Goal: Task Accomplishment & Management: Manage account settings

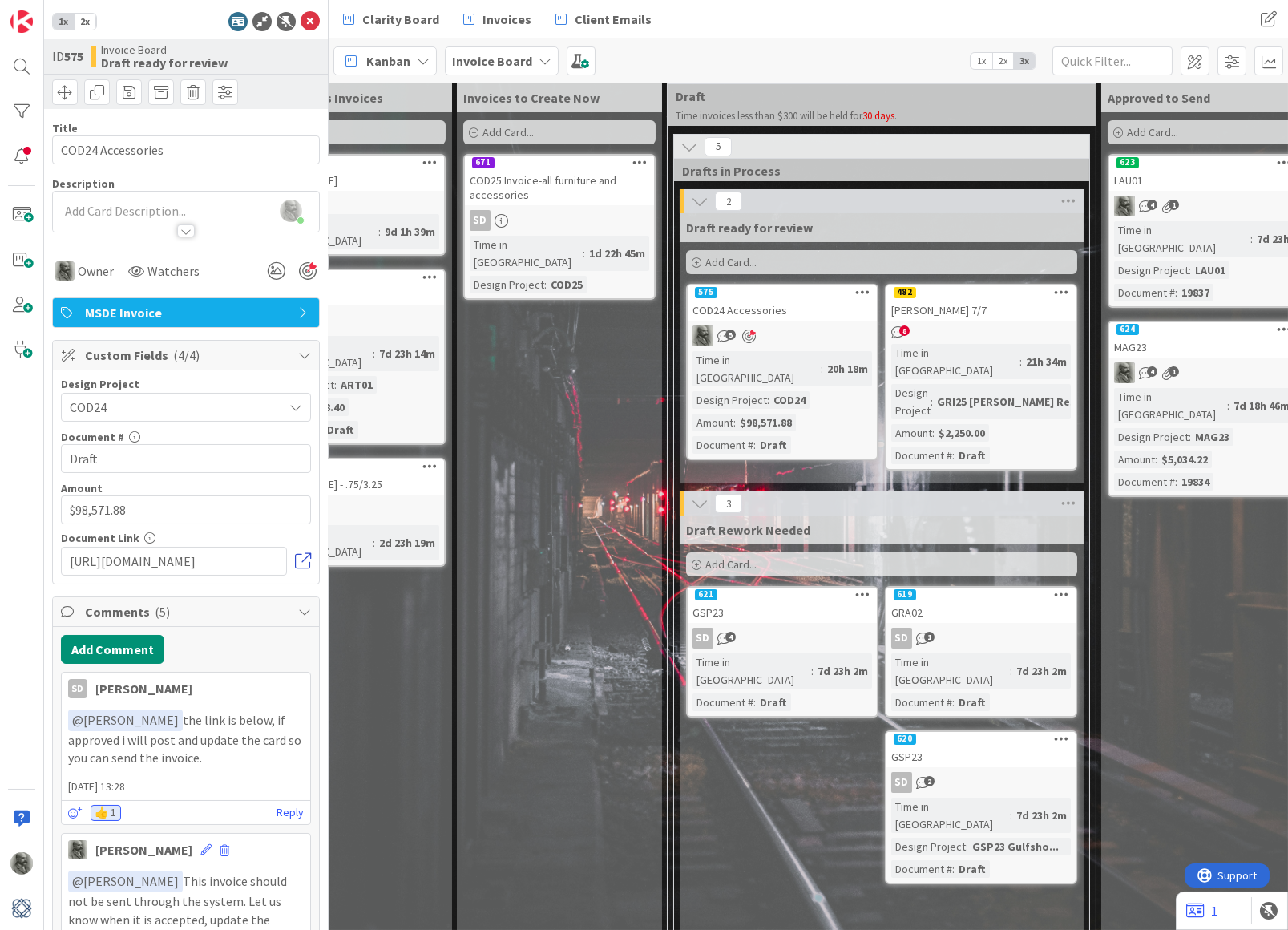
click at [297, 559] on link at bounding box center [303, 561] width 16 height 16
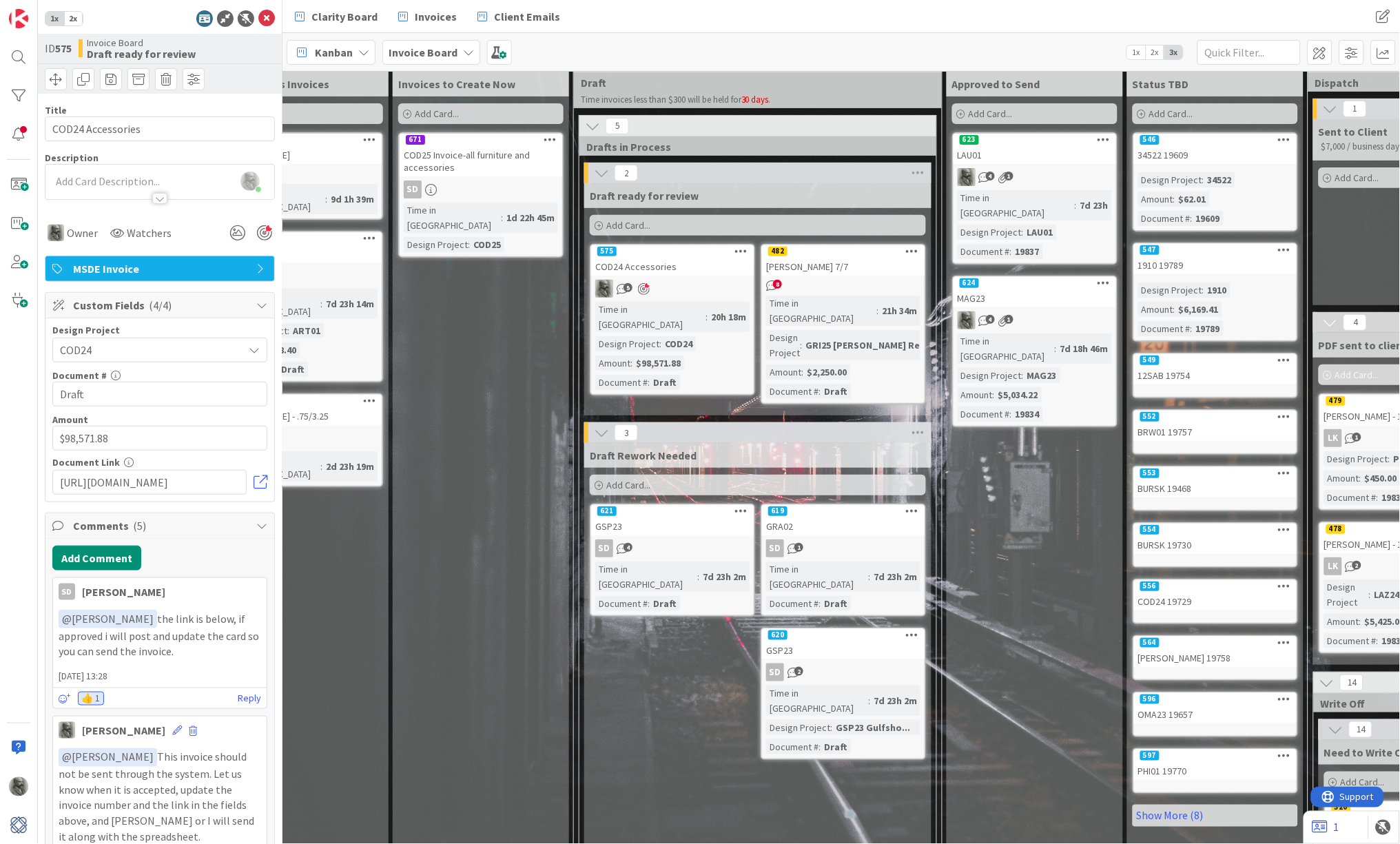
click at [701, 265] on div "COD24 Accessories" at bounding box center [672, 267] width 162 height 18
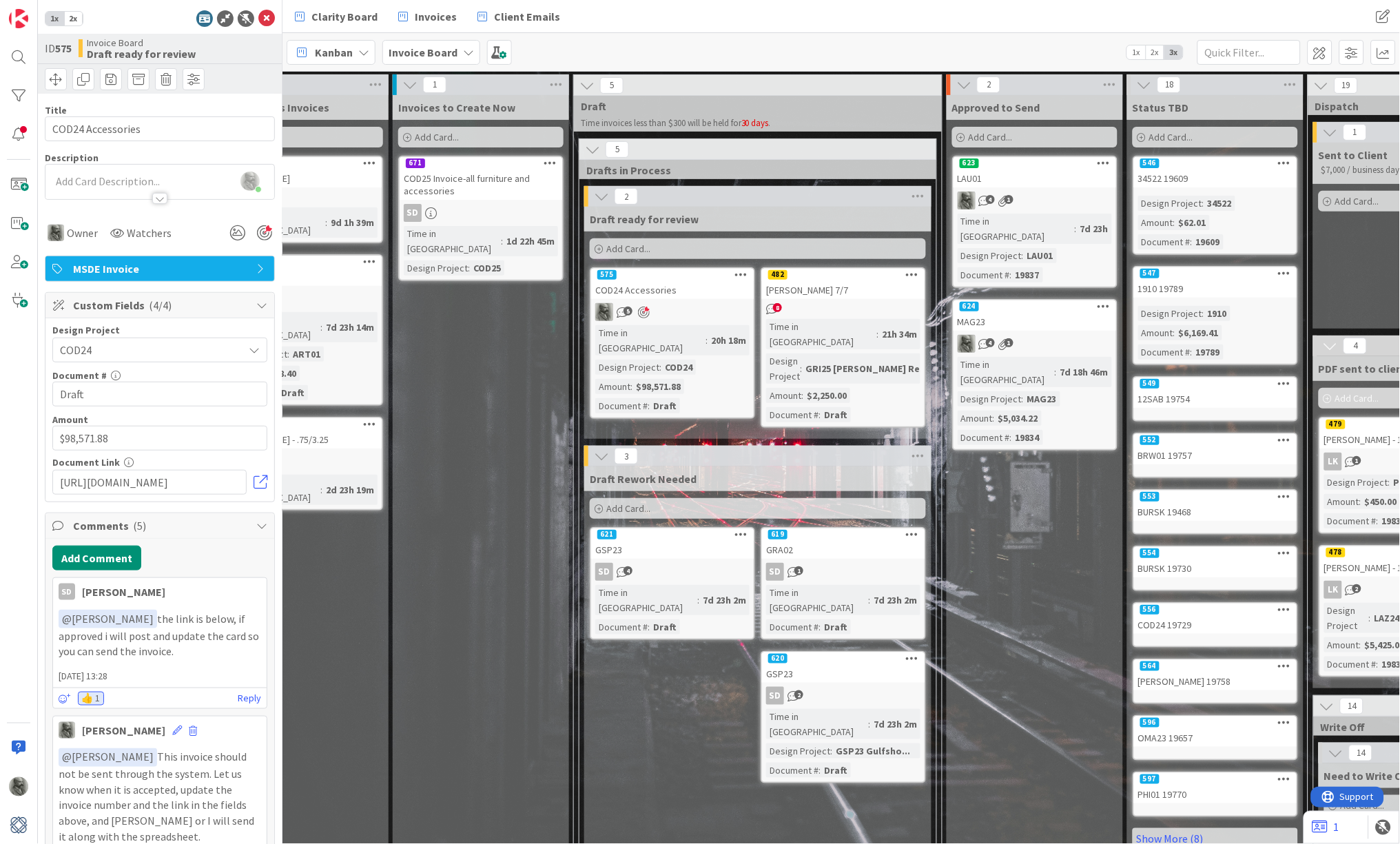
scroll to position [0, 75]
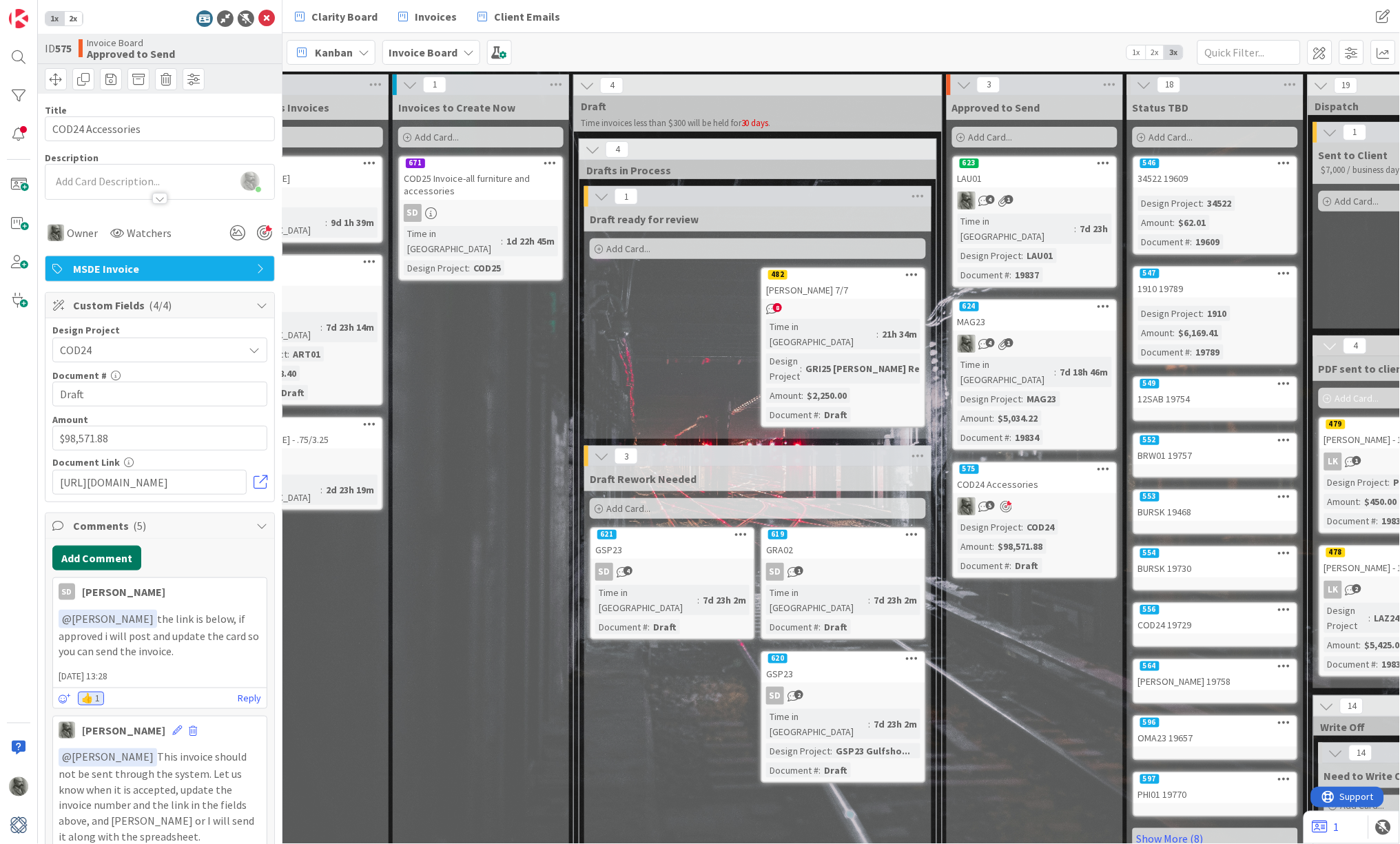
click at [99, 554] on button "Add Comment" at bounding box center [97, 558] width 89 height 25
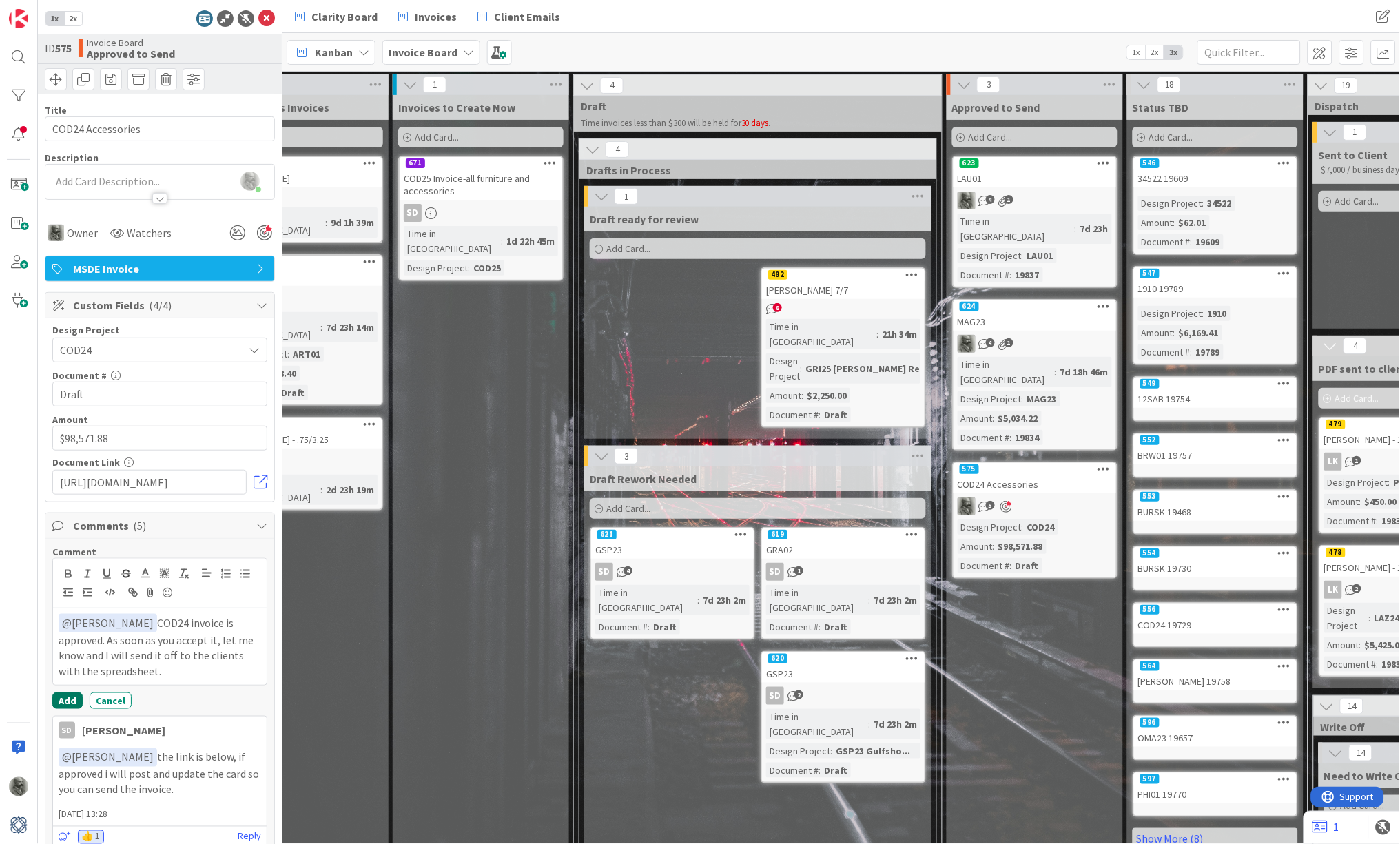
click at [67, 698] on button "Add" at bounding box center [68, 701] width 31 height 17
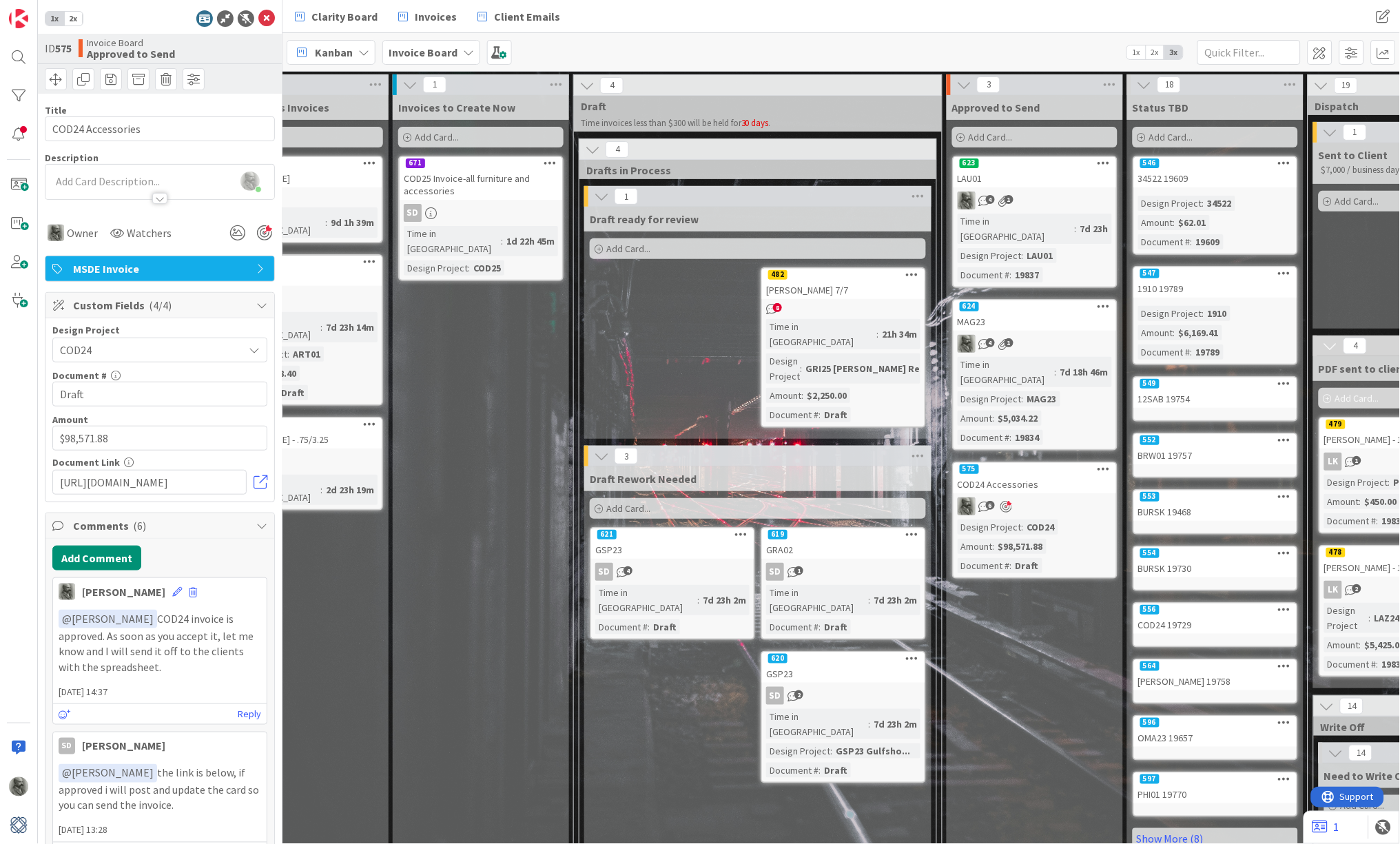
click at [1044, 476] on div "COD24 Accessories" at bounding box center [1034, 484] width 162 height 18
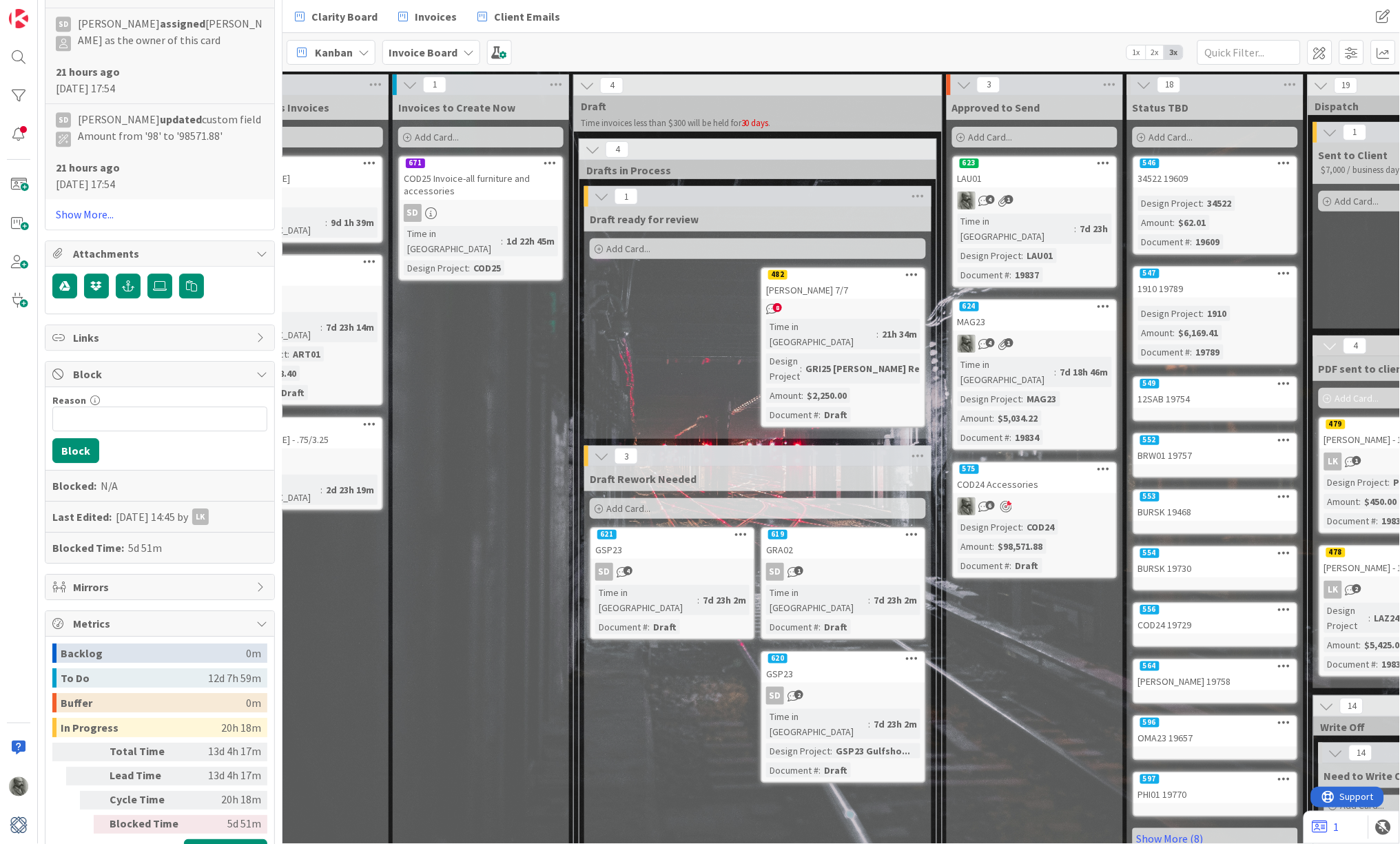
scroll to position [2403, 0]
click at [159, 281] on icon at bounding box center [160, 286] width 14 height 11
click at [147, 274] on input "file" at bounding box center [147, 274] width 0 height 0
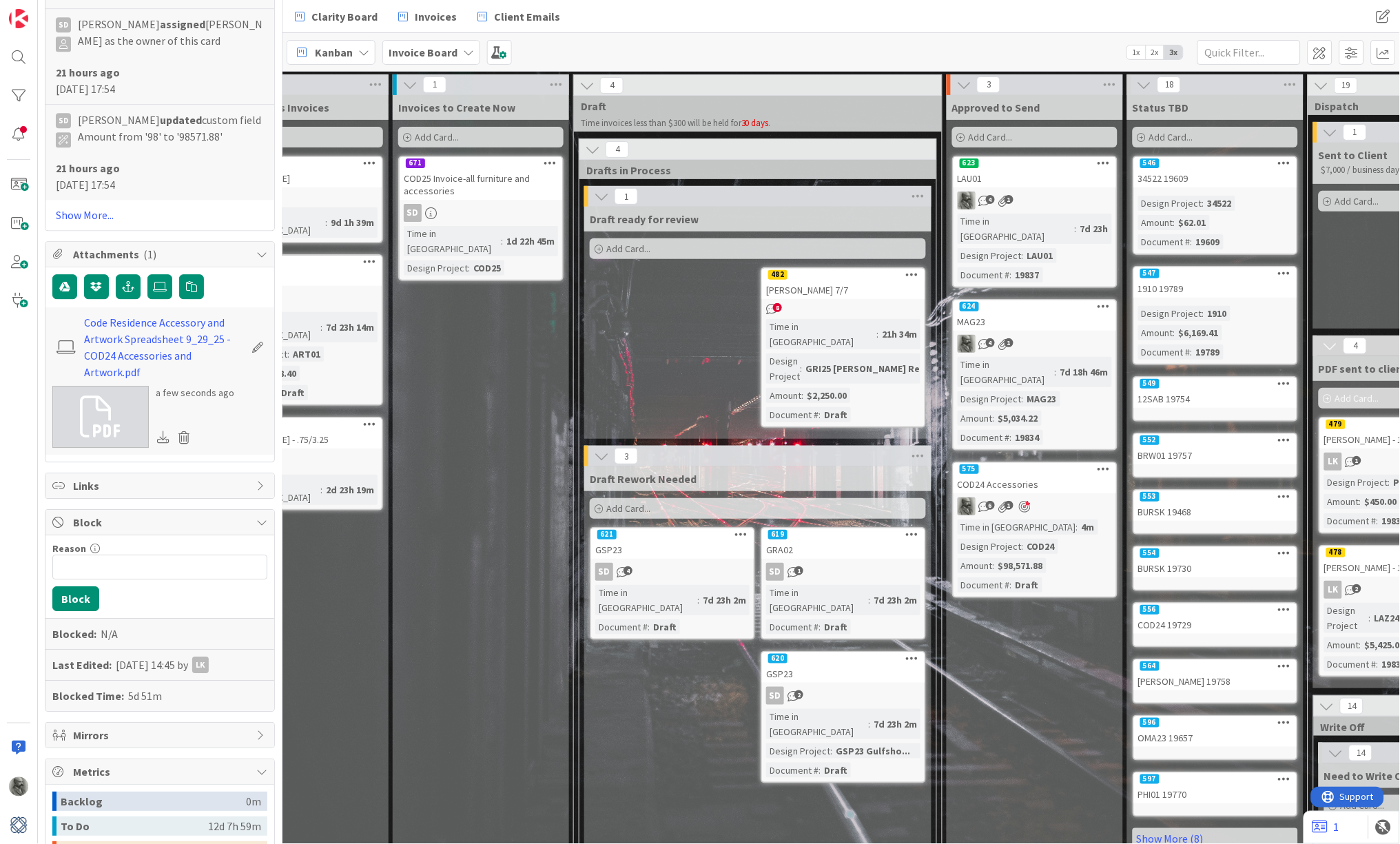
scroll to position [2306, 0]
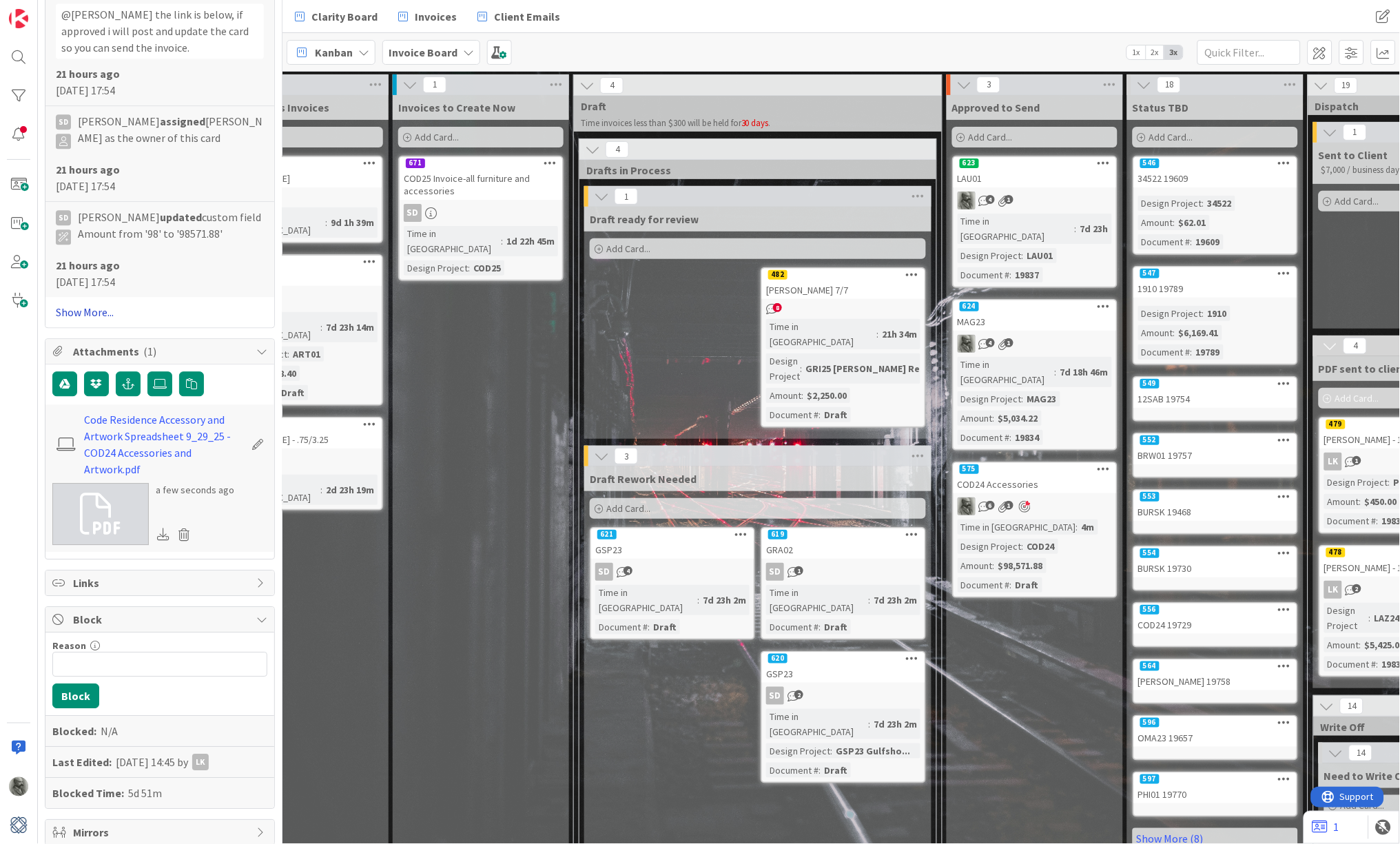
click at [94, 304] on link "Show More..." at bounding box center [160, 312] width 208 height 17
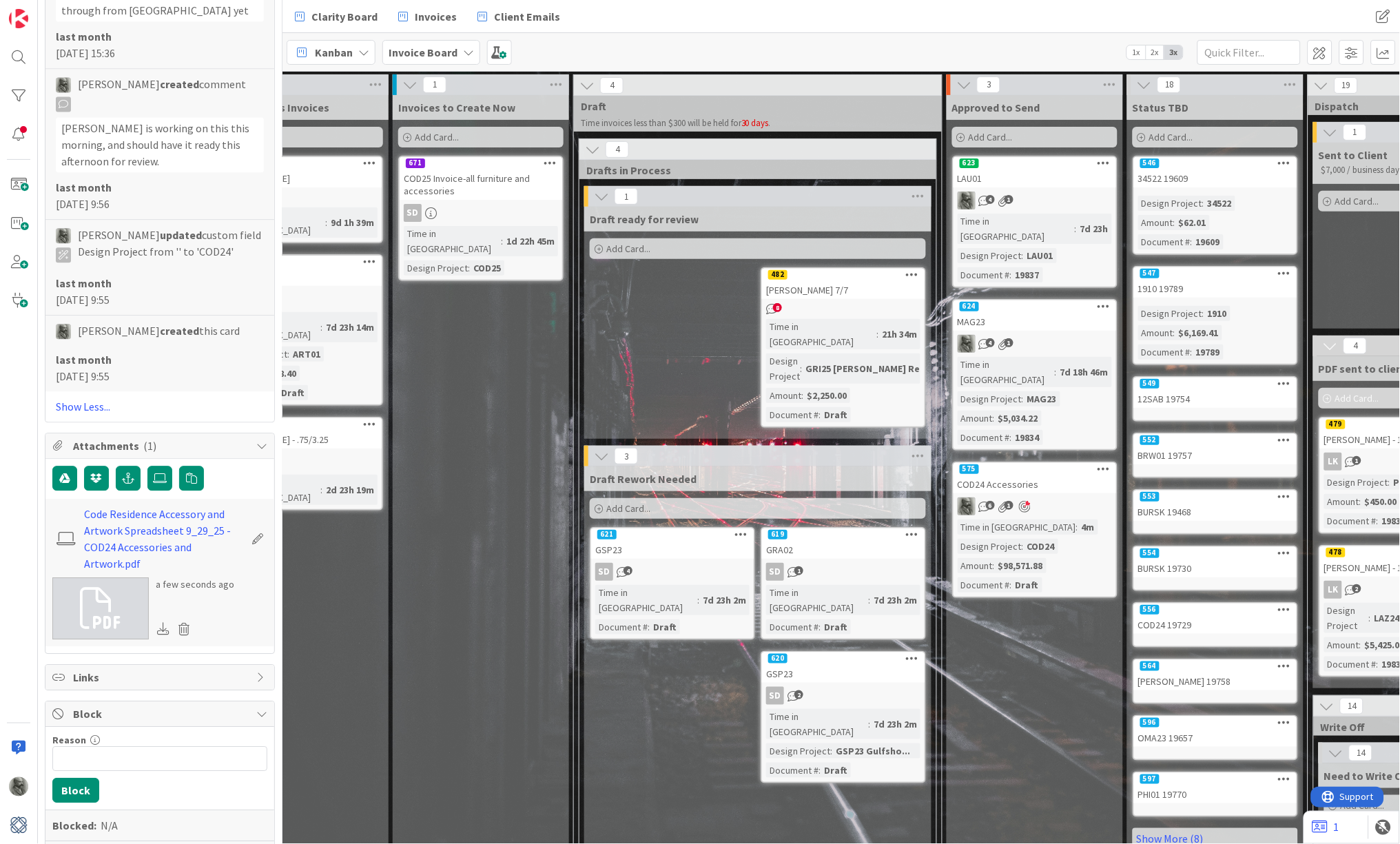
scroll to position [3752, 0]
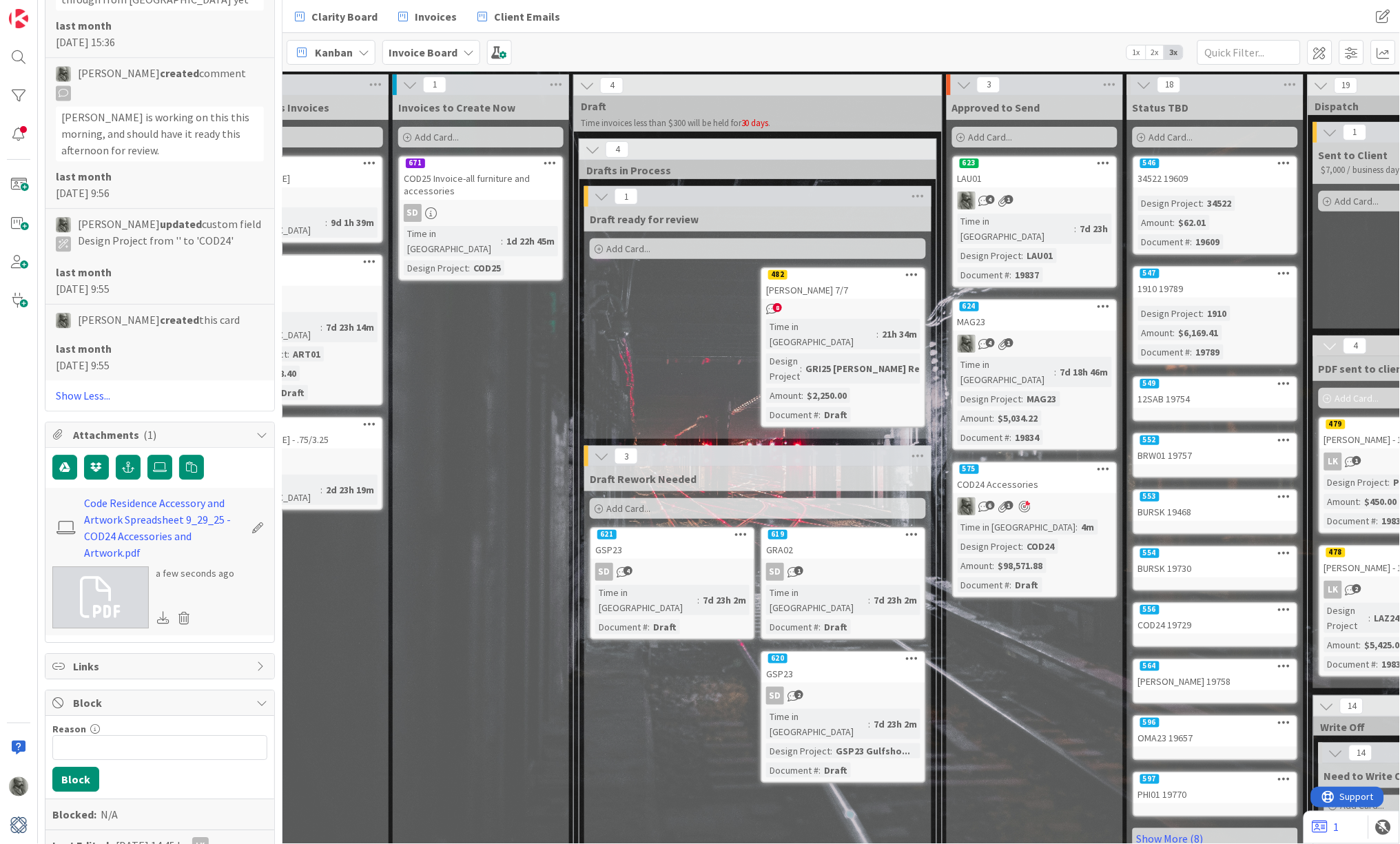
click at [1029, 463] on div "575" at bounding box center [1034, 469] width 162 height 12
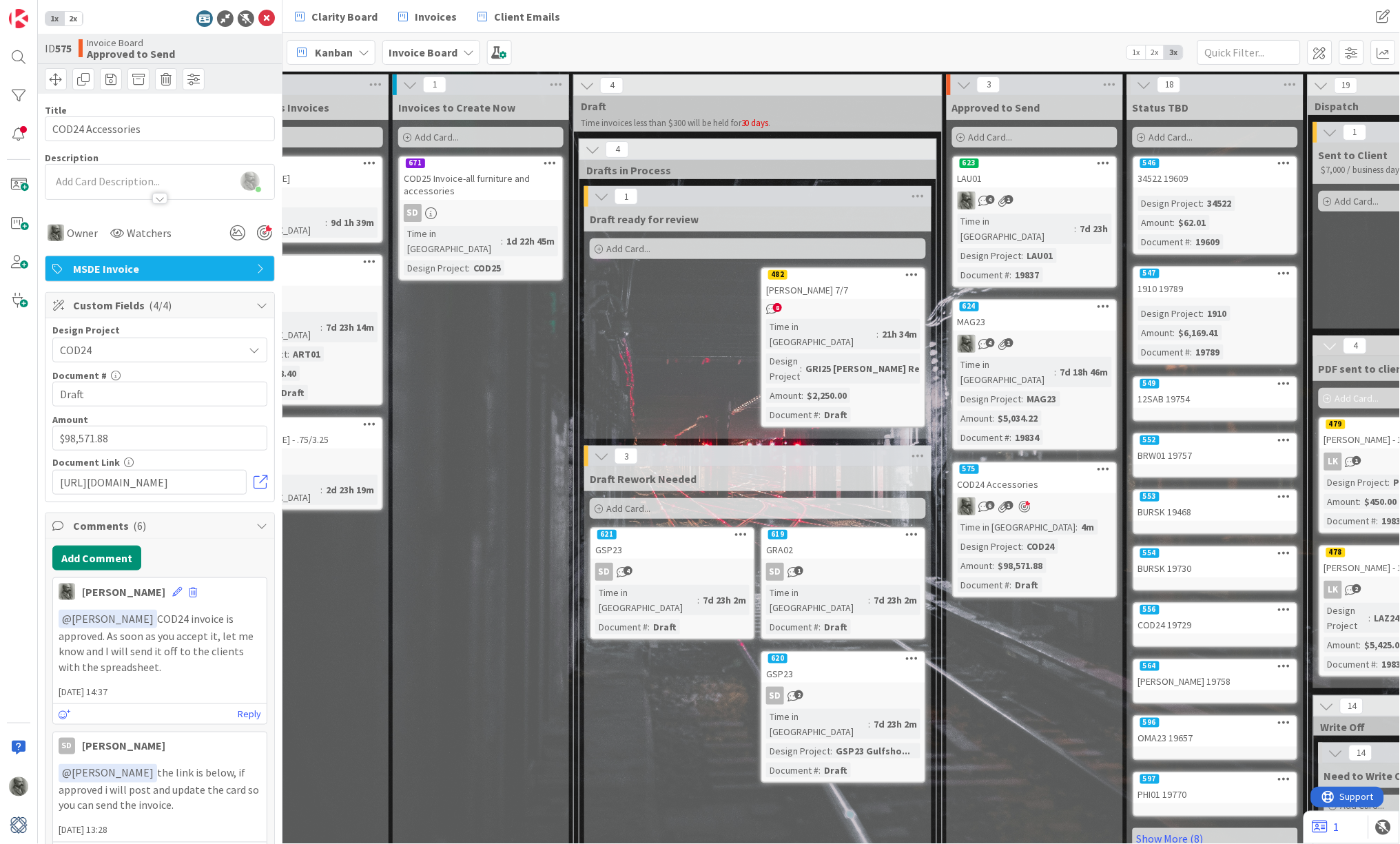
scroll to position [0, 0]
click at [79, 239] on span "Owner" at bounding box center [82, 232] width 31 height 17
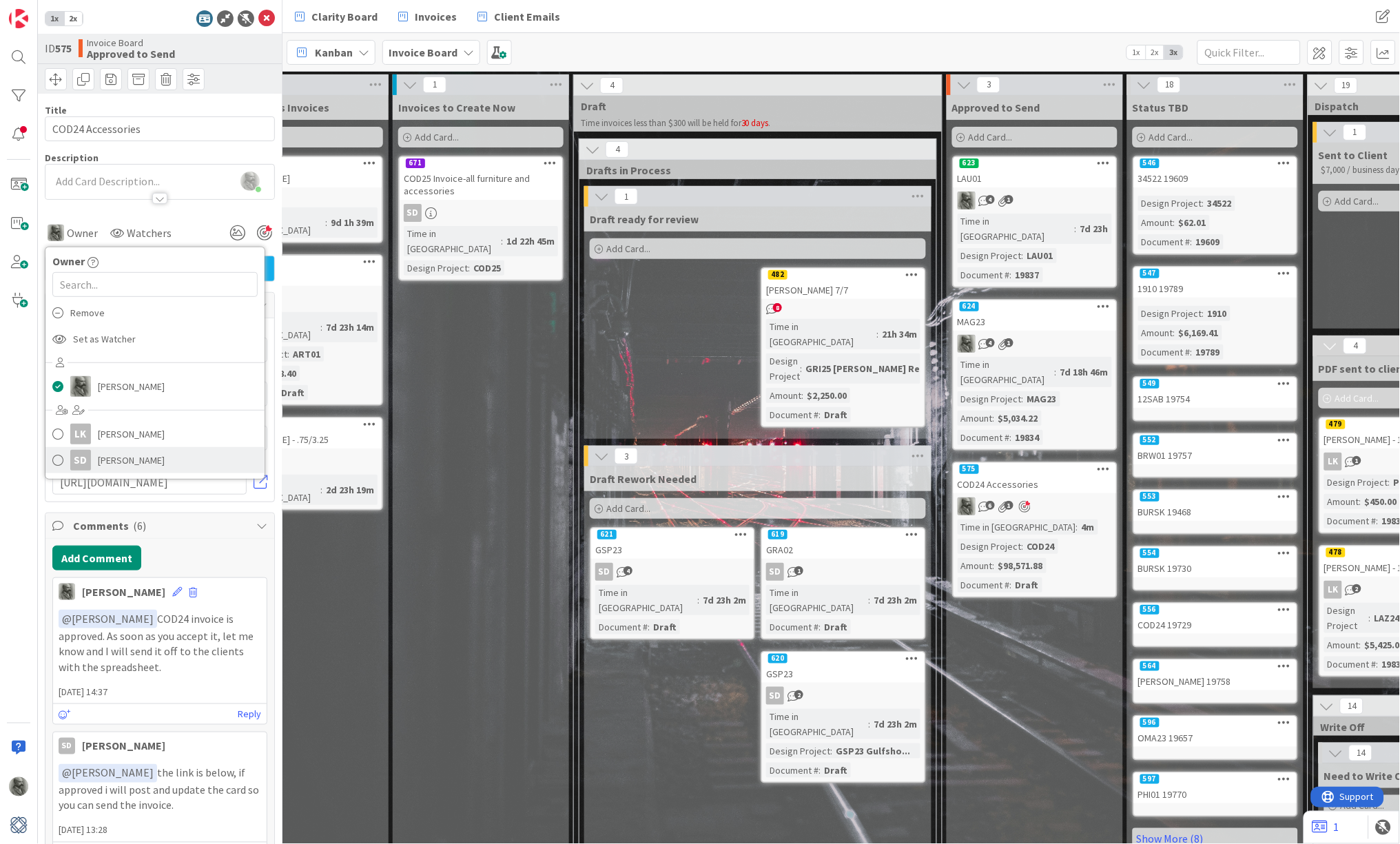
click at [109, 460] on span "[PERSON_NAME]" at bounding box center [131, 460] width 67 height 20
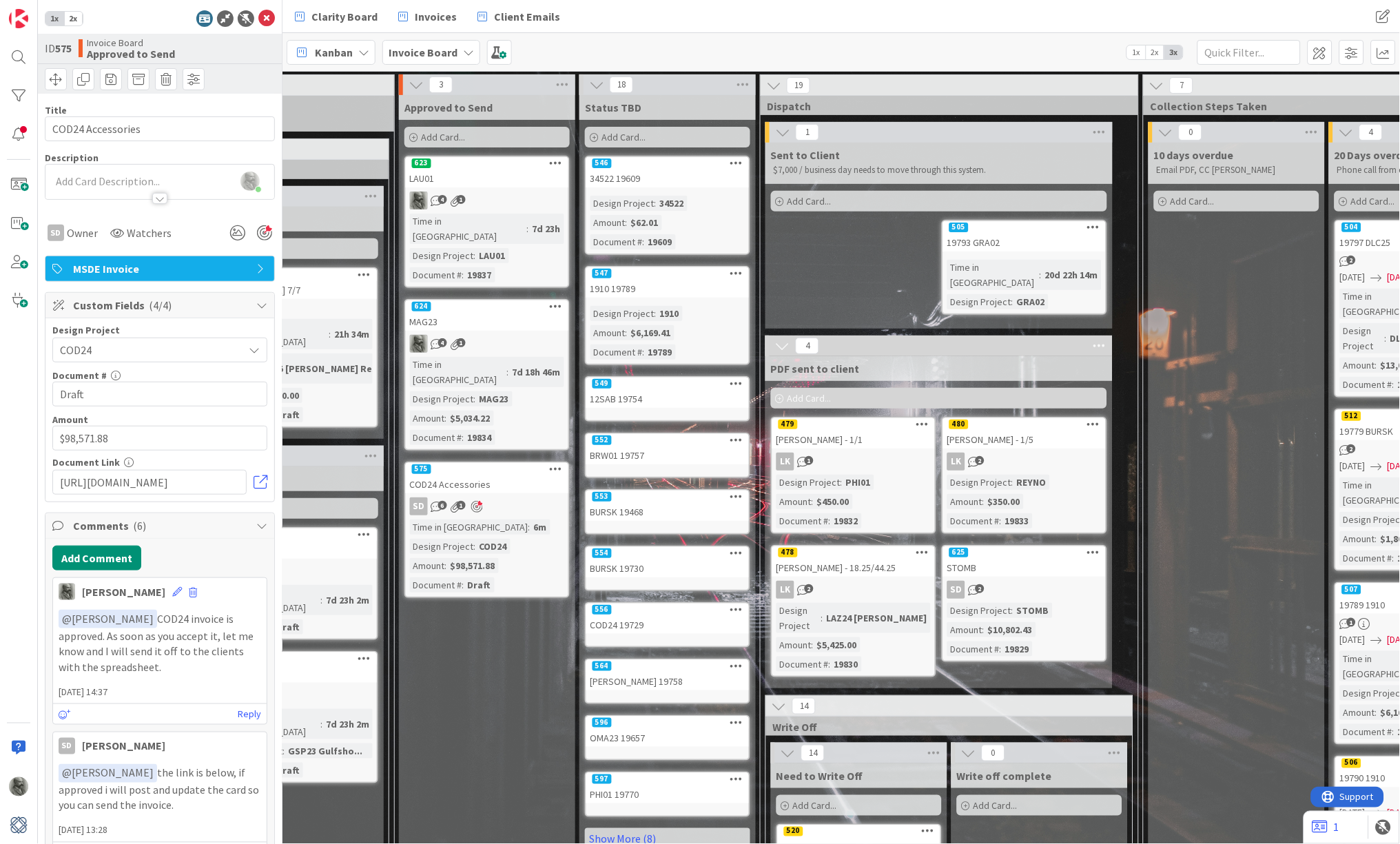
scroll to position [0, 625]
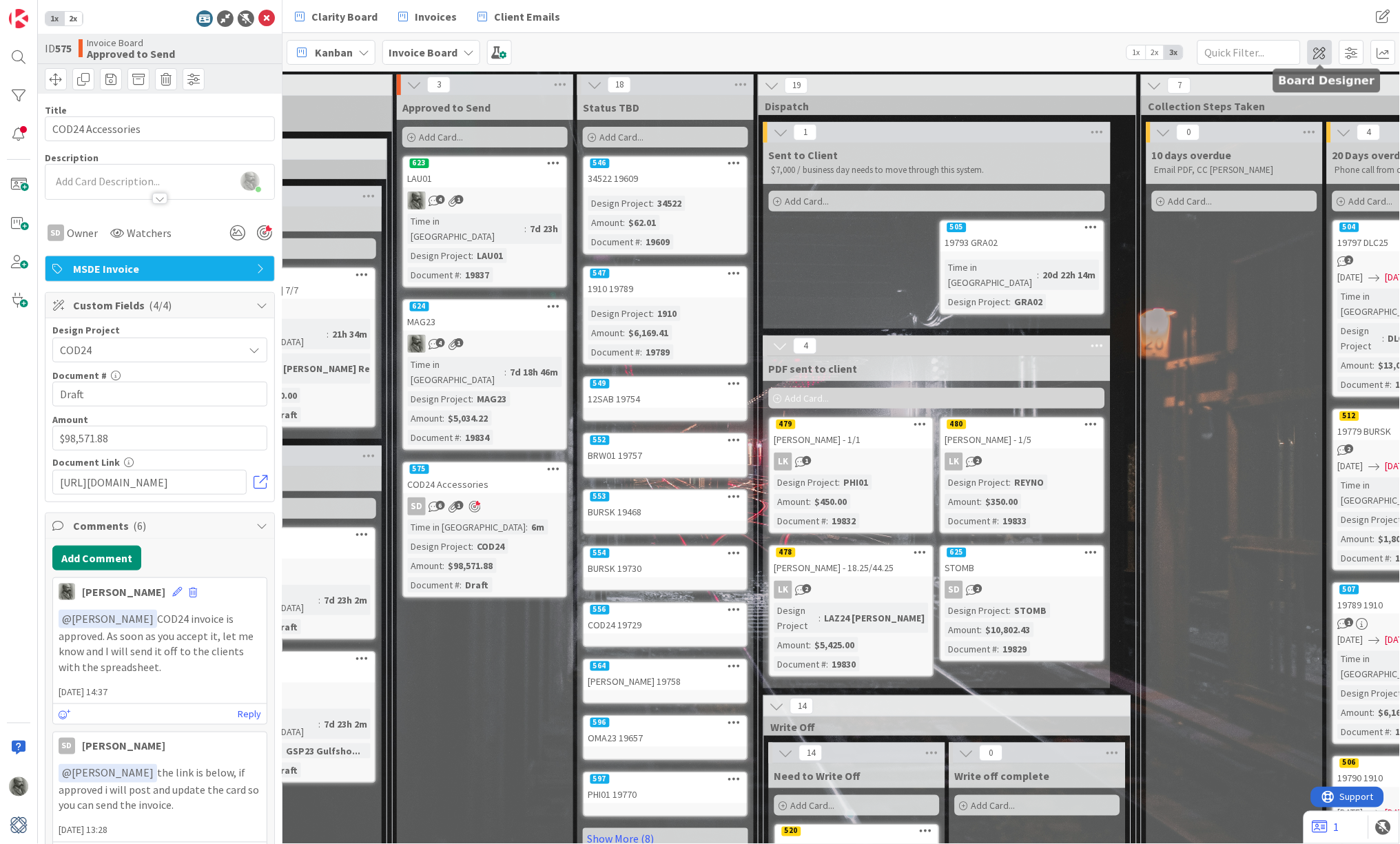
click at [1106, 51] on span at bounding box center [1320, 52] width 25 height 25
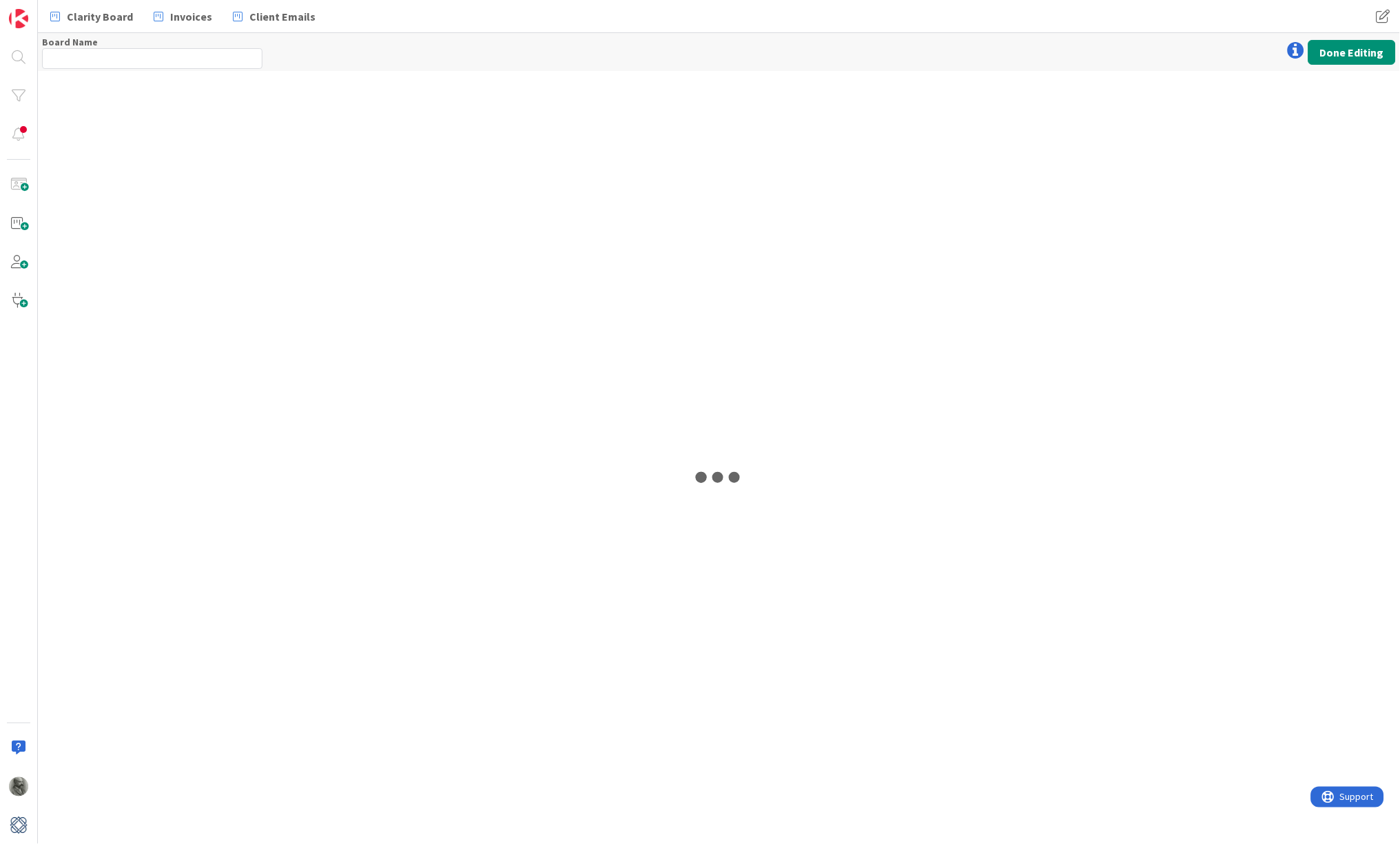
type input "Invoice Board"
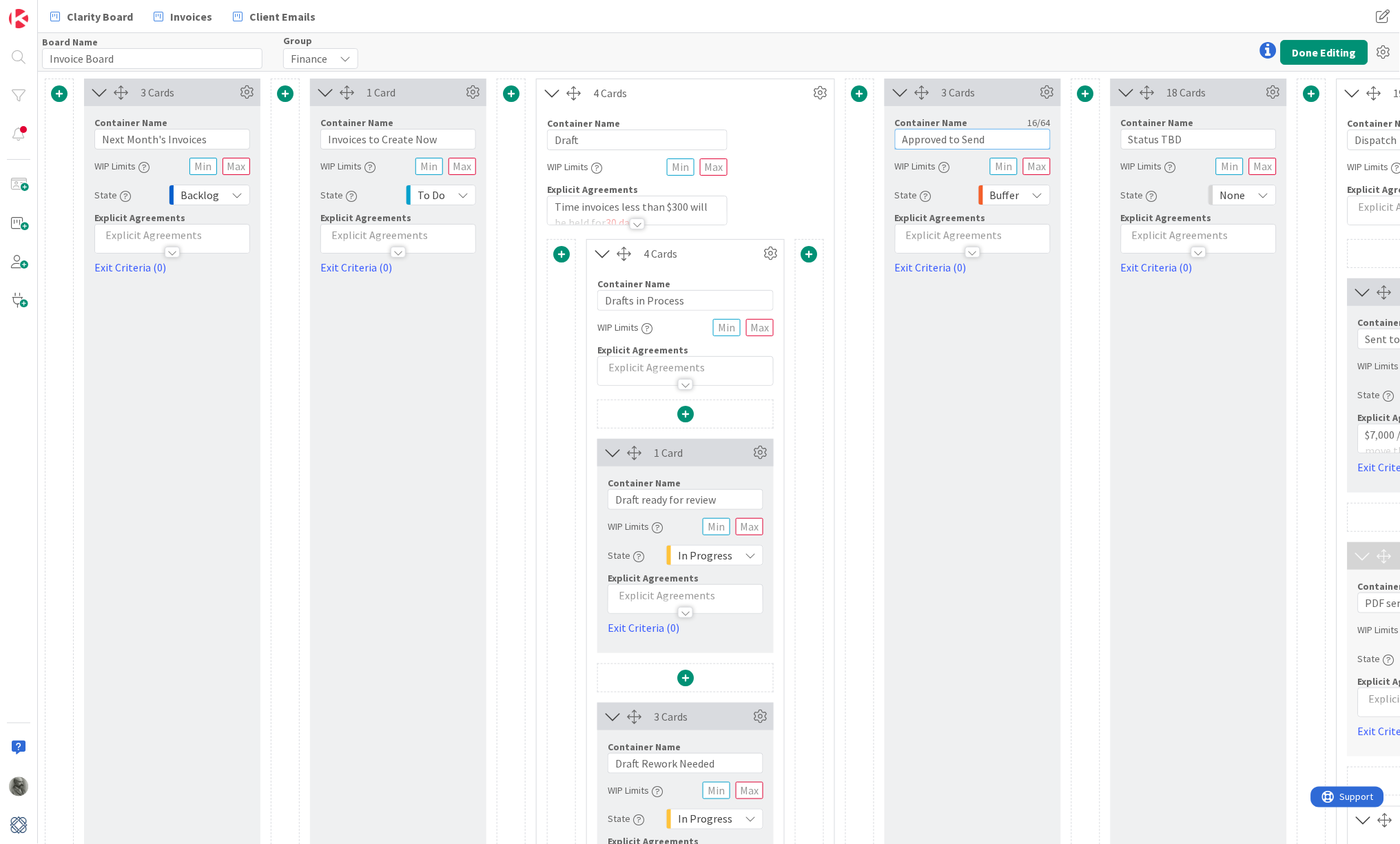
drag, startPoint x: 990, startPoint y: 135, endPoint x: 868, endPoint y: 143, distance: 122.3
type input "Accepted"
click at [1106, 46] on button "Done Editing" at bounding box center [1324, 52] width 87 height 25
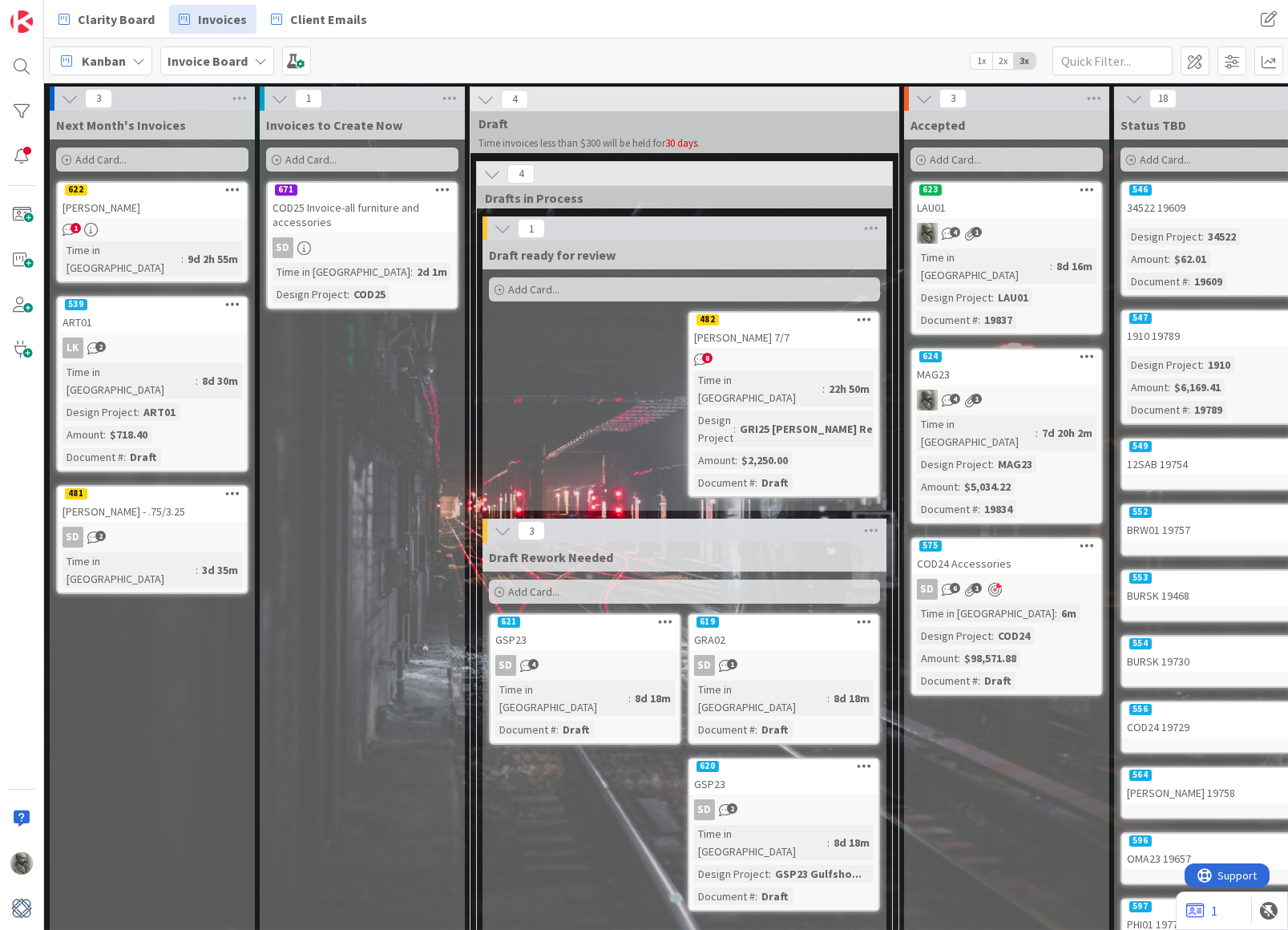
click at [558, 398] on div "Draft ready for review Add Card... 482 [PERSON_NAME] 7/7 8 Time in [GEOGRAPHIC_…" at bounding box center [684, 376] width 404 height 270
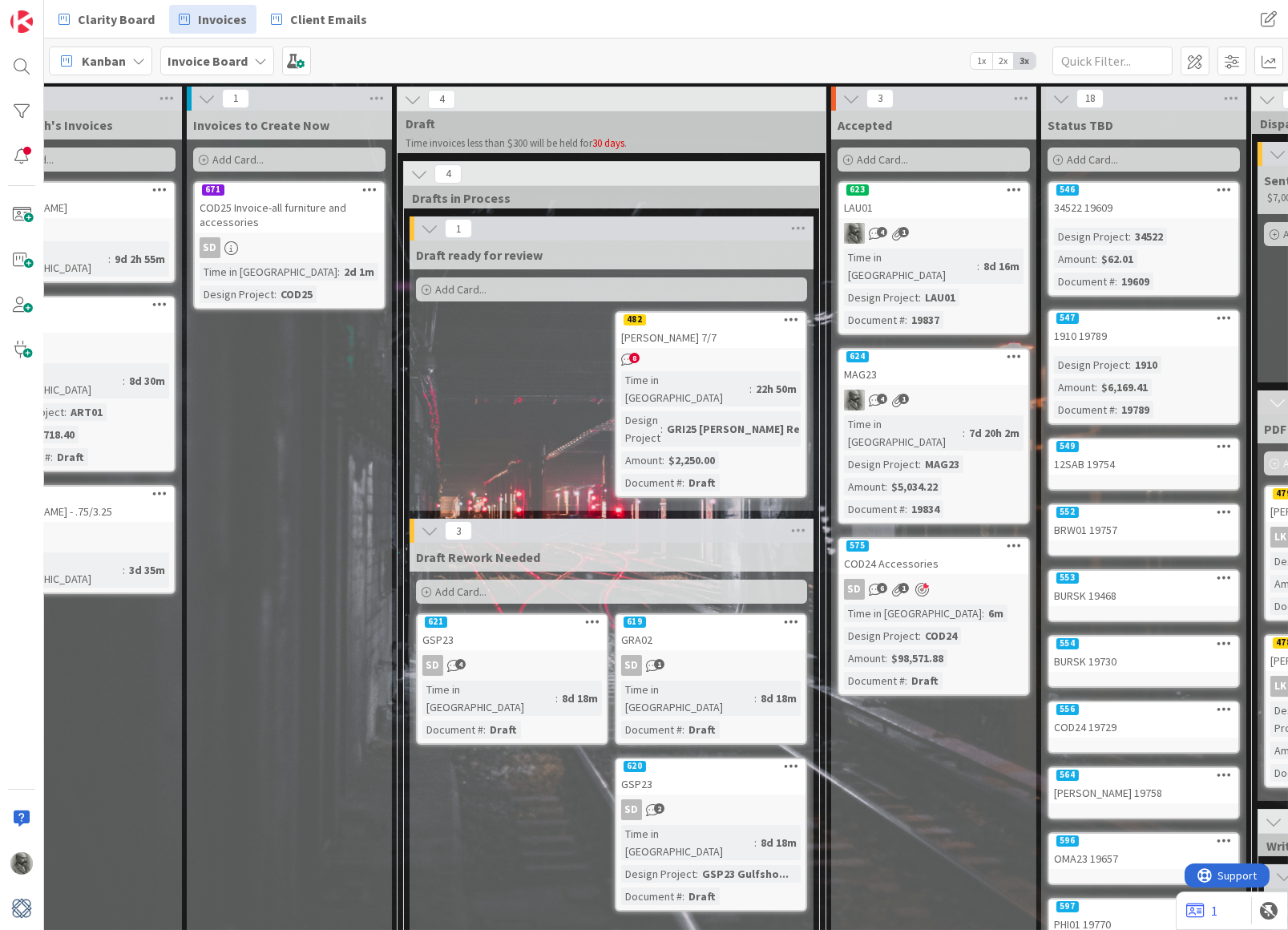
scroll to position [0, 74]
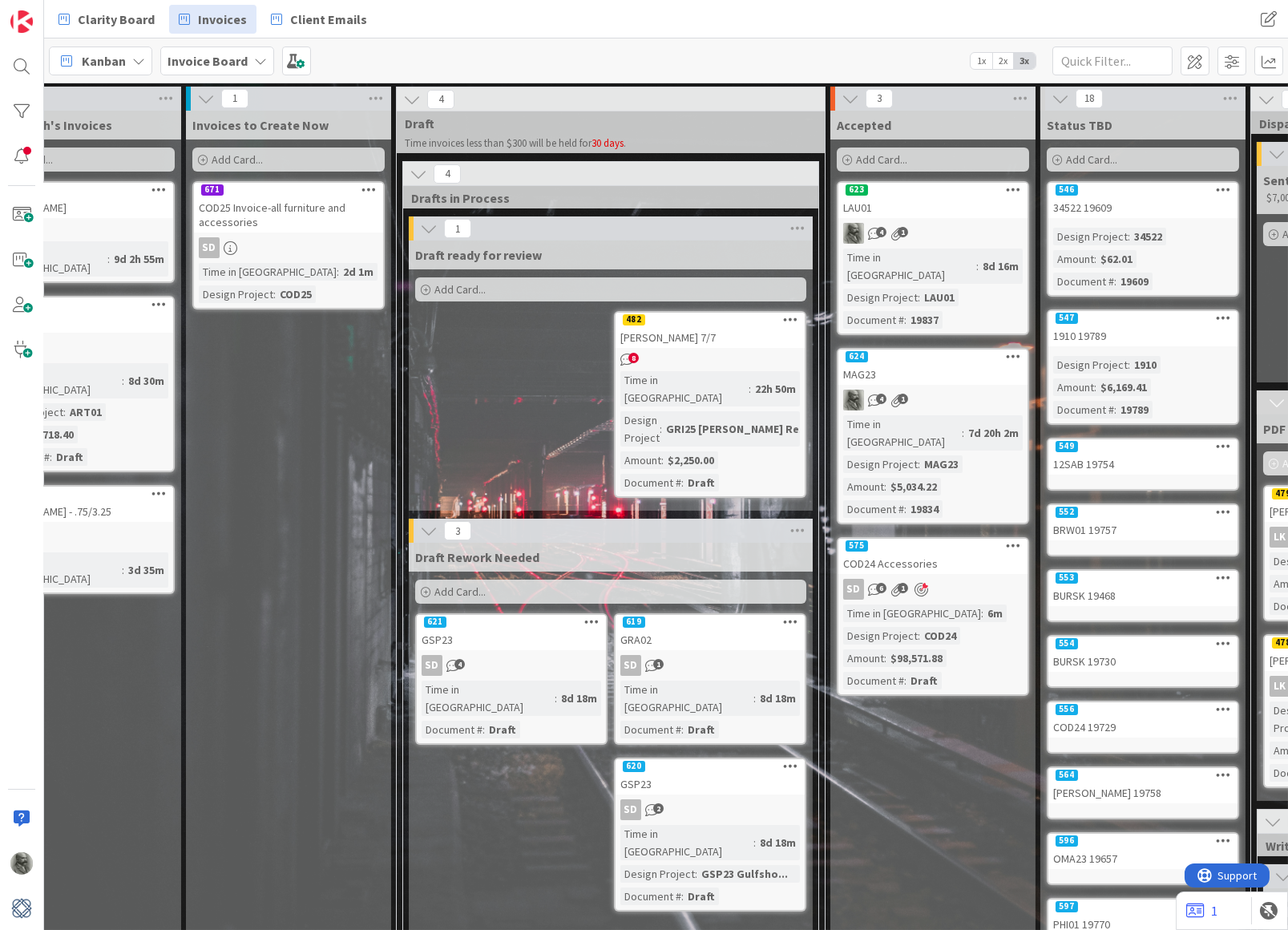
click at [960, 349] on div "624" at bounding box center [932, 356] width 189 height 14
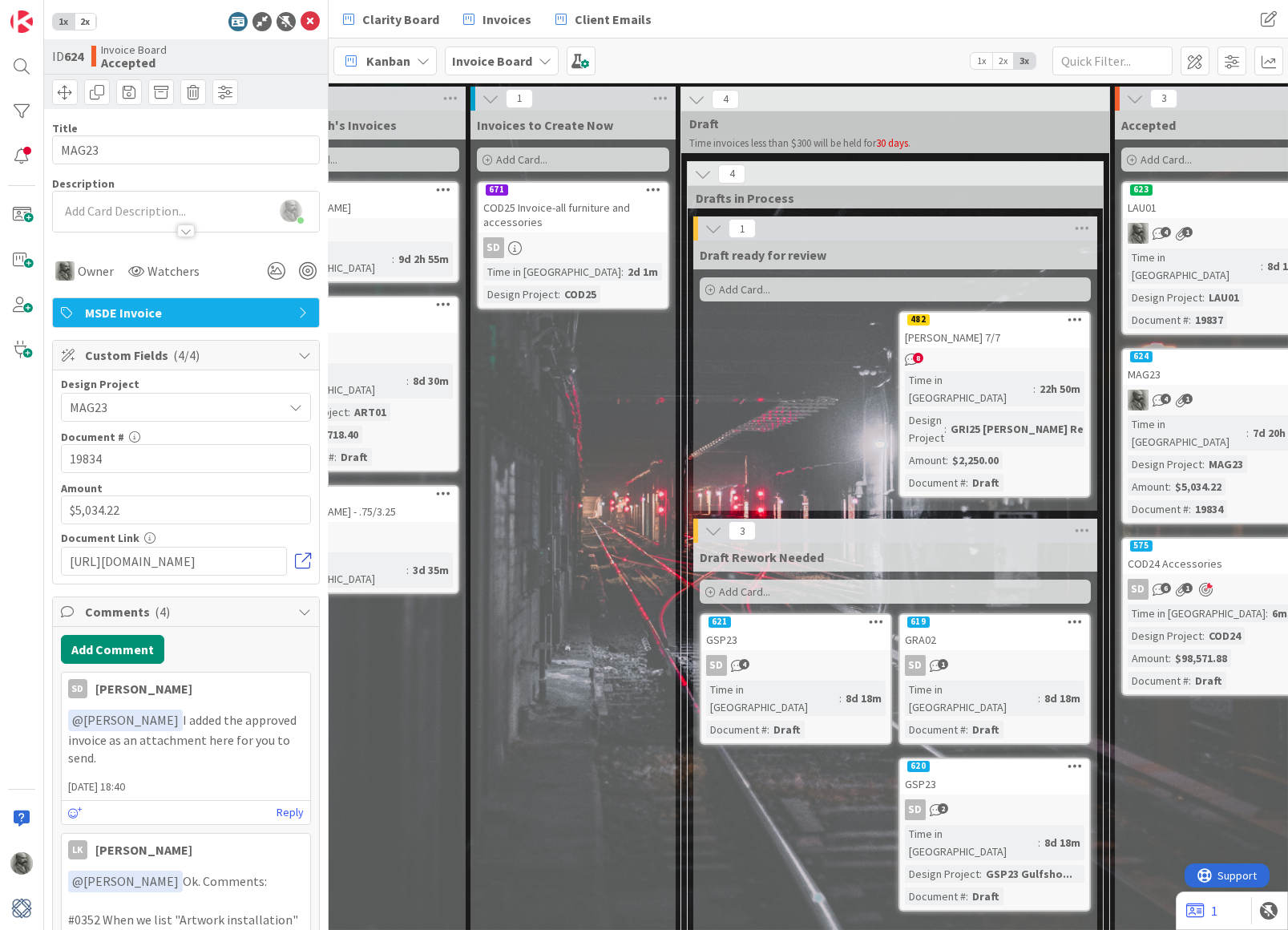
click at [300, 559] on link at bounding box center [303, 561] width 16 height 16
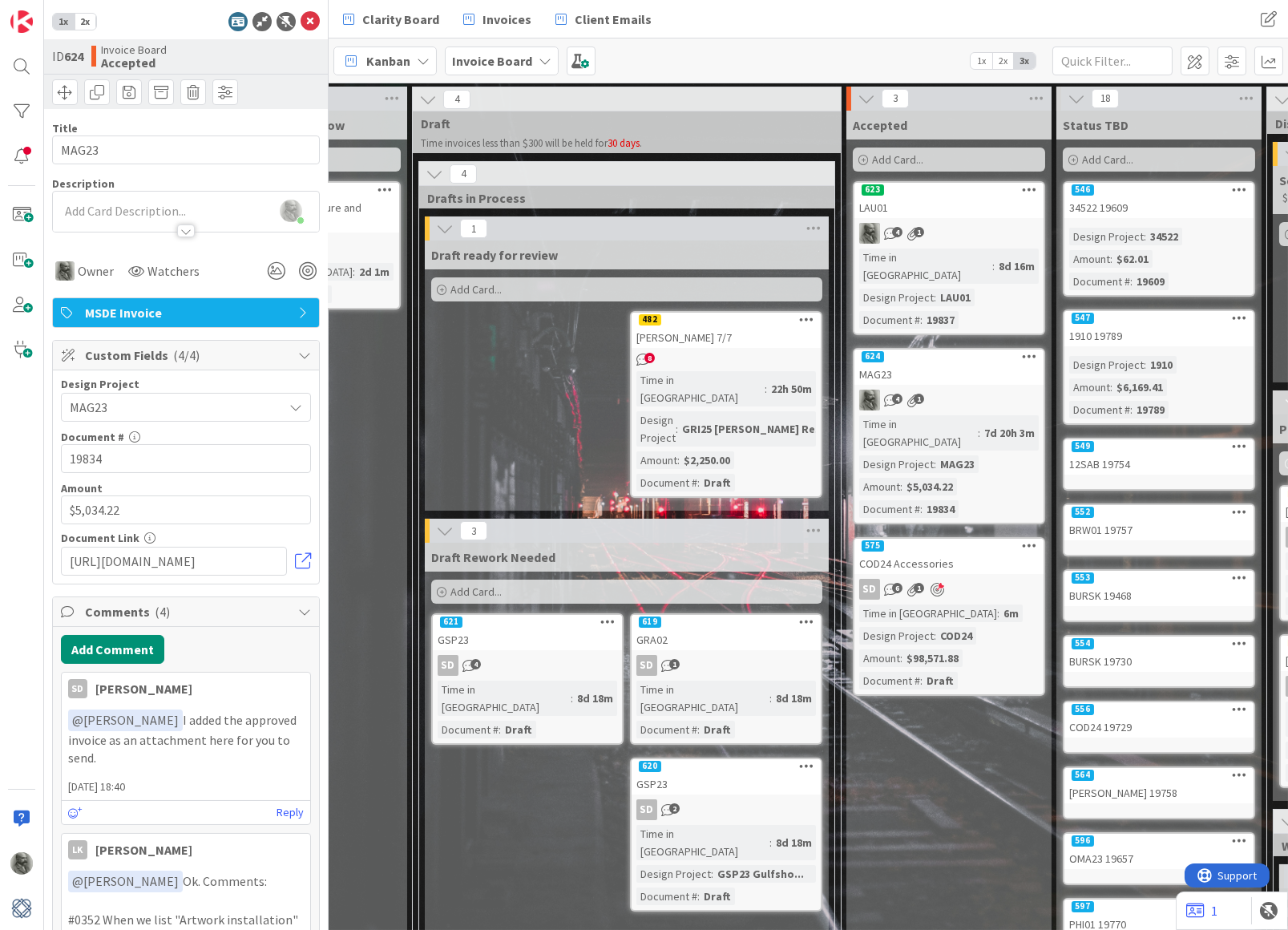
scroll to position [0, 349]
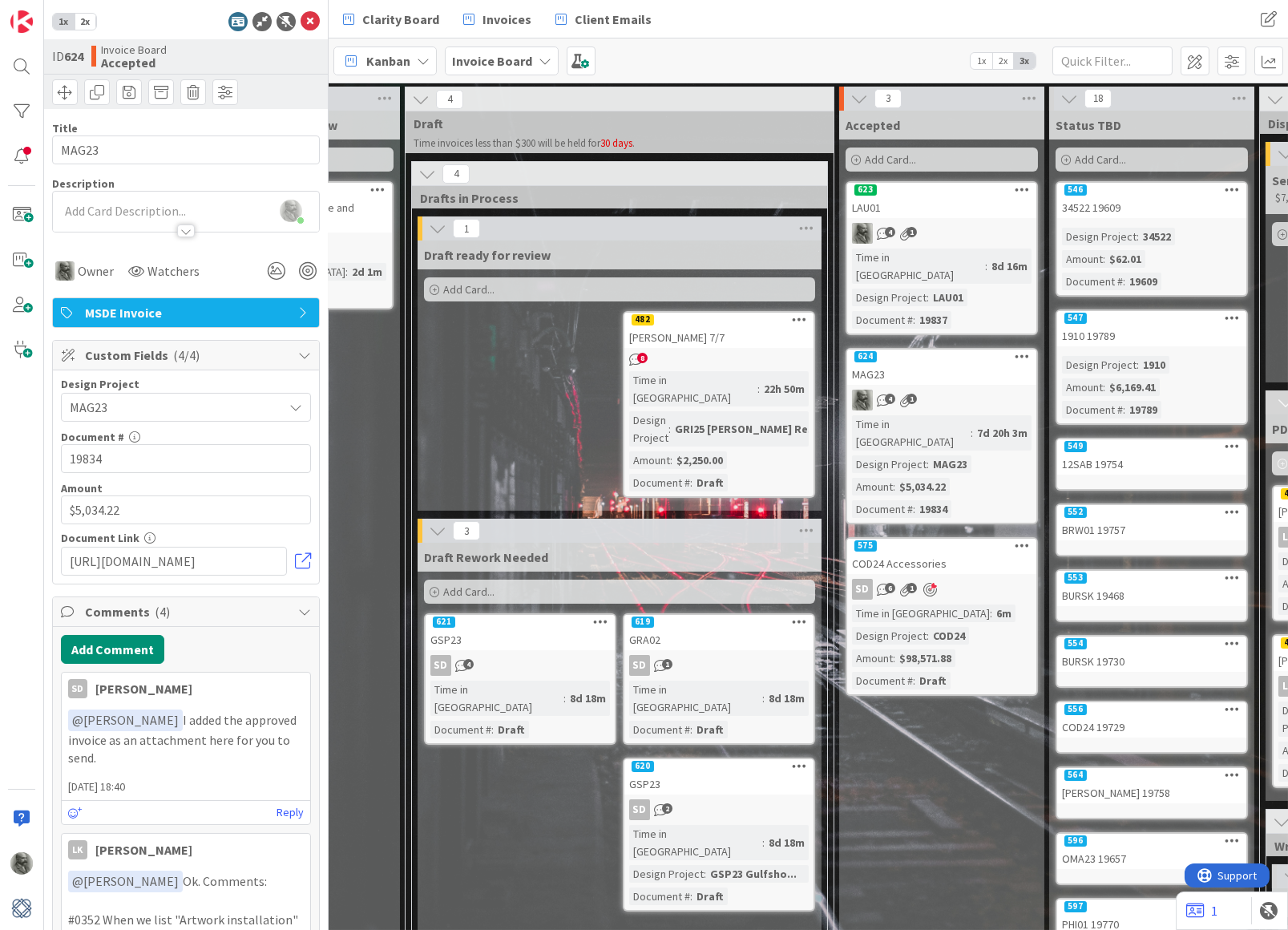
click at [901, 349] on div "624" at bounding box center [941, 356] width 189 height 14
click at [948, 364] on div "MAG23" at bounding box center [941, 374] width 189 height 21
click at [115, 643] on button "Add Comment" at bounding box center [113, 649] width 103 height 29
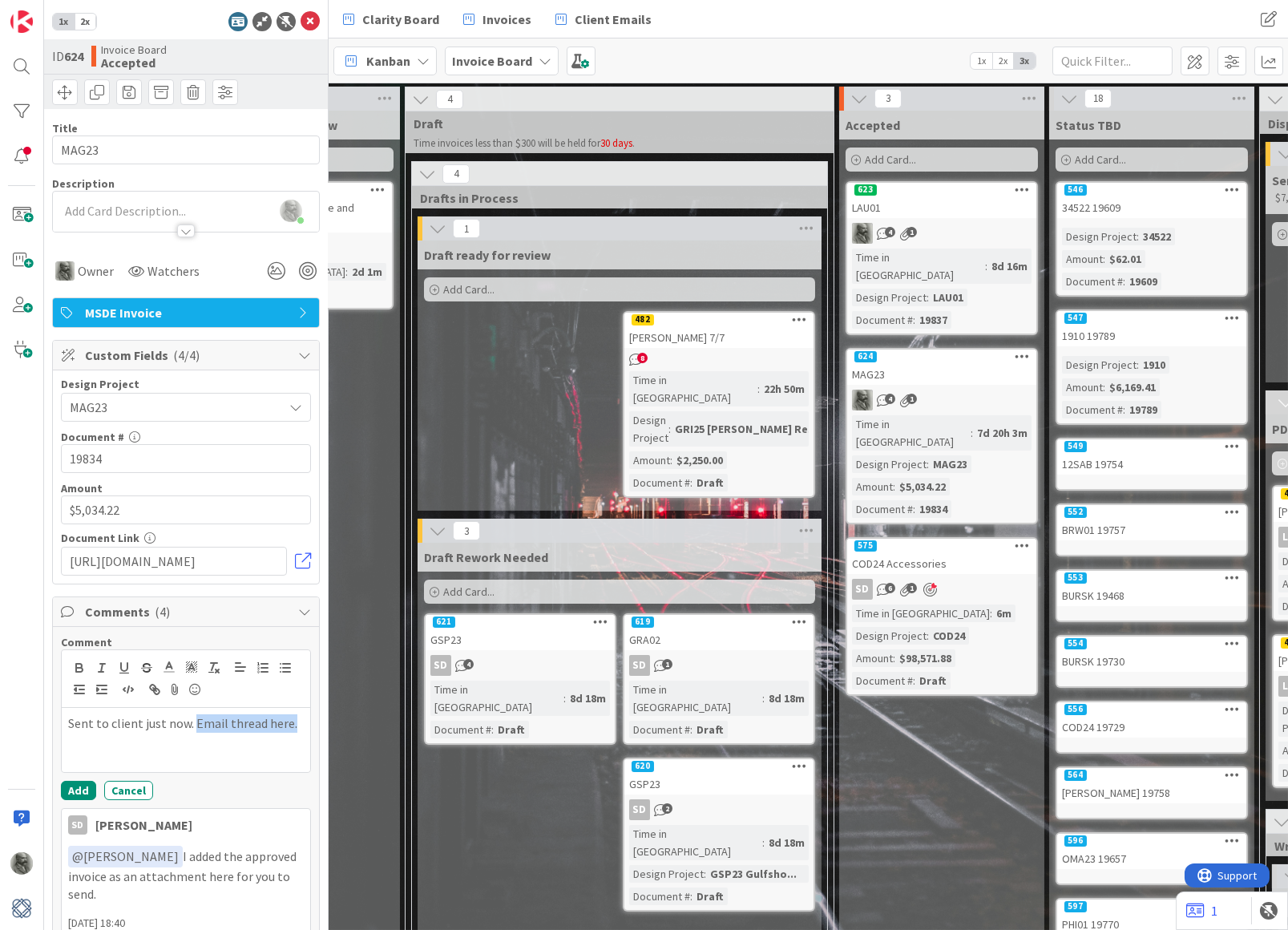
drag, startPoint x: 297, startPoint y: 720, endPoint x: 194, endPoint y: 724, distance: 103.1
click at [194, 724] on p "Sent to client just now. Email thread here." at bounding box center [186, 724] width 236 height 19
click at [153, 688] on line "button" at bounding box center [155, 689] width 3 height 3
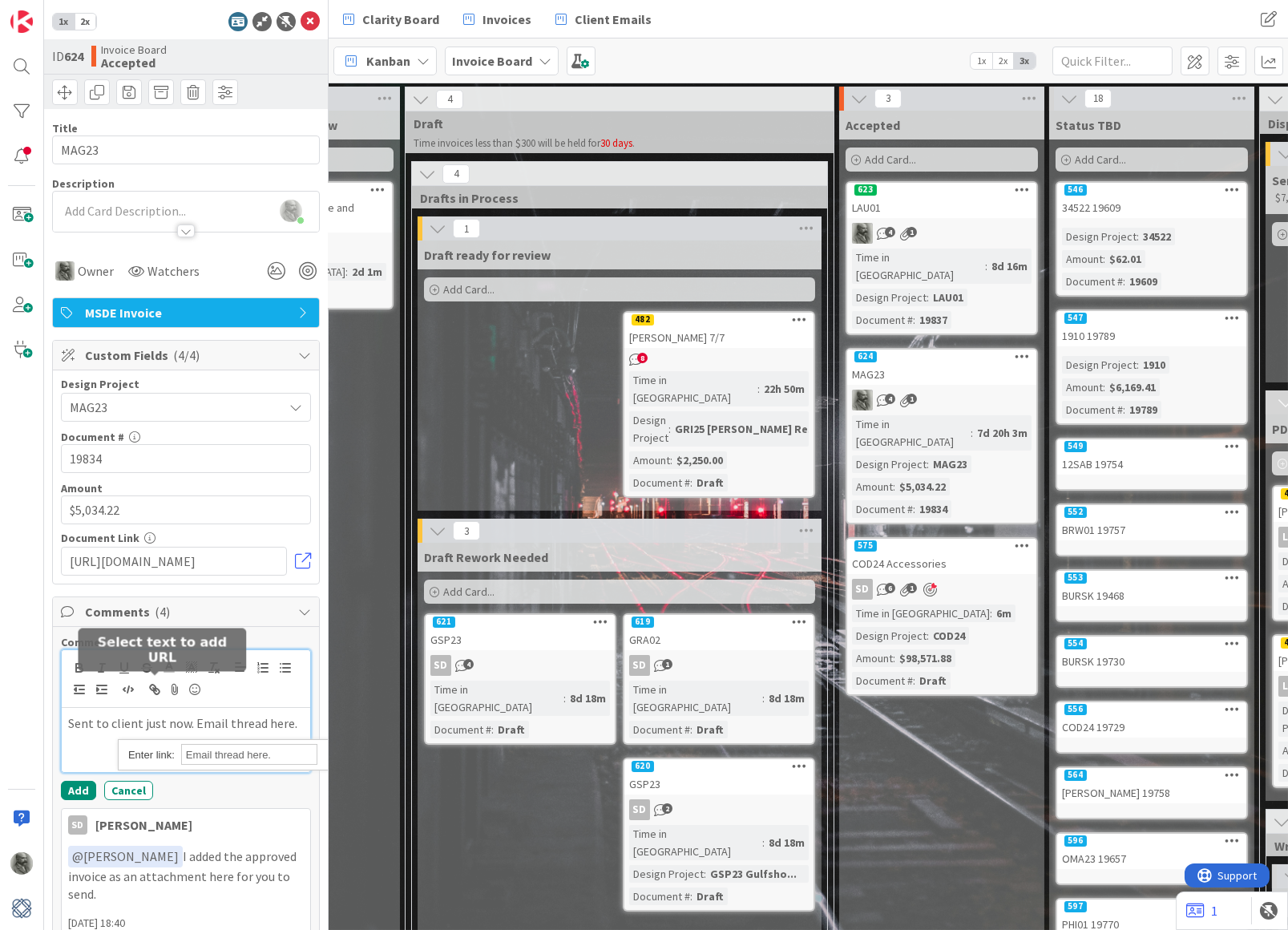
paste input "[URL][DOMAIN_NAME]"
type input "[URL][DOMAIN_NAME]"
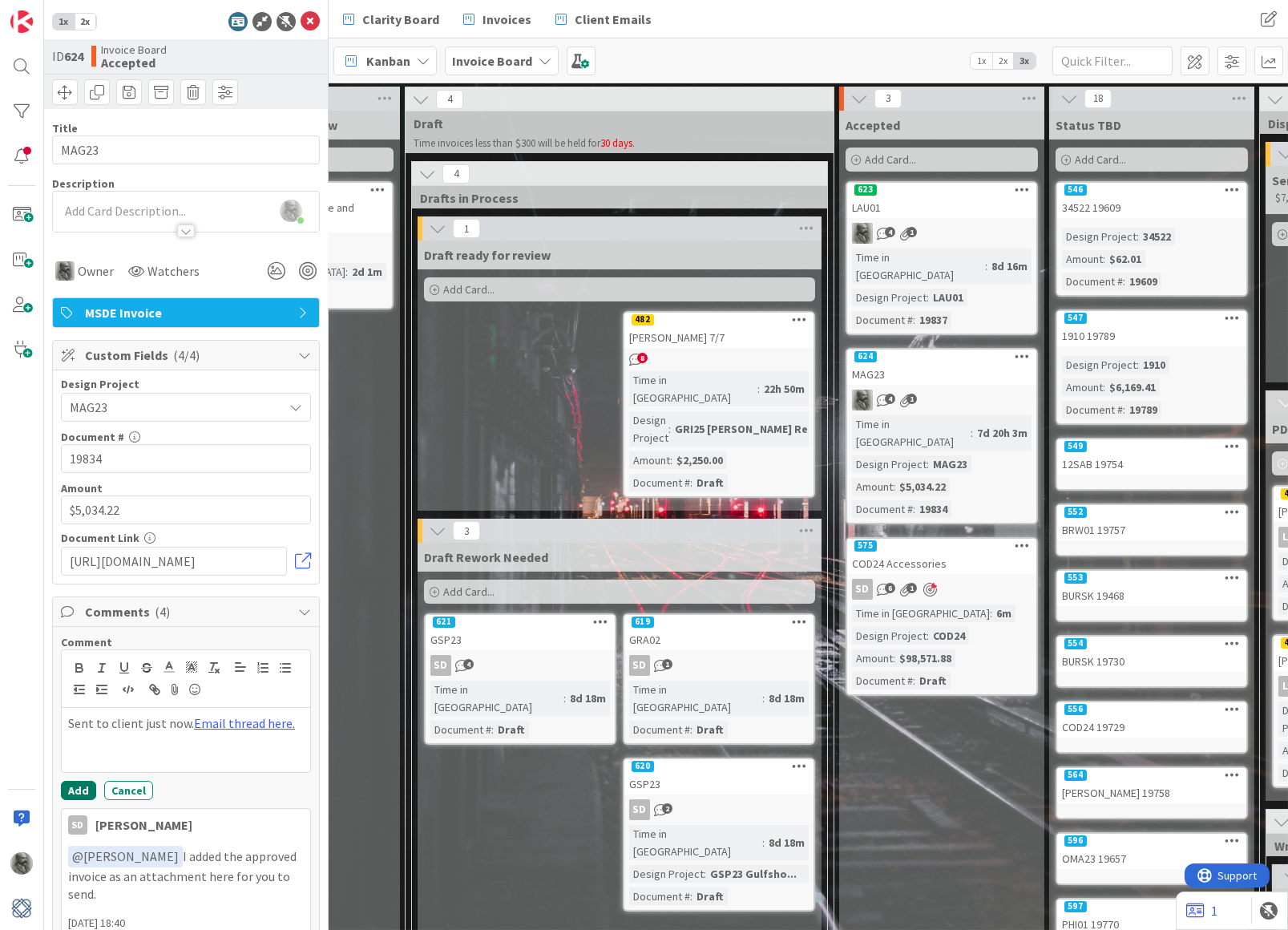
click at [79, 784] on button "Add" at bounding box center [79, 790] width 36 height 19
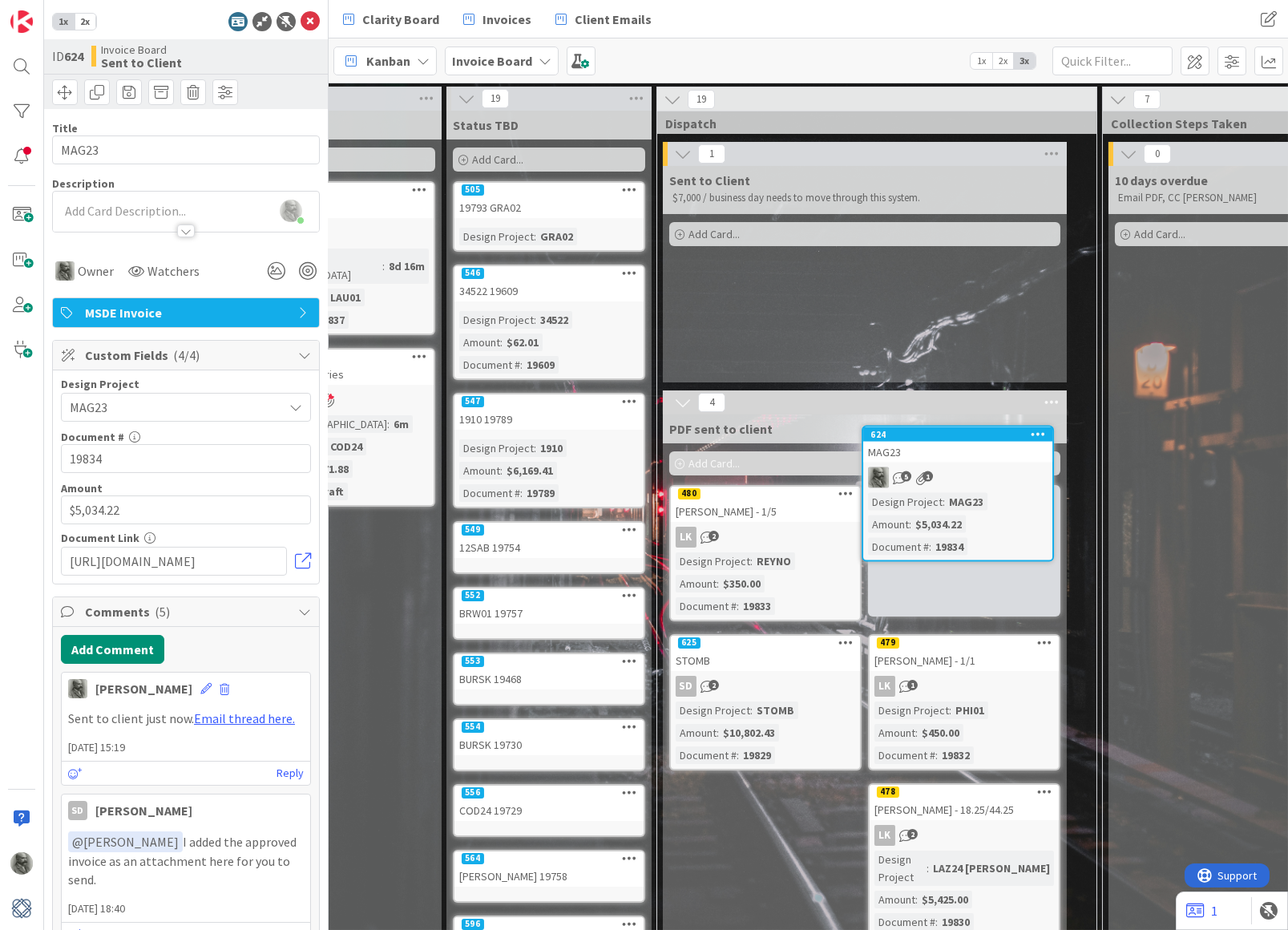
scroll to position [0, 959]
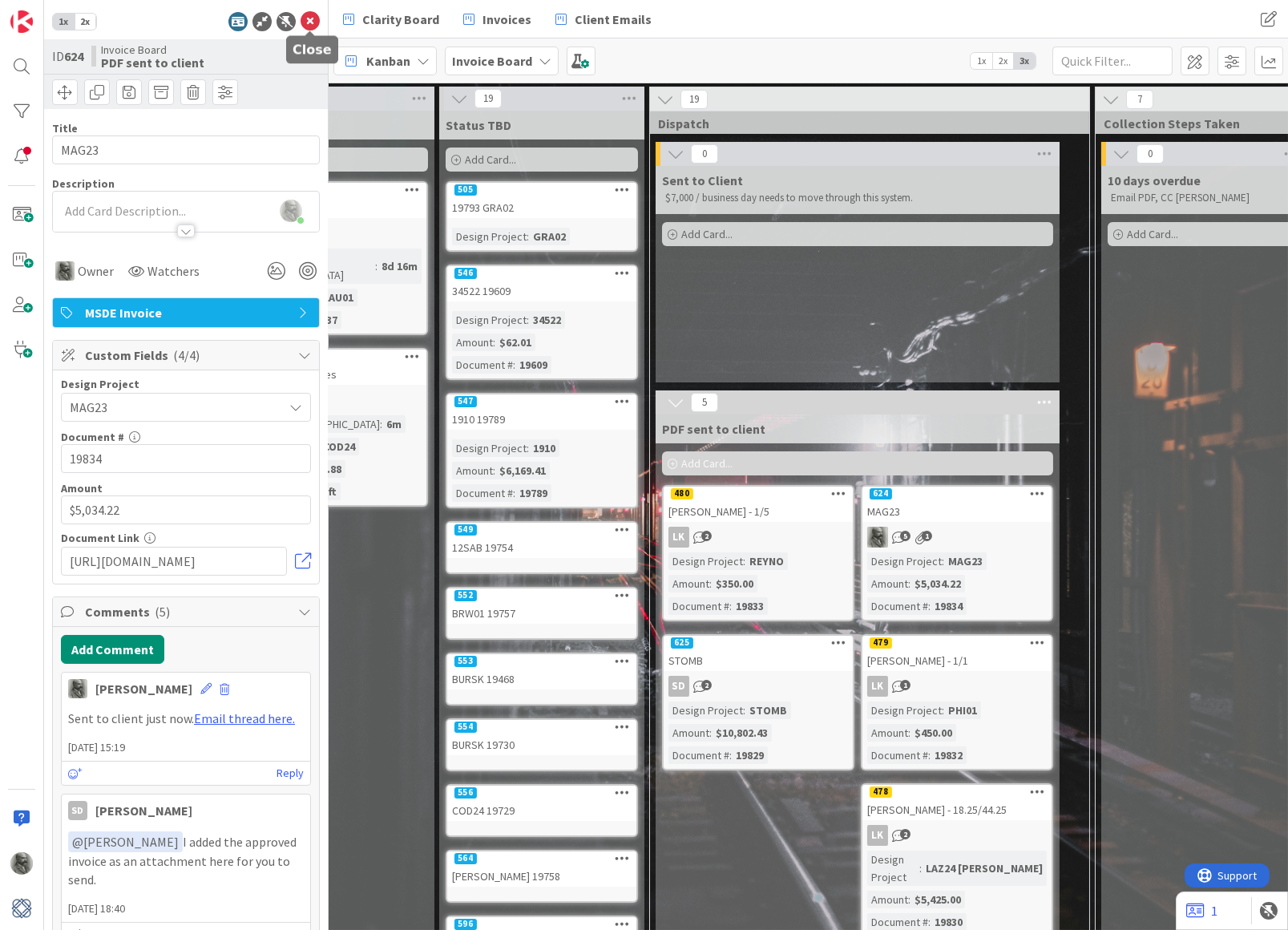
click at [310, 22] on icon at bounding box center [310, 21] width 19 height 19
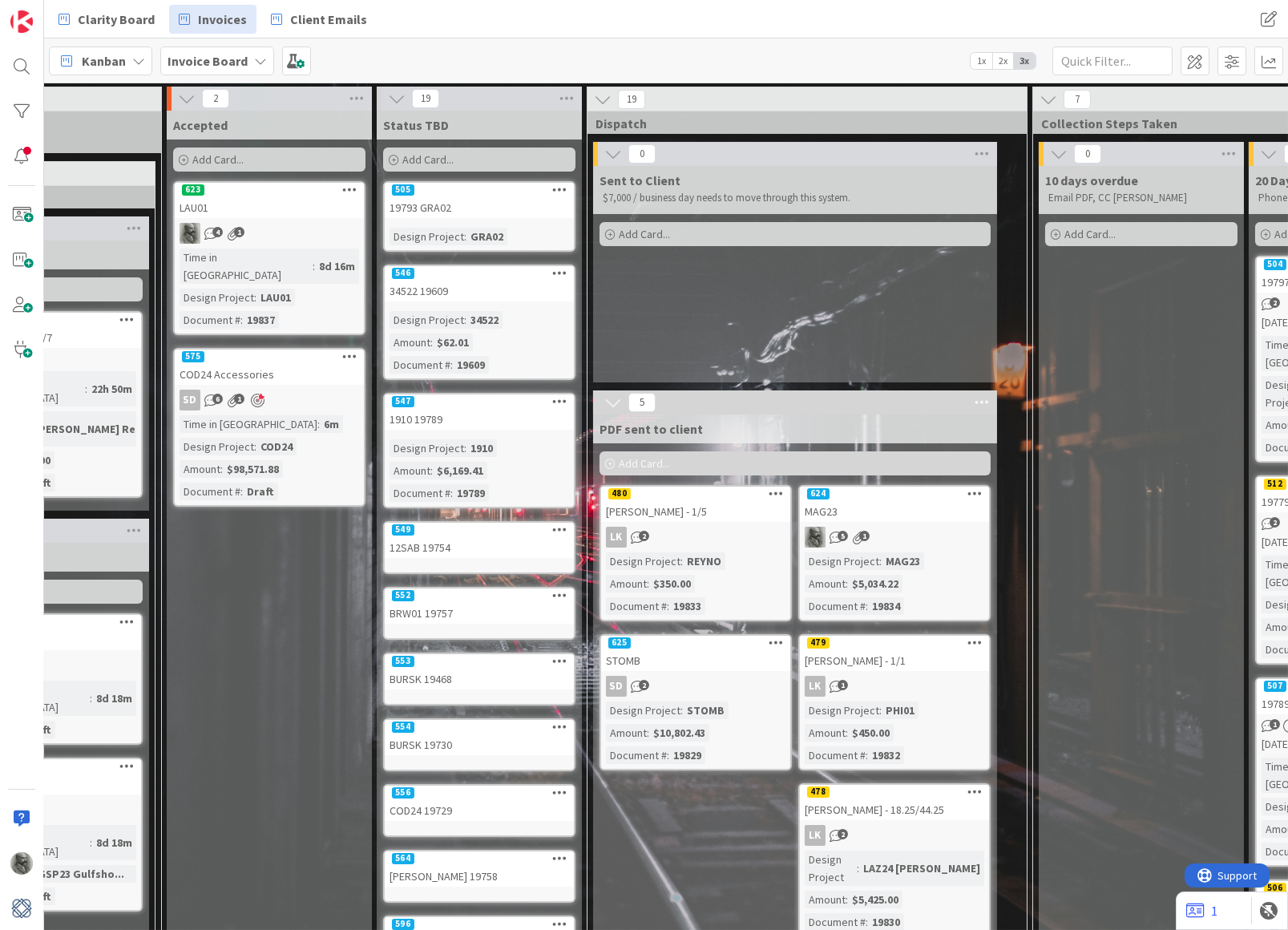
scroll to position [3, 724]
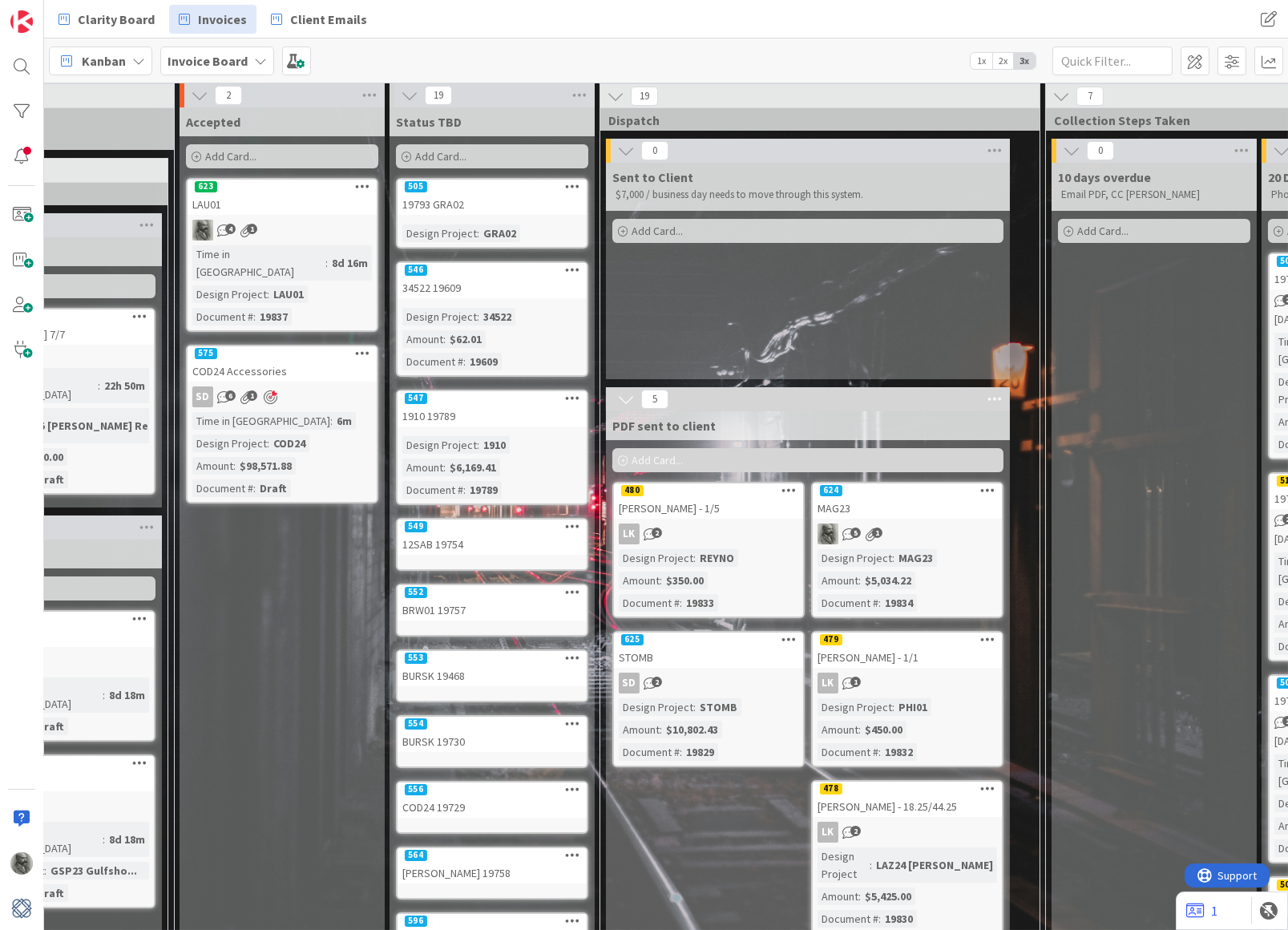
click at [318, 197] on div "LAU01" at bounding box center [281, 204] width 189 height 21
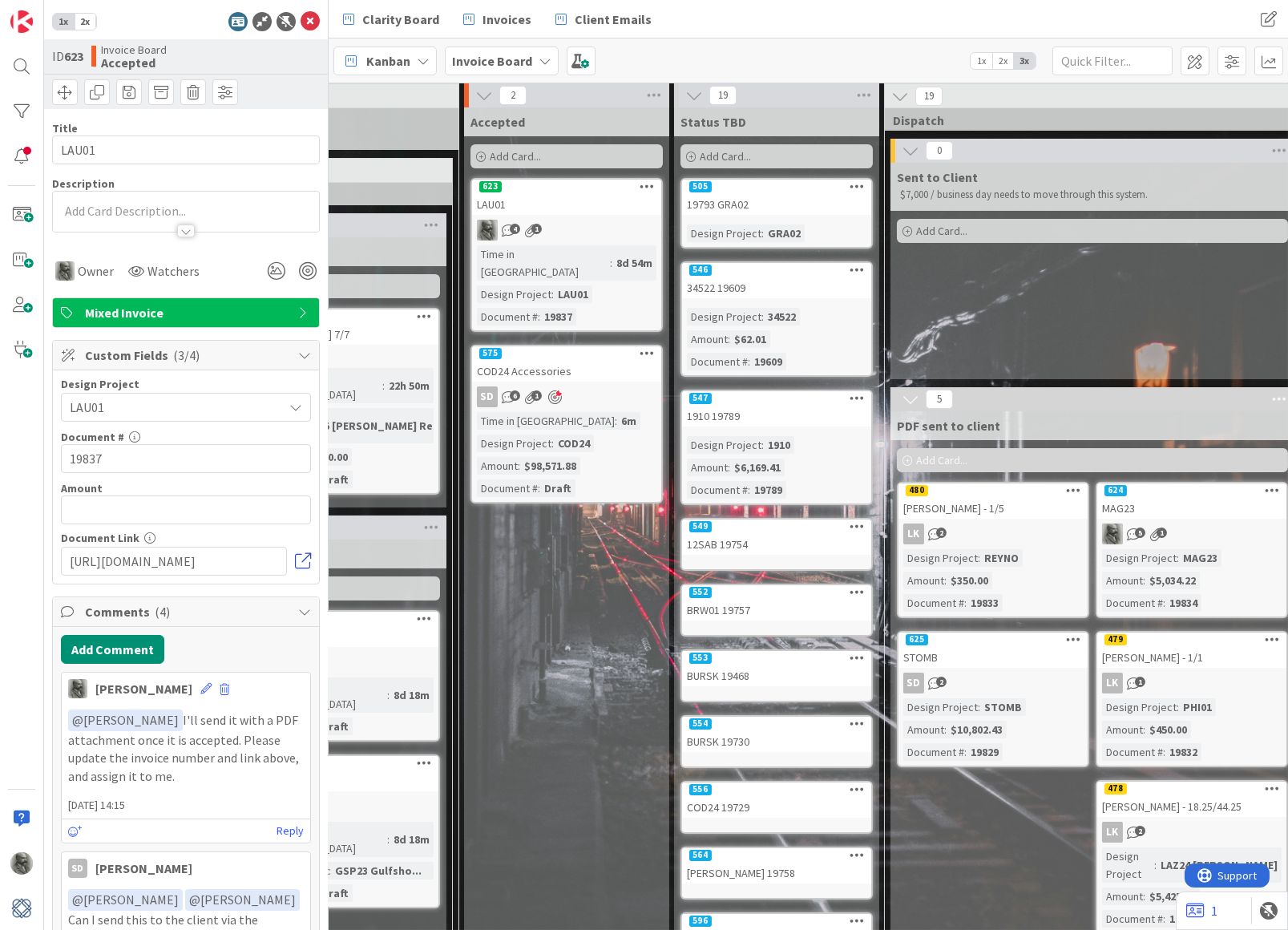
click at [300, 557] on link at bounding box center [303, 561] width 16 height 16
click at [131, 647] on button "Add Comment" at bounding box center [113, 649] width 103 height 29
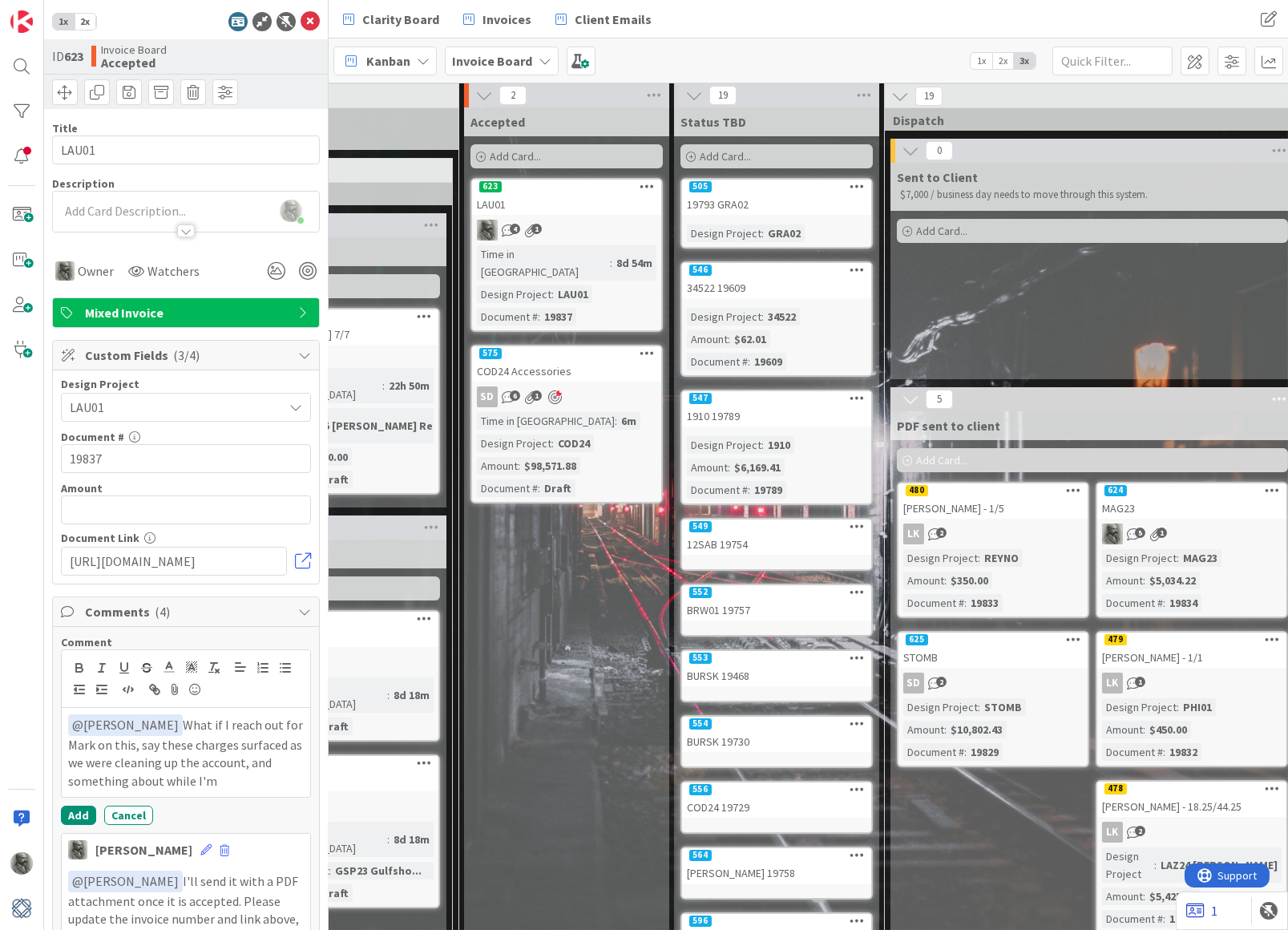
click at [1195, 915] on icon at bounding box center [1196, 911] width 19 height 16
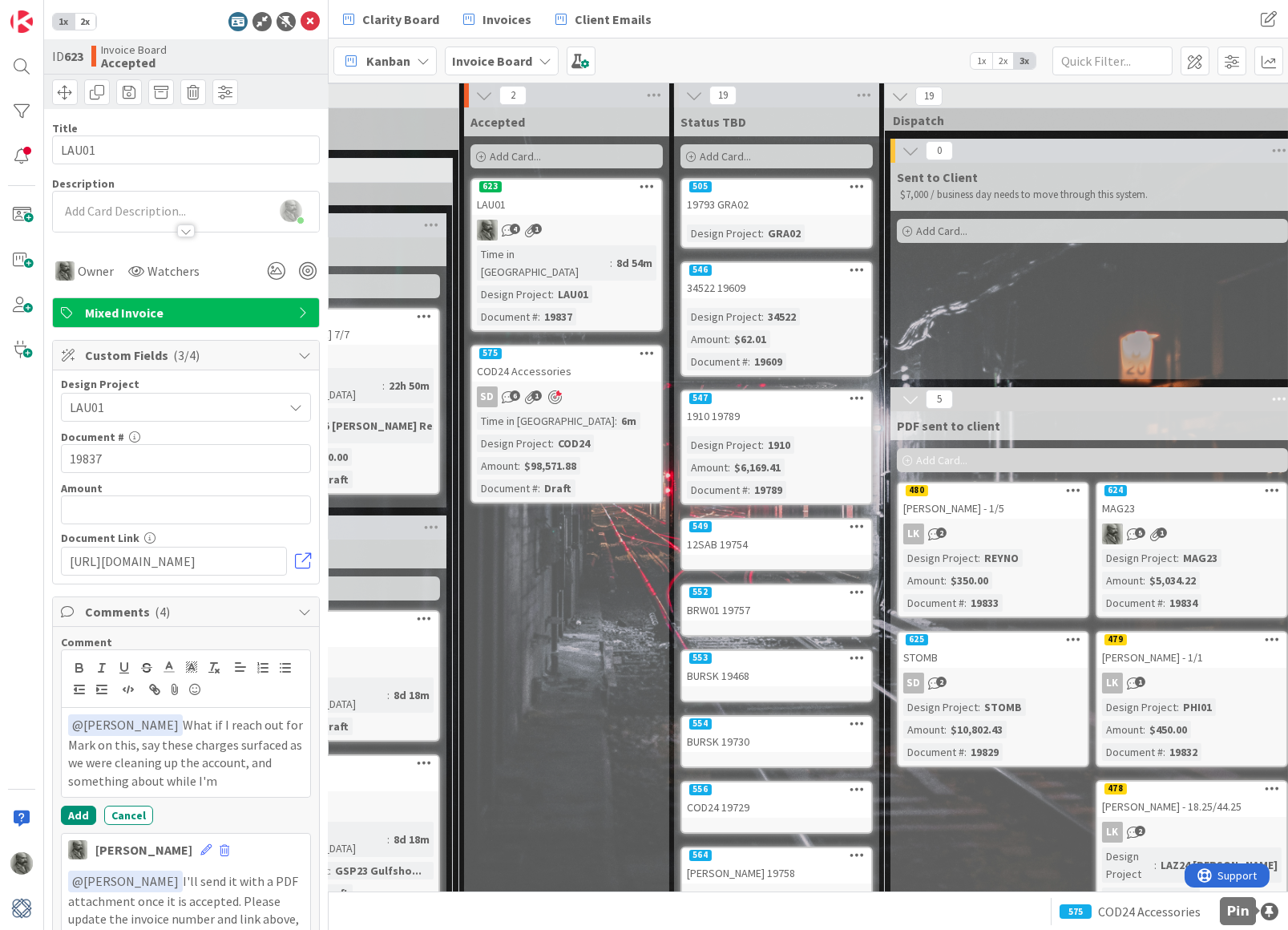
click at [1267, 910] on div at bounding box center [1269, 911] width 18 height 18
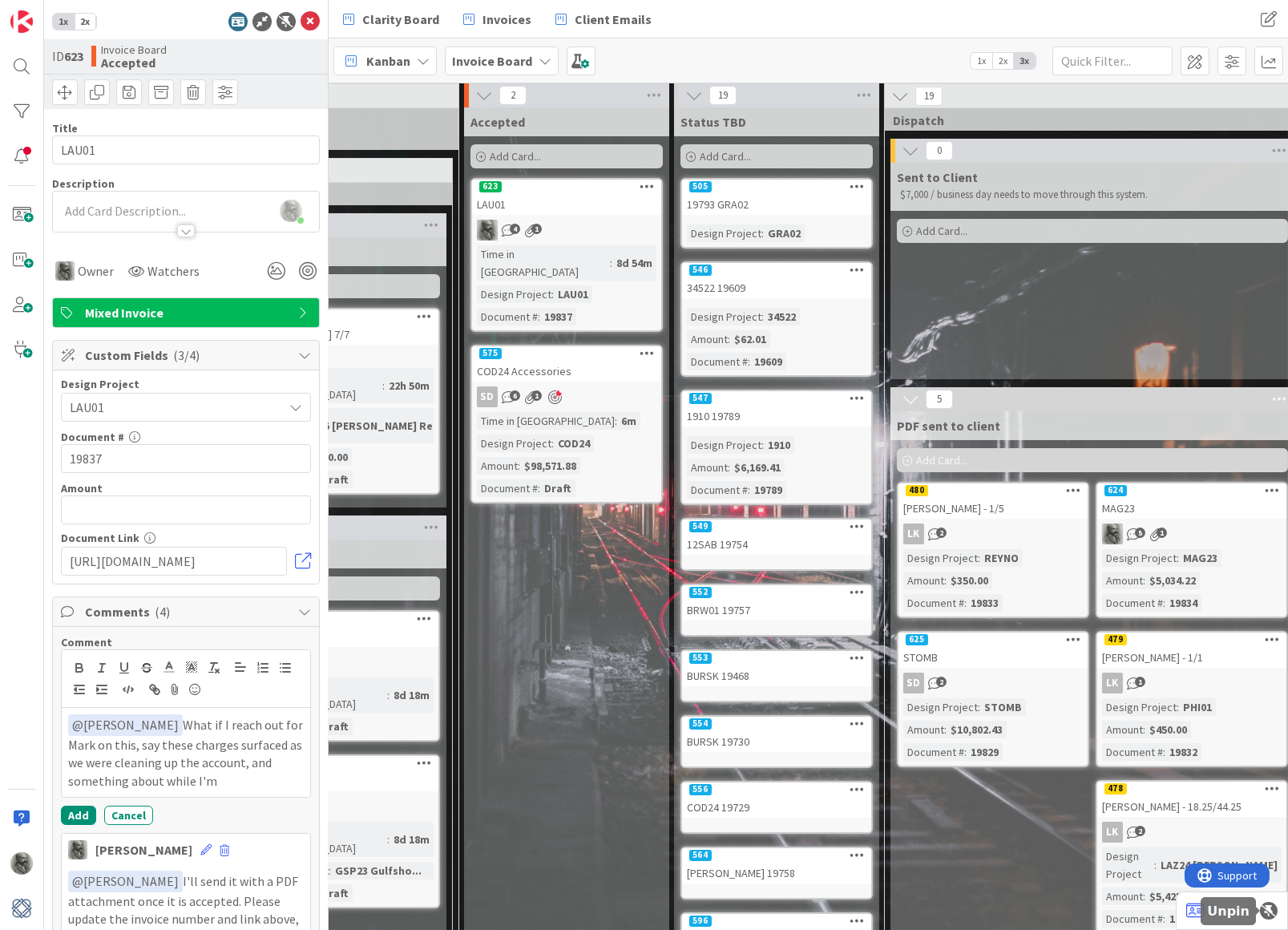
click at [1267, 910] on div at bounding box center [1269, 911] width 18 height 18
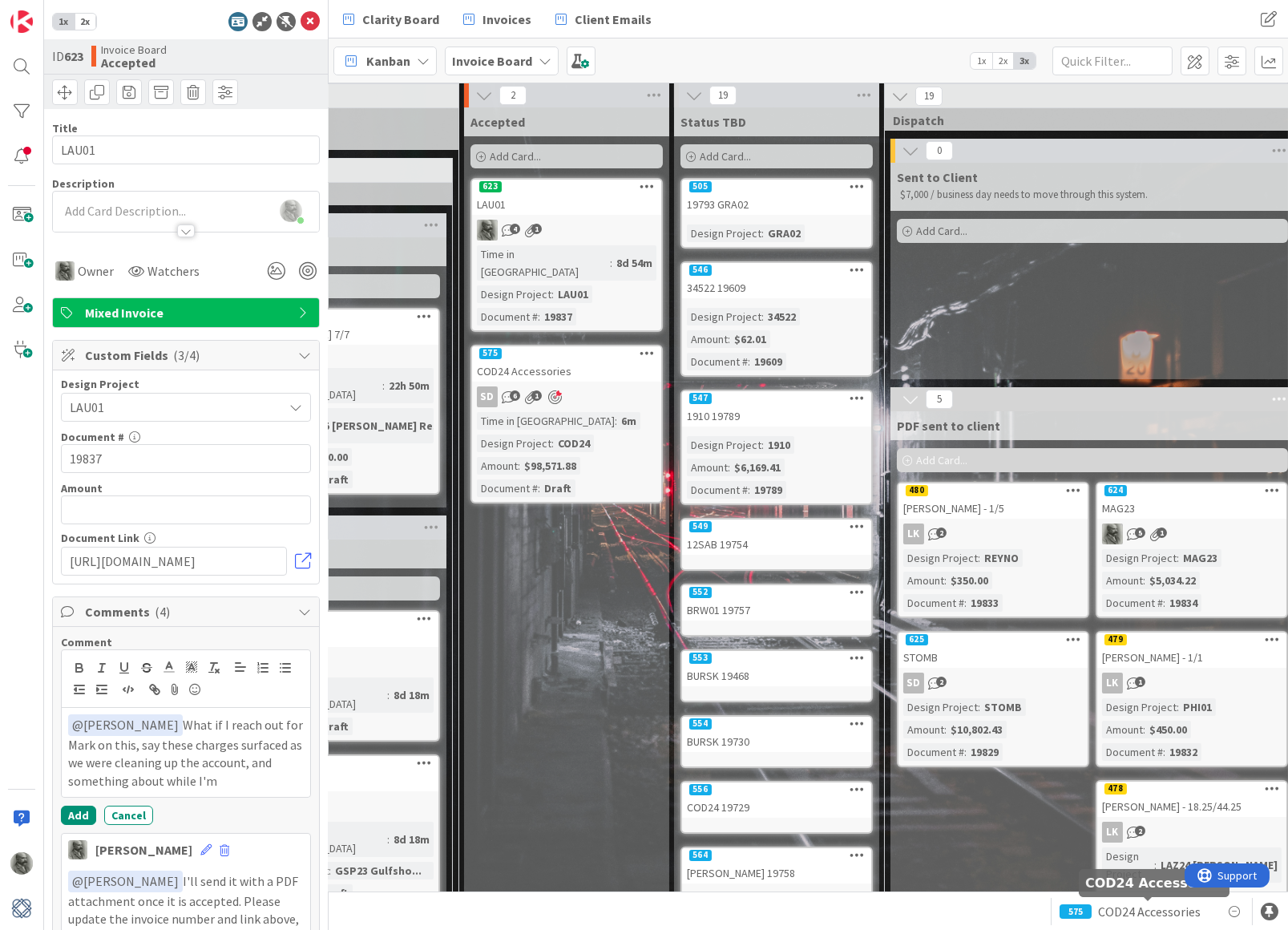
click at [1139, 910] on span "COD24 Accessories" at bounding box center [1149, 911] width 103 height 19
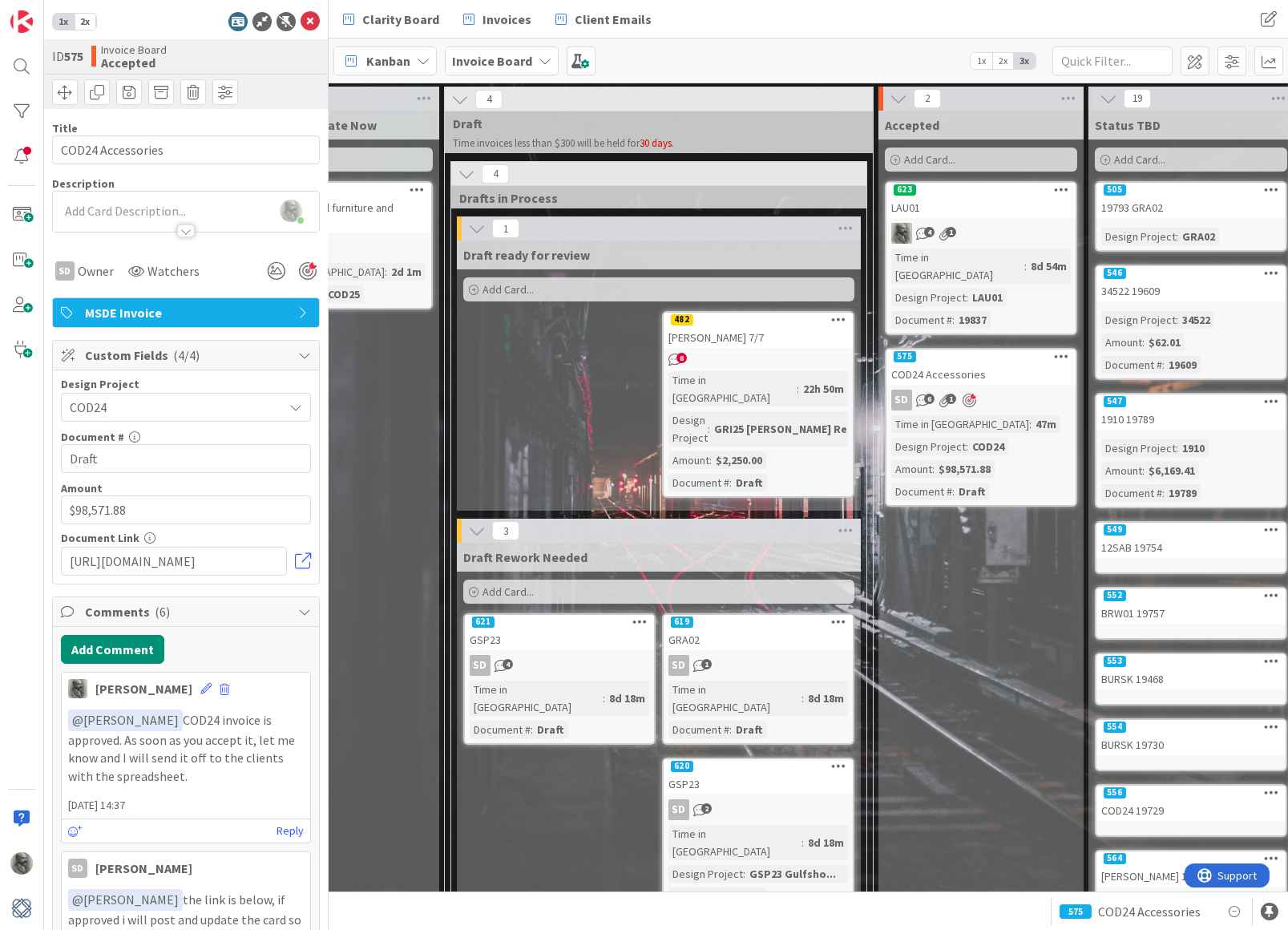
scroll to position [0, 317]
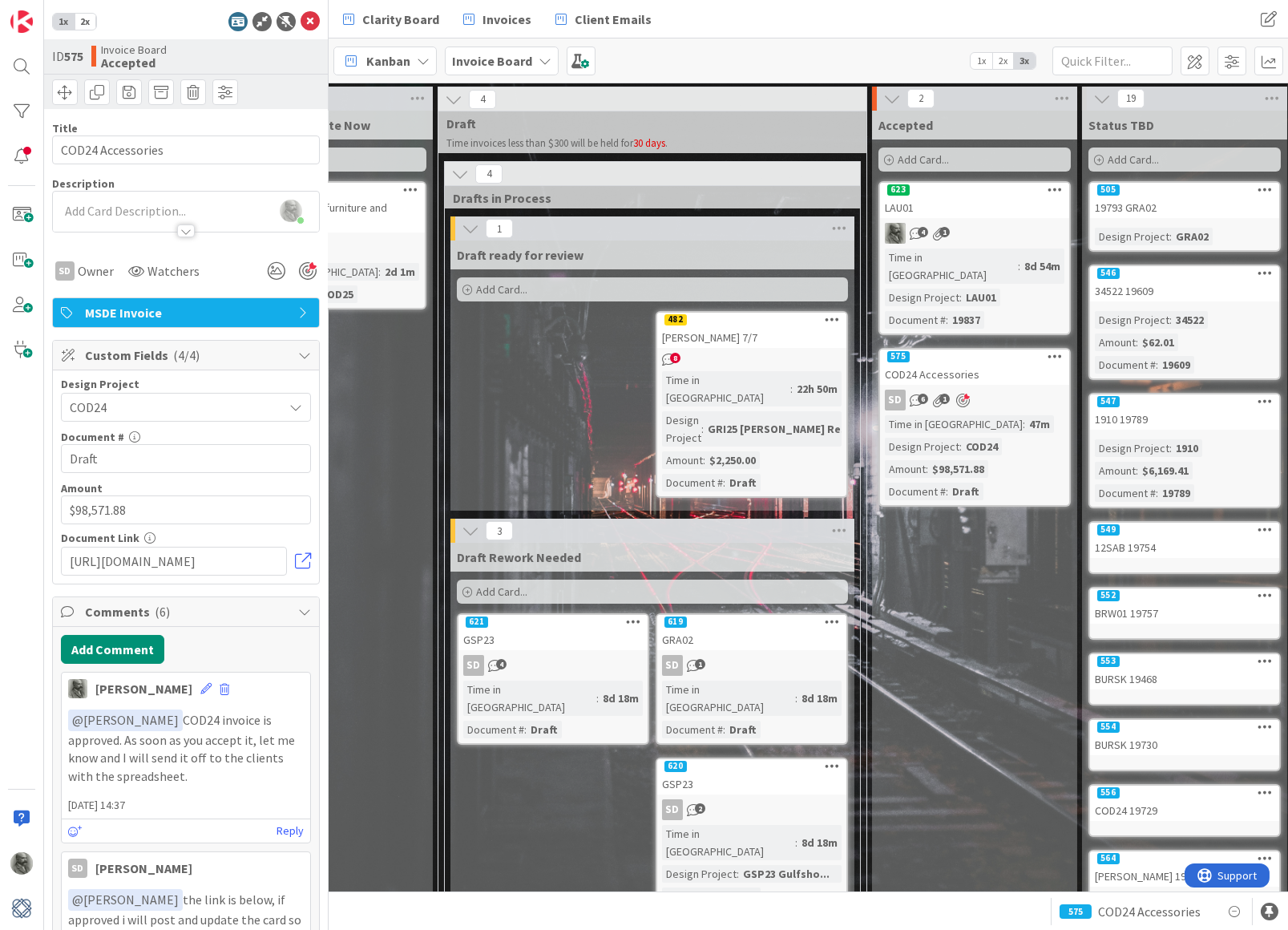
click at [791, 338] on div "[PERSON_NAME] 7/7" at bounding box center [752, 337] width 189 height 21
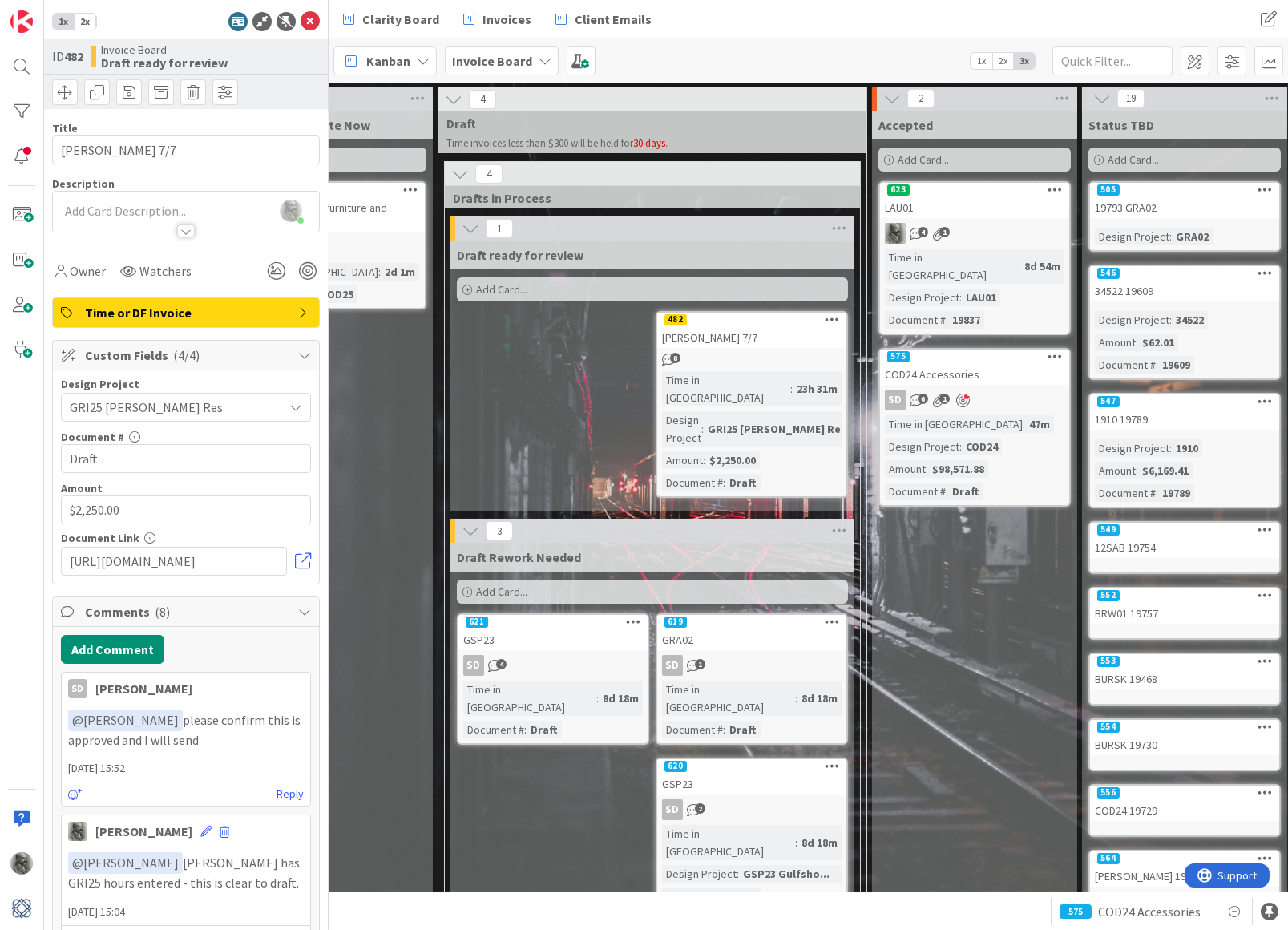
scroll to position [14, 0]
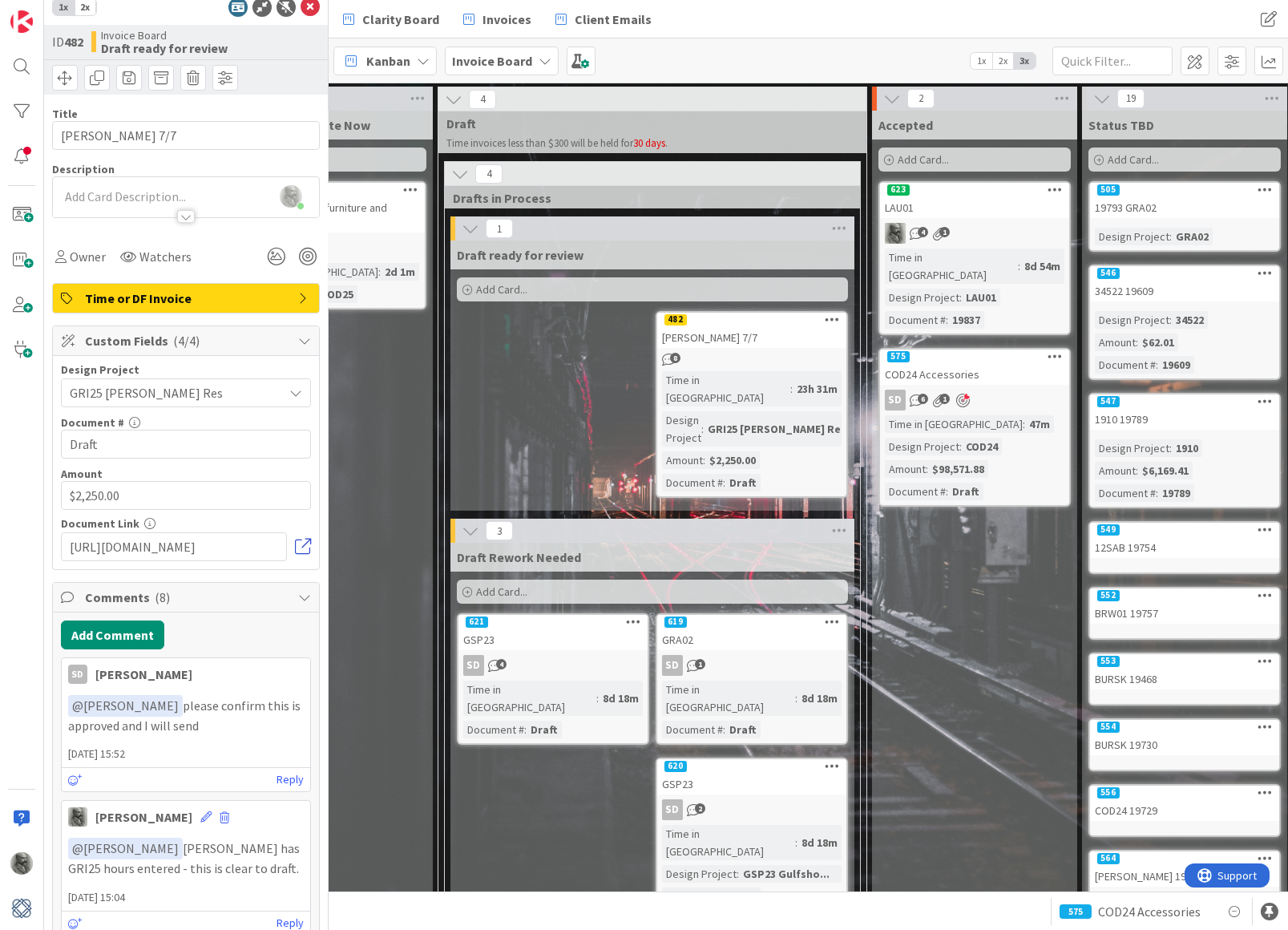
click at [305, 544] on link at bounding box center [303, 547] width 16 height 16
click at [109, 631] on button "Add Comment" at bounding box center [113, 635] width 103 height 29
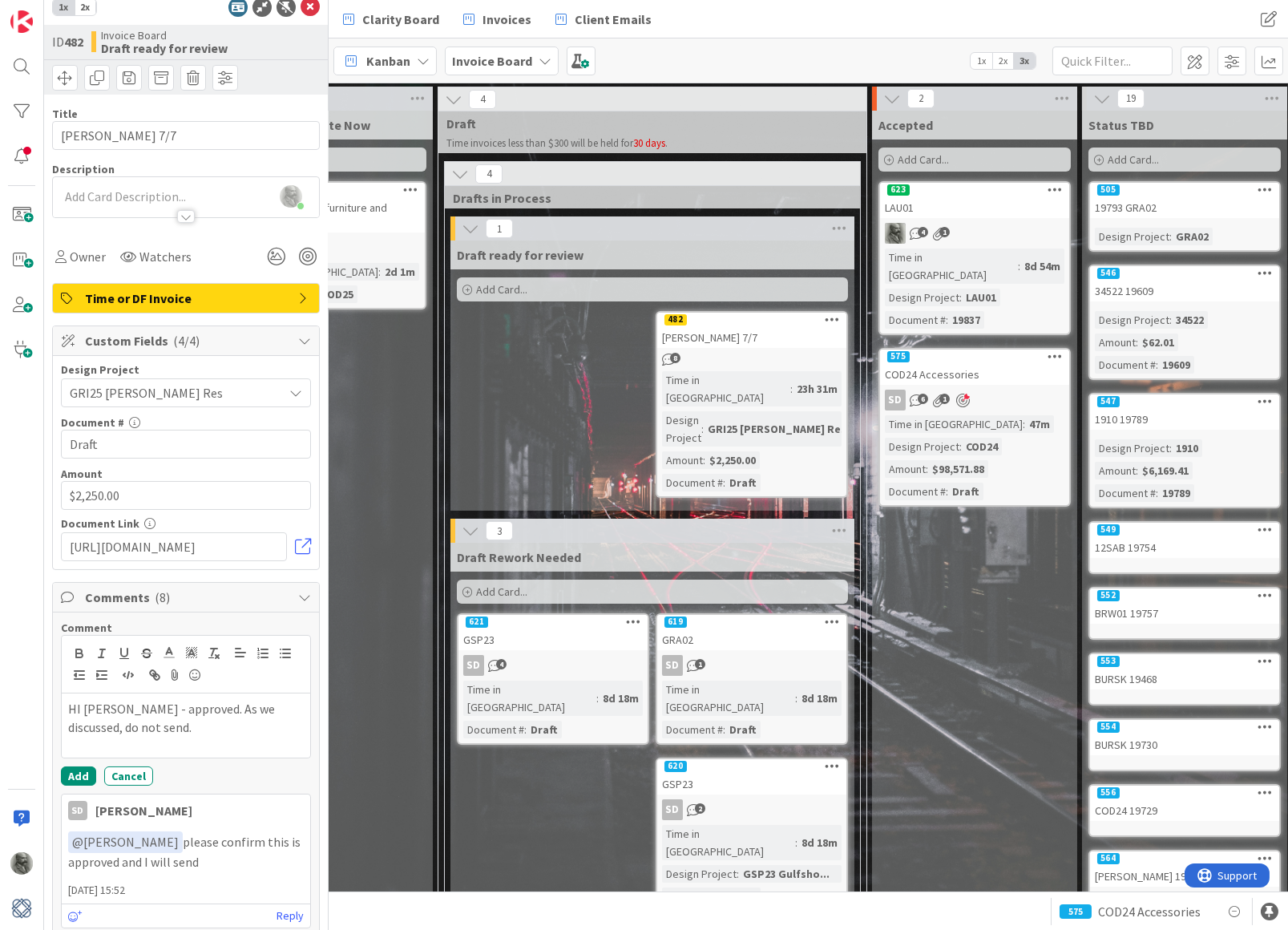
click at [96, 704] on p "HI [PERSON_NAME] - approved. As we discussed, do not send." at bounding box center [186, 718] width 236 height 36
click at [218, 723] on p "HI ﻿ @ [PERSON_NAME] ﻿ - approved. As we discussed, do not send." at bounding box center [186, 720] width 236 height 39
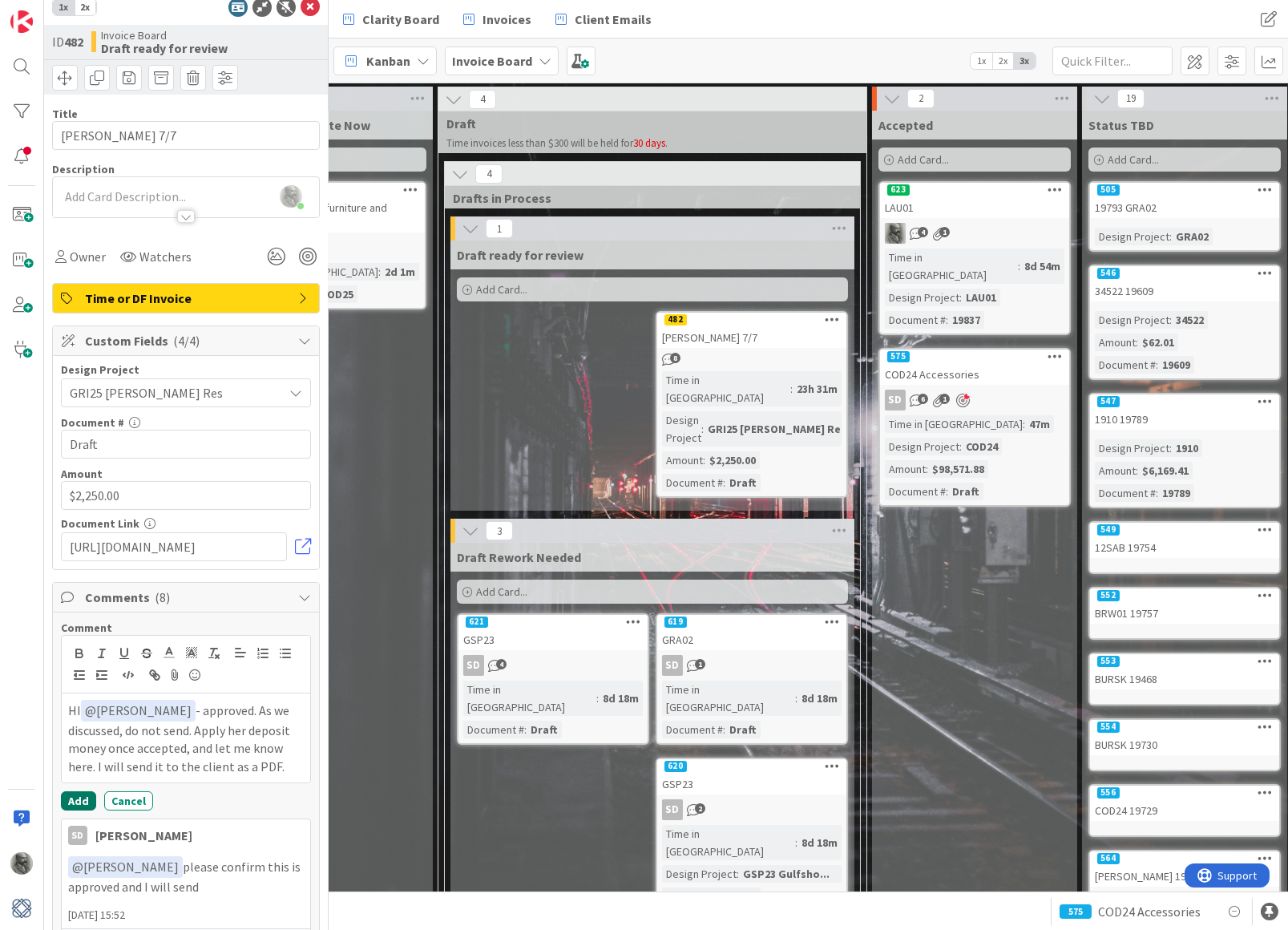
click at [76, 791] on button "Add" at bounding box center [79, 800] width 36 height 19
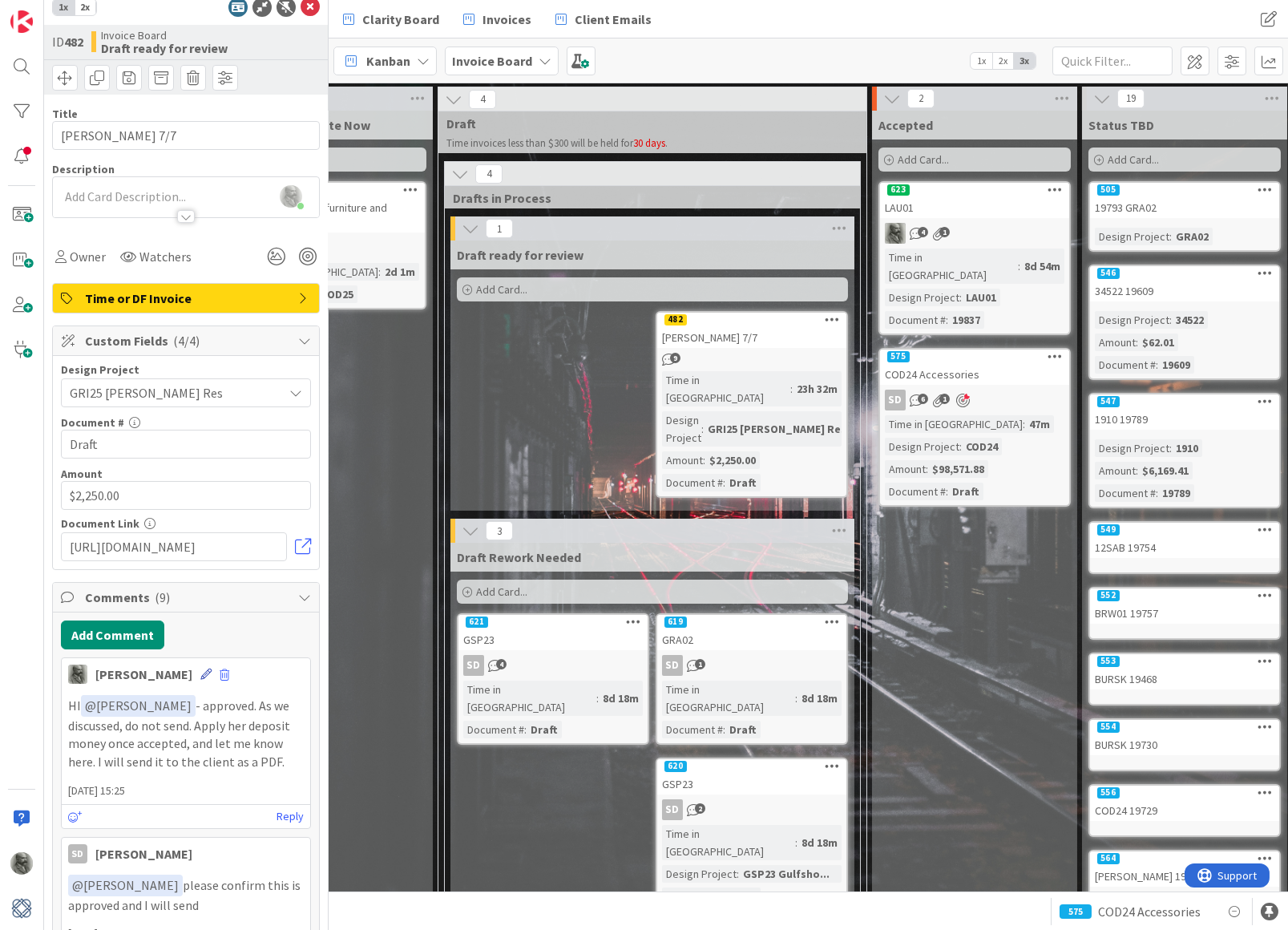
click at [200, 669] on icon at bounding box center [205, 674] width 11 height 11
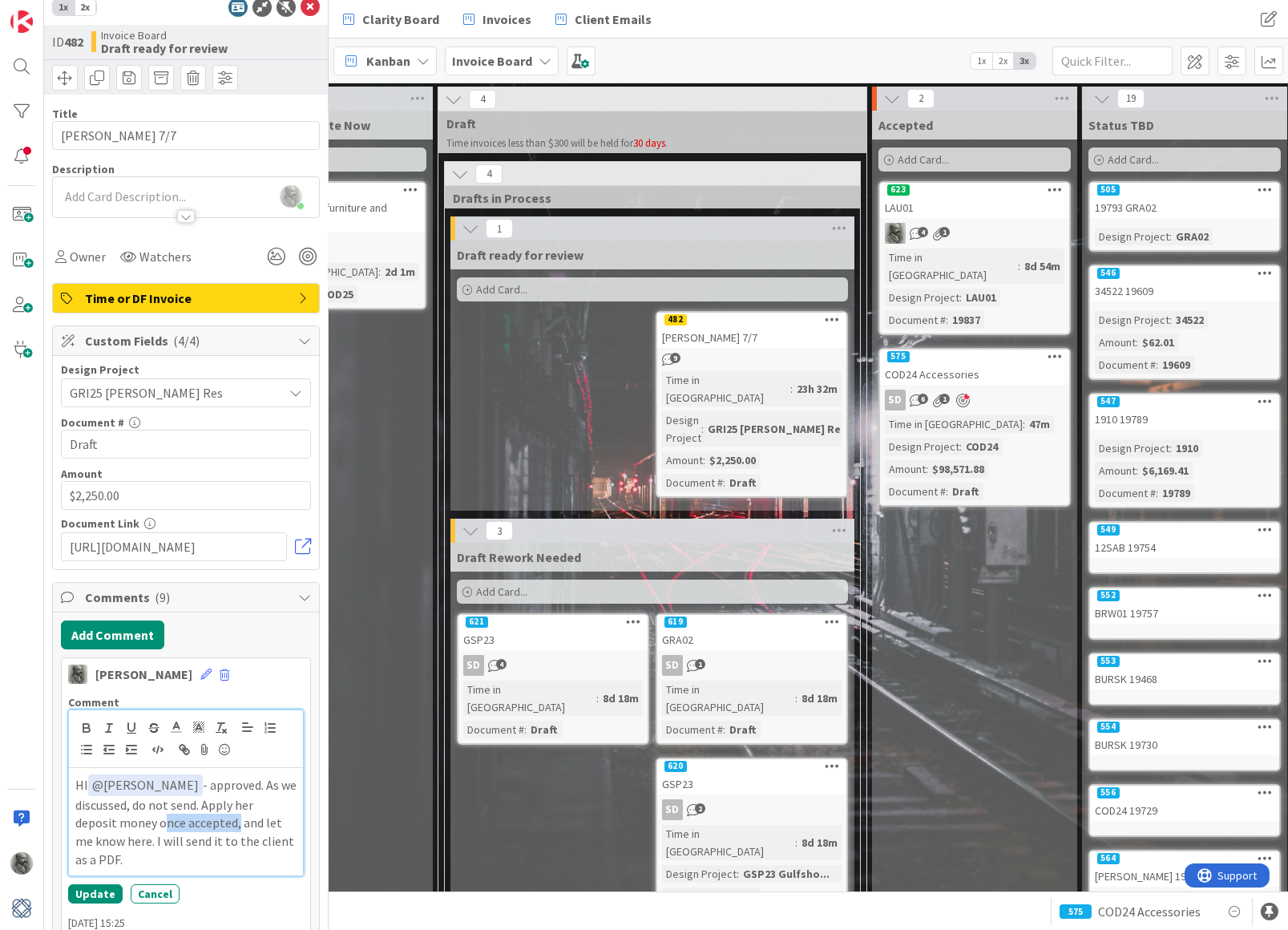
drag, startPoint x: 234, startPoint y: 820, endPoint x: 158, endPoint y: 823, distance: 76.1
click at [158, 823] on p "HI ﻿ @ [PERSON_NAME] ﻿ - approved. As we discussed, do not send. Apply her depo…" at bounding box center [186, 822] width 221 height 95
click at [97, 870] on button "Update" at bounding box center [95, 875] width 54 height 19
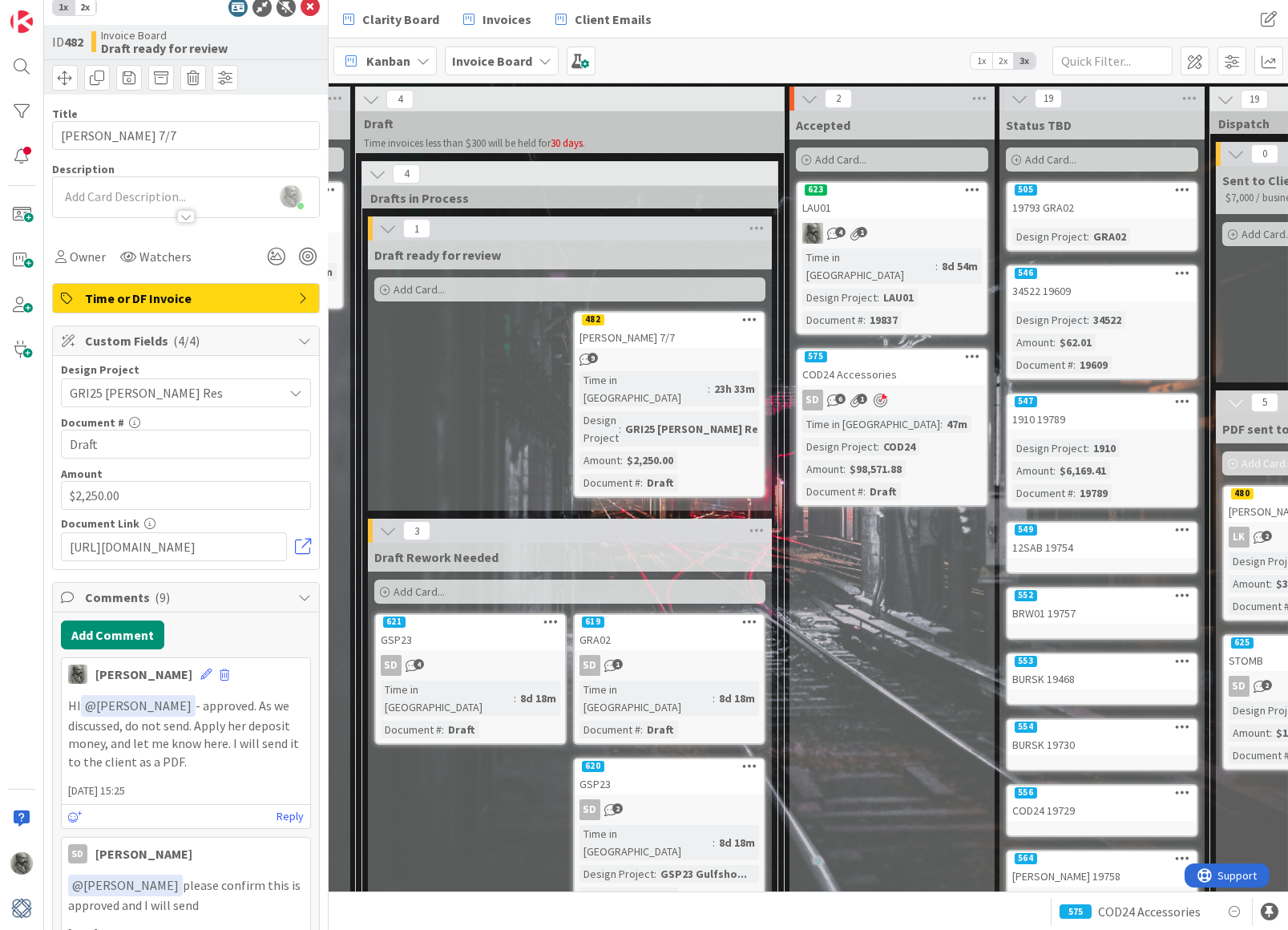
scroll to position [0, 417]
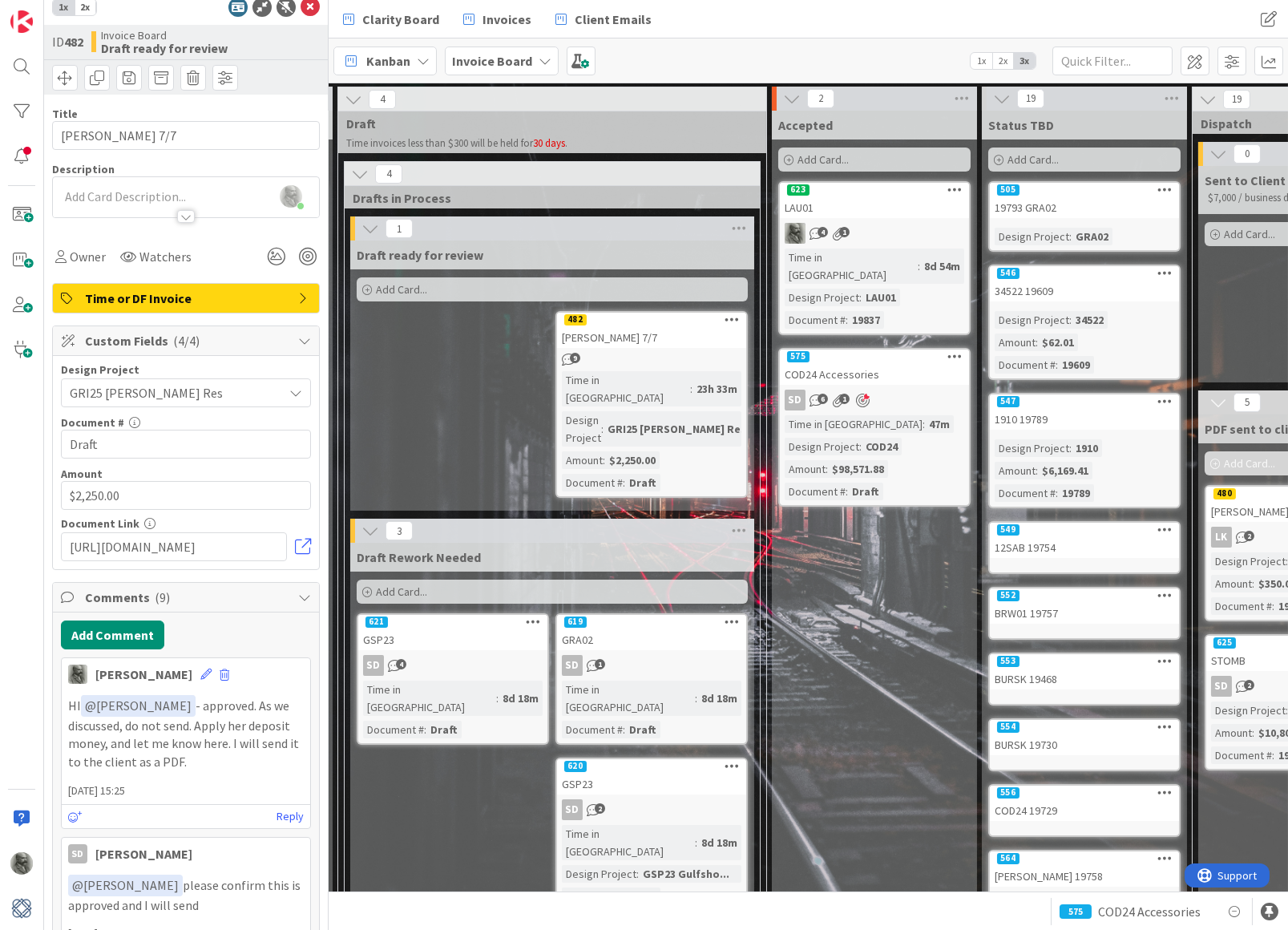
click at [840, 393] on span "1" at bounding box center [844, 398] width 10 height 10
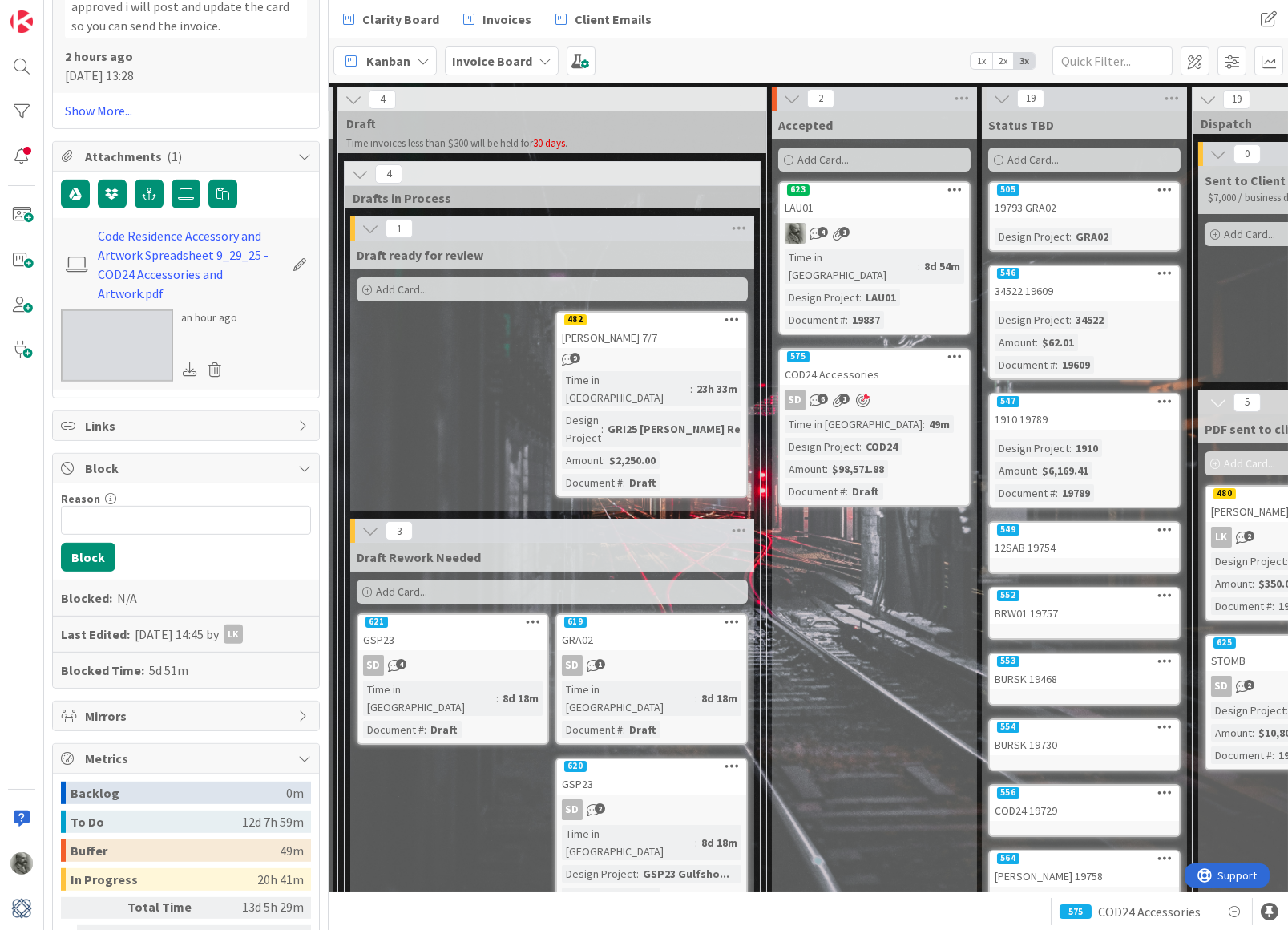
scroll to position [2994, 0]
click at [294, 254] on icon at bounding box center [299, 262] width 22 height 16
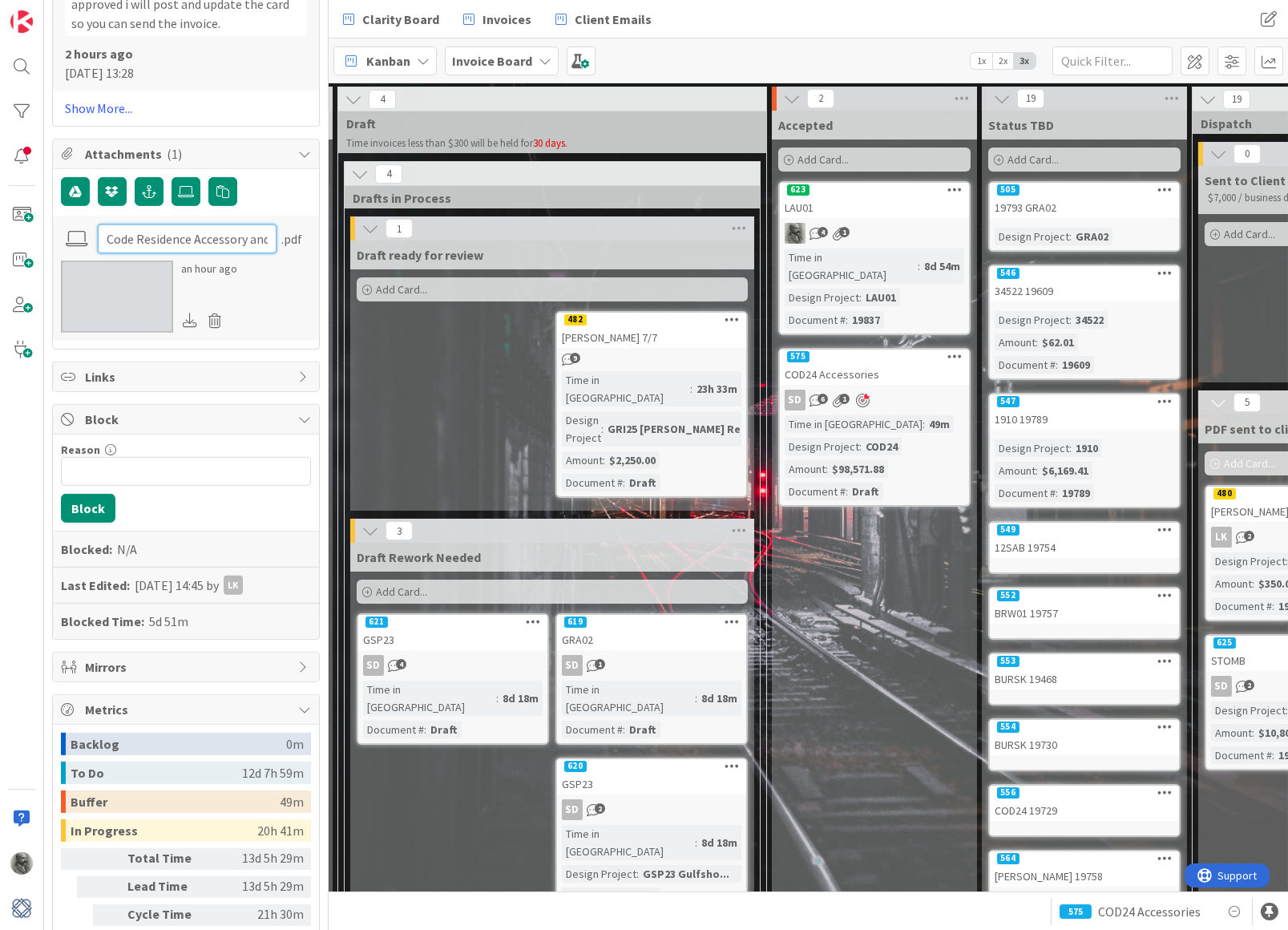
click at [191, 225] on input "Code Residence Accessory and Artwork Spreadsheet 9_29_25 - COD24 Accessories an…" at bounding box center [186, 239] width 179 height 29
drag, startPoint x: 254, startPoint y: 191, endPoint x: 185, endPoint y: 190, distance: 69.0
click at [185, 225] on input "Code Residence Accessory and Artwork Spreadsheet 9_29_25 - COD24 Accessories an…" at bounding box center [186, 239] width 179 height 29
drag, startPoint x: 225, startPoint y: 193, endPoint x: 264, endPoint y: 194, distance: 39.0
click at [264, 225] on input "Code Residence Accessory and Artwork Spreadsheet 9_29_25 - COD24 Accessories an…" at bounding box center [186, 239] width 179 height 29
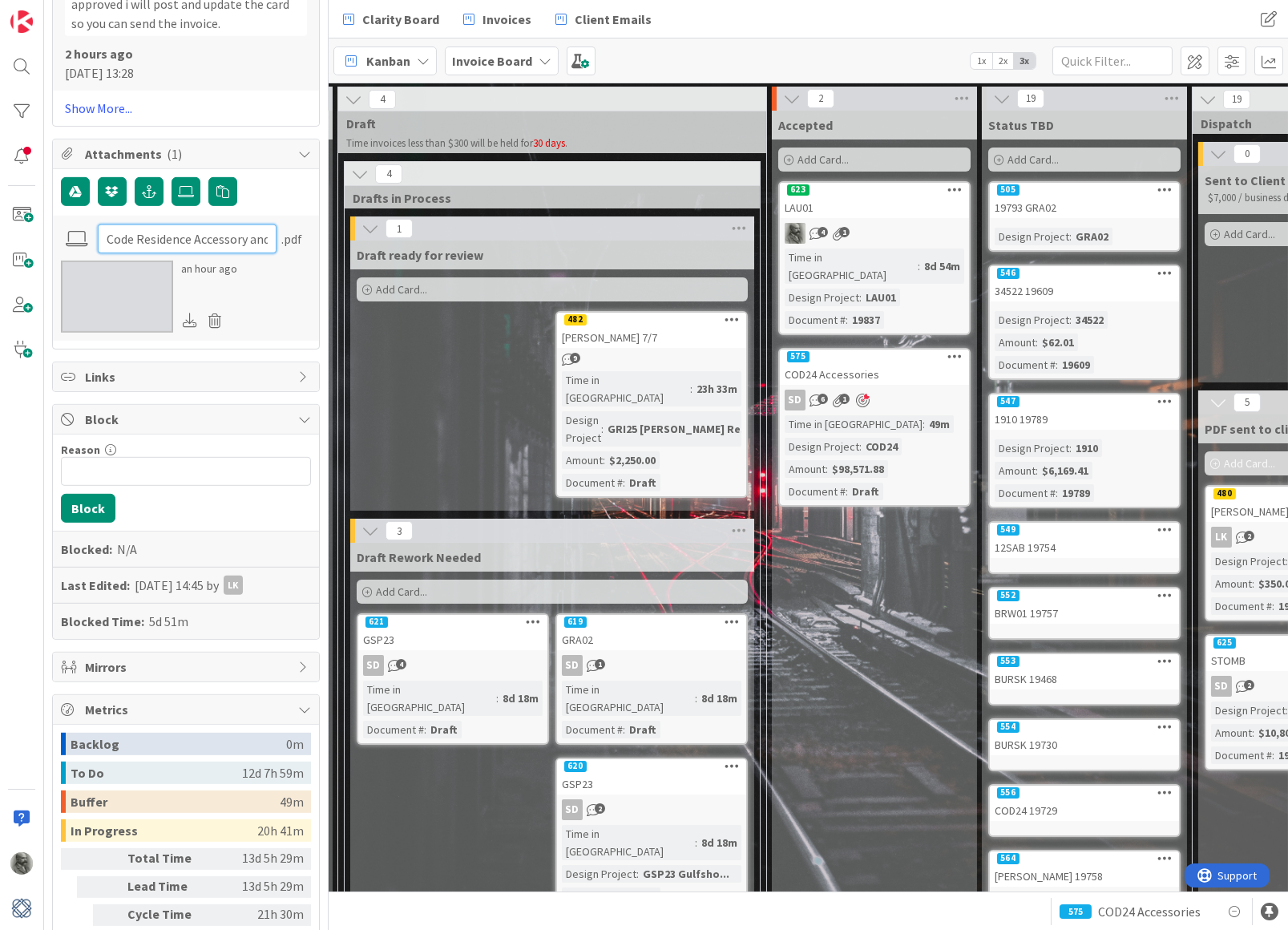
scroll to position [2994, 55]
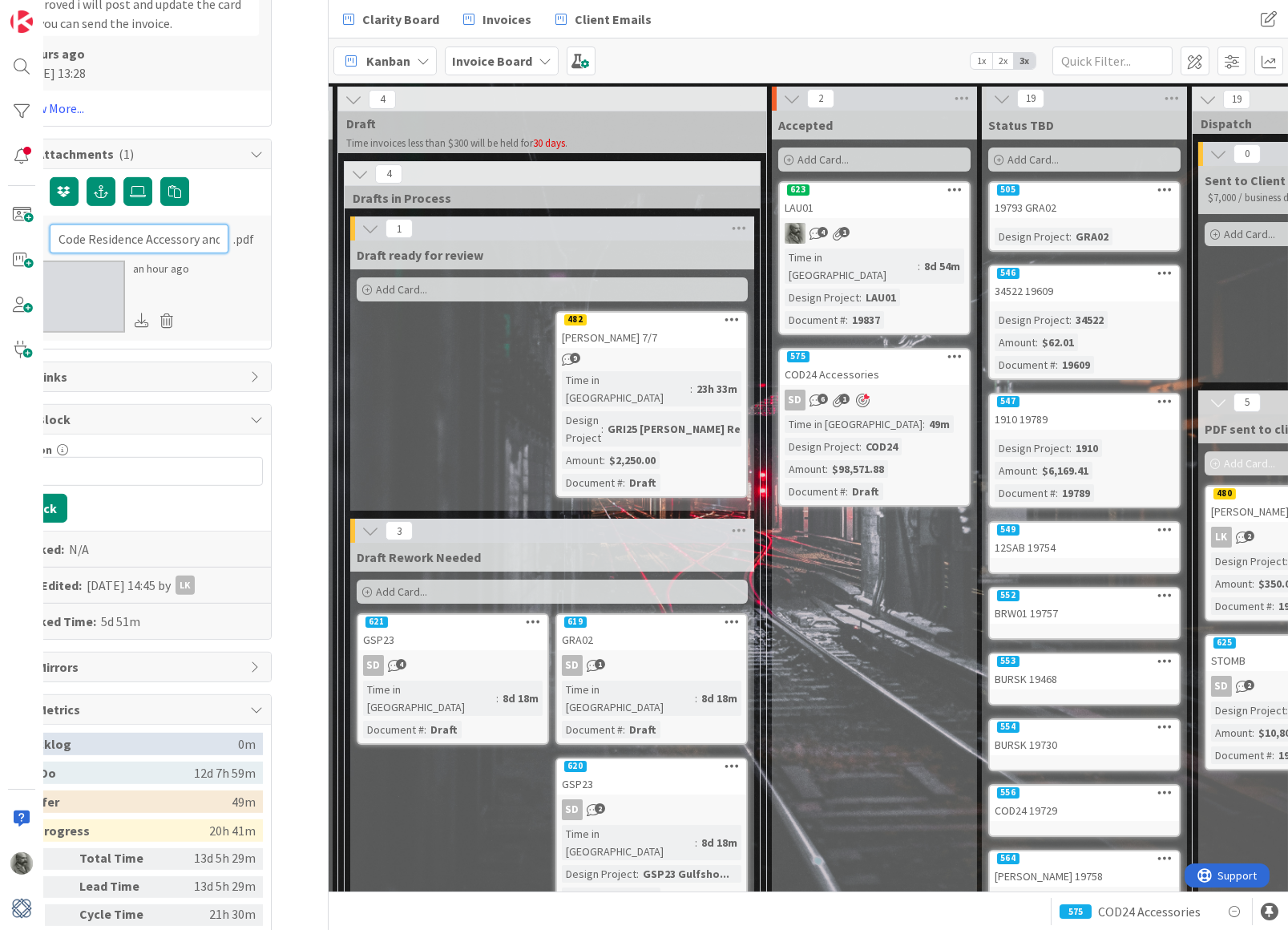
drag, startPoint x: 266, startPoint y: 192, endPoint x: 313, endPoint y: 203, distance: 48.3
click at [313, 203] on div "1x 2x ID 575 Invoice Board Accepted Title 17 / 128 COD24 Accessories Descriptio…" at bounding box center [186, 465] width 285 height 930
type input "Code Residence Accessory and Artwork"
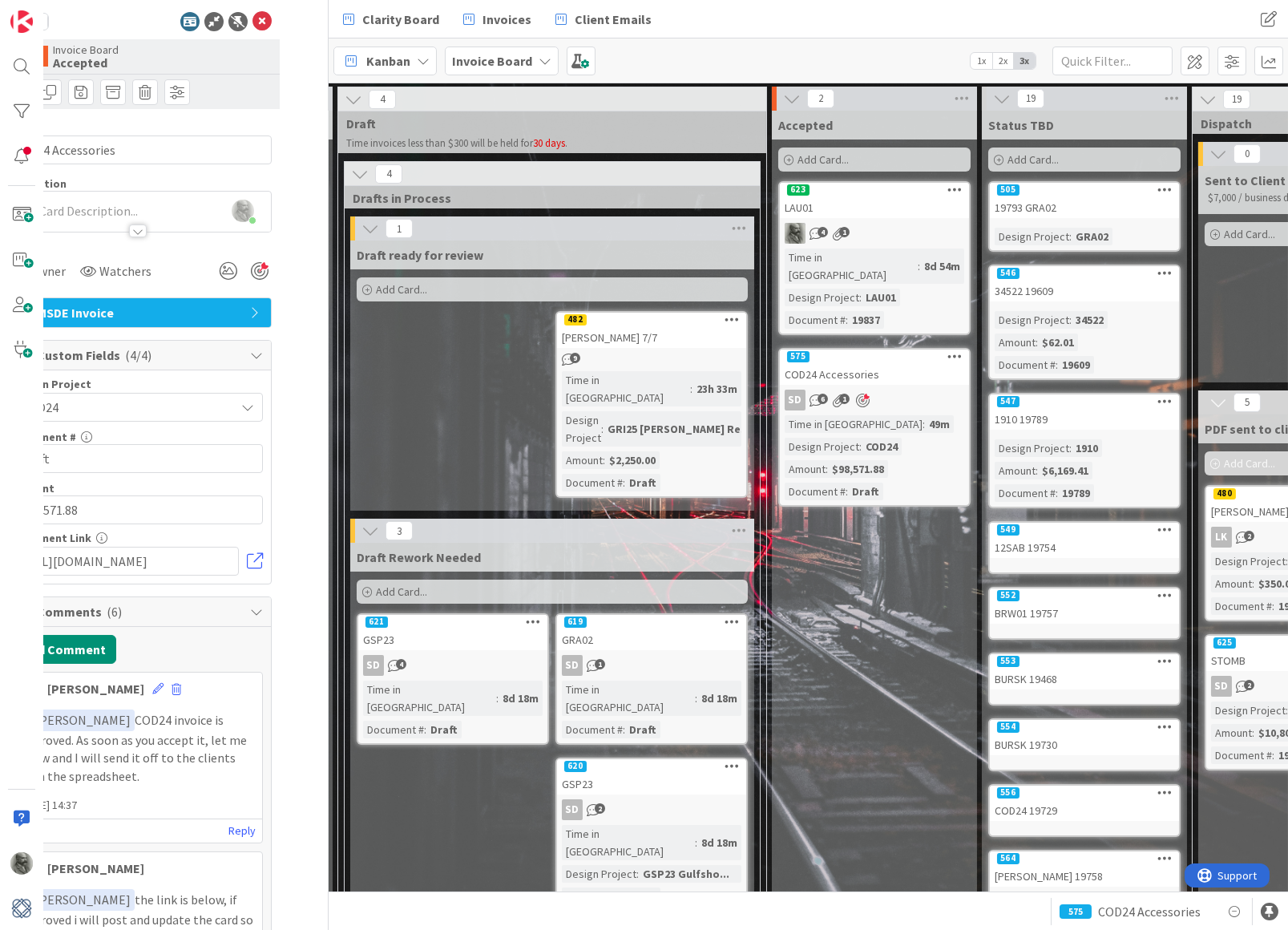
scroll to position [0, 55]
click at [253, 15] on icon at bounding box center [262, 21] width 19 height 19
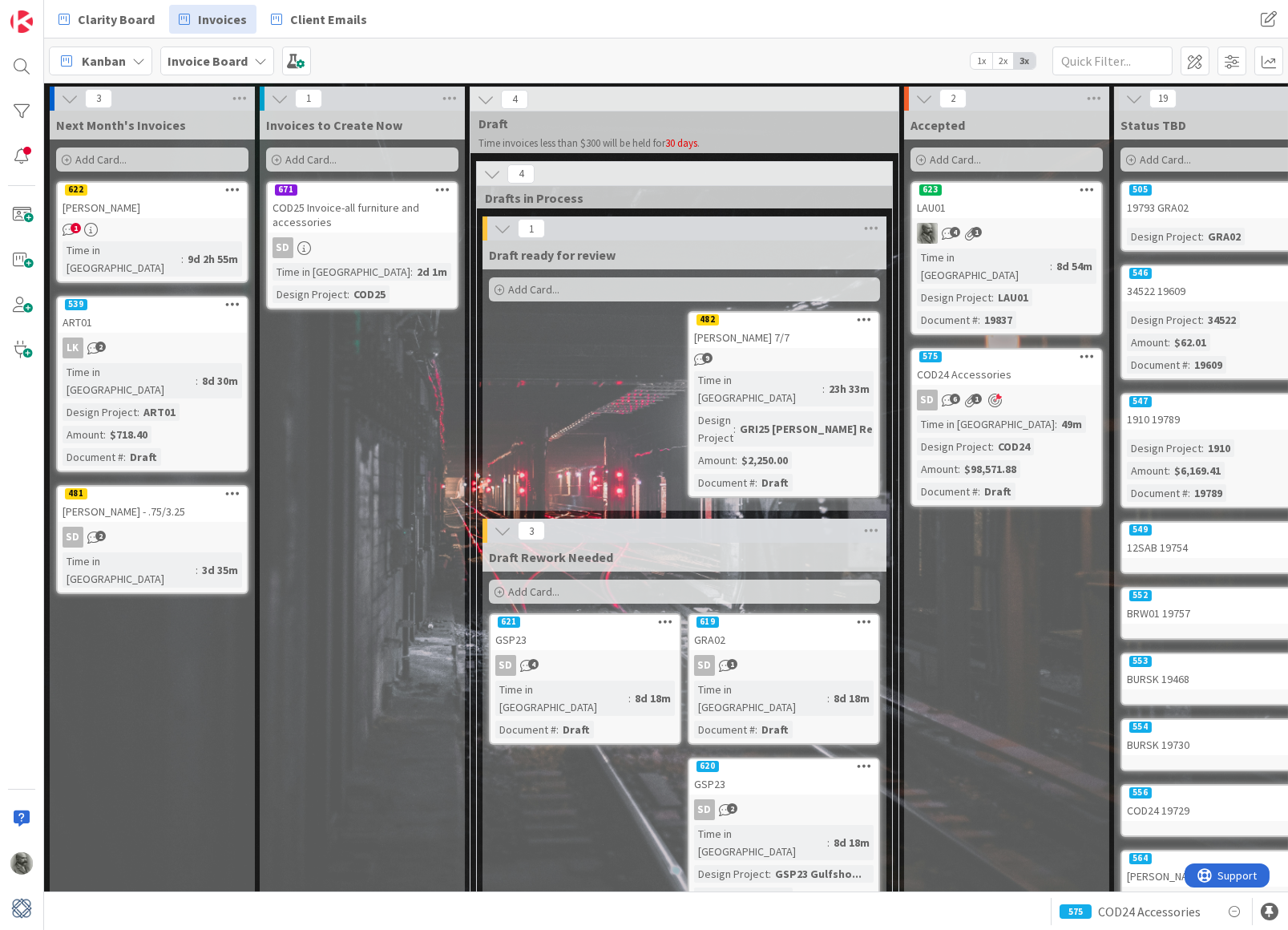
click at [318, 158] on span "Add Card..." at bounding box center [311, 159] width 52 height 14
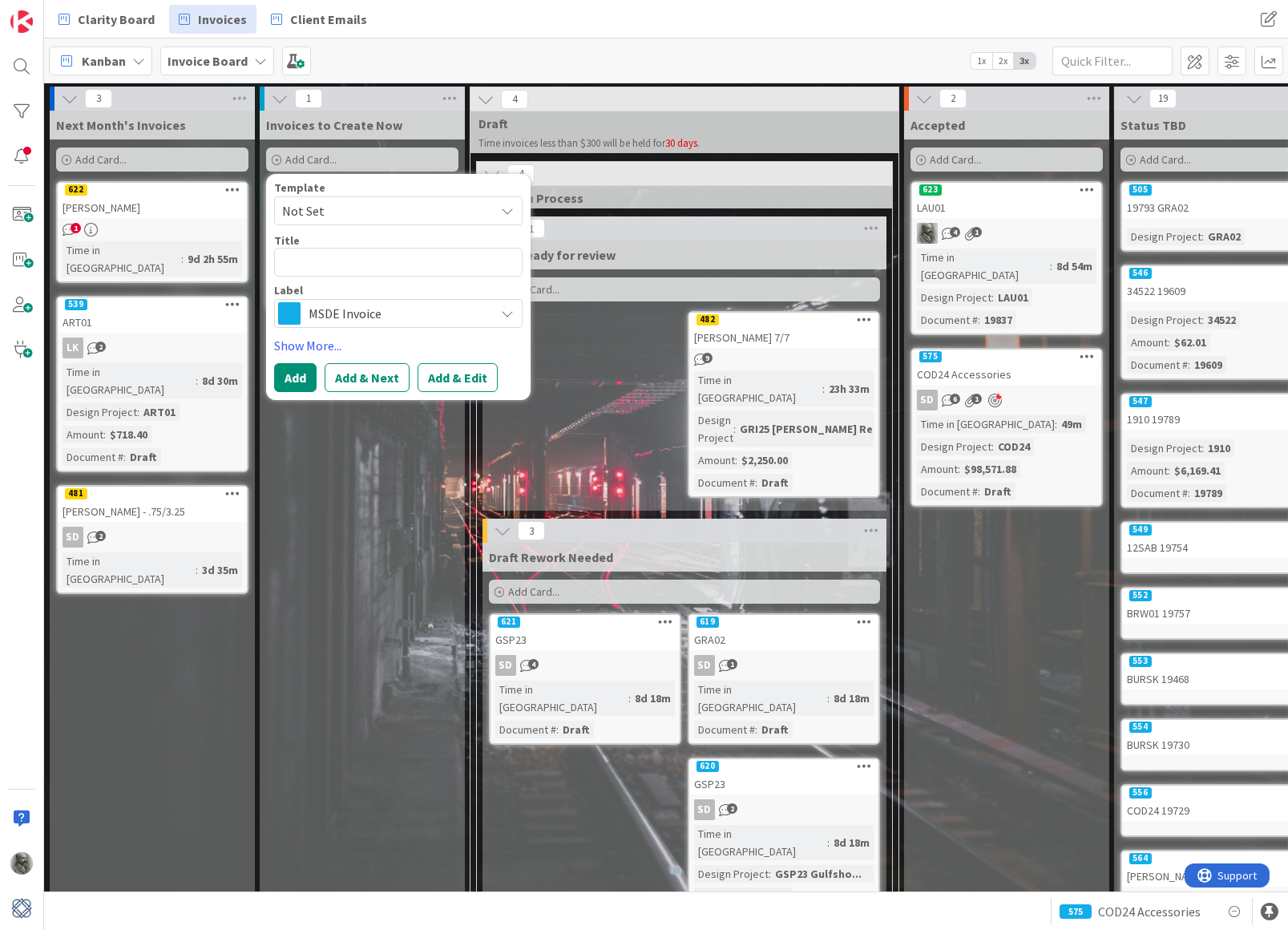
type textarea "x"
type textarea "3"
type textarea "x"
type textarea "31"
type textarea "x"
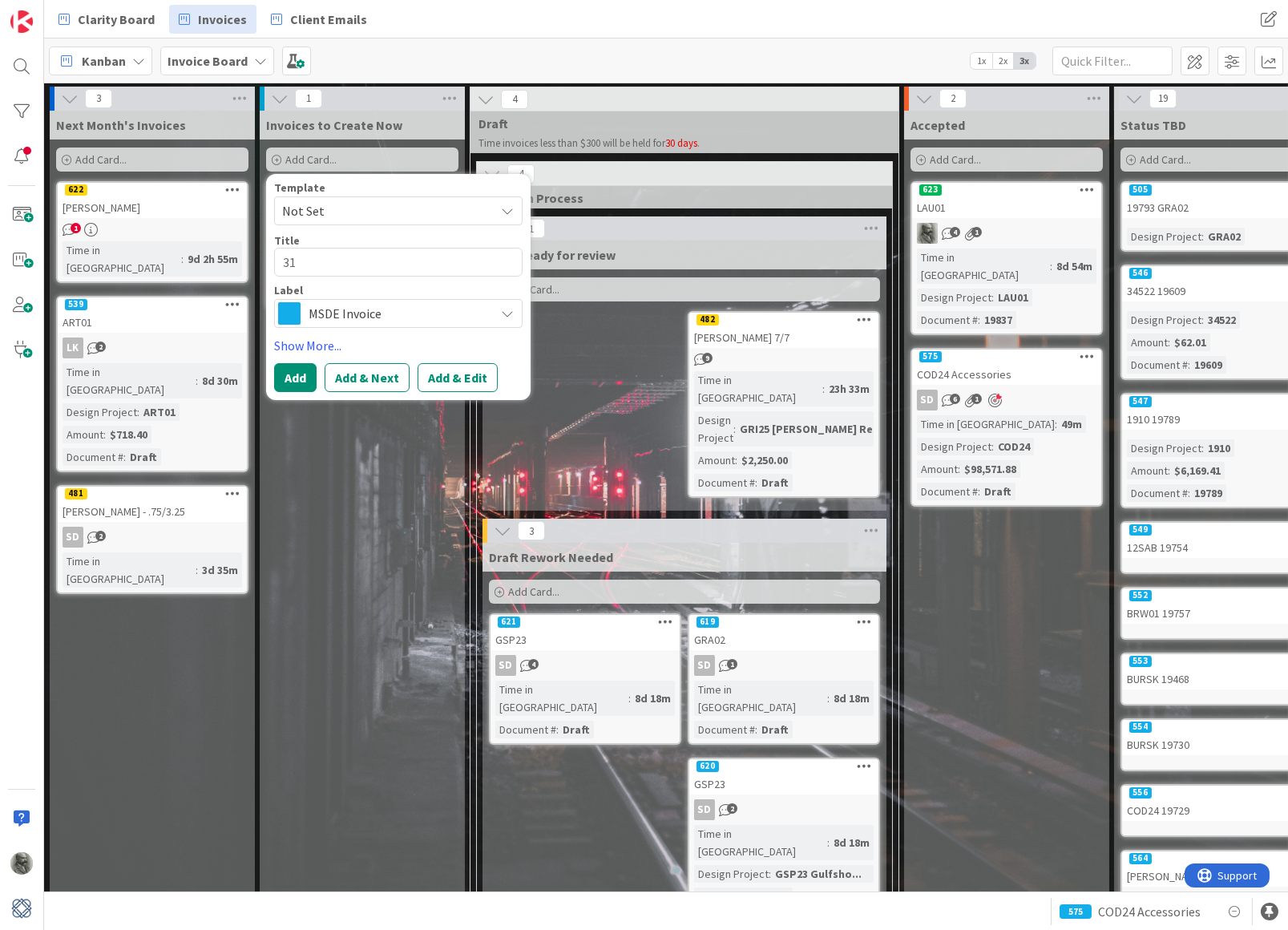
type textarea "316"
type textarea "x"
type textarea "3163"
type textarea "x"
type textarea "3163"
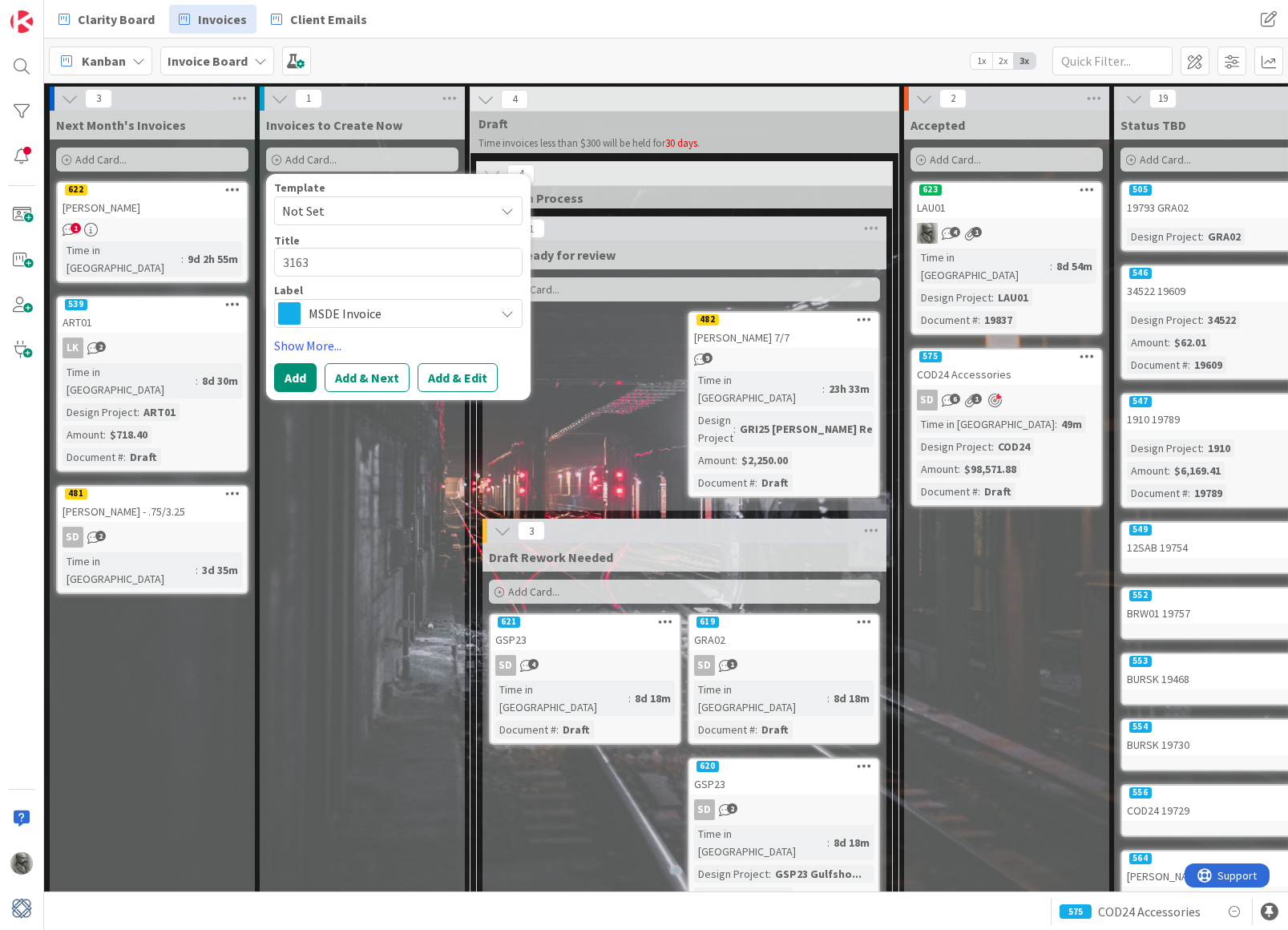
type textarea "x"
type textarea "3163 A"
type textarea "x"
type textarea "3163 Ac"
type textarea "x"
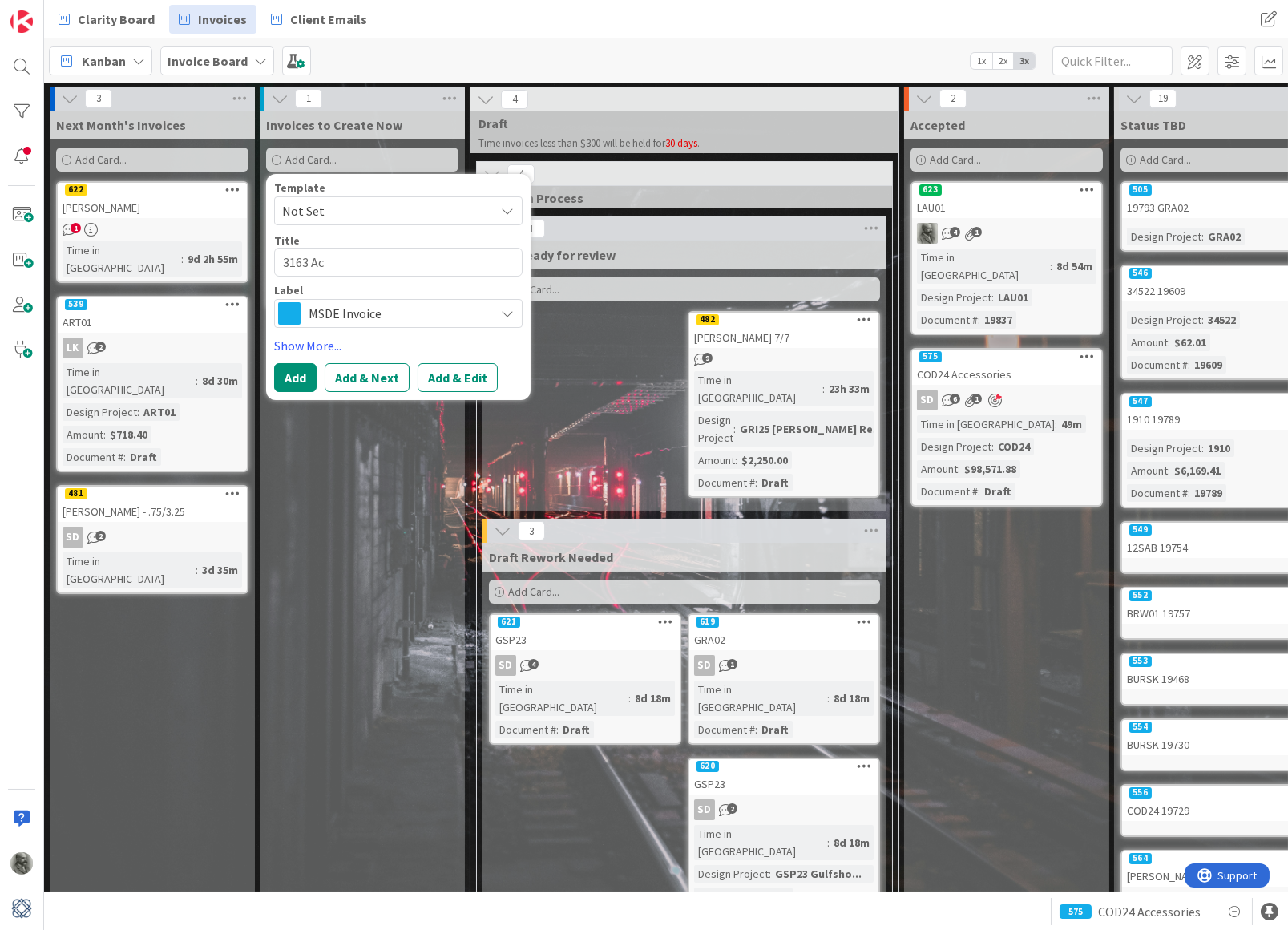
type textarea "3163 Acc"
type textarea "x"
type textarea "3163 Acce"
type textarea "x"
type textarea "3163 Acces"
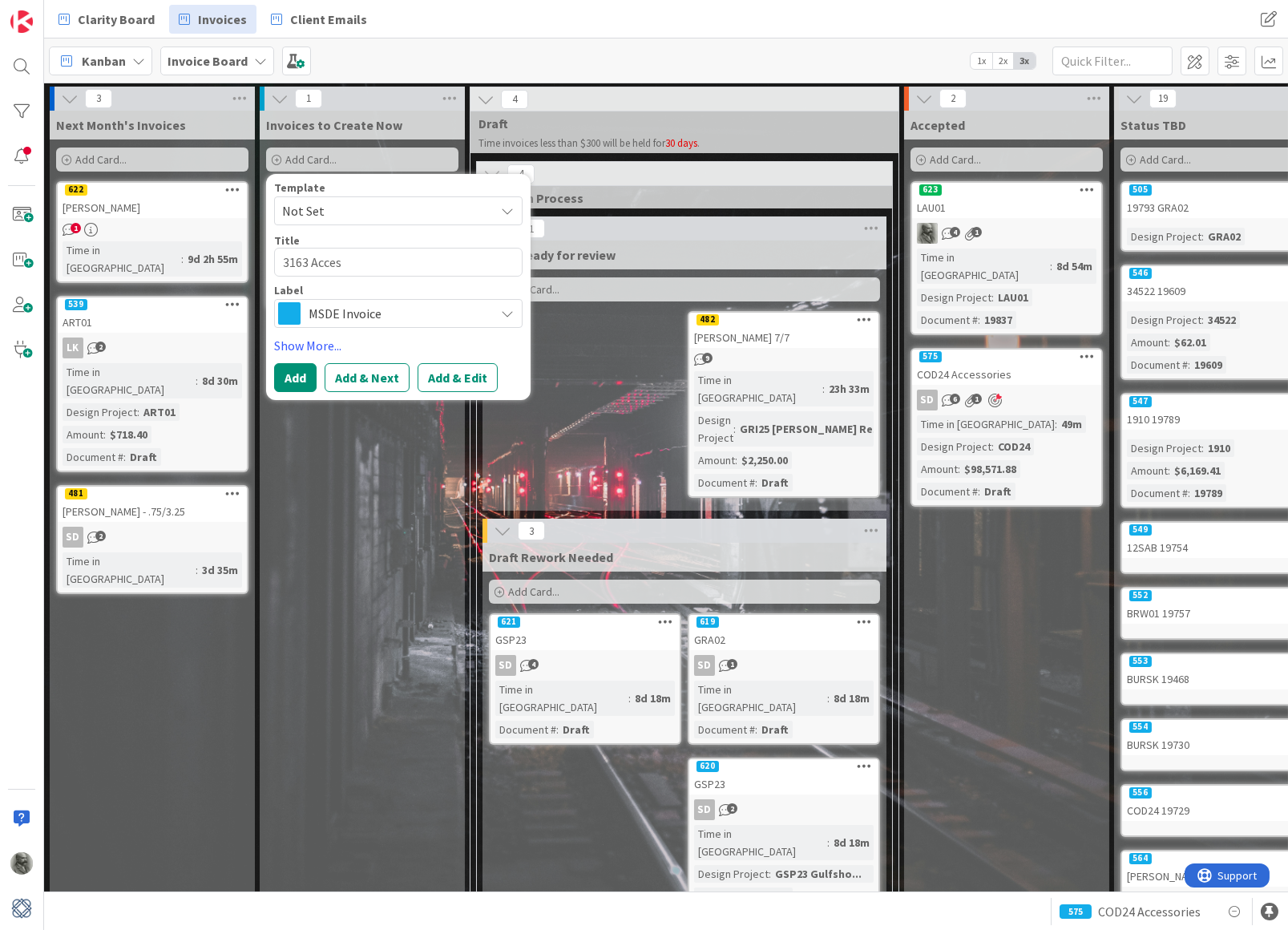
type textarea "x"
type textarea "3163 Access"
type textarea "x"
type textarea "3163 Accesso"
type textarea "x"
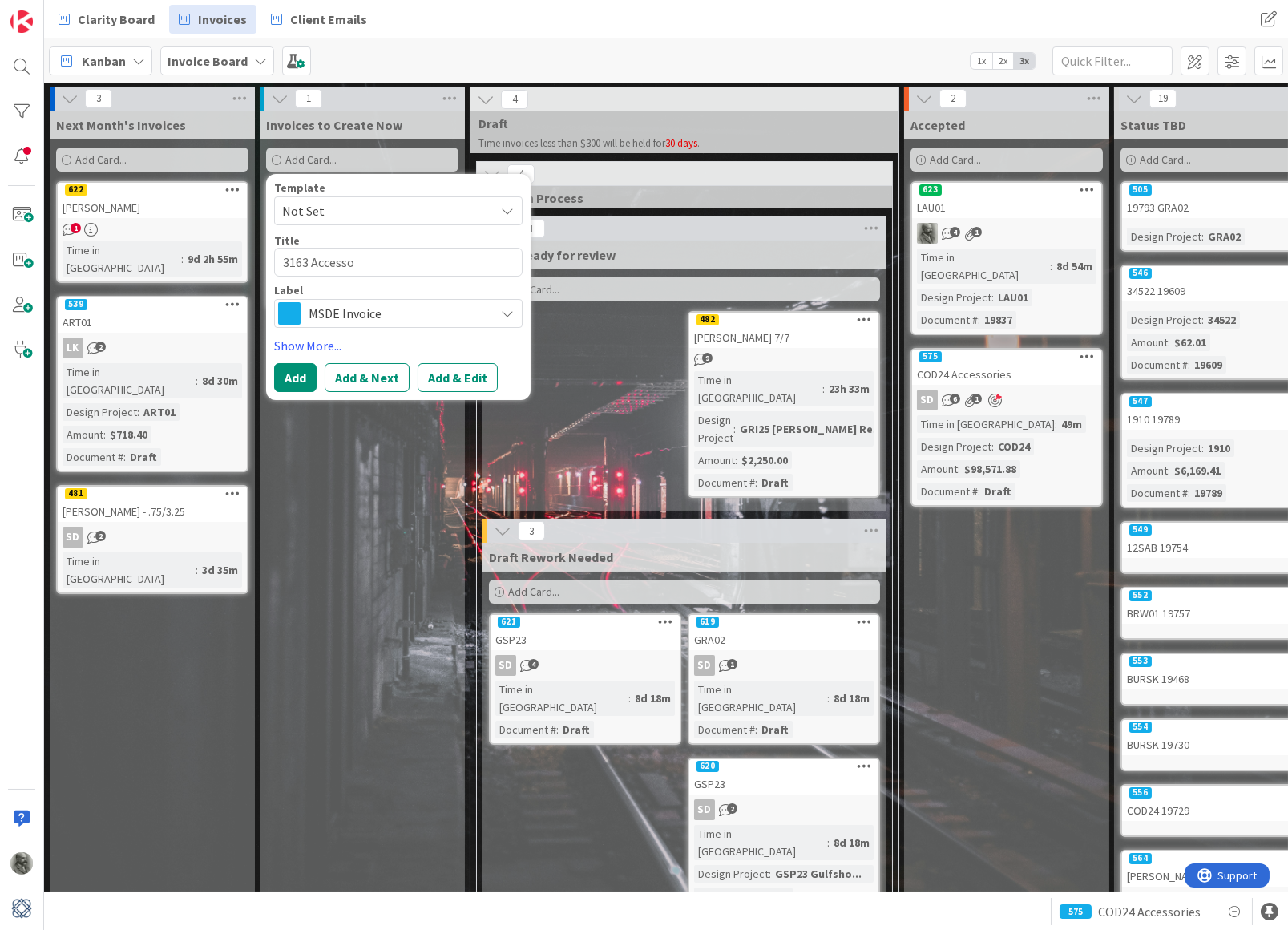
type textarea "3163 Access"
type textarea "x"
type textarea "3163 Acces"
type textarea "x"
type textarea "3163 Acce"
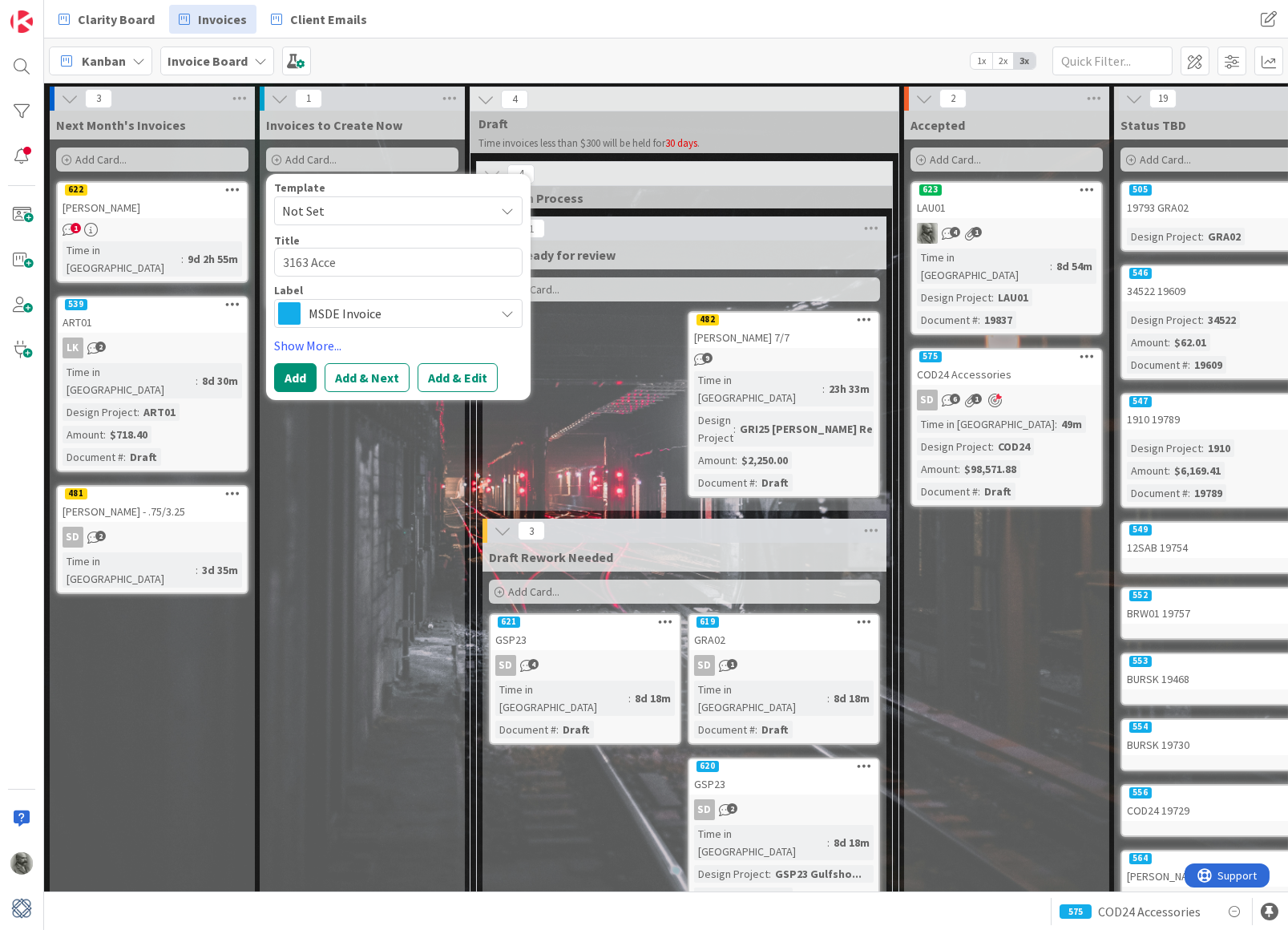
type textarea "x"
type textarea "3163 Acc"
type textarea "x"
type textarea "3163 Ac"
type textarea "x"
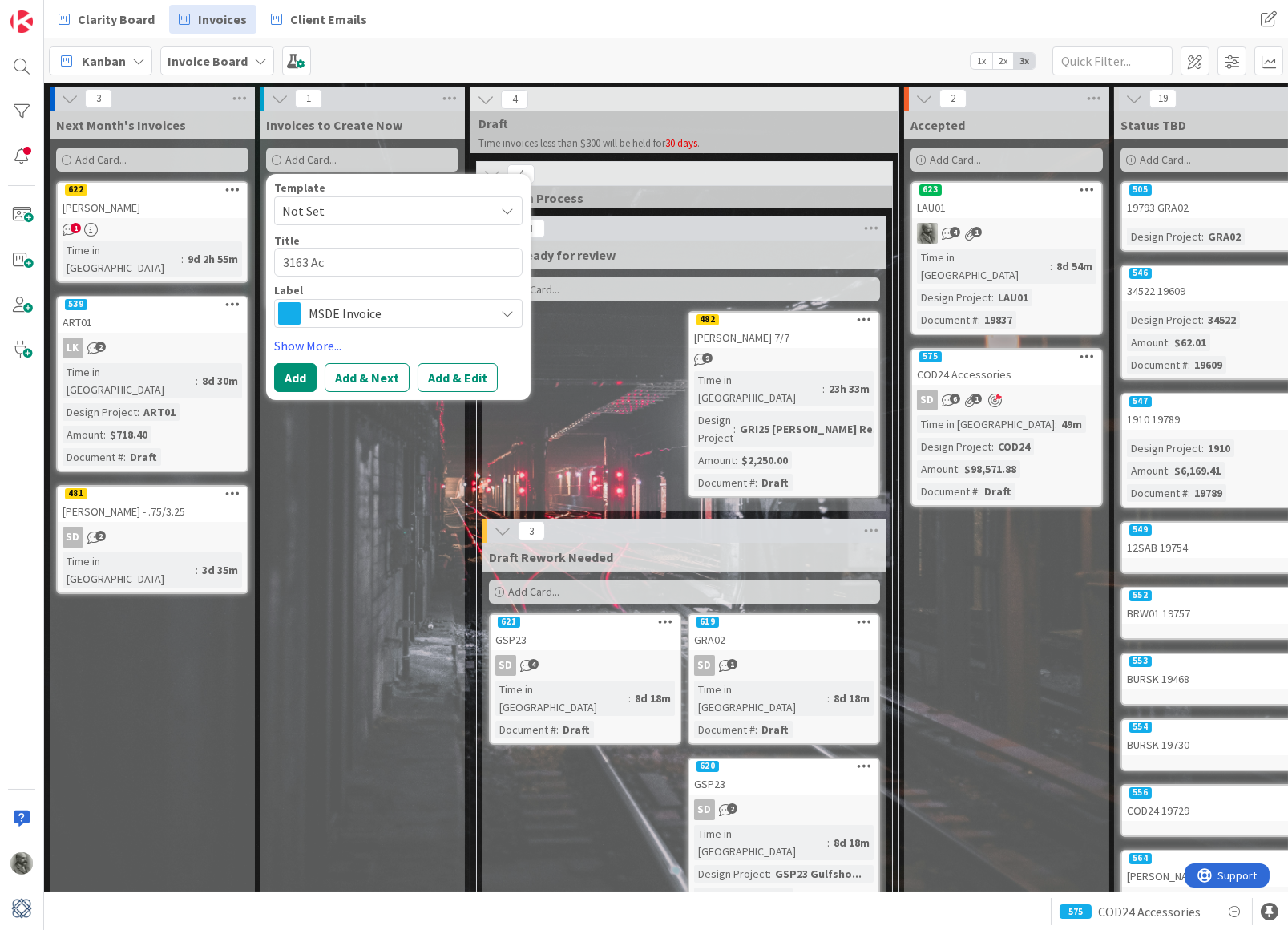
type textarea "3163 A"
type textarea "x"
type textarea "3163"
type textarea "x"
type textarea "3163 A"
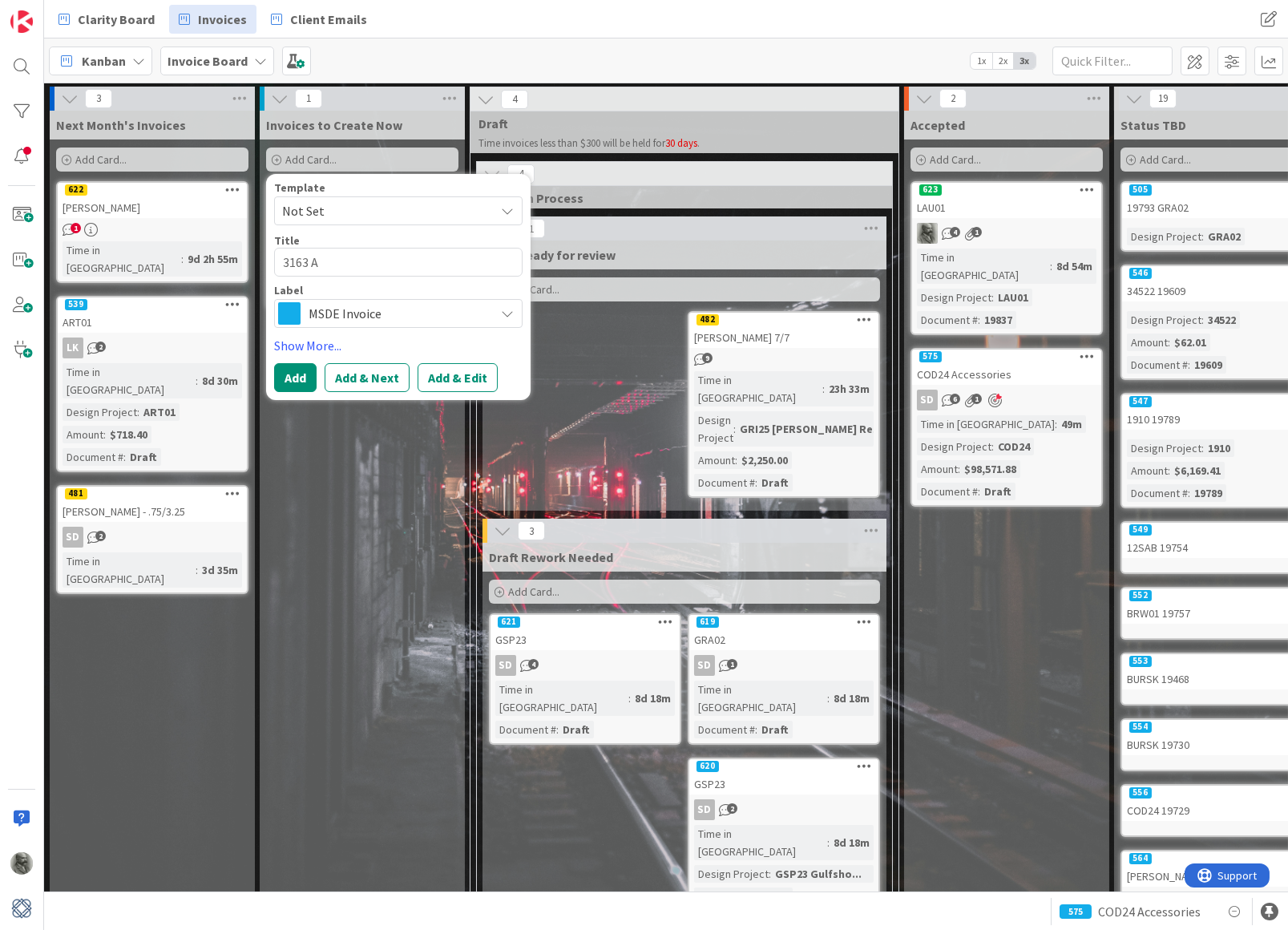
type textarea "x"
type textarea "3163 Al"
type textarea "x"
type textarea "3163 All"
type textarea "x"
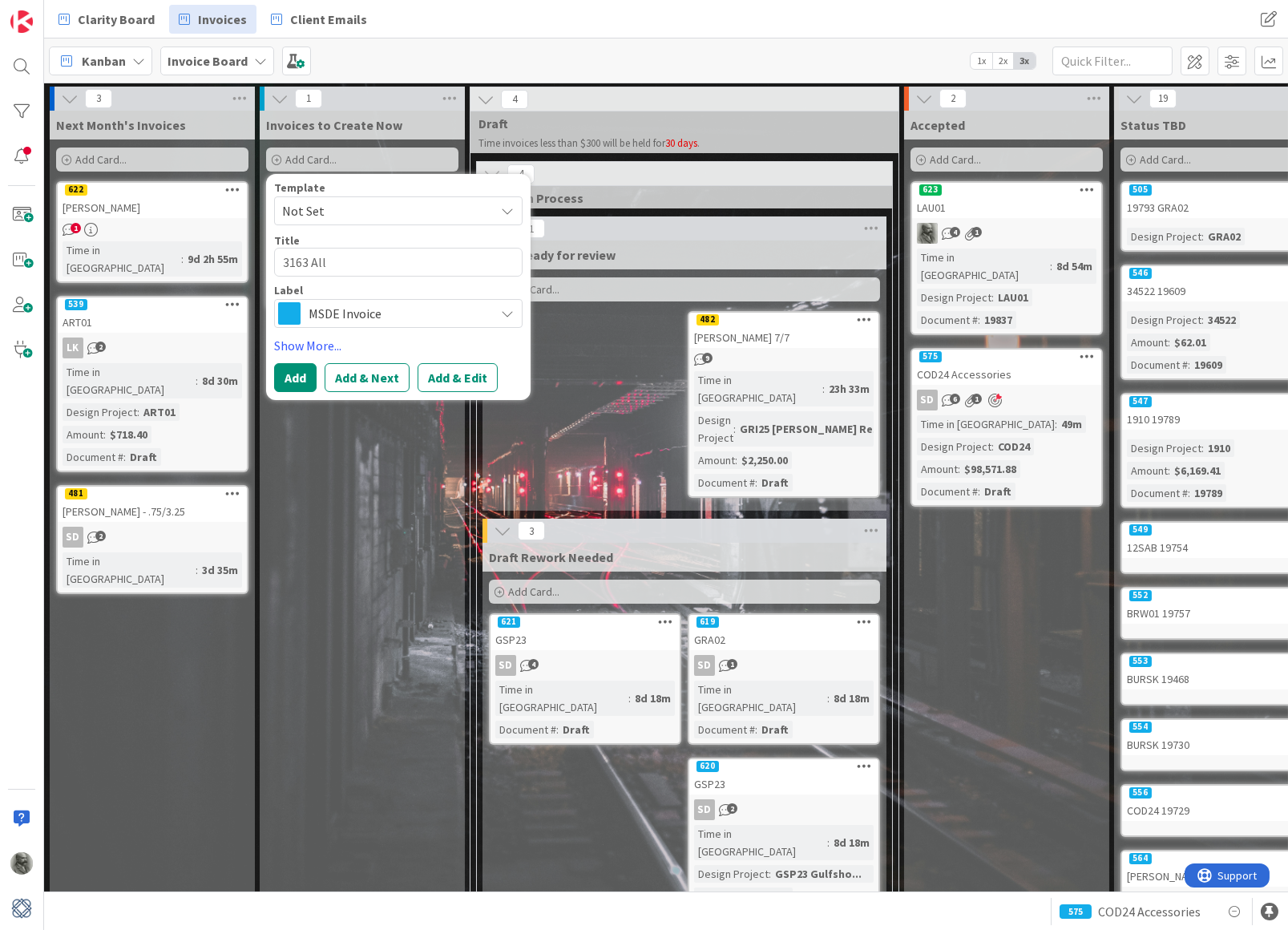
type textarea "3163 All"
type textarea "x"
type textarea "3163 All I"
type textarea "x"
type textarea "3163 All It"
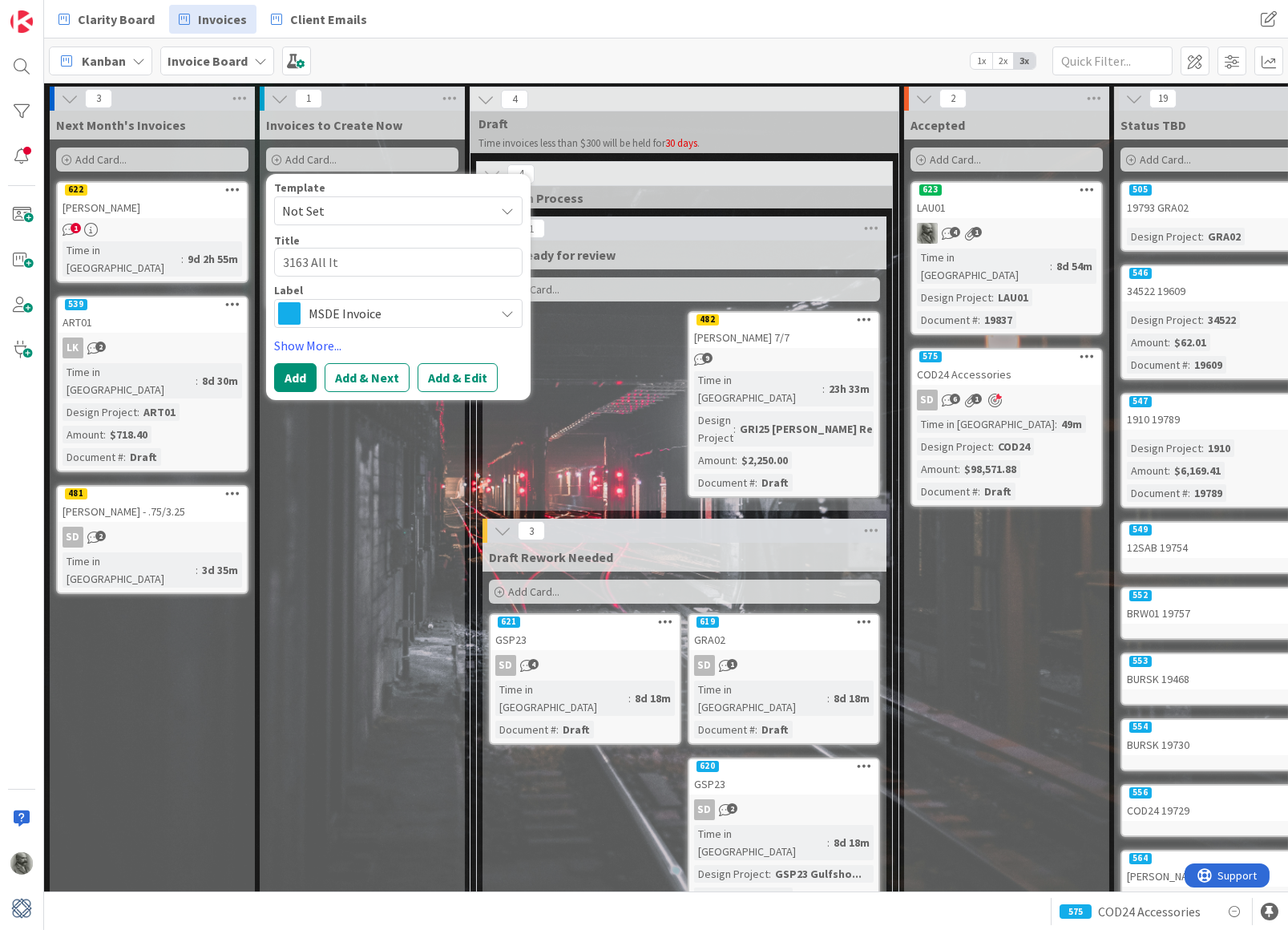
type textarea "x"
type textarea "3163 All Ite"
type textarea "x"
type textarea "3163 All Item"
type textarea "x"
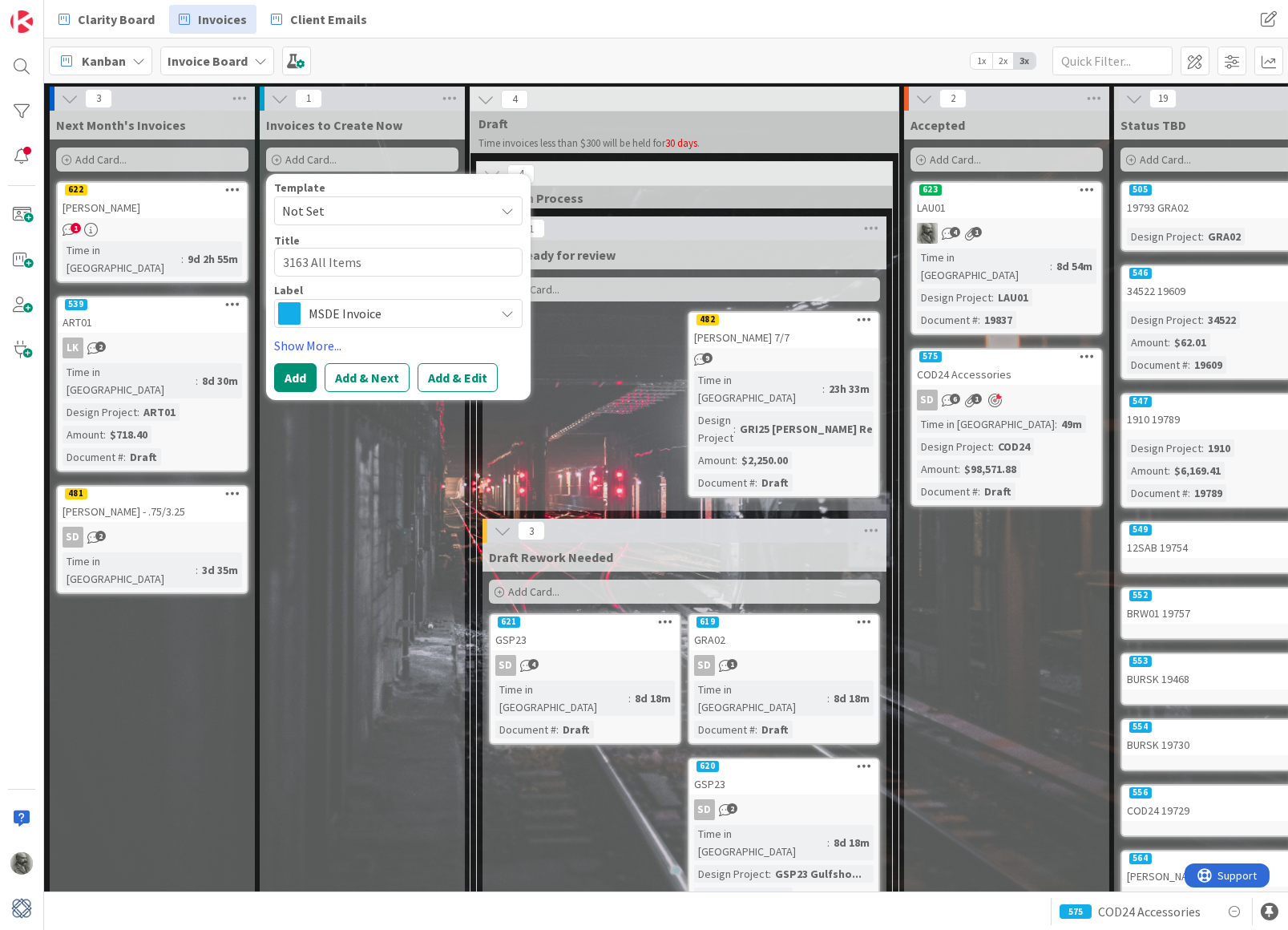
type textarea "3163 All Items"
click at [354, 317] on span "MSDE Invoice" at bounding box center [397, 314] width 178 height 22
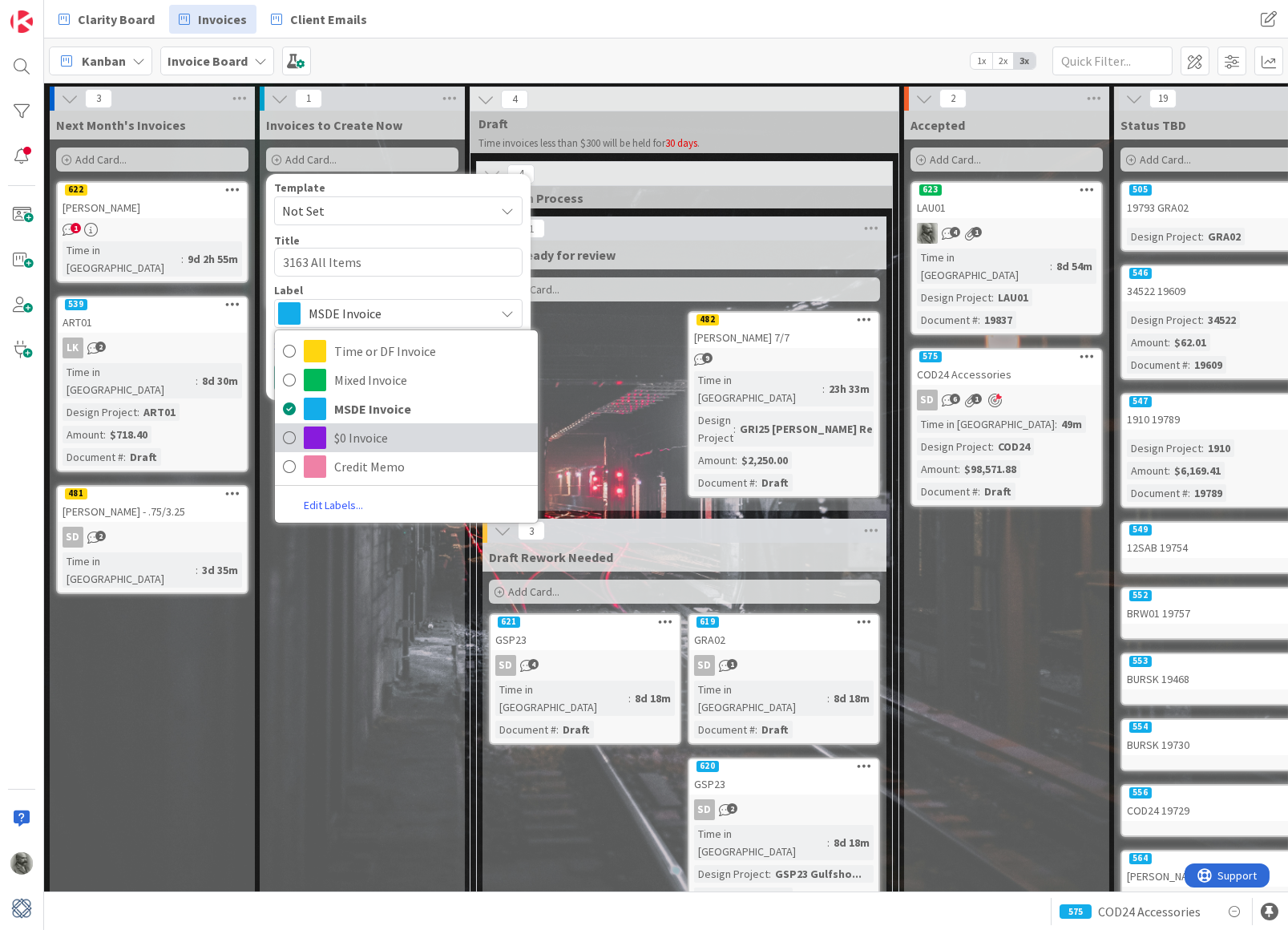
click at [371, 439] on span "$0 Invoice" at bounding box center [431, 437] width 196 height 24
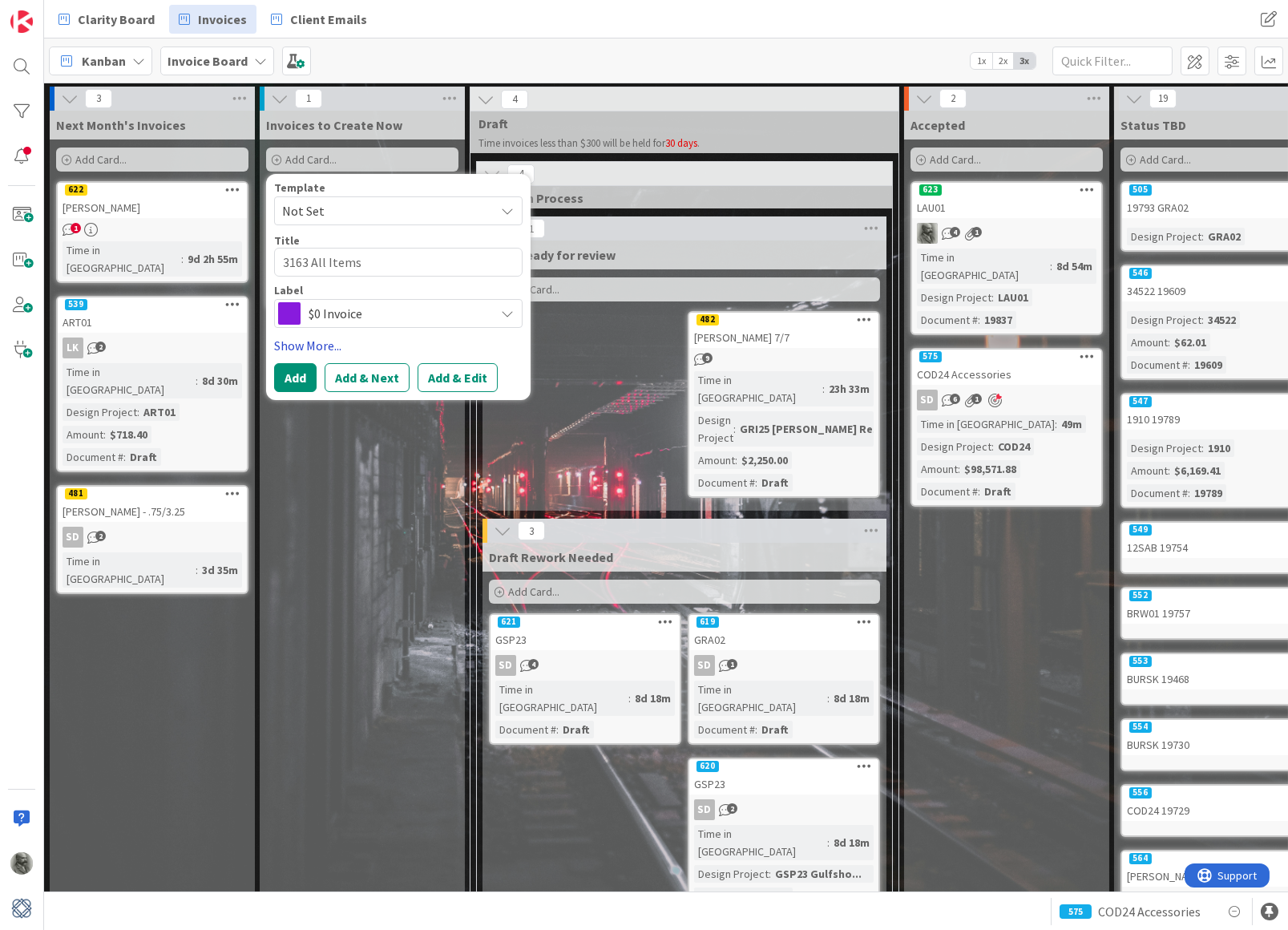
click at [301, 336] on link "Show More..." at bounding box center [397, 345] width 248 height 19
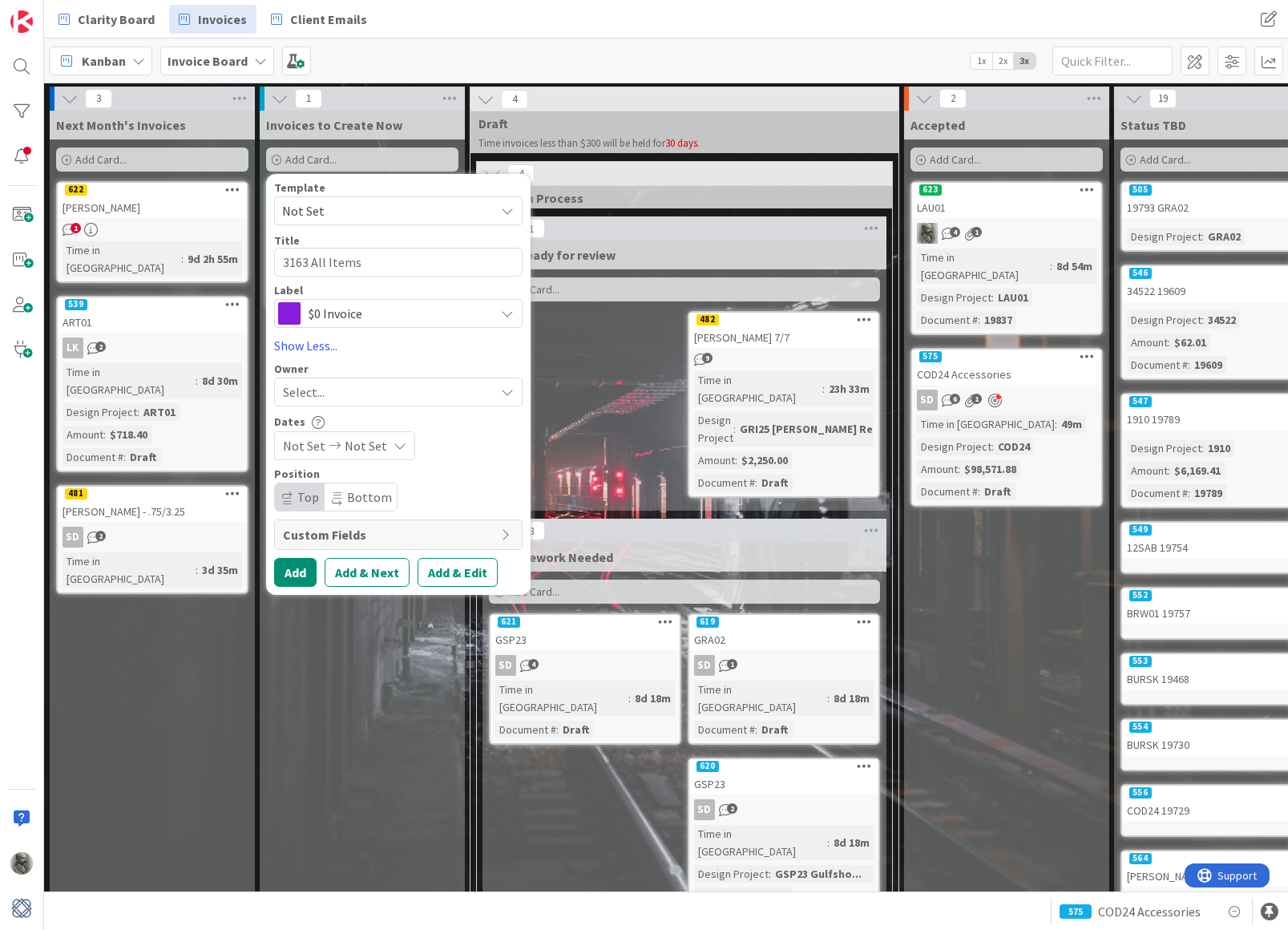
click at [317, 393] on span "Select..." at bounding box center [303, 392] width 42 height 19
click at [336, 488] on span "[PERSON_NAME]" at bounding box center [375, 496] width 78 height 24
type textarea "x"
click at [295, 569] on button "Add" at bounding box center [295, 572] width 42 height 29
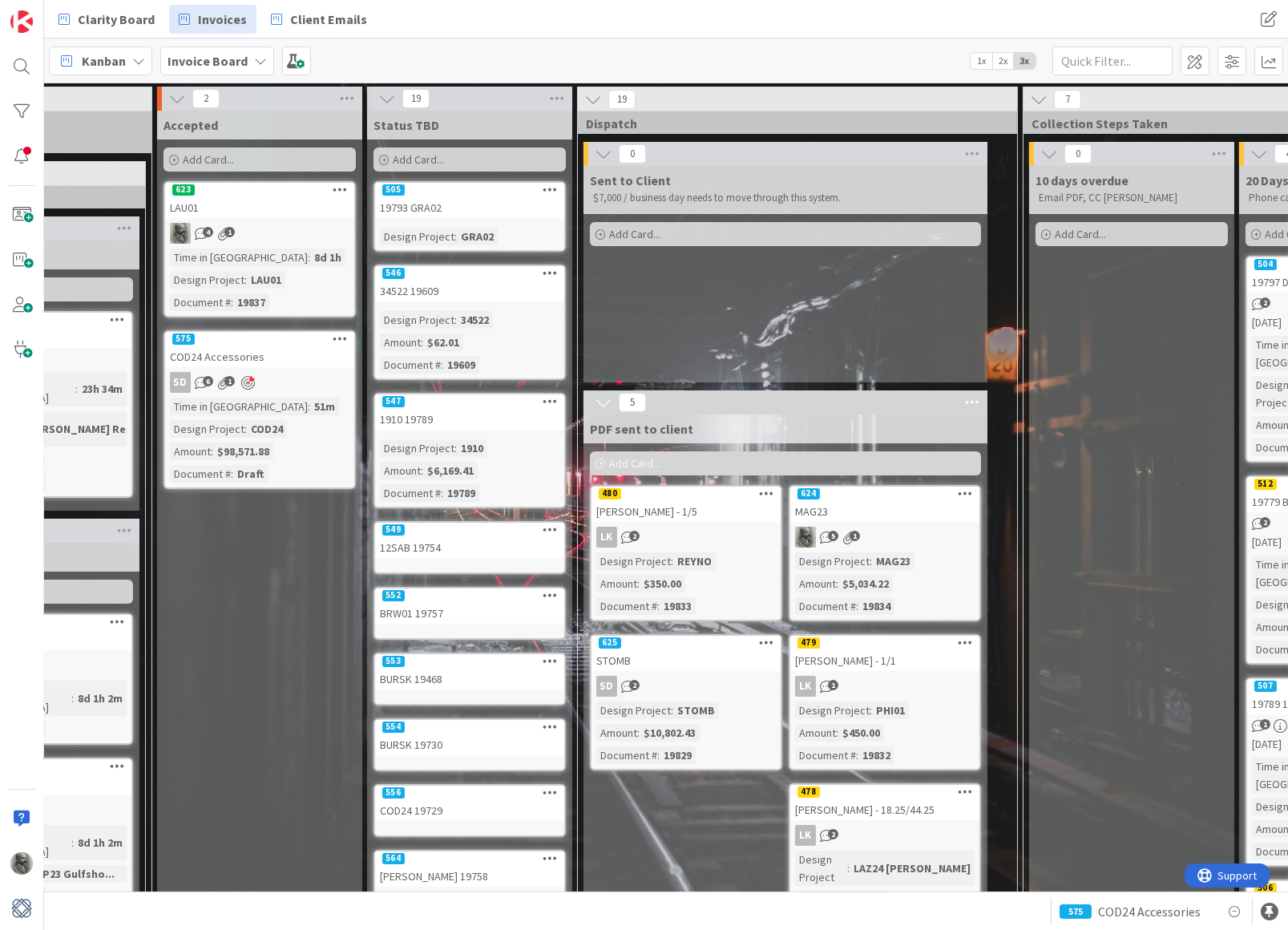
scroll to position [0, 748]
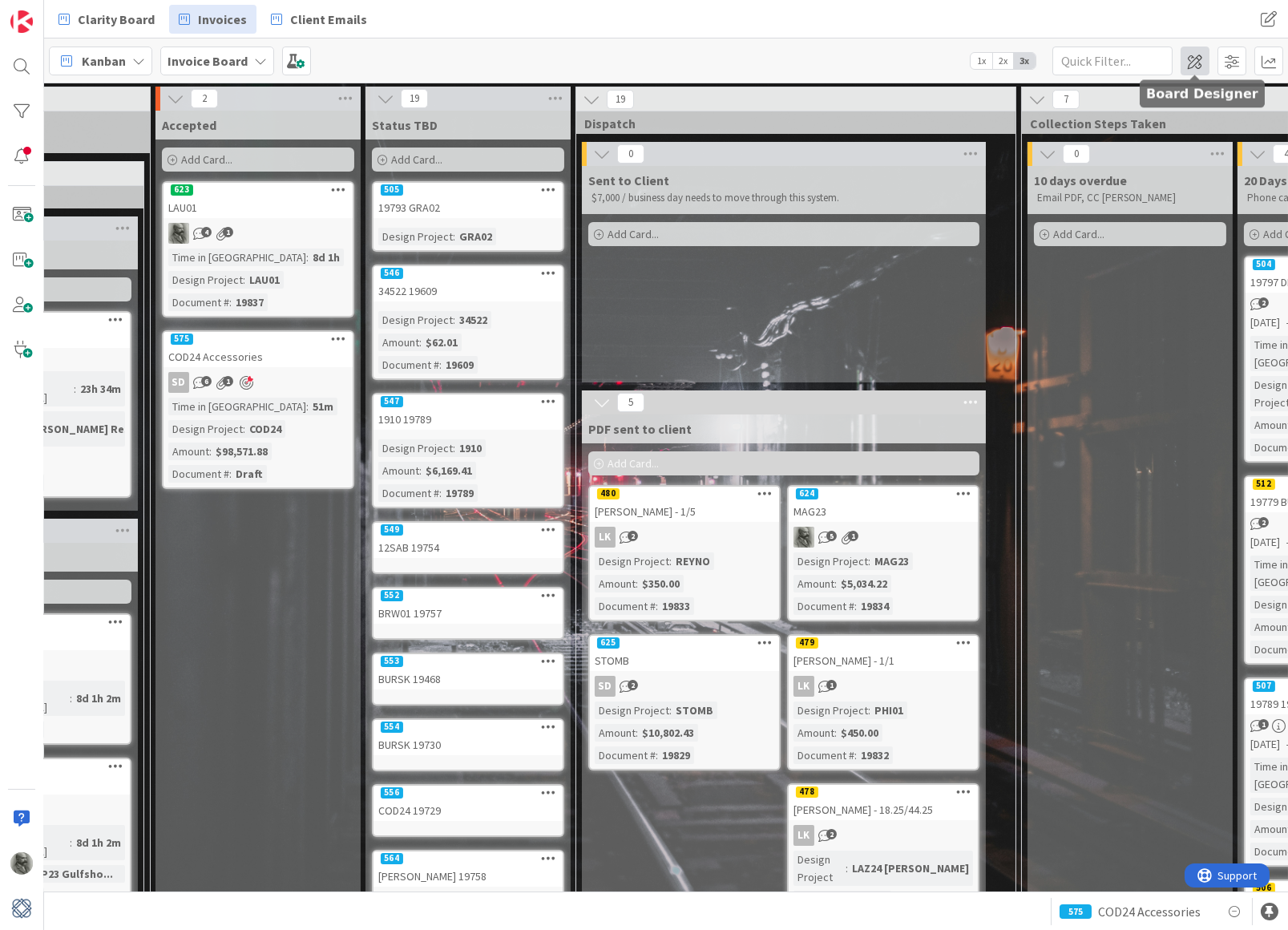
click at [1192, 58] on span at bounding box center [1195, 61] width 29 height 29
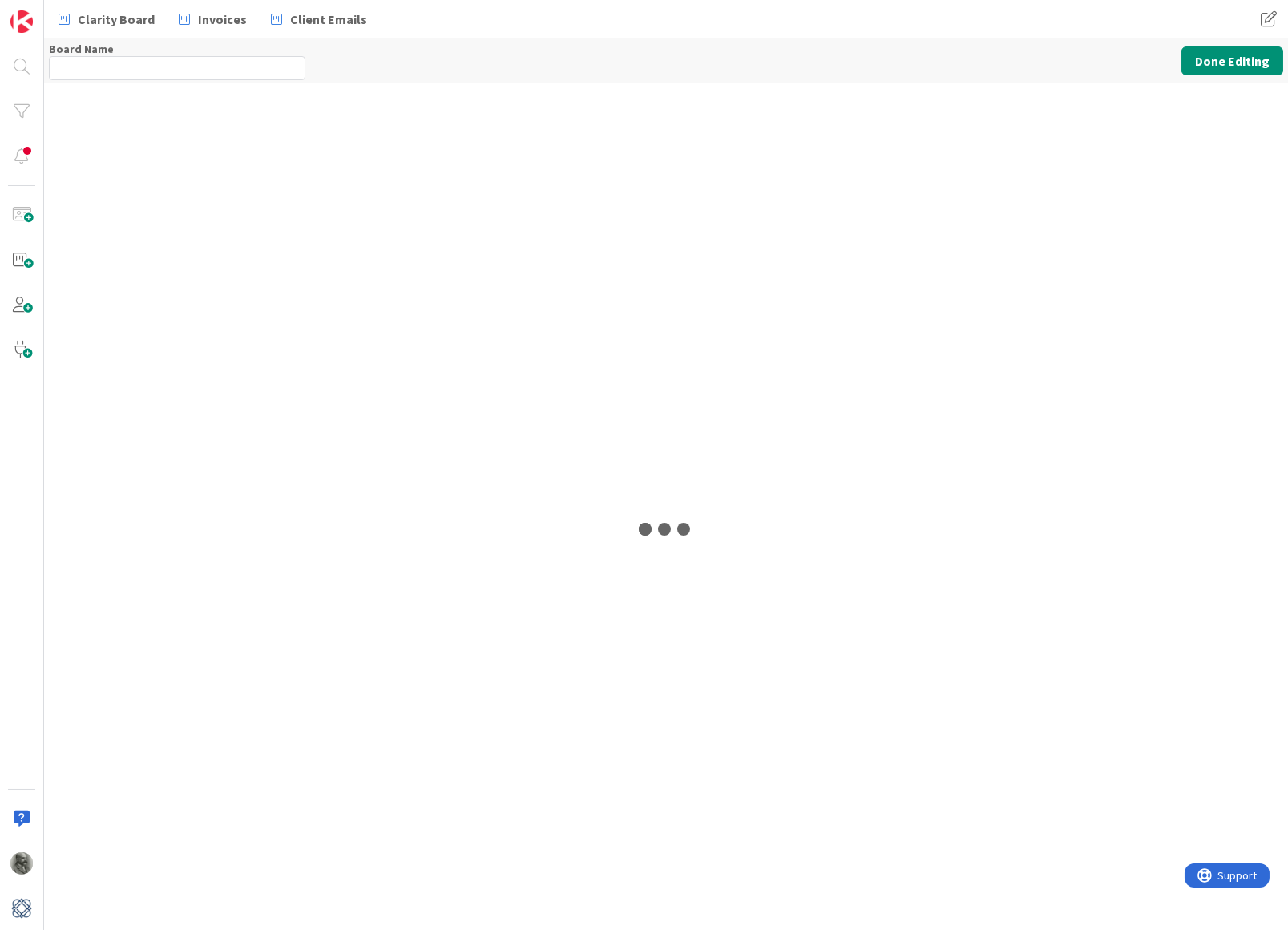
type input "Invoice Board"
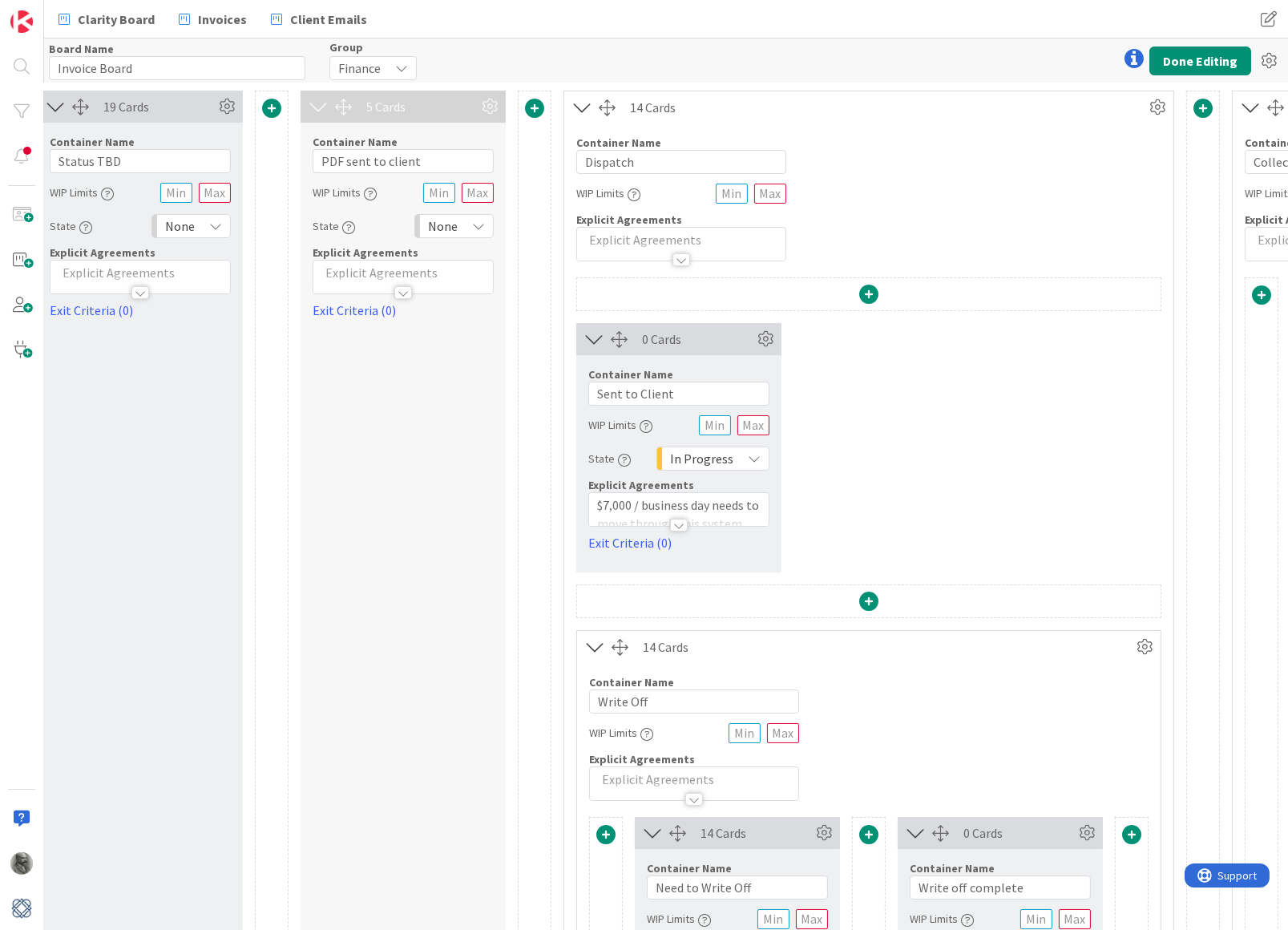
scroll to position [0, 1254]
click at [768, 334] on icon at bounding box center [765, 340] width 24 height 24
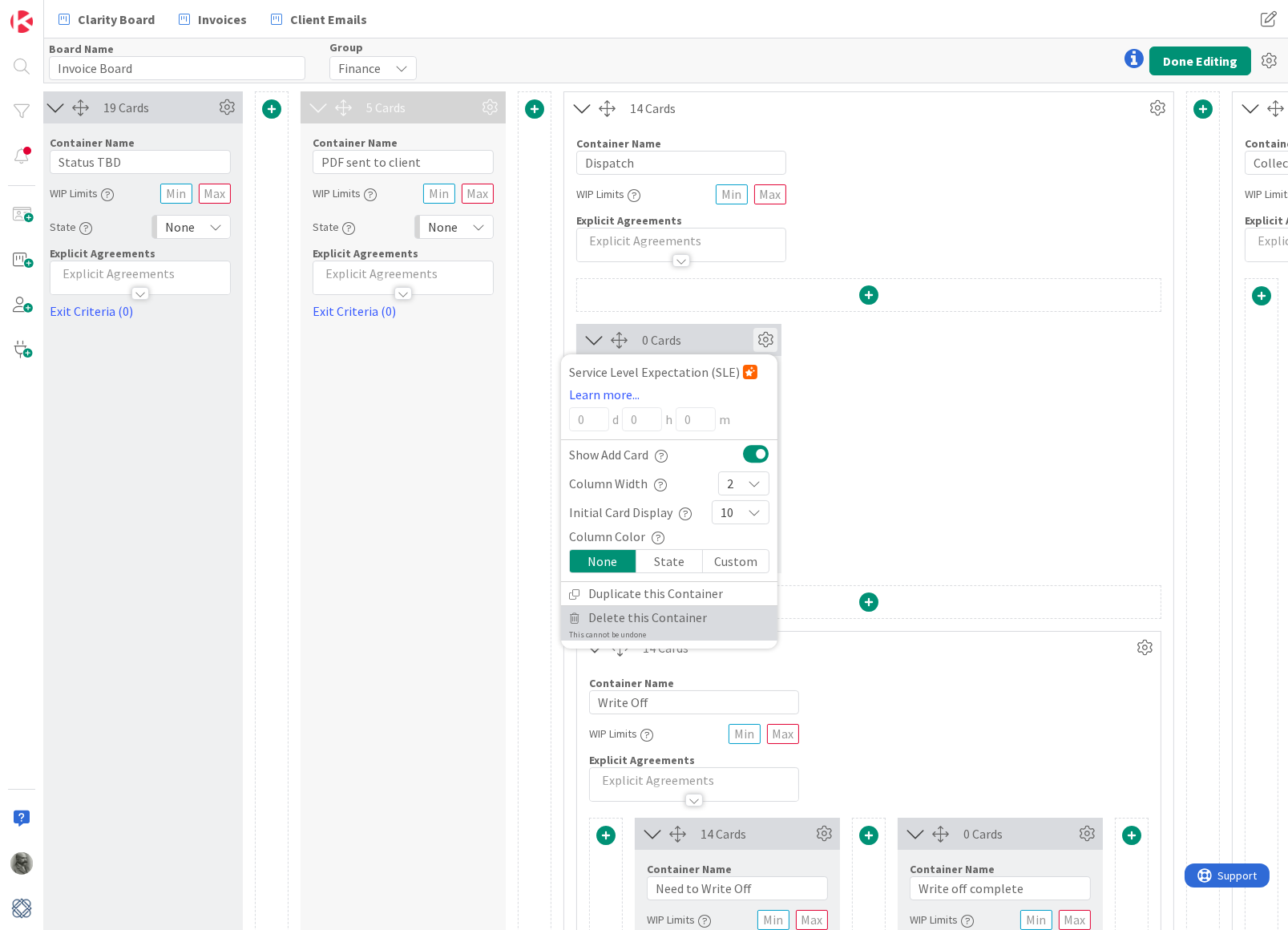
click at [615, 617] on span "Delete this Container" at bounding box center [647, 617] width 119 height 23
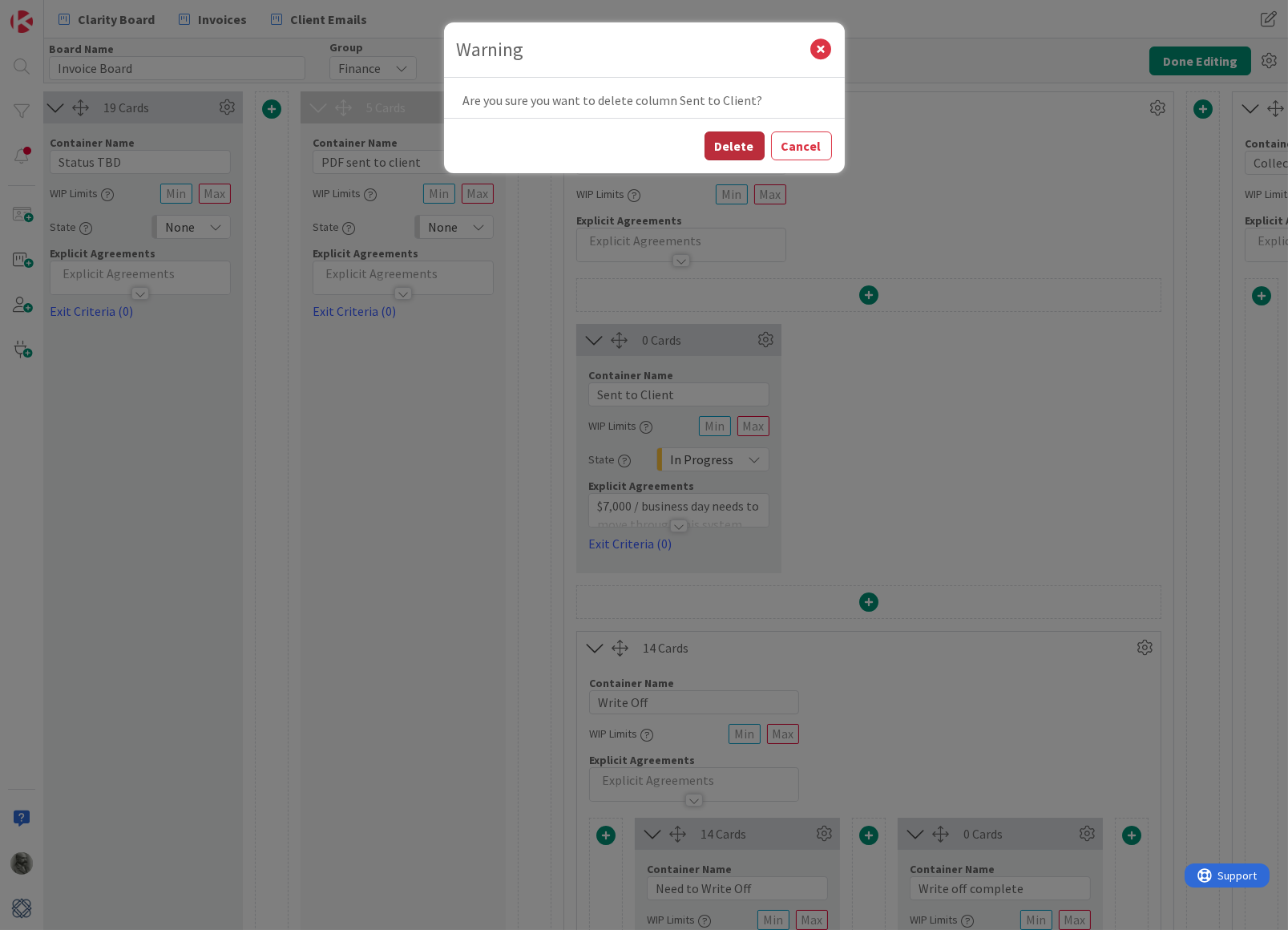
click at [739, 147] on button "Delete" at bounding box center [734, 146] width 60 height 29
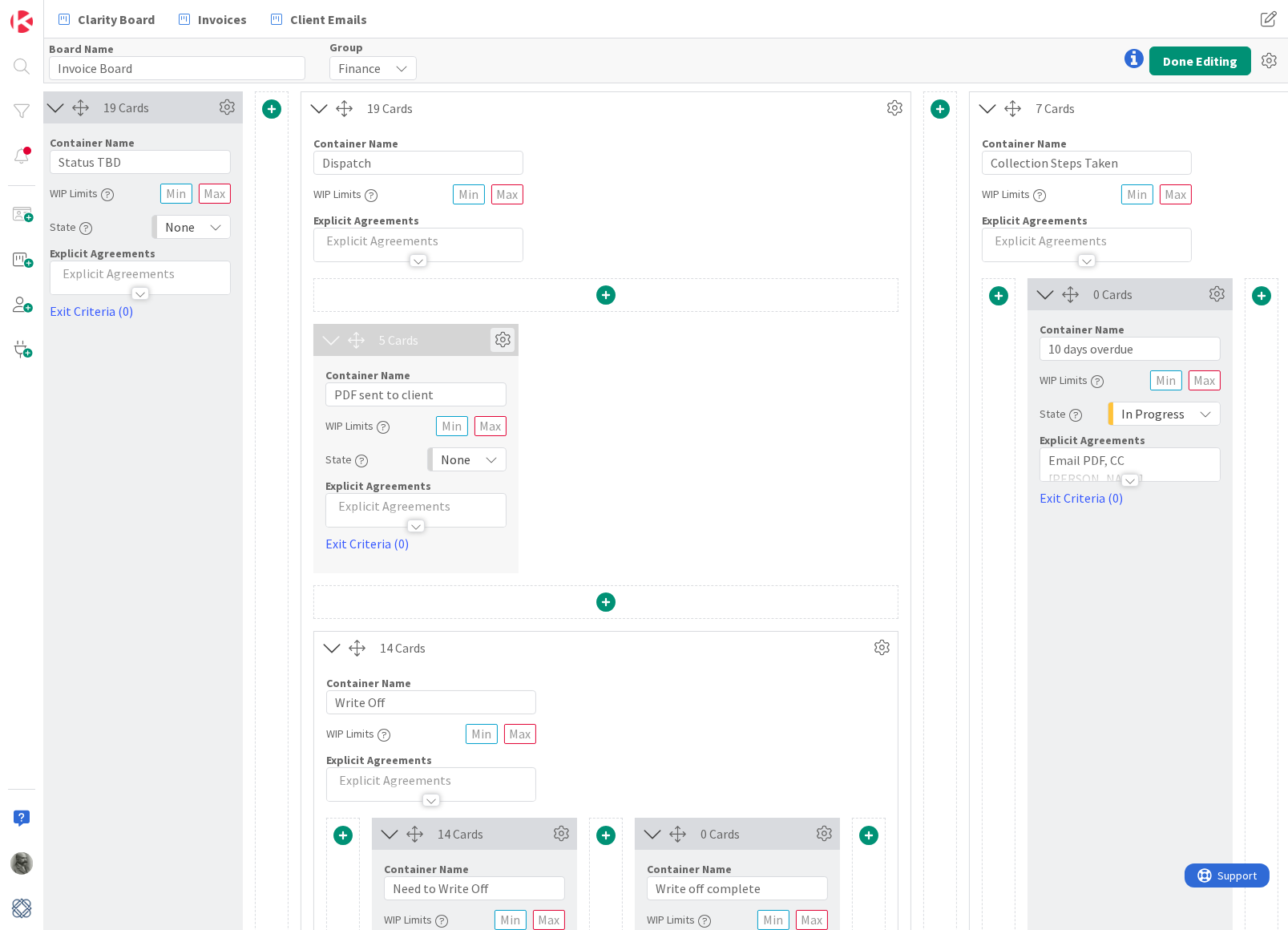
click at [506, 339] on icon at bounding box center [502, 340] width 24 height 24
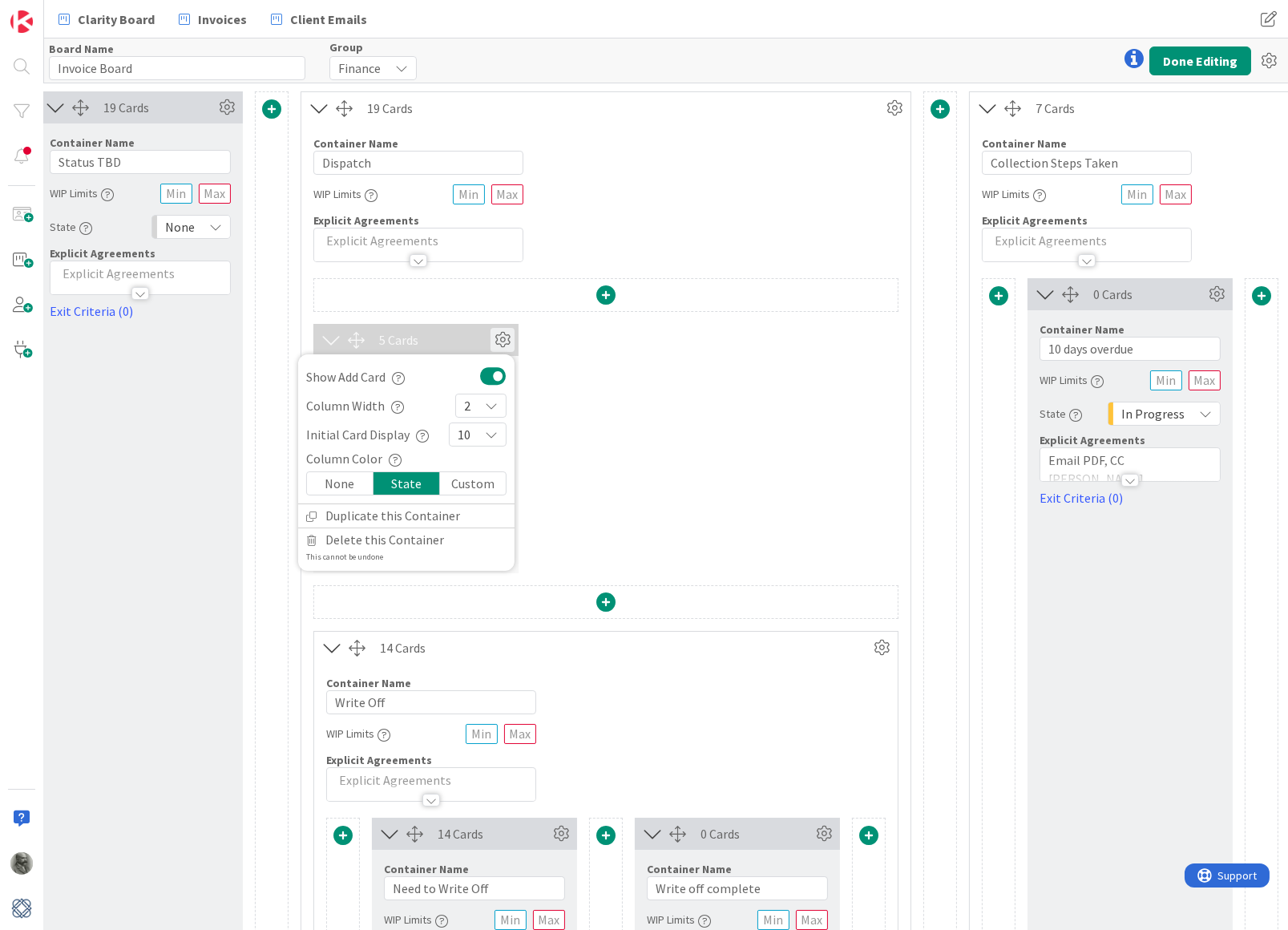
click at [506, 339] on icon at bounding box center [502, 340] width 24 height 24
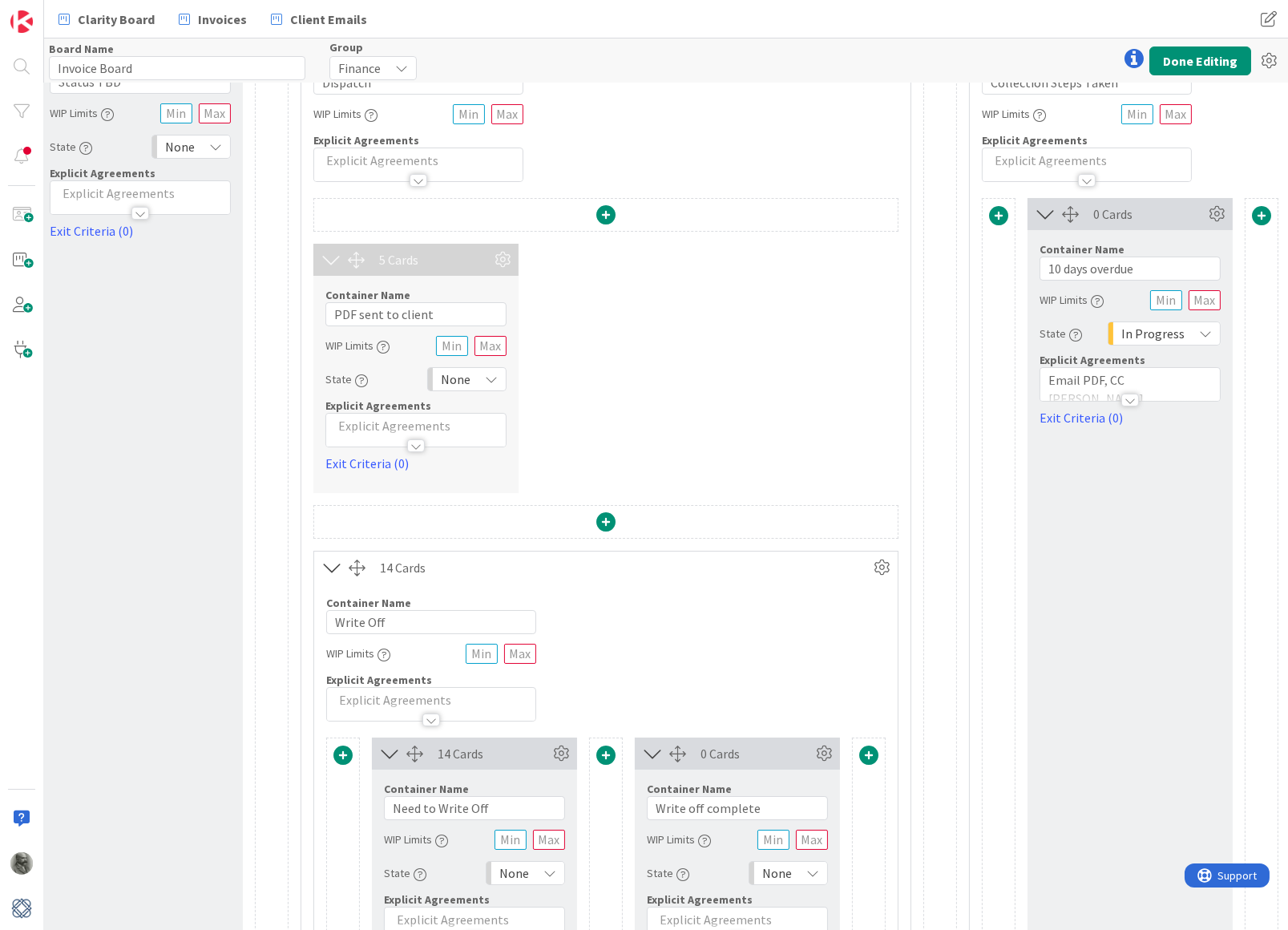
scroll to position [83, 1254]
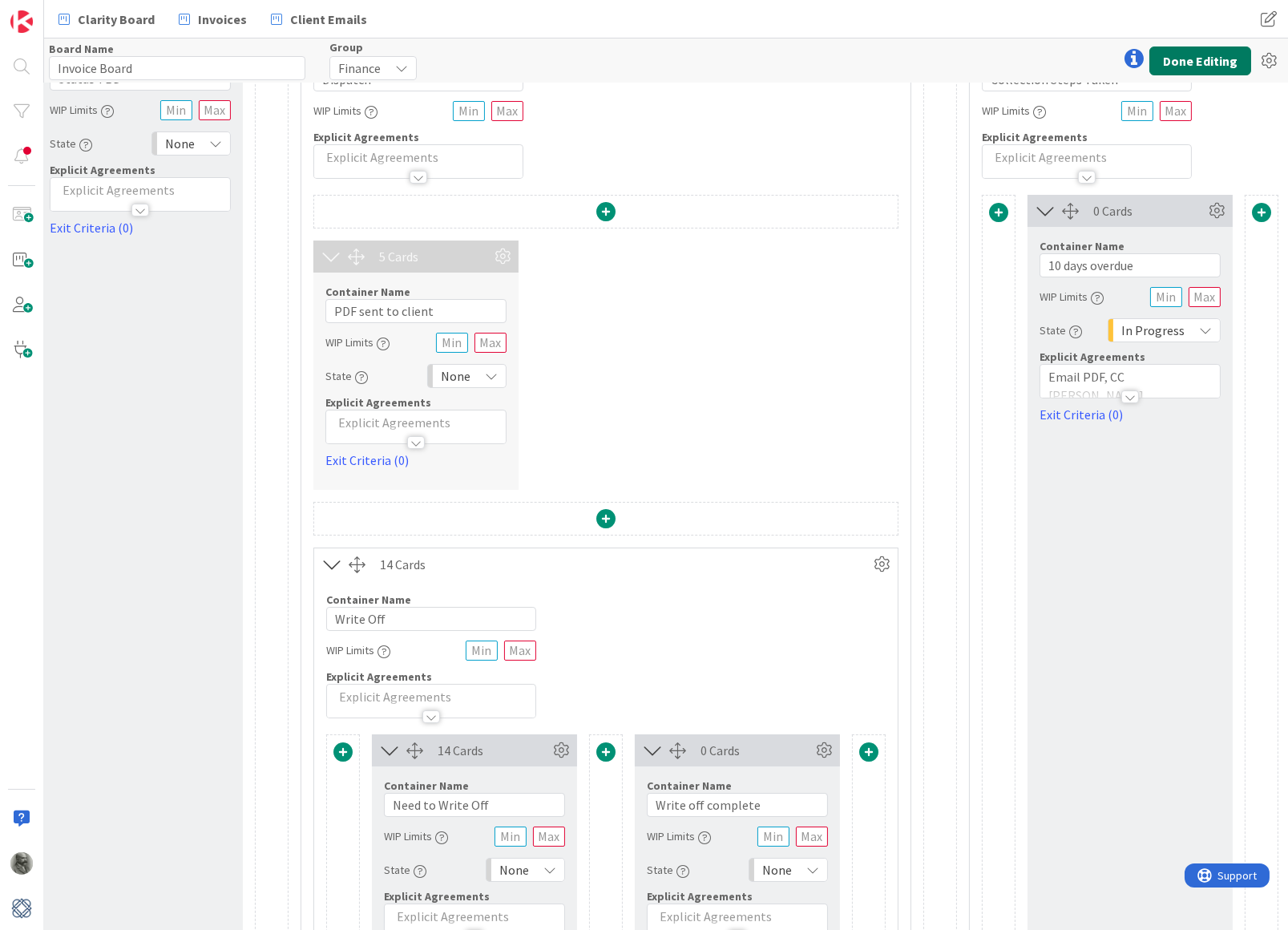
click at [1203, 57] on button "Done Editing" at bounding box center [1200, 61] width 102 height 29
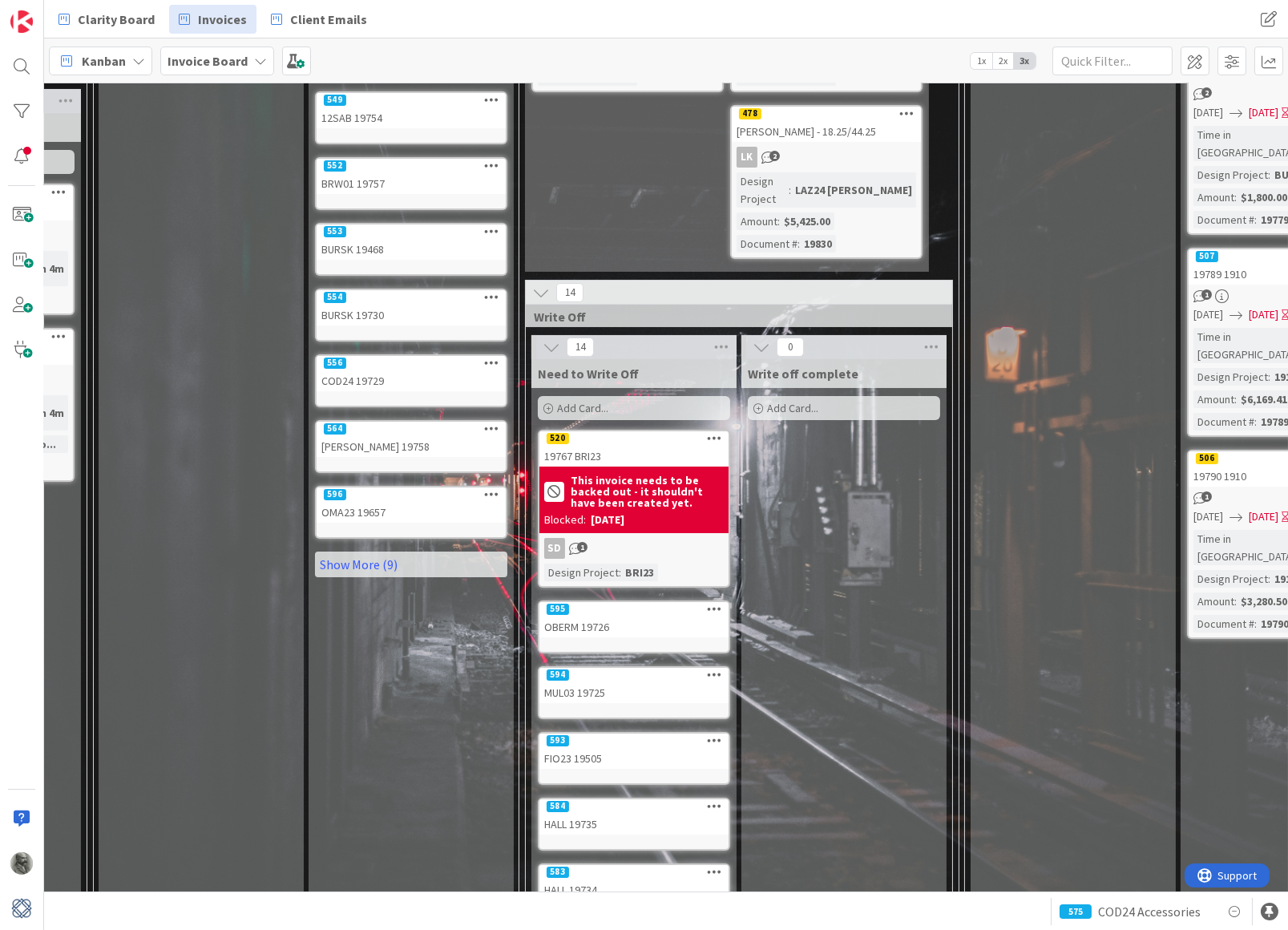
scroll to position [457, 806]
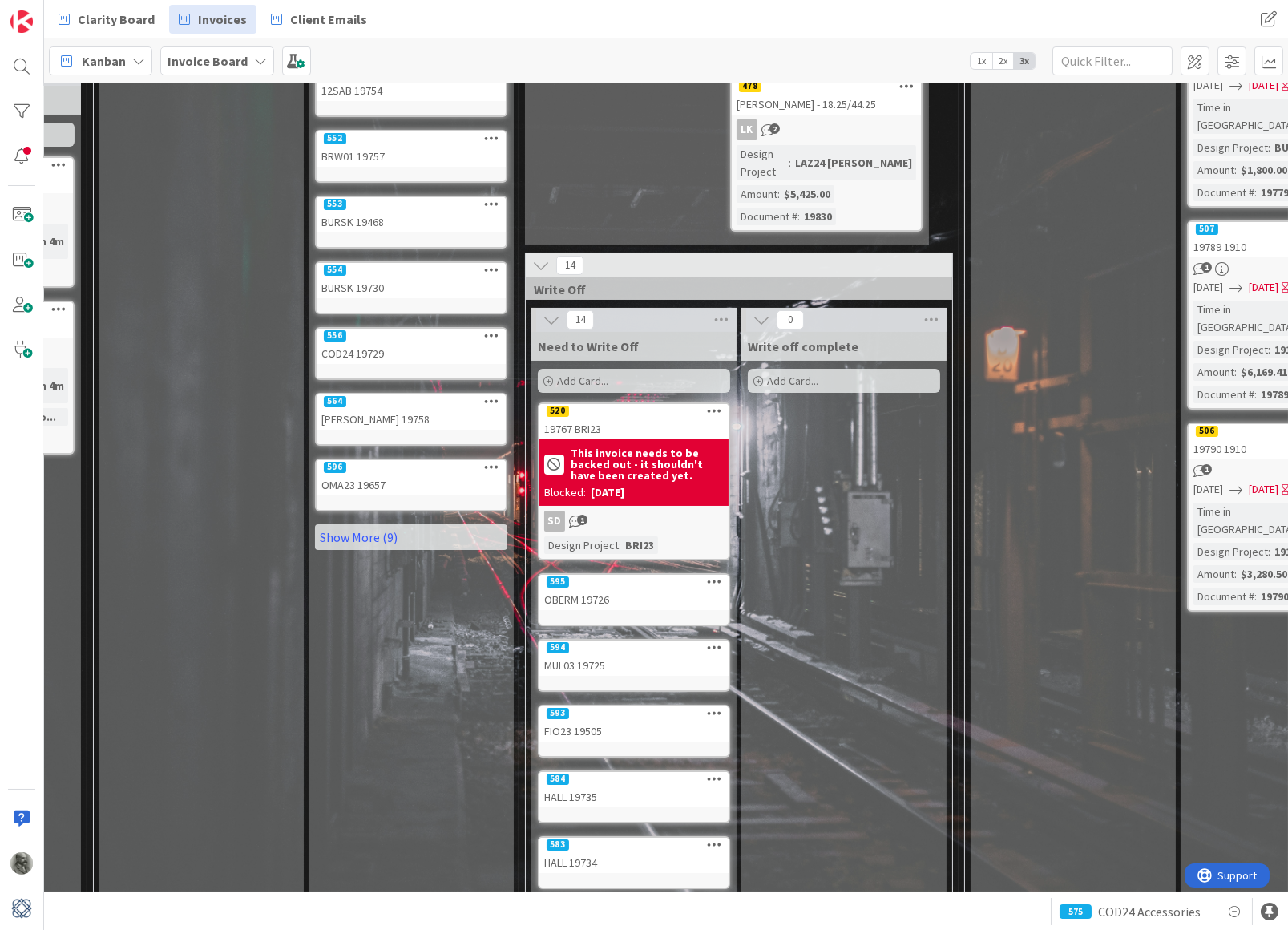
click at [578, 515] on span "1" at bounding box center [582, 520] width 10 height 10
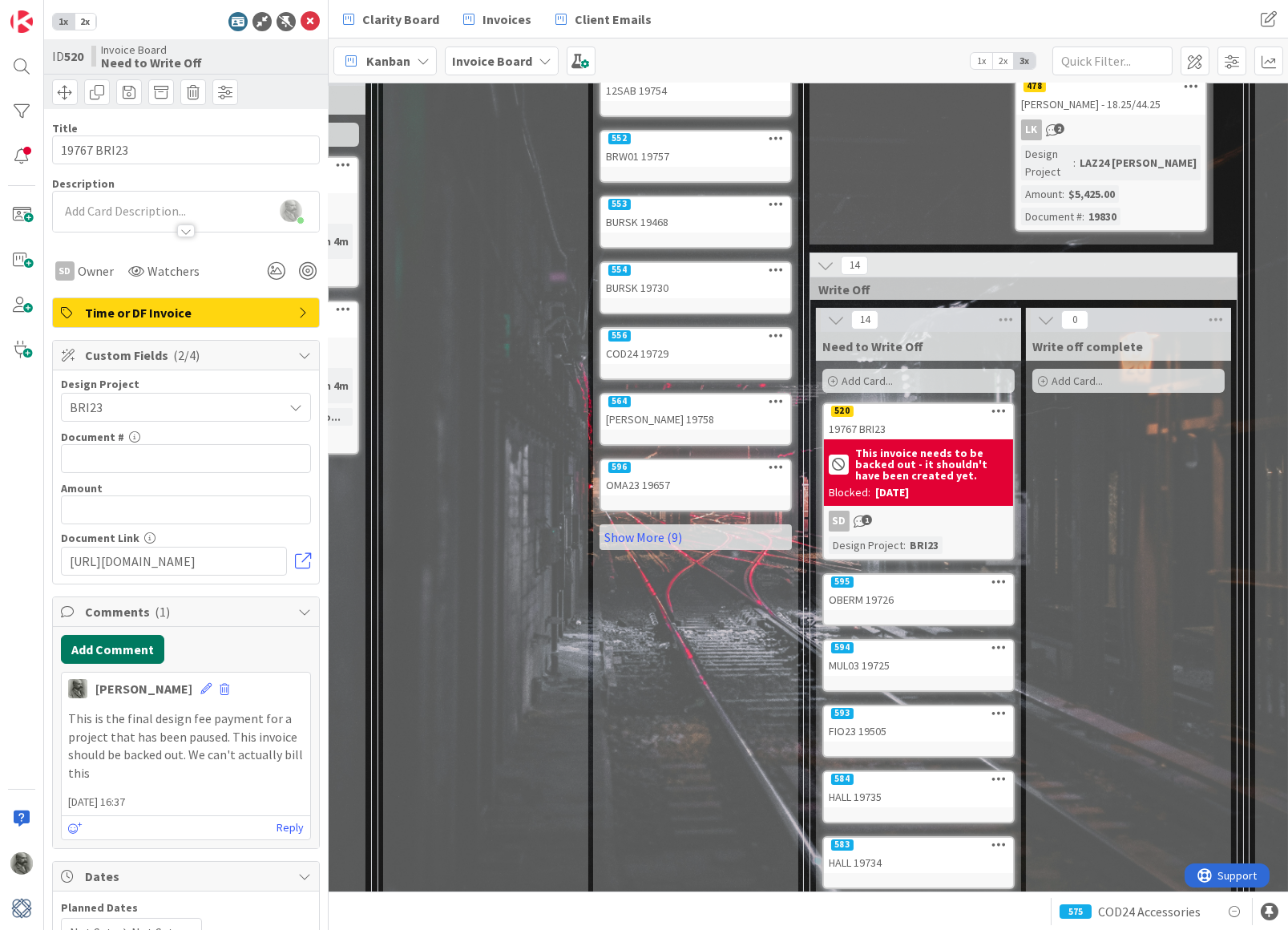
click at [121, 649] on button "Add Comment" at bounding box center [113, 649] width 103 height 29
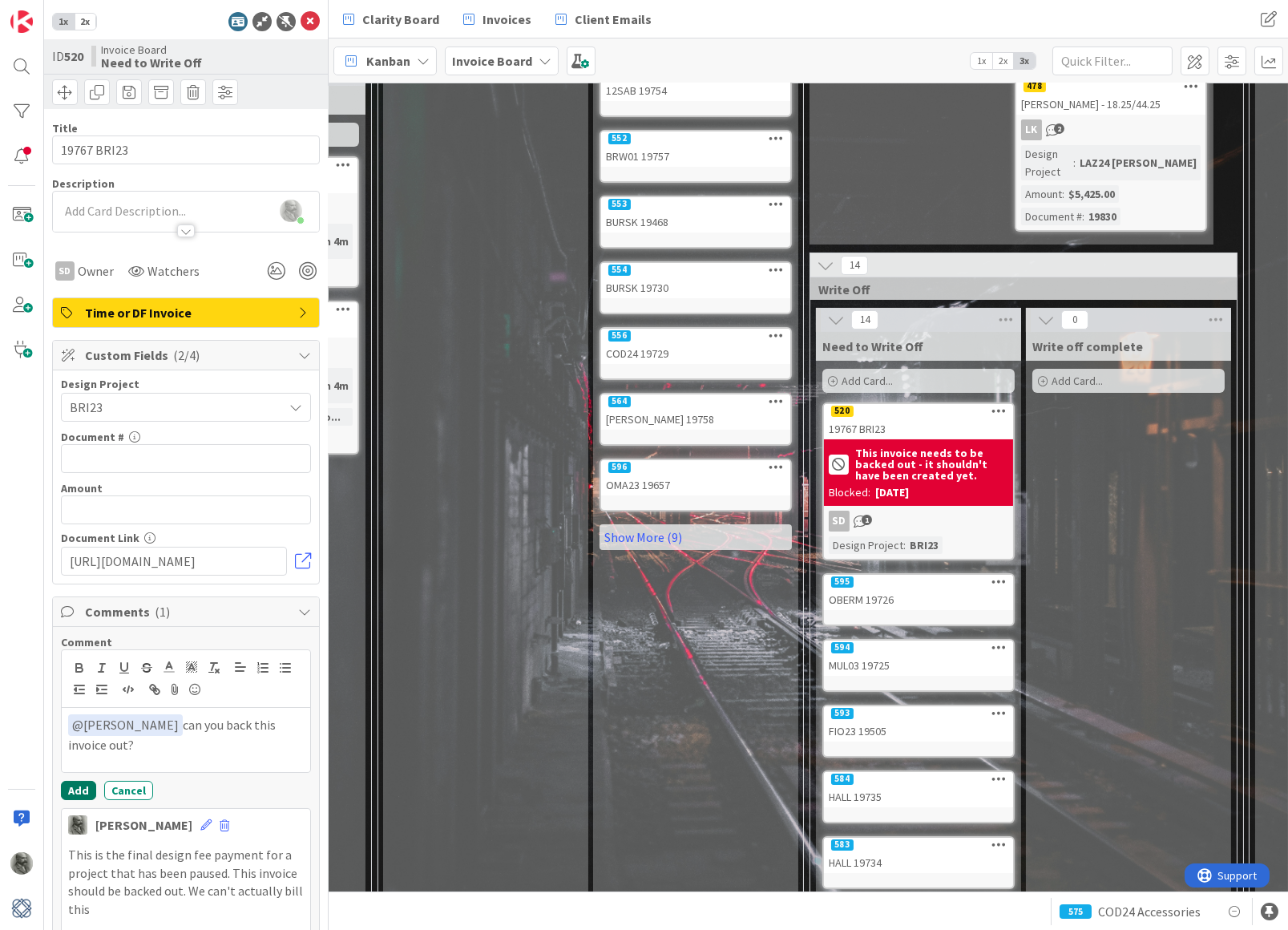
click at [81, 784] on button "Add" at bounding box center [79, 790] width 36 height 19
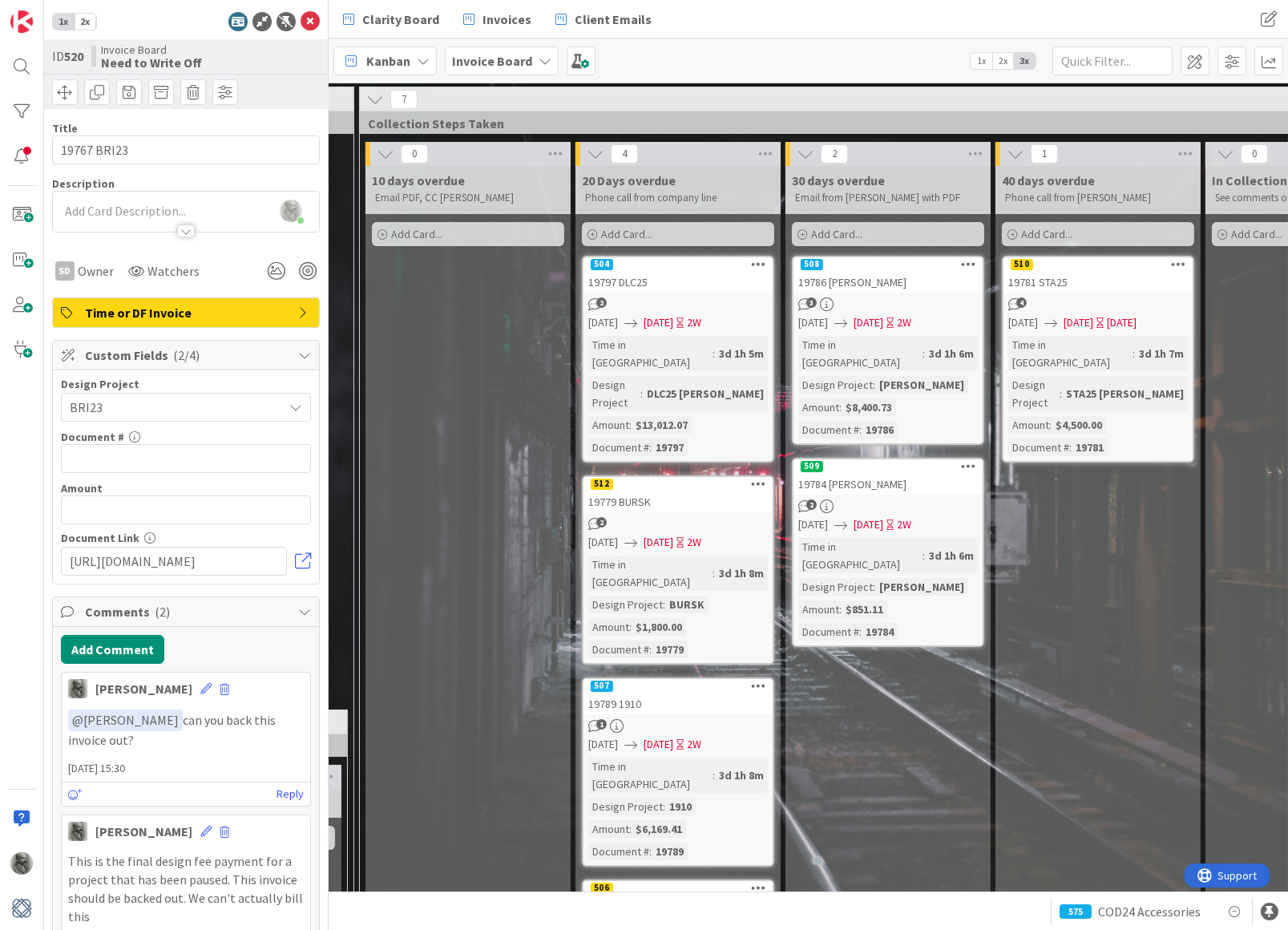
scroll to position [0, 1912]
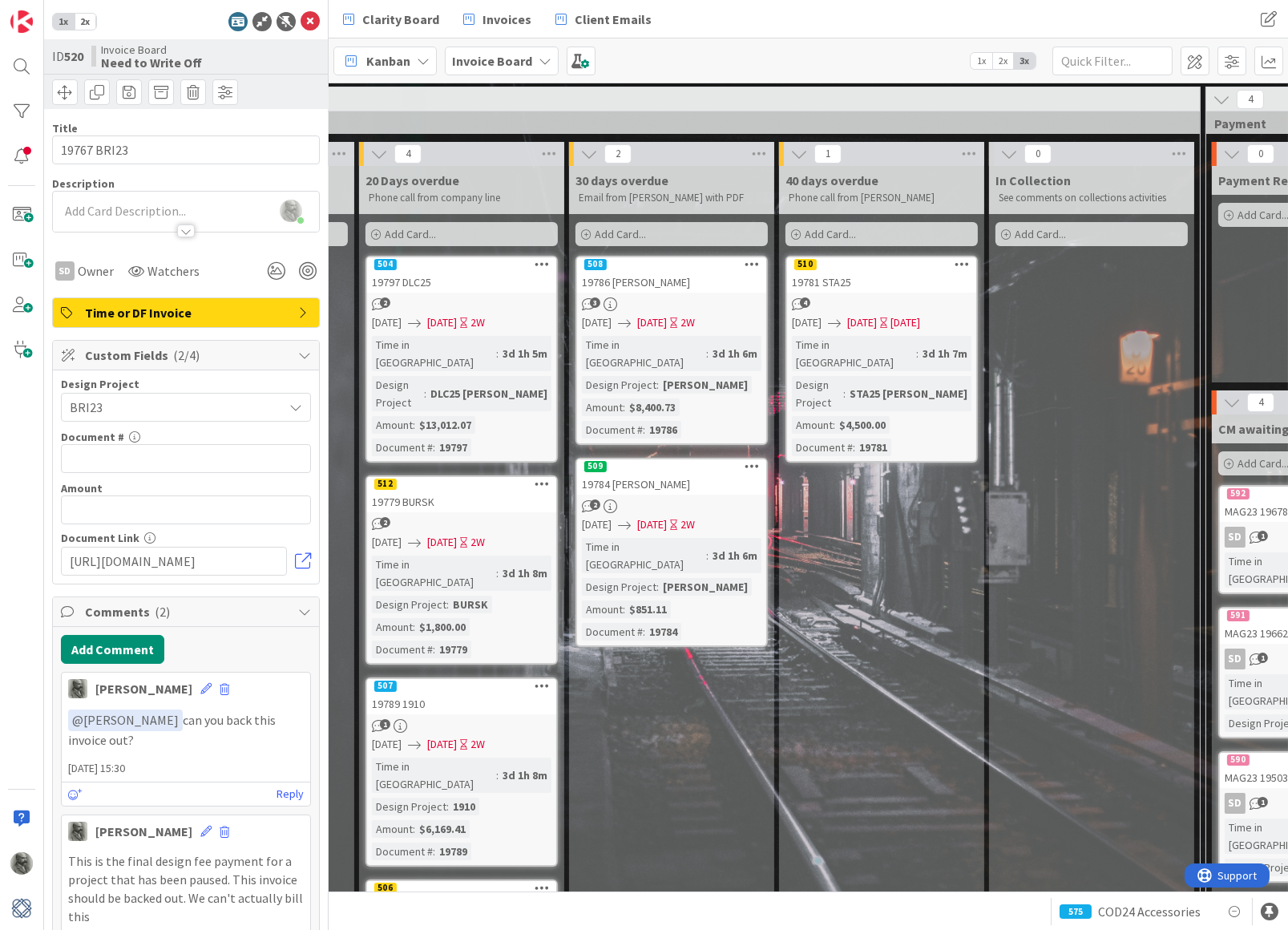
click at [900, 282] on div "19781 STA25" at bounding box center [881, 282] width 189 height 21
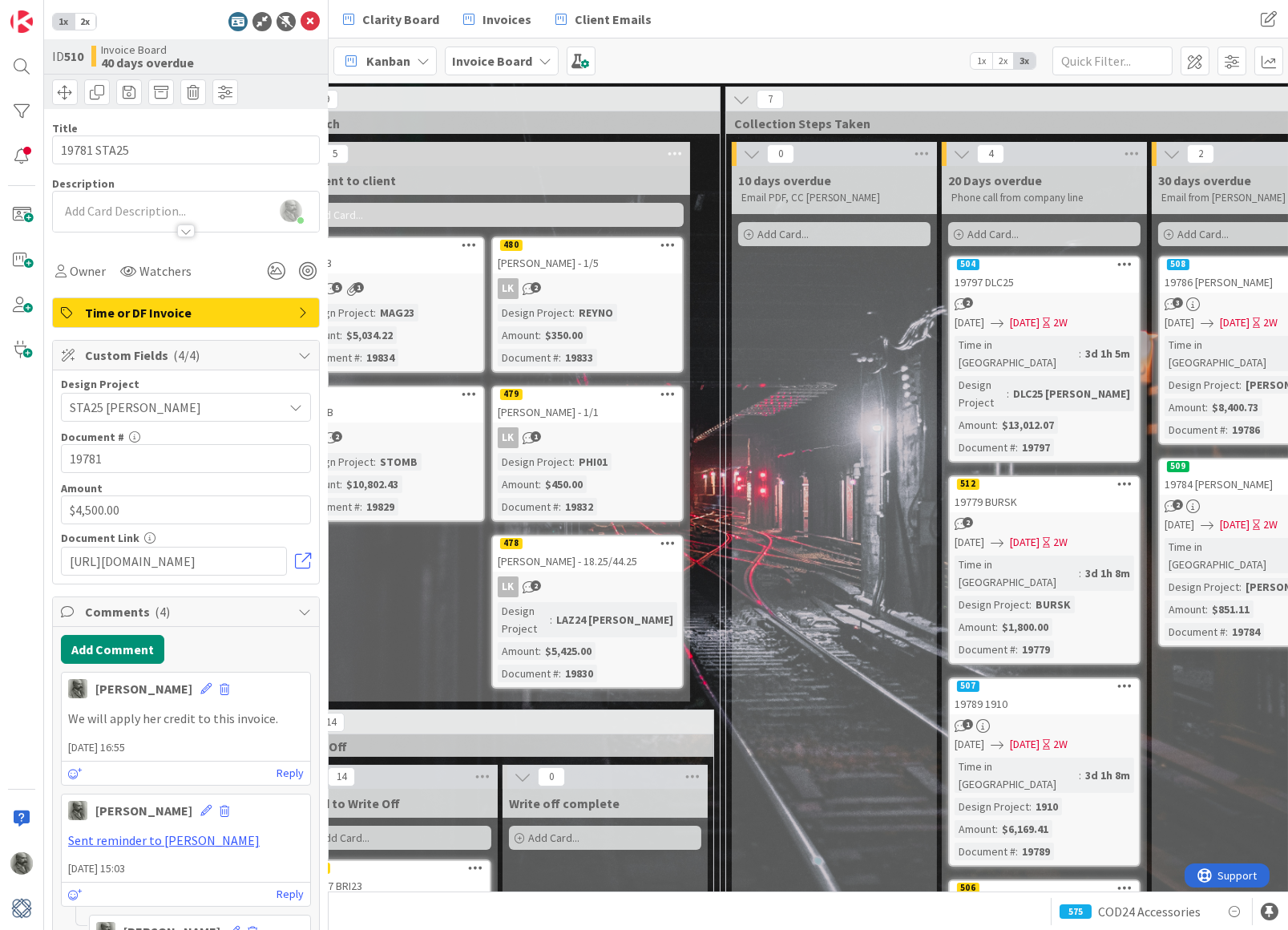
scroll to position [0, 1029]
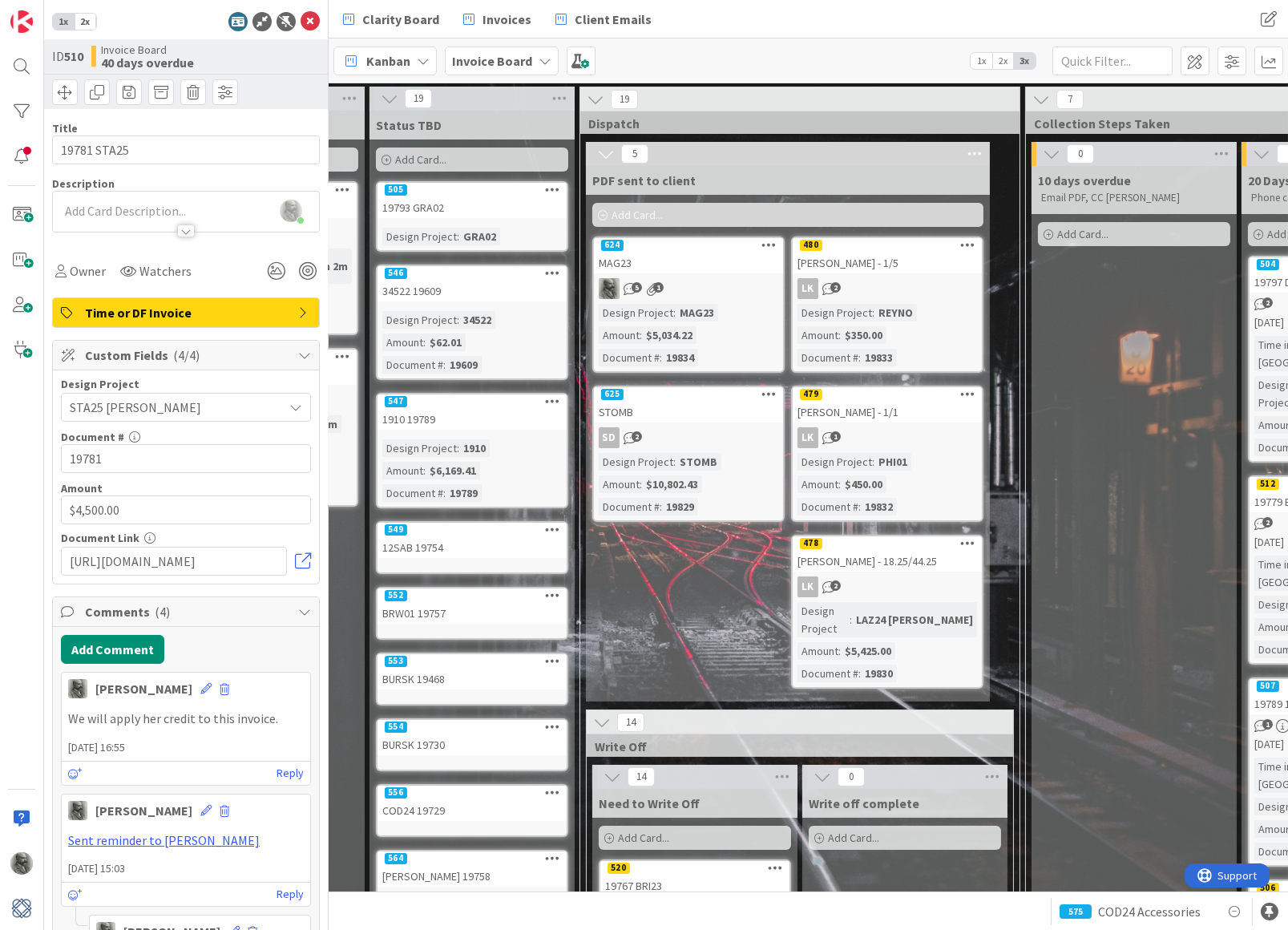
click at [649, 260] on div "MAG23" at bounding box center [688, 263] width 189 height 21
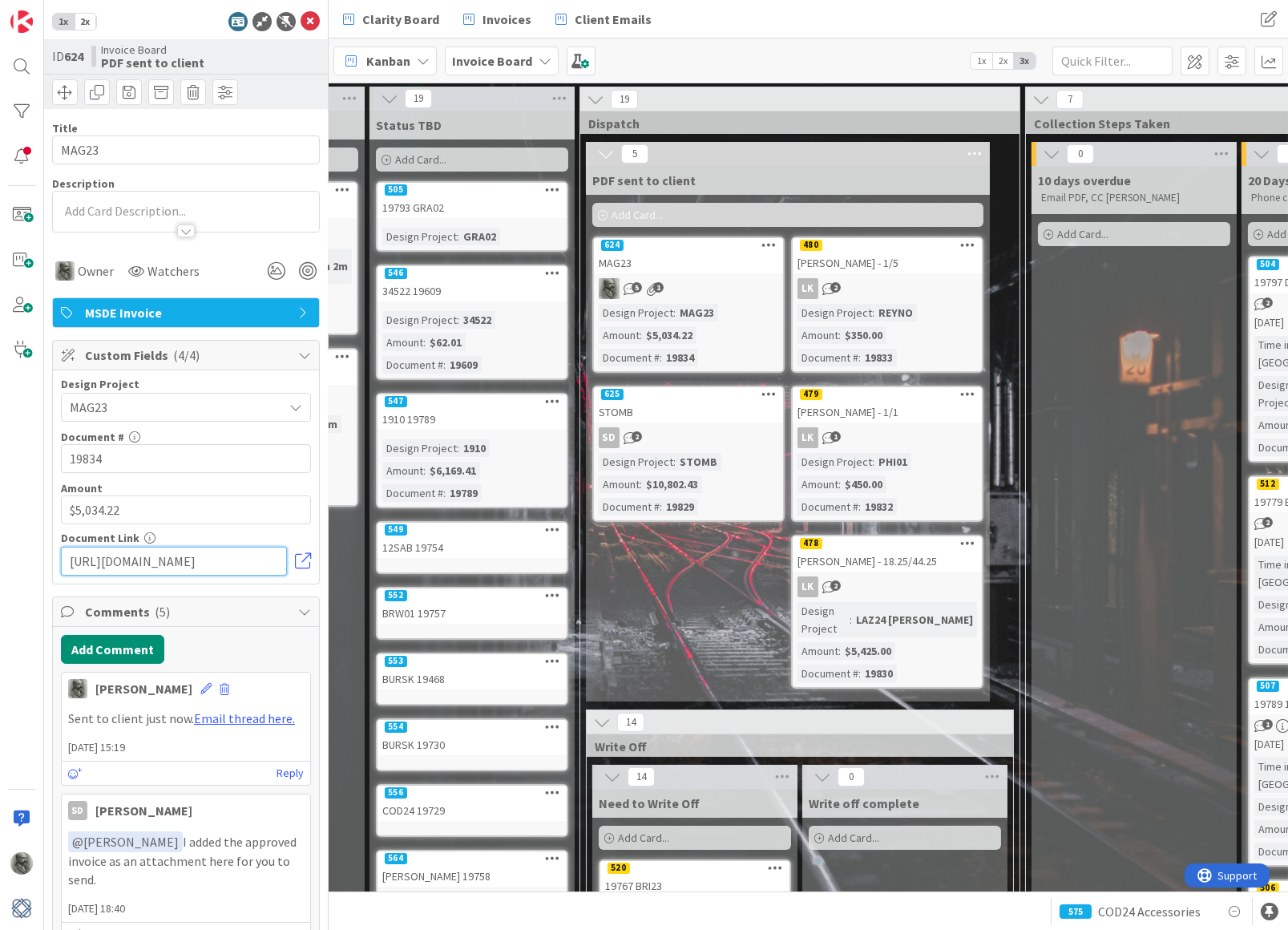
click at [188, 554] on input "[URL][DOMAIN_NAME]" at bounding box center [174, 561] width 226 height 29
click at [301, 315] on icon at bounding box center [304, 312] width 13 height 13
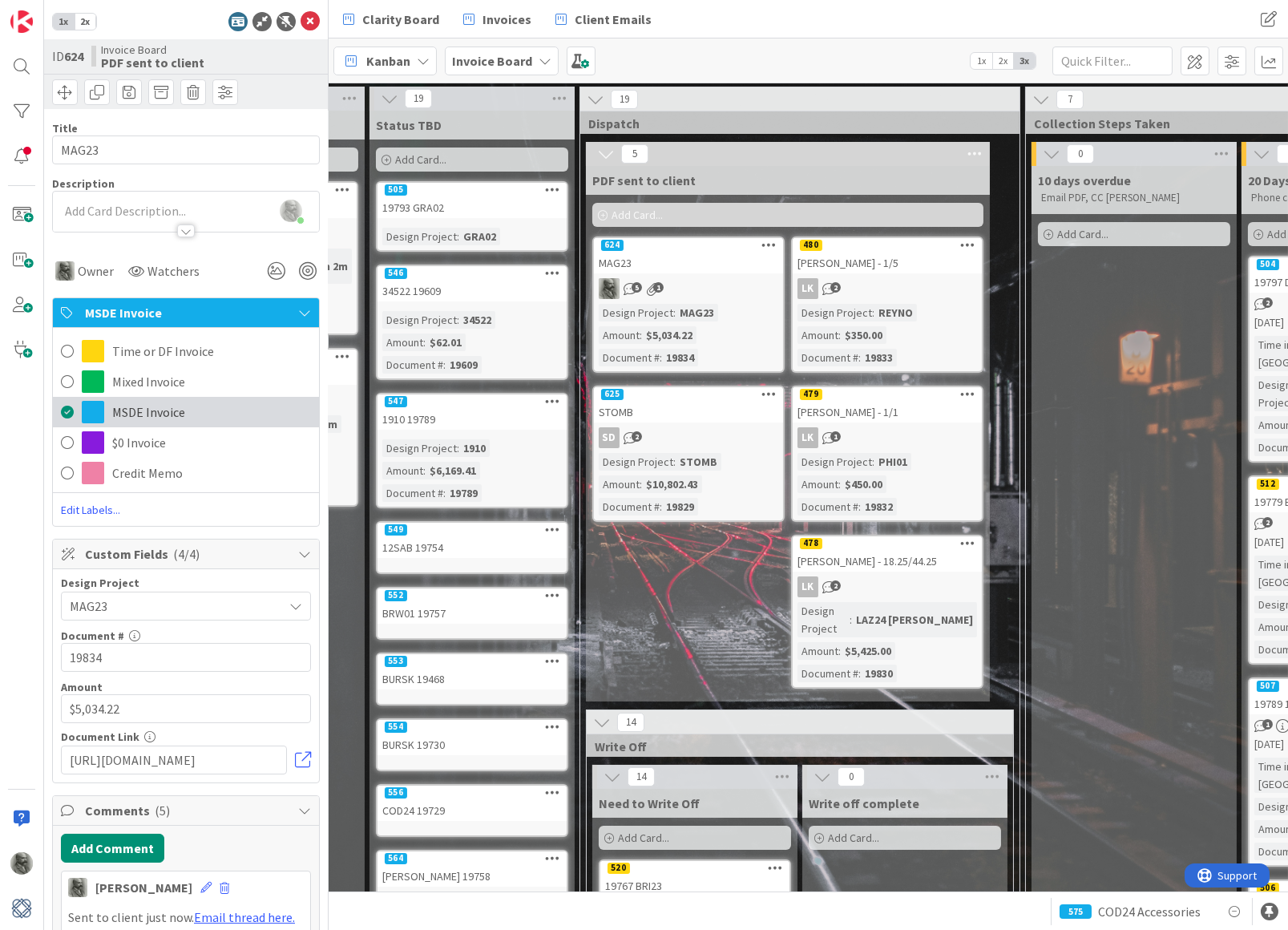
click at [155, 408] on span "MSDE Invoice" at bounding box center [148, 412] width 73 height 19
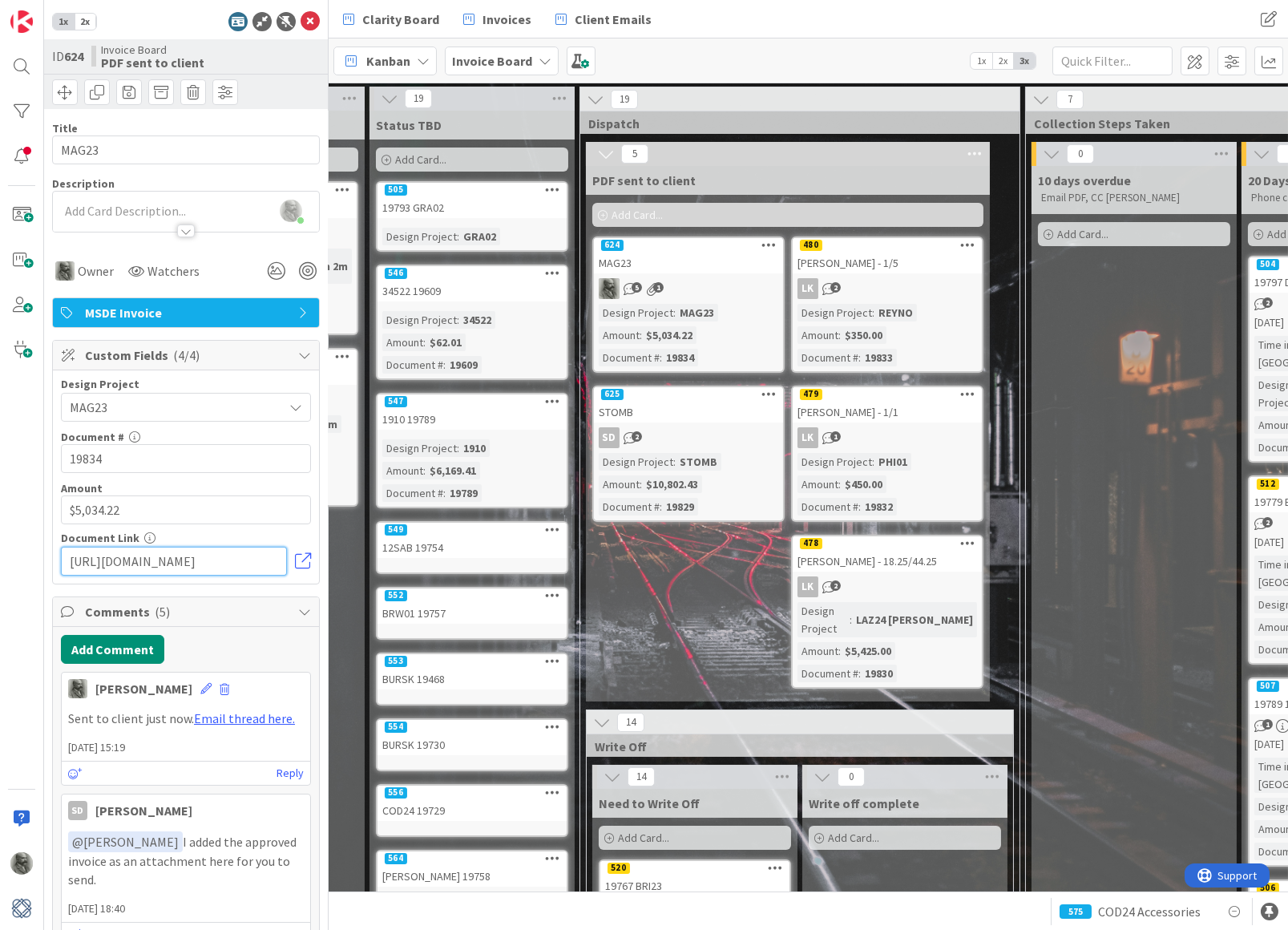
click at [194, 558] on input "[URL][DOMAIN_NAME]" at bounding box center [174, 561] width 226 height 29
paste input "batch/?t=4ff09ec301a64ce5b8f43cc95a58fd6e"
type input "[URL][DOMAIN_NAME]"
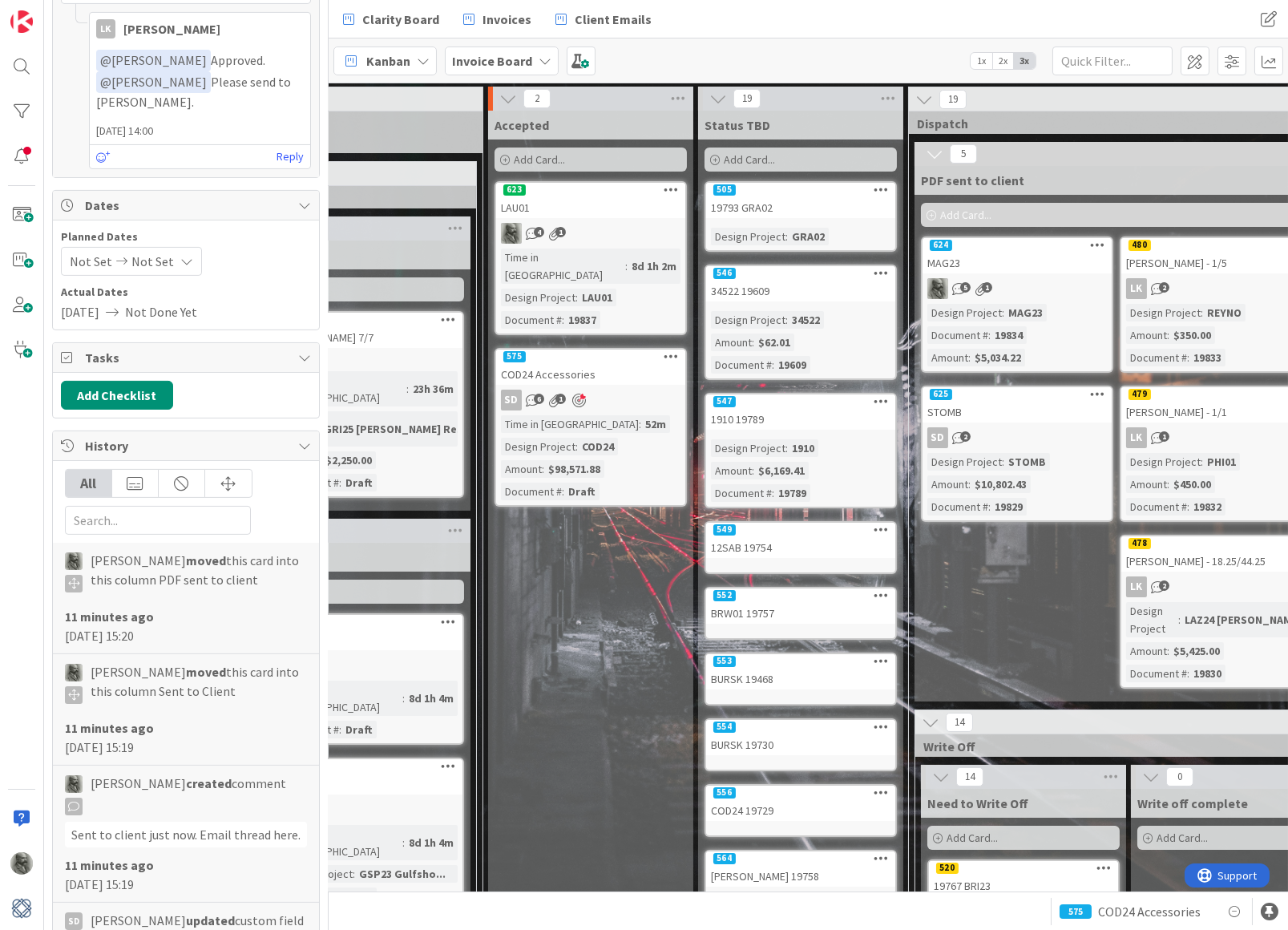
scroll to position [0, 607]
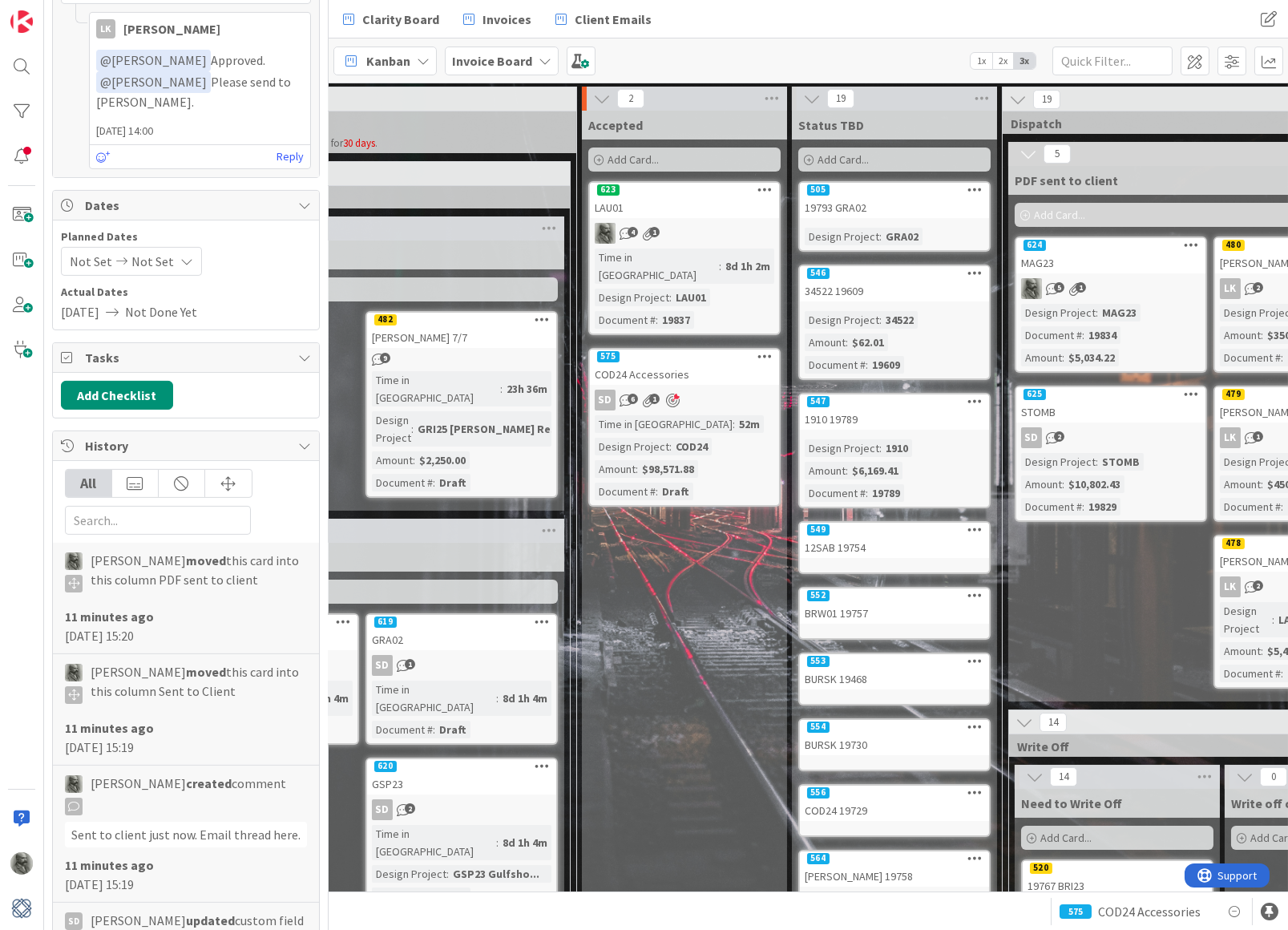
click at [661, 199] on div "LAU01" at bounding box center [684, 208] width 189 height 21
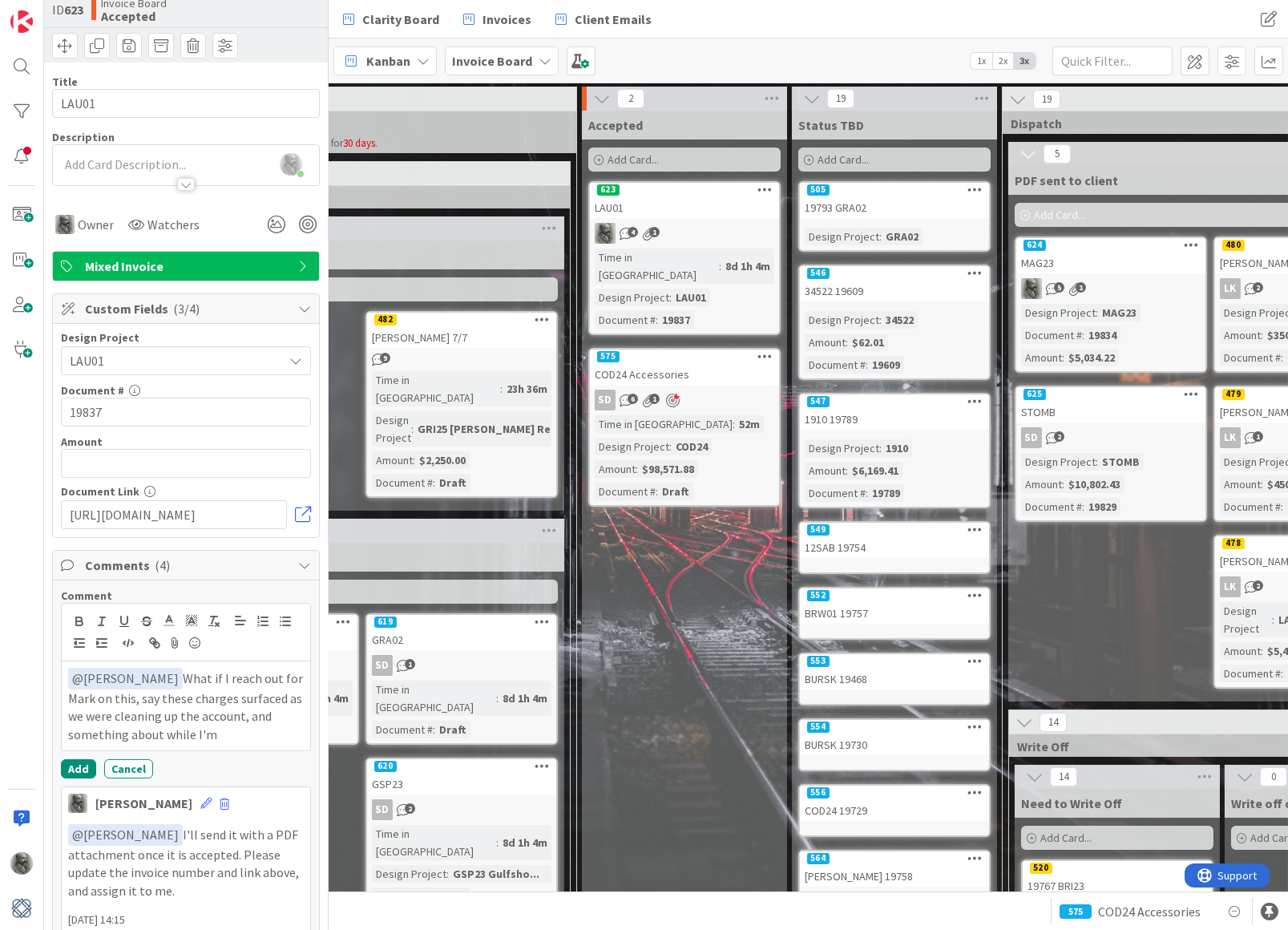
click at [203, 731] on p "﻿ @ [PERSON_NAME] ﻿ What if I reach out for Mark on this, say these charges sur…" at bounding box center [186, 706] width 236 height 76
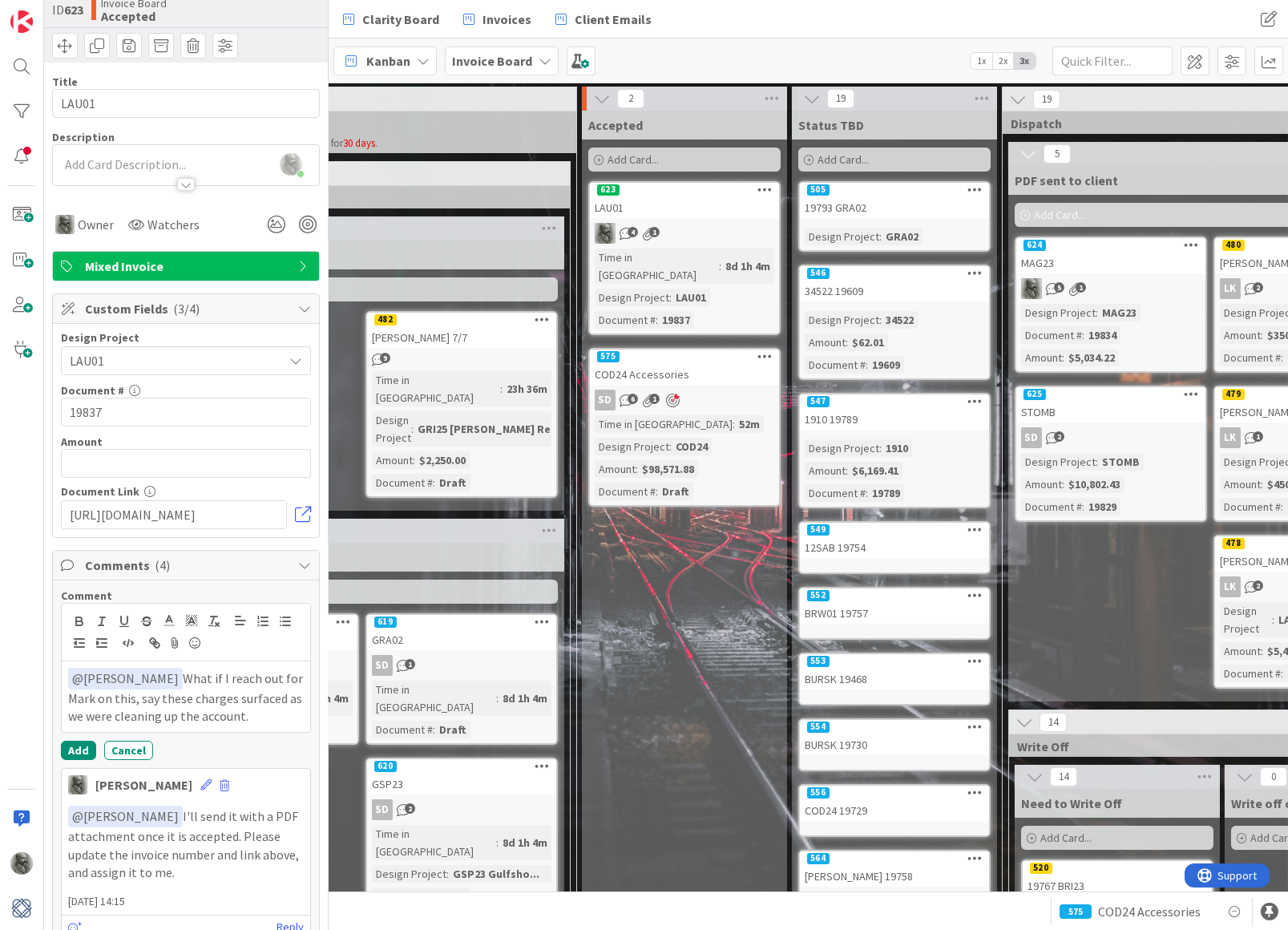
drag, startPoint x: 224, startPoint y: 709, endPoint x: 52, endPoint y: 665, distance: 177.5
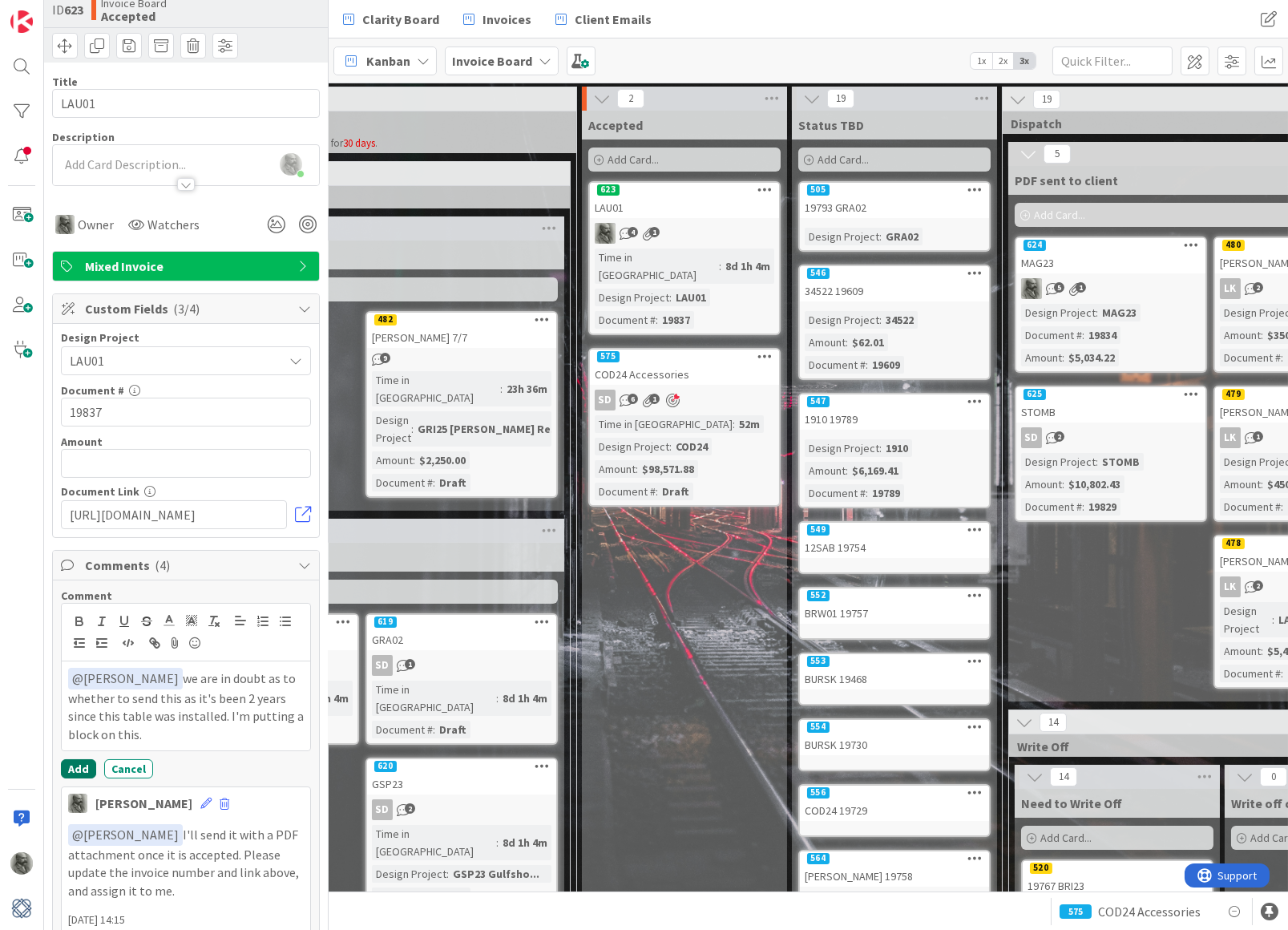
click at [80, 763] on button "Add" at bounding box center [79, 769] width 36 height 19
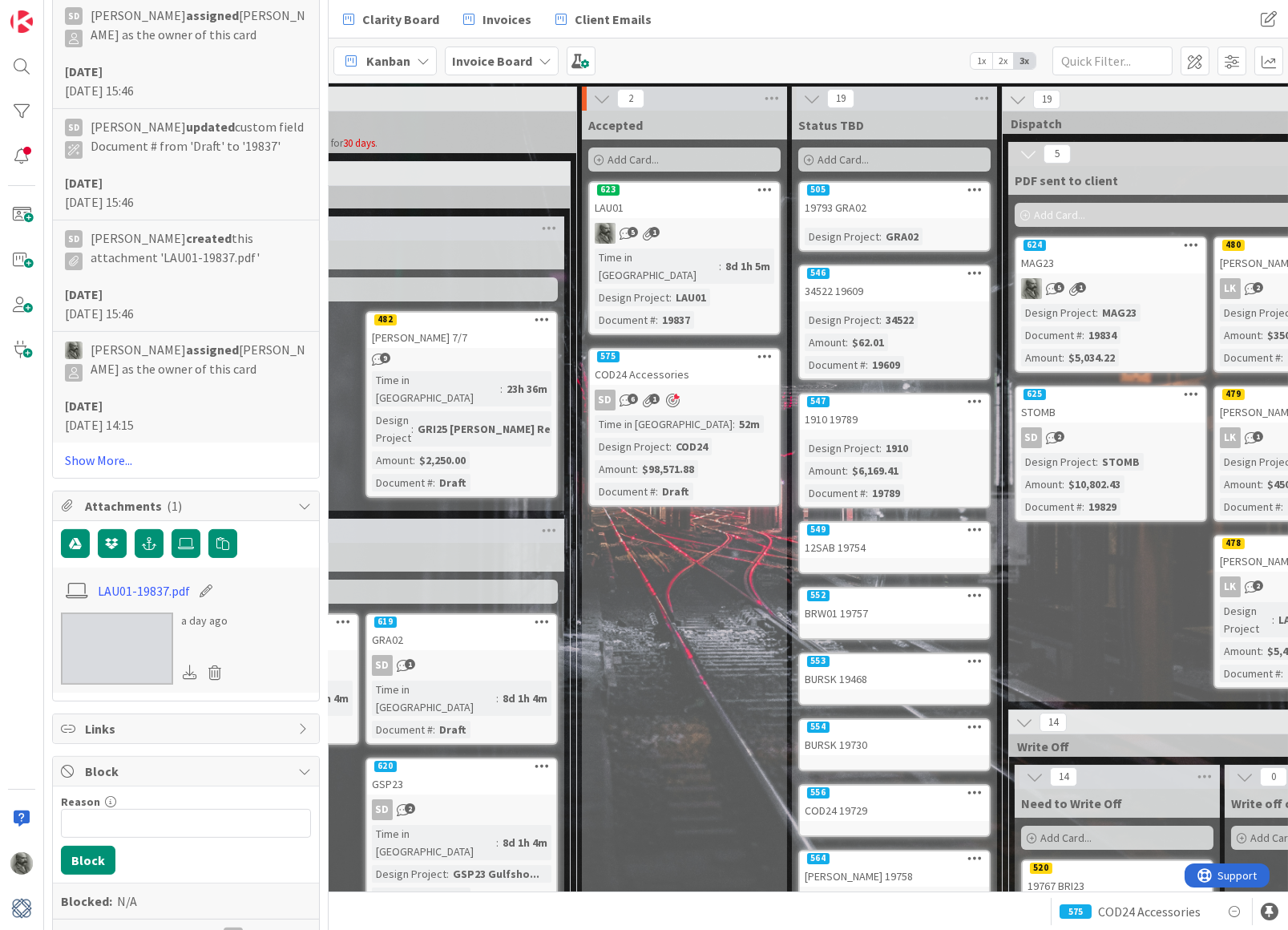
scroll to position [2108, 0]
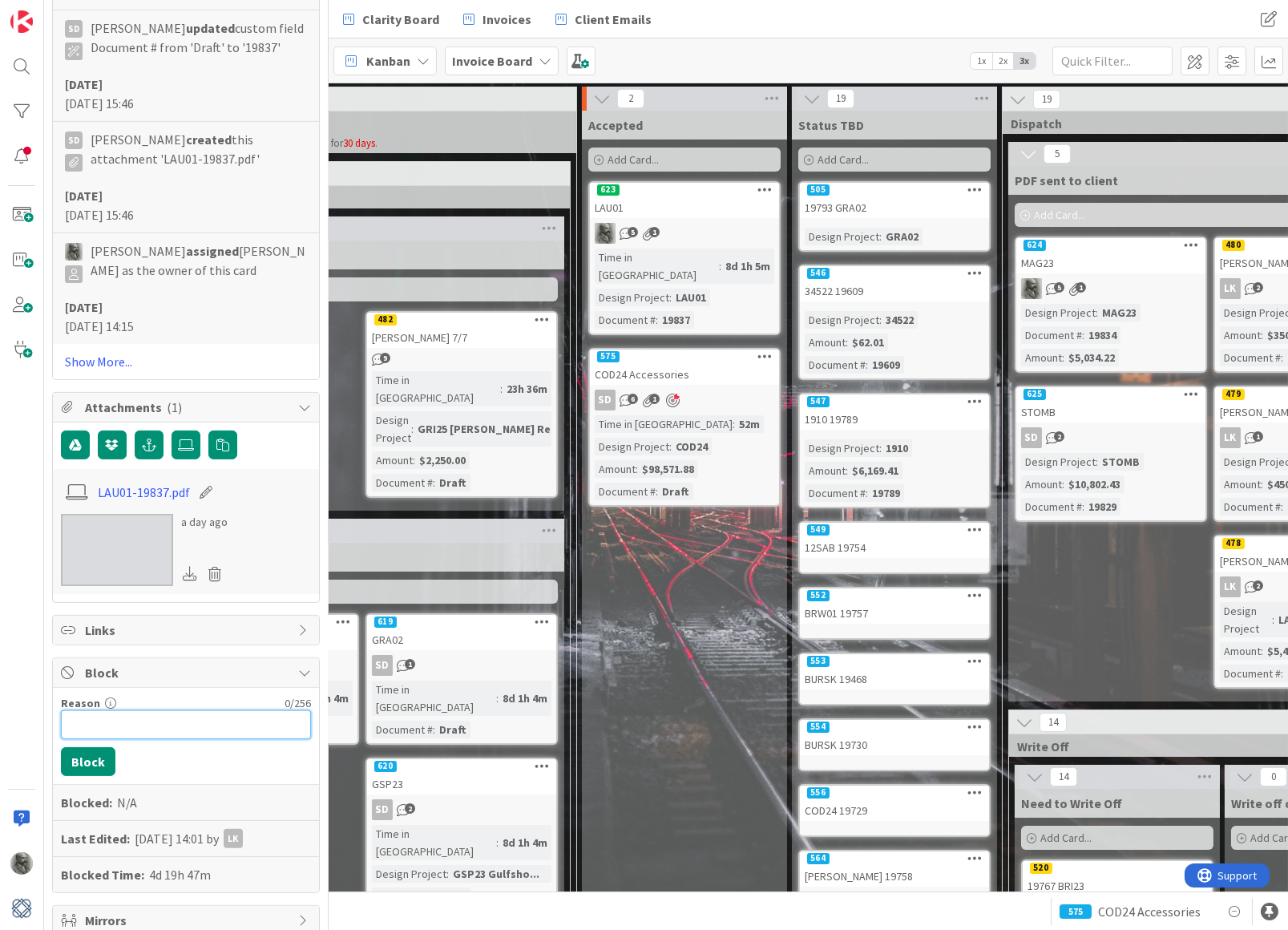
click at [115, 738] on input "Reason" at bounding box center [186, 725] width 250 height 29
type input "I"
type input "T"
type input "Too old to send without a phone call first."
click at [92, 777] on button "Block" at bounding box center [88, 761] width 54 height 29
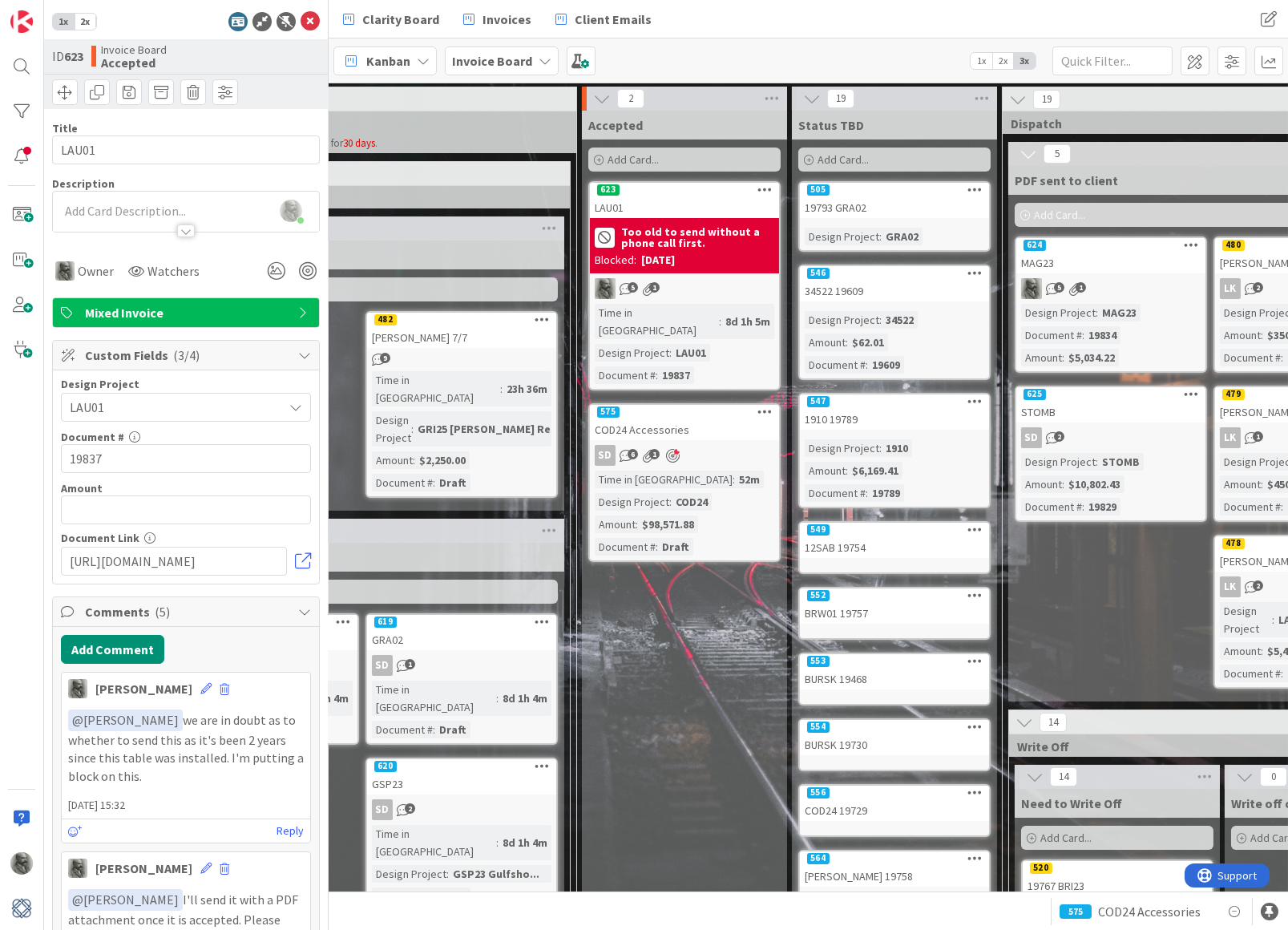
scroll to position [0, 0]
click at [116, 648] on button "Add Comment" at bounding box center [113, 649] width 103 height 29
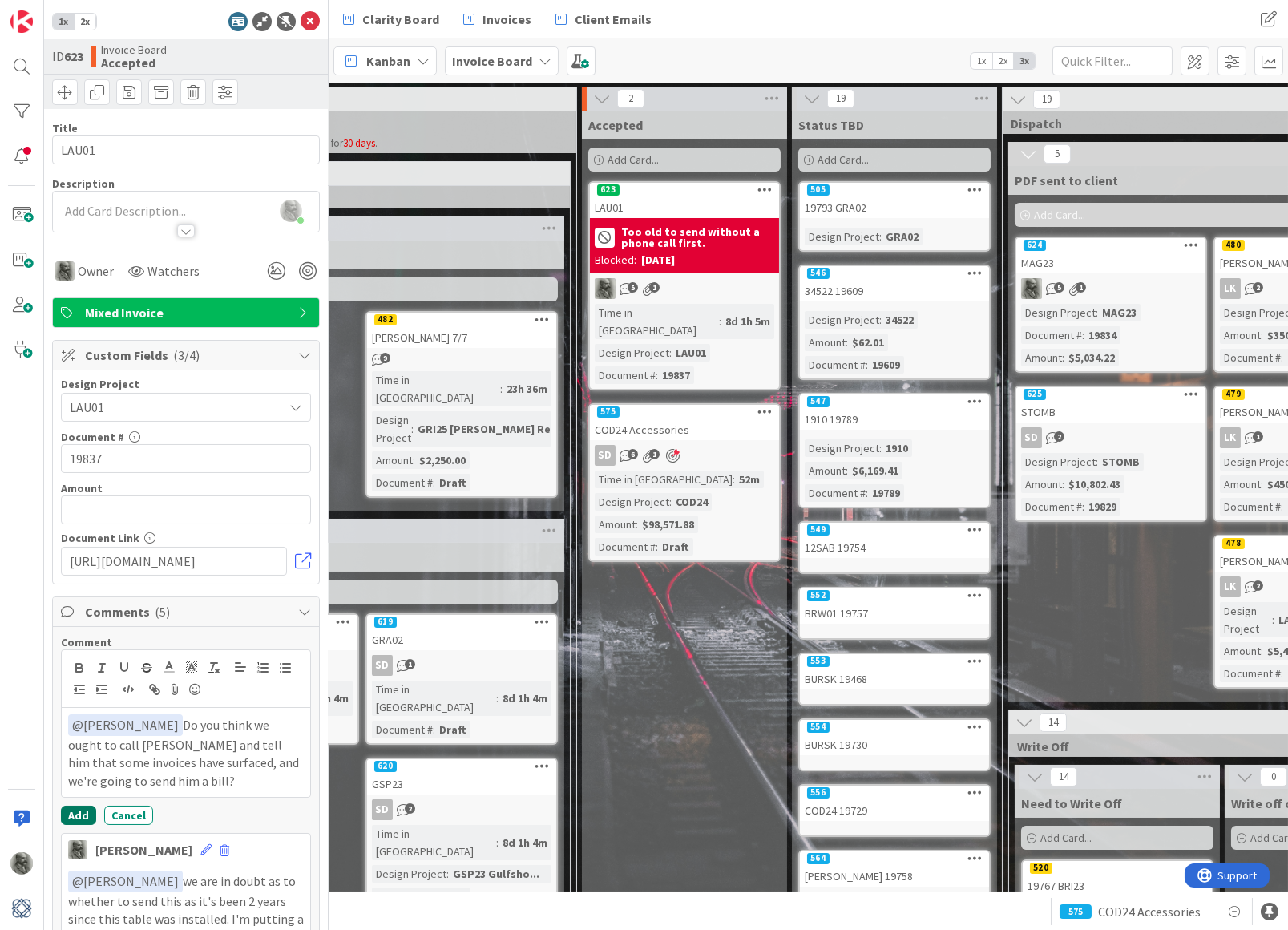
click at [80, 810] on button "Add" at bounding box center [79, 816] width 36 height 19
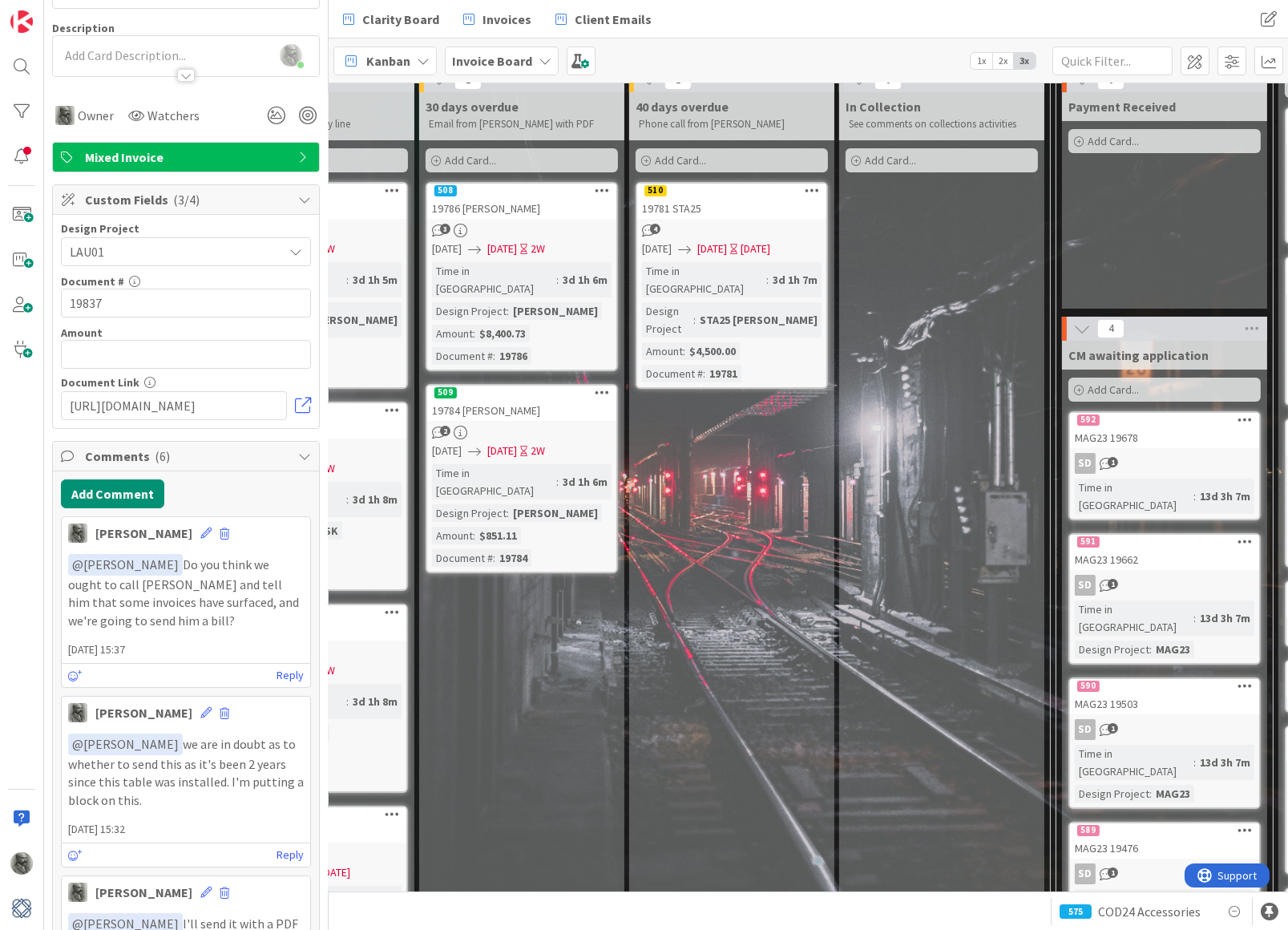
scroll to position [74, 2066]
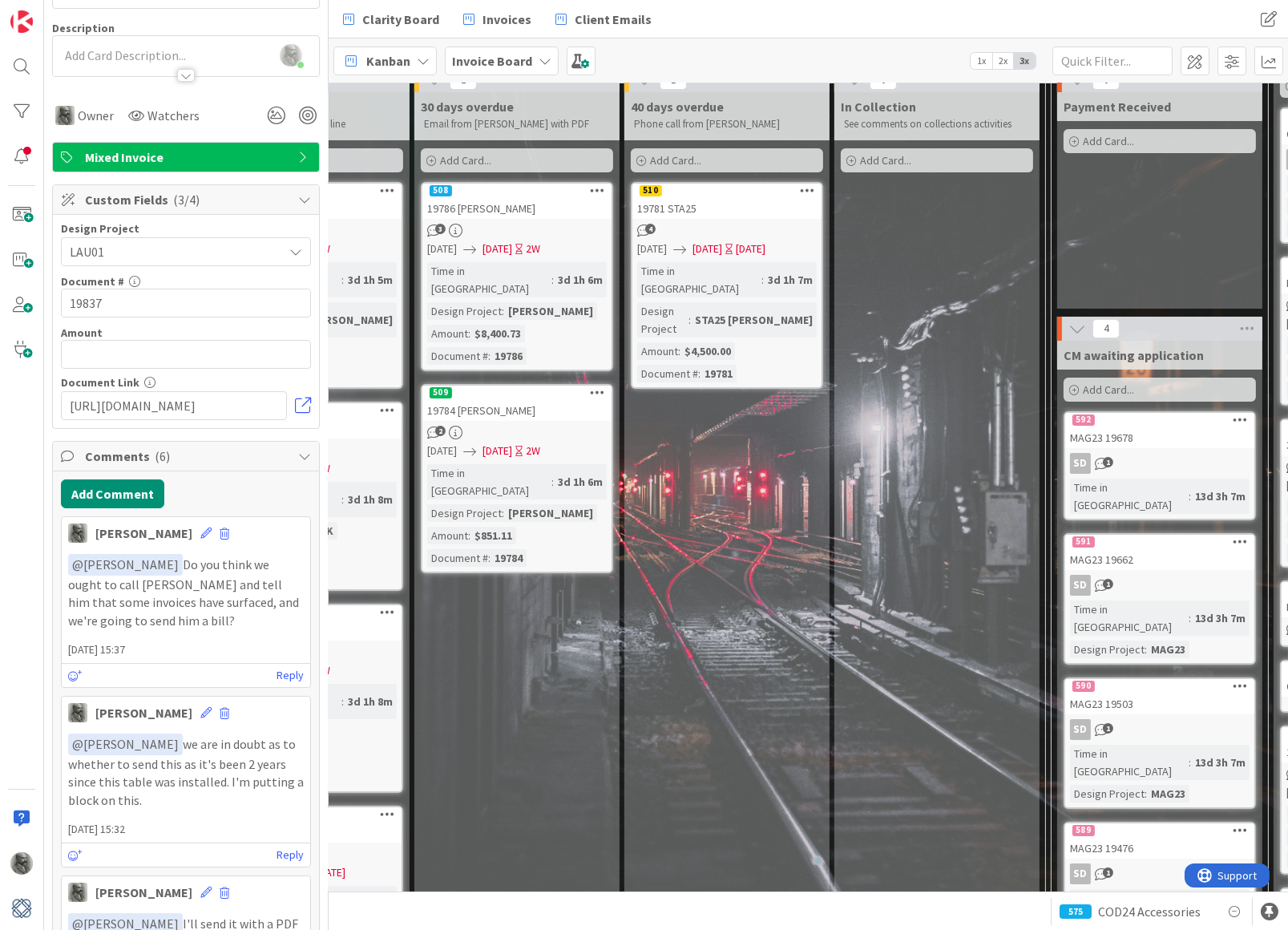
click at [1136, 549] on div "MAG23 19662" at bounding box center [1159, 560] width 189 height 21
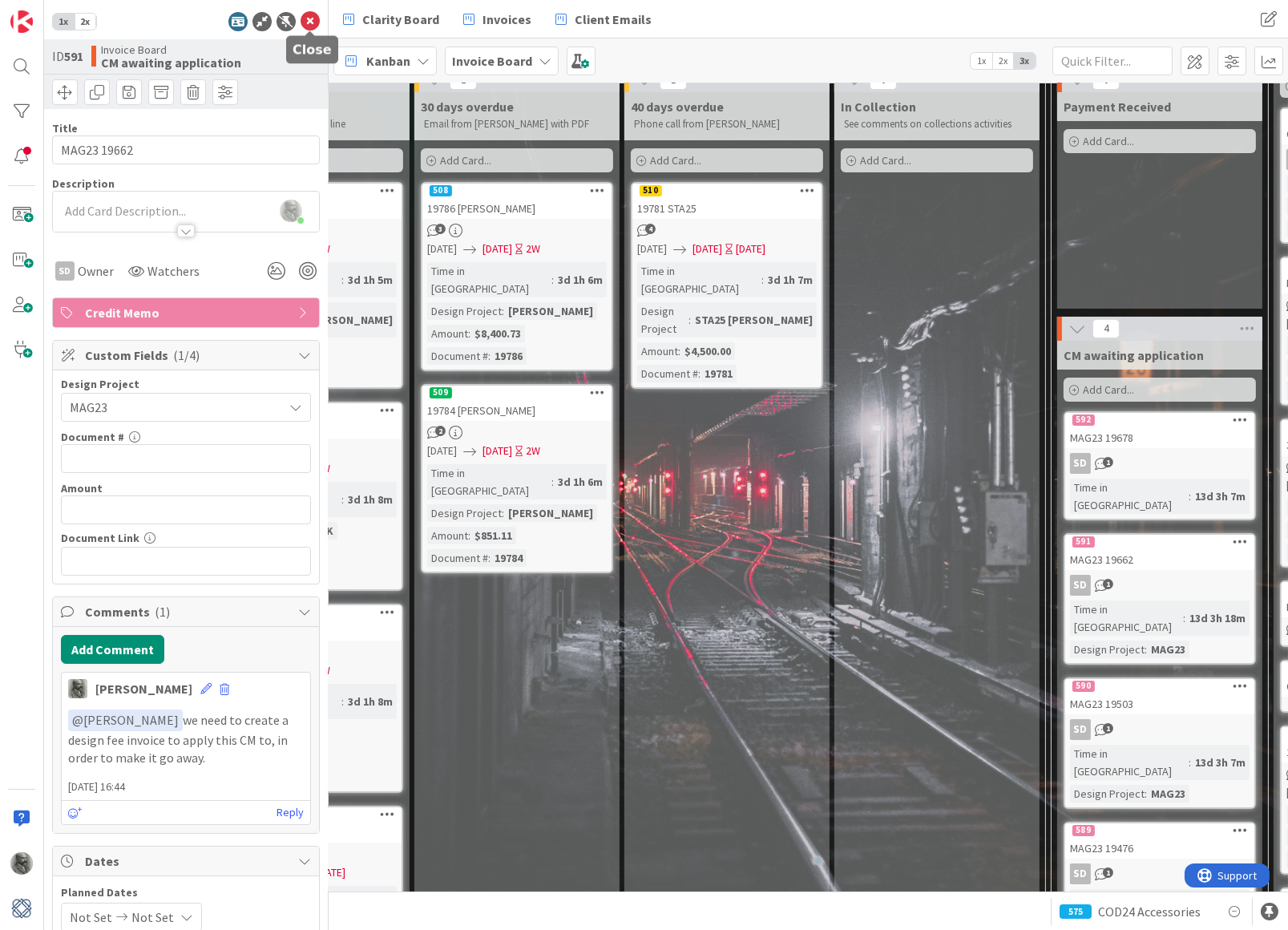
click at [310, 18] on icon at bounding box center [310, 21] width 19 height 19
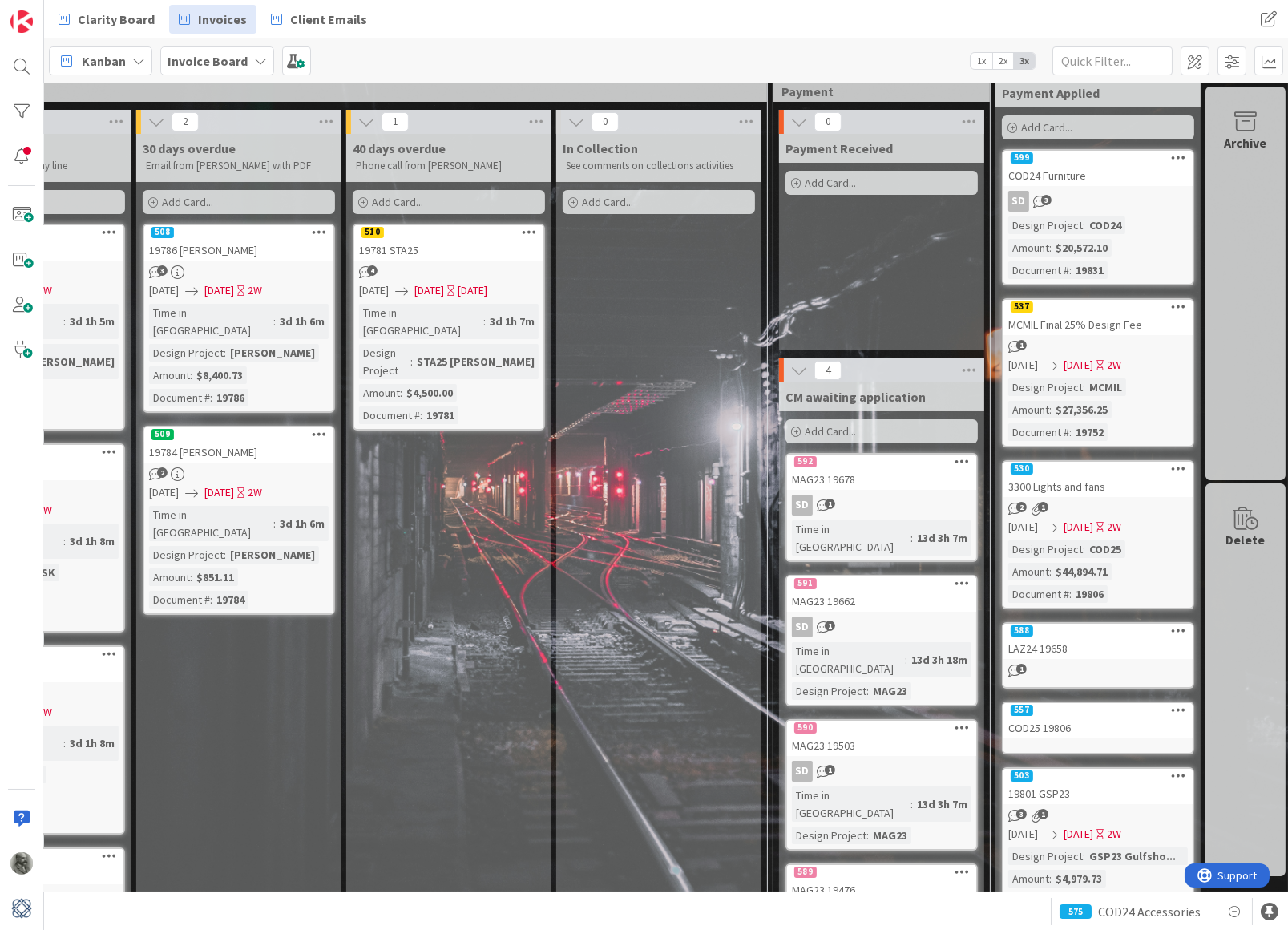
scroll to position [32, 2058]
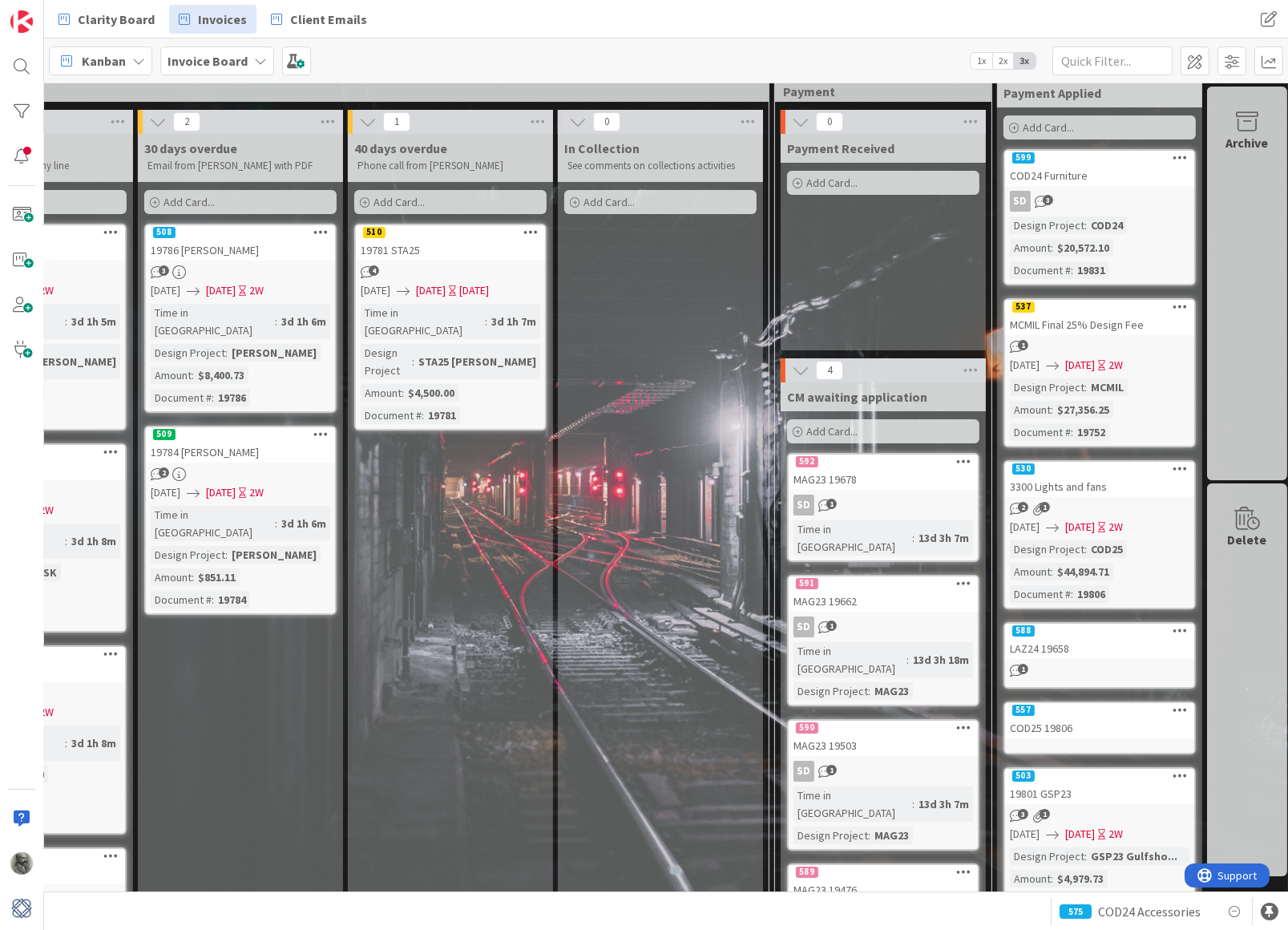
click at [1092, 173] on div "COD24 Furniture" at bounding box center [1099, 175] width 189 height 21
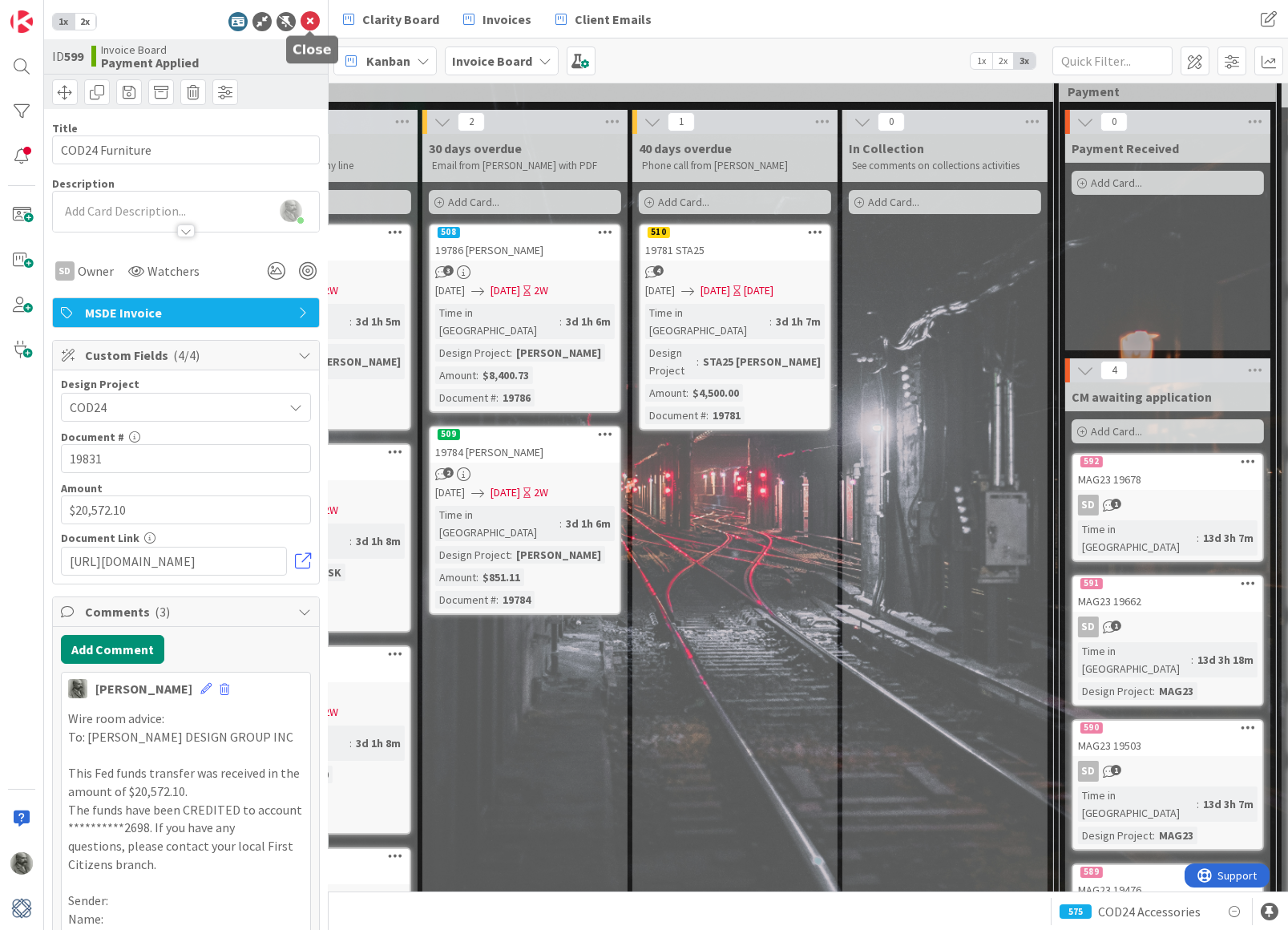
click at [311, 22] on icon at bounding box center [310, 21] width 19 height 19
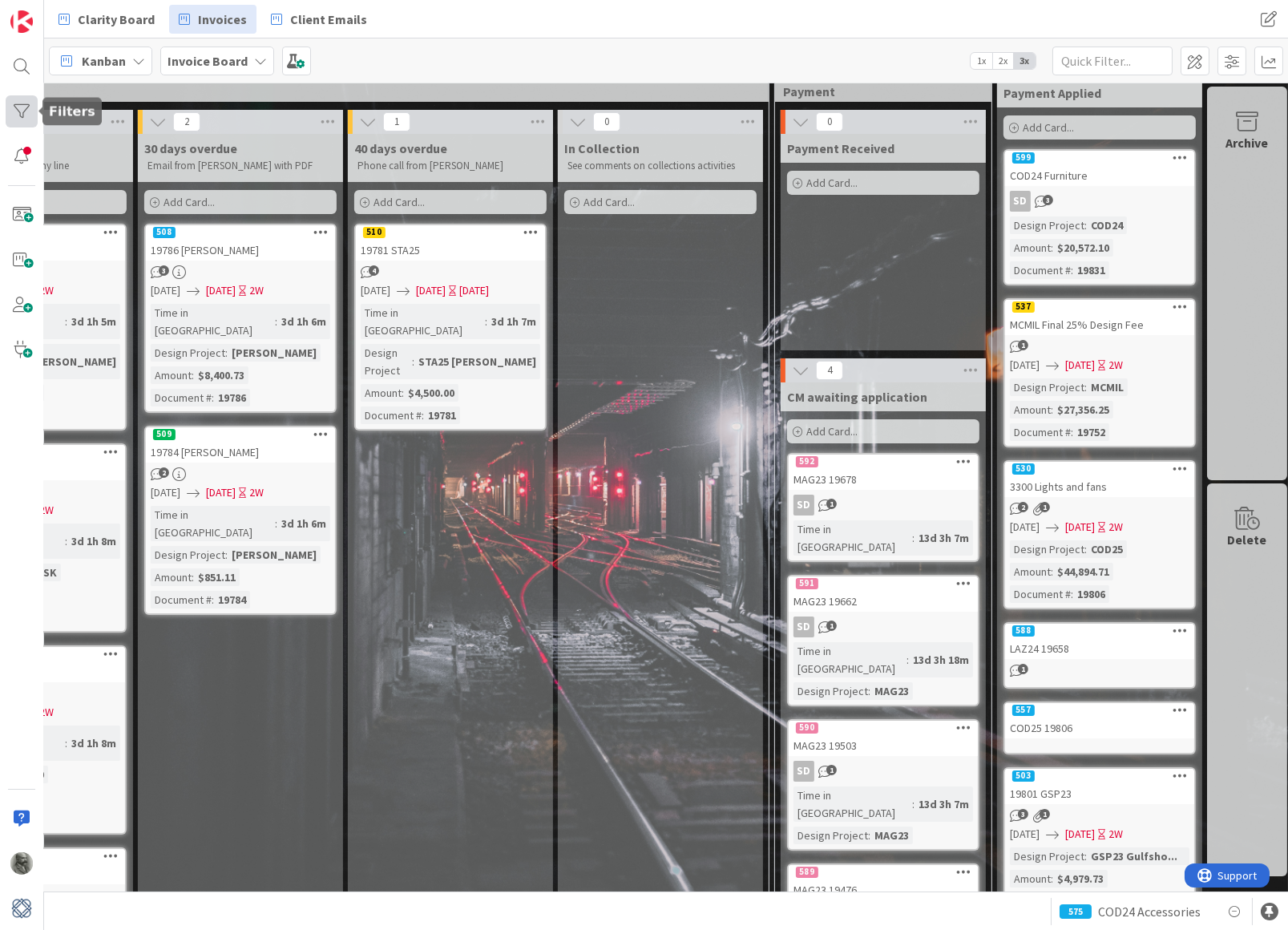
click at [19, 114] on div at bounding box center [22, 112] width 32 height 32
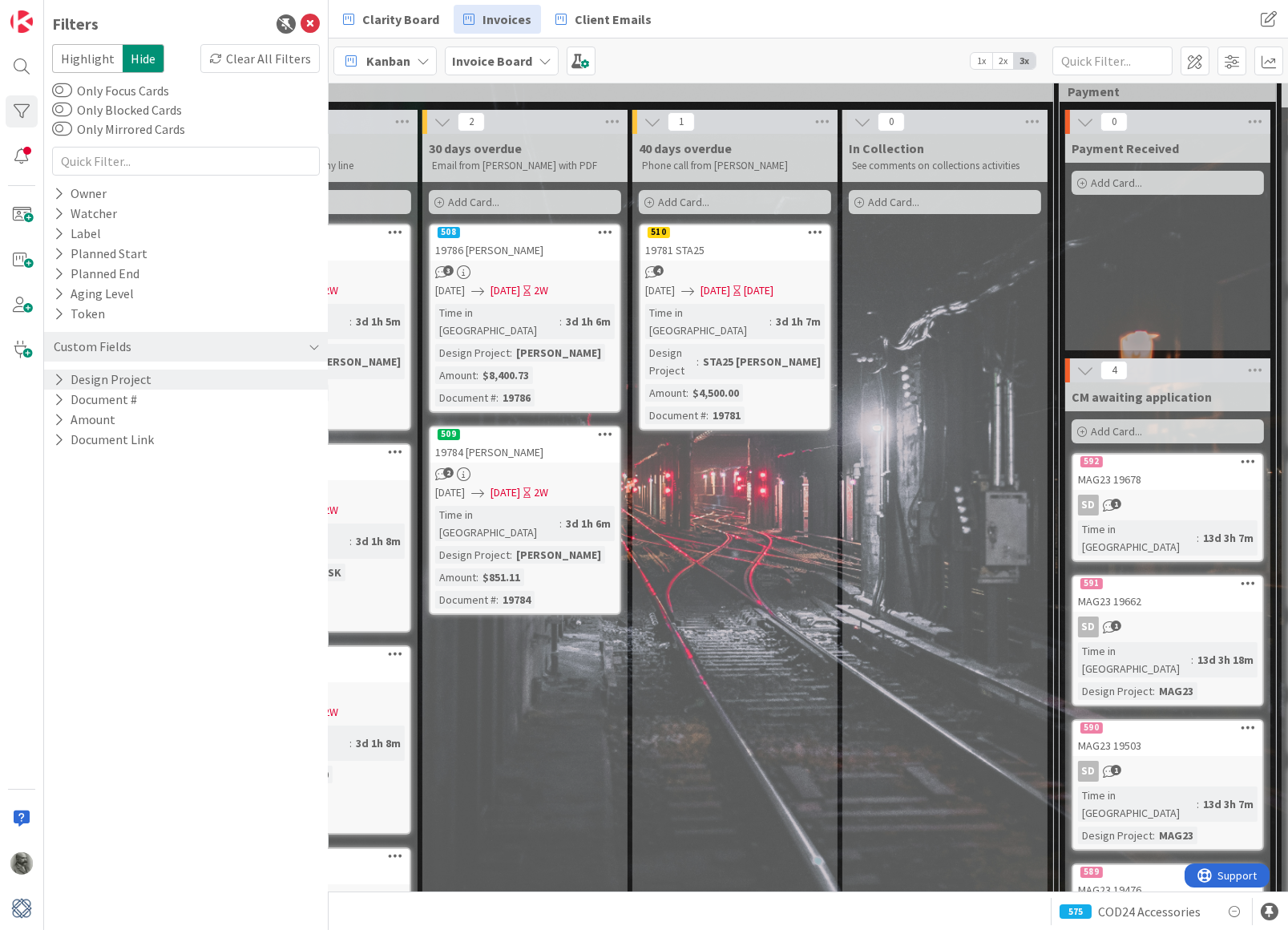
click at [119, 381] on button "Design Project" at bounding box center [102, 380] width 101 height 20
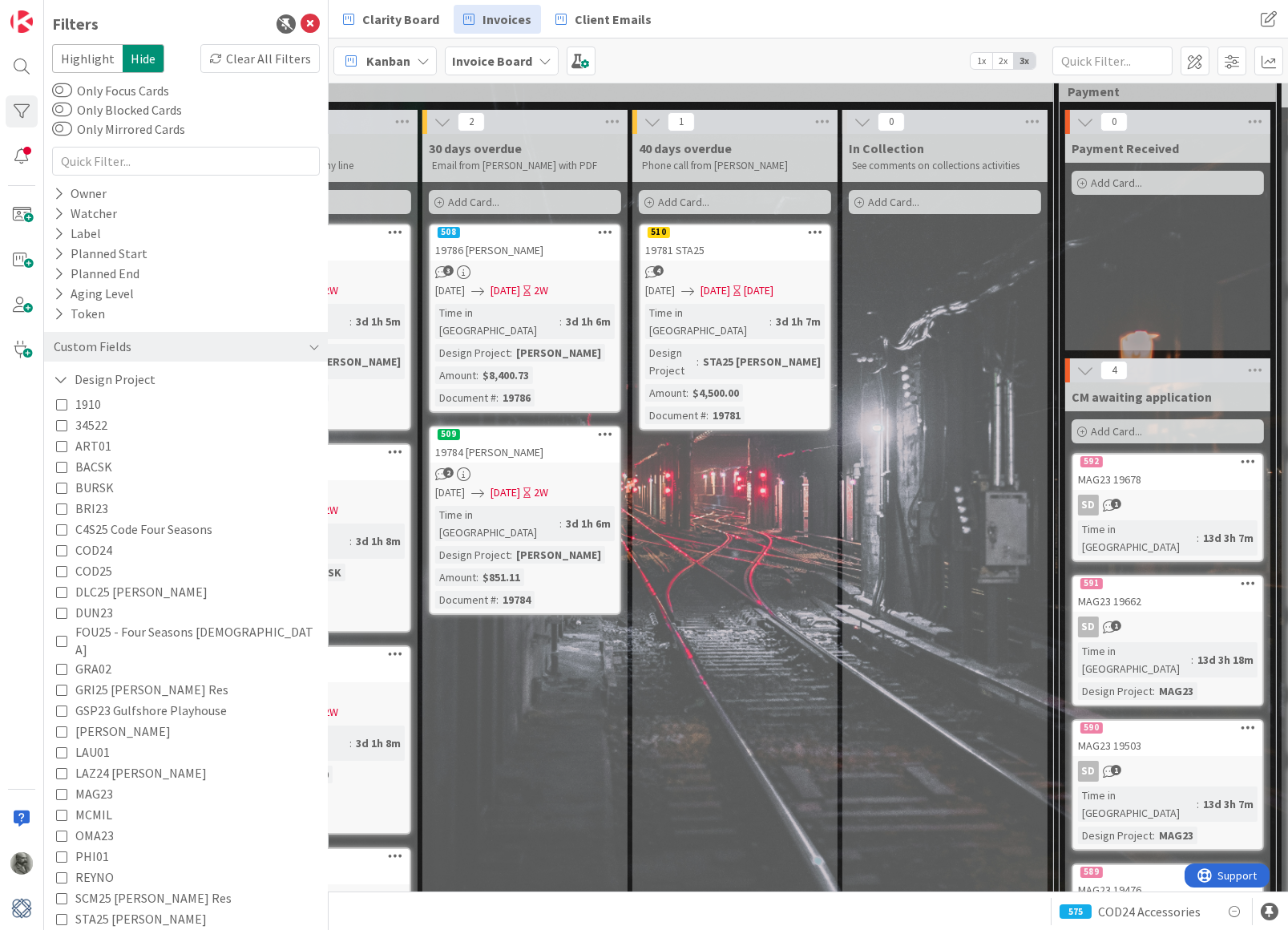
click at [60, 482] on icon at bounding box center [61, 487] width 11 height 11
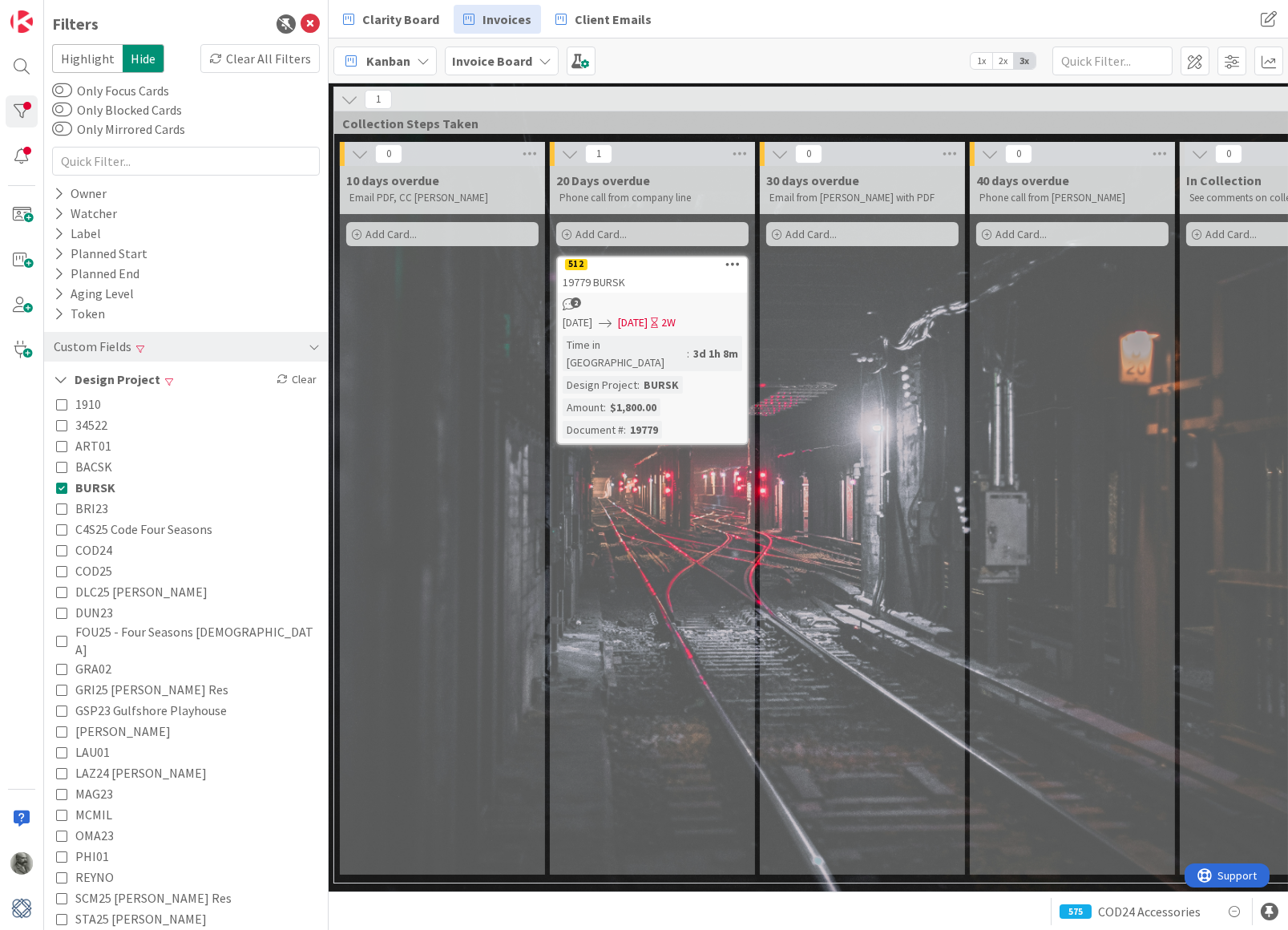
scroll to position [0, 1702]
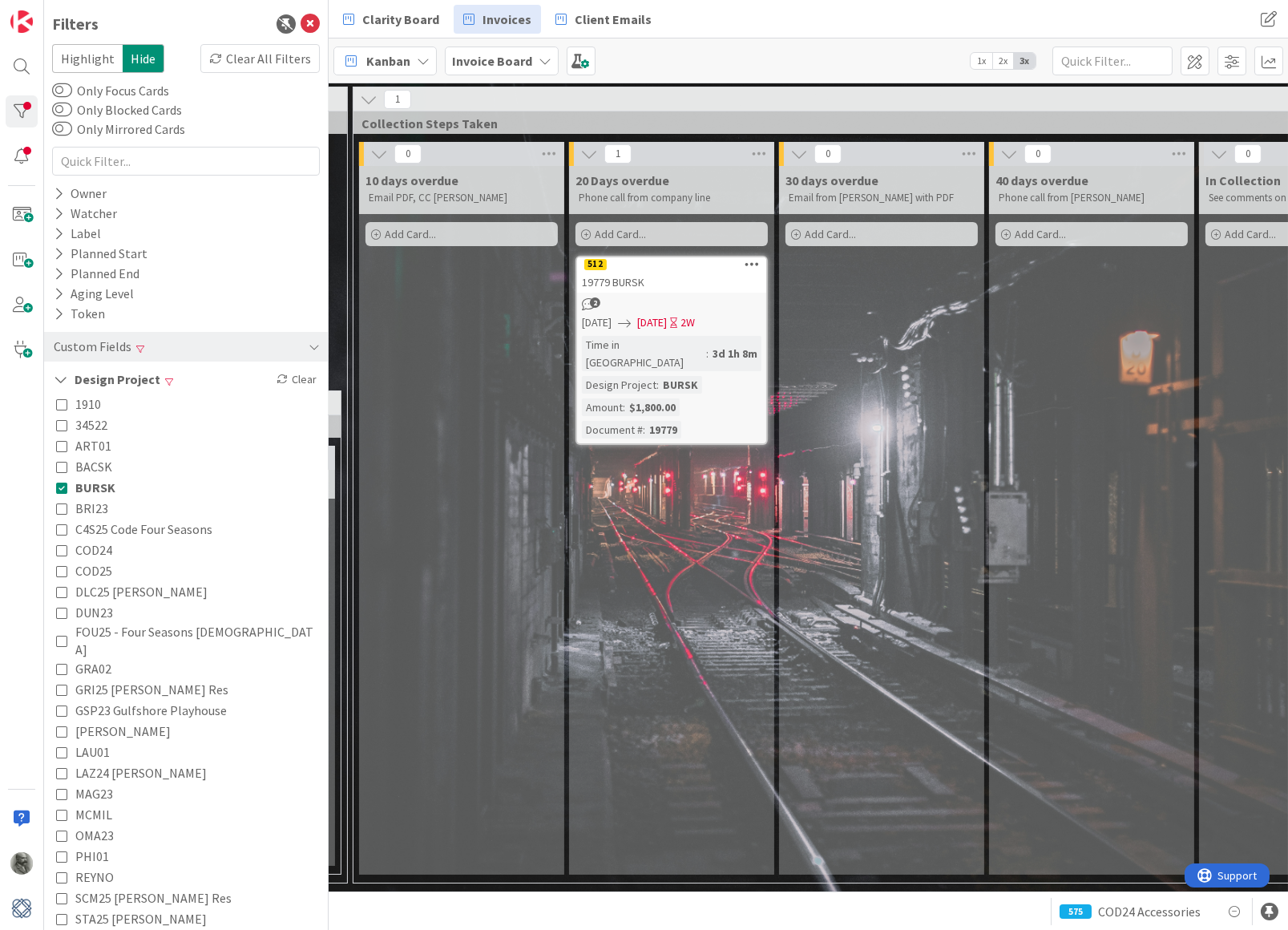
click at [664, 274] on div "19779 BURSK" at bounding box center [671, 282] width 189 height 21
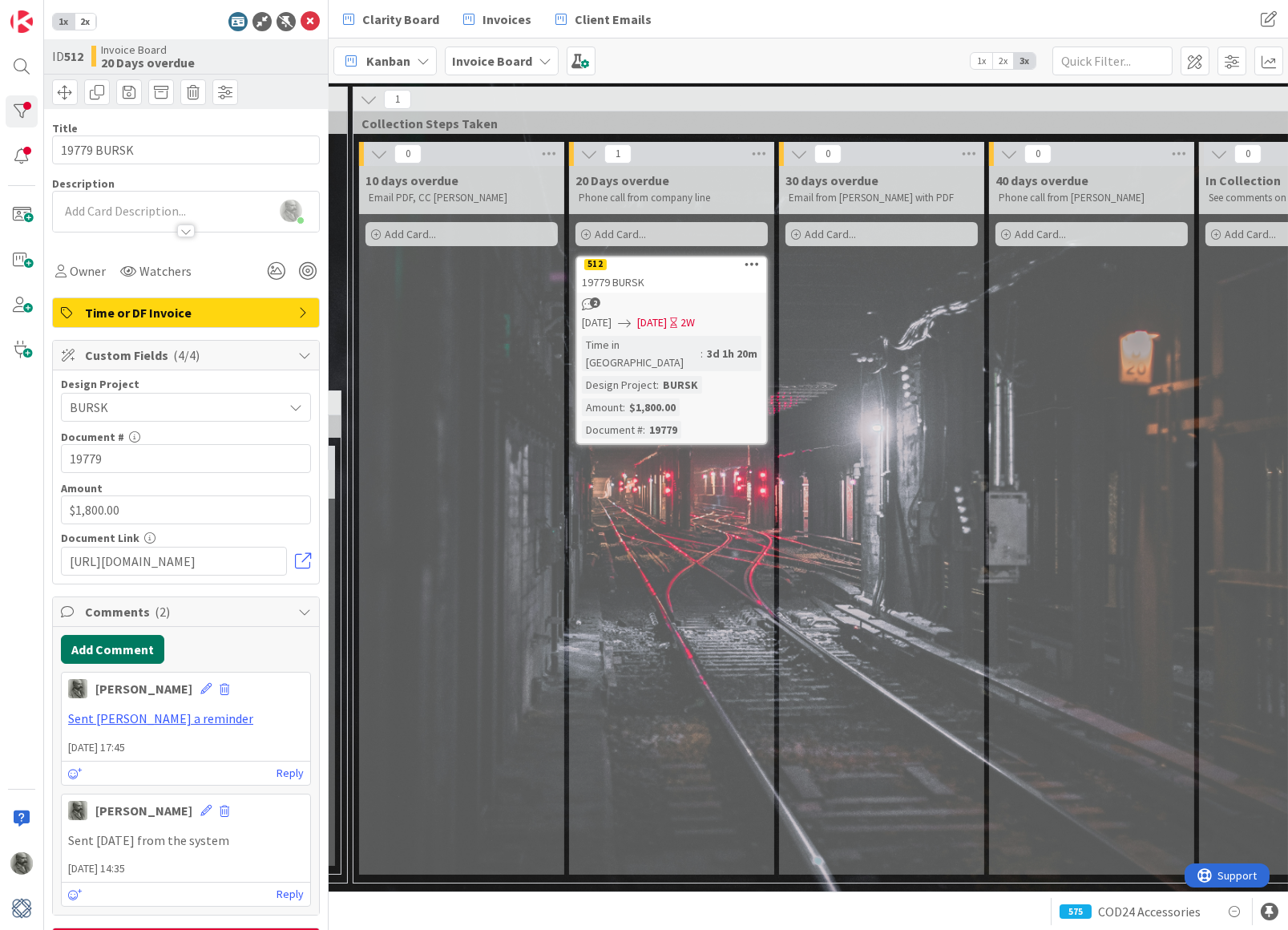
click at [127, 647] on button "Add Comment" at bounding box center [113, 649] width 103 height 29
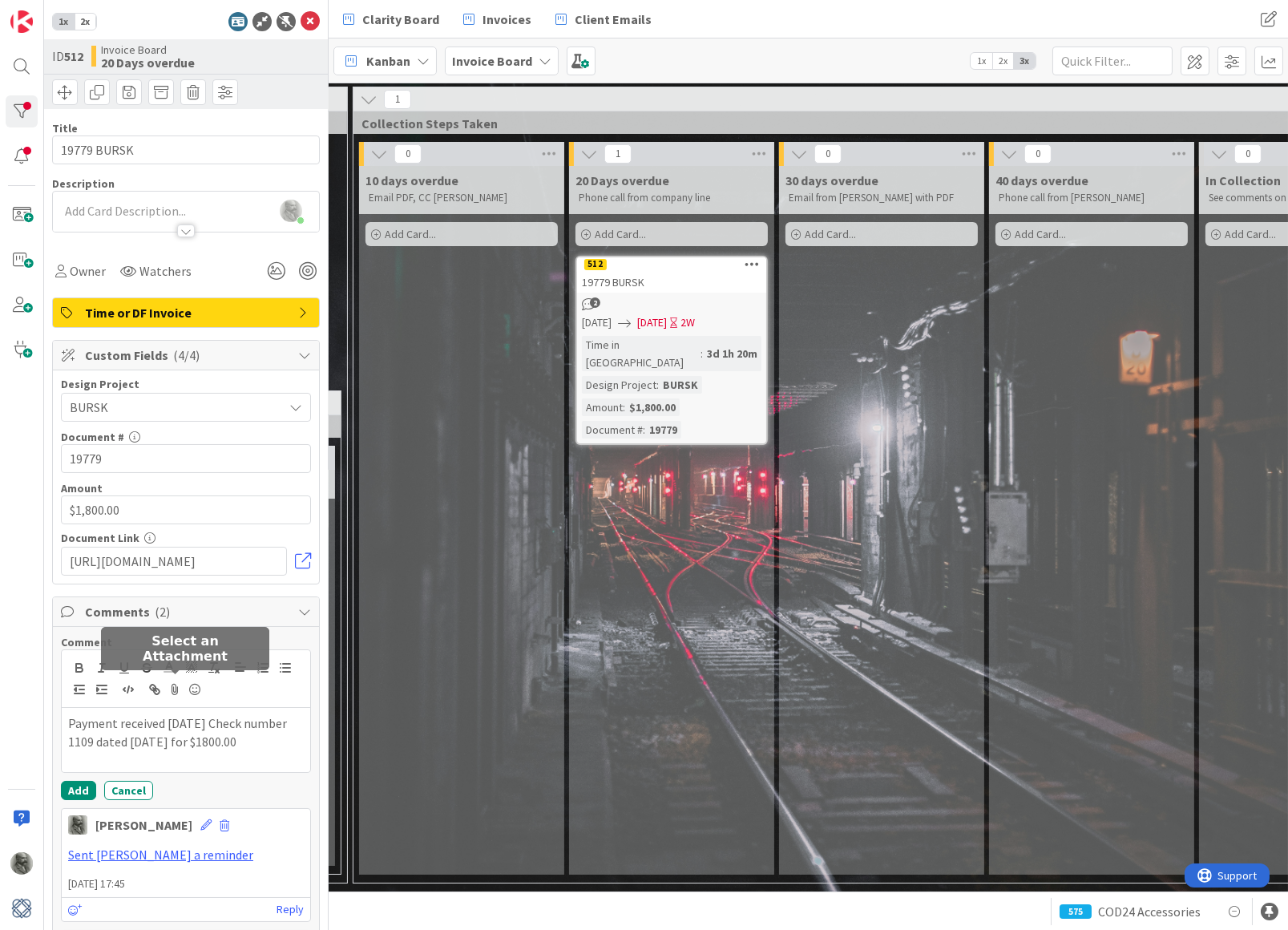
click at [175, 687] on icon at bounding box center [175, 689] width 19 height 22
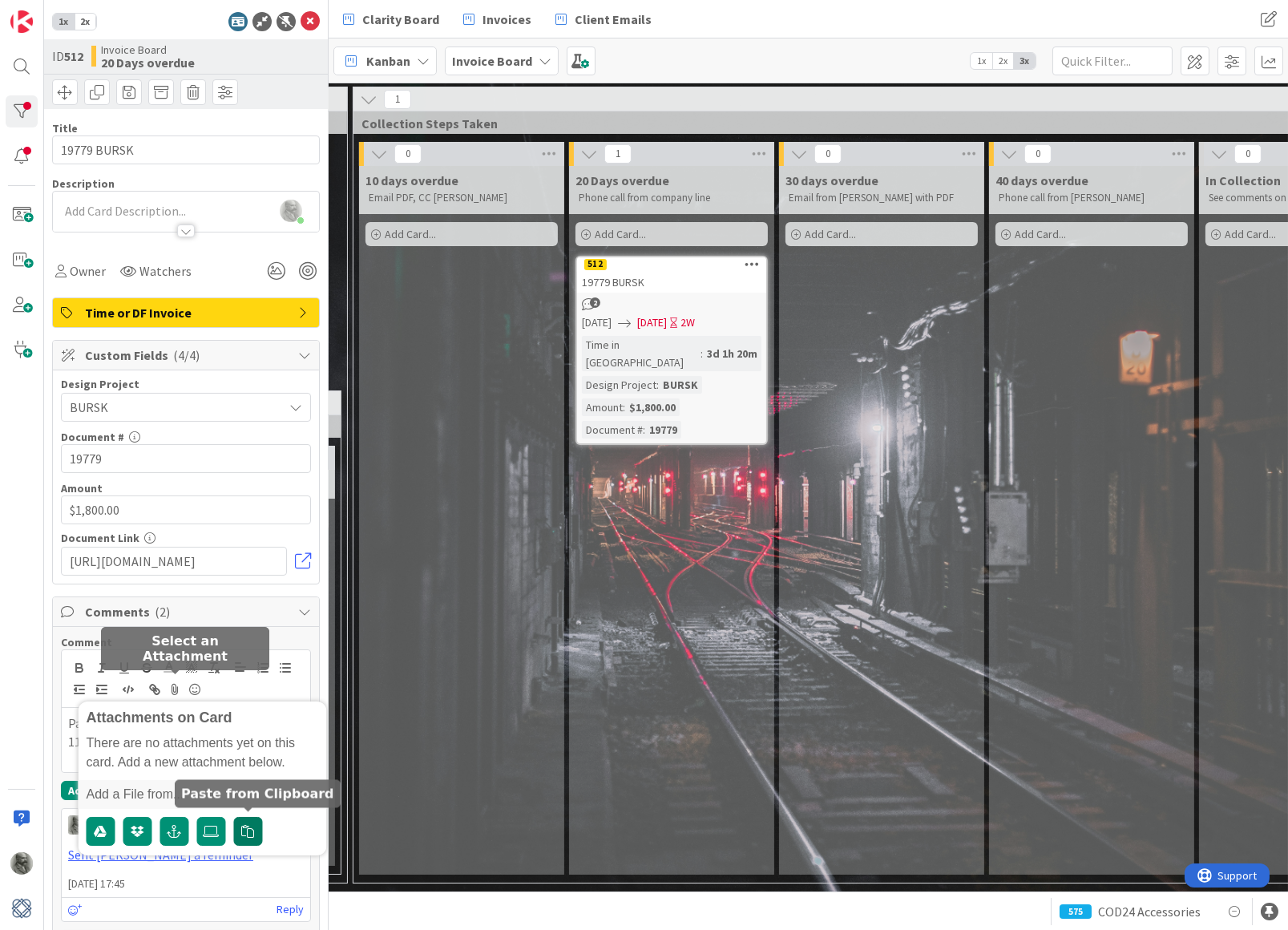
click at [252, 827] on icon "button" at bounding box center [248, 831] width 13 height 13
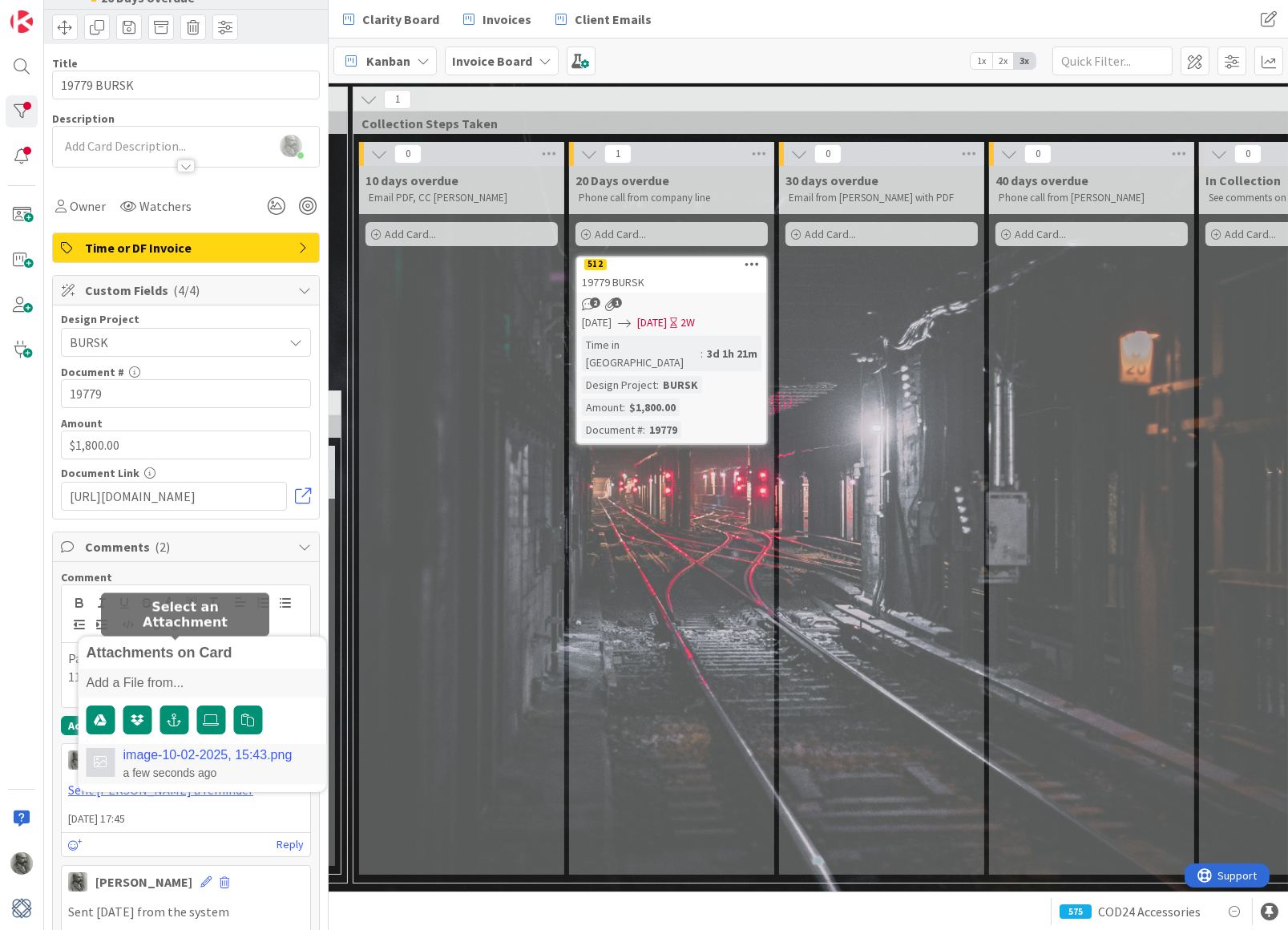
scroll to position [60, 0]
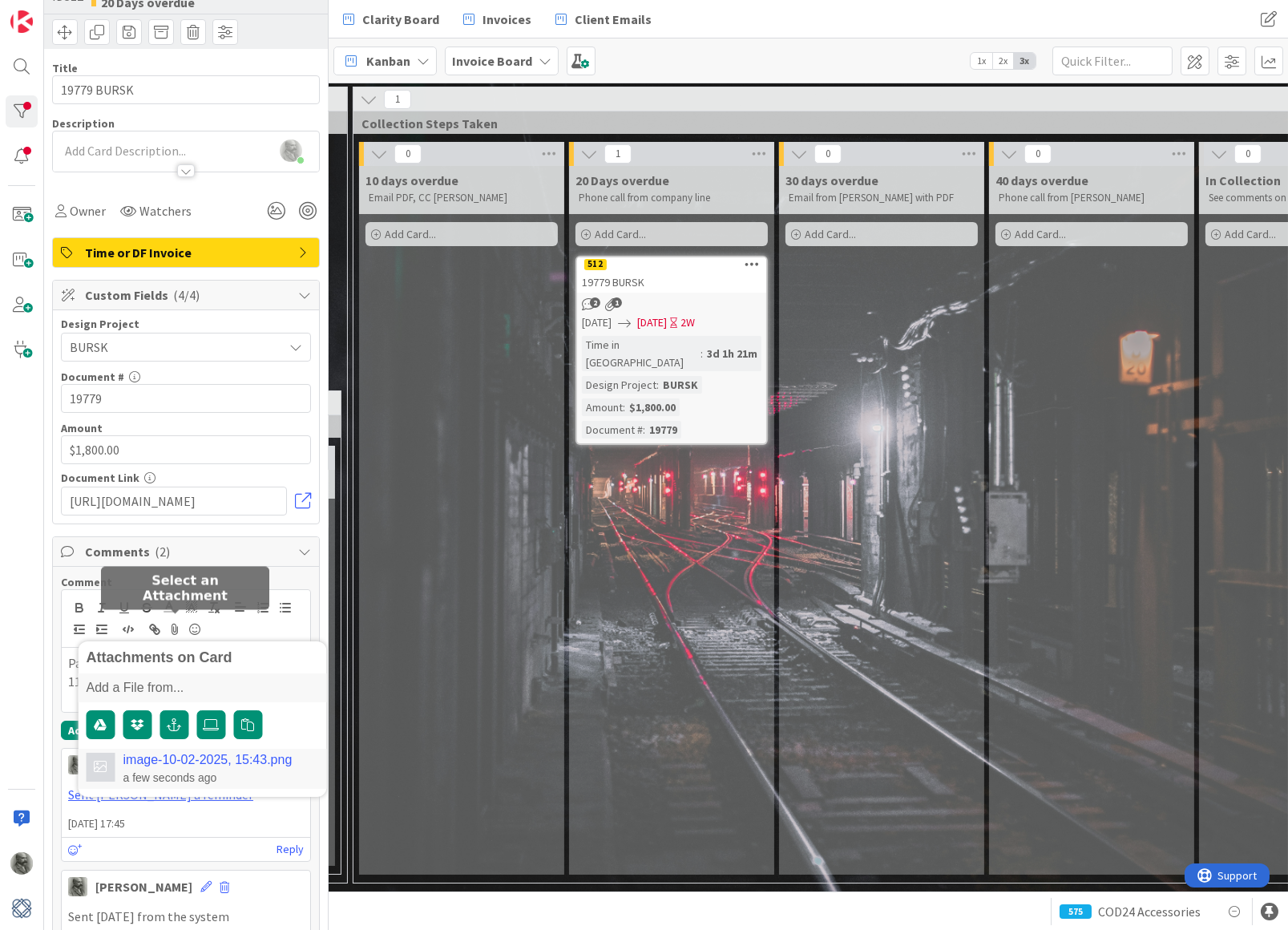
click at [255, 776] on div "a few seconds ago" at bounding box center [208, 777] width 169 height 14
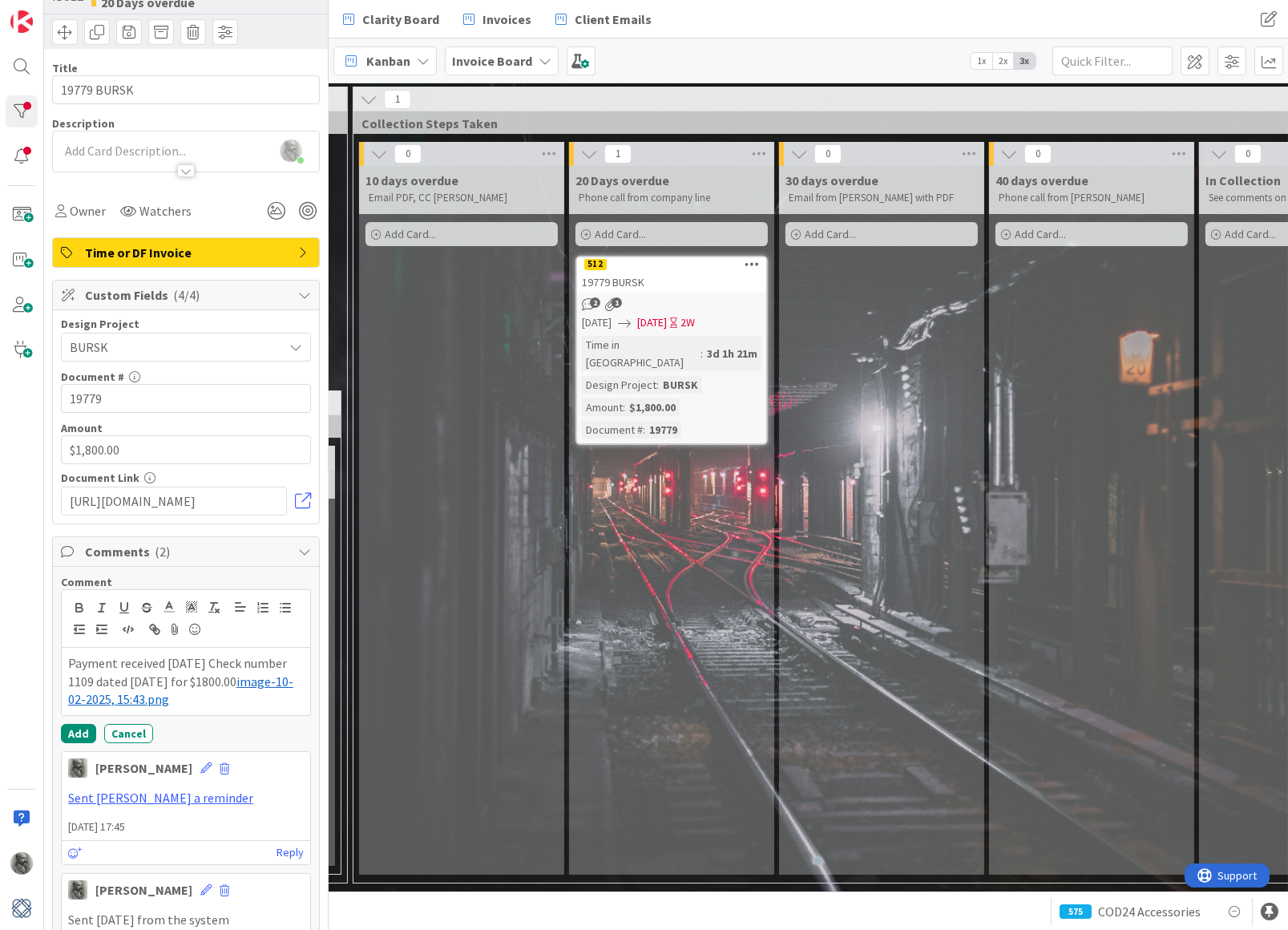
click at [113, 697] on p "Payment received [DATE] Check number 1109 dated [DATE] for $1800.00 ﻿ image-10-…" at bounding box center [186, 682] width 236 height 54
click at [84, 724] on button "Add" at bounding box center [79, 733] width 36 height 19
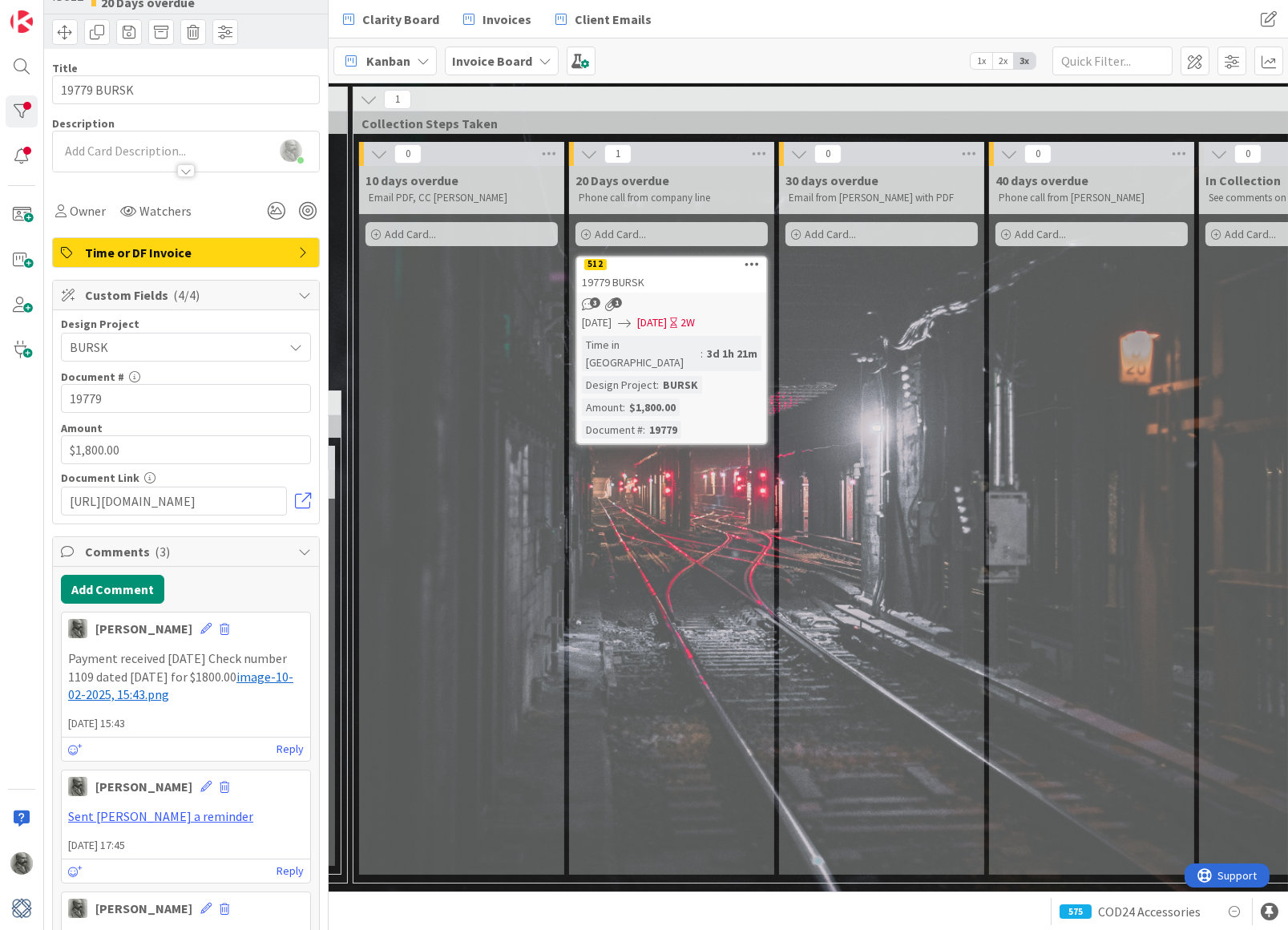
click at [125, 690] on span "image-10-02-2025, 15:43.png" at bounding box center [180, 686] width 225 height 35
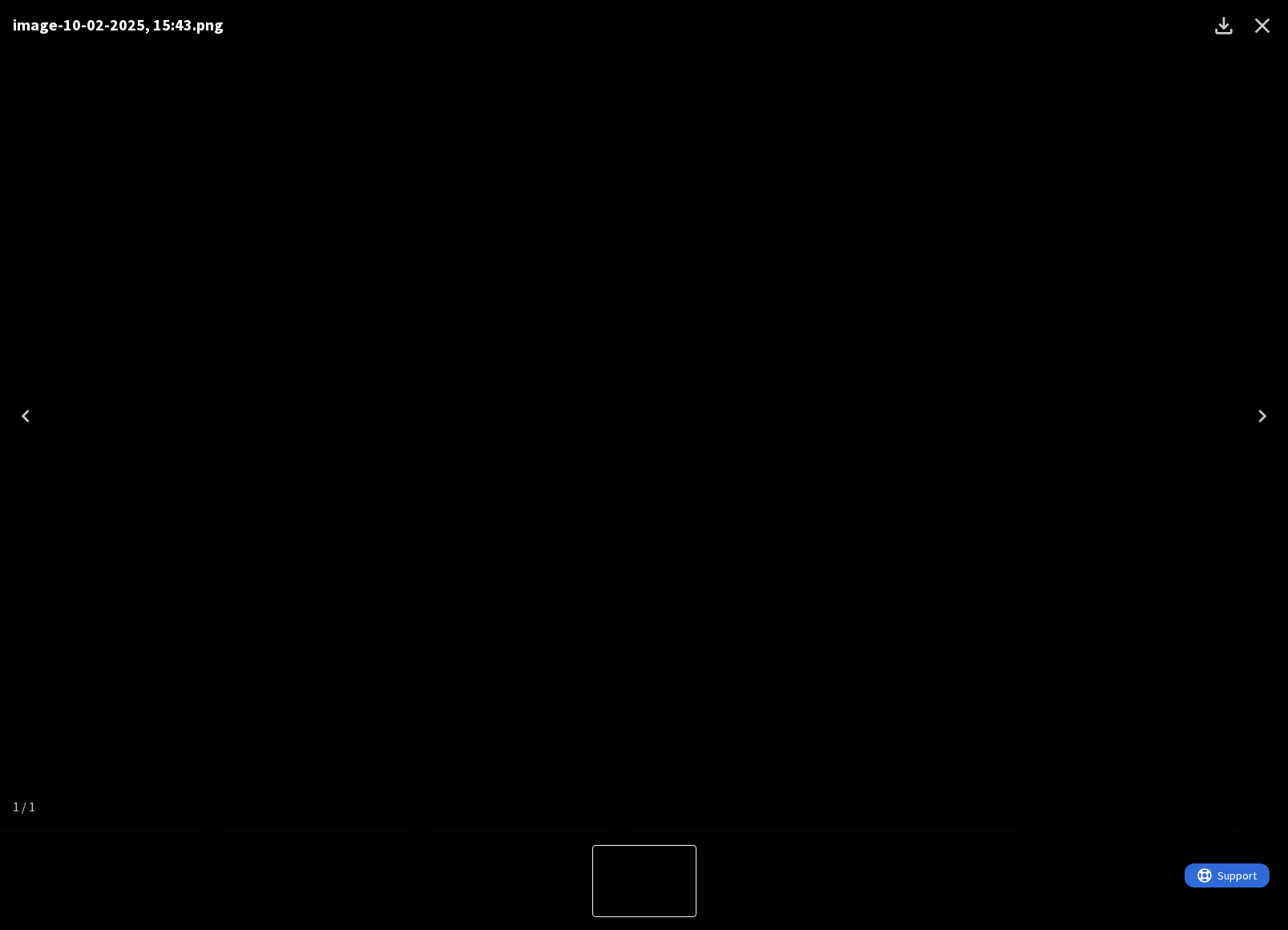
click at [1257, 24] on icon "Close" at bounding box center [1262, 25] width 25 height 25
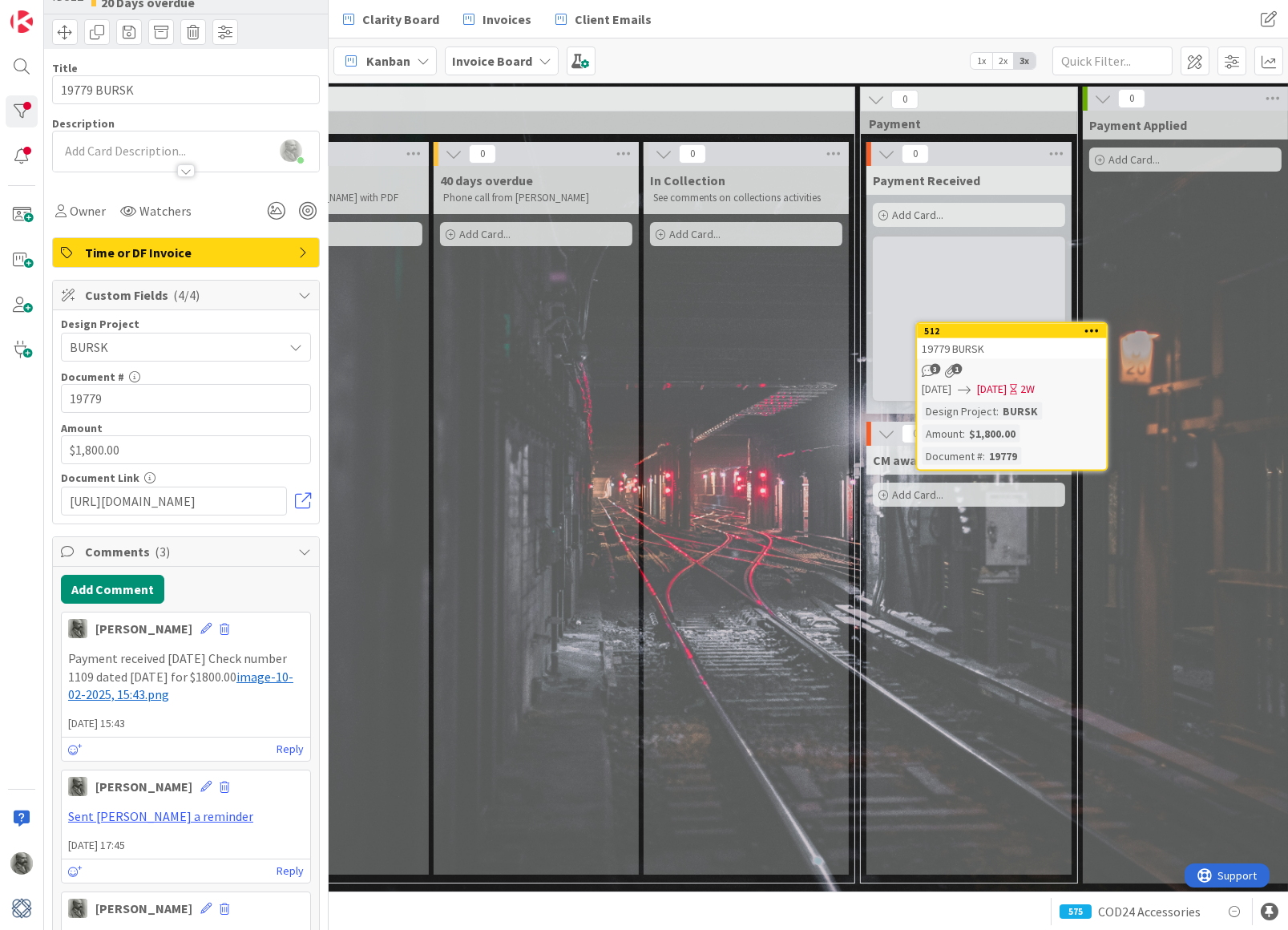
scroll to position [0, 2263]
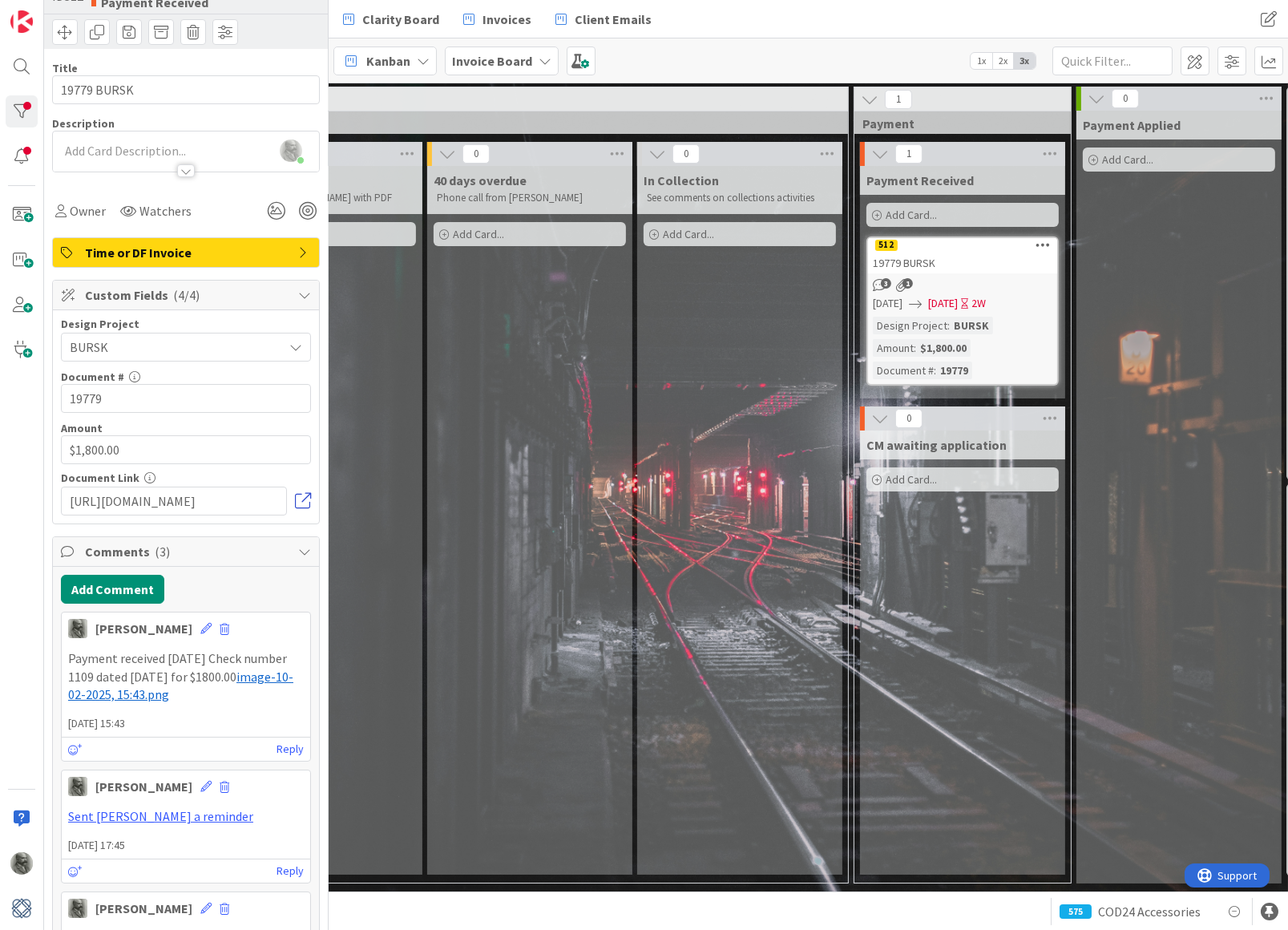
click at [297, 500] on link at bounding box center [303, 501] width 16 height 16
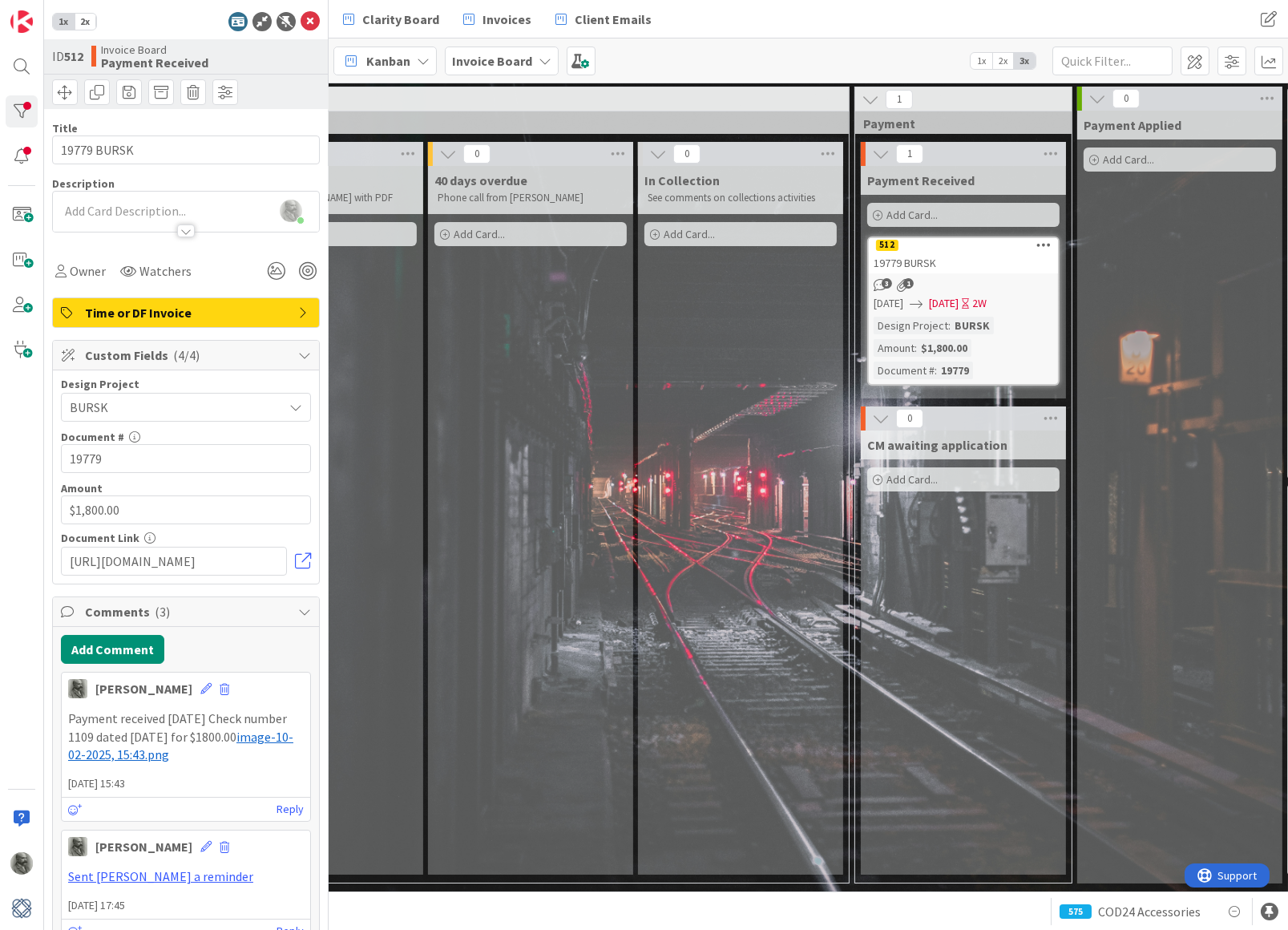
scroll to position [0, 0]
click at [311, 19] on icon at bounding box center [310, 21] width 19 height 19
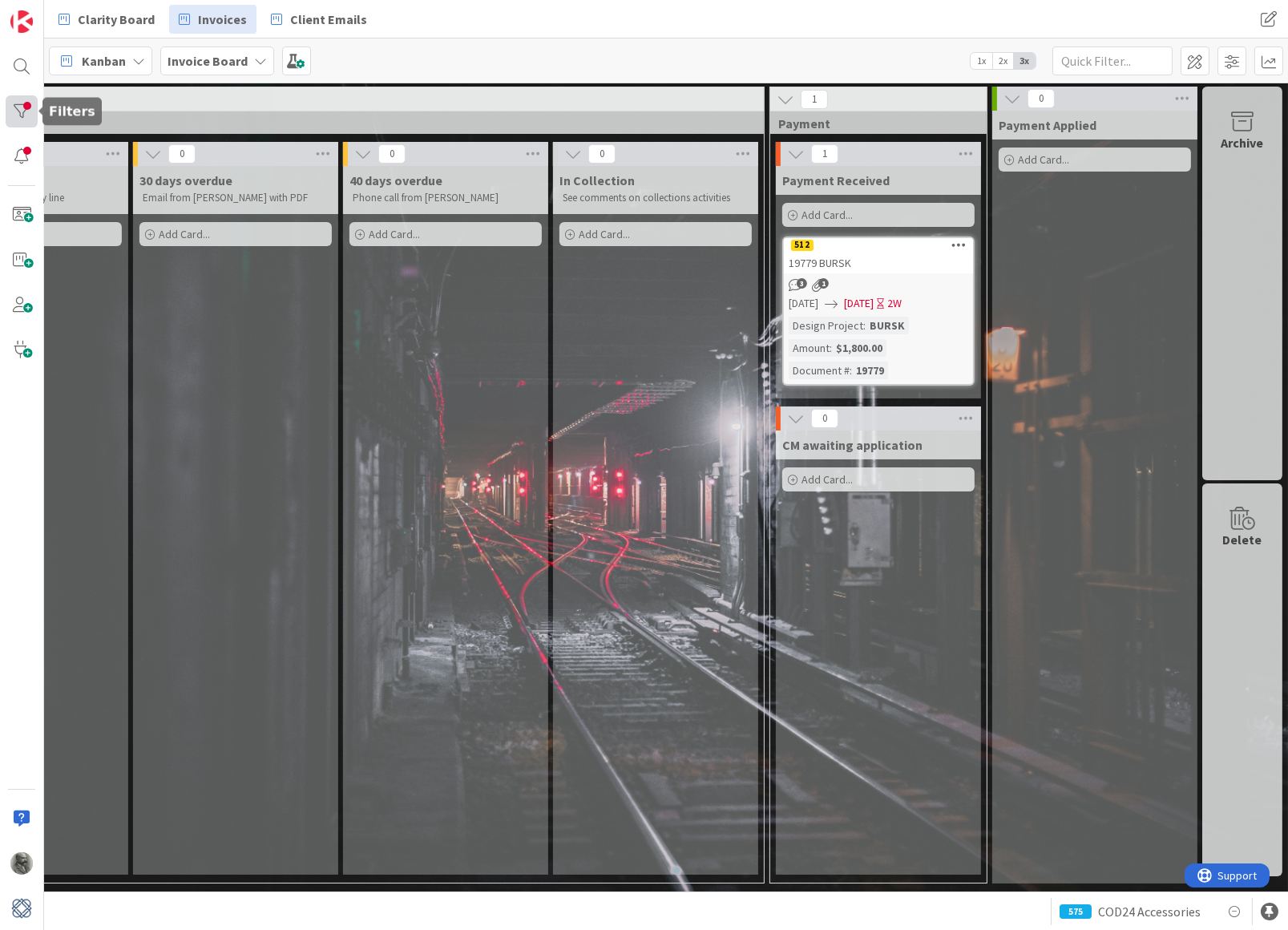
click at [23, 103] on div at bounding box center [22, 112] width 32 height 32
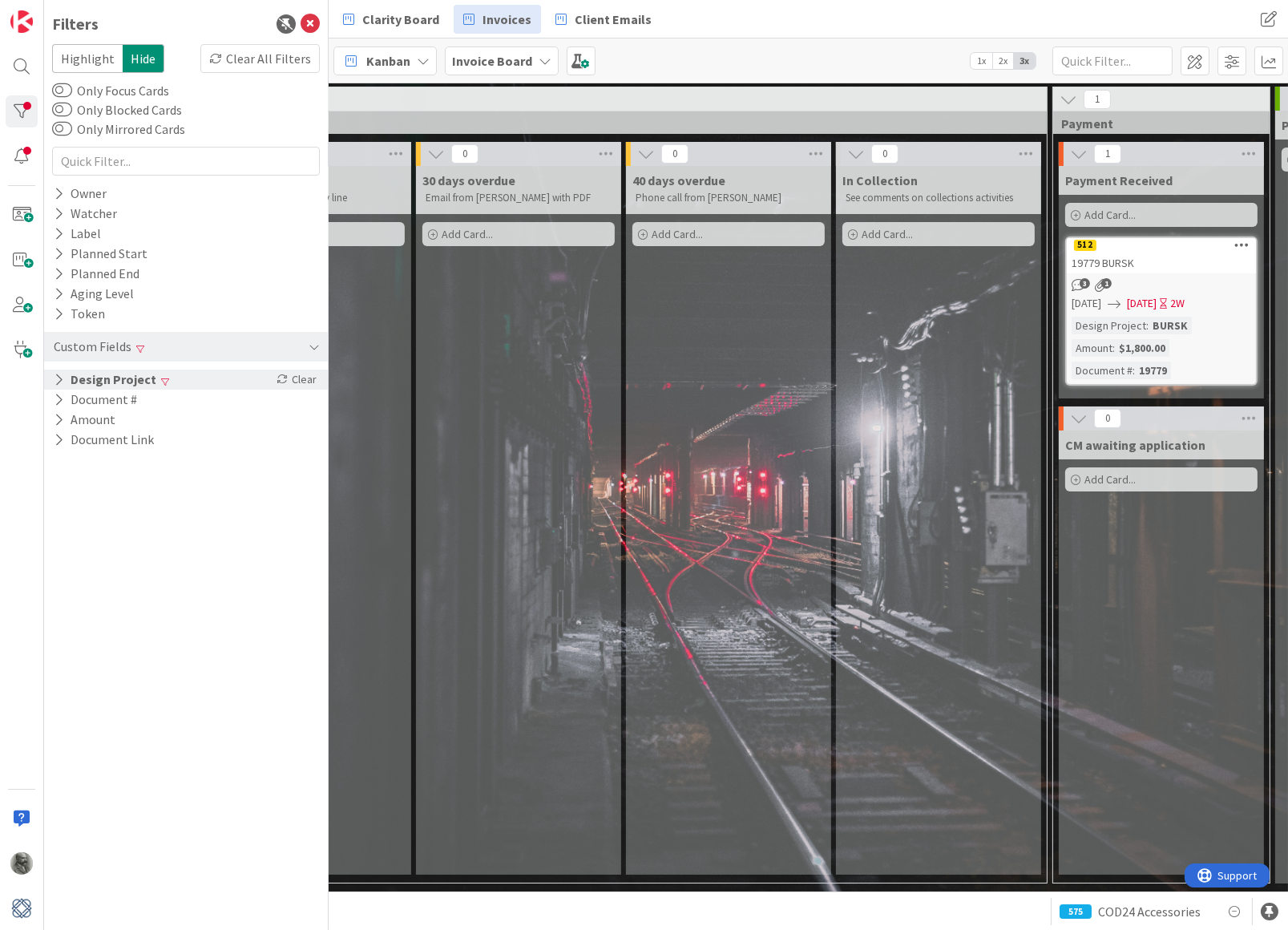
click at [161, 377] on span at bounding box center [164, 381] width 8 height 9
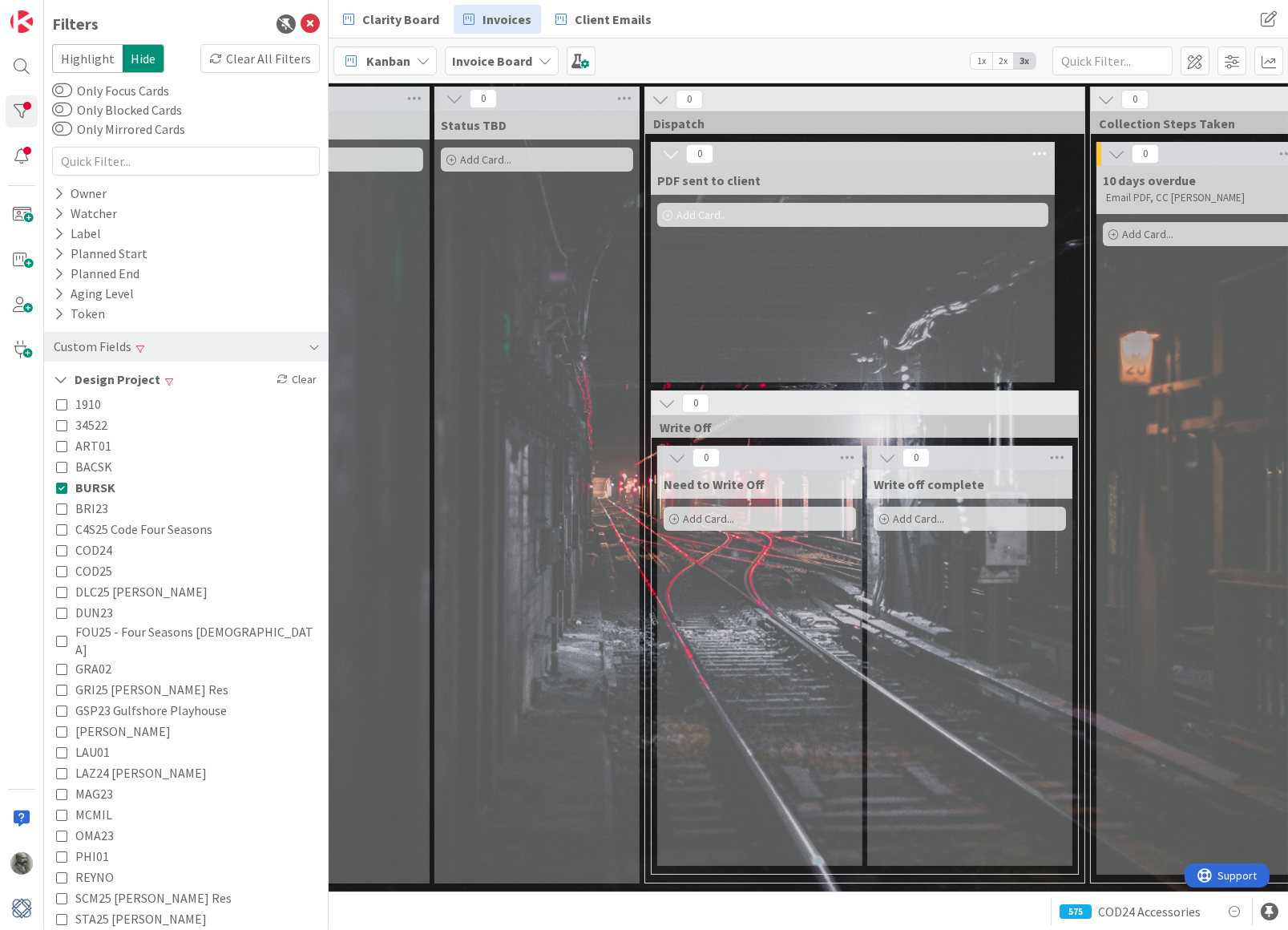
scroll to position [0, 958]
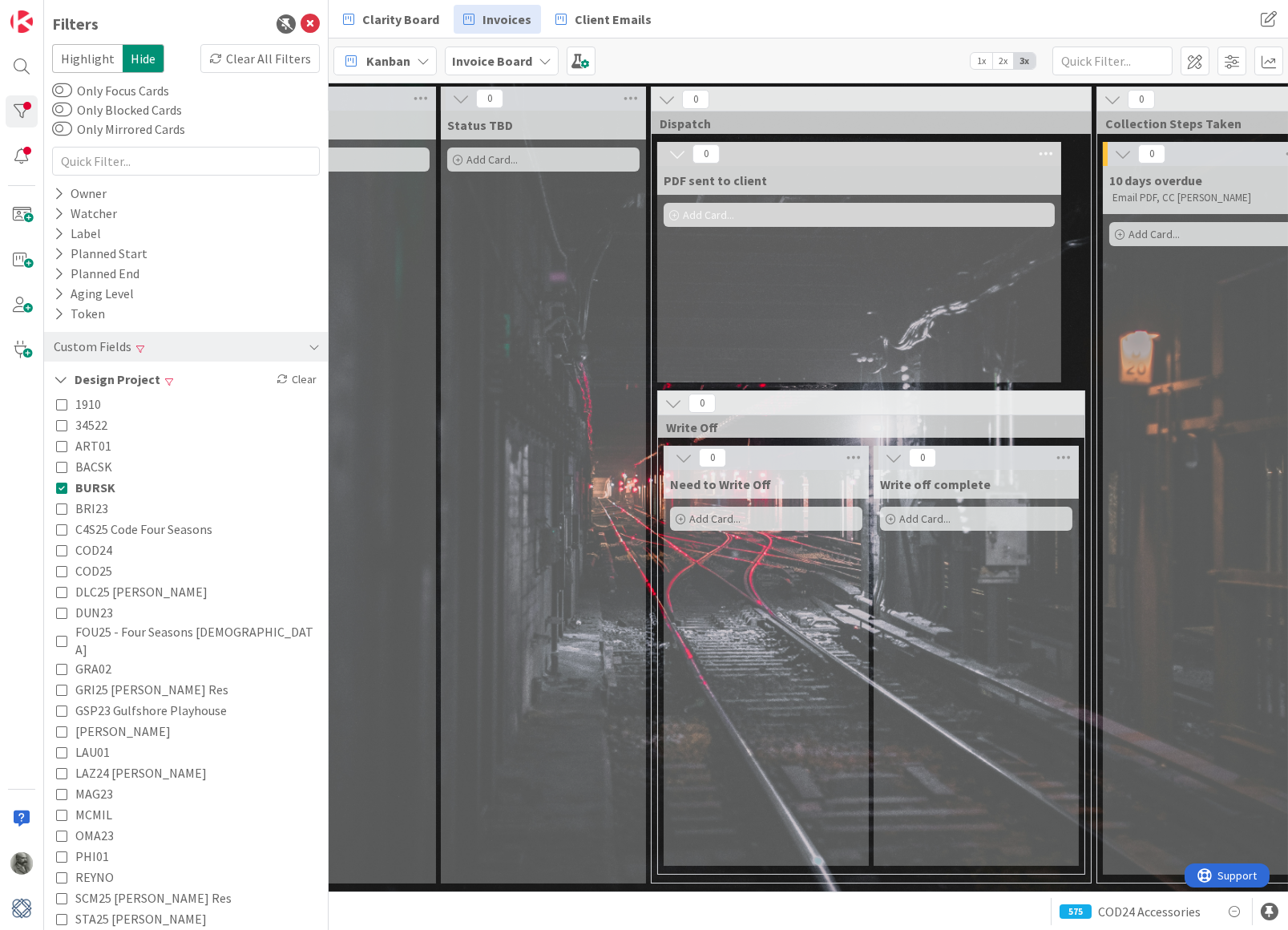
click at [62, 482] on icon at bounding box center [61, 487] width 11 height 11
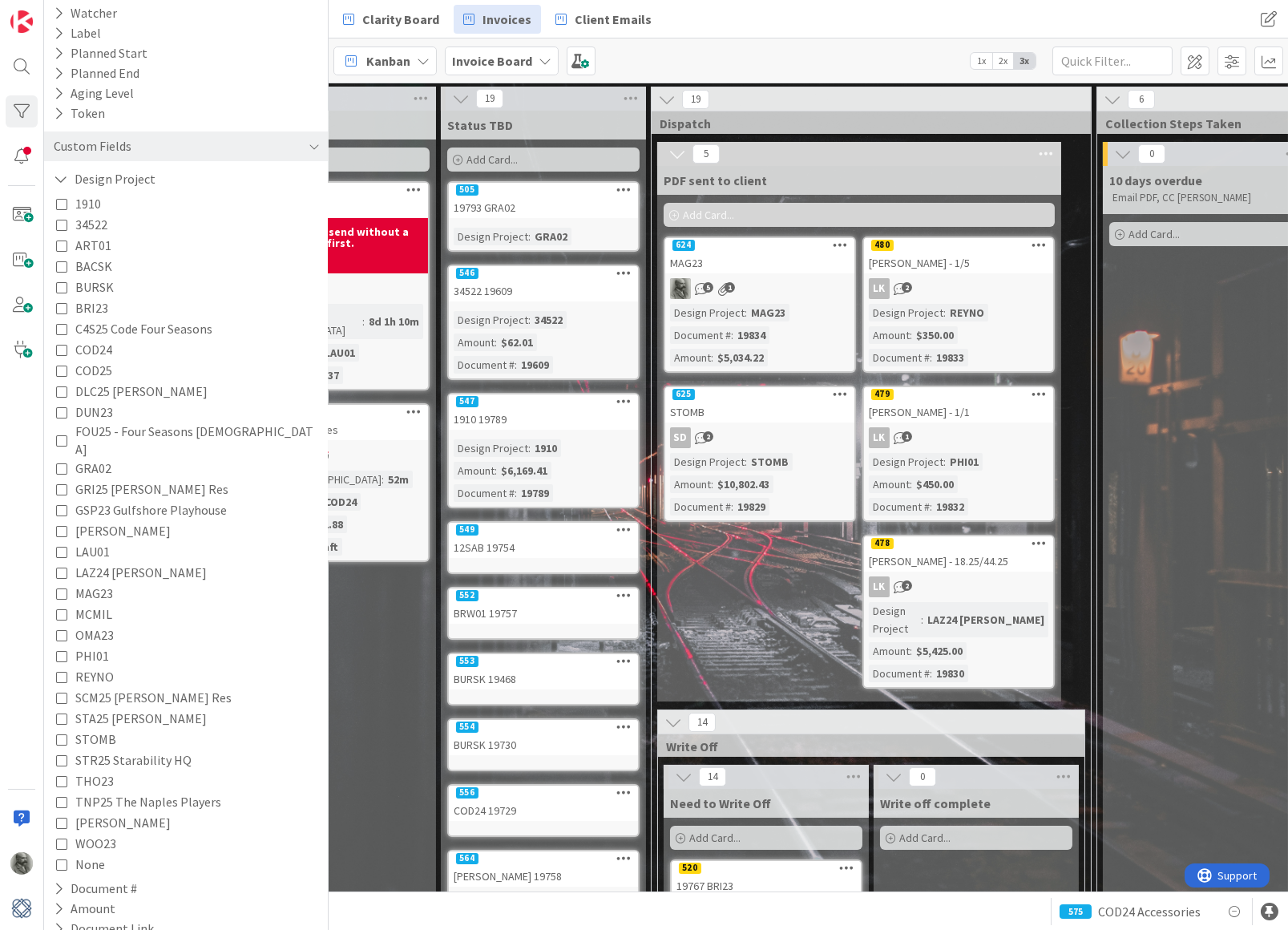
scroll to position [200, 0]
click at [62, 818] on icon at bounding box center [61, 823] width 11 height 11
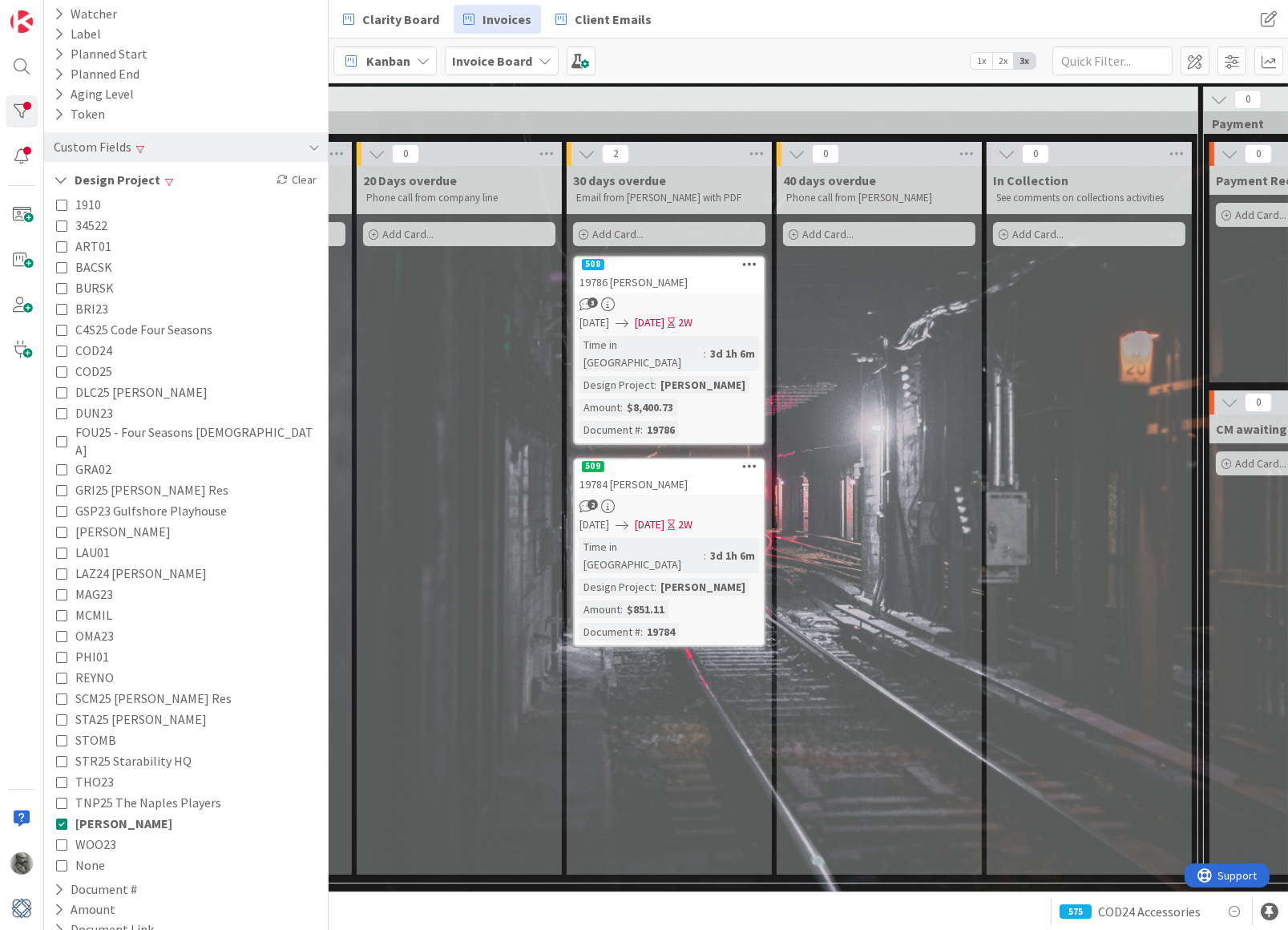
scroll to position [0, 1926]
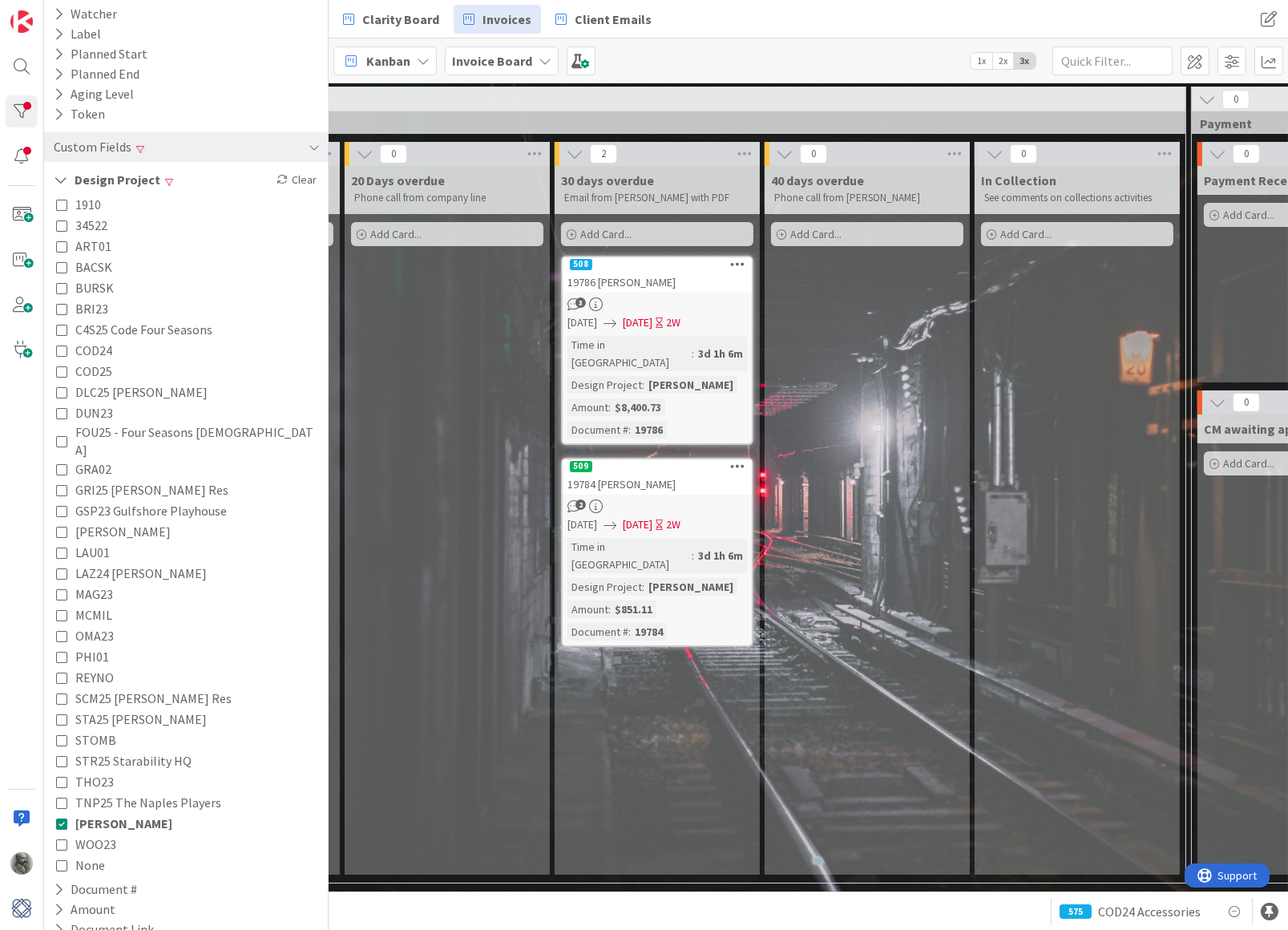
click at [687, 556] on div "Time in Column : 3d 1h 6m Design Project : [PERSON_NAME] Amount : $851.11 Docum…" at bounding box center [658, 589] width 180 height 103
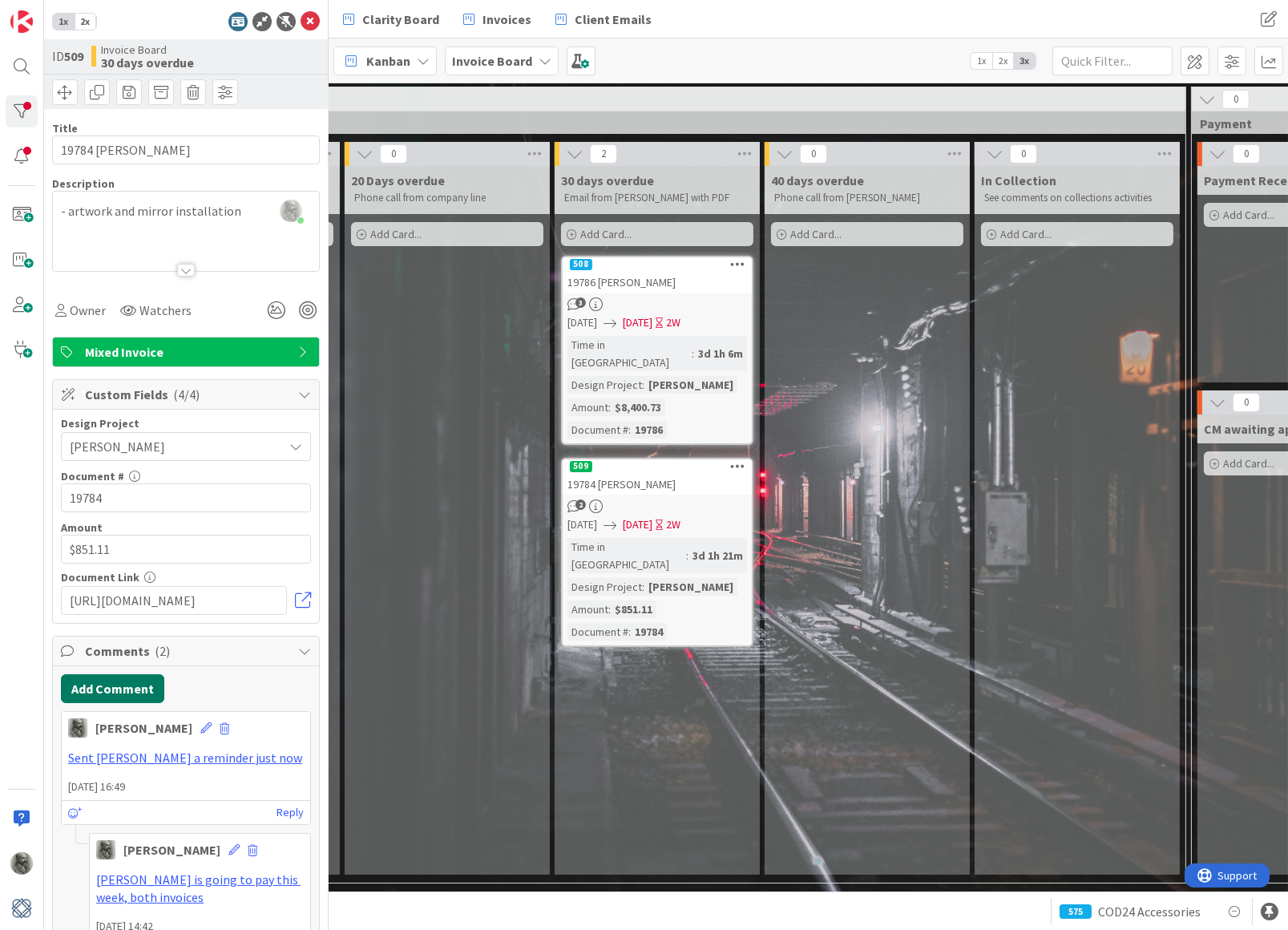
click at [104, 687] on button "Add Comment" at bounding box center [113, 688] width 103 height 29
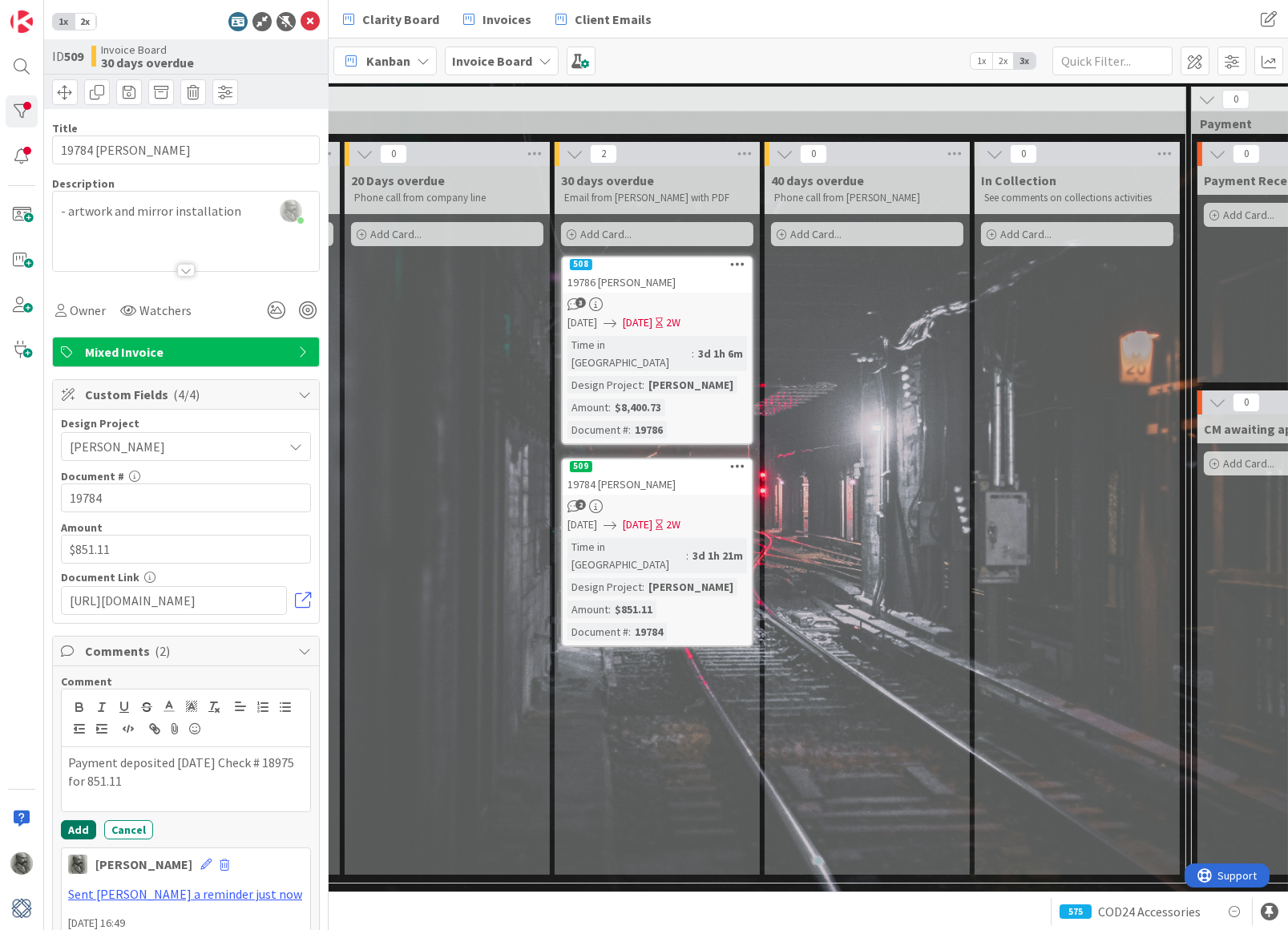
click at [79, 825] on button "Add" at bounding box center [79, 830] width 36 height 19
click at [167, 721] on div "[PERSON_NAME] [DATE] 15:45" at bounding box center [186, 725] width 248 height 25
click at [200, 722] on icon at bounding box center [205, 727] width 11 height 11
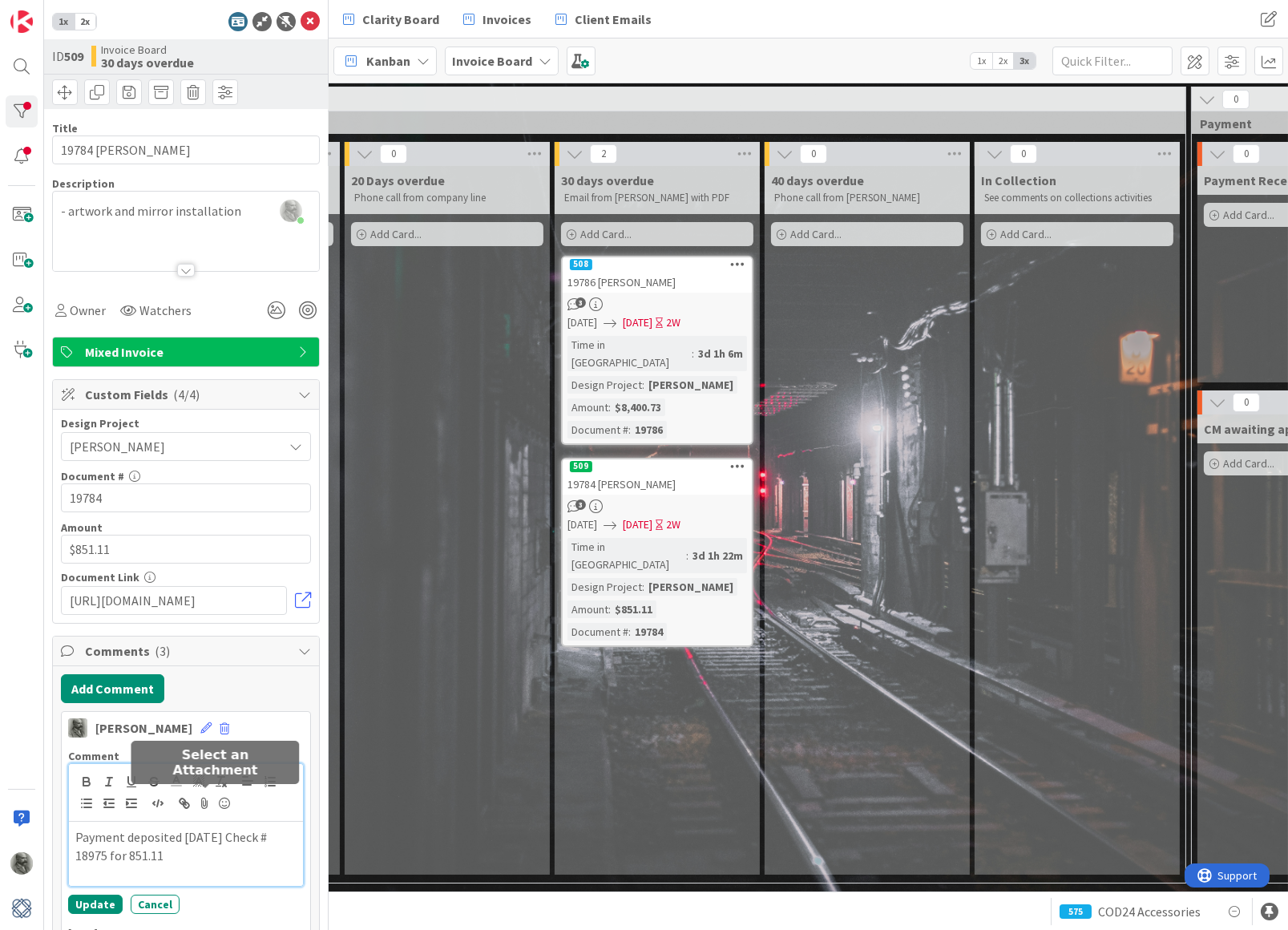
click at [204, 800] on icon at bounding box center [205, 803] width 19 height 22
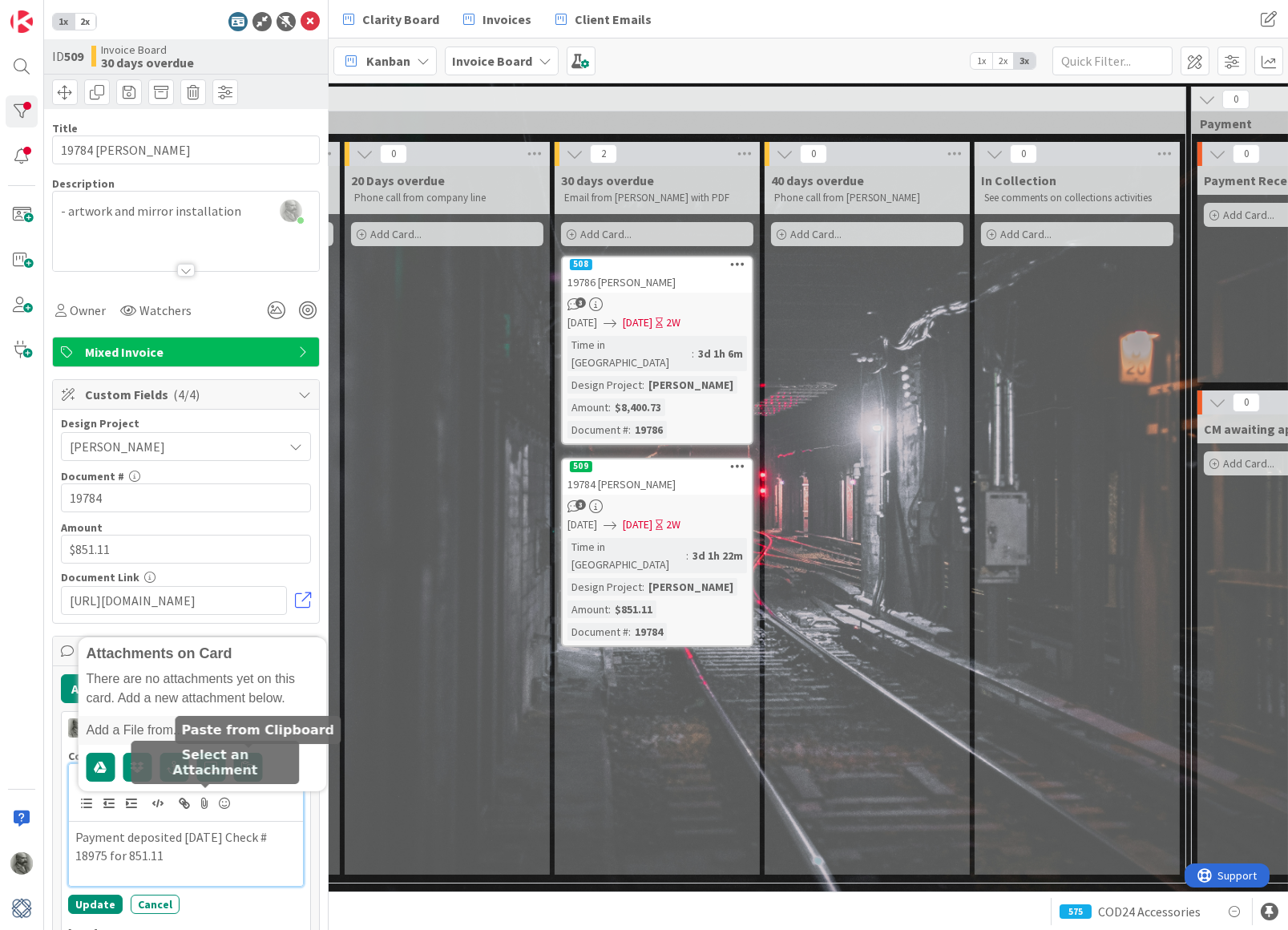
click at [250, 765] on body "1x 2x ID 509 Invoice Board 30 days overdue Title 11 / 128 19784 [PERSON_NAME] D…" at bounding box center [644, 465] width 1288 height 930
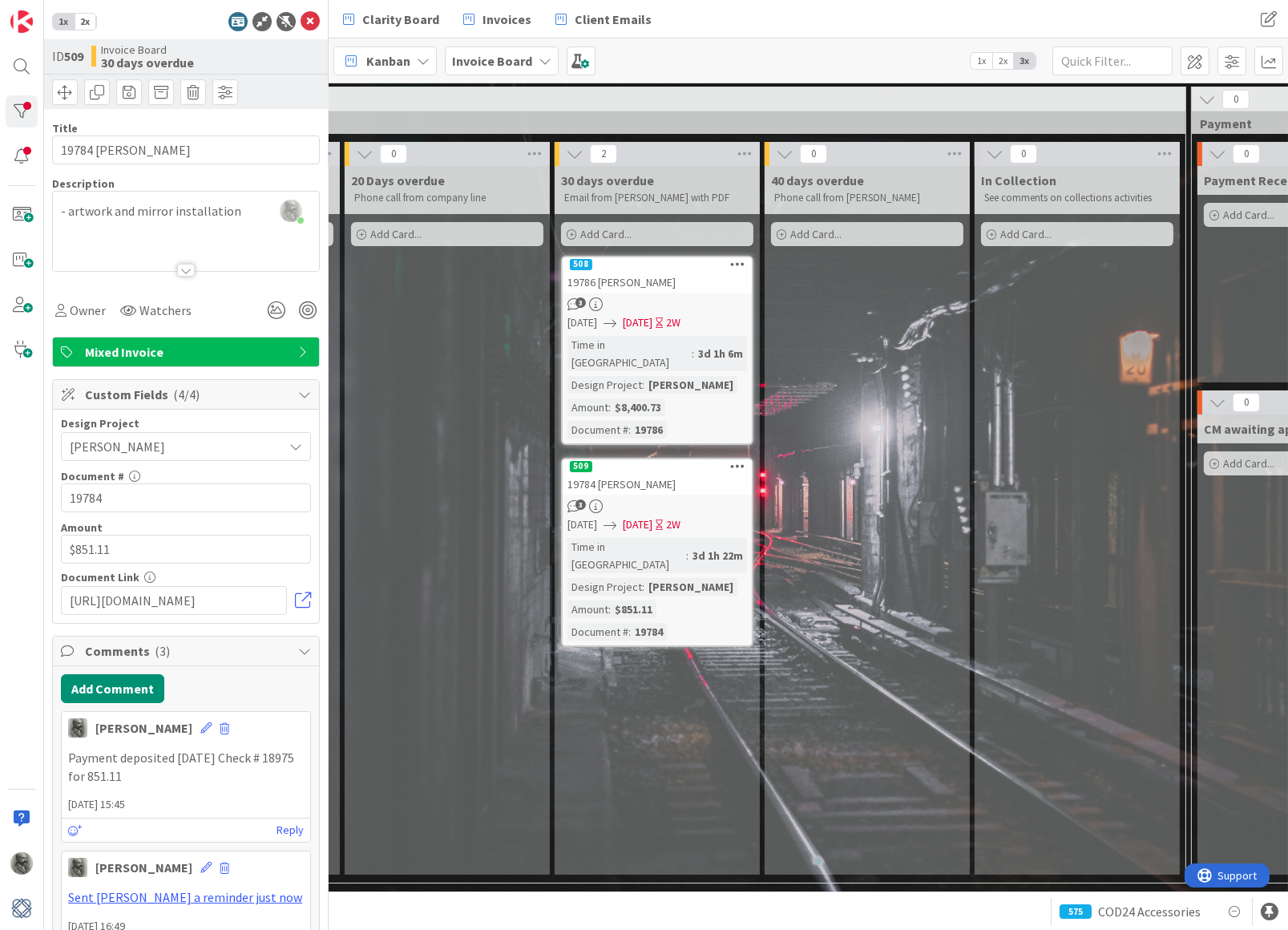
click at [230, 768] on p "Payment deposited [DATE] Check # 18975 for 851.11" at bounding box center [186, 766] width 236 height 36
click at [200, 723] on icon at bounding box center [205, 727] width 11 height 11
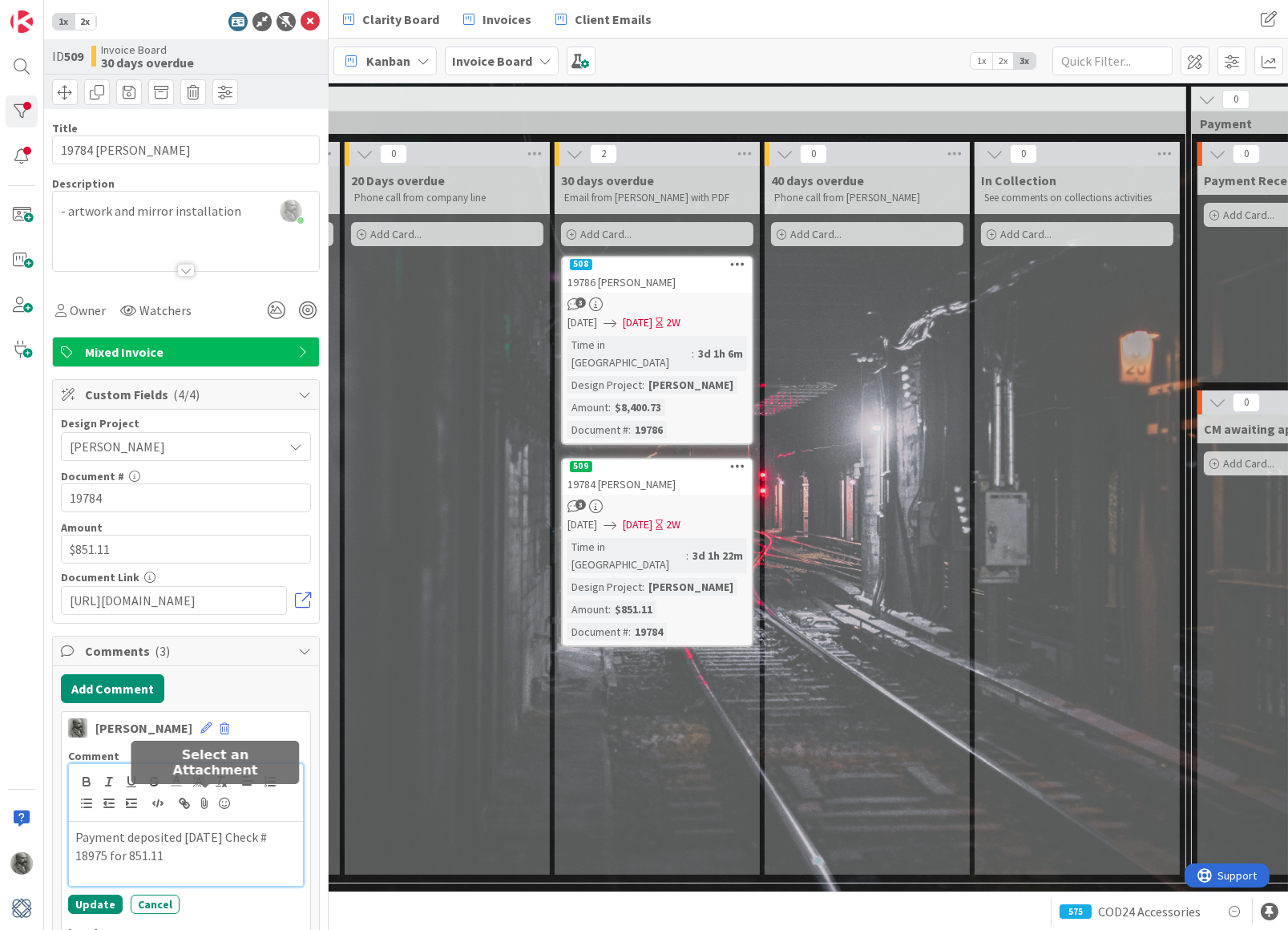
click at [209, 797] on icon at bounding box center [205, 803] width 19 height 22
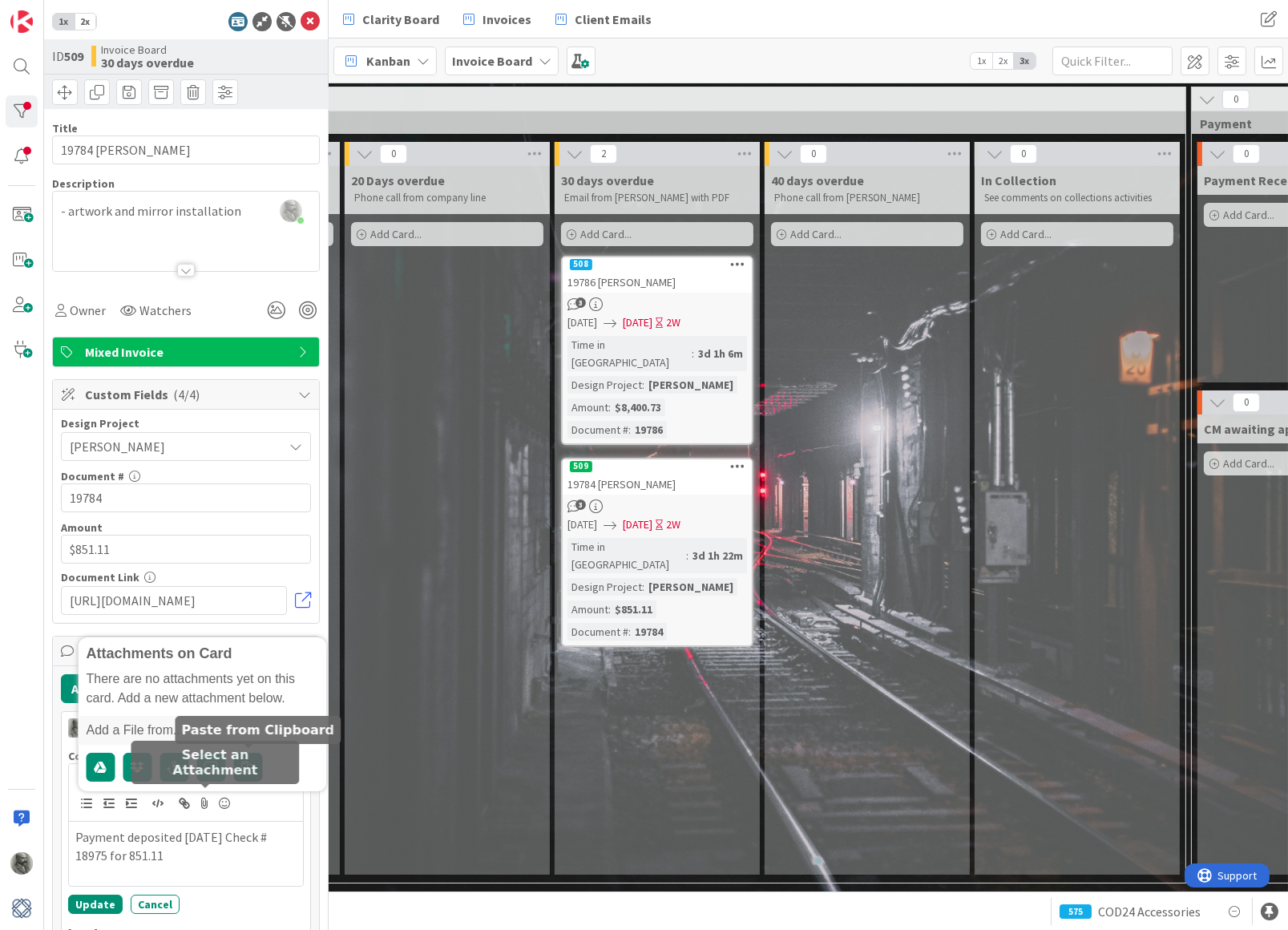
click at [255, 753] on button "button" at bounding box center [248, 767] width 29 height 29
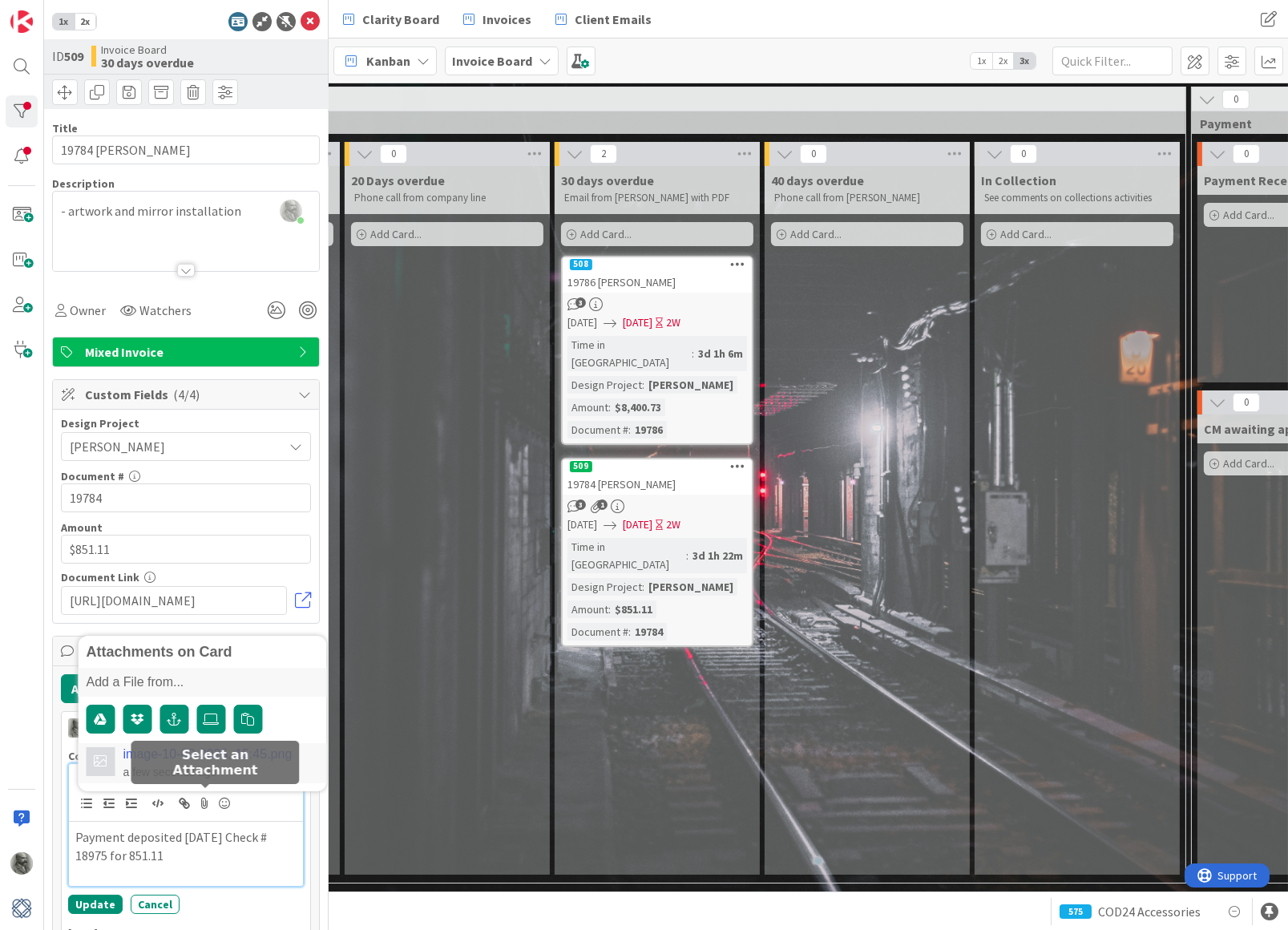
click at [242, 749] on link "image-10-02-2025, 15:45.png" at bounding box center [208, 754] width 169 height 14
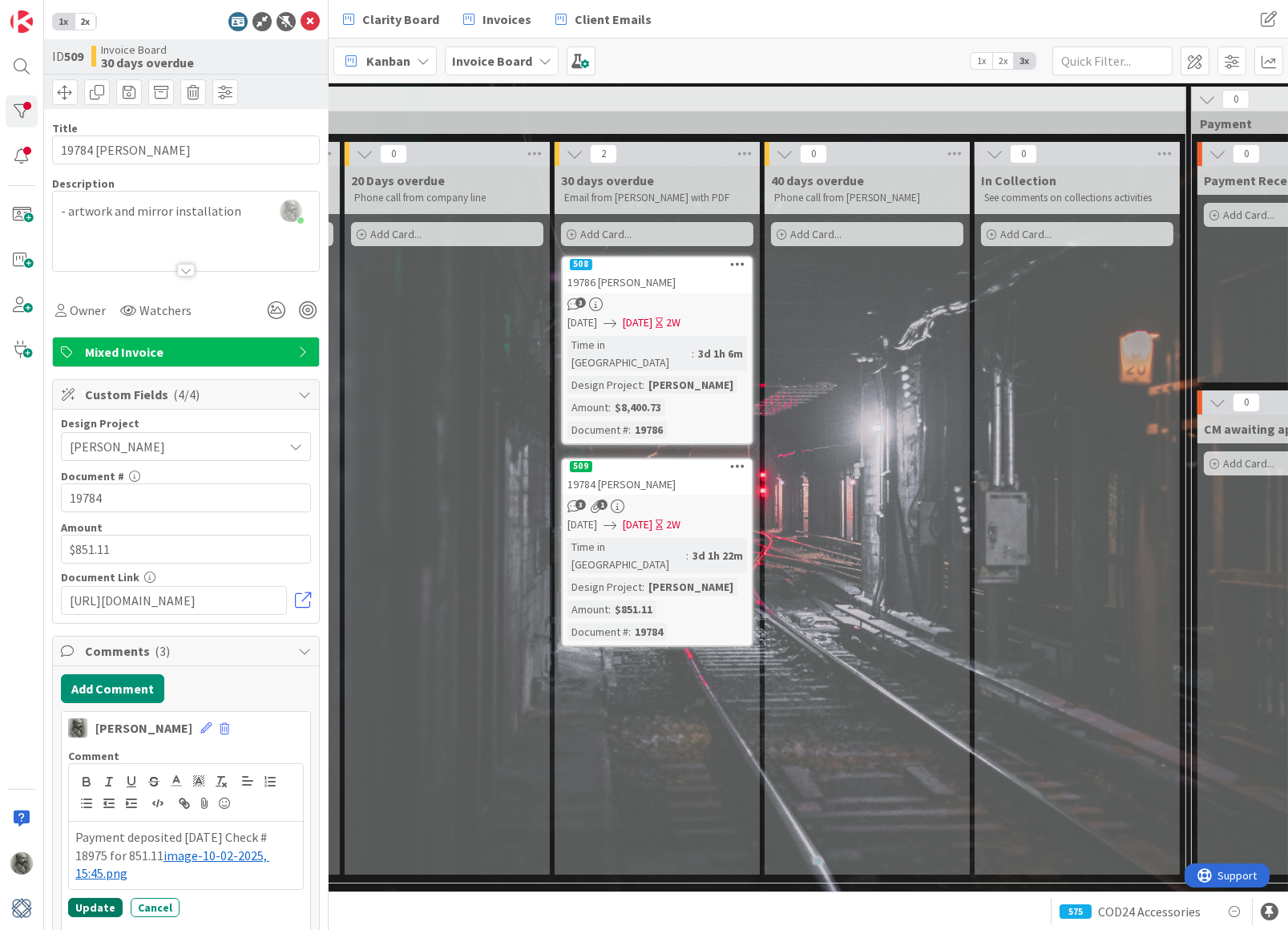
click at [96, 900] on button "Update" at bounding box center [95, 907] width 54 height 19
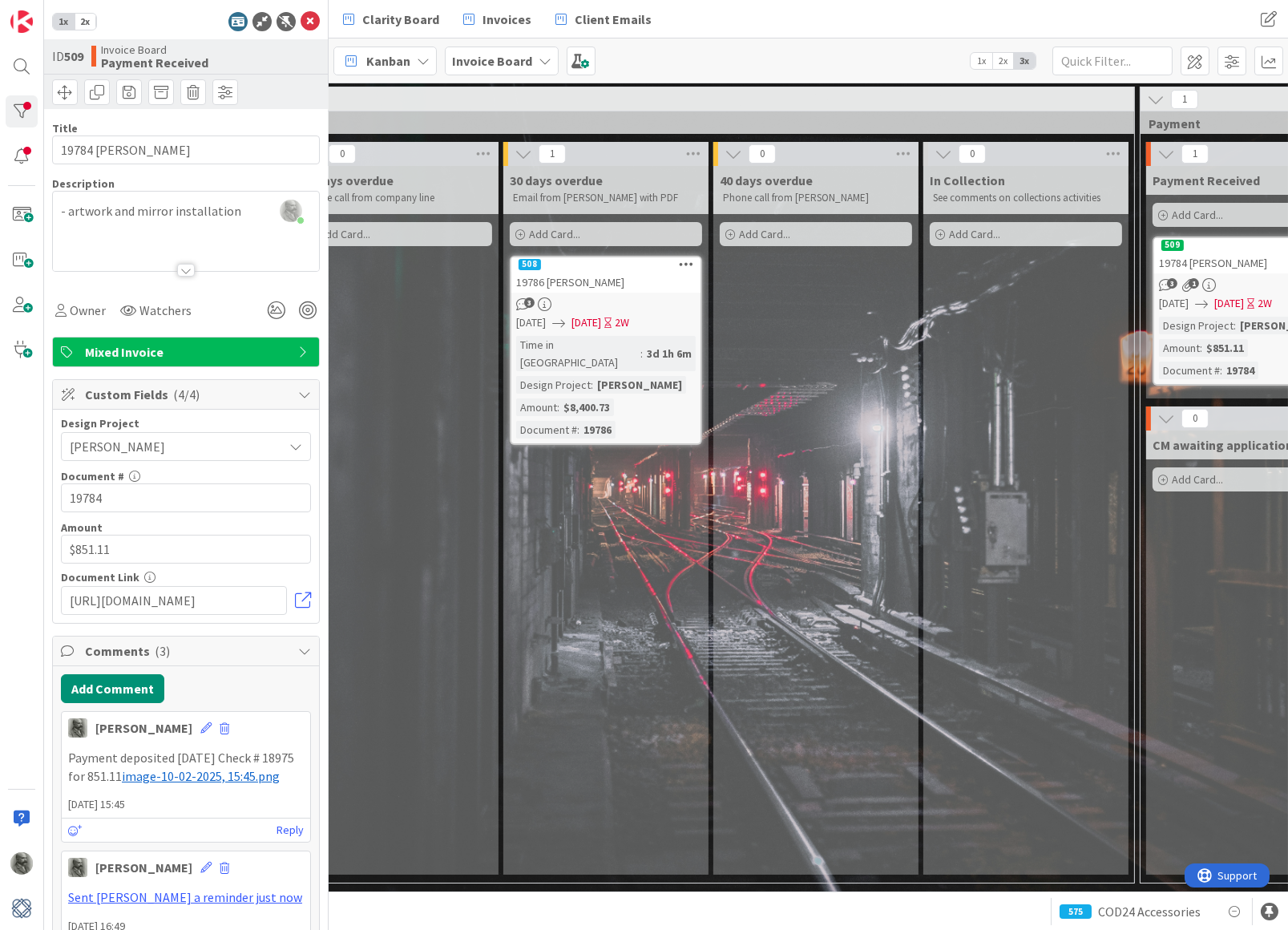
scroll to position [0, 1975]
click at [591, 272] on div "19786 [PERSON_NAME]" at bounding box center [607, 282] width 189 height 21
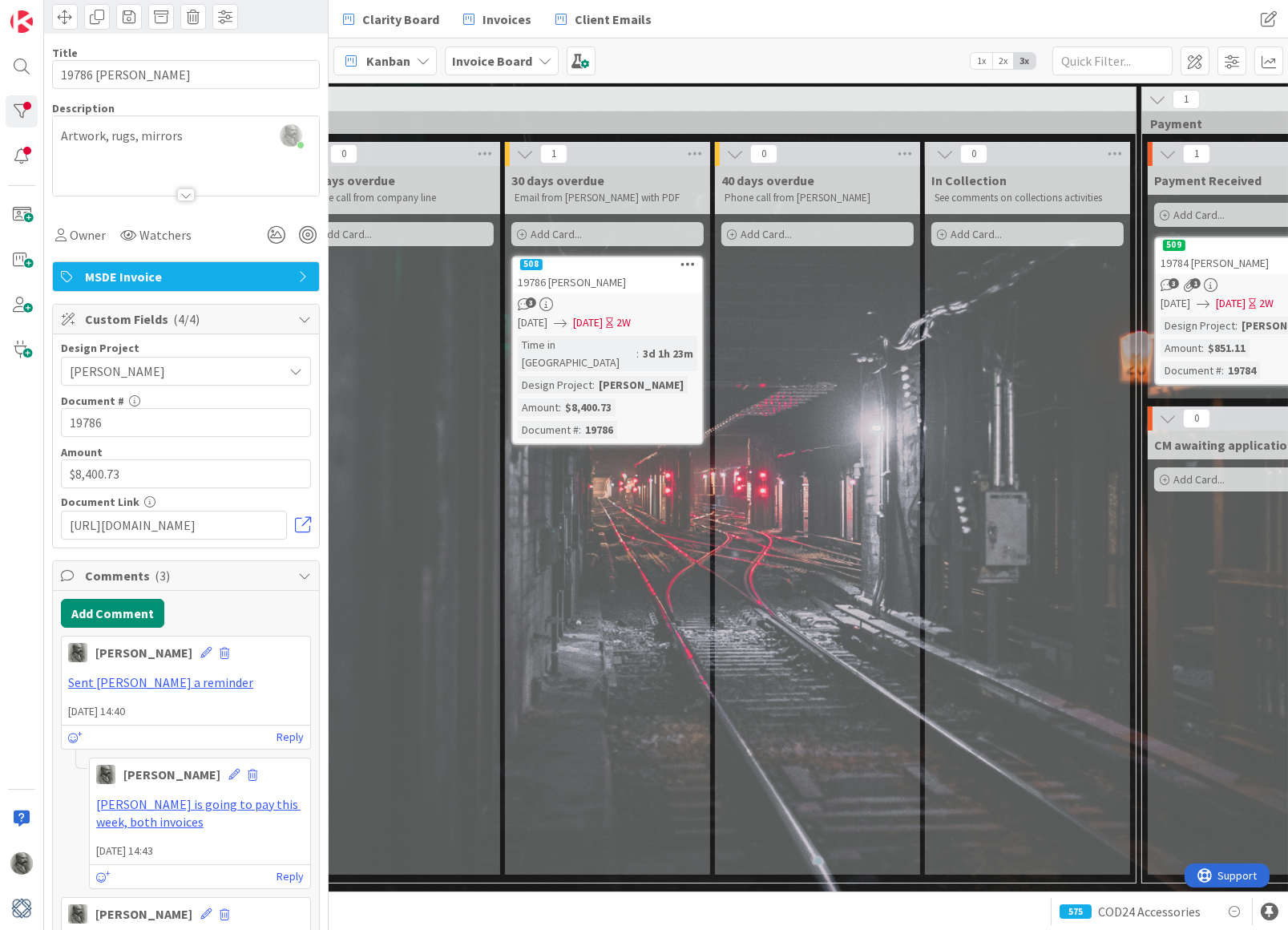
scroll to position [76, 0]
click at [111, 607] on button "Add Comment" at bounding box center [113, 613] width 103 height 29
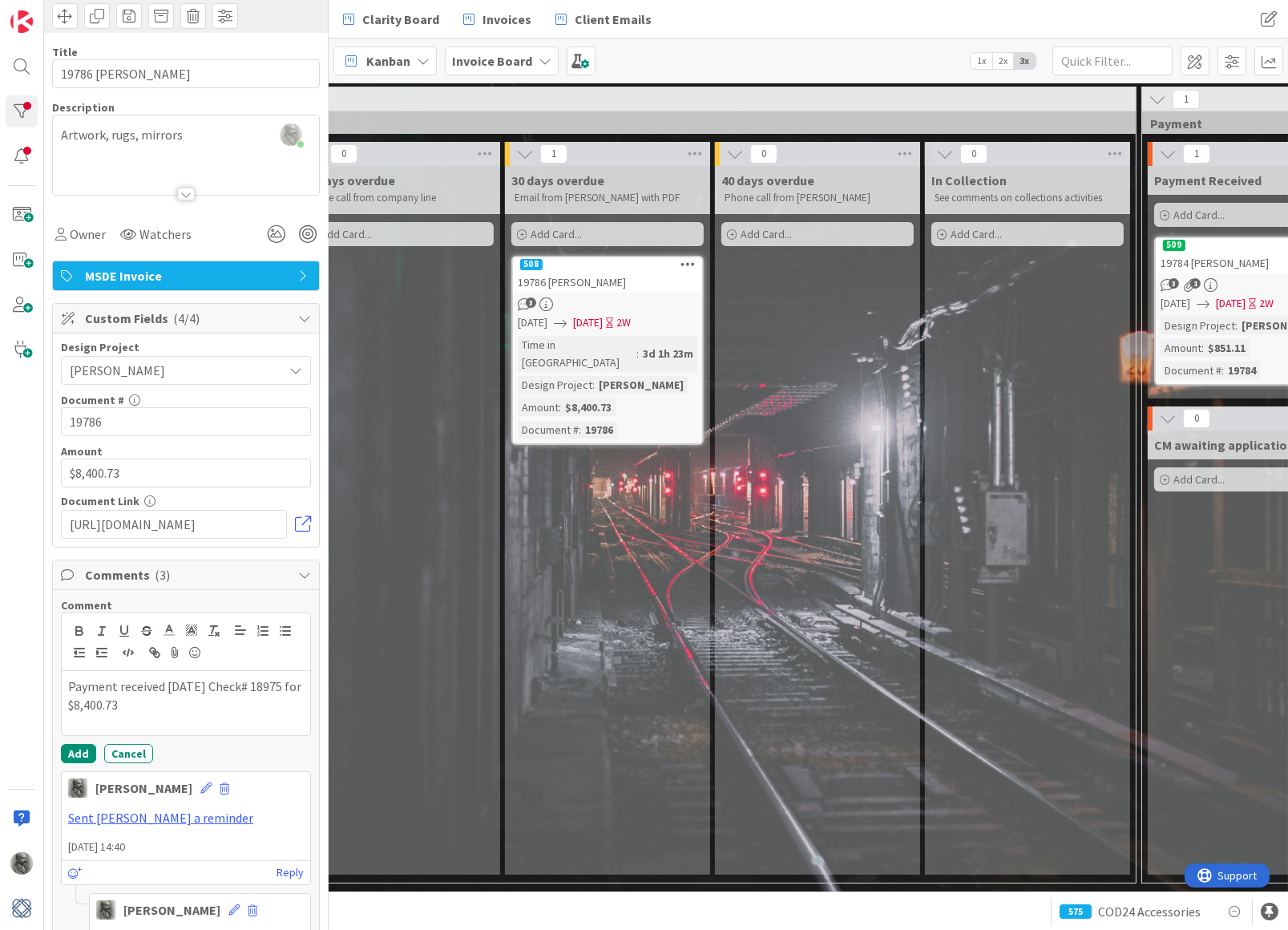
click at [177, 701] on p "Payment received [DATE] Check# 18975 for $8,400.73" at bounding box center [186, 695] width 236 height 36
click at [175, 643] on icon at bounding box center [175, 653] width 19 height 22
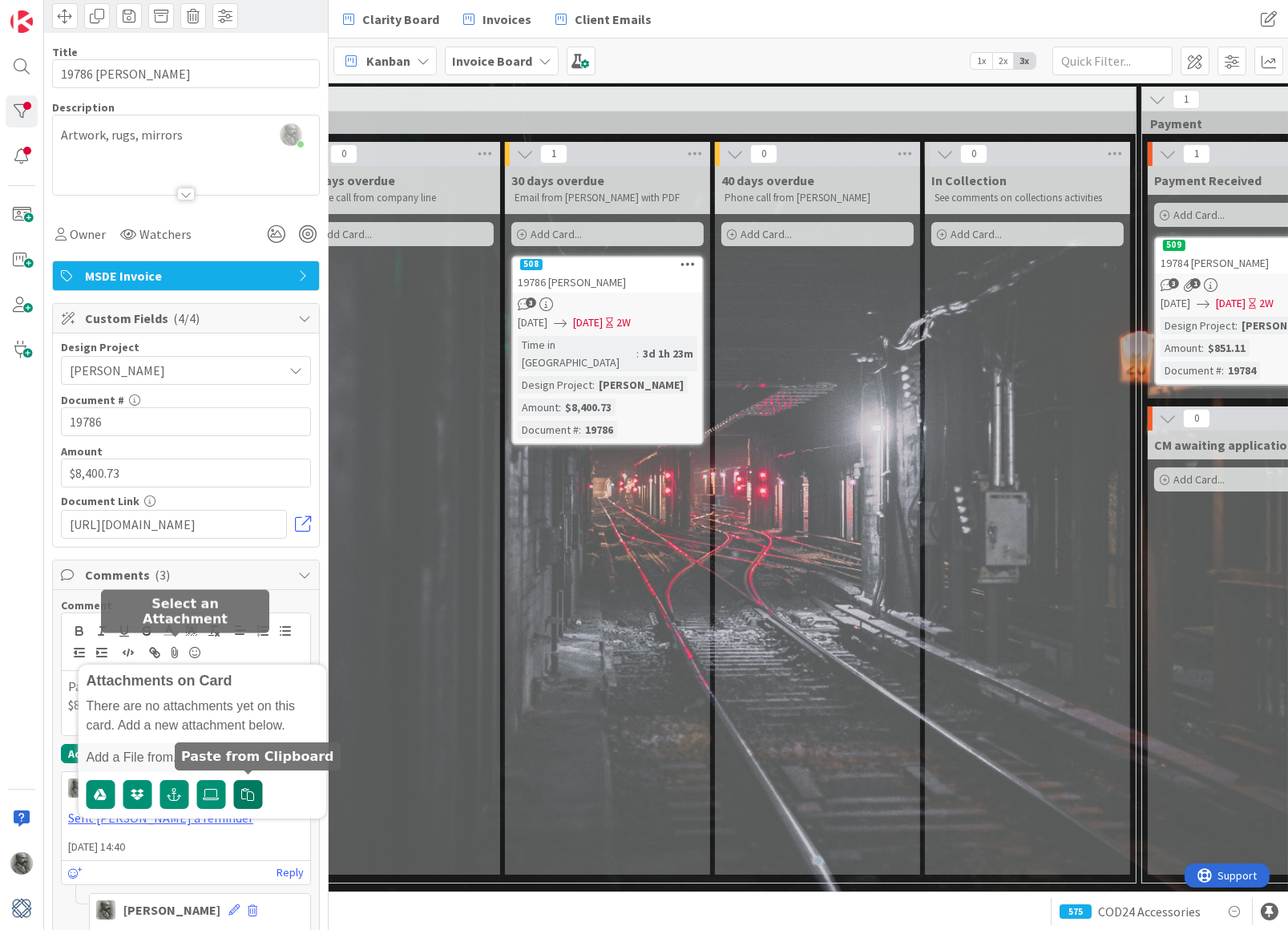
click at [247, 791] on icon "button" at bounding box center [248, 794] width 13 height 13
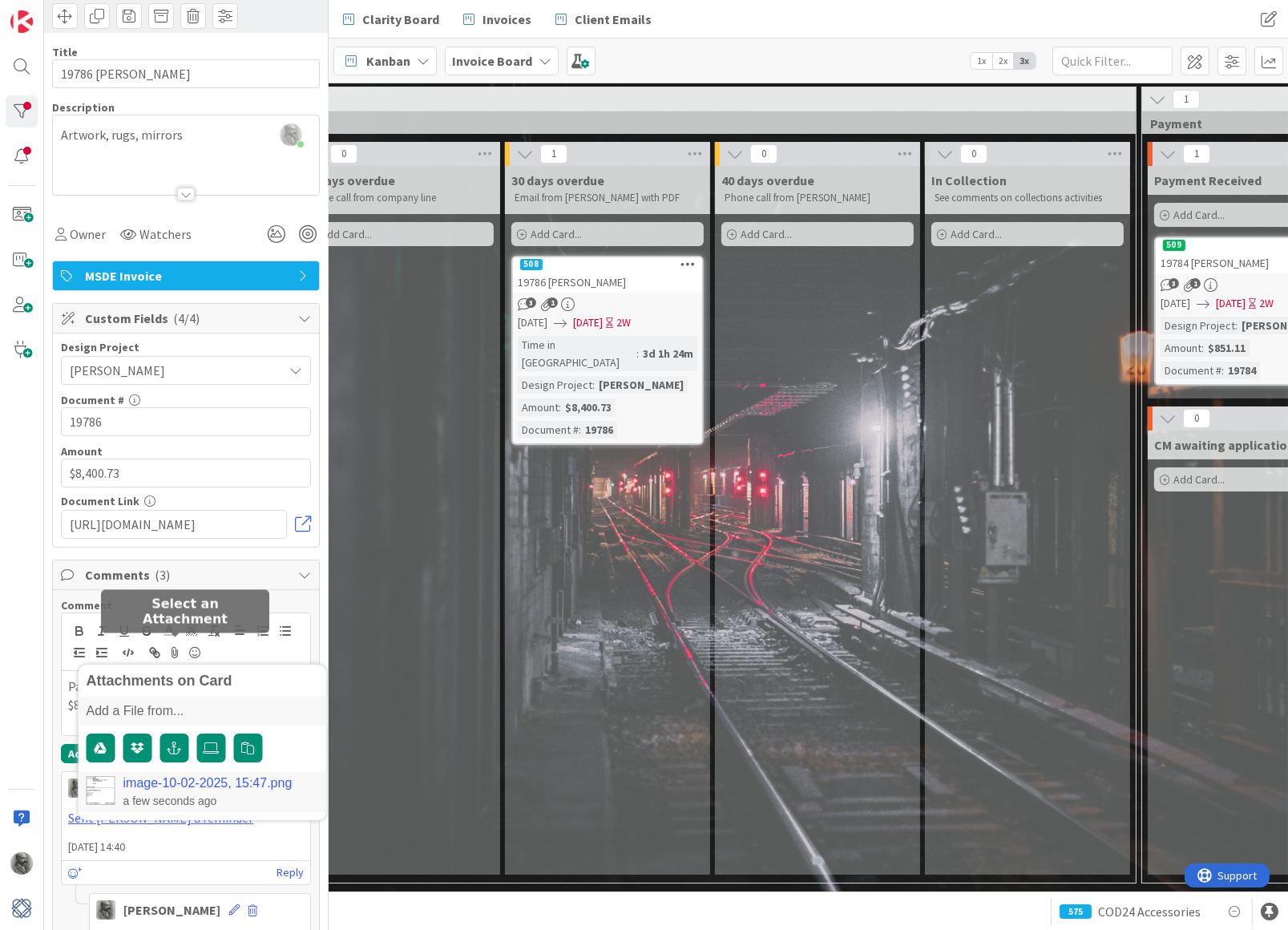
click at [252, 803] on div "a few seconds ago" at bounding box center [208, 800] width 169 height 14
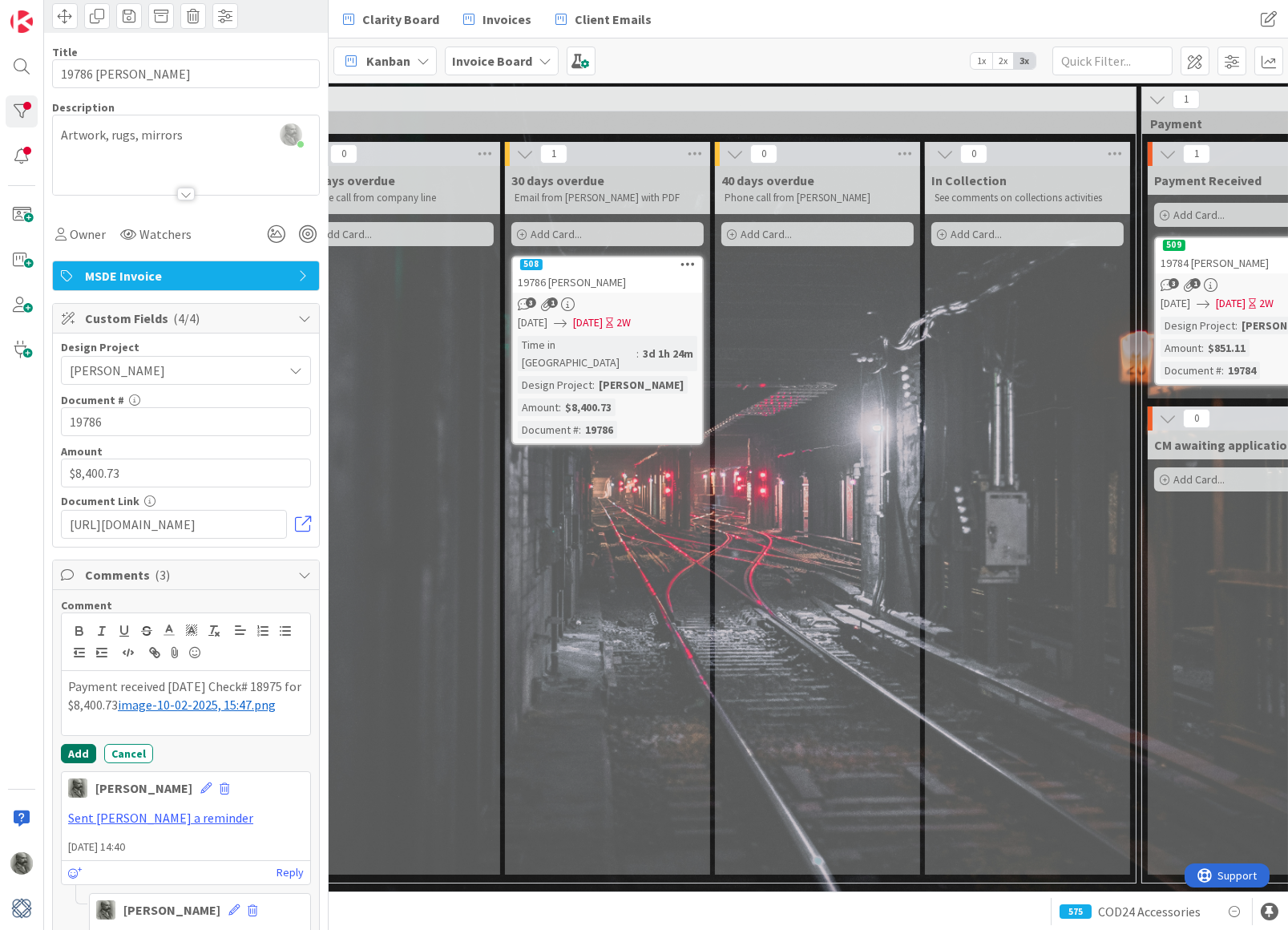
click at [80, 749] on button "Add" at bounding box center [79, 754] width 36 height 19
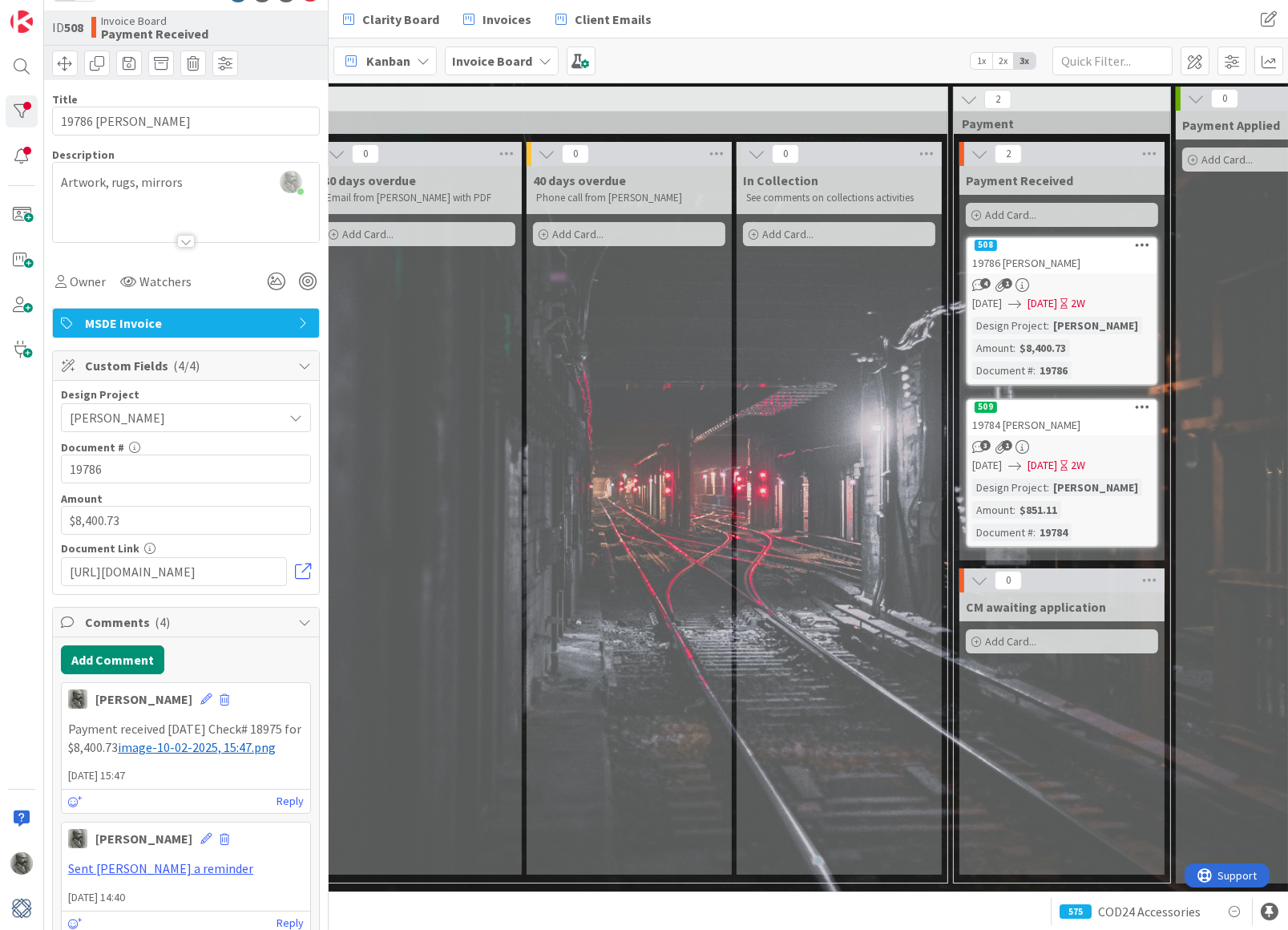
scroll to position [28, 0]
click at [92, 282] on span "Owner" at bounding box center [87, 282] width 36 height 19
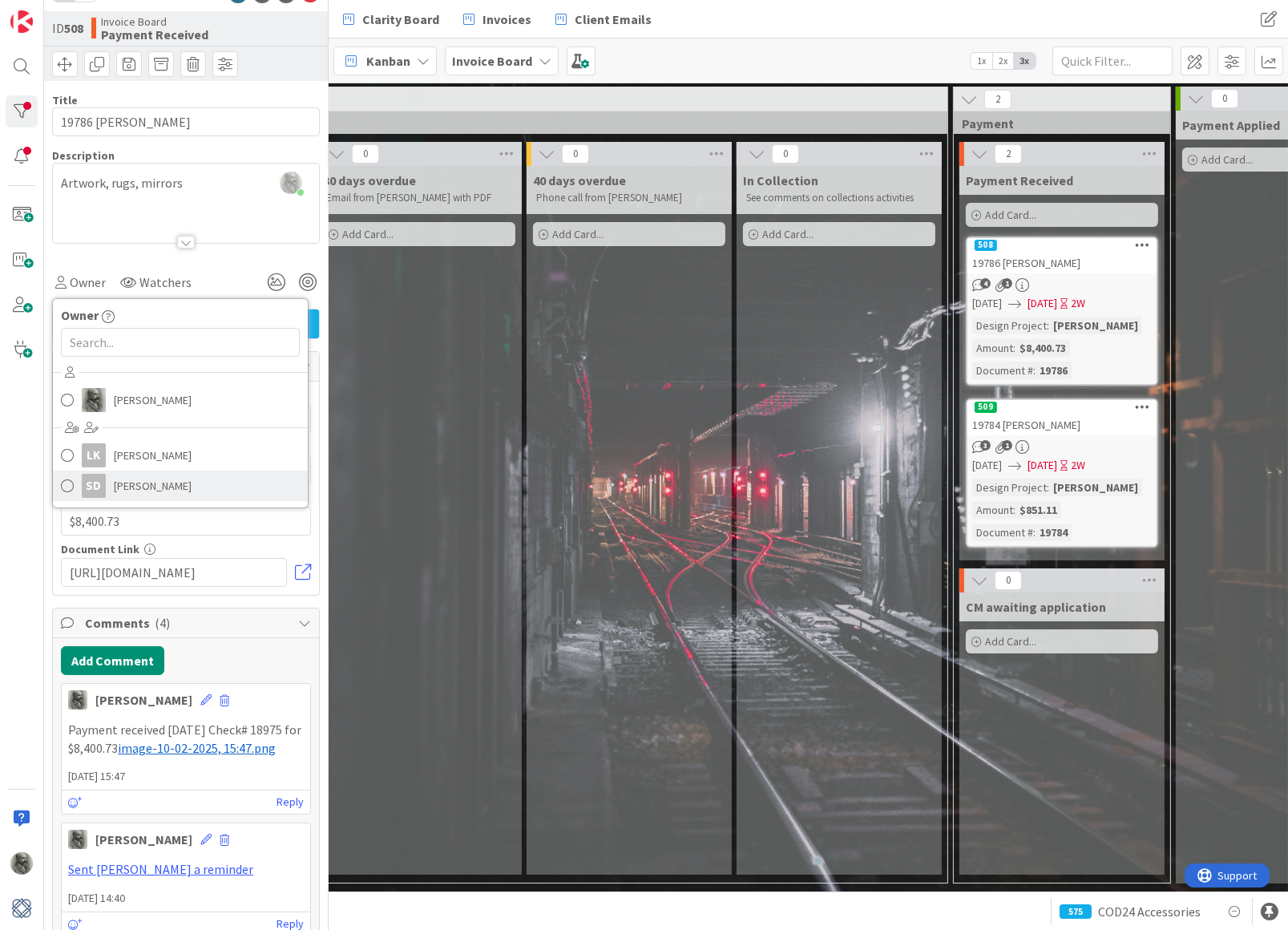
click at [125, 493] on span "[PERSON_NAME]" at bounding box center [153, 486] width 78 height 24
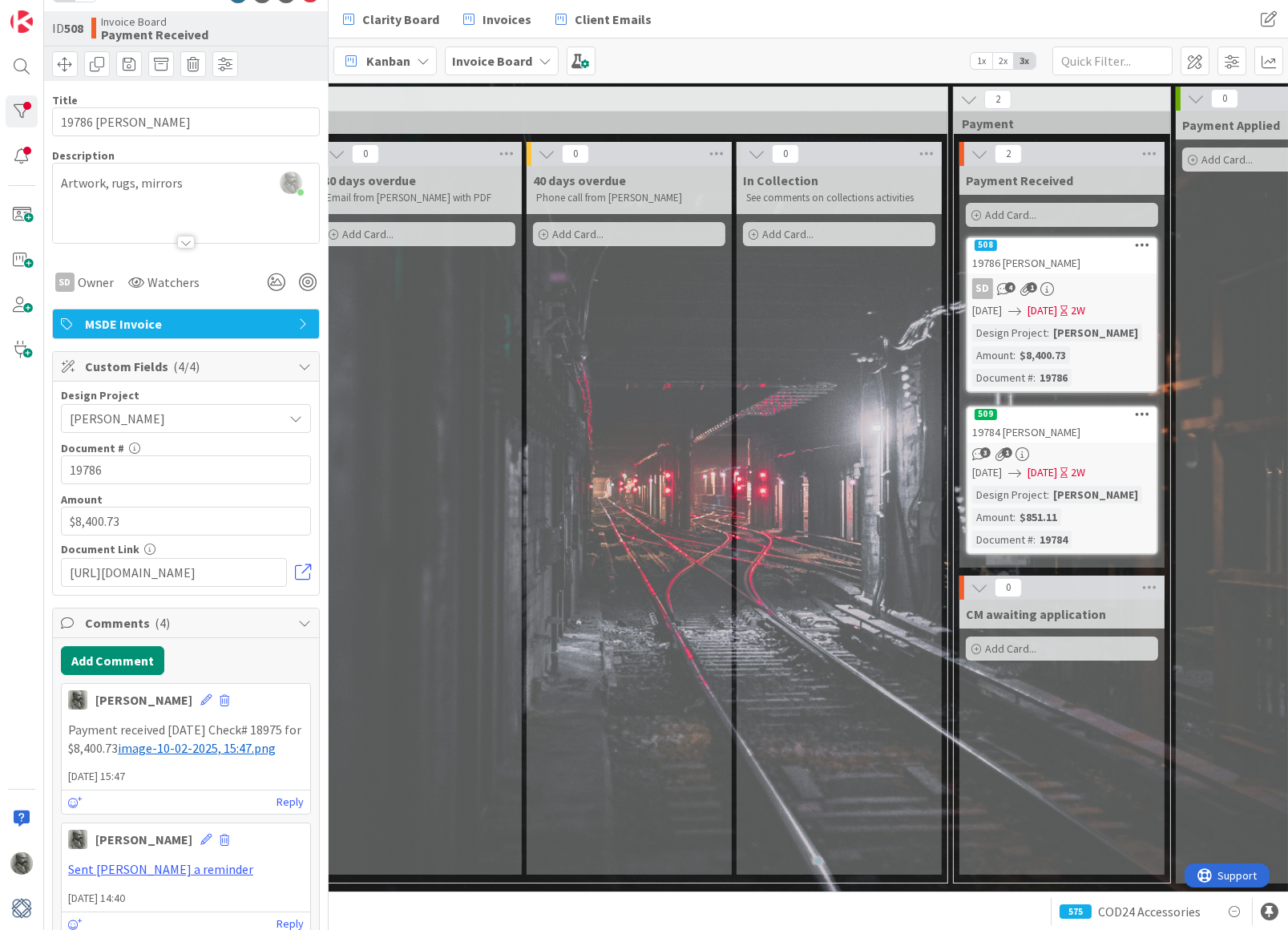
click at [1044, 409] on div "509" at bounding box center [1062, 414] width 189 height 14
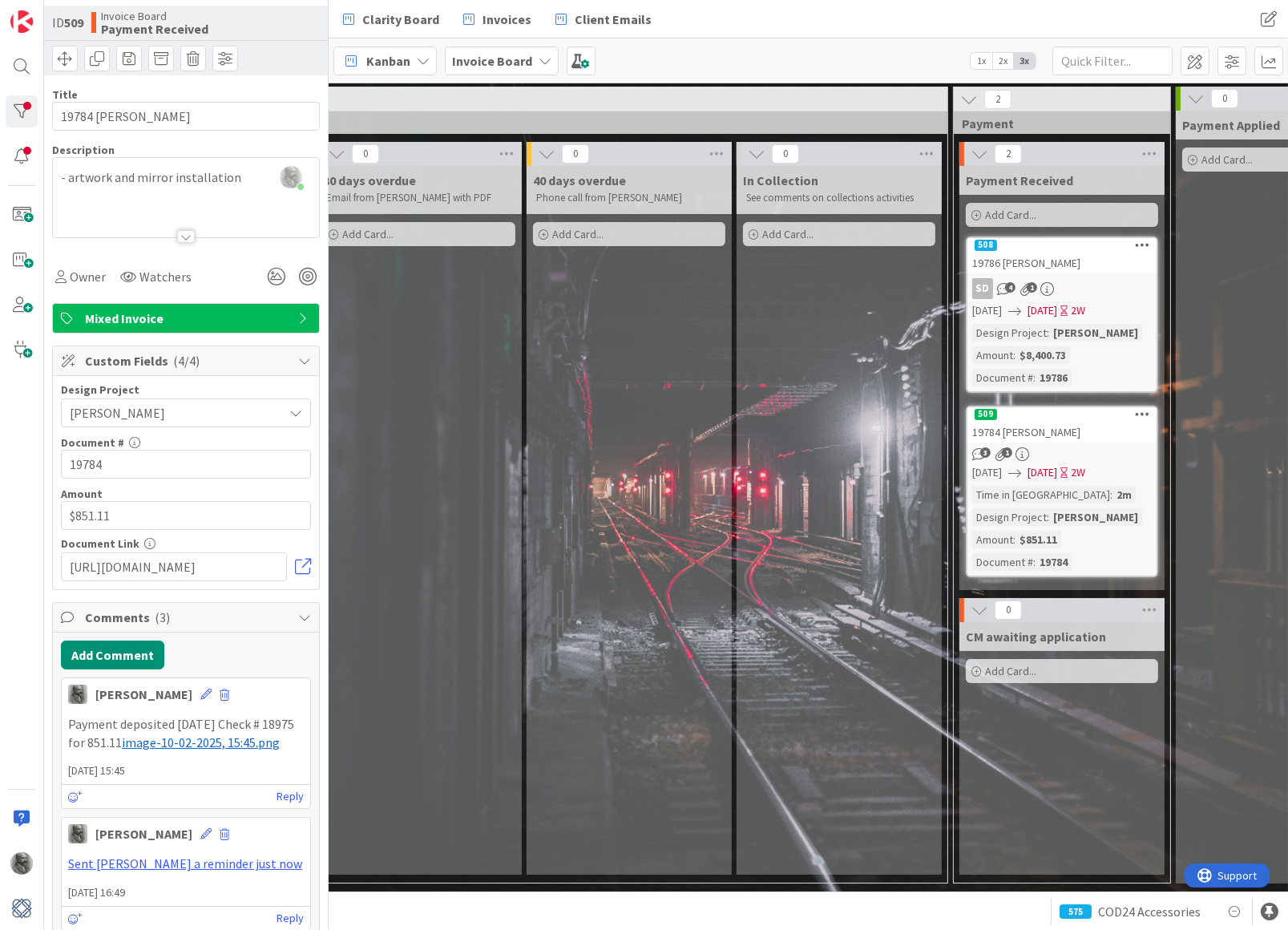
scroll to position [31, 0]
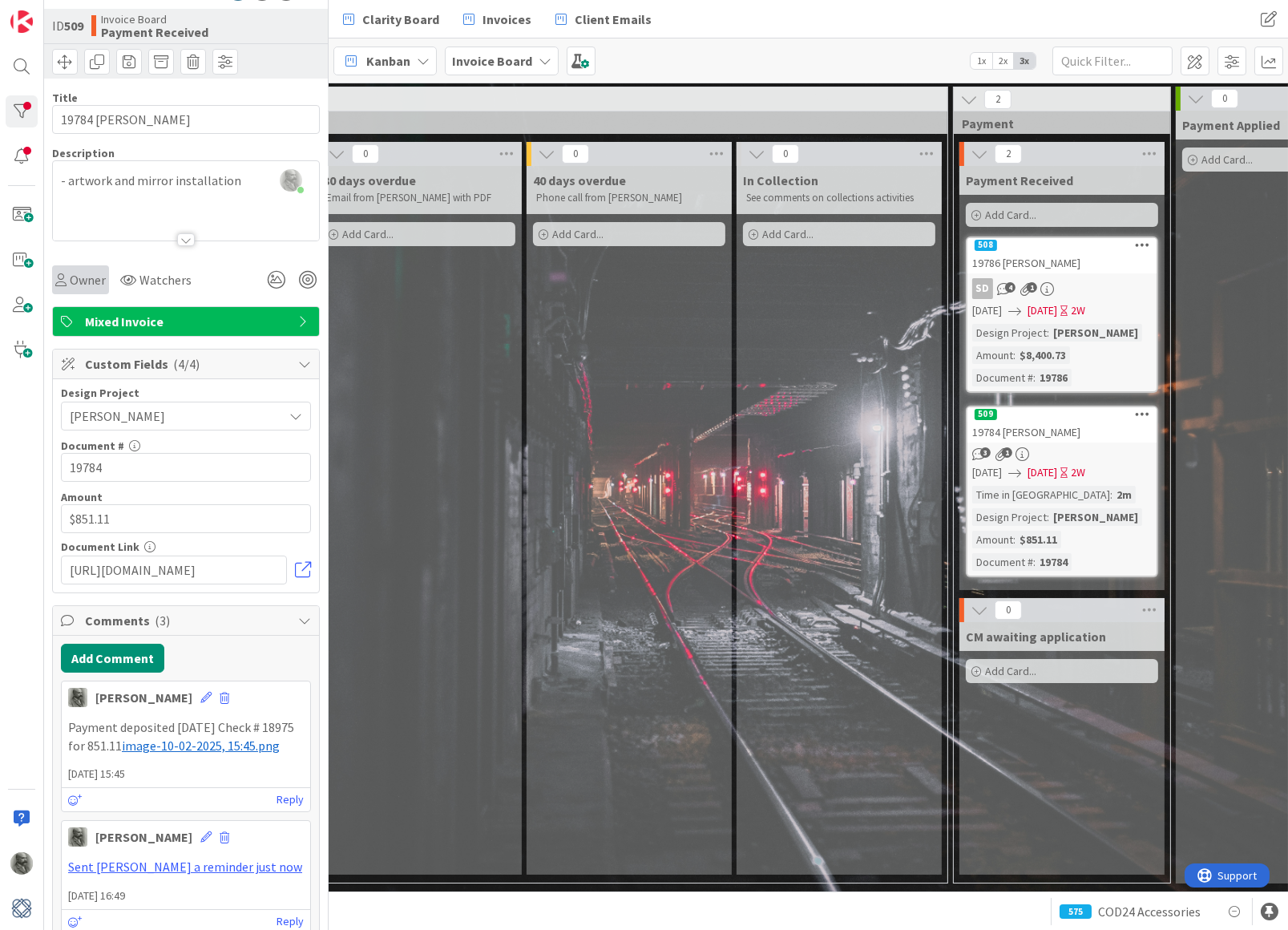
click at [69, 275] on span "Owner" at bounding box center [87, 280] width 36 height 19
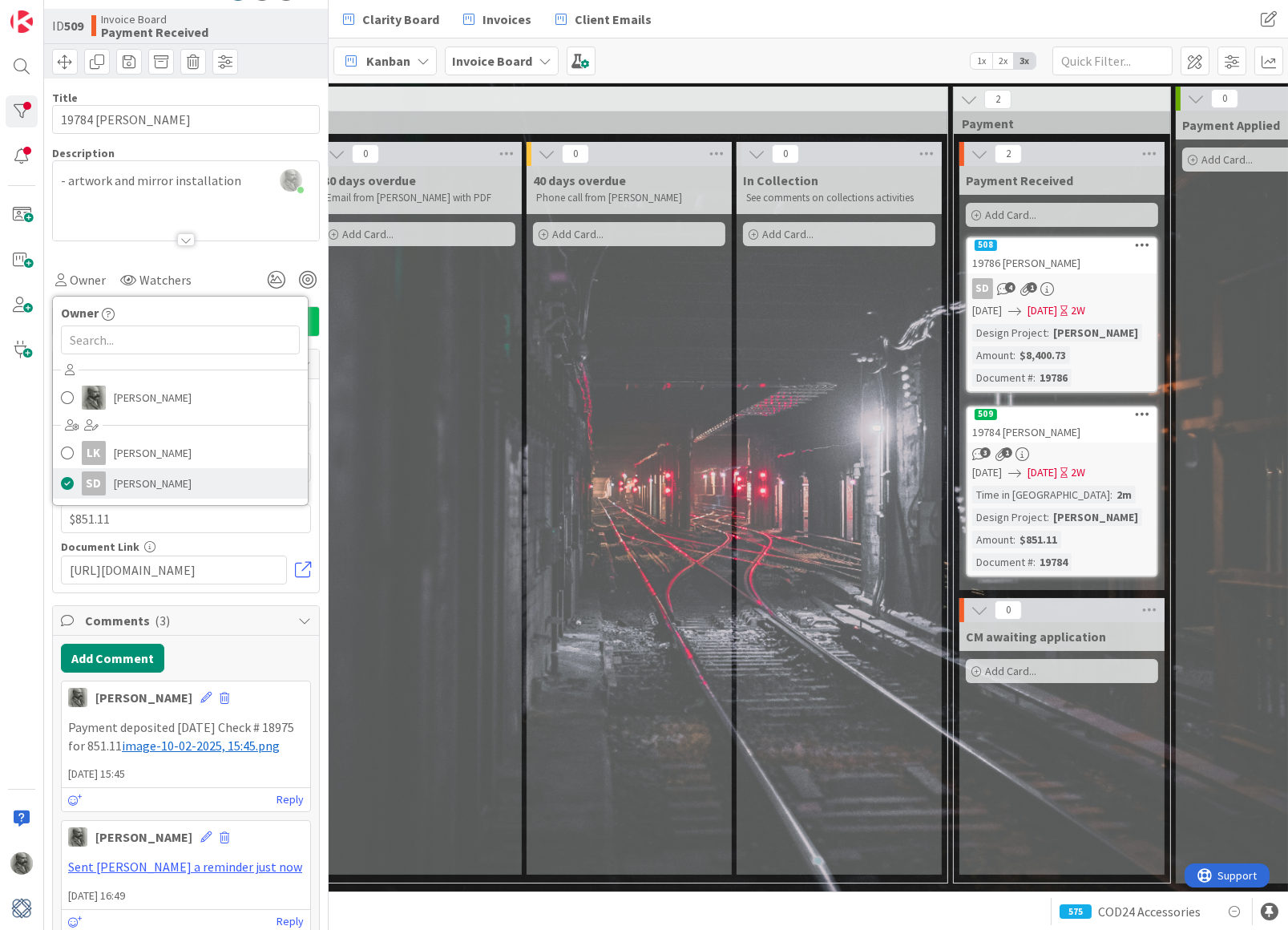
click at [125, 476] on span "[PERSON_NAME]" at bounding box center [153, 483] width 78 height 24
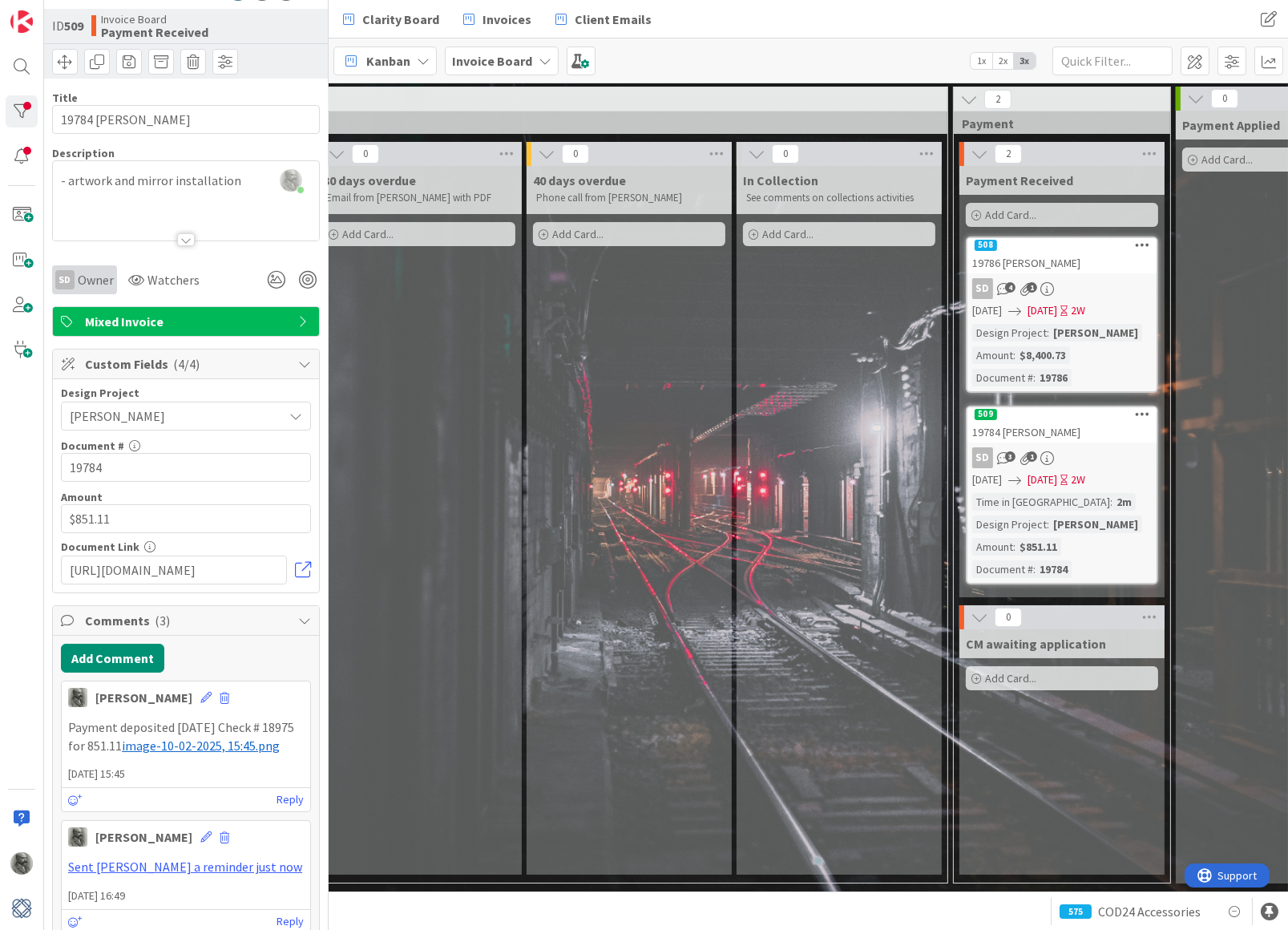
click at [86, 285] on span "Owner" at bounding box center [96, 280] width 36 height 19
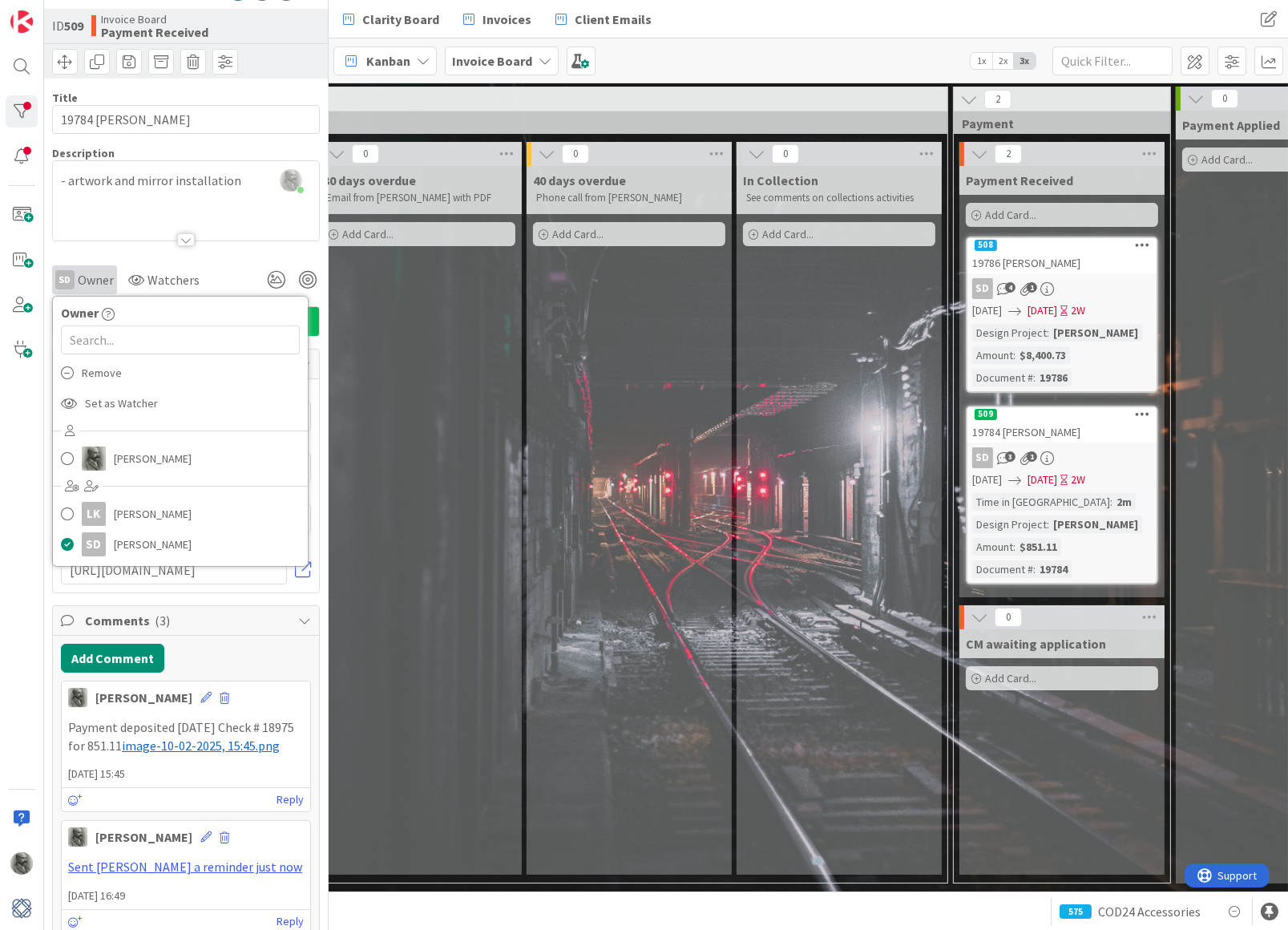
click at [86, 285] on span "Owner" at bounding box center [96, 280] width 36 height 19
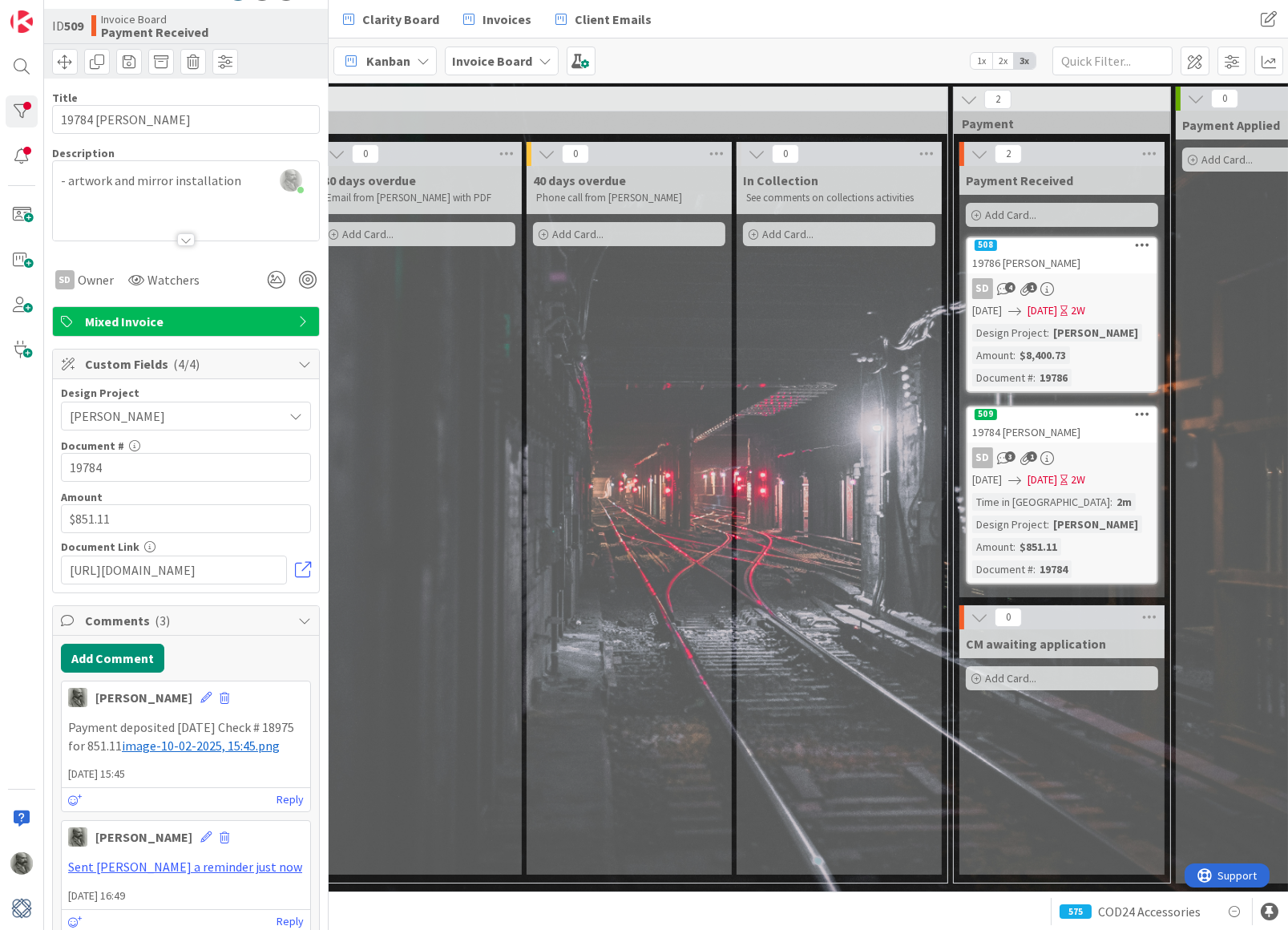
click at [803, 582] on div "In Collection See comments on collections activities Add Card..." at bounding box center [839, 521] width 205 height 709
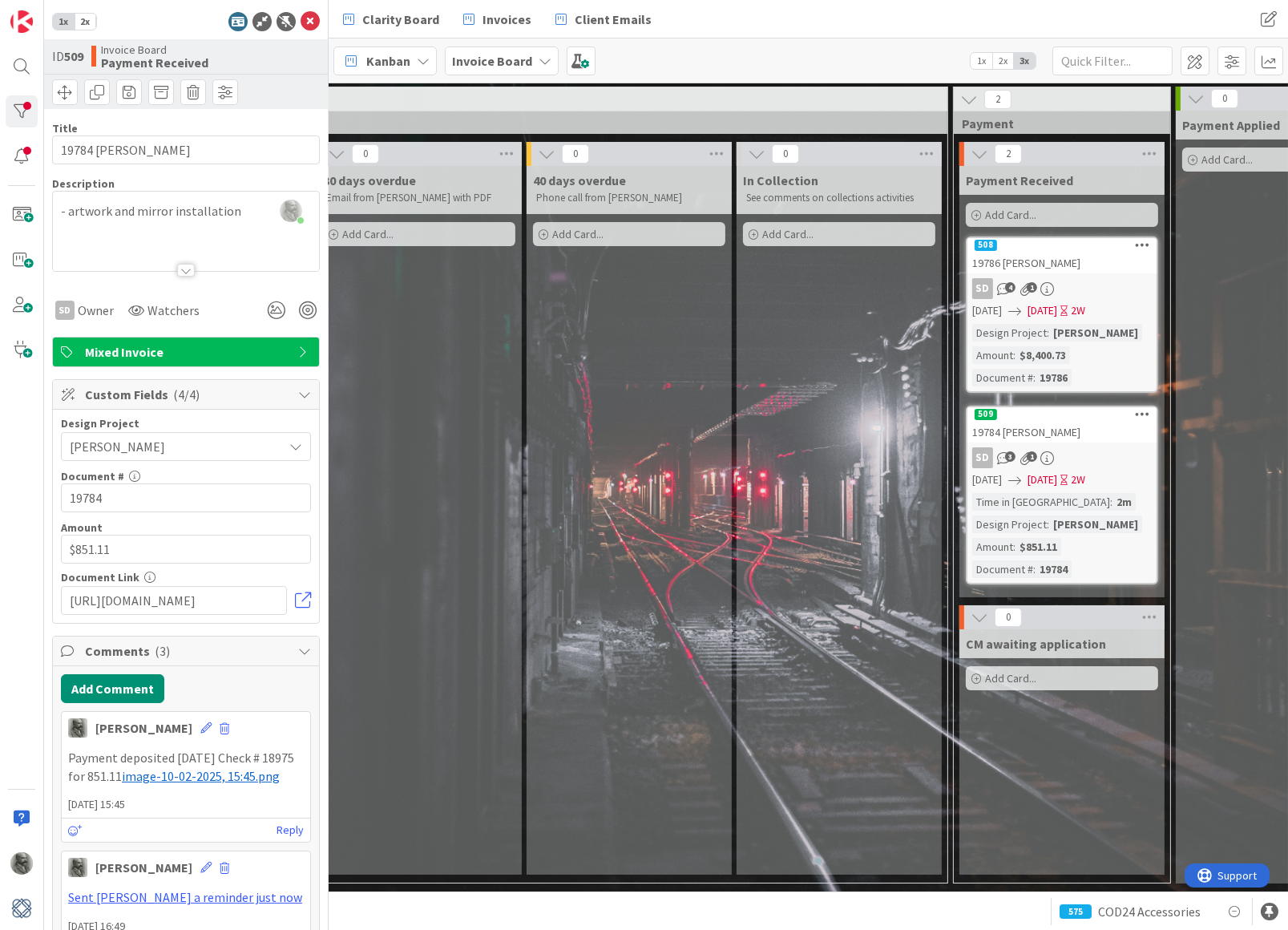
scroll to position [0, 0]
click at [306, 15] on icon at bounding box center [310, 21] width 19 height 19
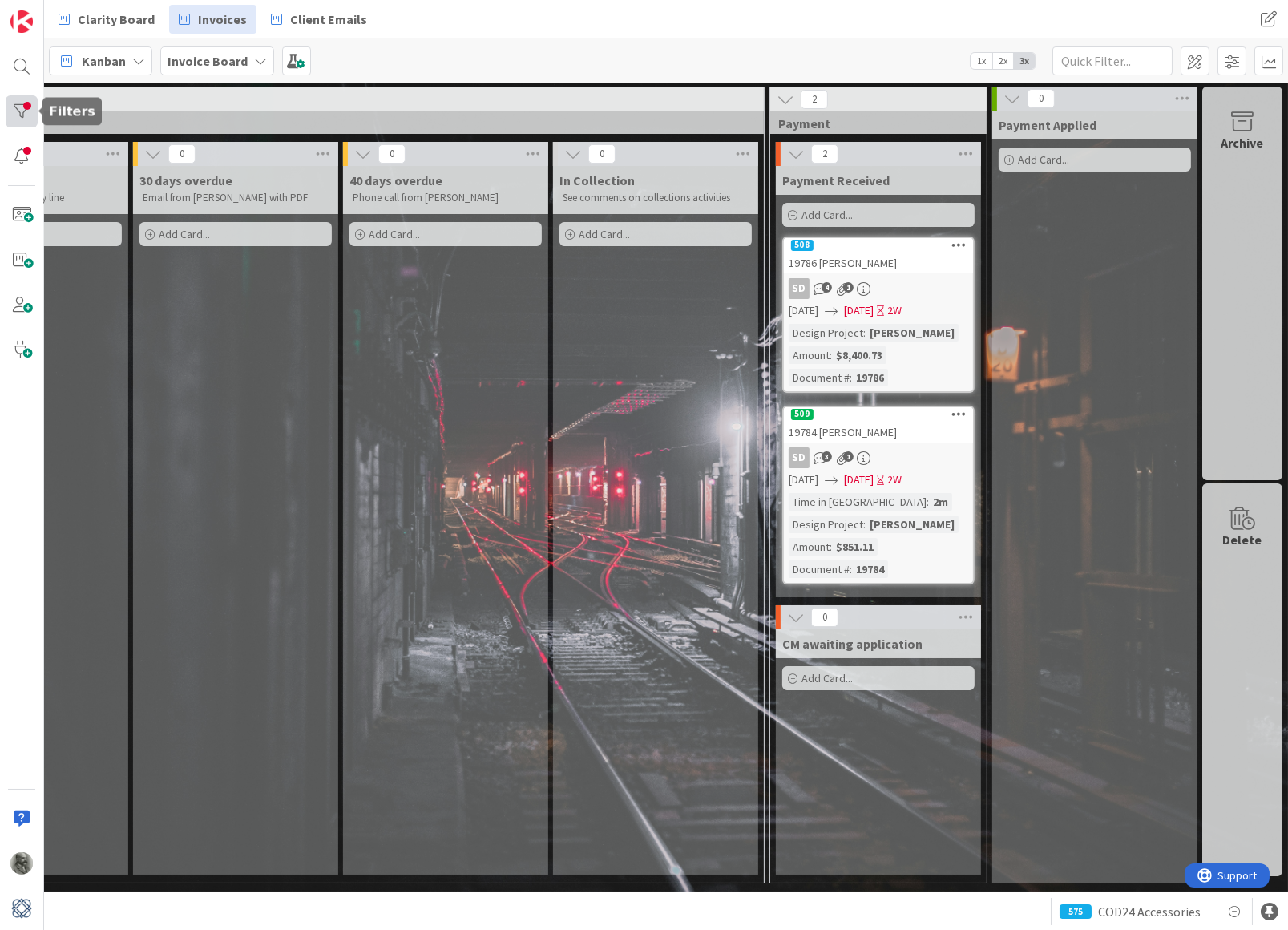
click at [19, 114] on div at bounding box center [22, 112] width 32 height 32
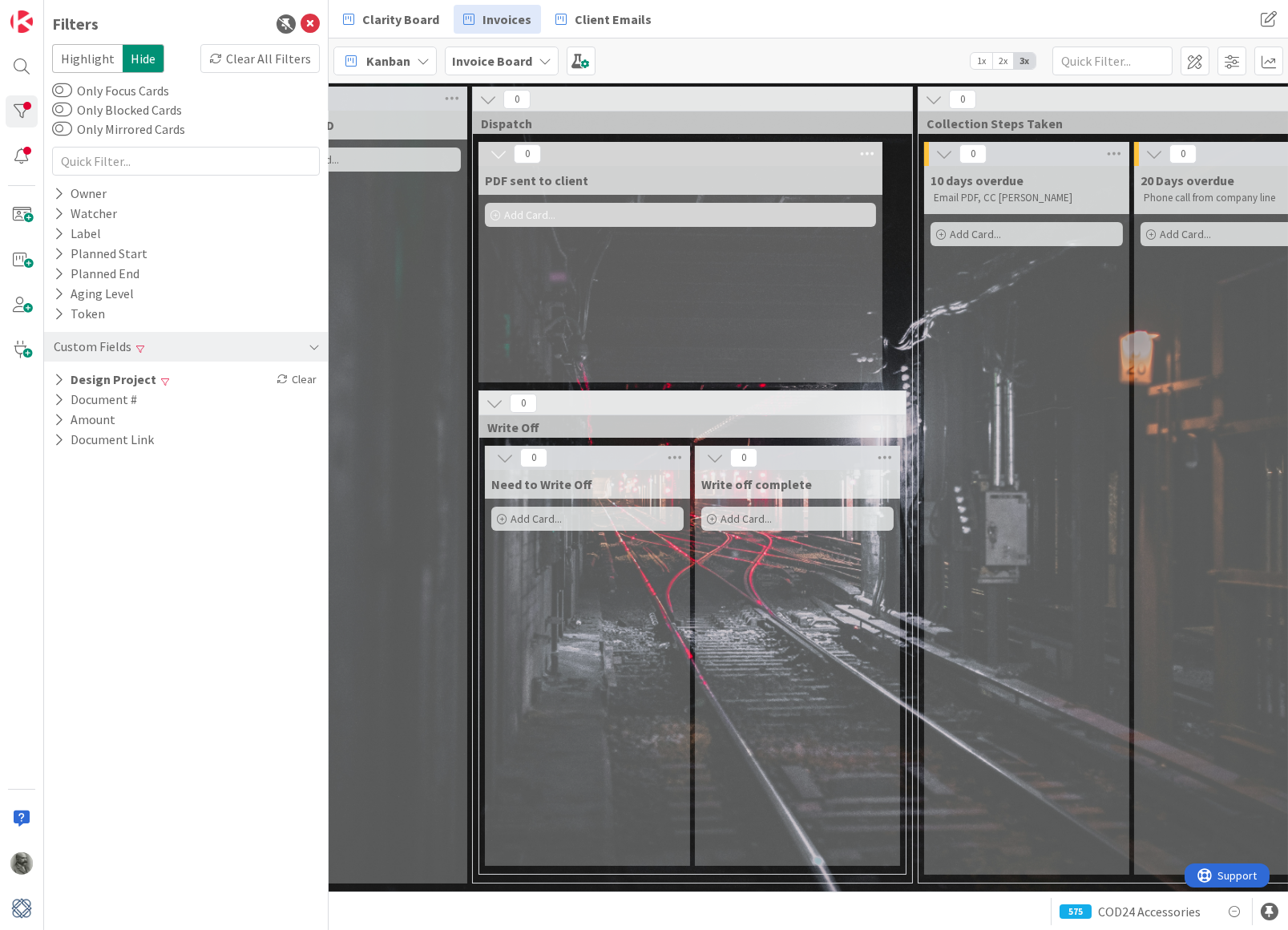
scroll to position [0, 1131]
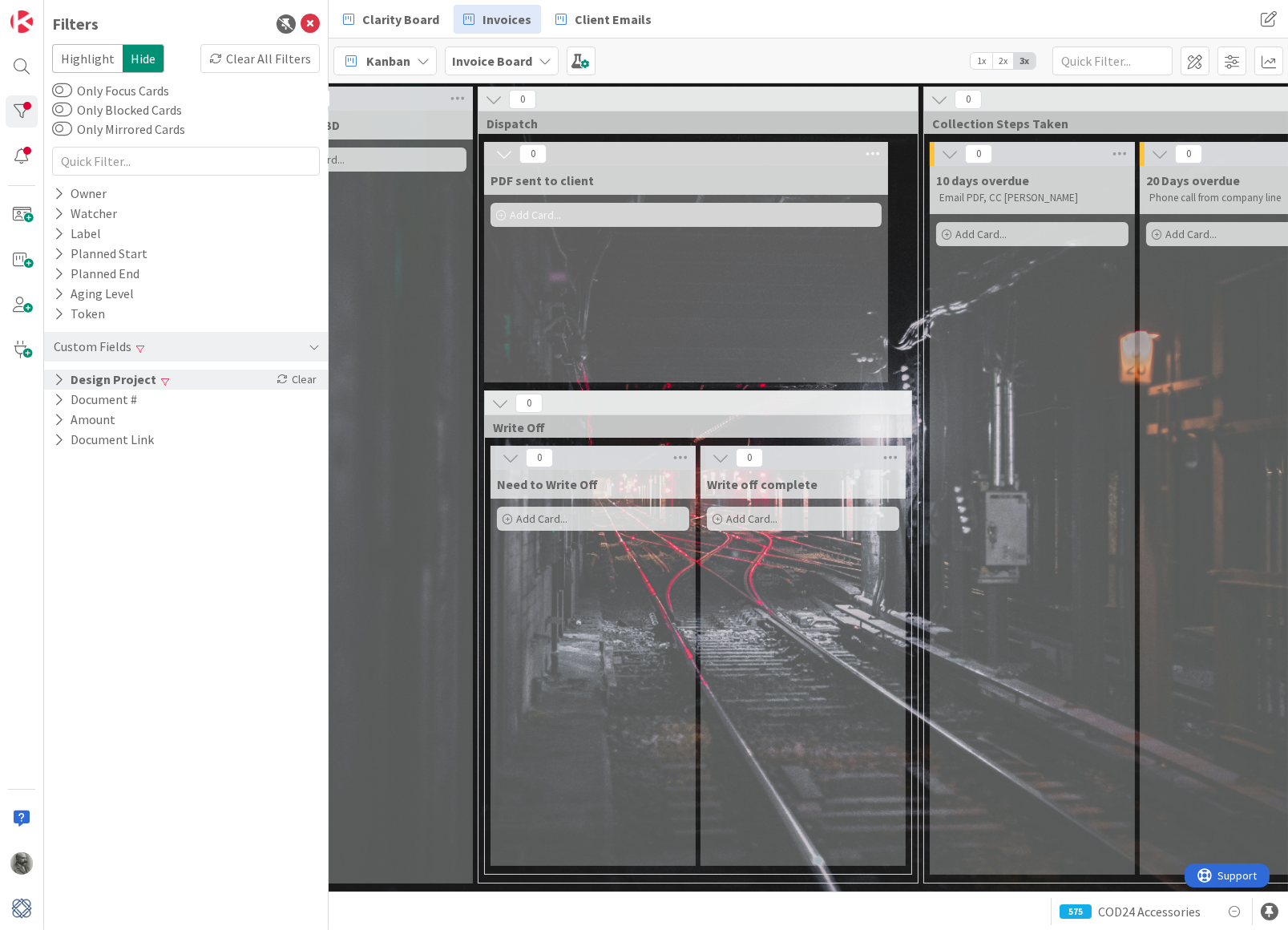
click at [161, 377] on span at bounding box center [164, 381] width 8 height 9
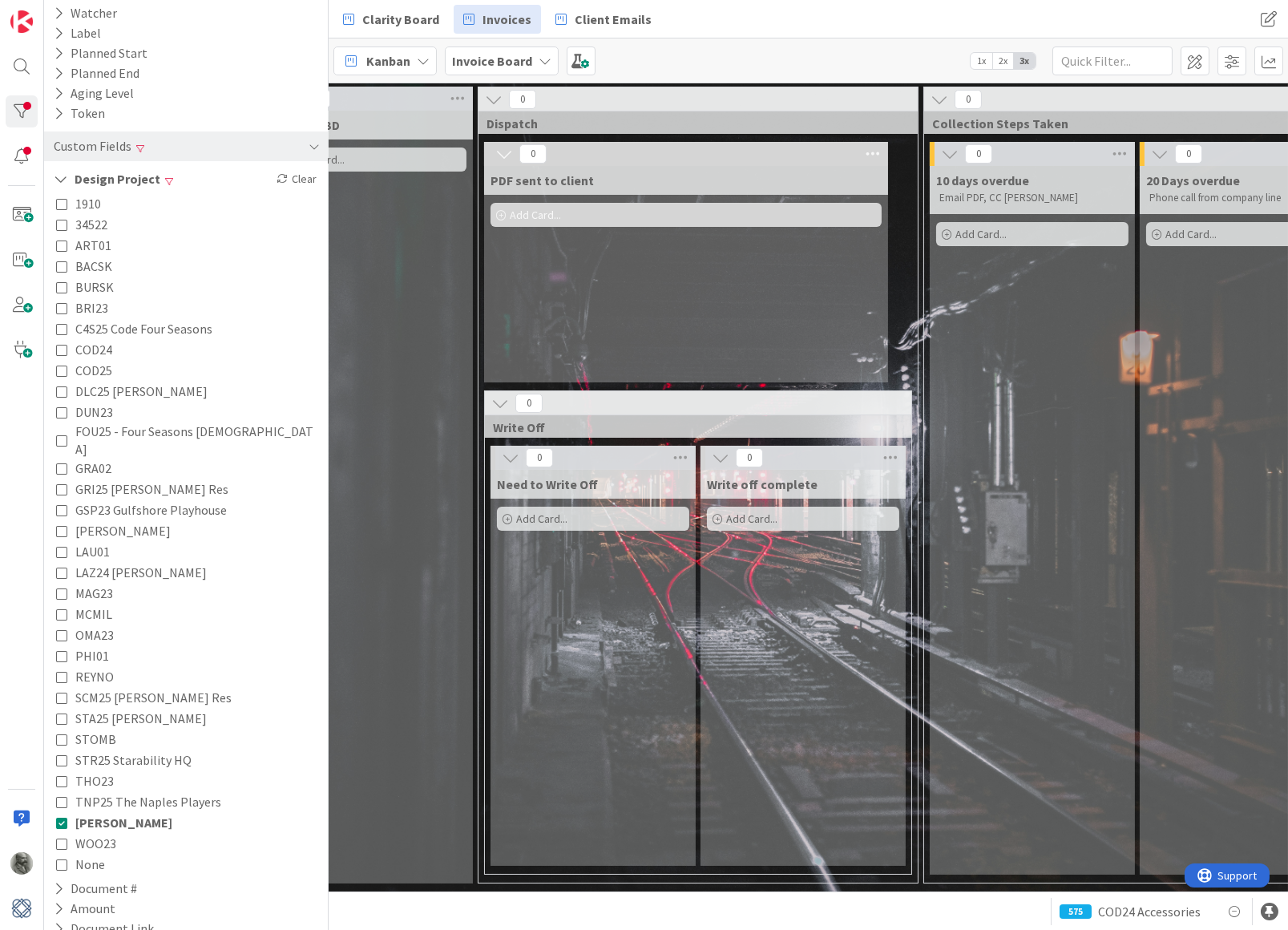
scroll to position [200, 0]
click at [64, 818] on icon at bounding box center [61, 823] width 11 height 11
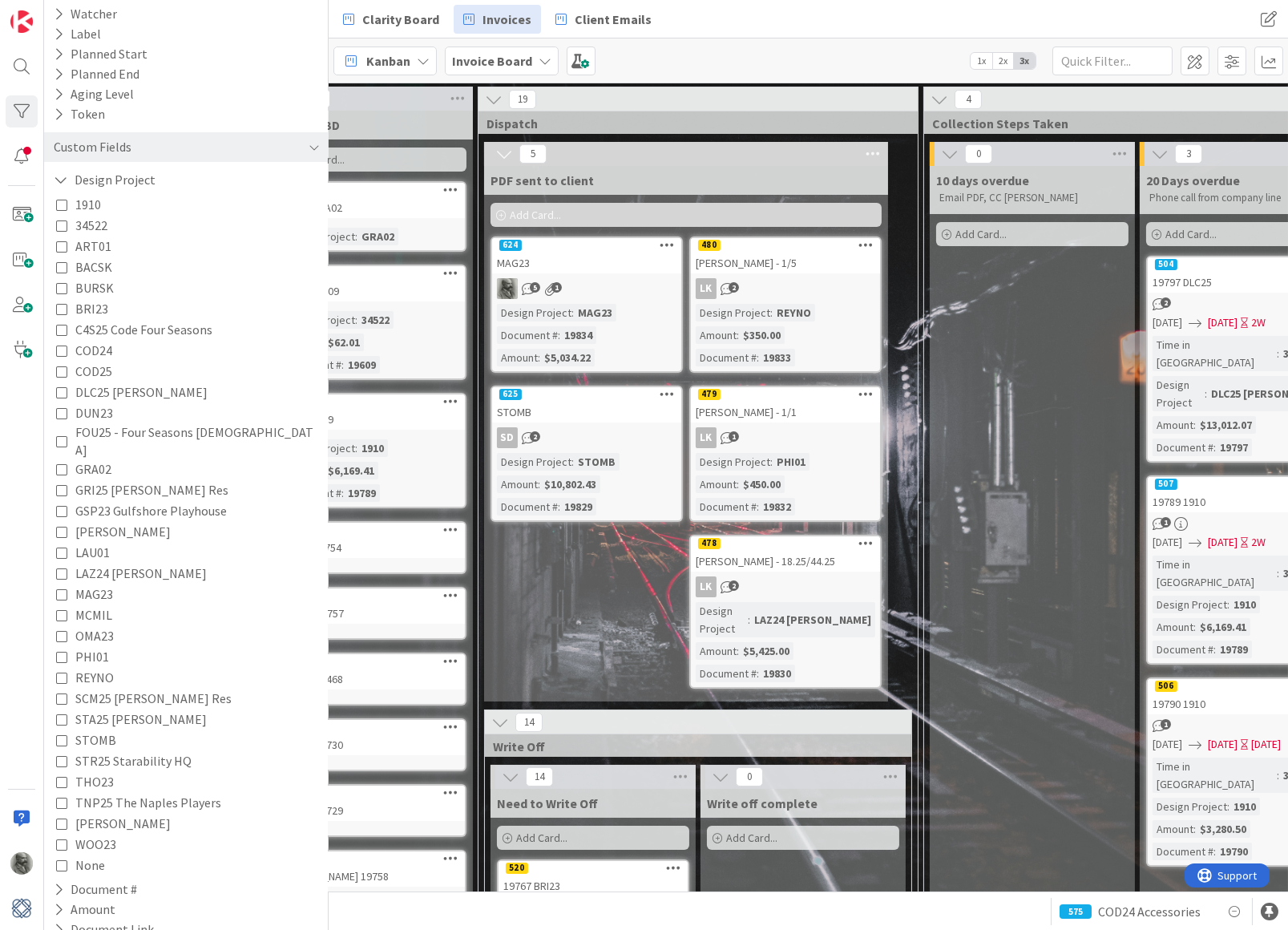
scroll to position [0, 1205]
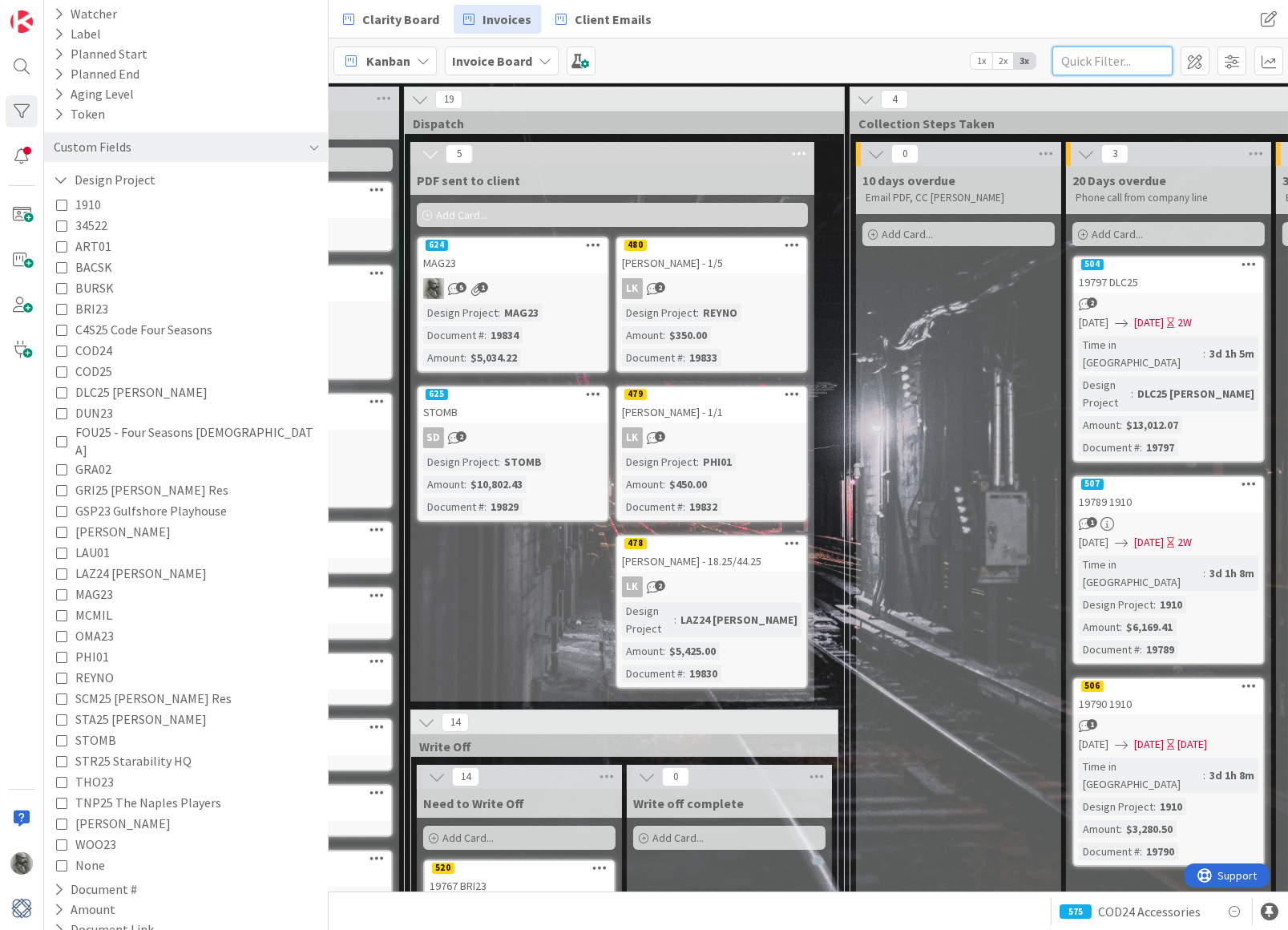
click at [1113, 62] on input "text" at bounding box center [1113, 61] width 120 height 29
type input "448"
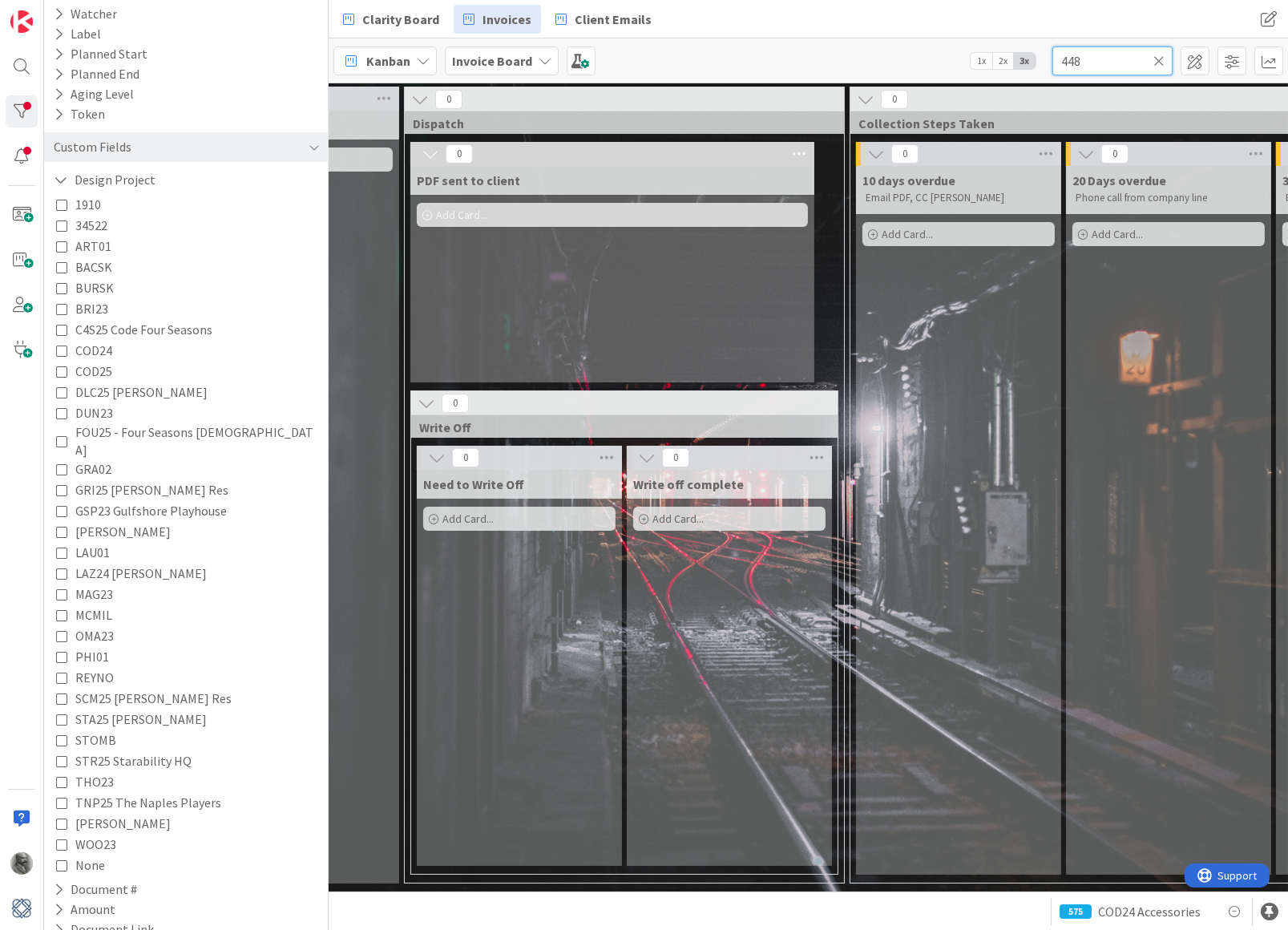
type input "4489"
type input "44894"
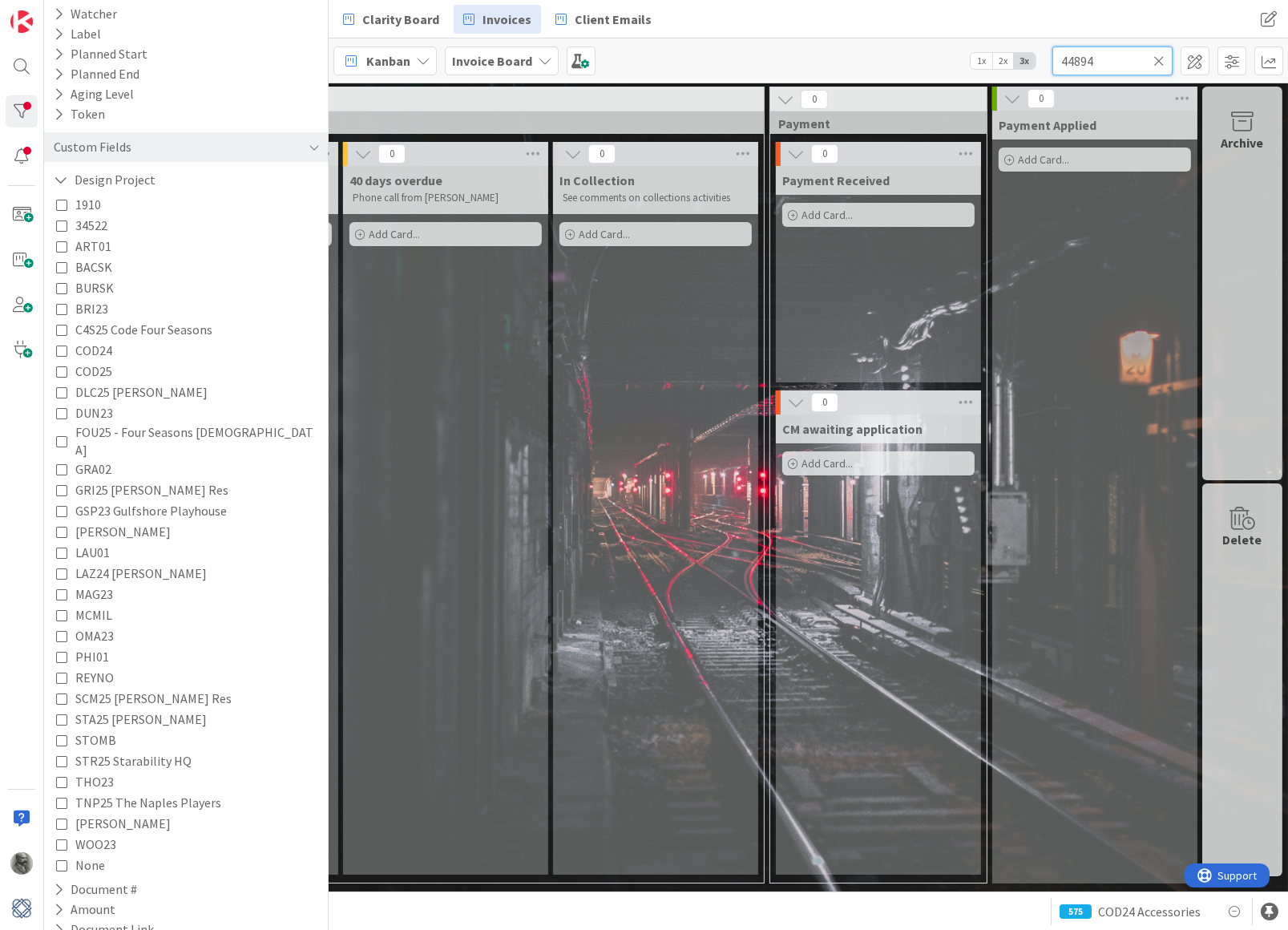
scroll to position [0, 2349]
type input "44"
type input "4"
type input "25"
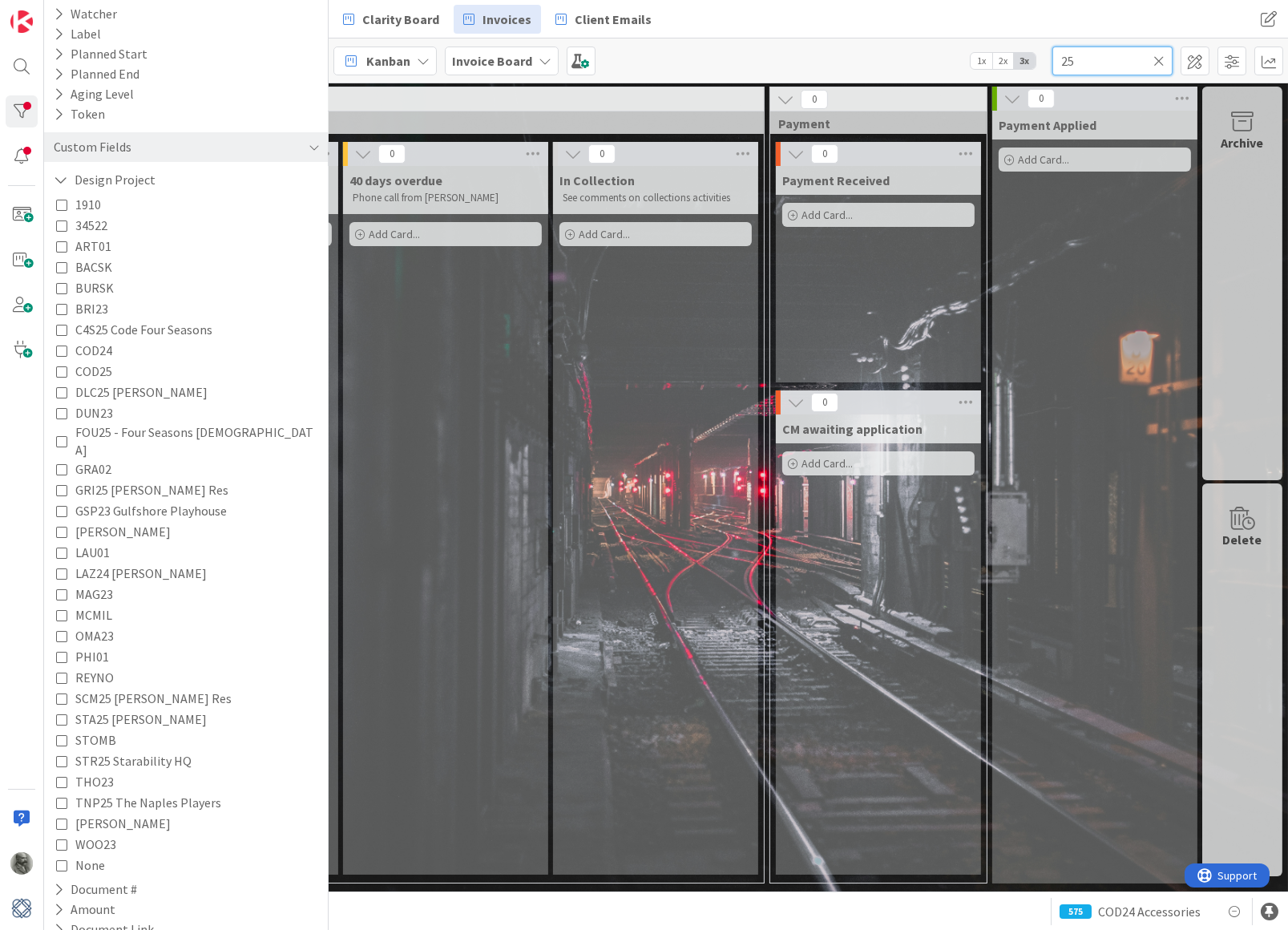
type input "25"
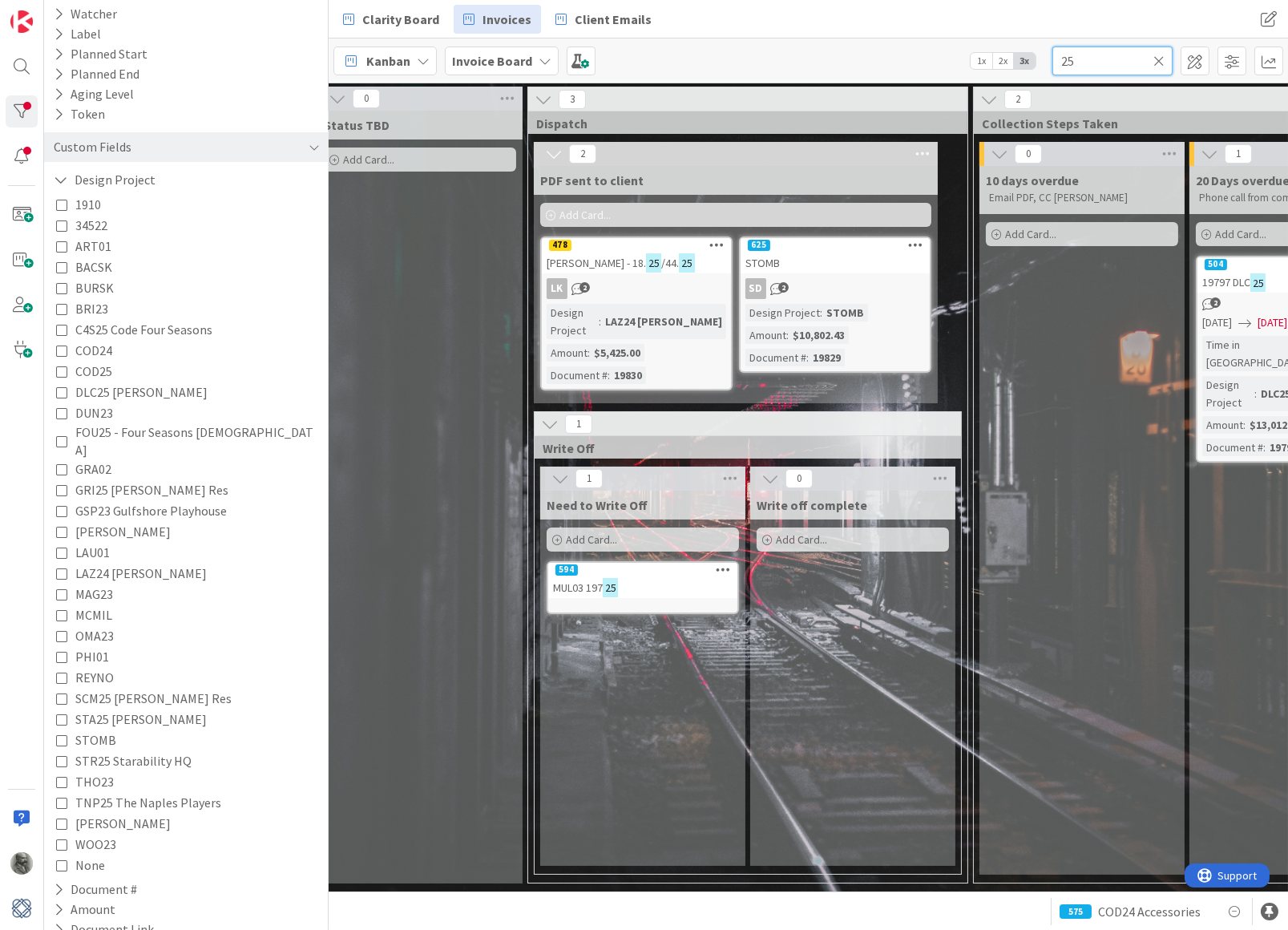
scroll to position [0, 1075]
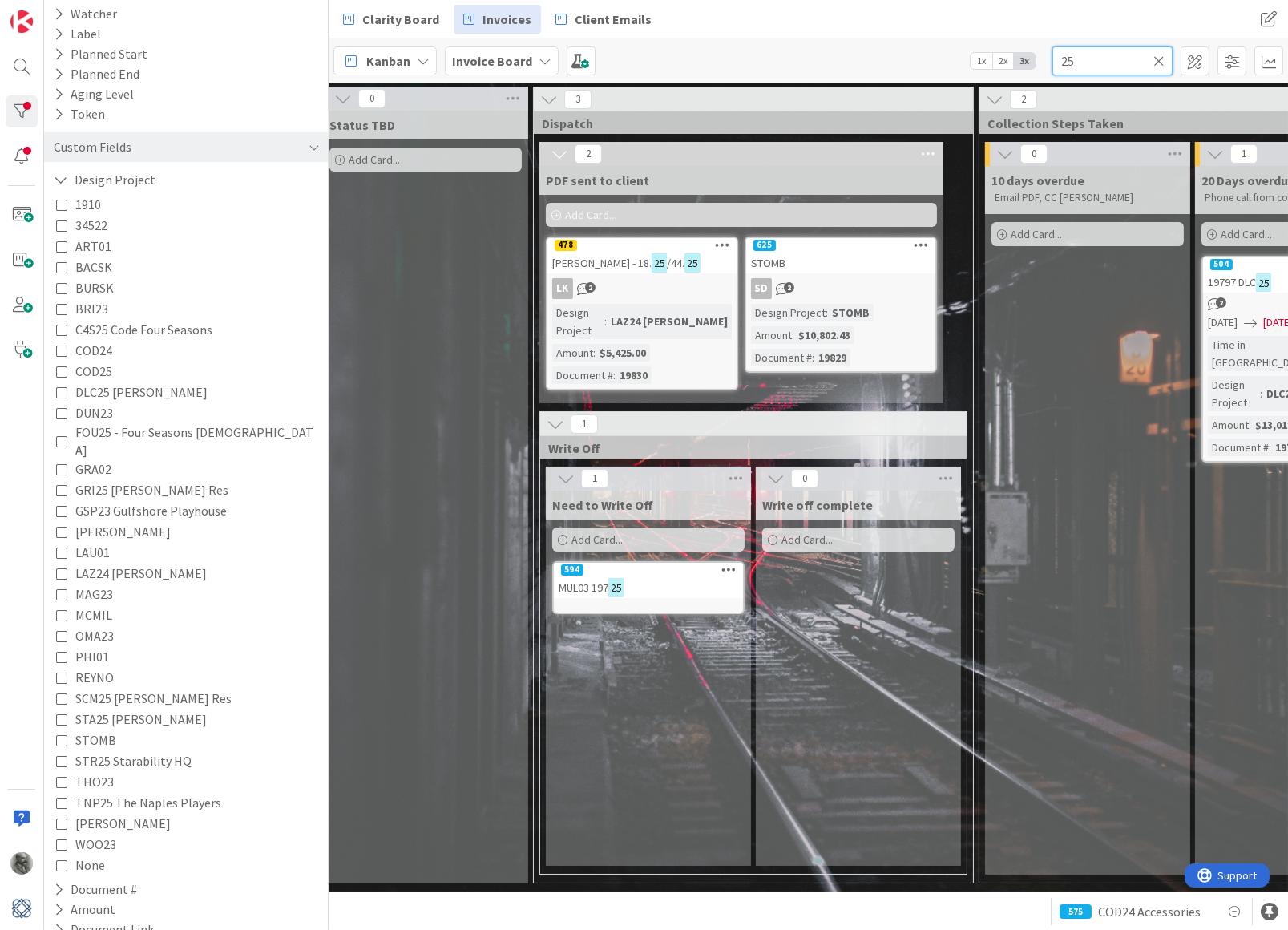
type input "25"
click at [687, 248] on div "478" at bounding box center [641, 245] width 189 height 14
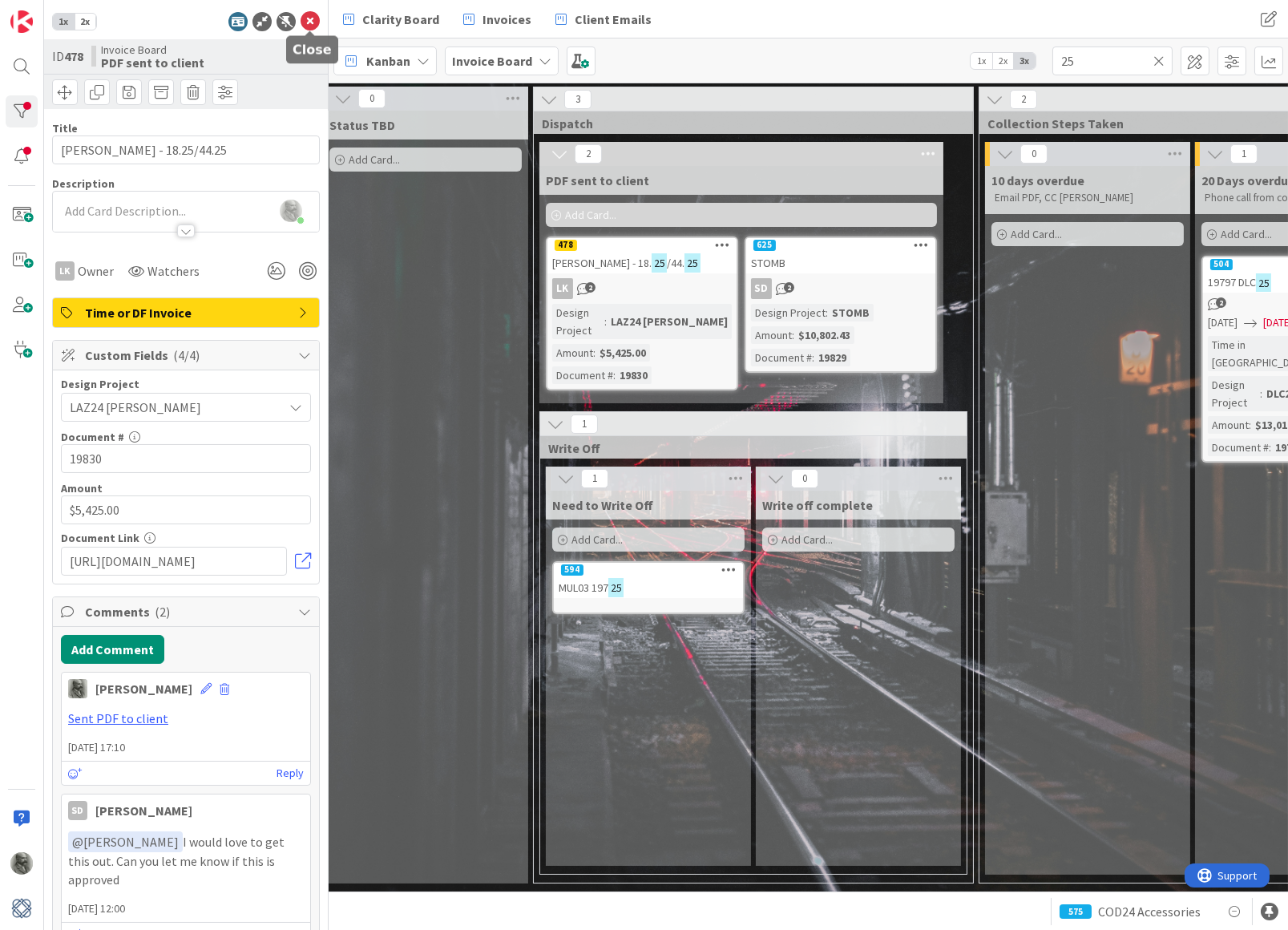
click at [312, 19] on icon at bounding box center [310, 21] width 19 height 19
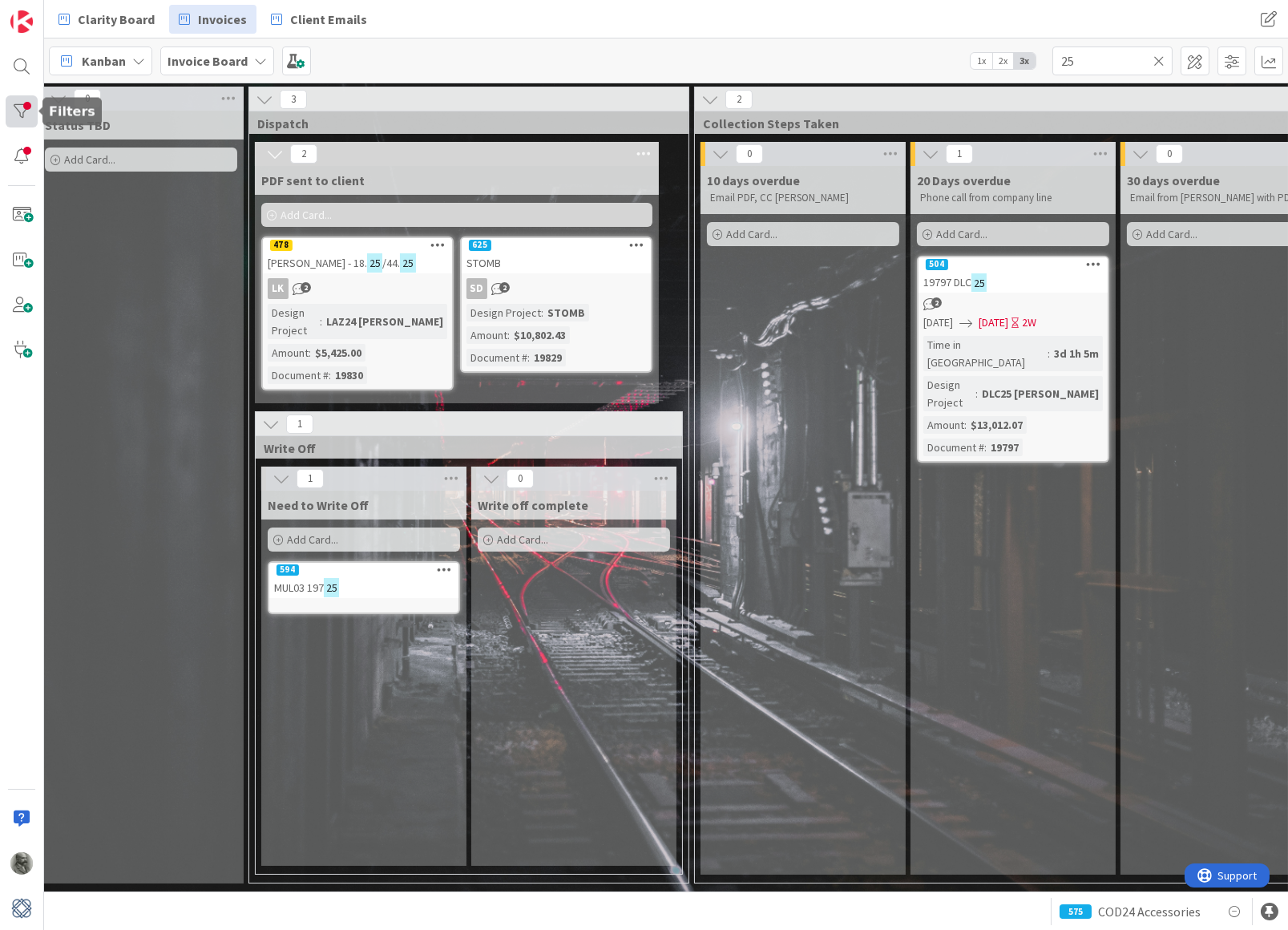
click at [27, 104] on div at bounding box center [22, 112] width 32 height 32
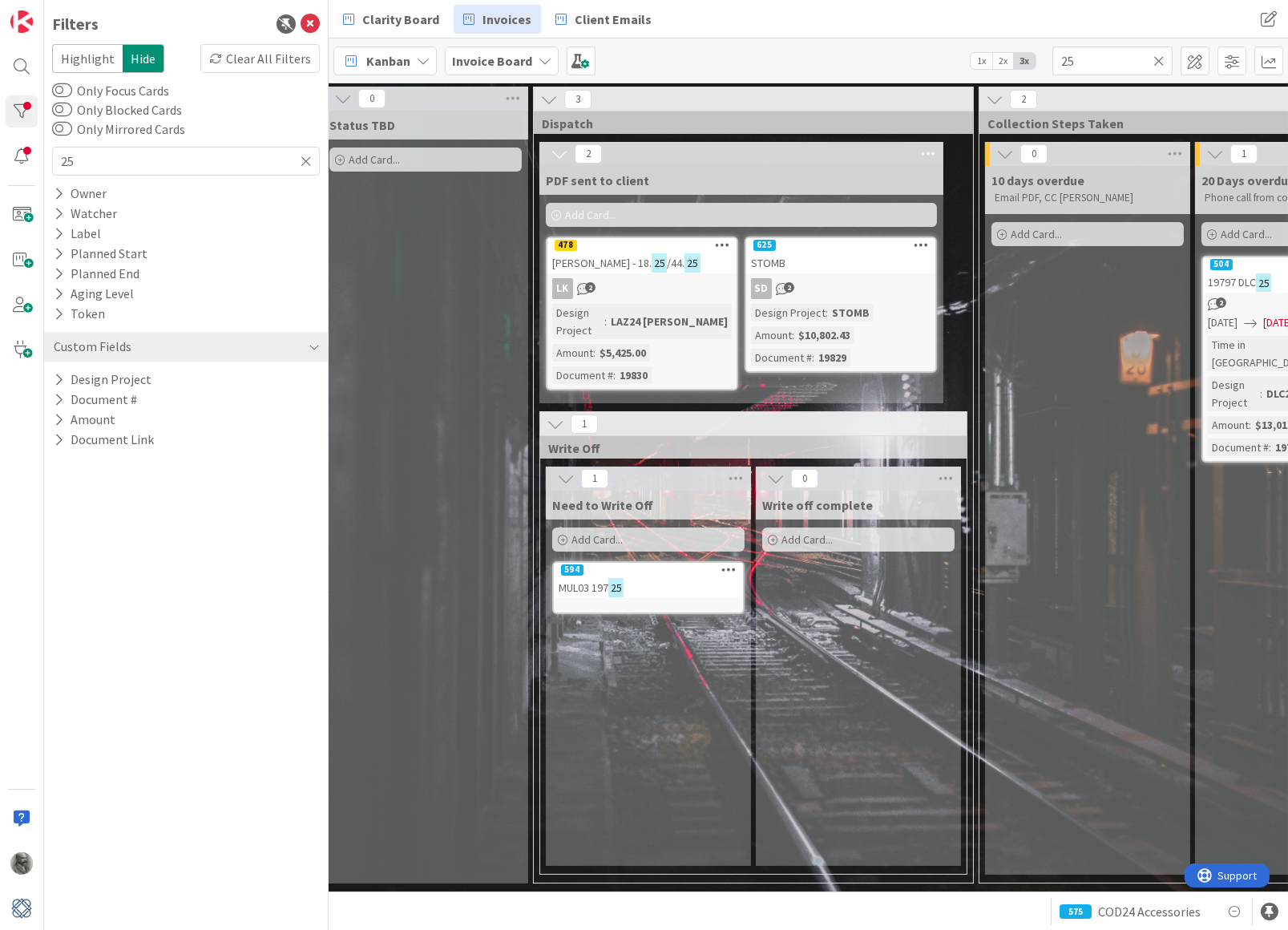
click at [307, 154] on icon at bounding box center [306, 161] width 11 height 14
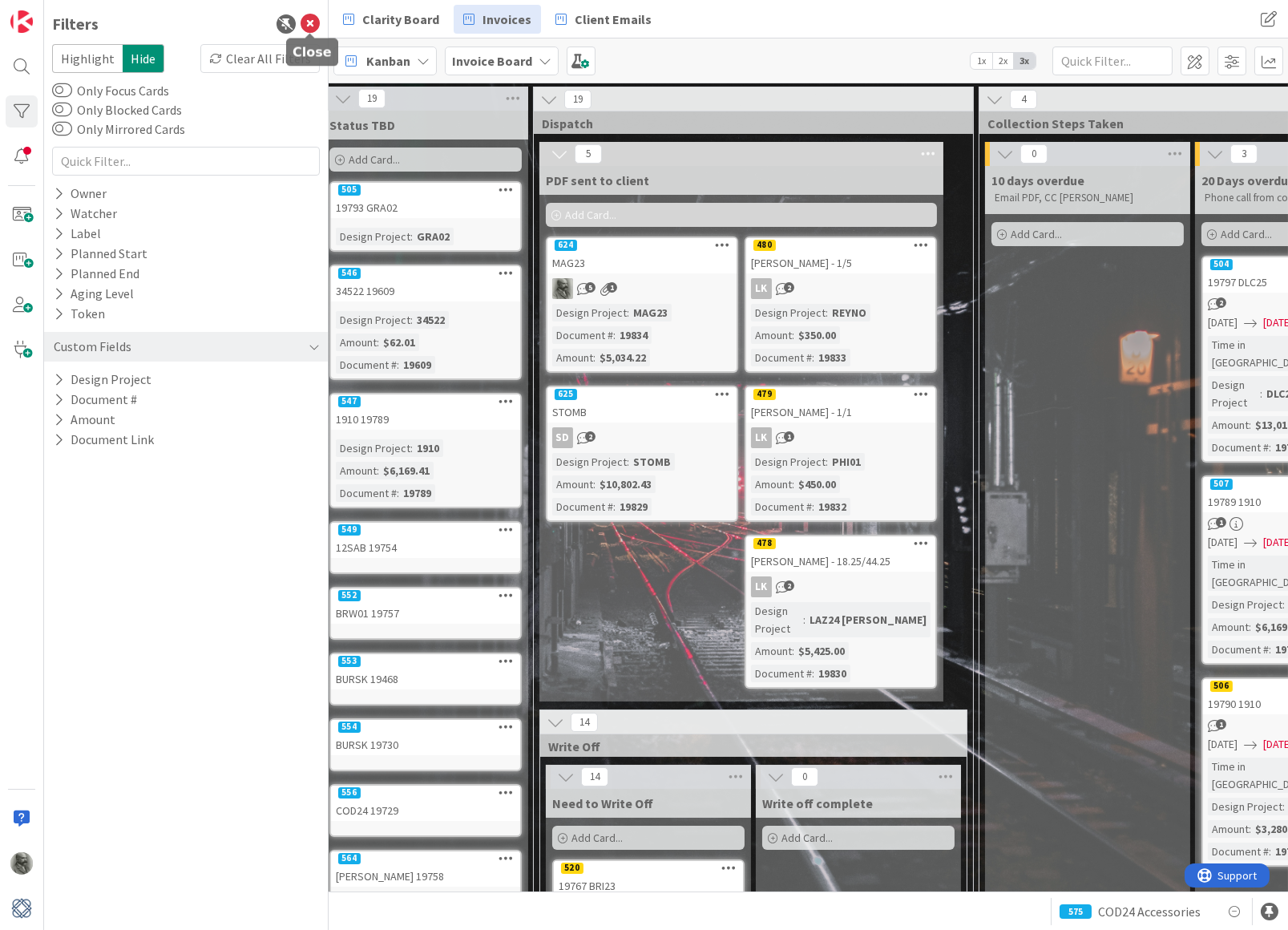
click at [311, 15] on icon at bounding box center [310, 24] width 19 height 19
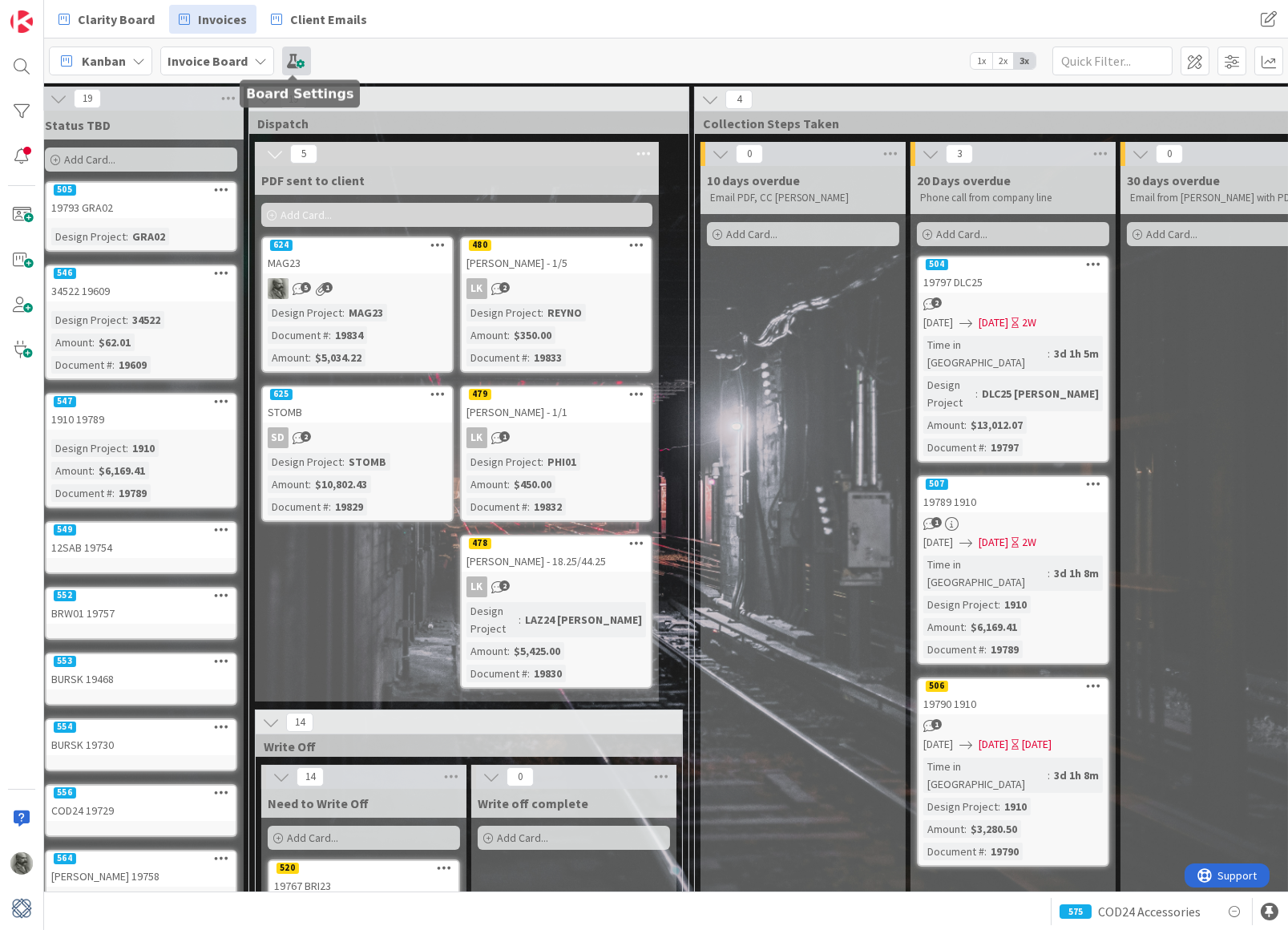
click at [290, 55] on span at bounding box center [297, 61] width 29 height 29
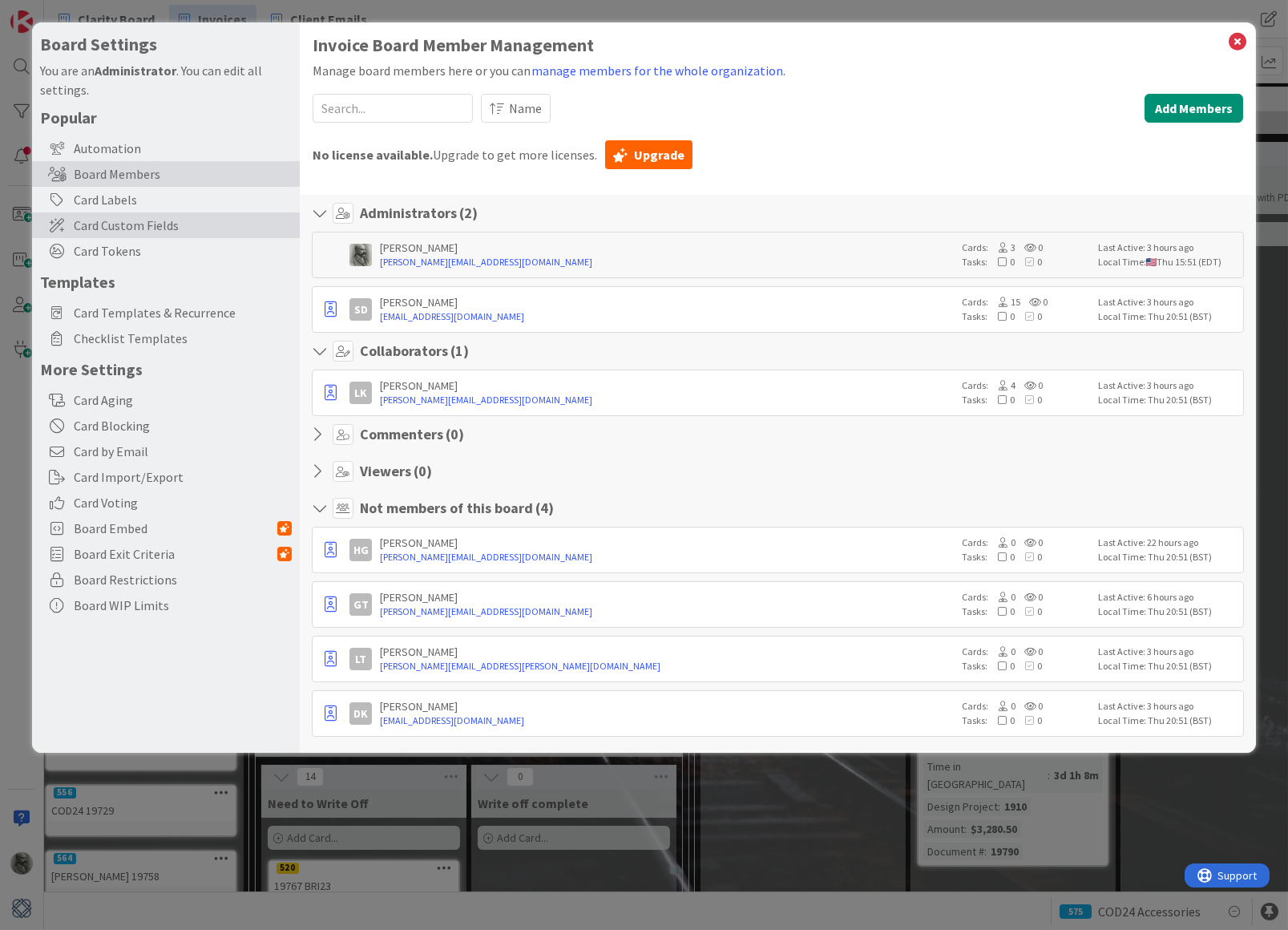
click at [121, 215] on span "Card Custom Fields" at bounding box center [182, 225] width 218 height 19
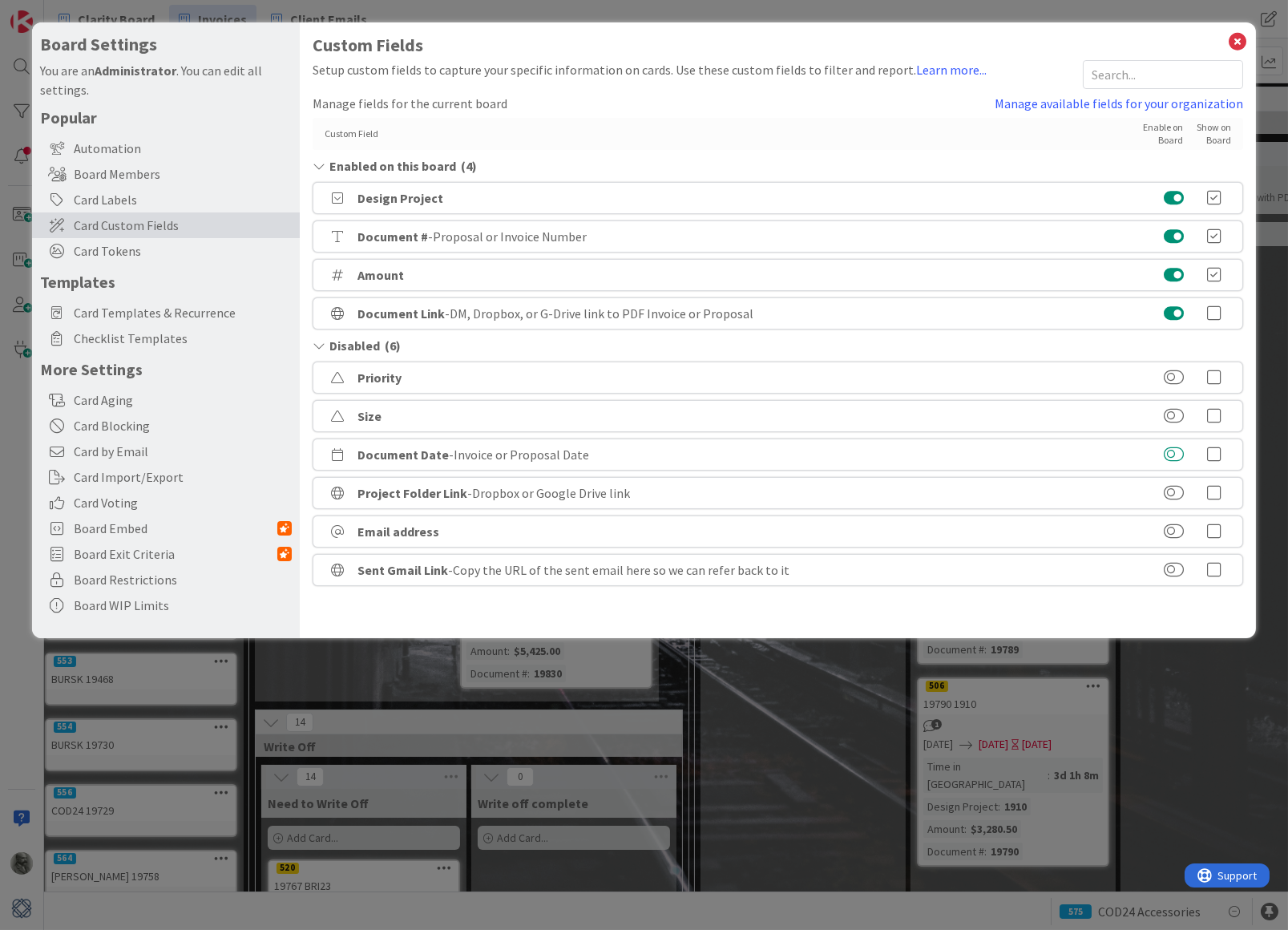
click at [1171, 451] on button at bounding box center [1174, 454] width 20 height 16
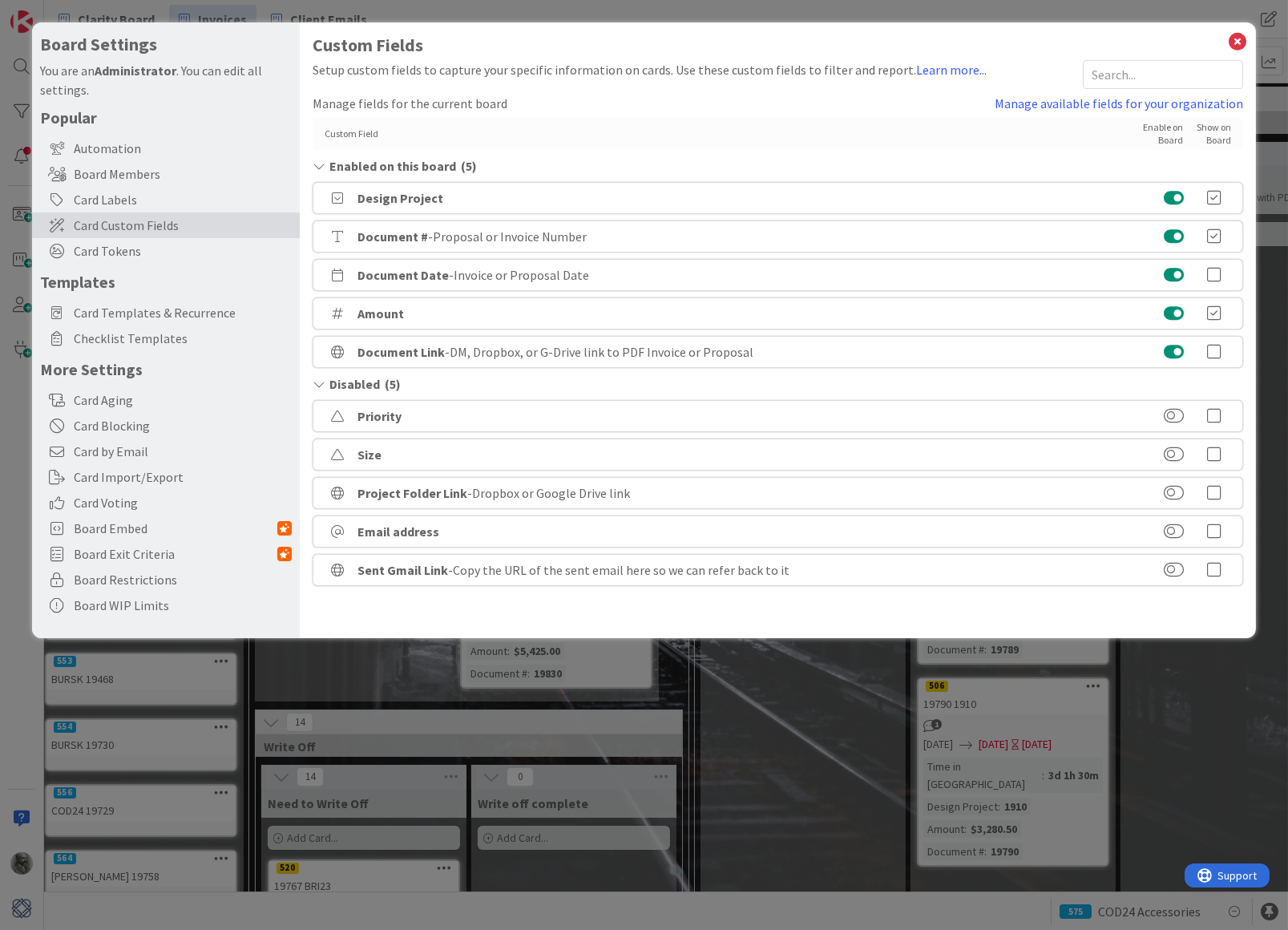
click at [1215, 274] on icon at bounding box center [1214, 275] width 32 height 16
click at [1238, 34] on icon at bounding box center [1237, 42] width 21 height 22
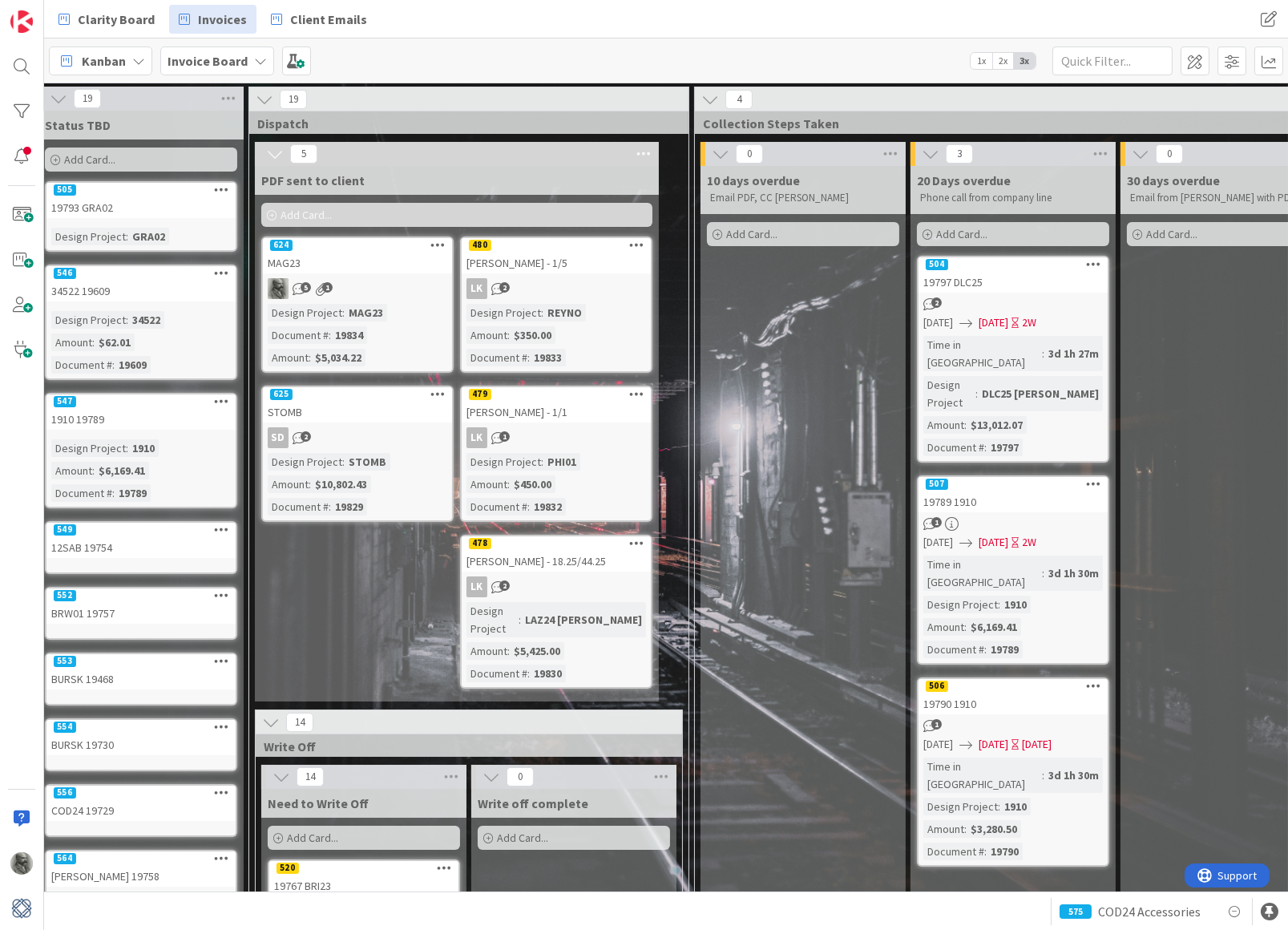
click at [1006, 274] on div "19797 DLC25" at bounding box center [1013, 282] width 189 height 21
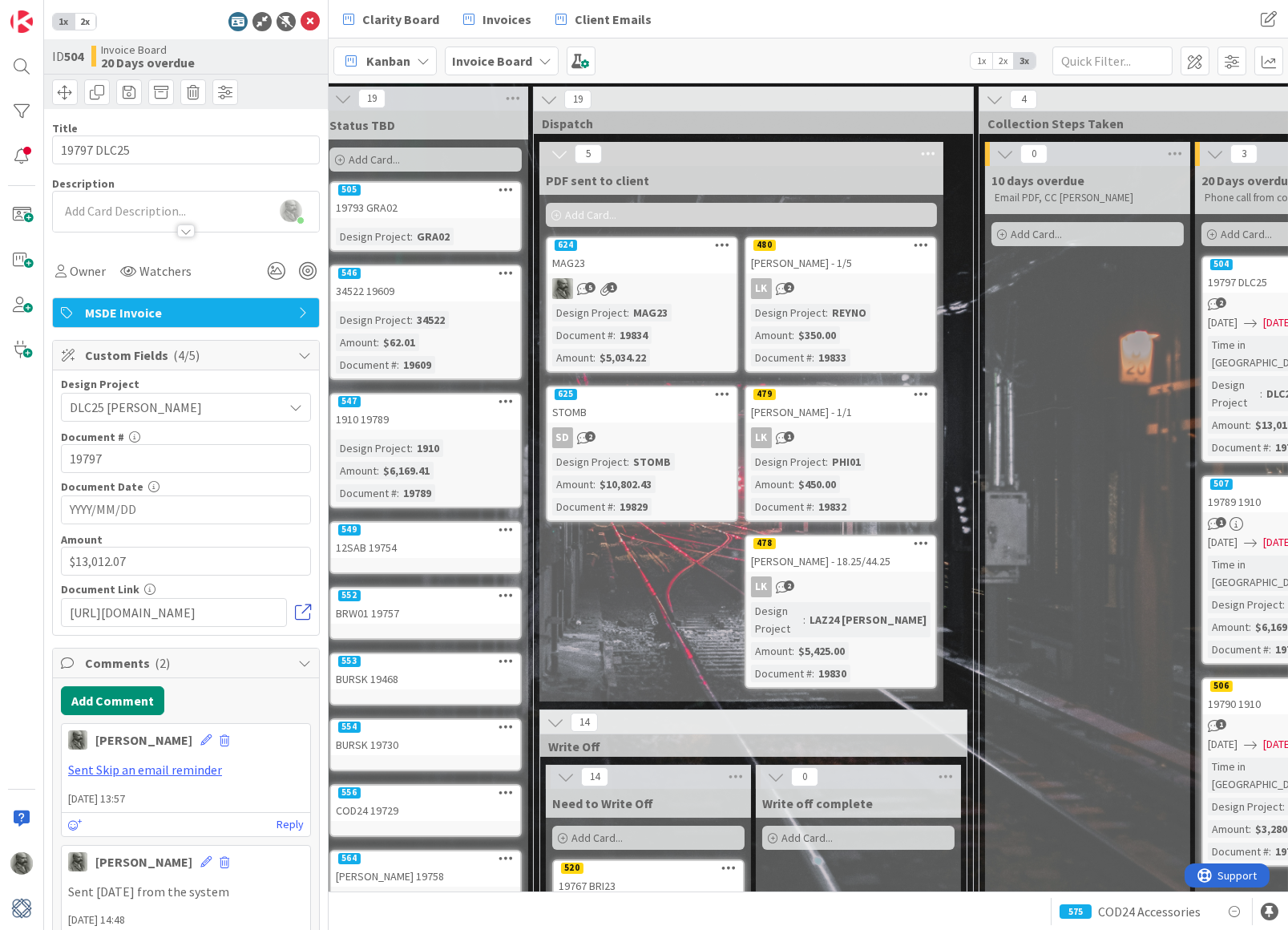
click at [303, 613] on link at bounding box center [303, 612] width 16 height 16
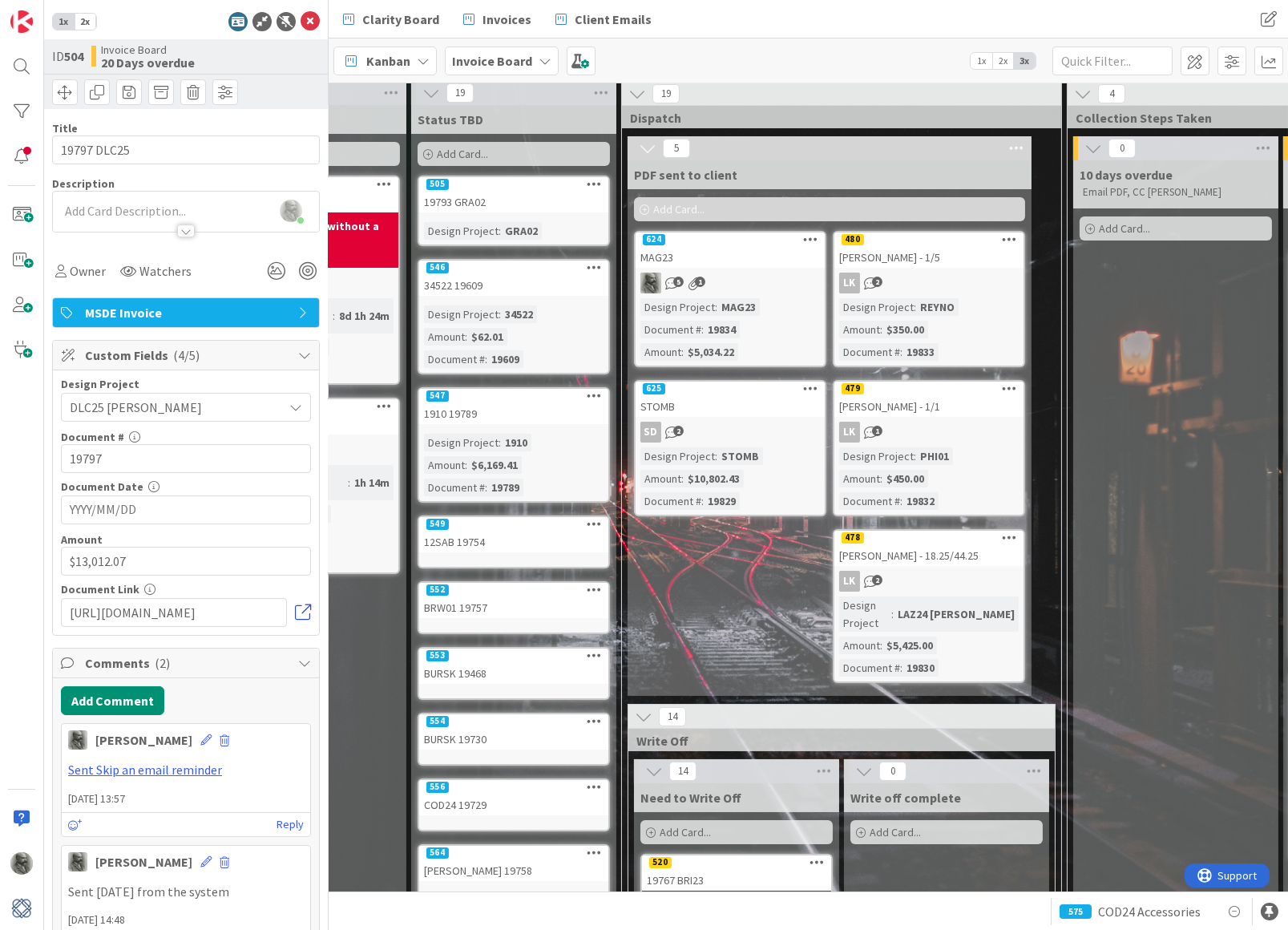
scroll to position [6, 986]
click at [308, 19] on icon at bounding box center [310, 21] width 19 height 19
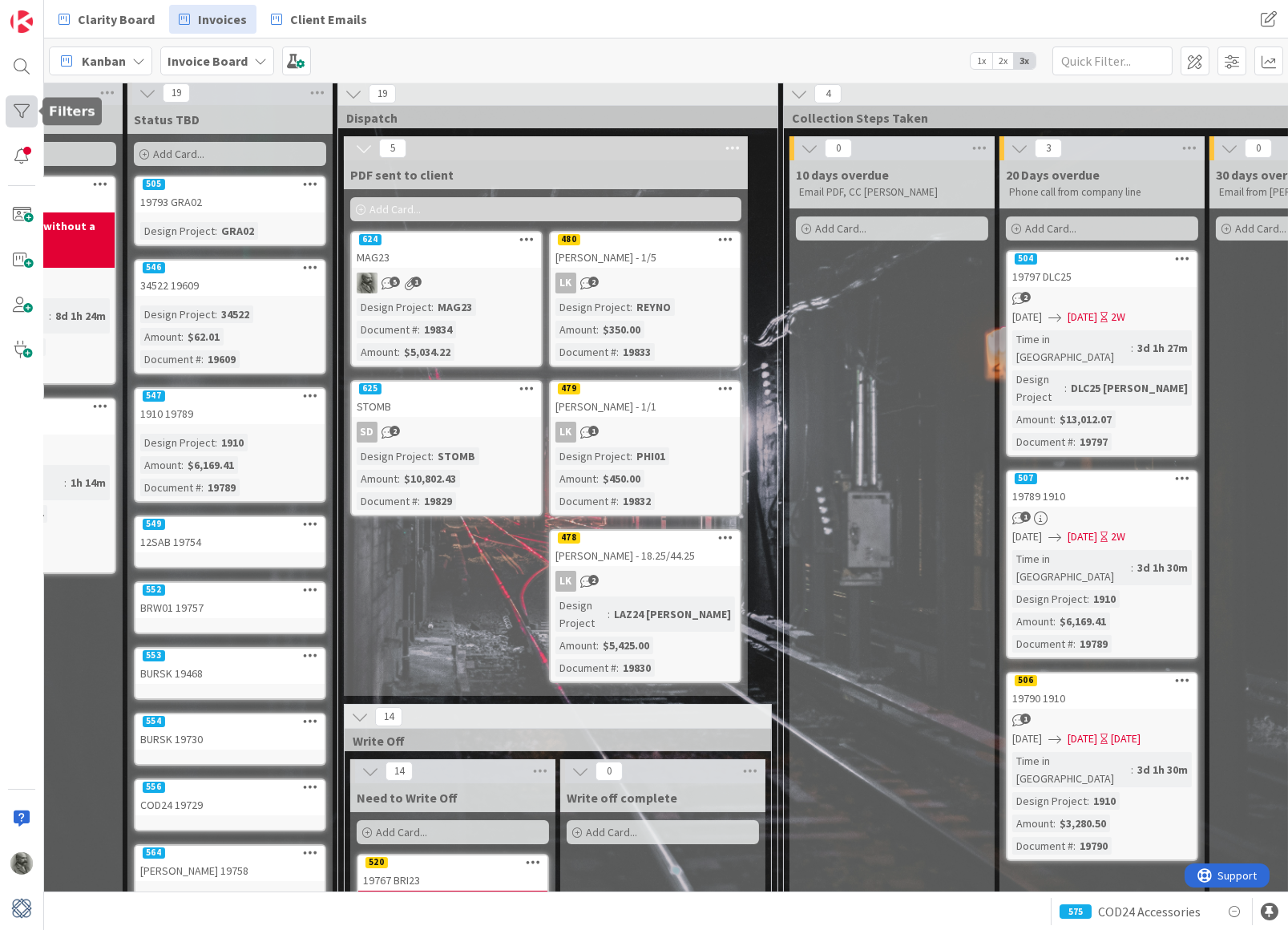
click at [24, 108] on div at bounding box center [22, 112] width 32 height 32
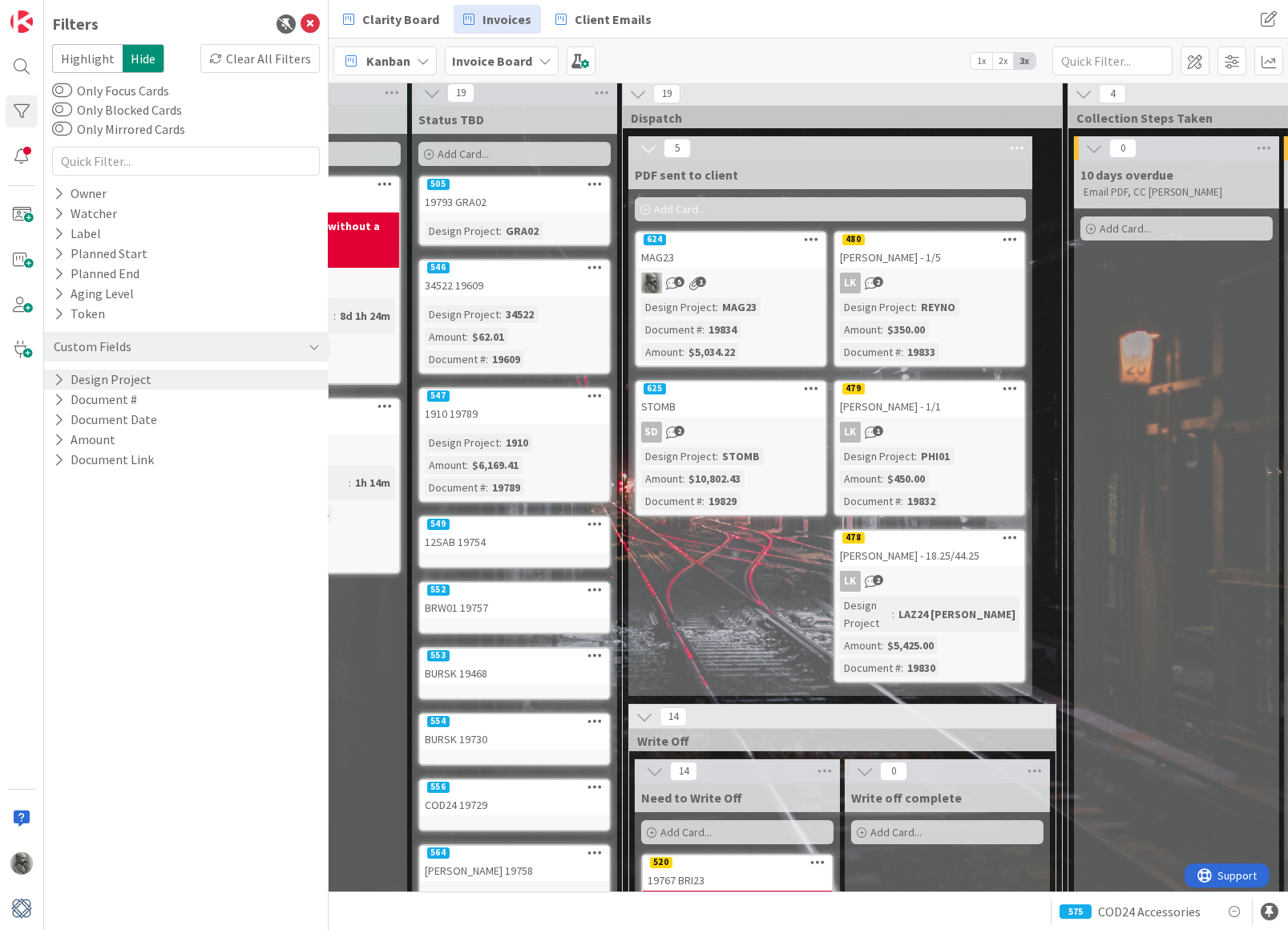
click at [100, 377] on button "Design Project" at bounding box center [102, 380] width 101 height 20
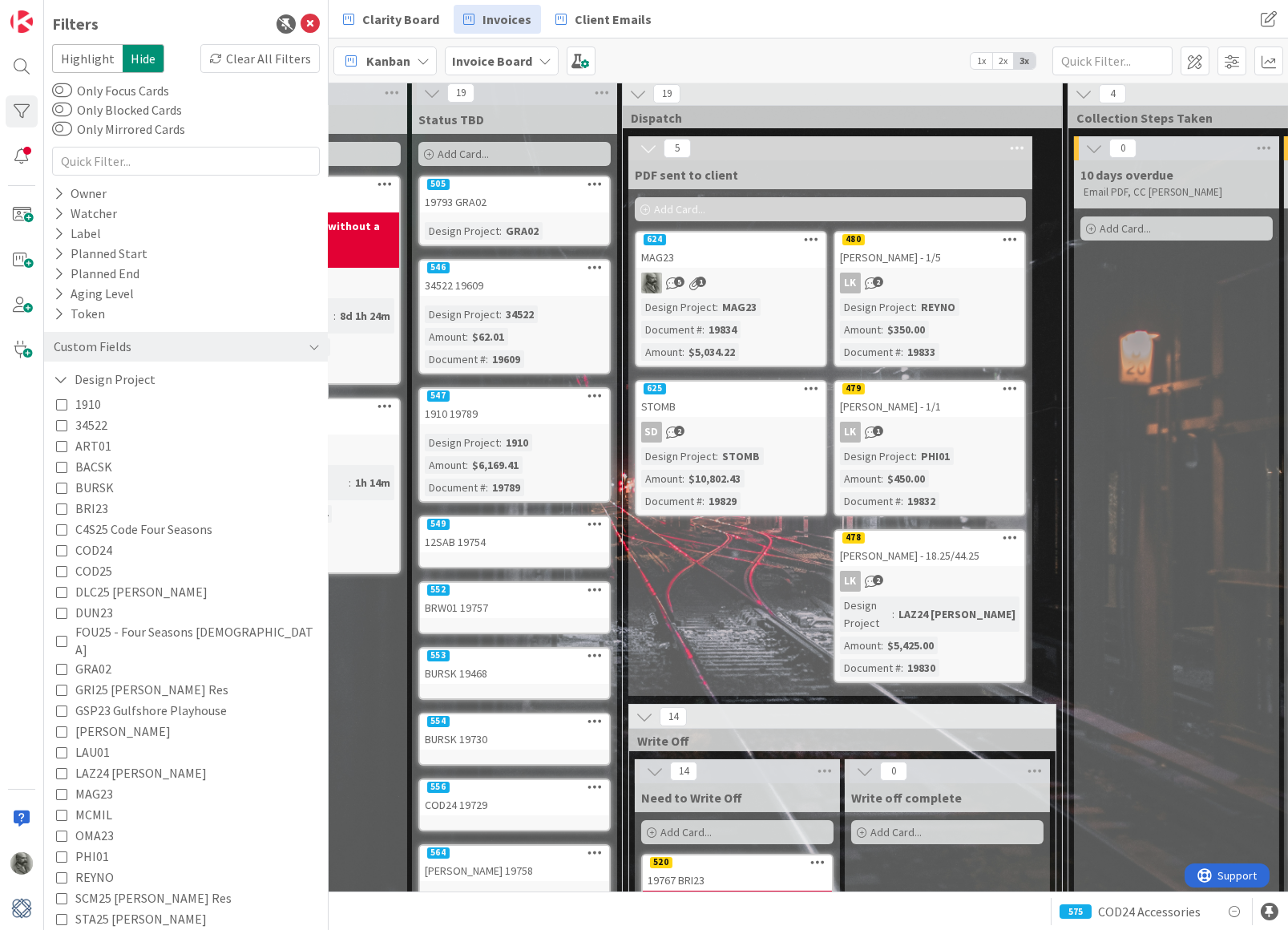
click at [59, 565] on icon at bounding box center [61, 571] width 11 height 11
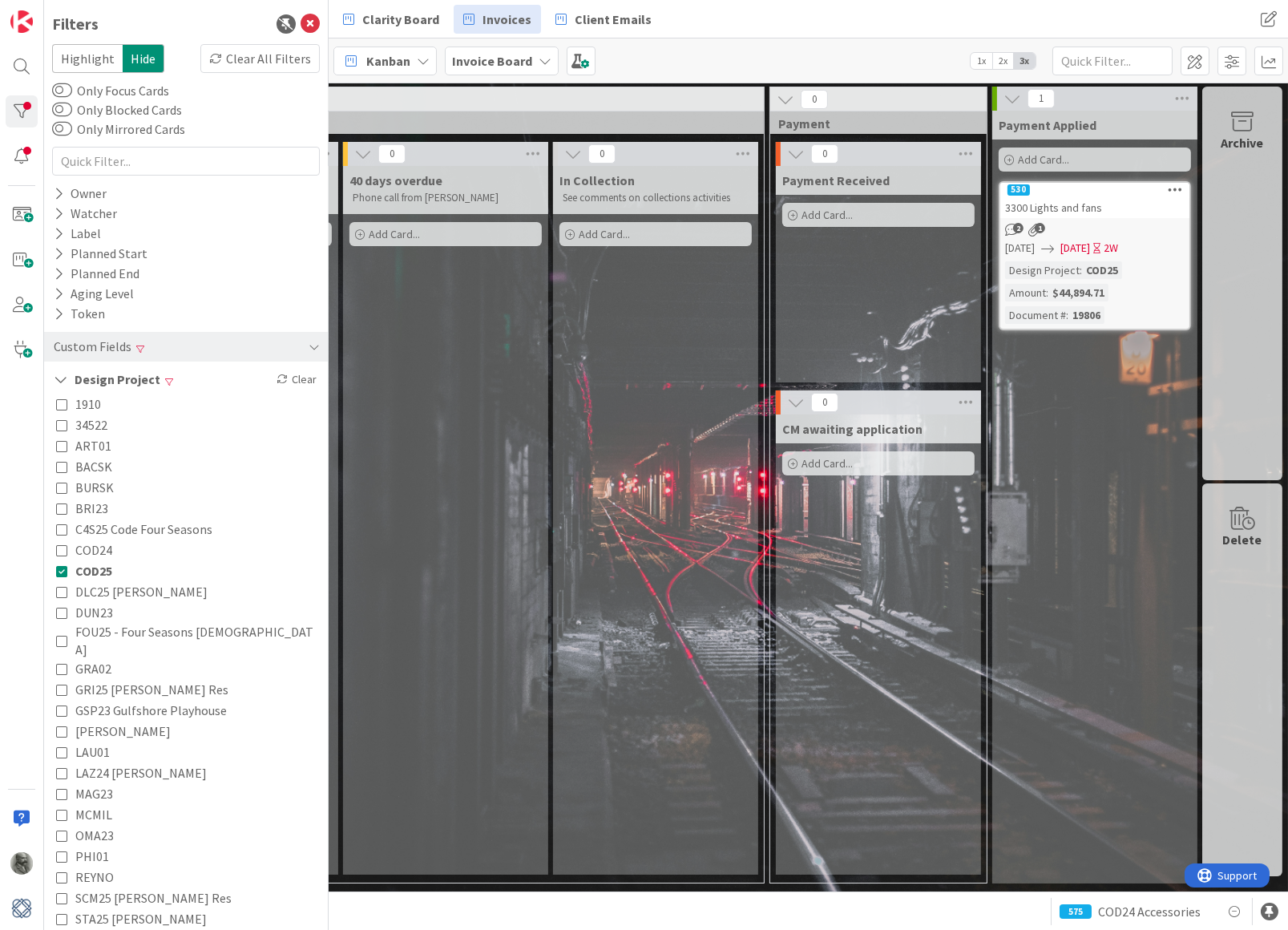
click at [1135, 195] on div "530" at bounding box center [1094, 190] width 189 height 14
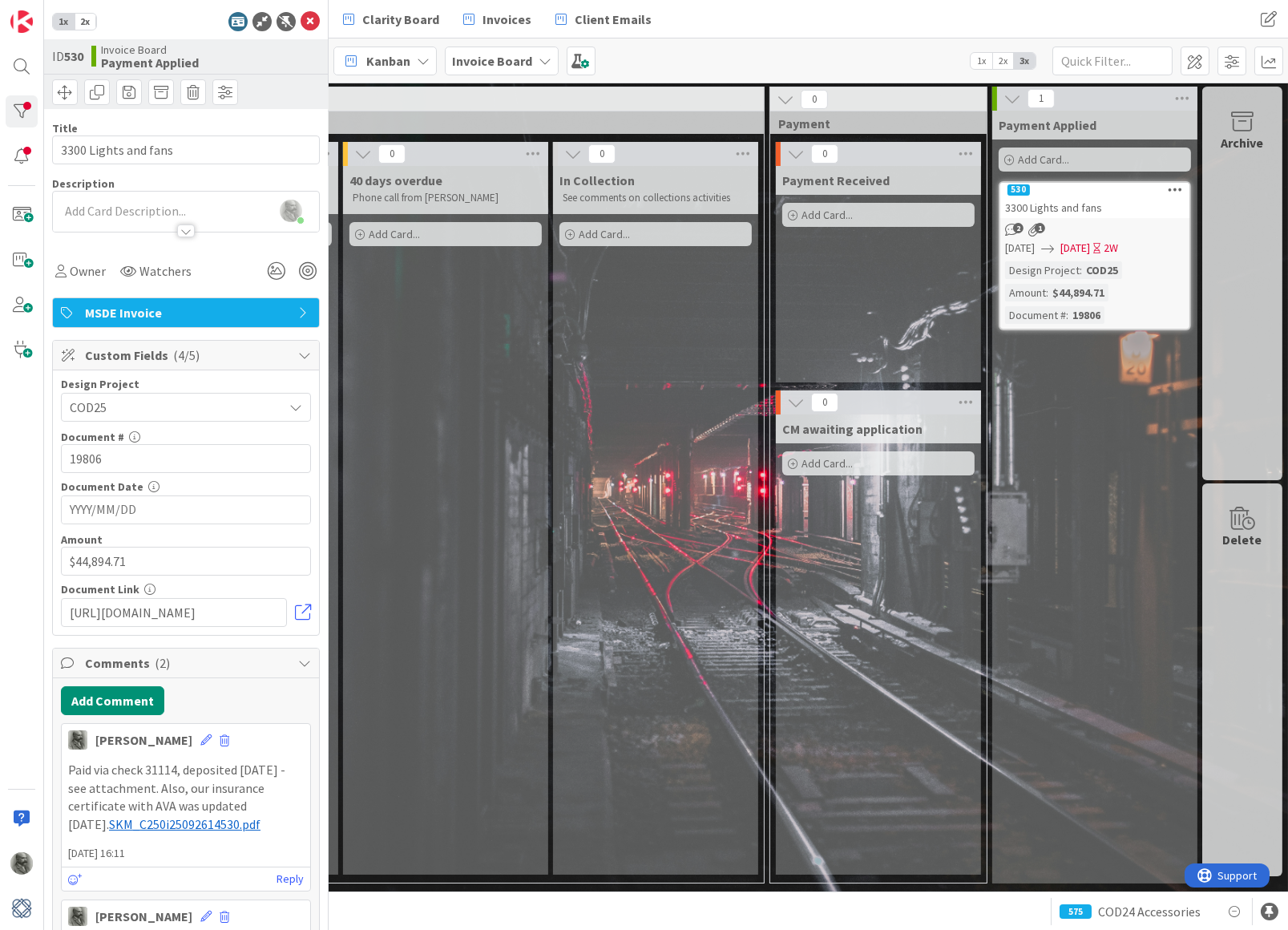
click at [145, 820] on span "SKM_C250i25092614530.pdf" at bounding box center [185, 824] width 152 height 16
click at [200, 734] on icon at bounding box center [205, 739] width 11 height 11
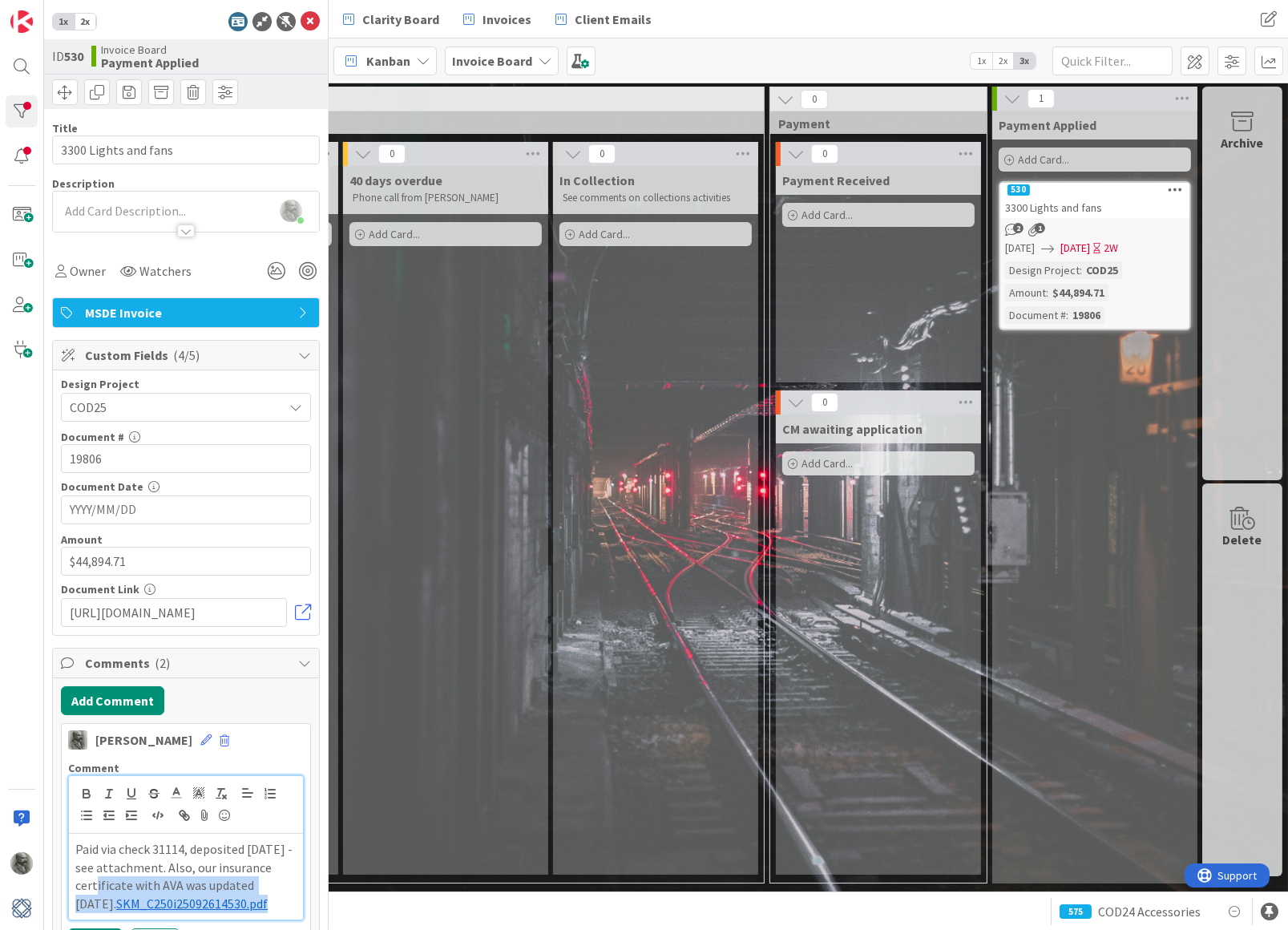
drag, startPoint x: 242, startPoint y: 899, endPoint x: 41, endPoint y: 885, distance: 201.5
click at [41, 885] on div "1x 2x ID 530 Invoice Board Payment Applied Title 20 / 128 3300 Lights and fans …" at bounding box center [164, 465] width 329 height 930
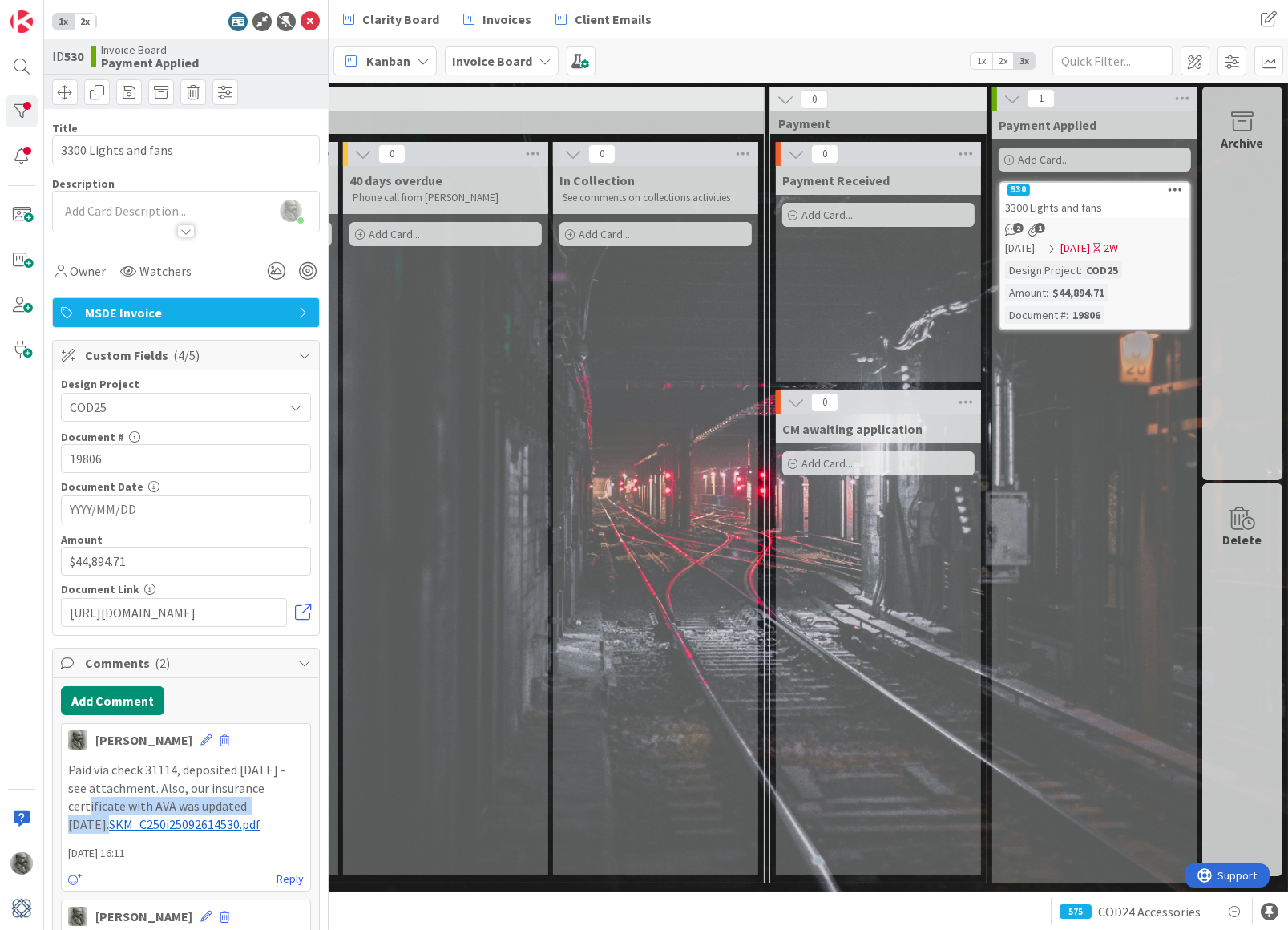
click at [258, 816] on p "Paid via check 31114, deposited [DATE] - see attachment. Also, our insurance ce…" at bounding box center [186, 798] width 236 height 73
drag, startPoint x: 238, startPoint y: 817, endPoint x: 63, endPoint y: 816, distance: 175.0
click at [63, 816] on div "Paid via check 31114, deposited [DATE] - see attachment. Also, our insurance ce…" at bounding box center [186, 797] width 248 height 86
click at [200, 734] on icon at bounding box center [205, 739] width 11 height 11
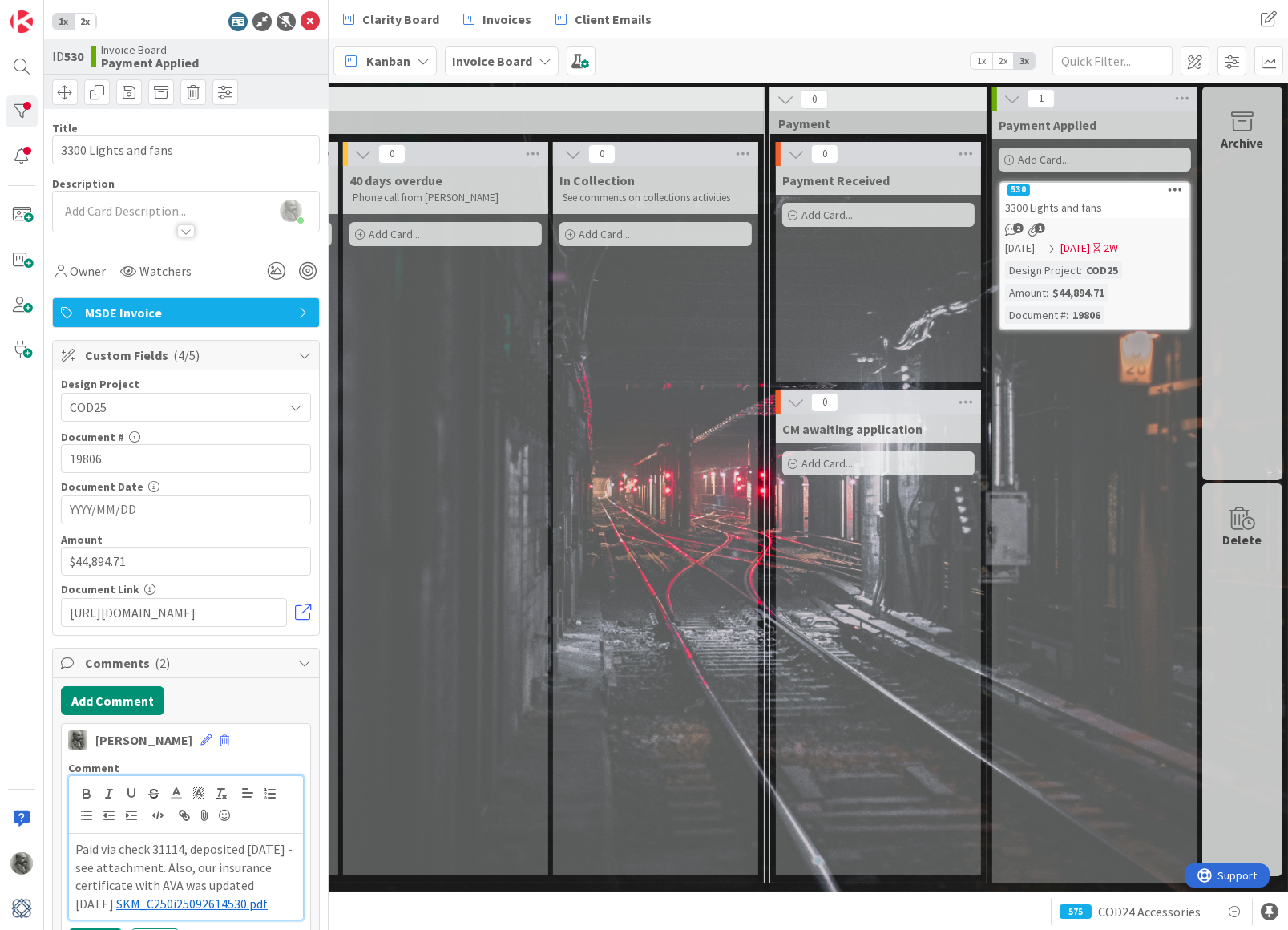
drag, startPoint x: 230, startPoint y: 904, endPoint x: 64, endPoint y: 896, distance: 166.2
click at [64, 896] on div "Comment Paid via check 31114, deposited [DATE] - see attachment. Also, our insu…" at bounding box center [186, 855] width 248 height 200
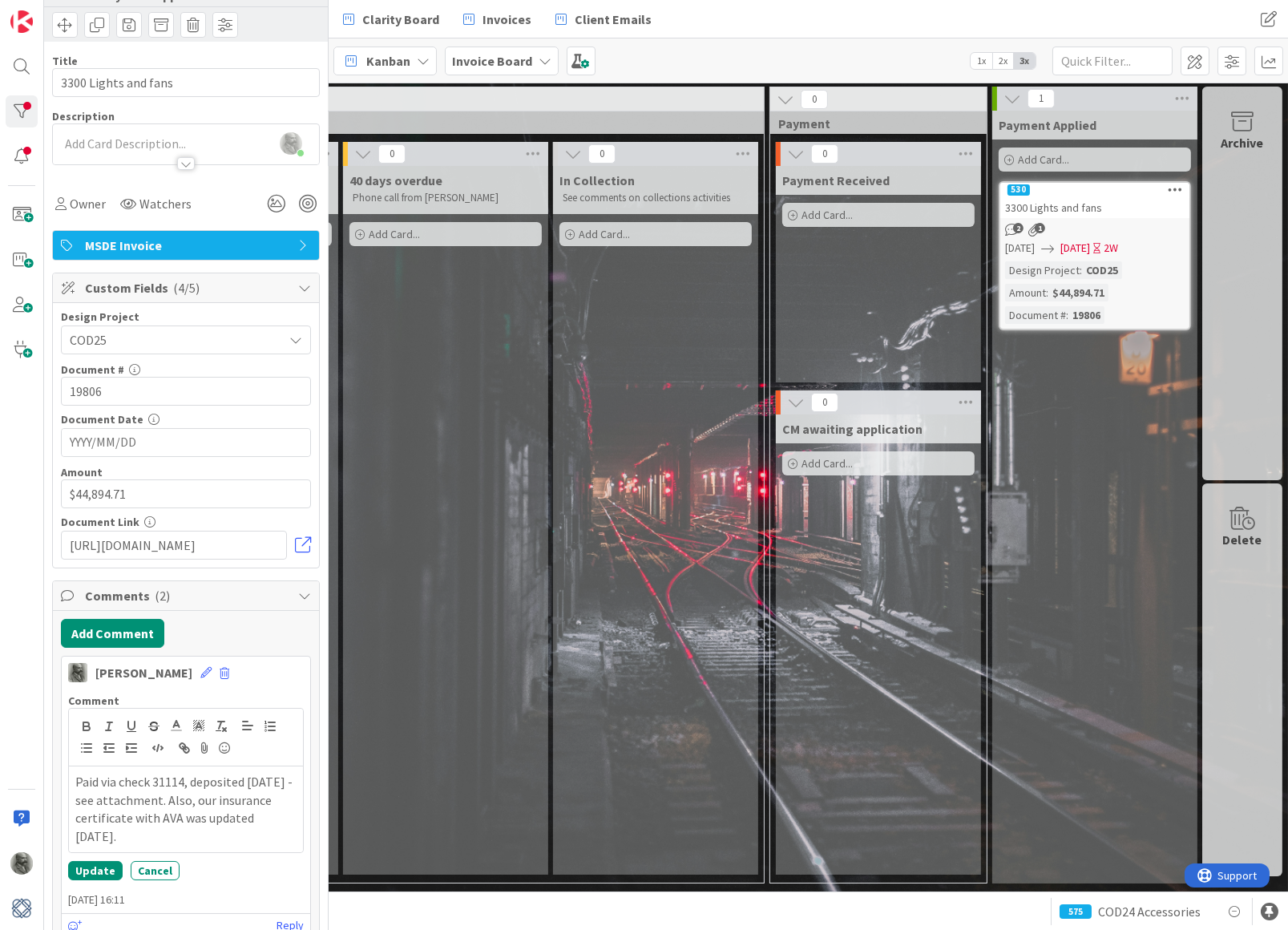
scroll to position [70, 0]
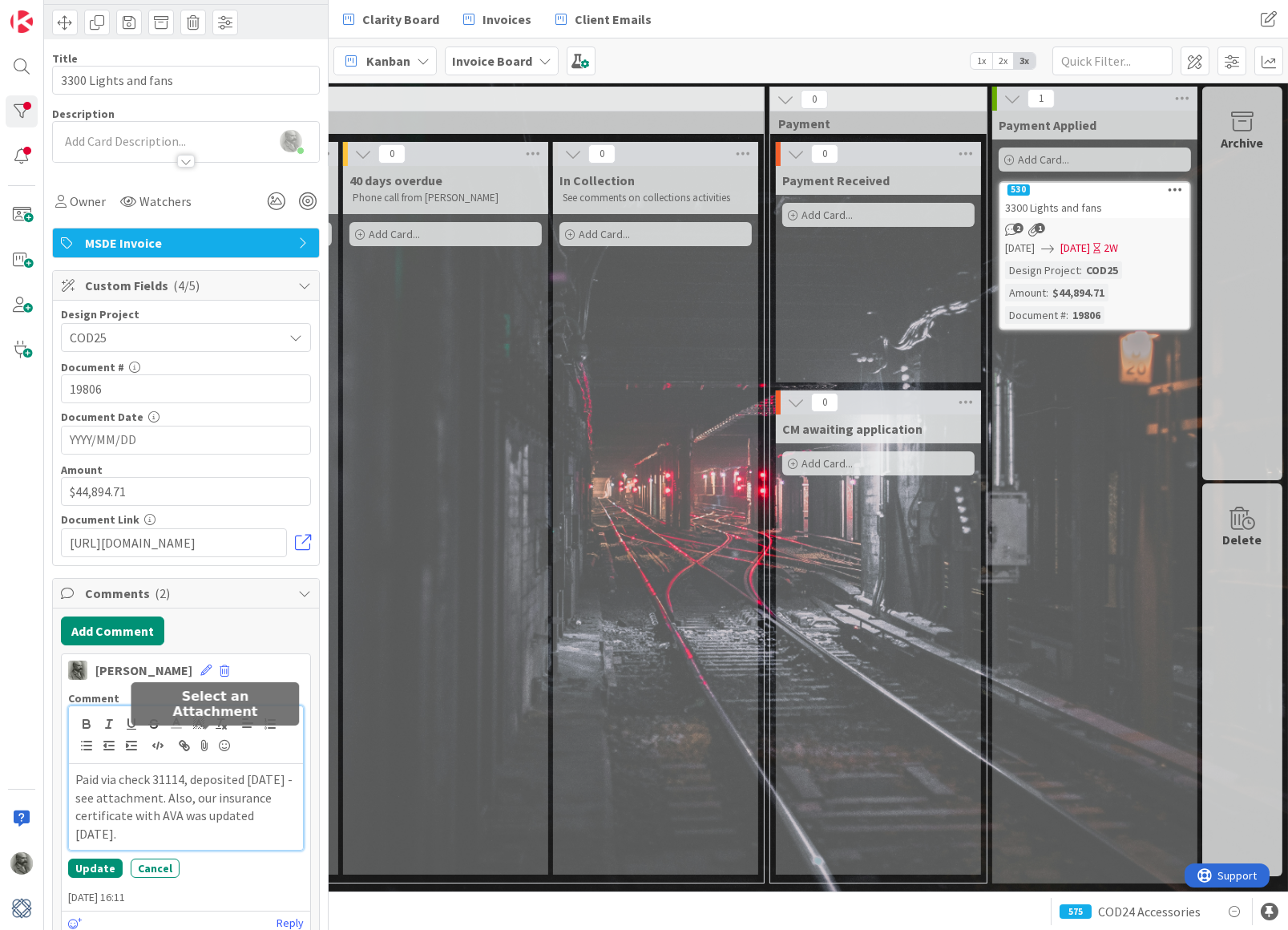
click at [207, 743] on icon at bounding box center [205, 745] width 19 height 22
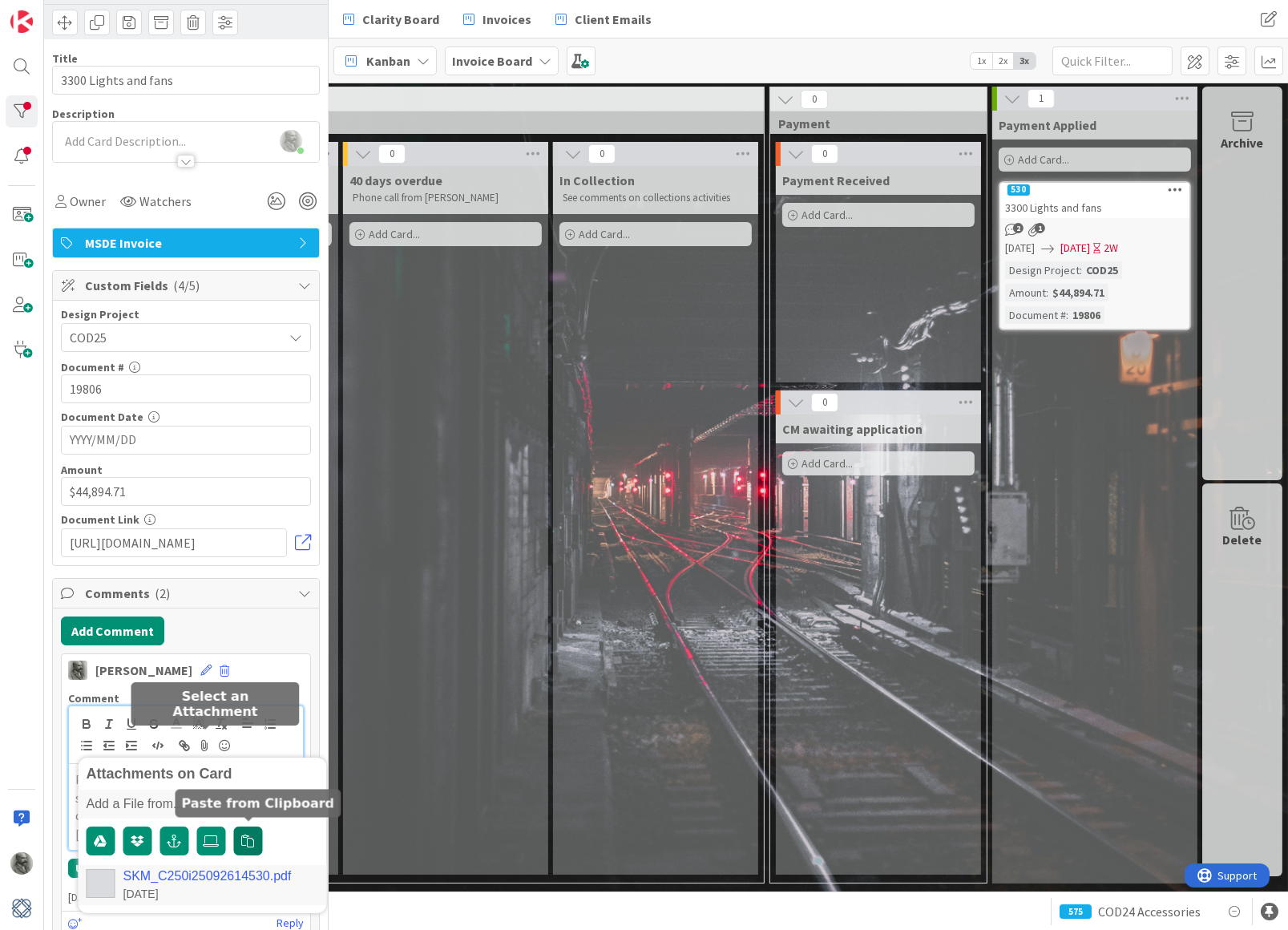
click at [248, 835] on icon "button" at bounding box center [248, 841] width 13 height 13
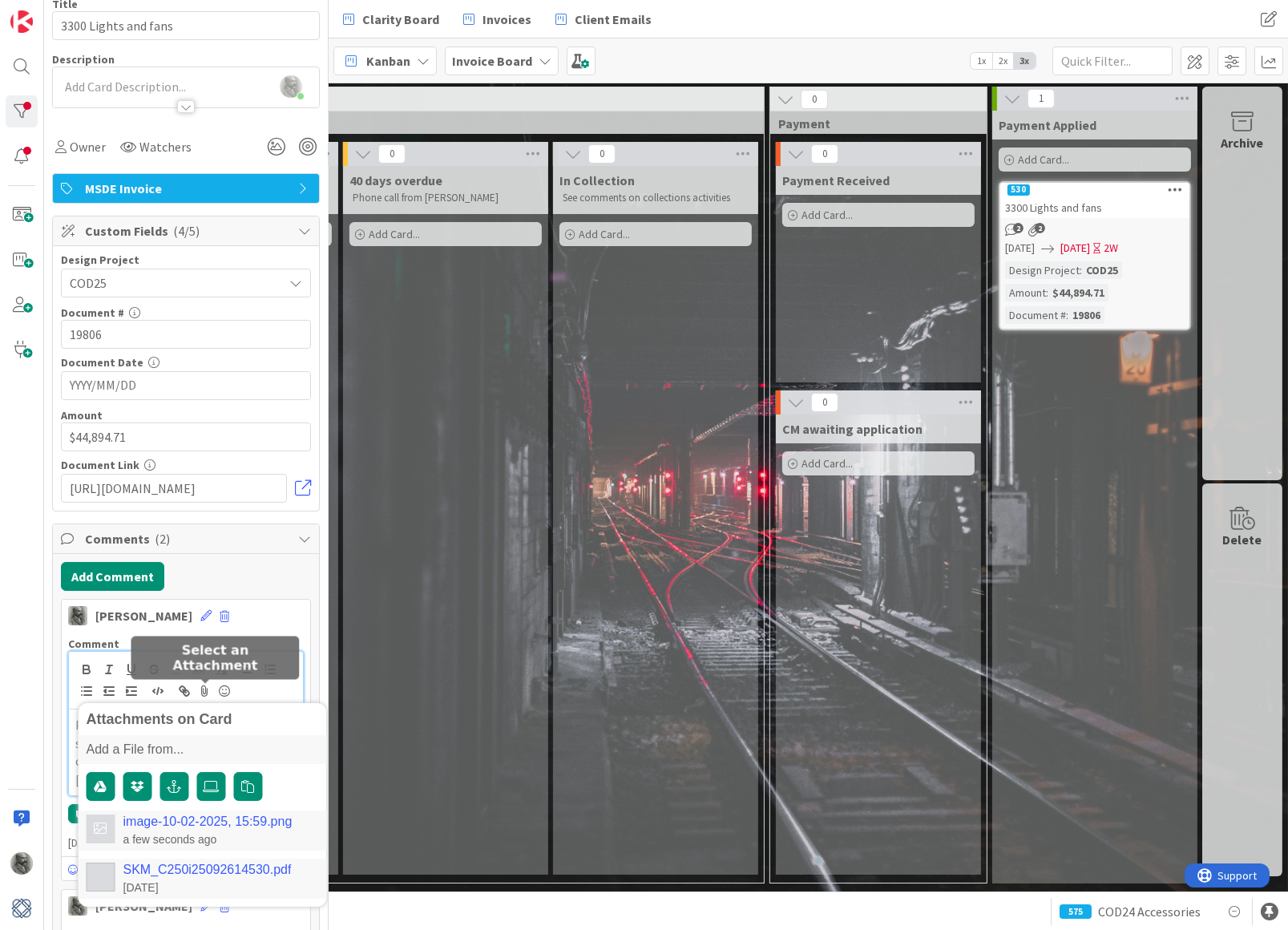
scroll to position [124, 0]
click at [264, 836] on div "a few seconds ago" at bounding box center [208, 840] width 169 height 14
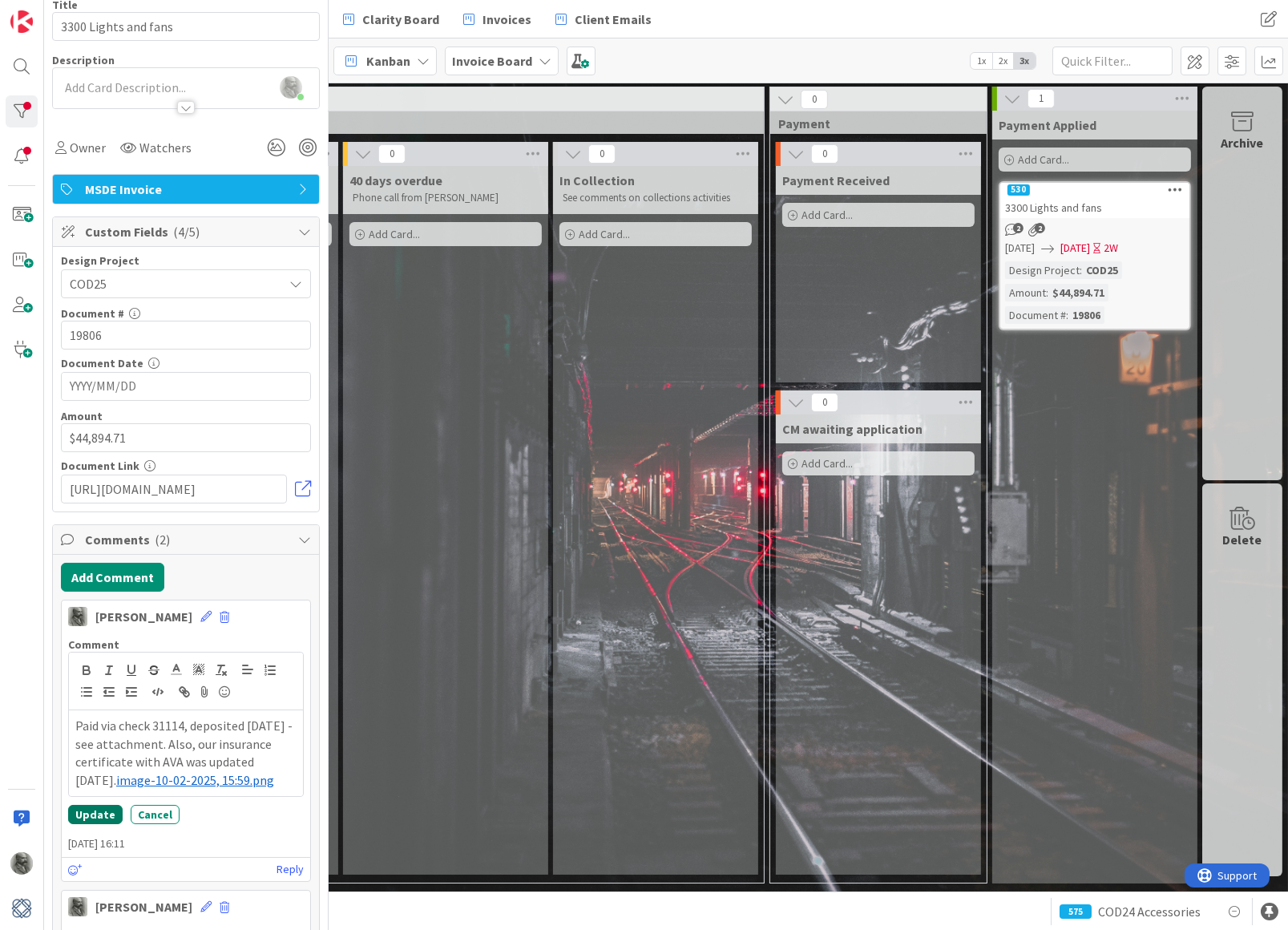
click at [92, 807] on button "Update" at bounding box center [95, 815] width 54 height 19
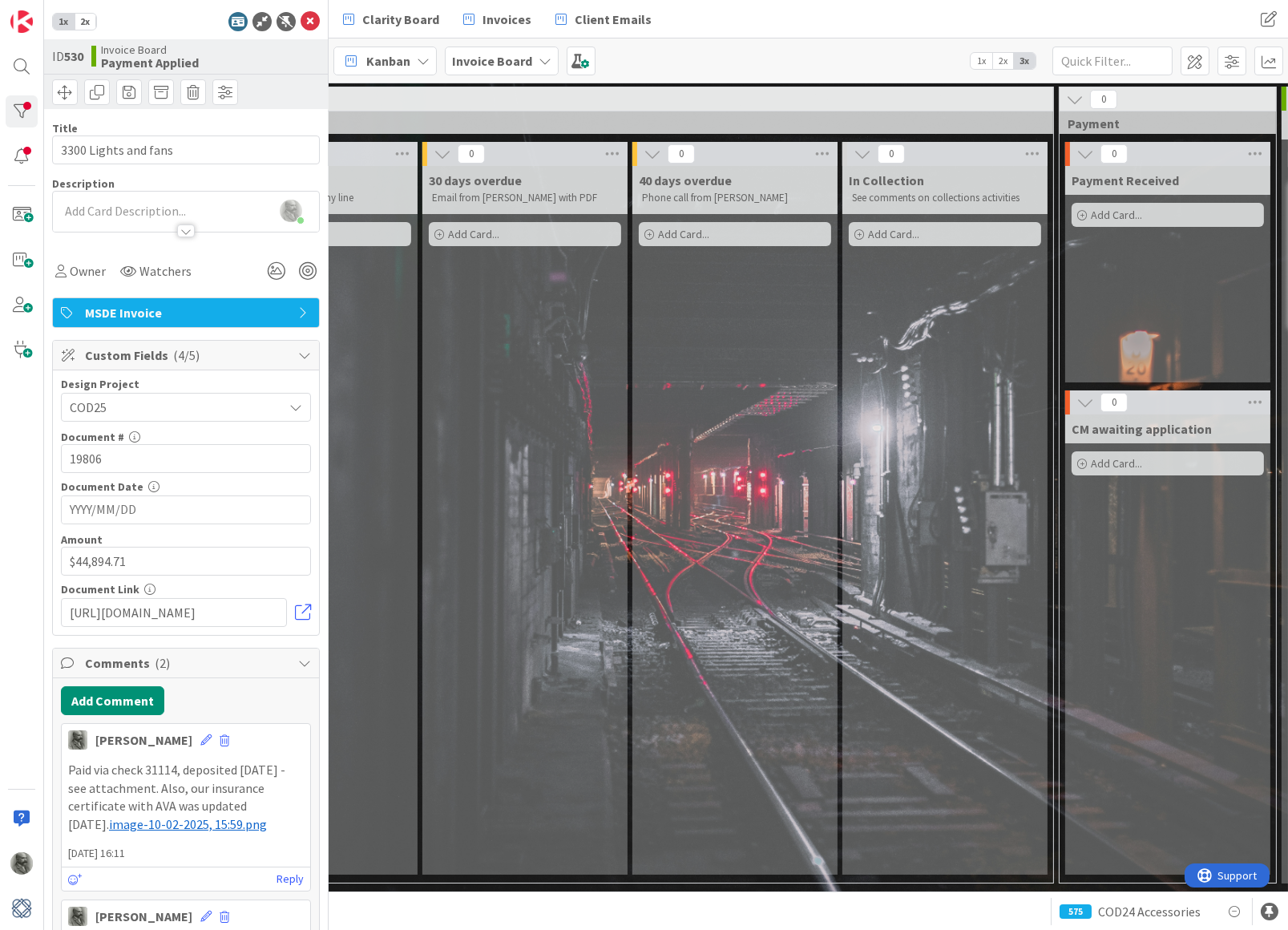
scroll to position [0, 0]
click at [307, 22] on icon at bounding box center [310, 21] width 19 height 19
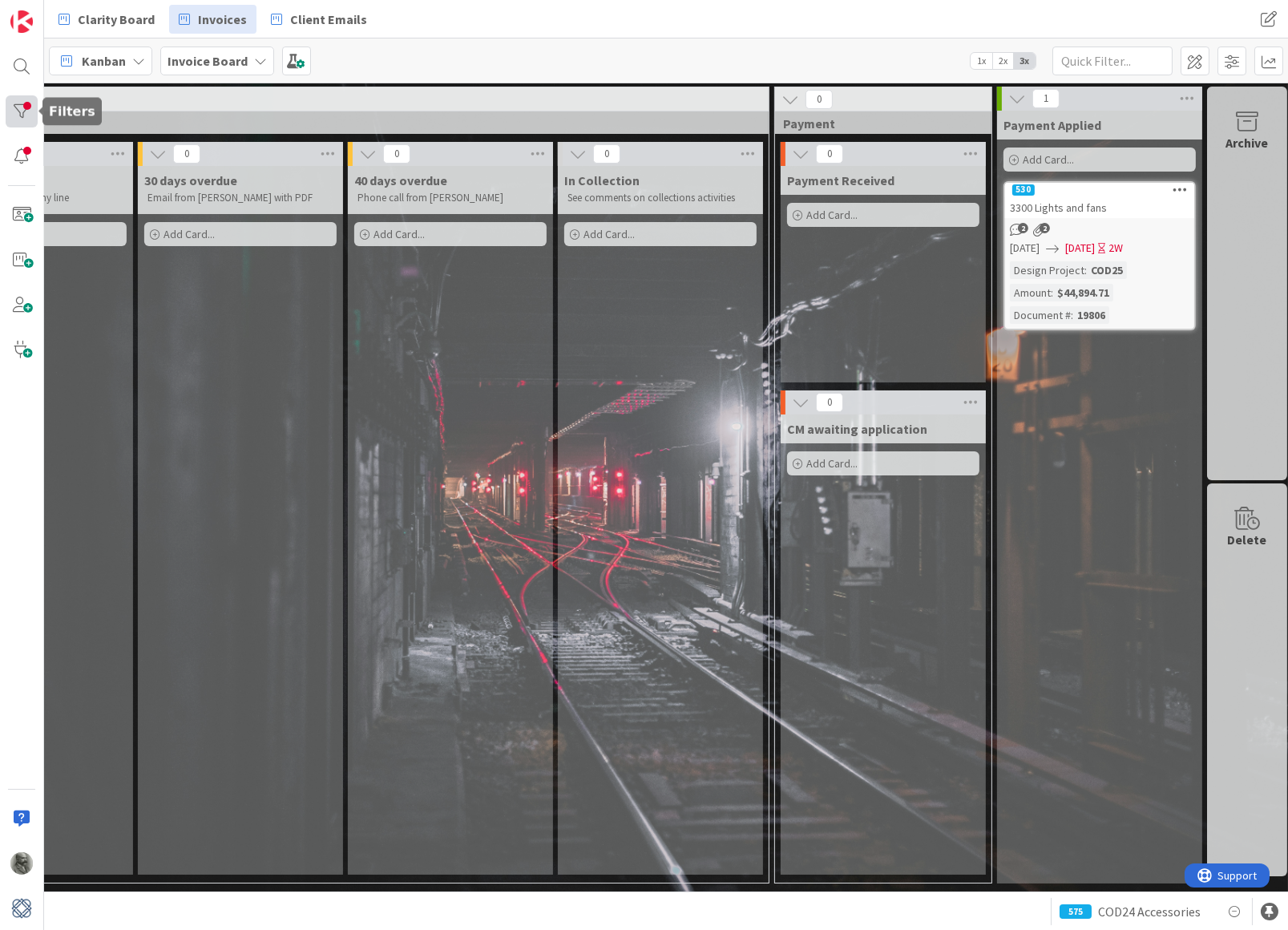
click at [24, 109] on div at bounding box center [22, 112] width 32 height 32
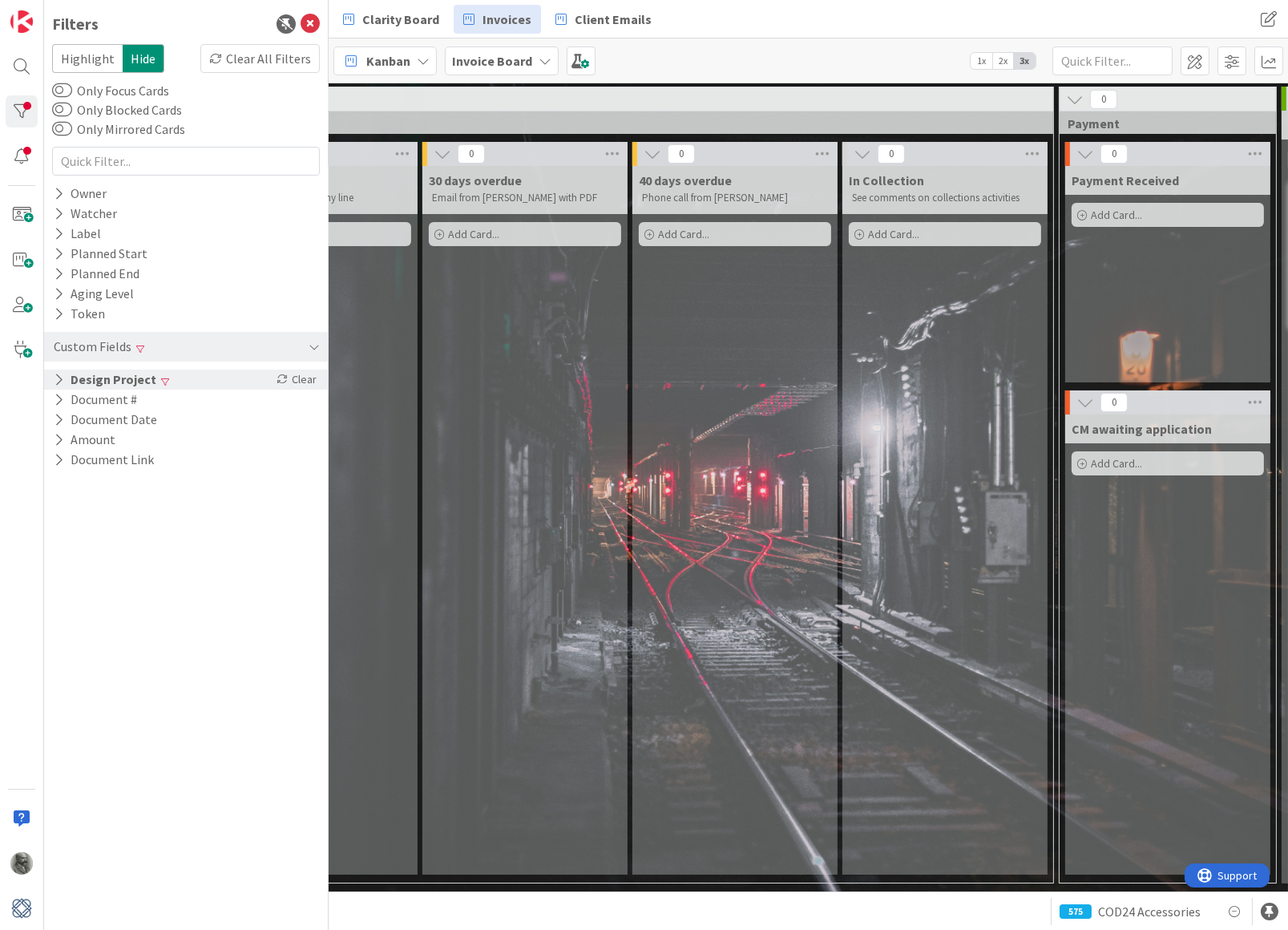
click at [125, 370] on button "Design Project" at bounding box center [104, 380] width 106 height 20
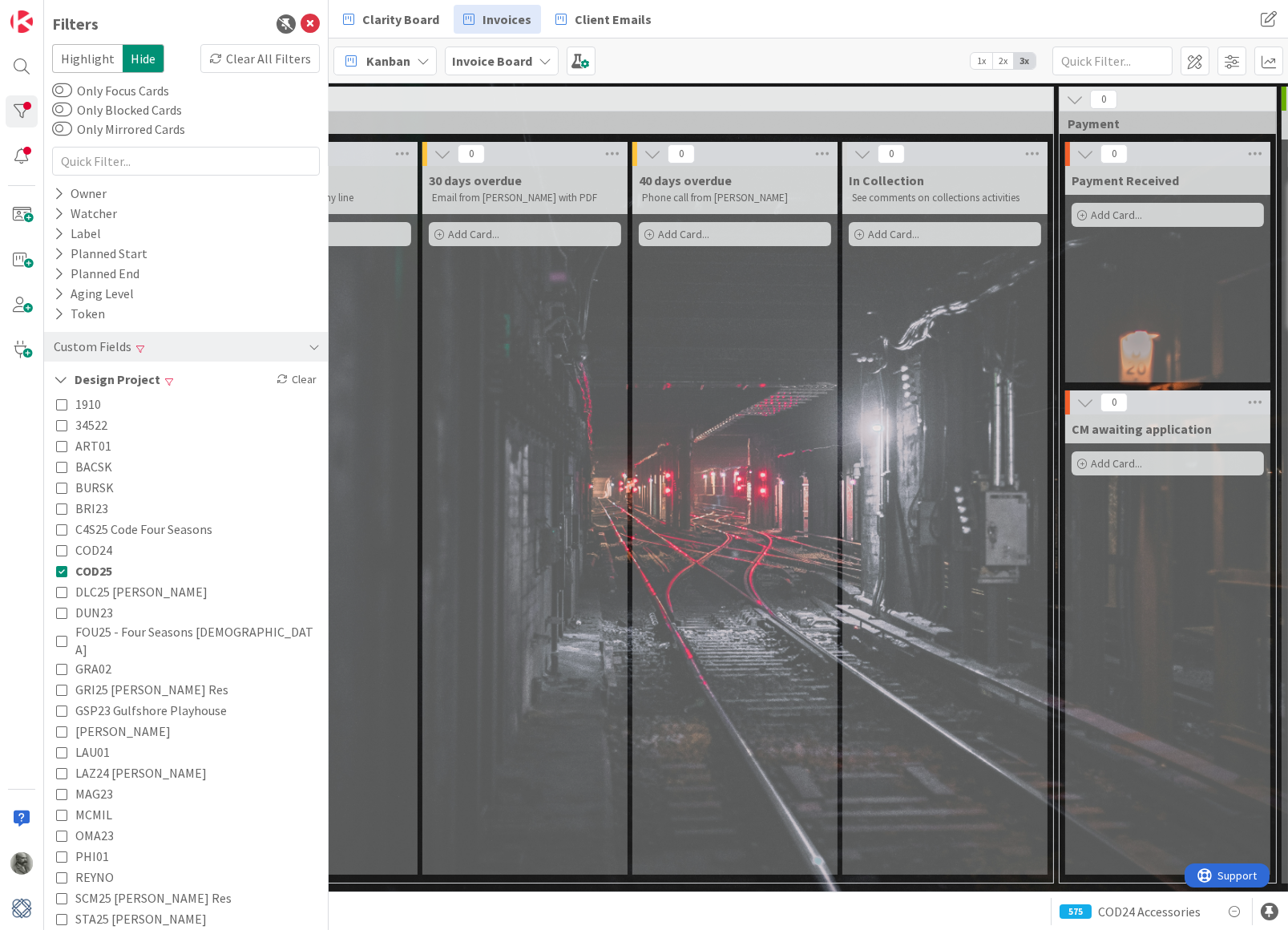
click at [64, 565] on icon at bounding box center [61, 571] width 11 height 11
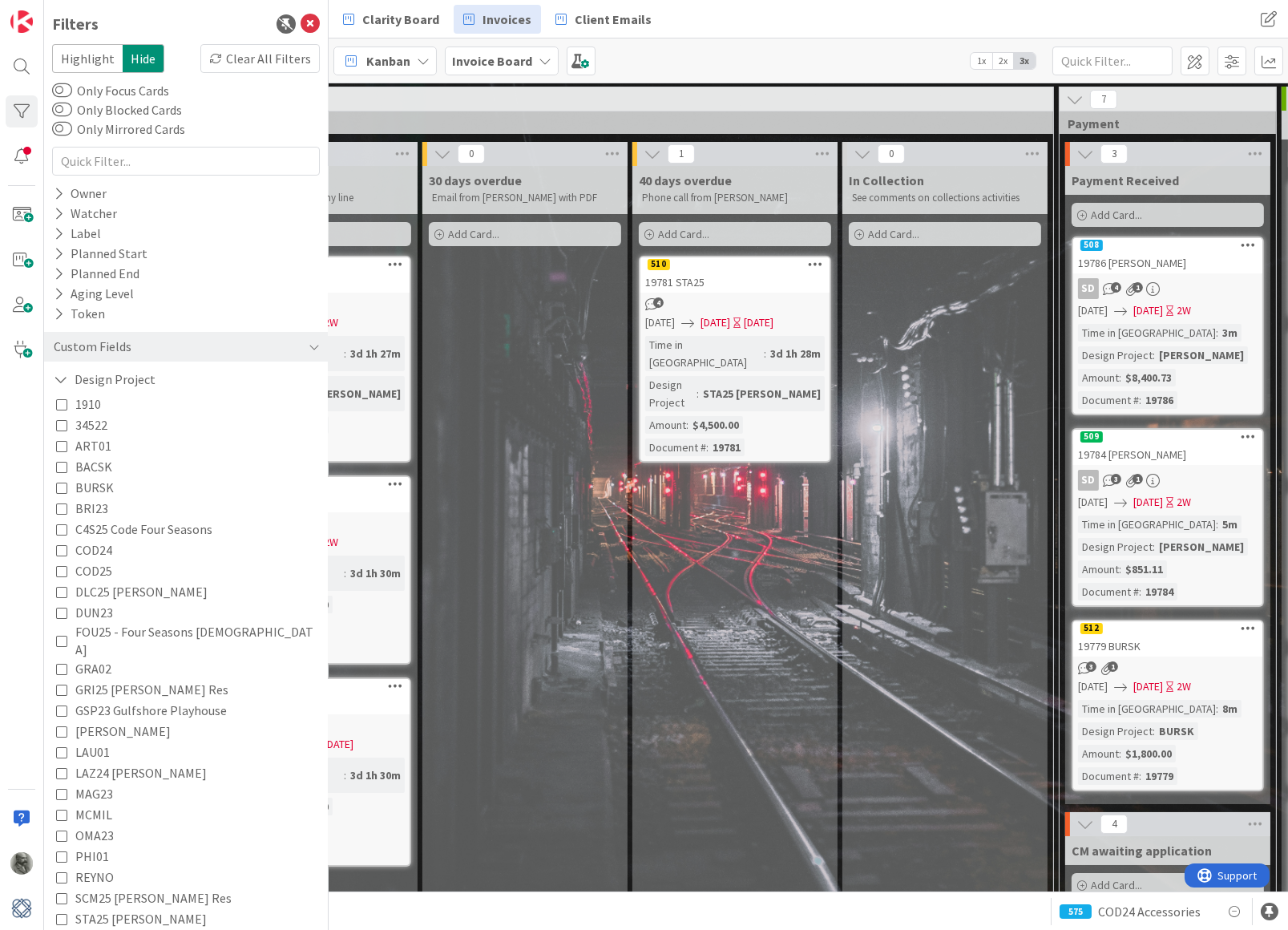
click at [60, 704] on icon at bounding box center [61, 710] width 11 height 11
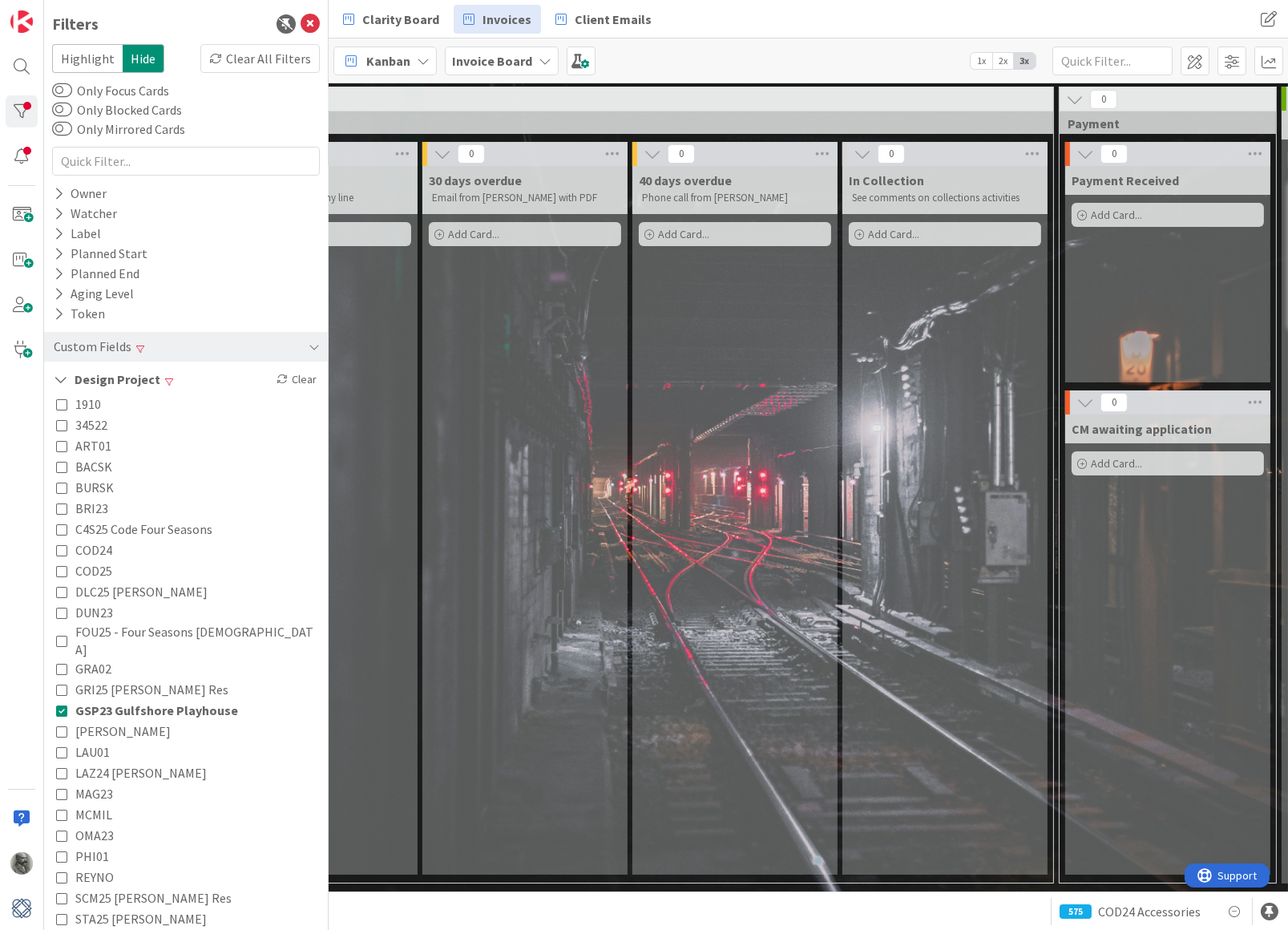
click at [630, 639] on div "0 40 days overdue Phone call from [PERSON_NAME] Add Card..." at bounding box center [735, 512] width 210 height 741
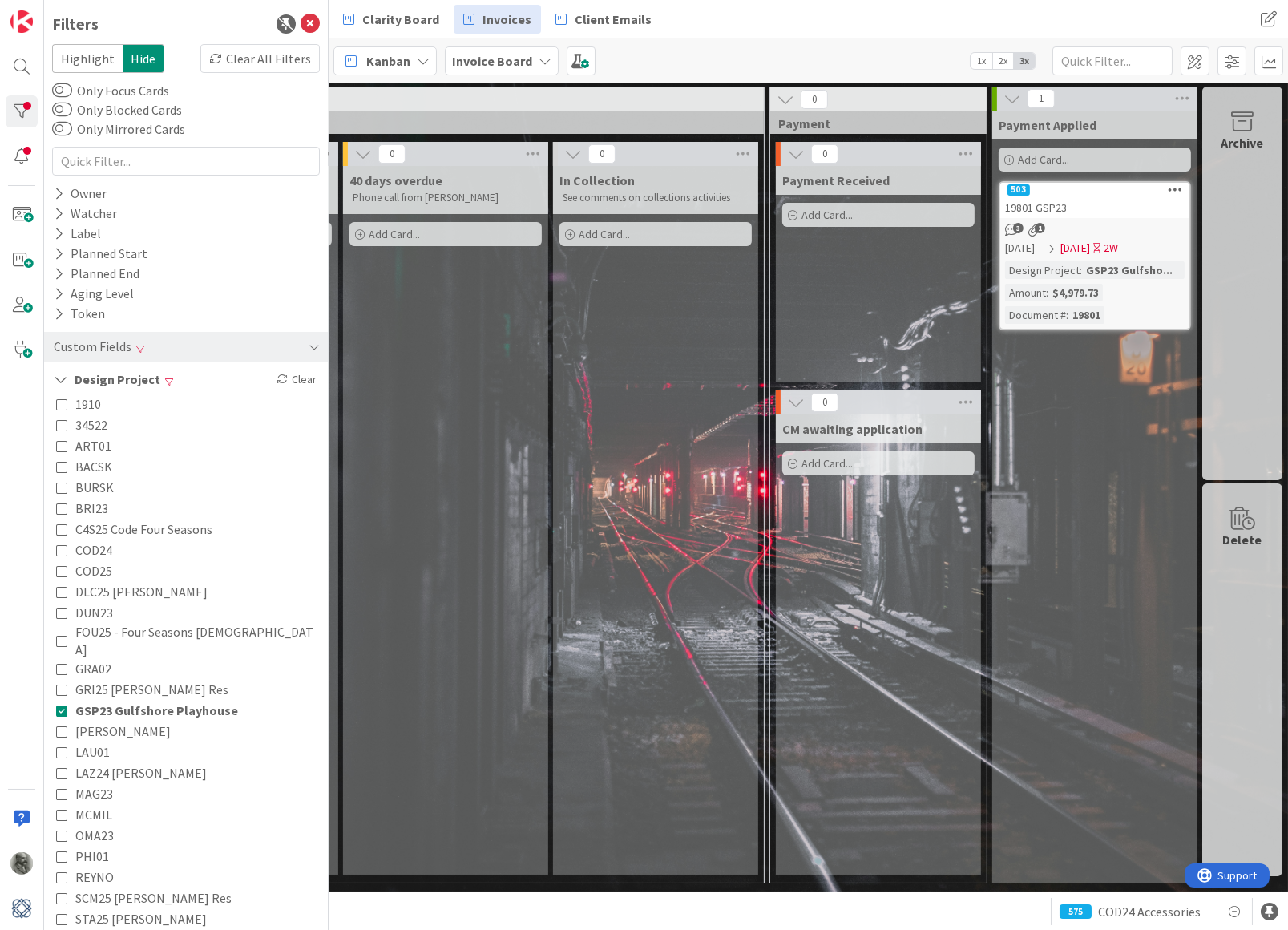
scroll to position [0, 2349]
click at [1097, 205] on div "19801 GSP23" at bounding box center [1094, 208] width 189 height 21
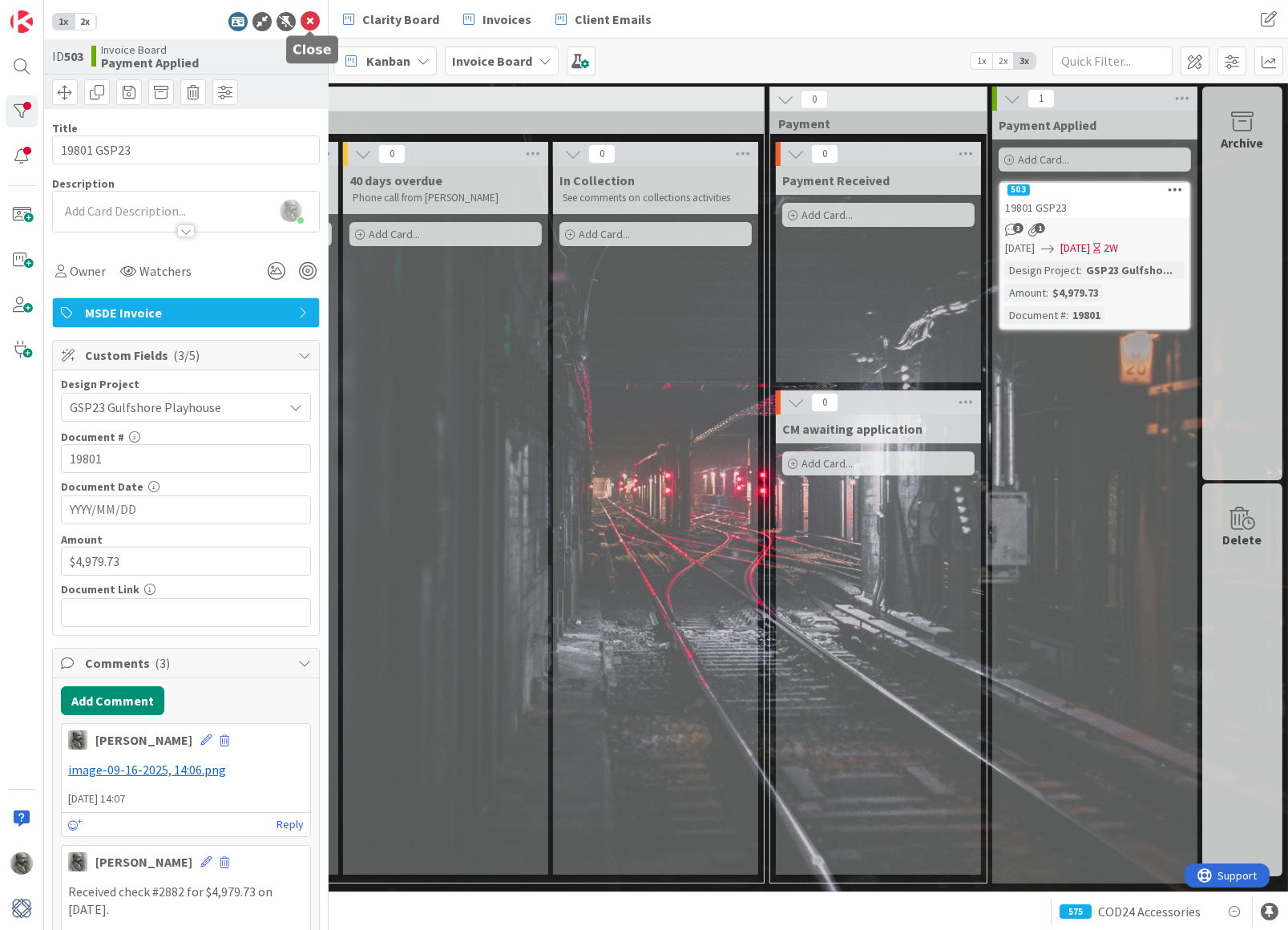
click at [310, 19] on icon at bounding box center [310, 21] width 19 height 19
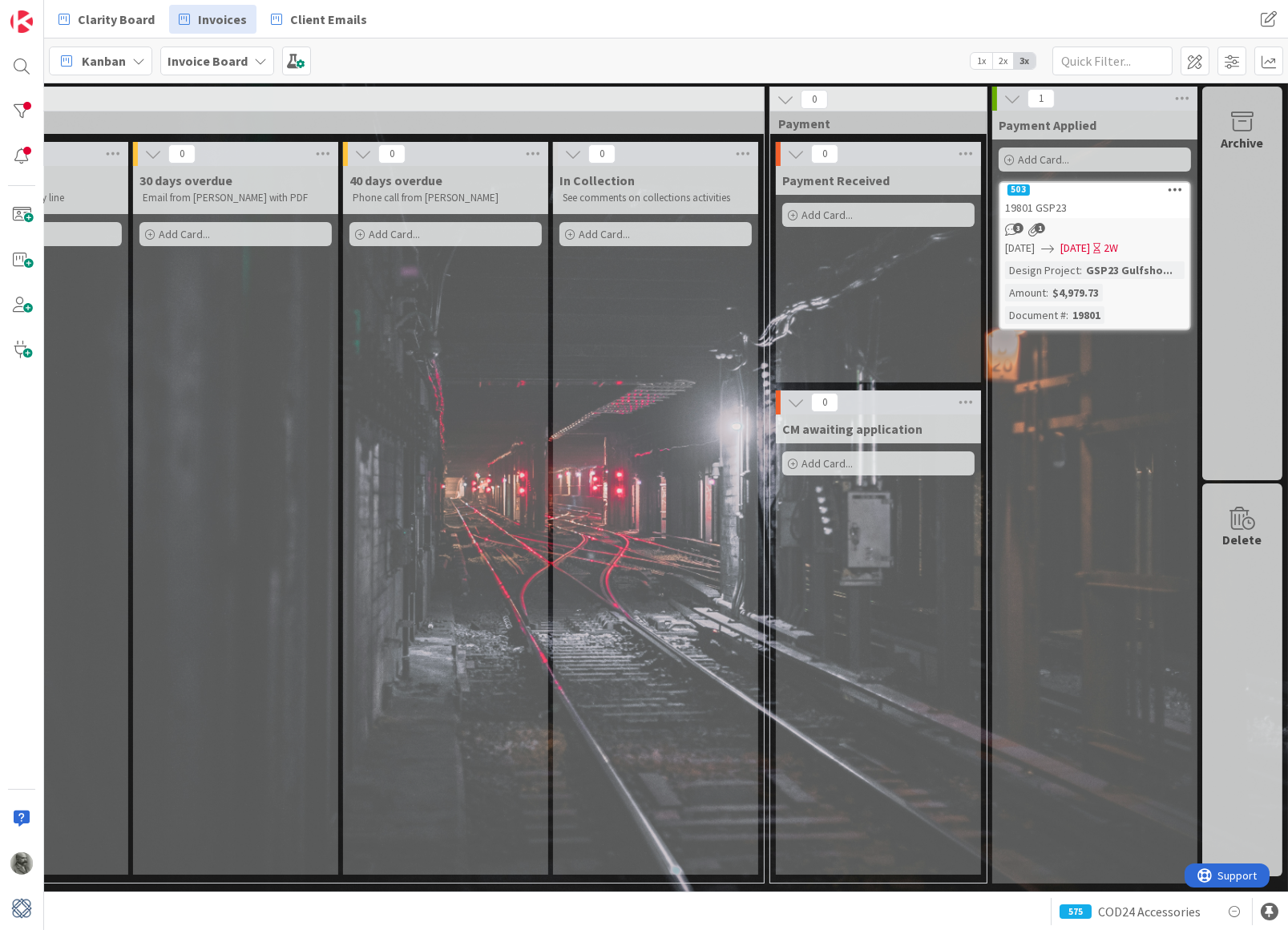
click at [209, 60] on b "Invoice Board" at bounding box center [208, 60] width 80 height 16
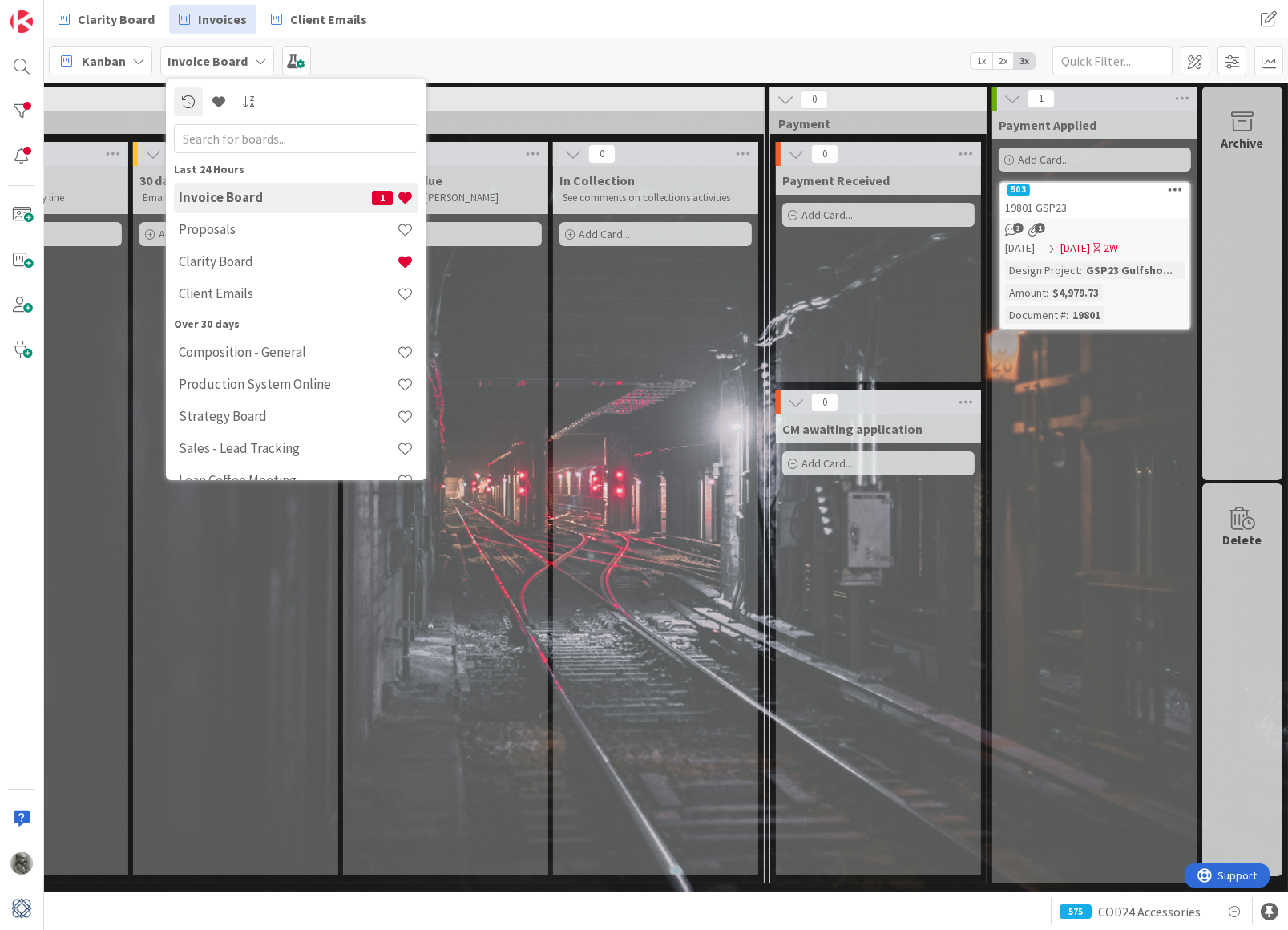
click at [209, 60] on b "Invoice Board" at bounding box center [208, 60] width 80 height 16
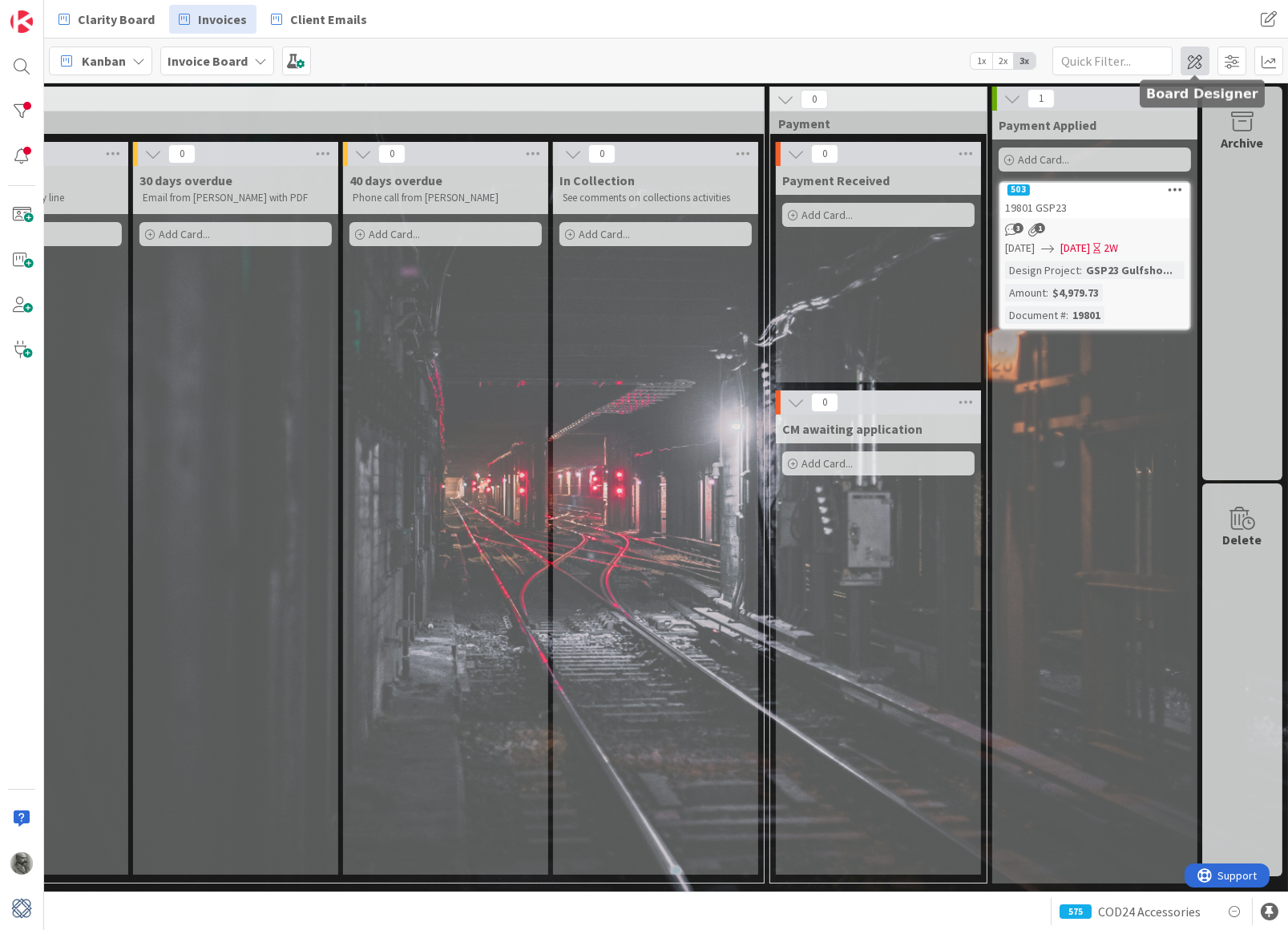
click at [1198, 59] on span at bounding box center [1195, 61] width 29 height 29
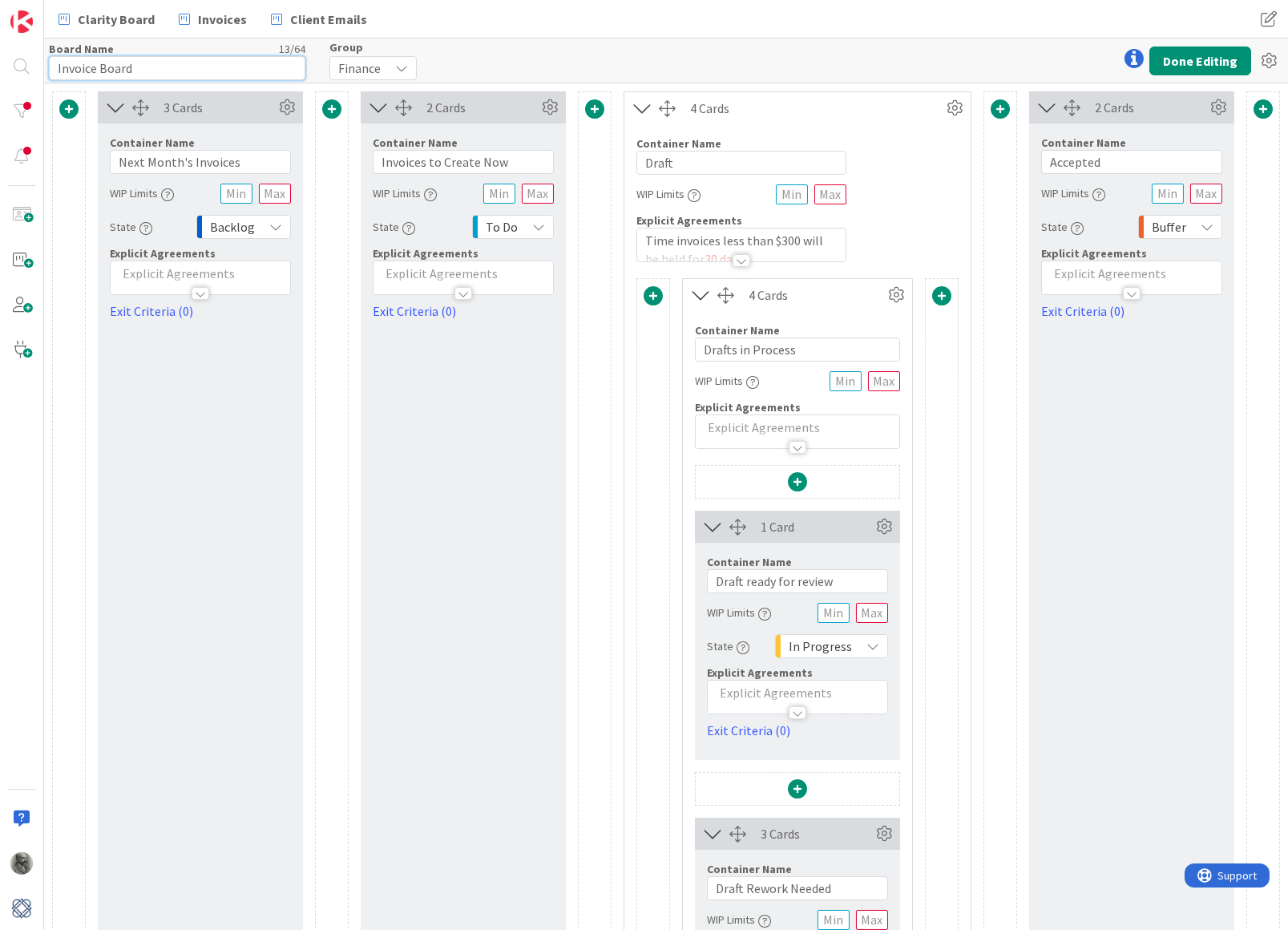
drag, startPoint x: 154, startPoint y: 67, endPoint x: 94, endPoint y: 67, distance: 60.0
click at [94, 67] on input "Invoice Board" at bounding box center [177, 68] width 257 height 24
type input "Invoices"
click at [1191, 55] on button "Done Editing" at bounding box center [1200, 61] width 102 height 29
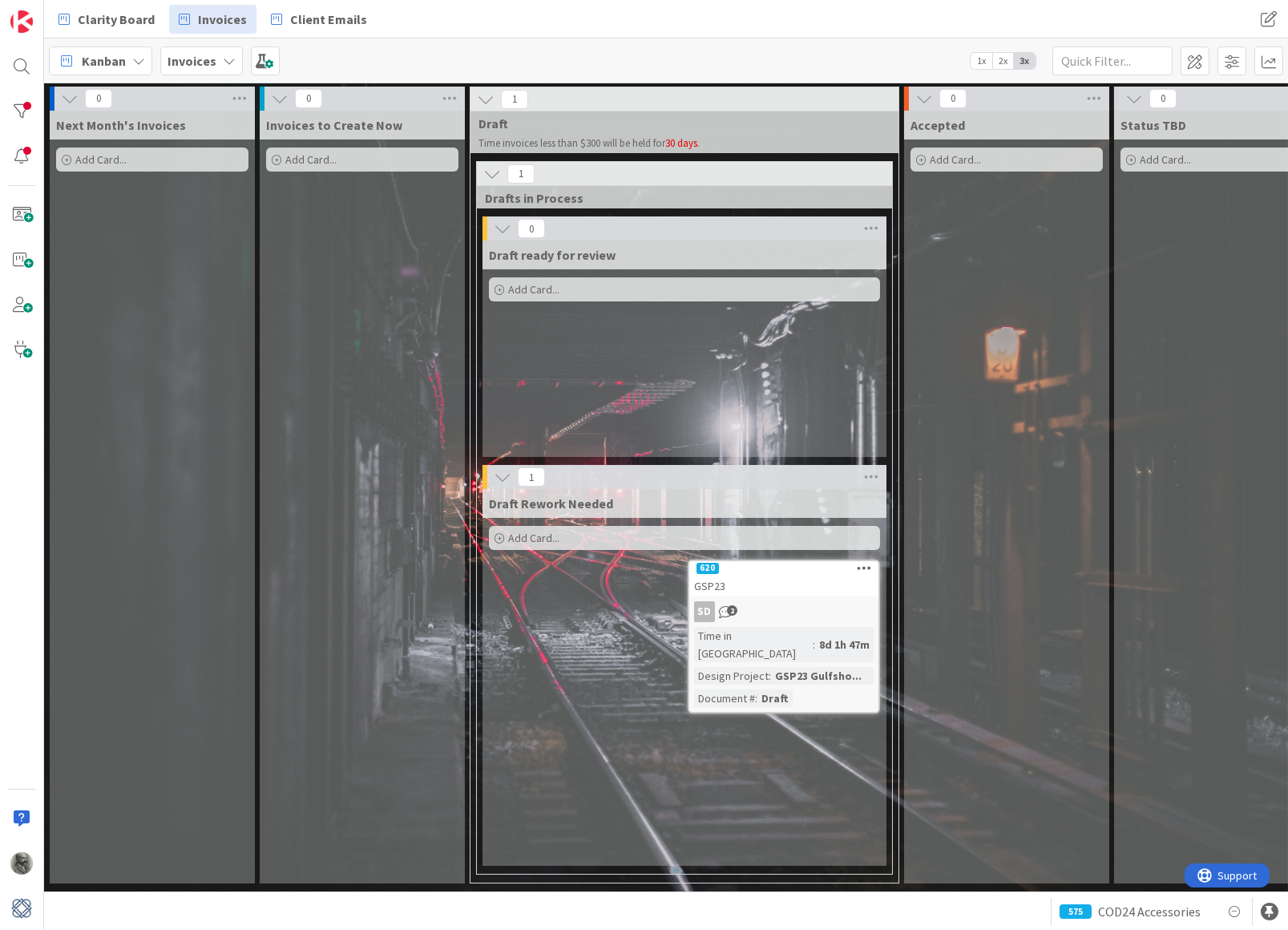
click at [194, 58] on b "Invoices" at bounding box center [192, 60] width 49 height 16
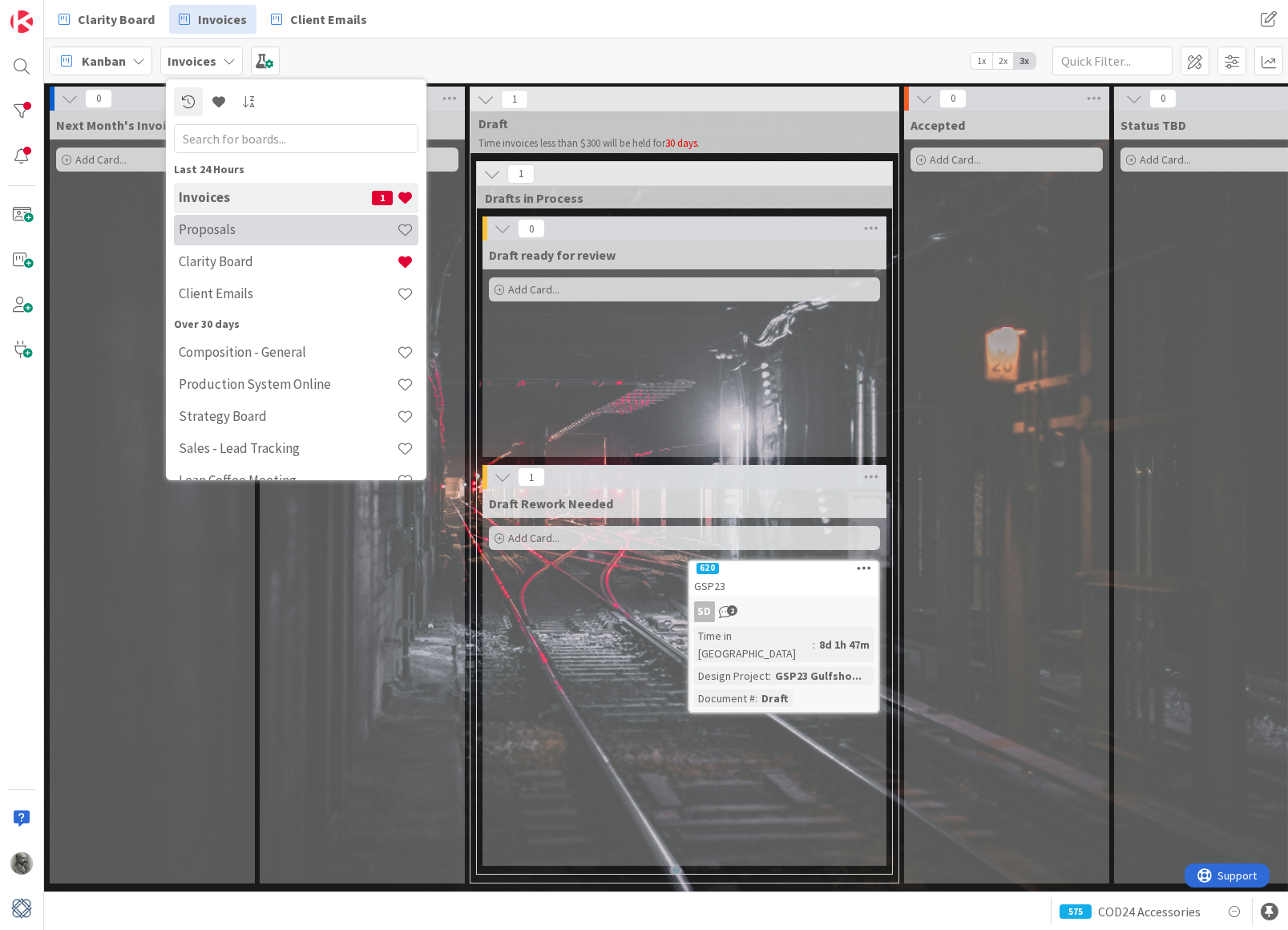
click at [247, 233] on h4 "Proposals" at bounding box center [287, 229] width 218 height 16
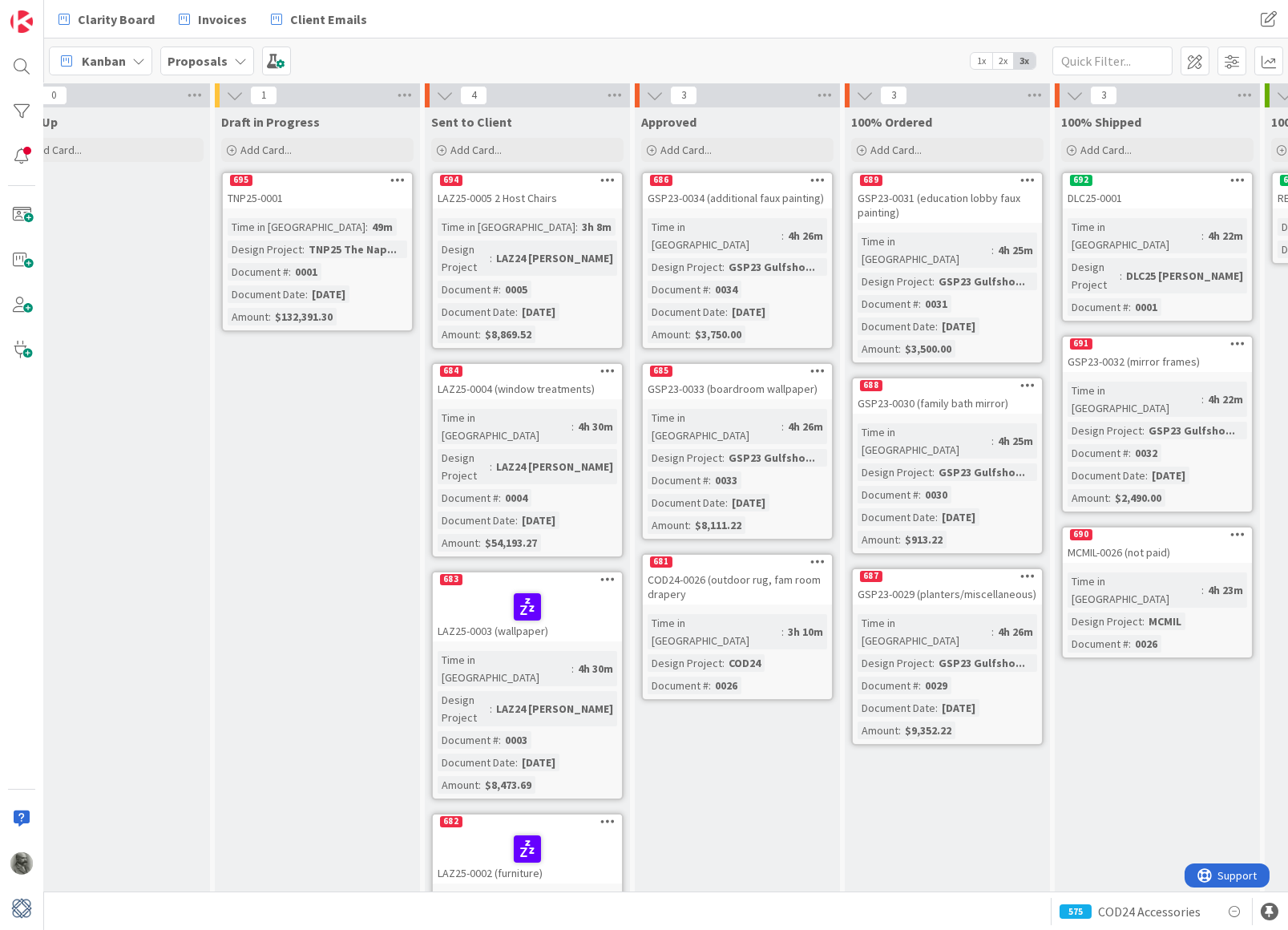
scroll to position [3, 258]
click at [272, 60] on span at bounding box center [276, 61] width 29 height 29
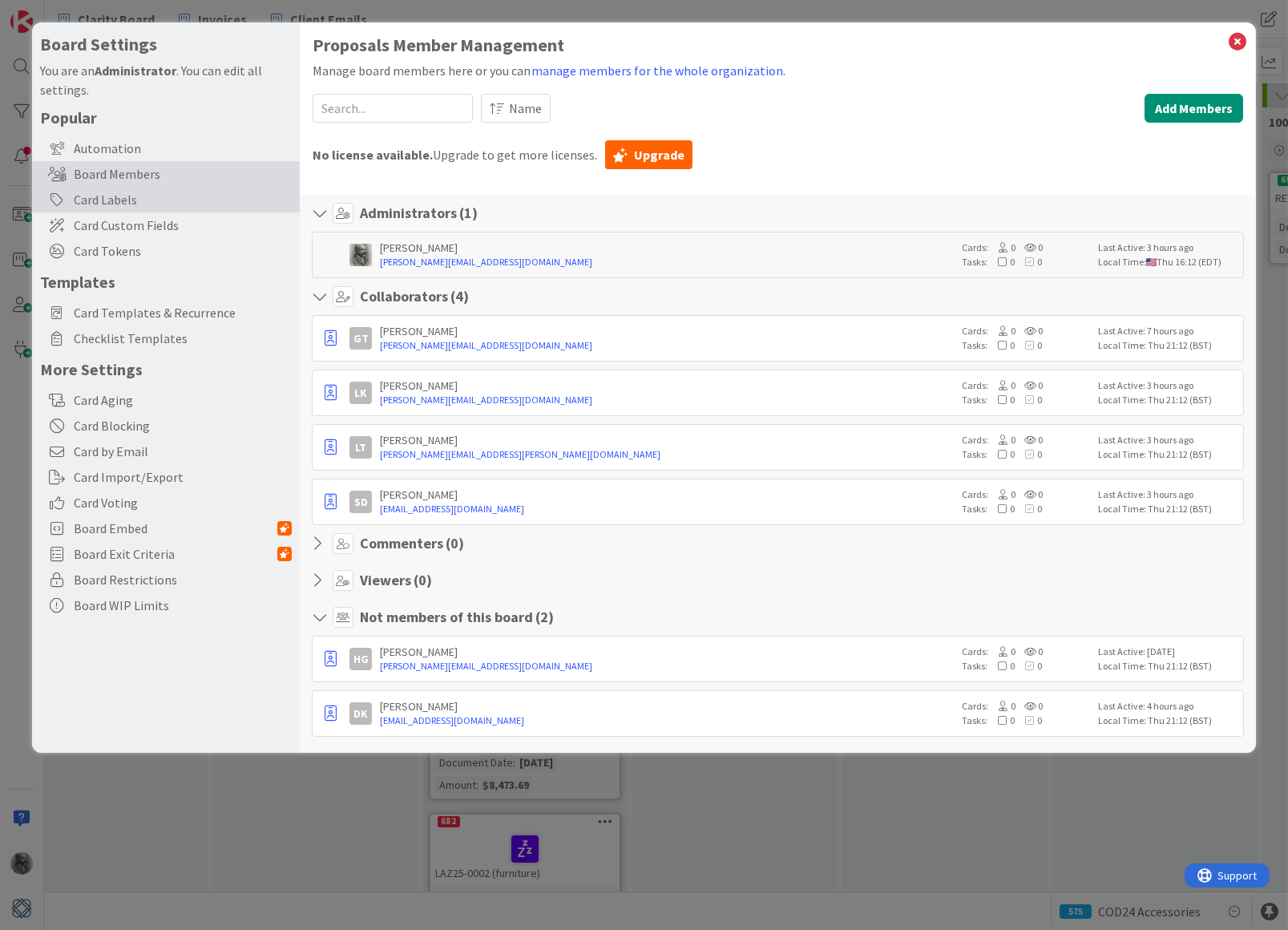
click at [121, 194] on div "Card Labels" at bounding box center [166, 199] width 268 height 25
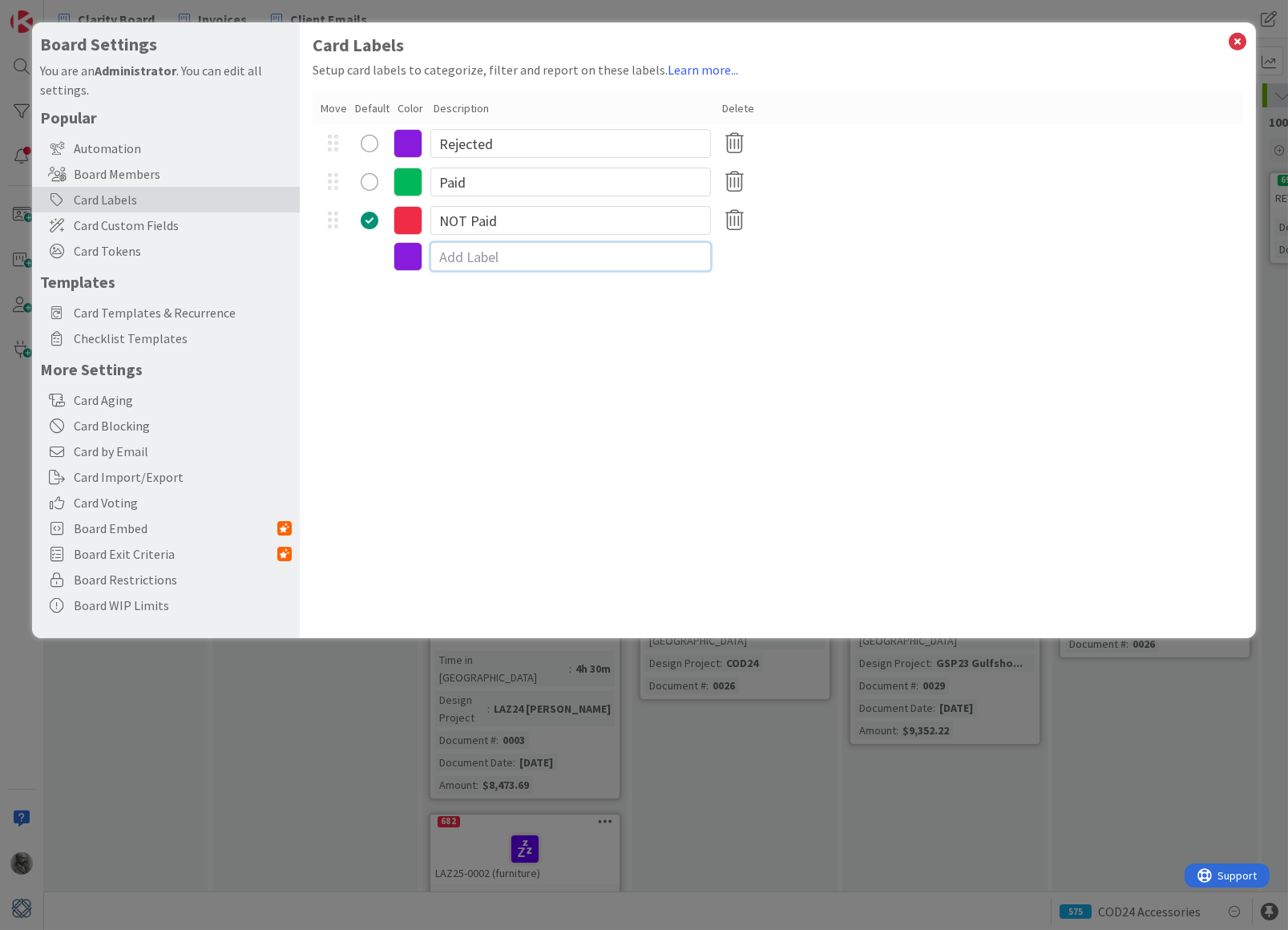
click at [471, 259] on input at bounding box center [570, 257] width 280 height 29
click at [408, 181] on icon at bounding box center [408, 182] width 29 height 29
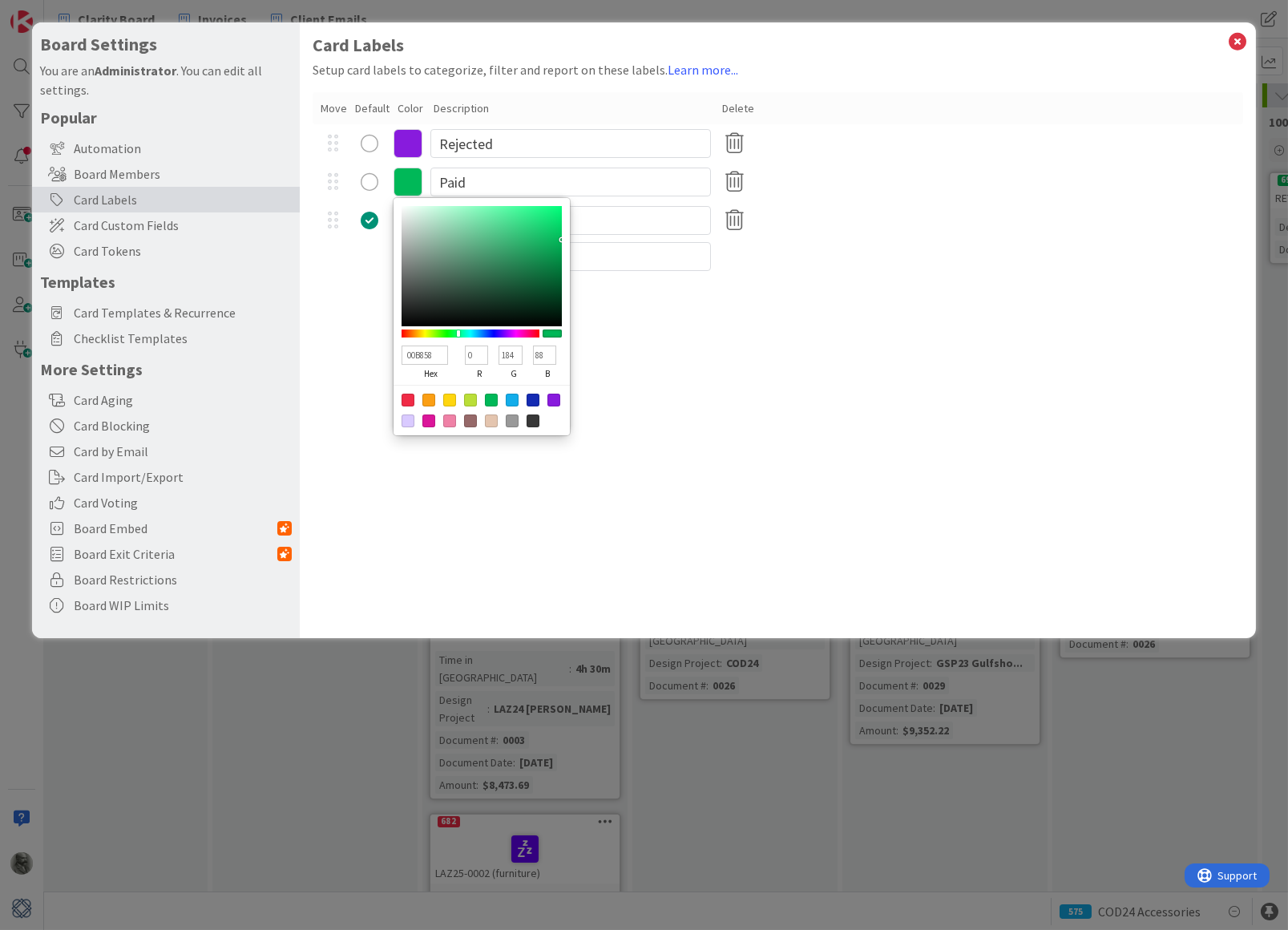
click at [472, 393] on div at bounding box center [470, 399] width 13 height 13
type input "BADE38"
type input "186"
type input "222"
type input "56"
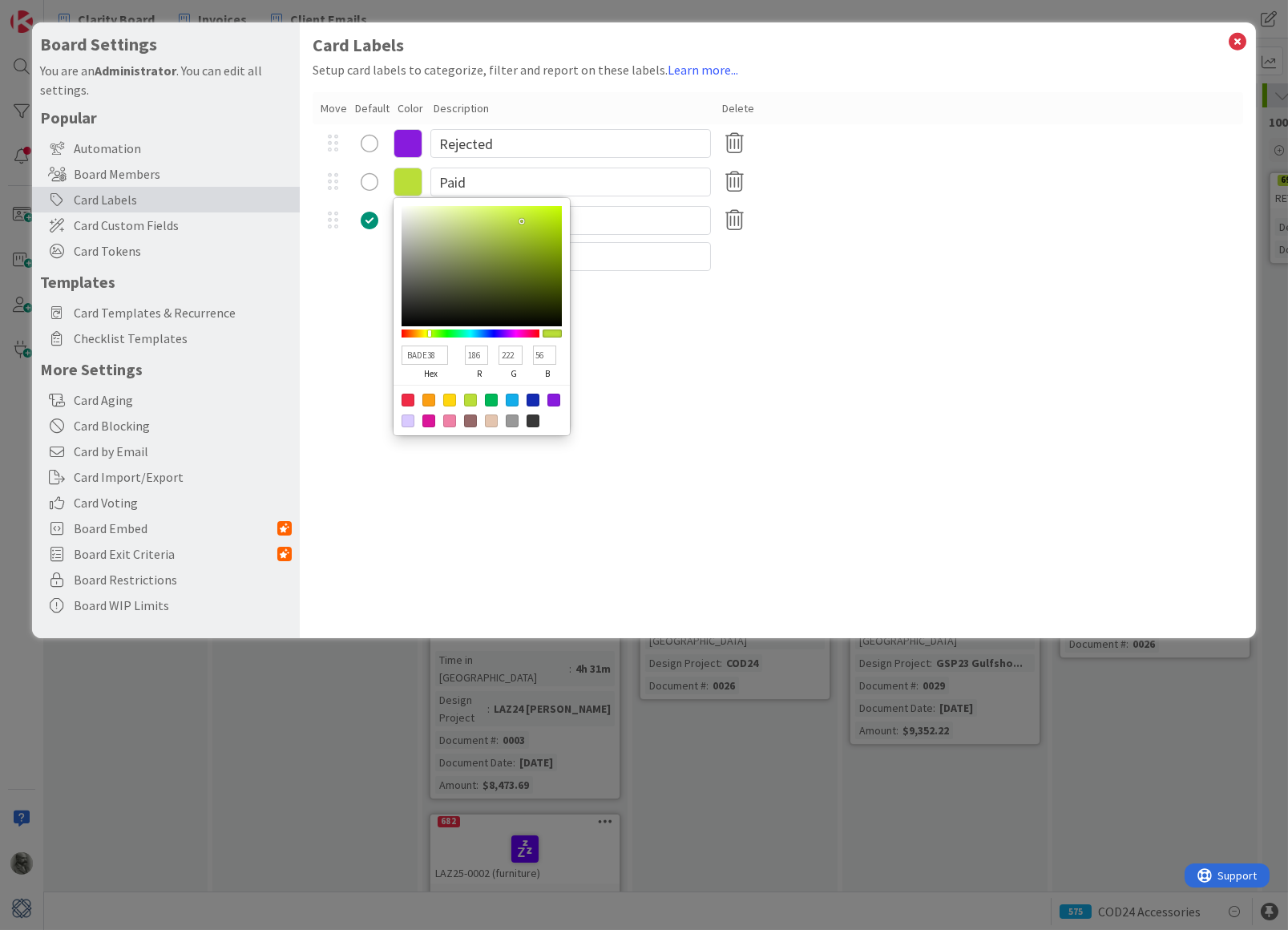
click at [664, 420] on div "Card Labels Setup card labels to categorize, filter and report on these labels.…" at bounding box center [778, 330] width 956 height 615
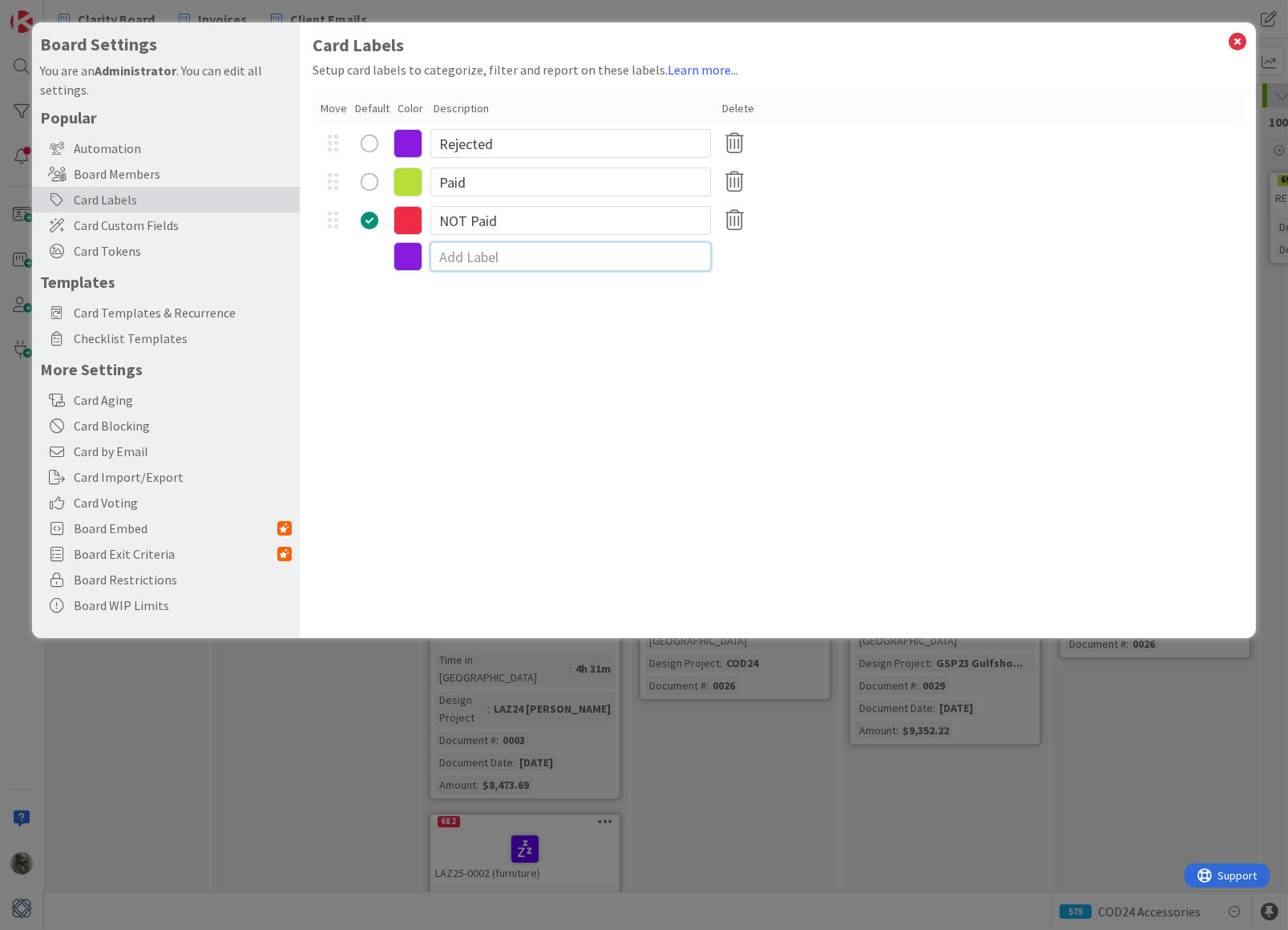
click at [503, 258] on input at bounding box center [570, 257] width 280 height 29
type input "Payment Applied"
click at [407, 253] on icon at bounding box center [408, 259] width 29 height 29
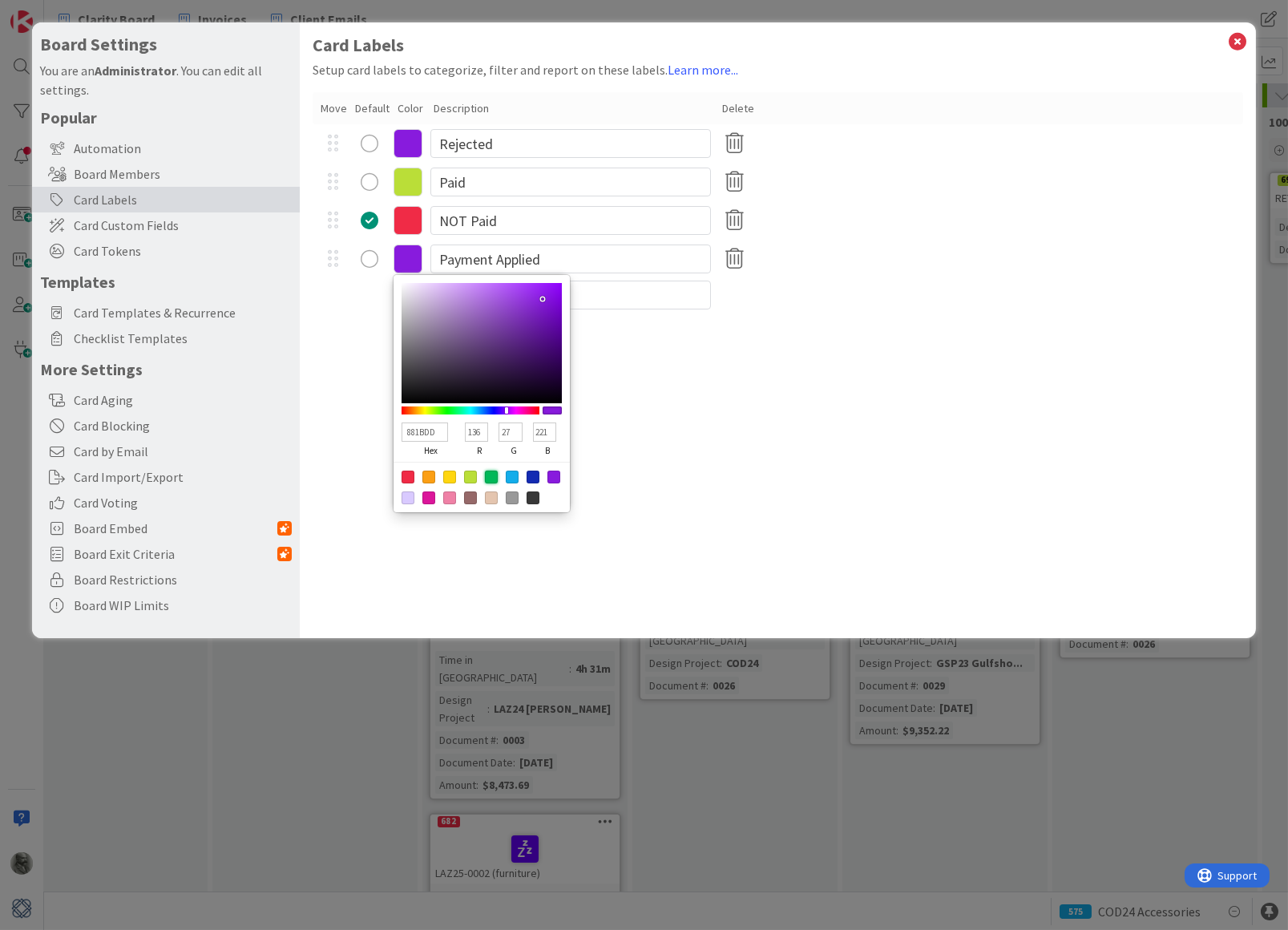
click at [489, 472] on div at bounding box center [491, 476] width 13 height 13
type input "00B858"
type input "0"
type input "184"
type input "88"
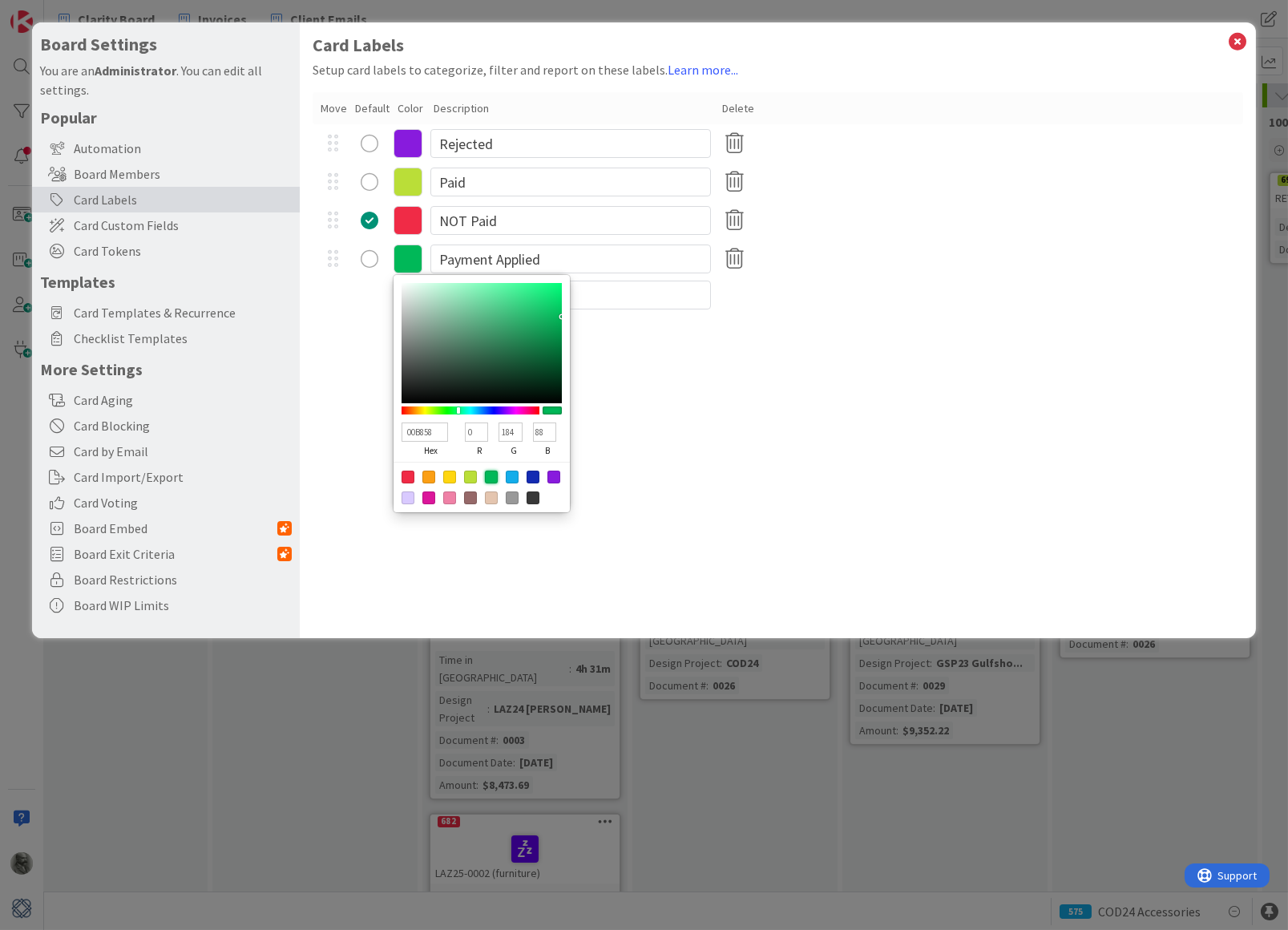
click at [658, 428] on div "Card Labels Setup card labels to categorize, filter and report on these labels.…" at bounding box center [778, 330] width 956 height 615
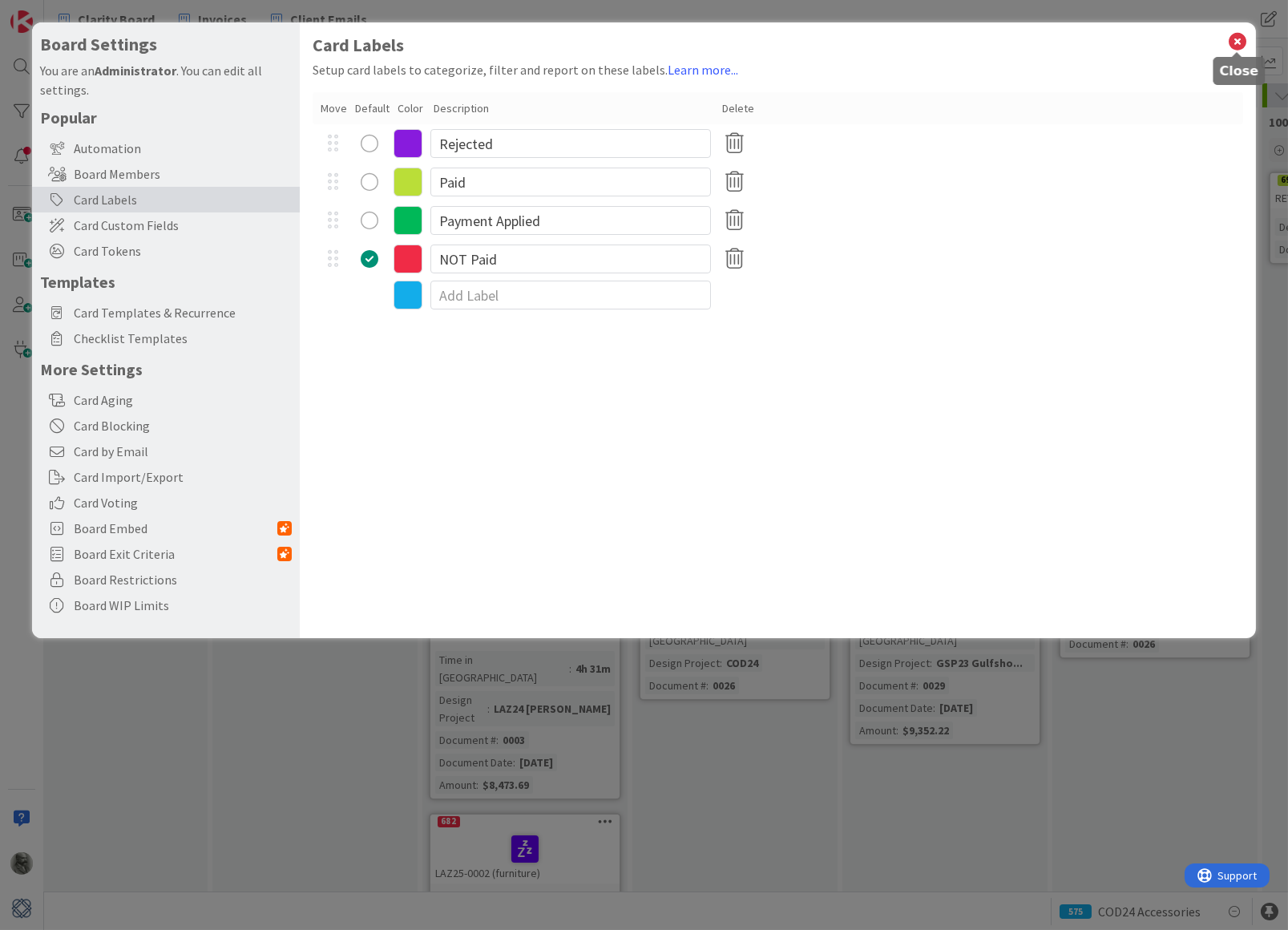
click at [1240, 39] on icon at bounding box center [1237, 42] width 21 height 22
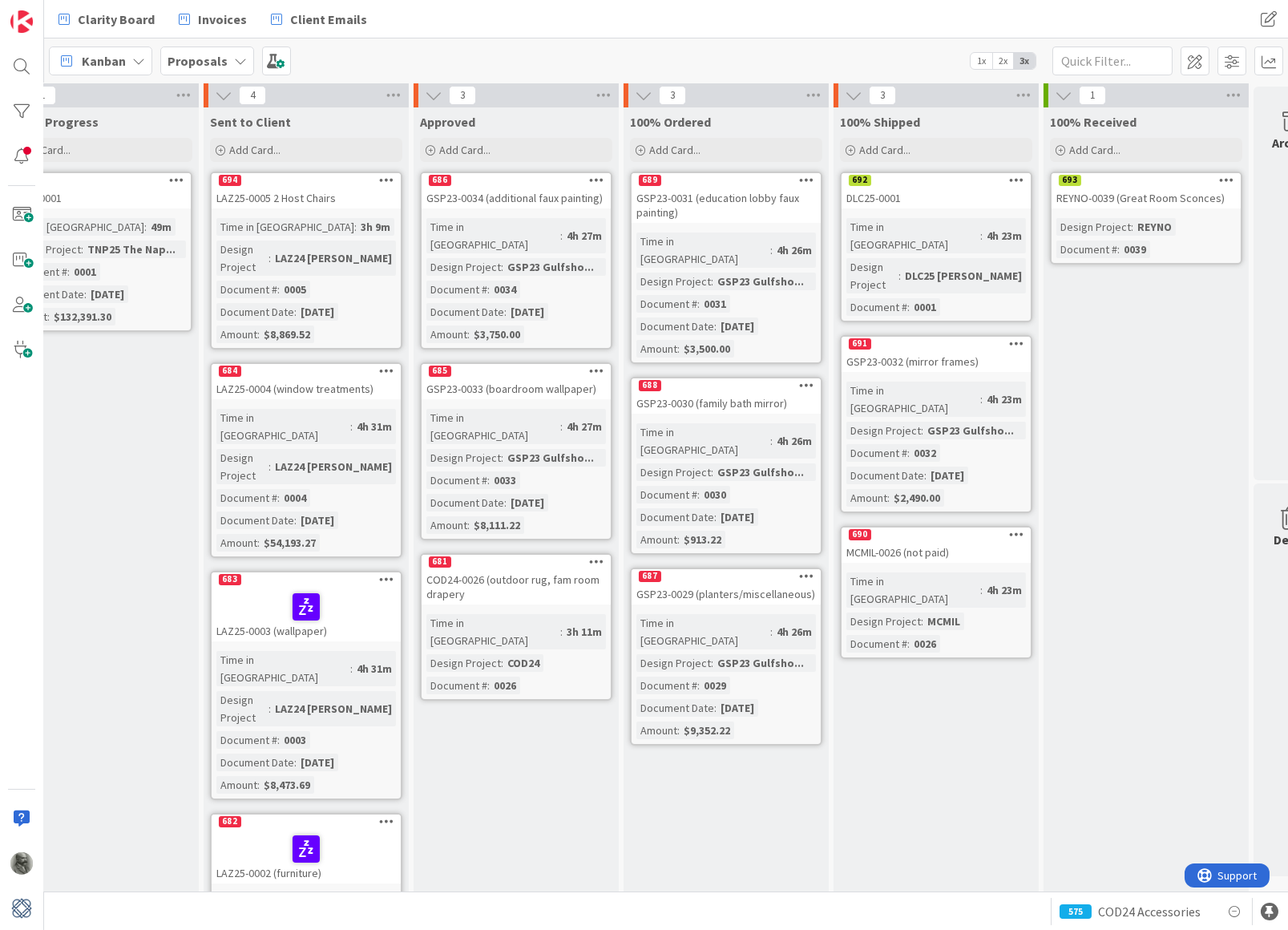
scroll to position [1, 507]
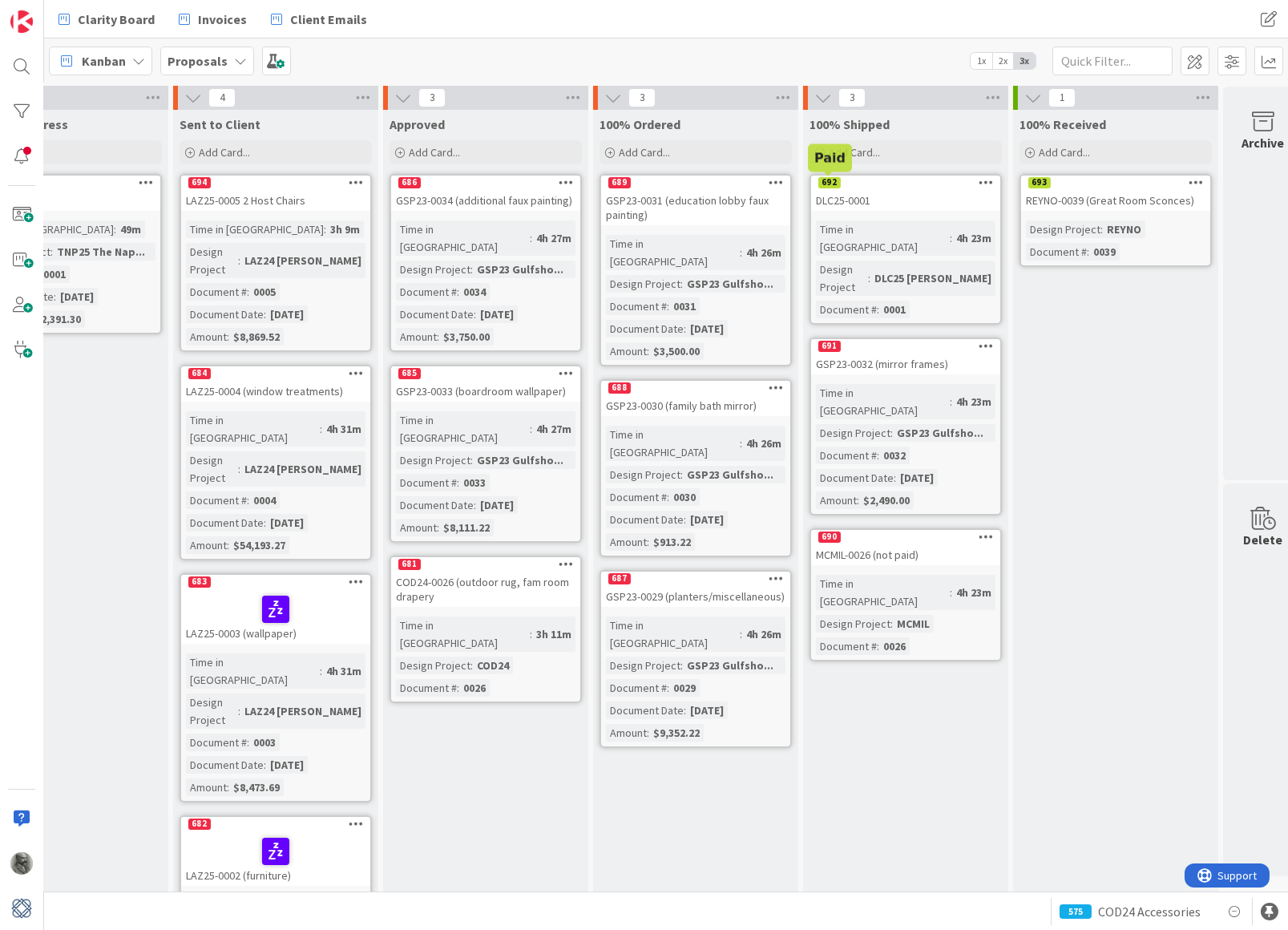
click at [830, 183] on div "692" at bounding box center [830, 182] width 22 height 11
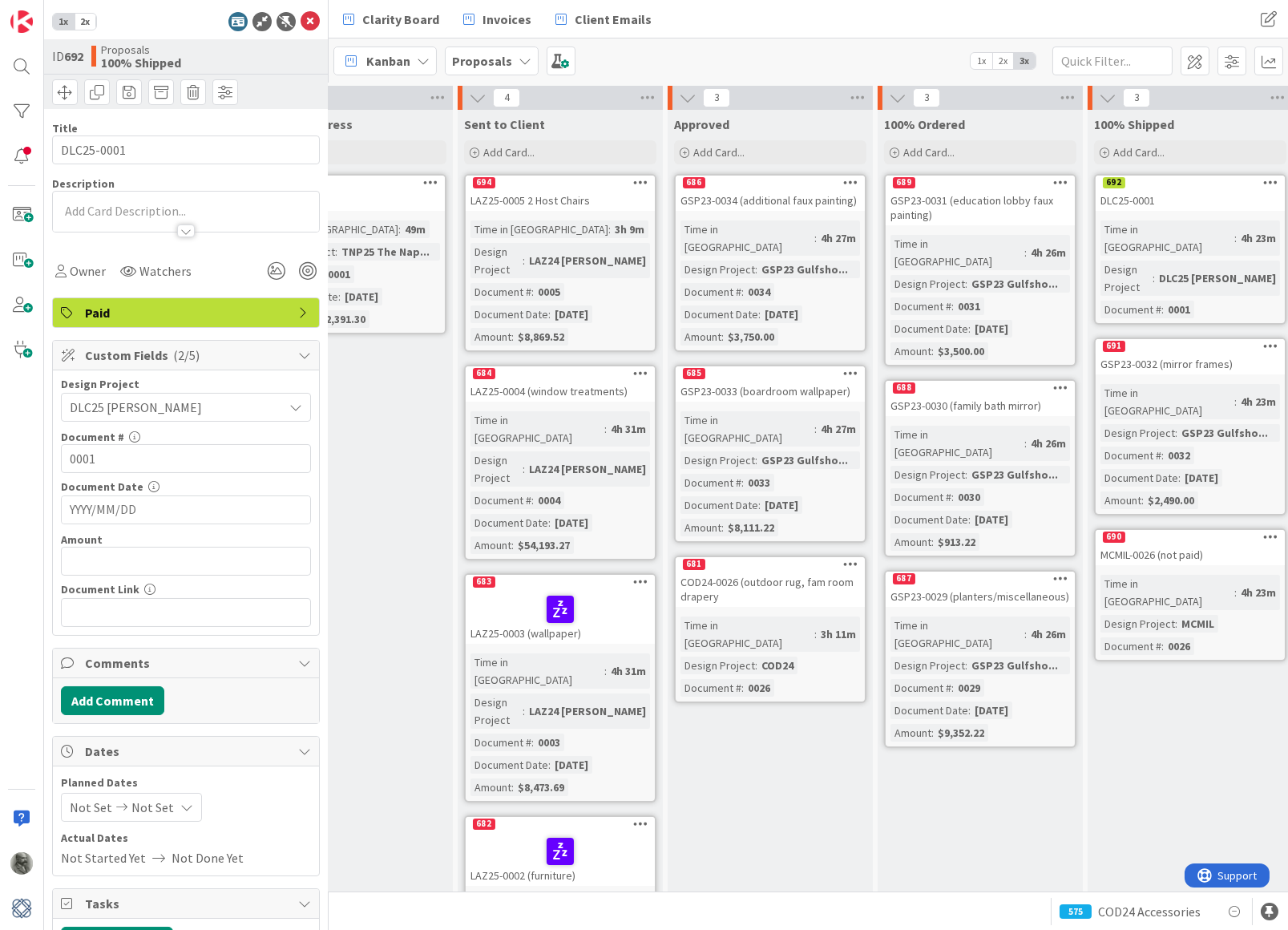
click at [258, 313] on span "Paid" at bounding box center [187, 313] width 205 height 19
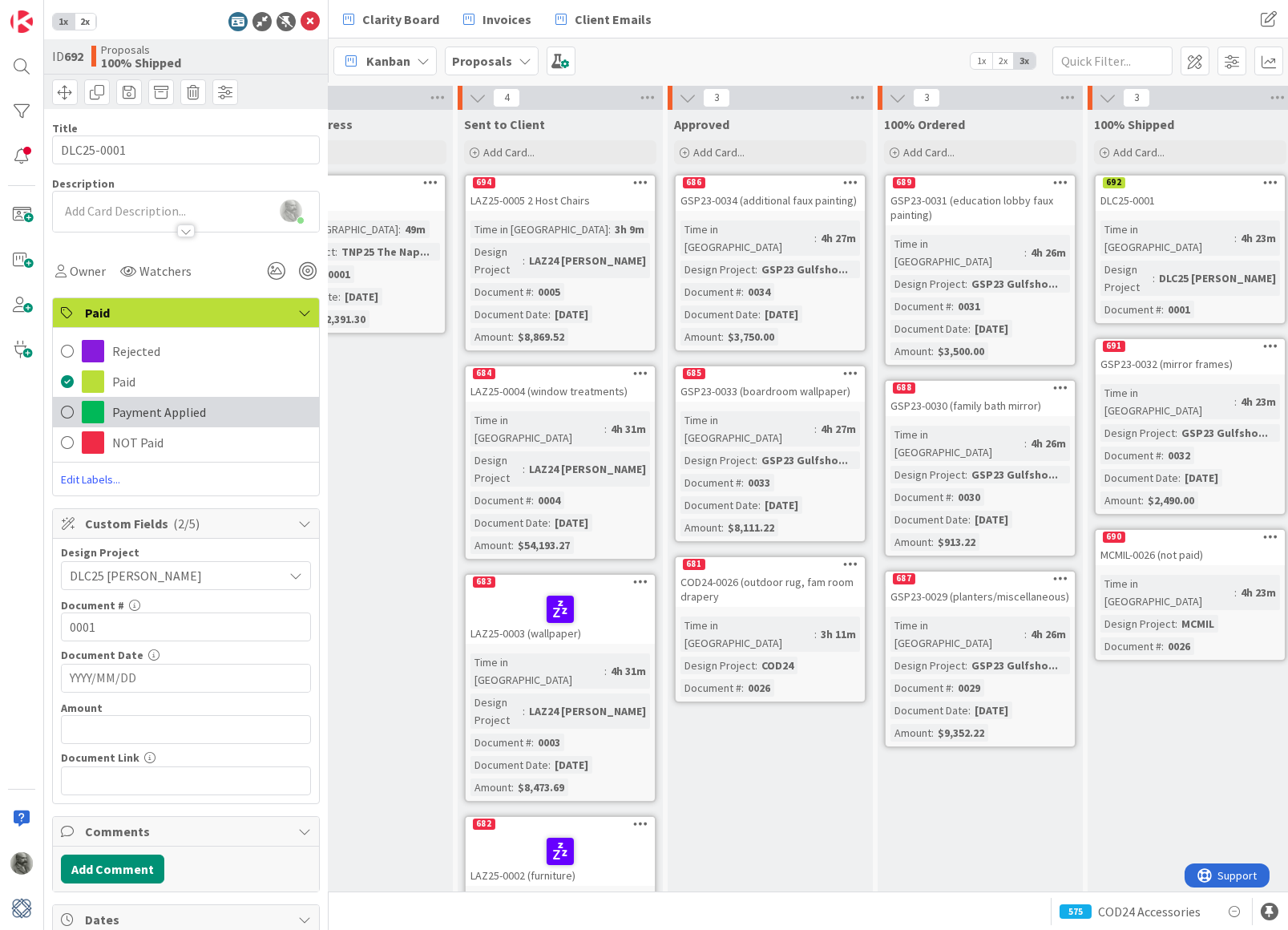
click at [130, 415] on span "Payment Applied" at bounding box center [158, 412] width 94 height 19
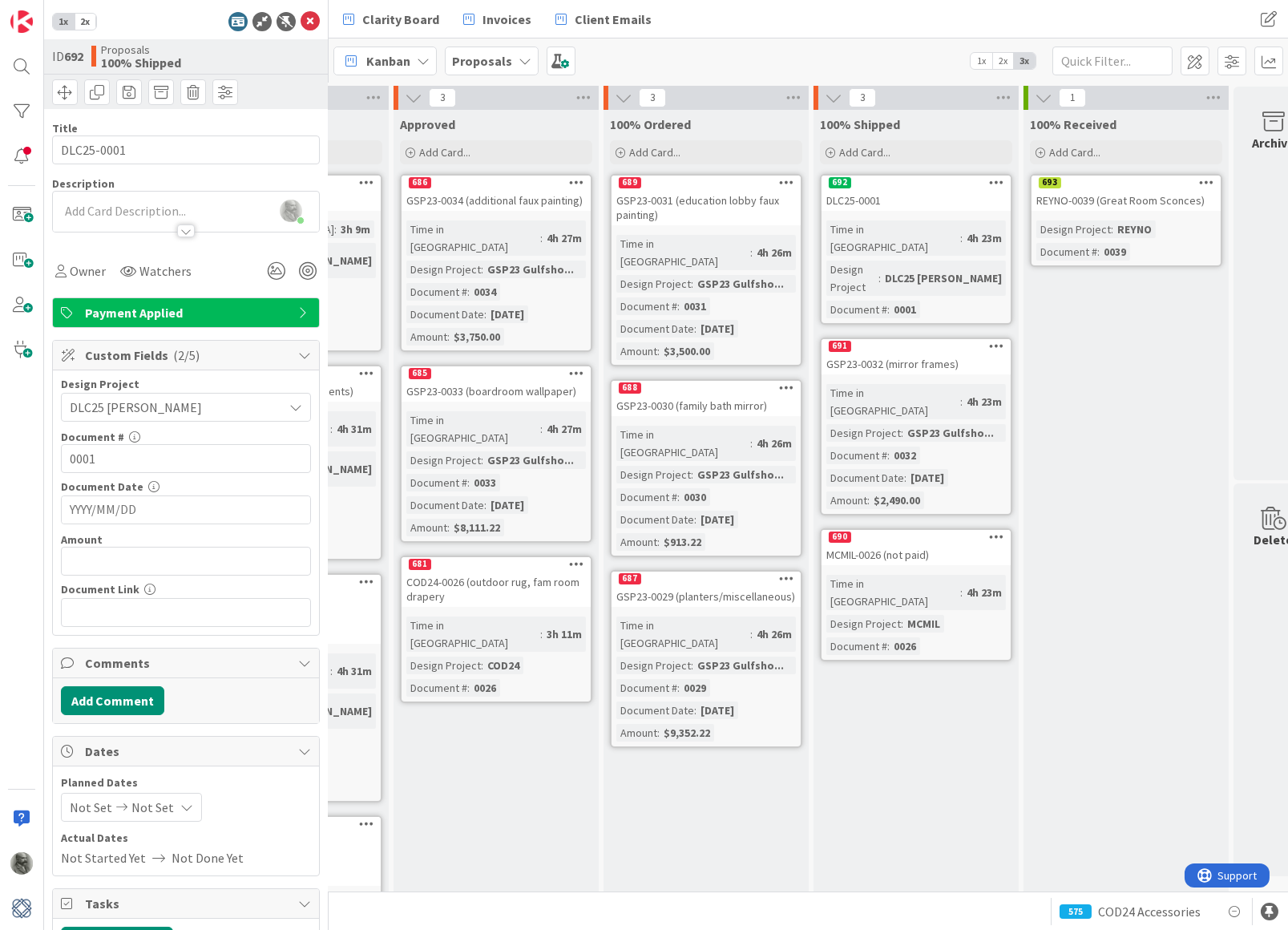
scroll to position [1, 792]
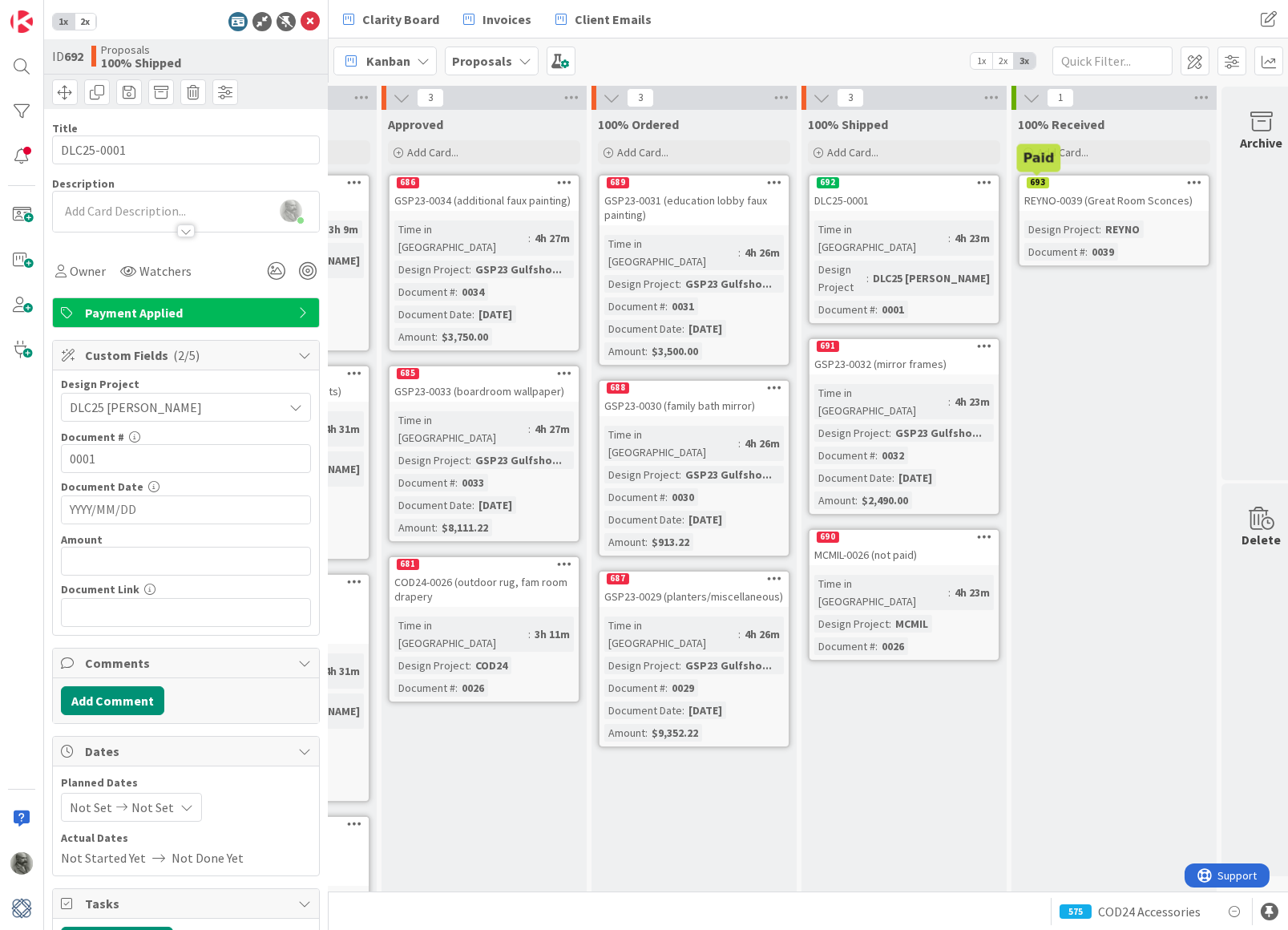
click at [1039, 182] on div "693" at bounding box center [1038, 182] width 22 height 11
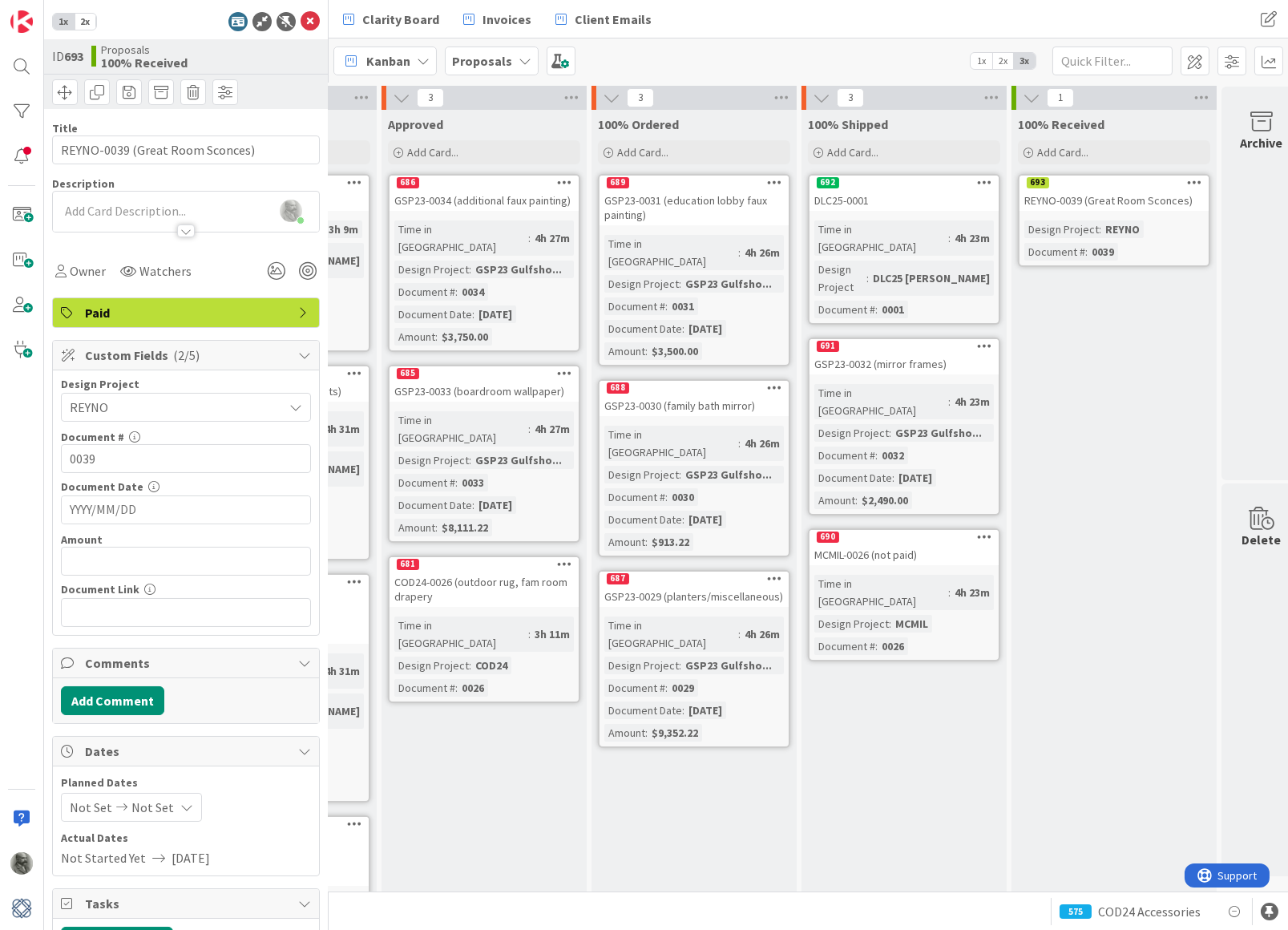
click at [162, 307] on span "Paid" at bounding box center [187, 313] width 205 height 19
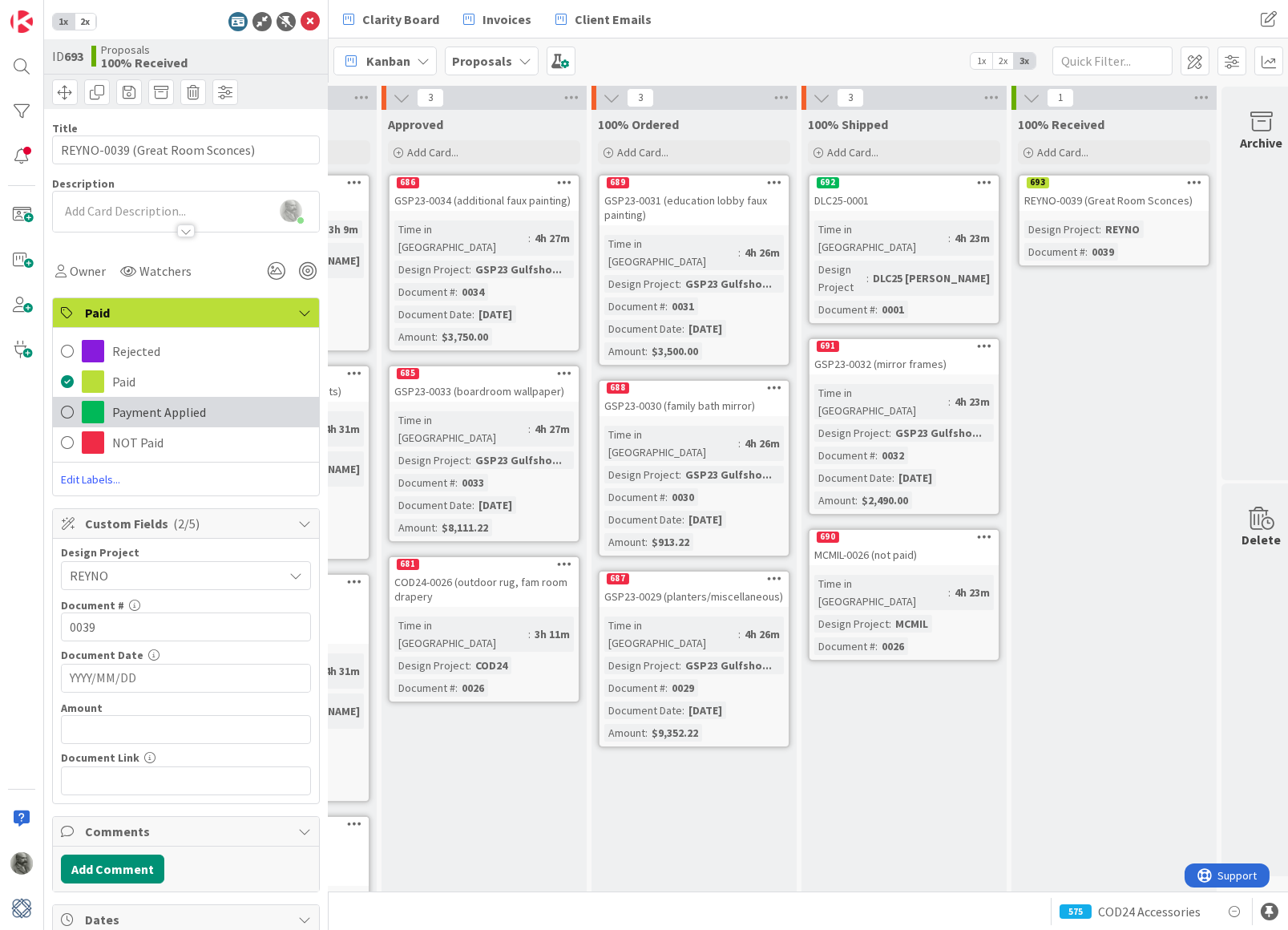
click at [141, 414] on span "Payment Applied" at bounding box center [158, 412] width 94 height 19
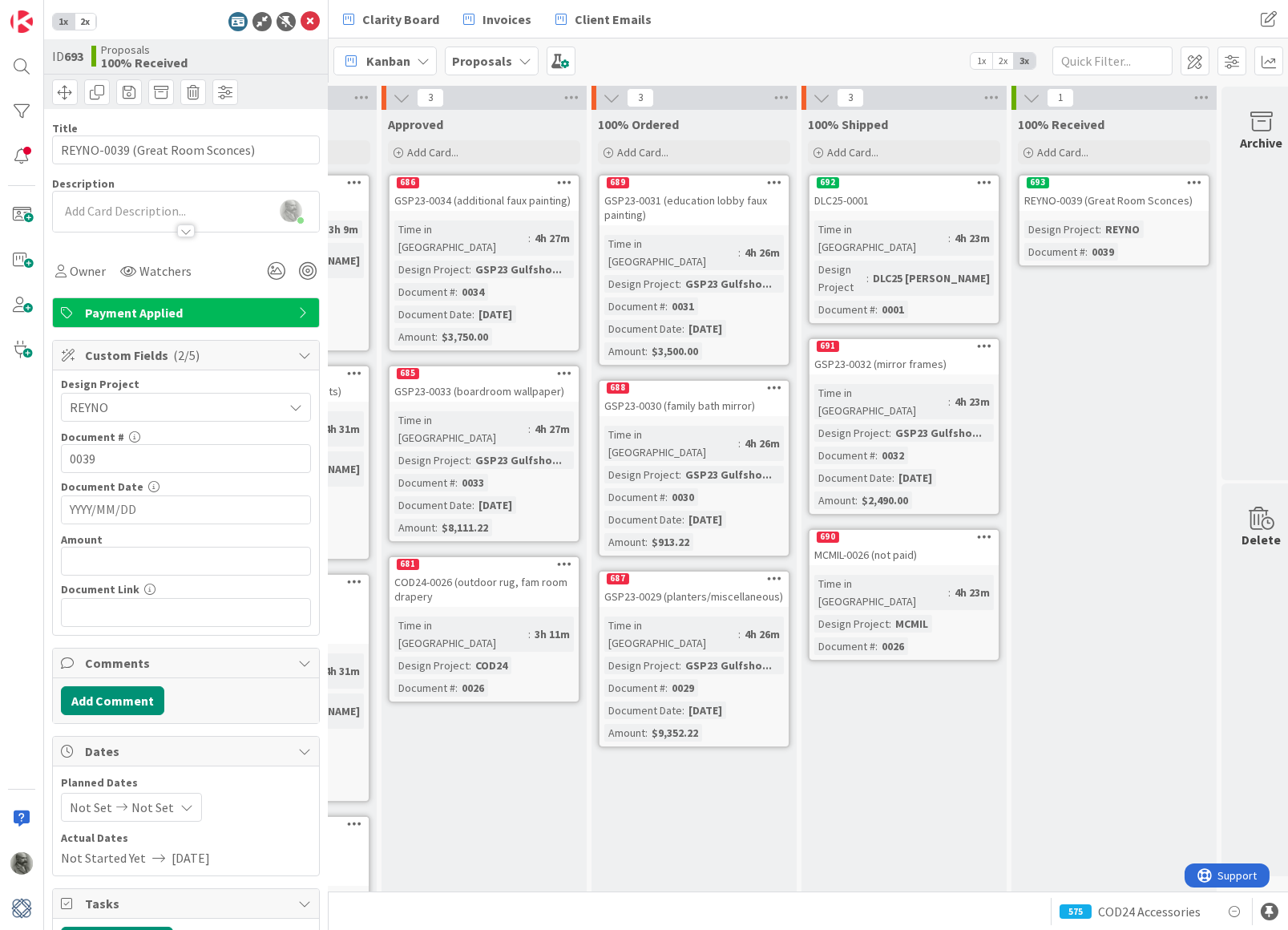
click at [880, 189] on div "692" at bounding box center [903, 182] width 189 height 14
click at [22, 114] on div at bounding box center [22, 112] width 32 height 32
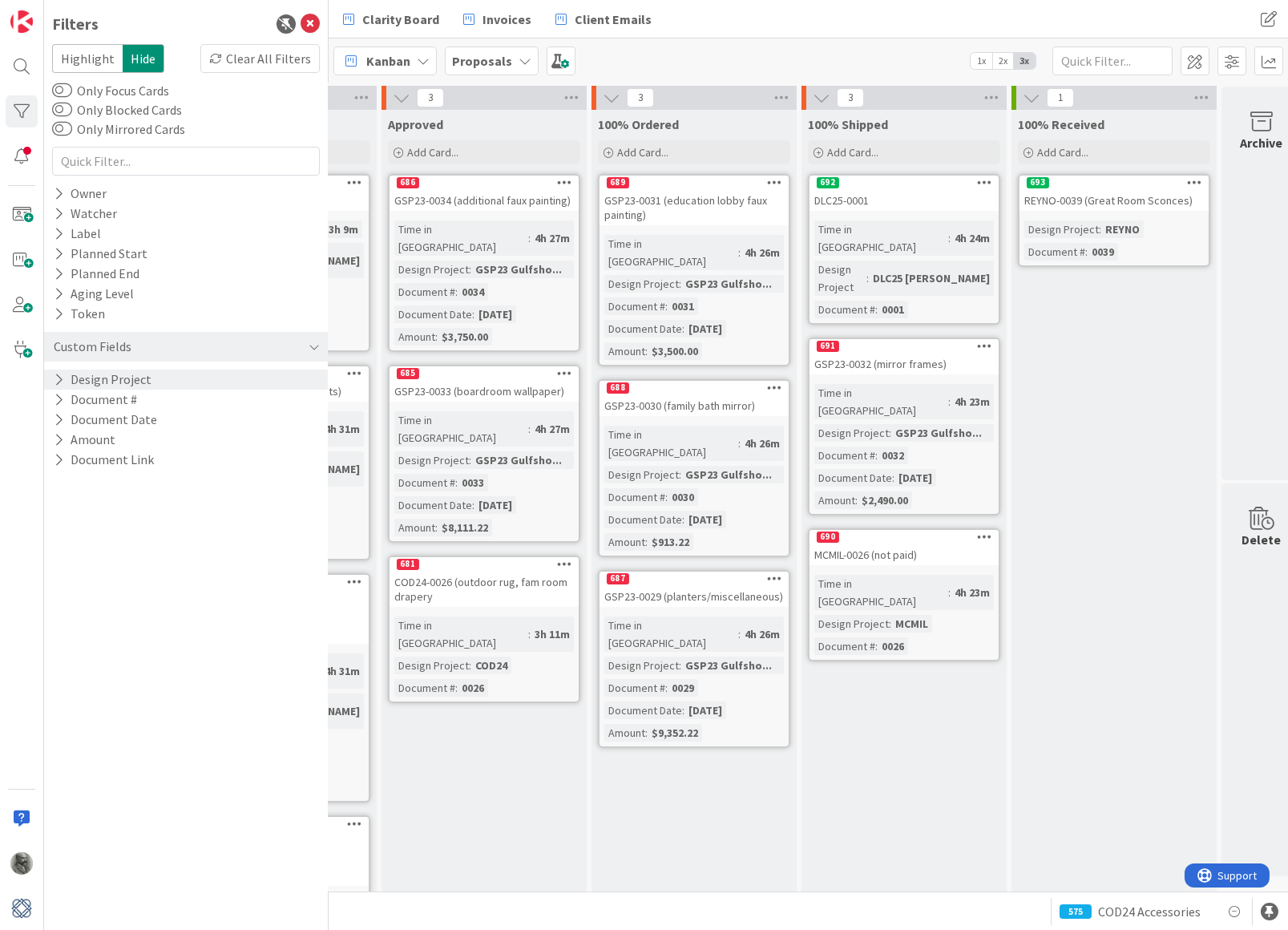
click at [111, 371] on button "Design Project" at bounding box center [102, 380] width 101 height 20
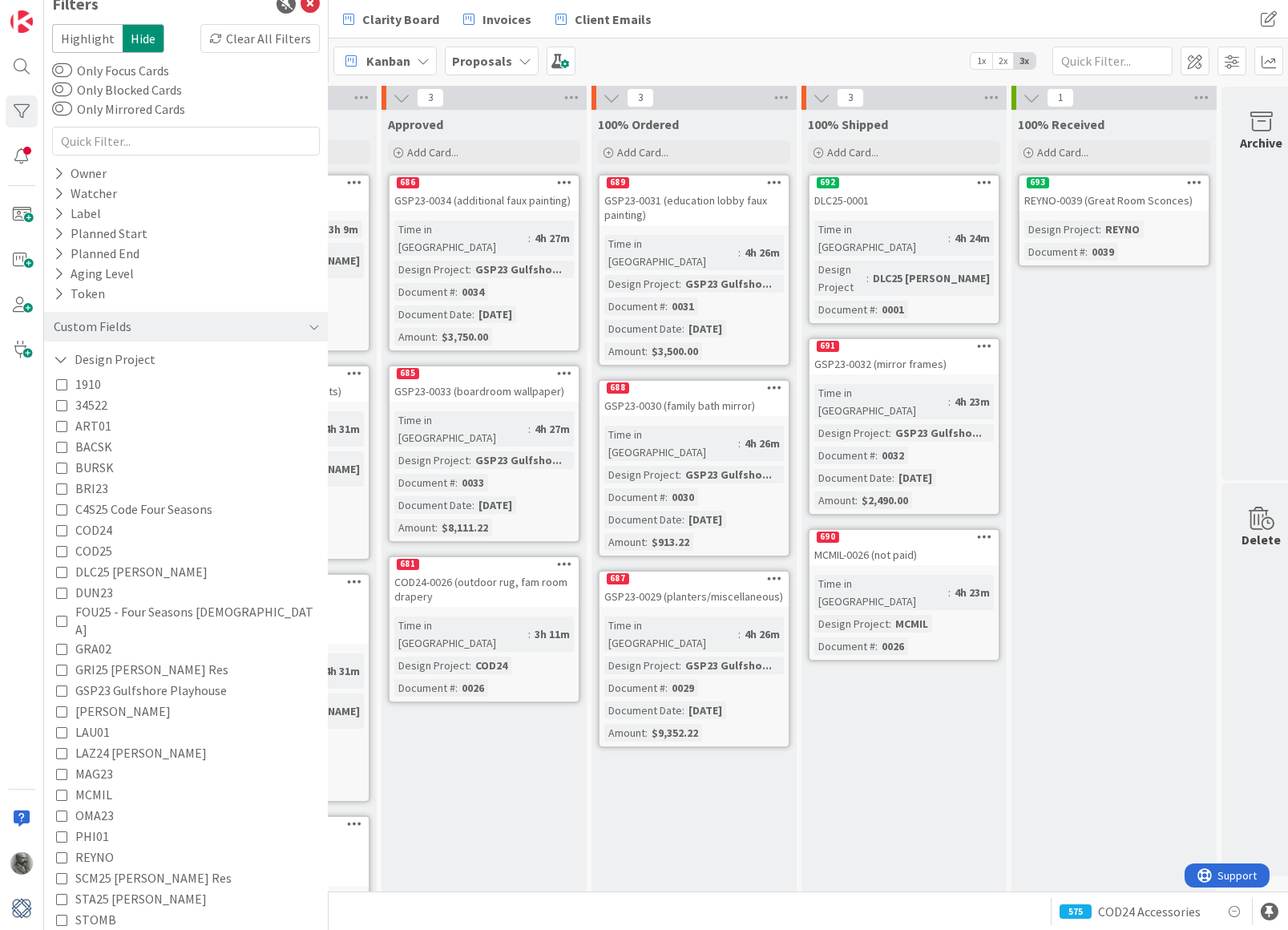
scroll to position [35, 0]
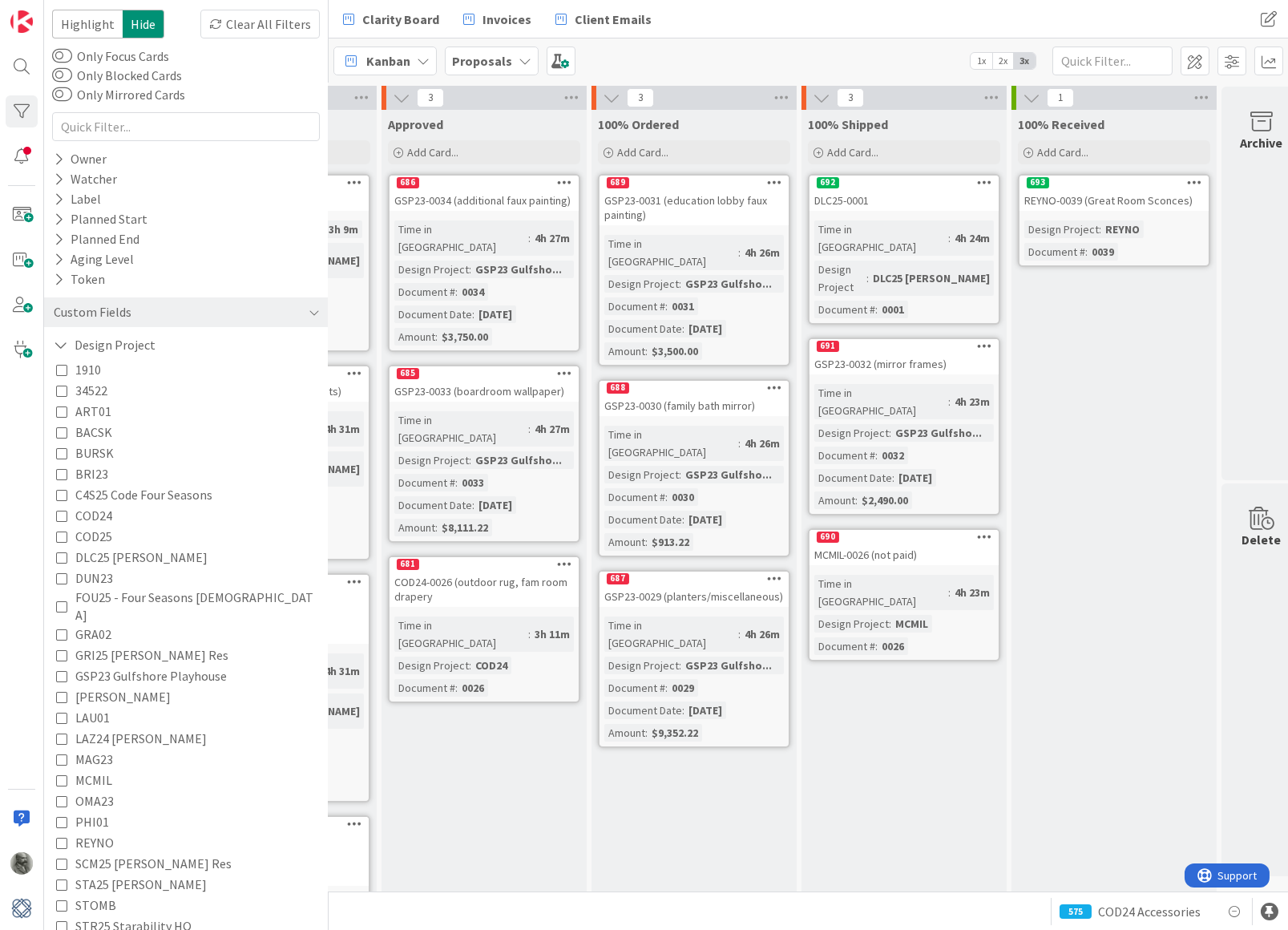
click at [64, 671] on icon at bounding box center [61, 676] width 11 height 11
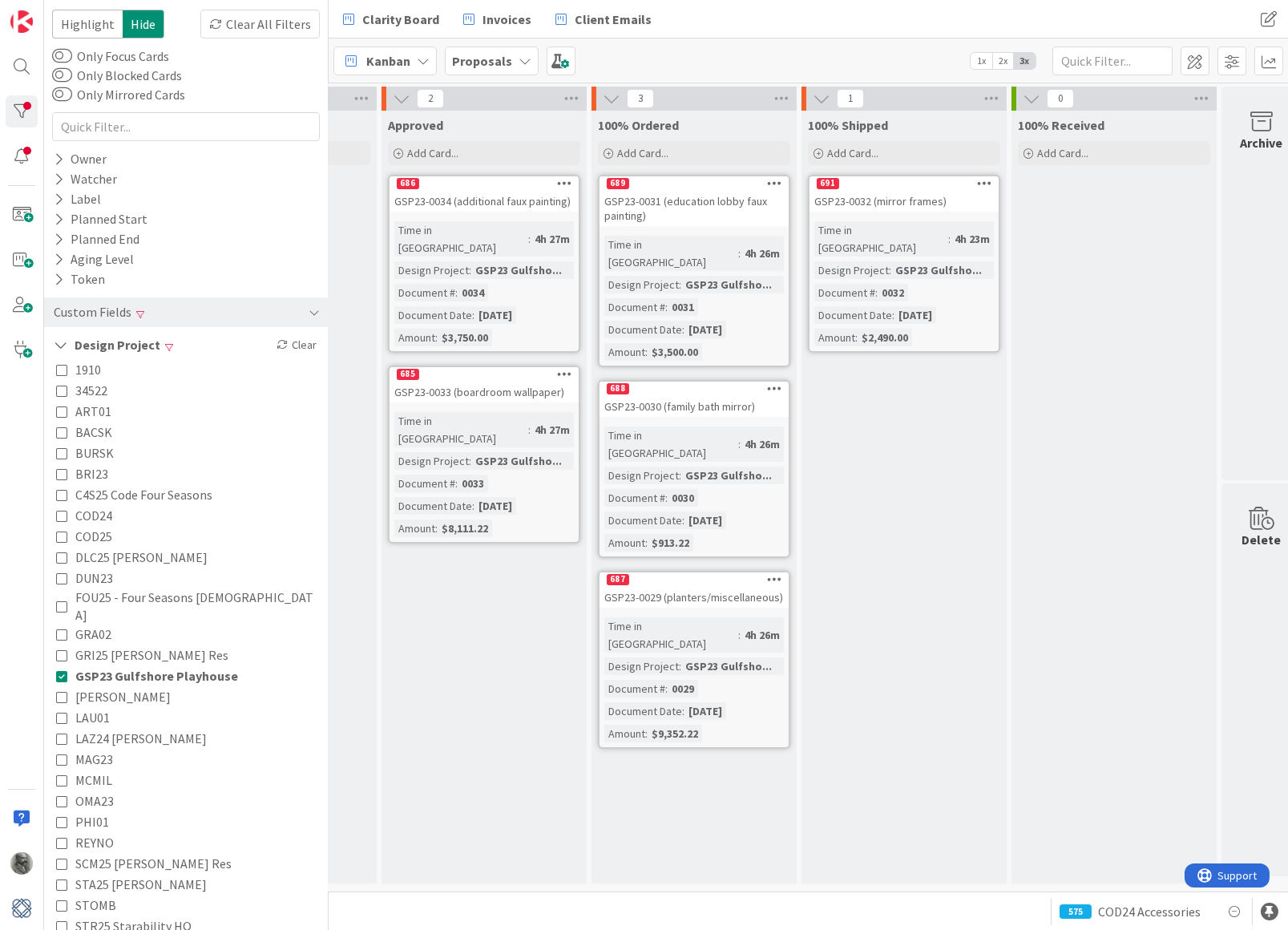
click at [458, 611] on div "Approved Add Card... 686 GSP23-0034 (additional faux painting) Time in Column :…" at bounding box center [484, 498] width 205 height 773
click at [704, 572] on div "687" at bounding box center [693, 579] width 189 height 14
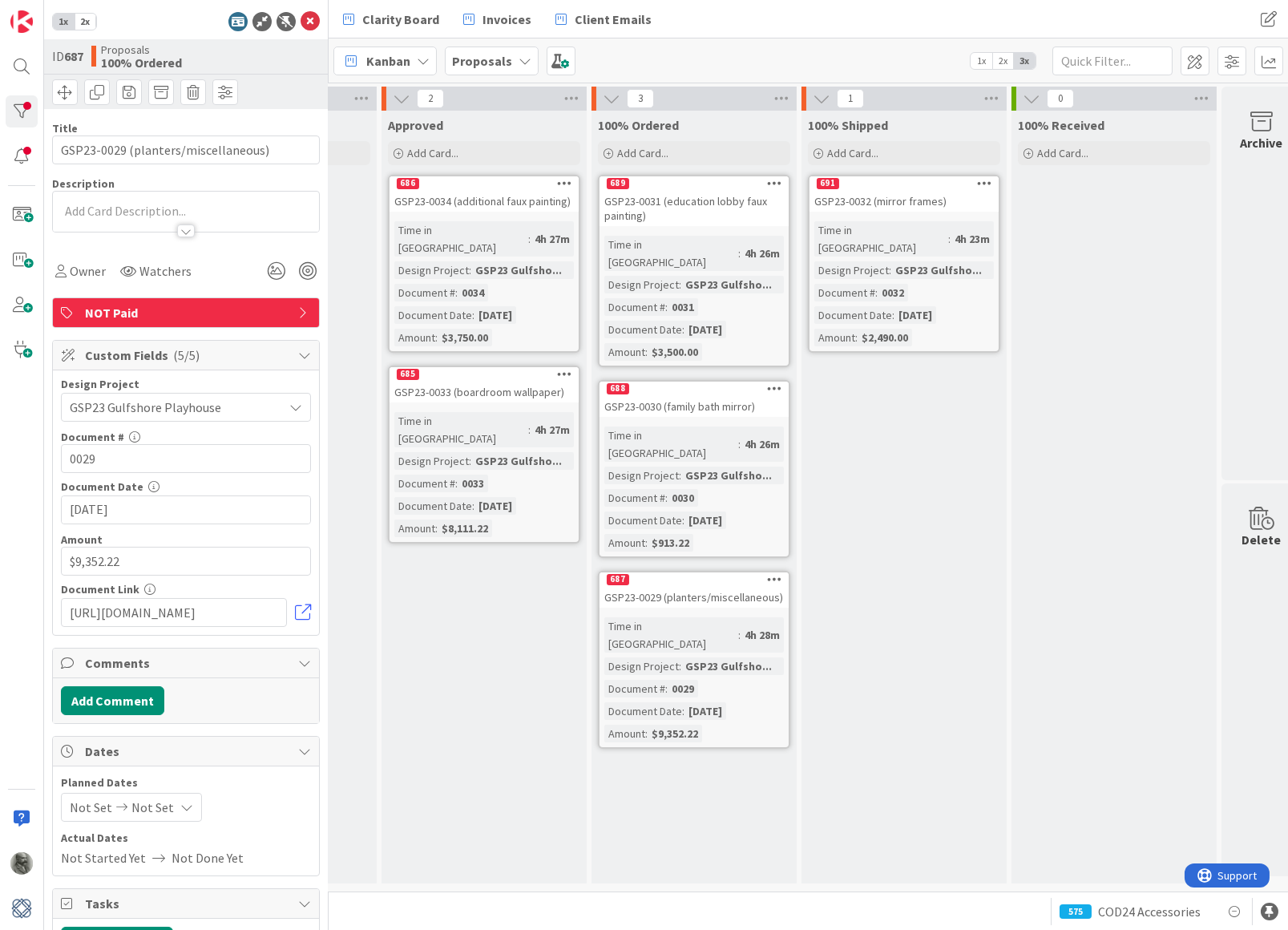
click at [211, 307] on span "NOT Paid" at bounding box center [187, 313] width 205 height 19
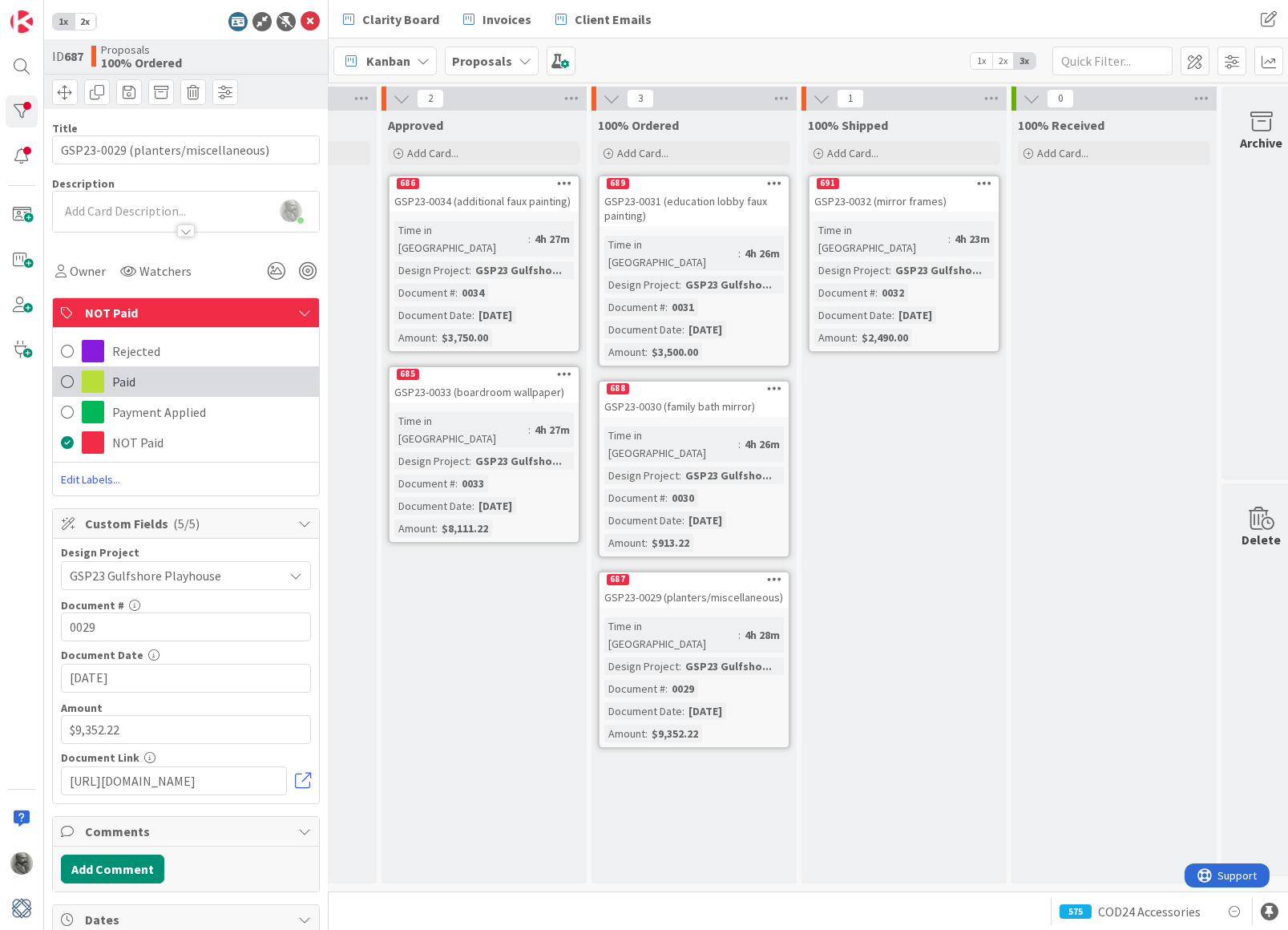
click at [138, 380] on div "Paid" at bounding box center [186, 381] width 266 height 31
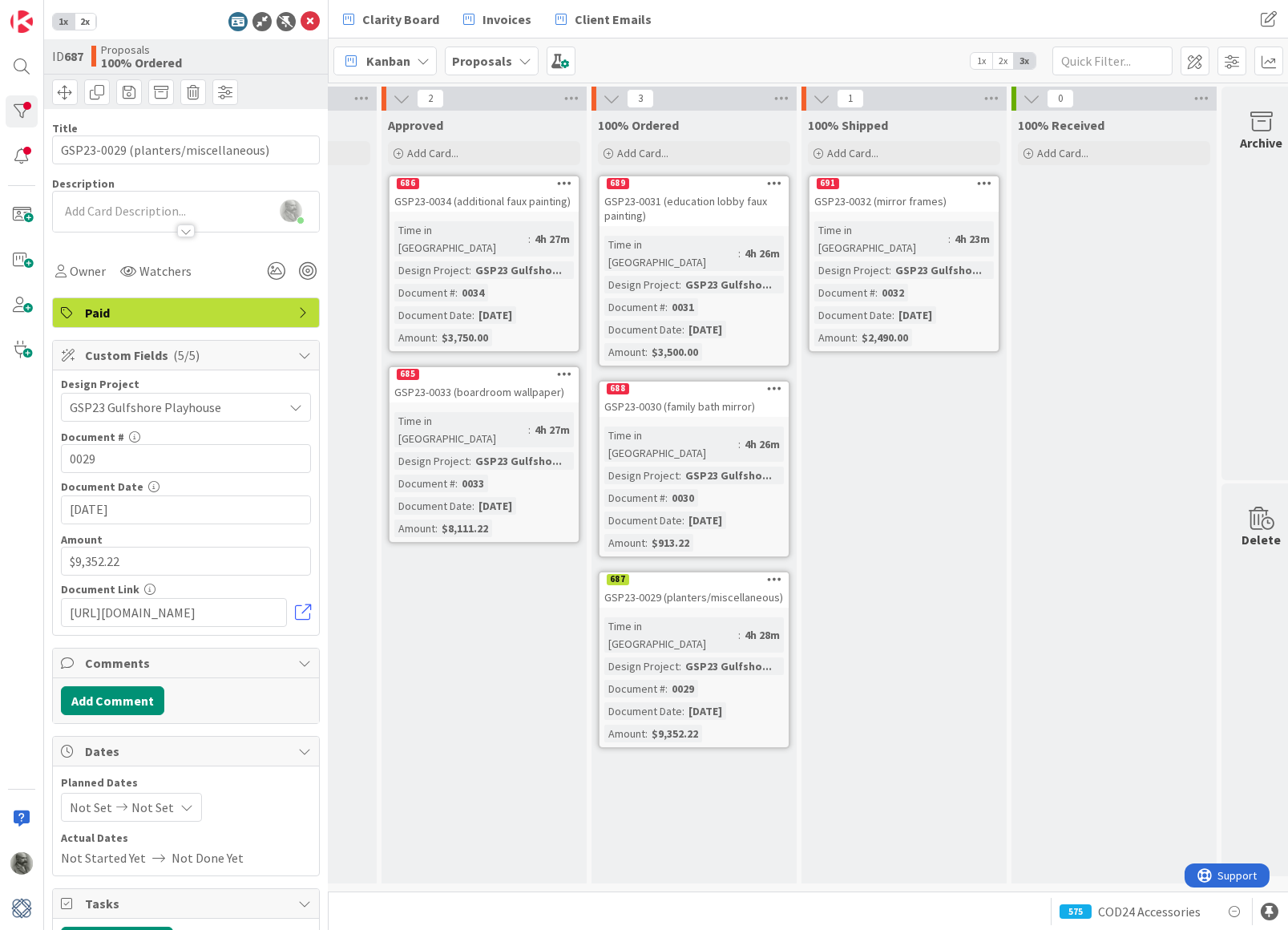
click at [673, 381] on div "688" at bounding box center [693, 388] width 189 height 14
click at [228, 304] on span "NOT Paid" at bounding box center [187, 313] width 205 height 19
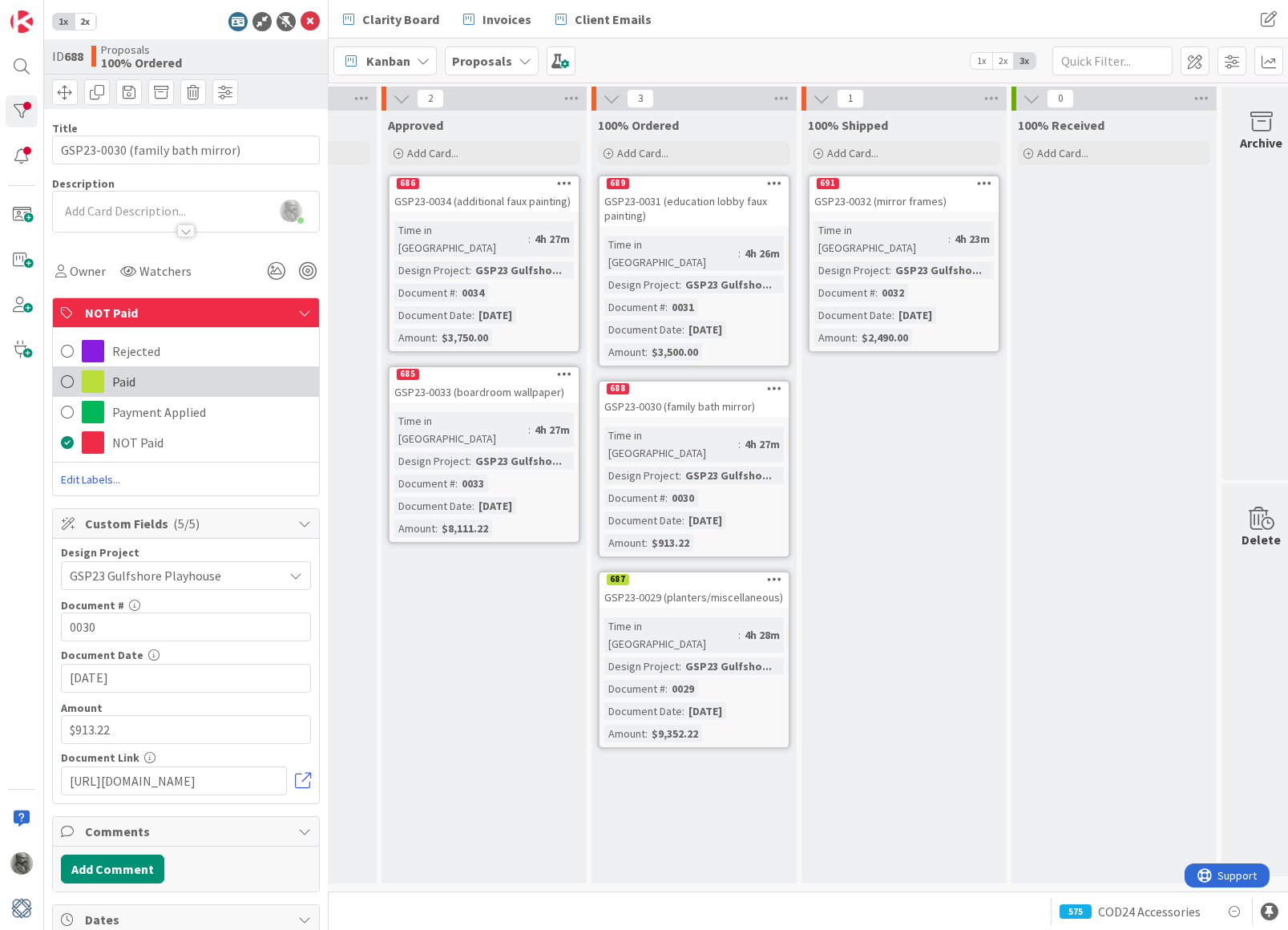
click at [156, 386] on div "Paid" at bounding box center [186, 381] width 266 height 31
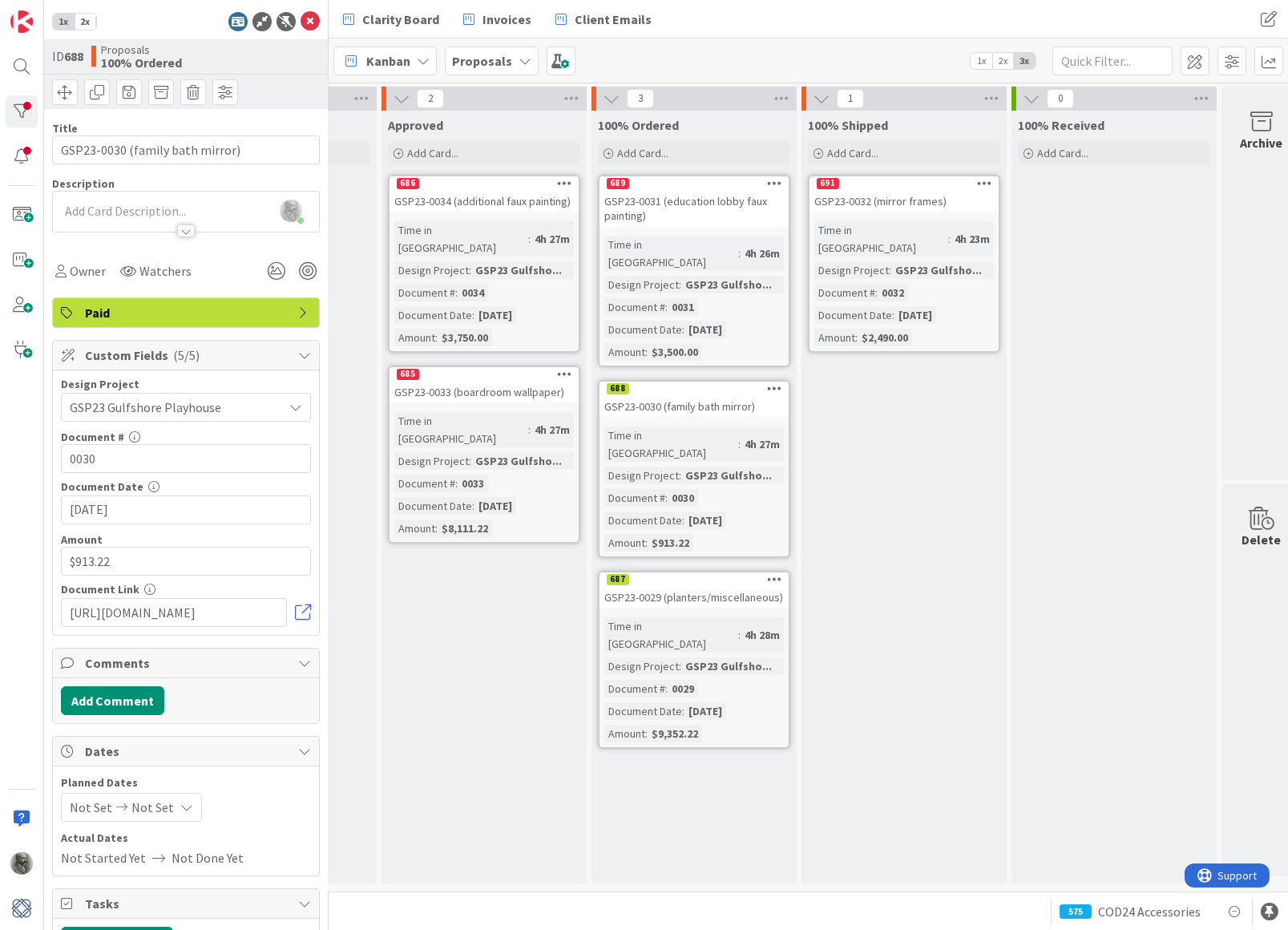
click at [673, 190] on div "689" at bounding box center [693, 183] width 189 height 14
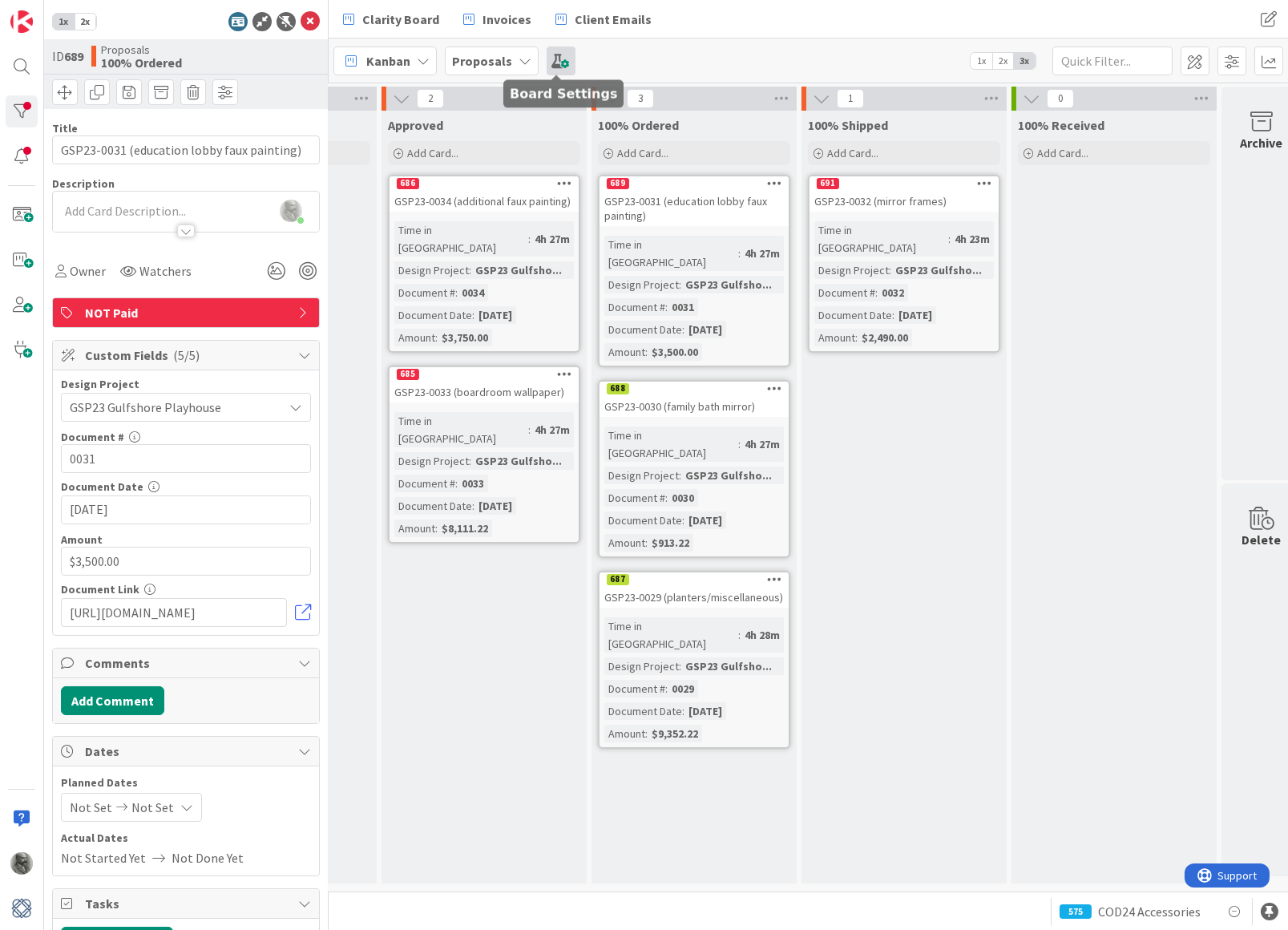
click at [558, 55] on span at bounding box center [561, 61] width 29 height 29
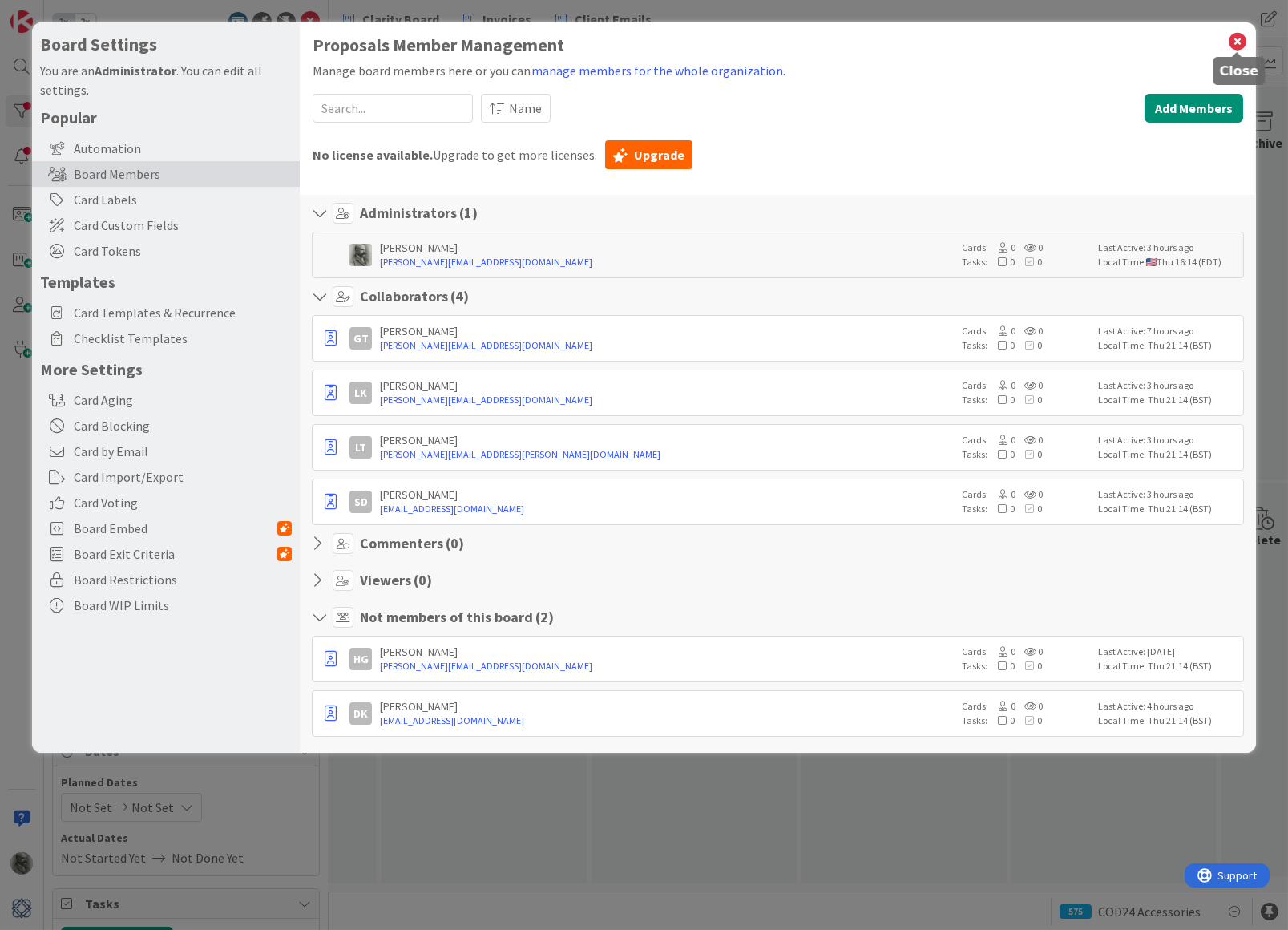
click at [1240, 39] on icon at bounding box center [1237, 42] width 21 height 22
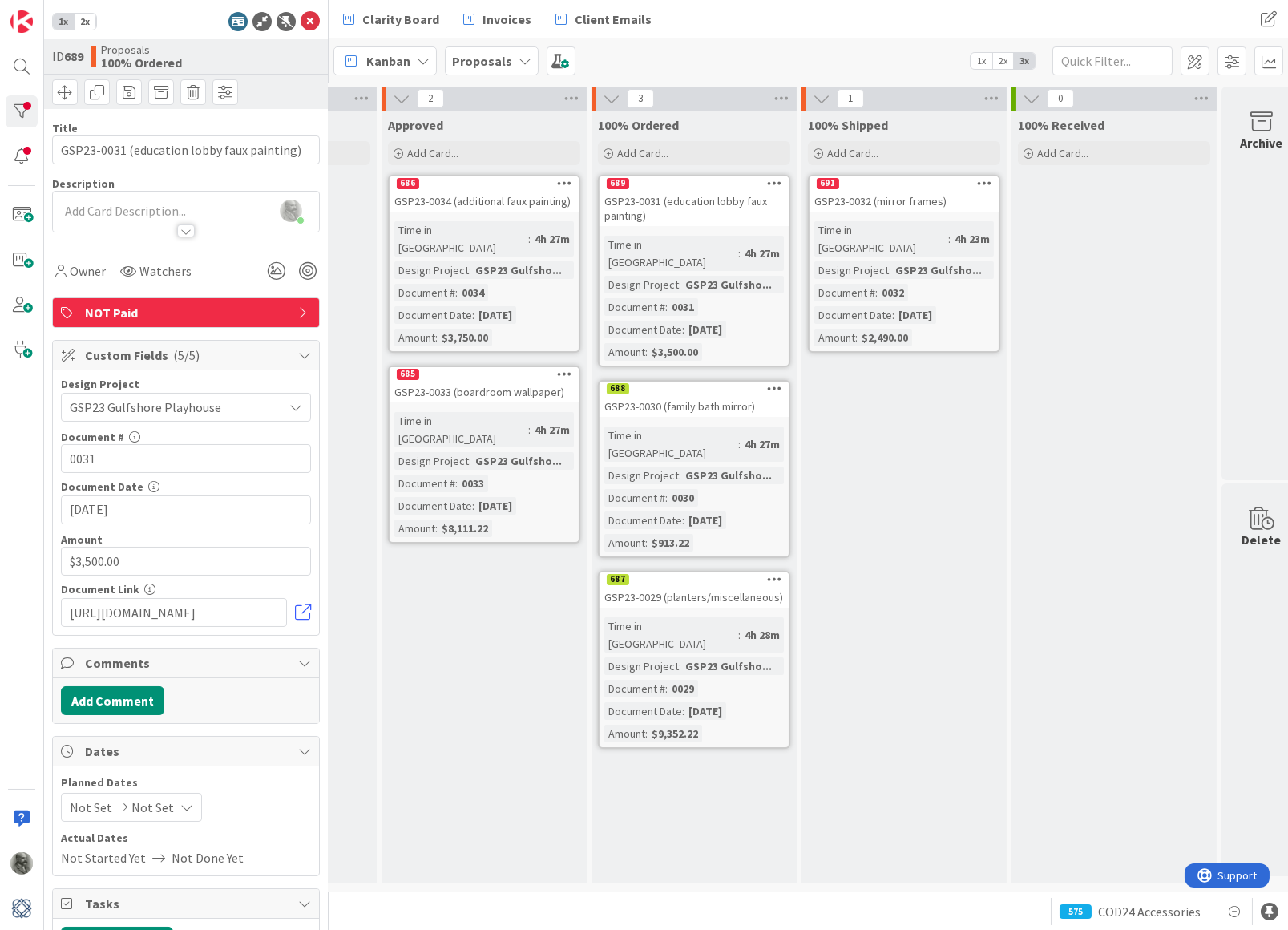
click at [670, 185] on div "689" at bounding box center [693, 183] width 189 height 14
click at [206, 313] on span "NOT Paid" at bounding box center [187, 313] width 205 height 19
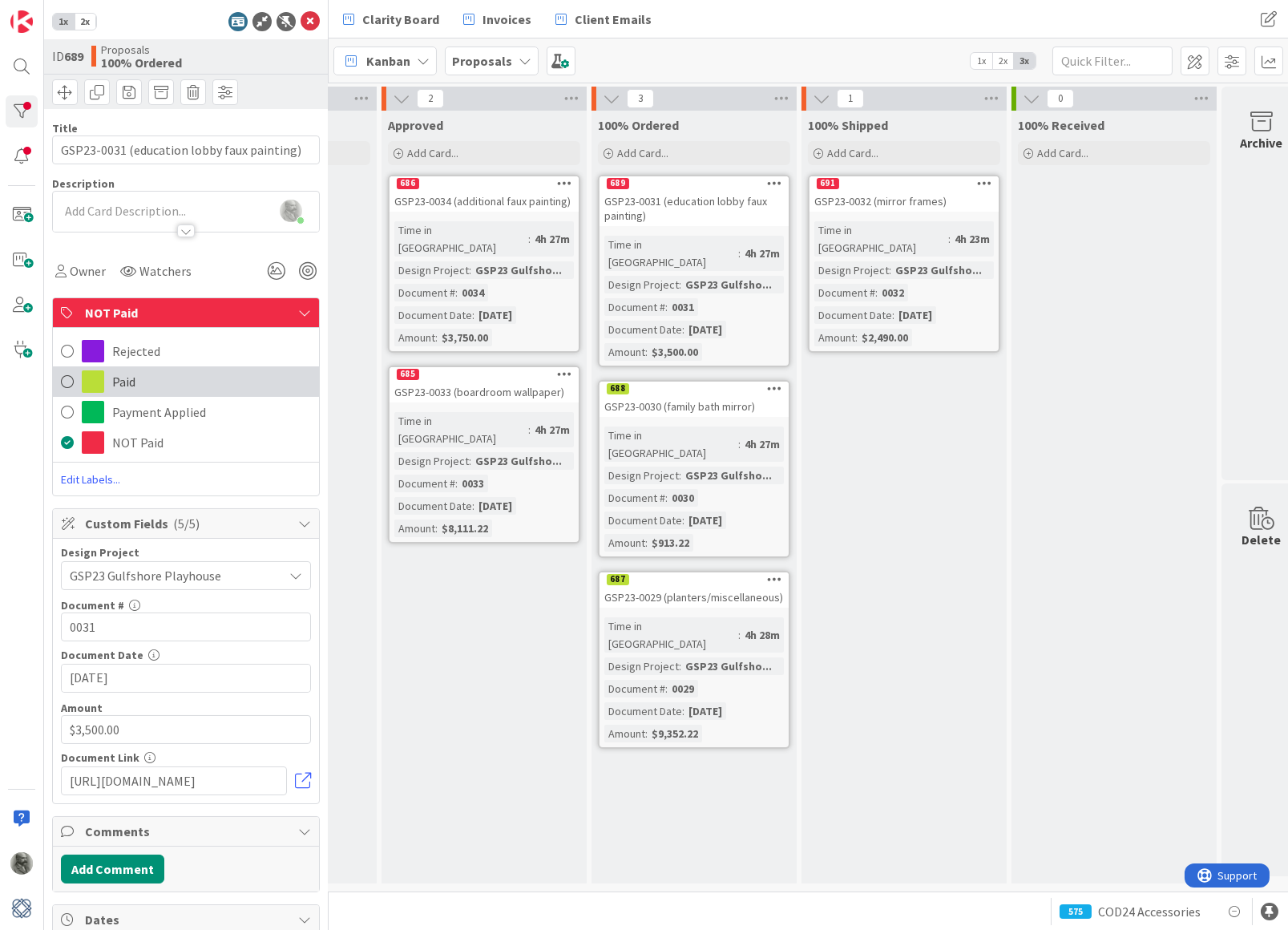
click at [130, 380] on span "Paid" at bounding box center [123, 381] width 23 height 19
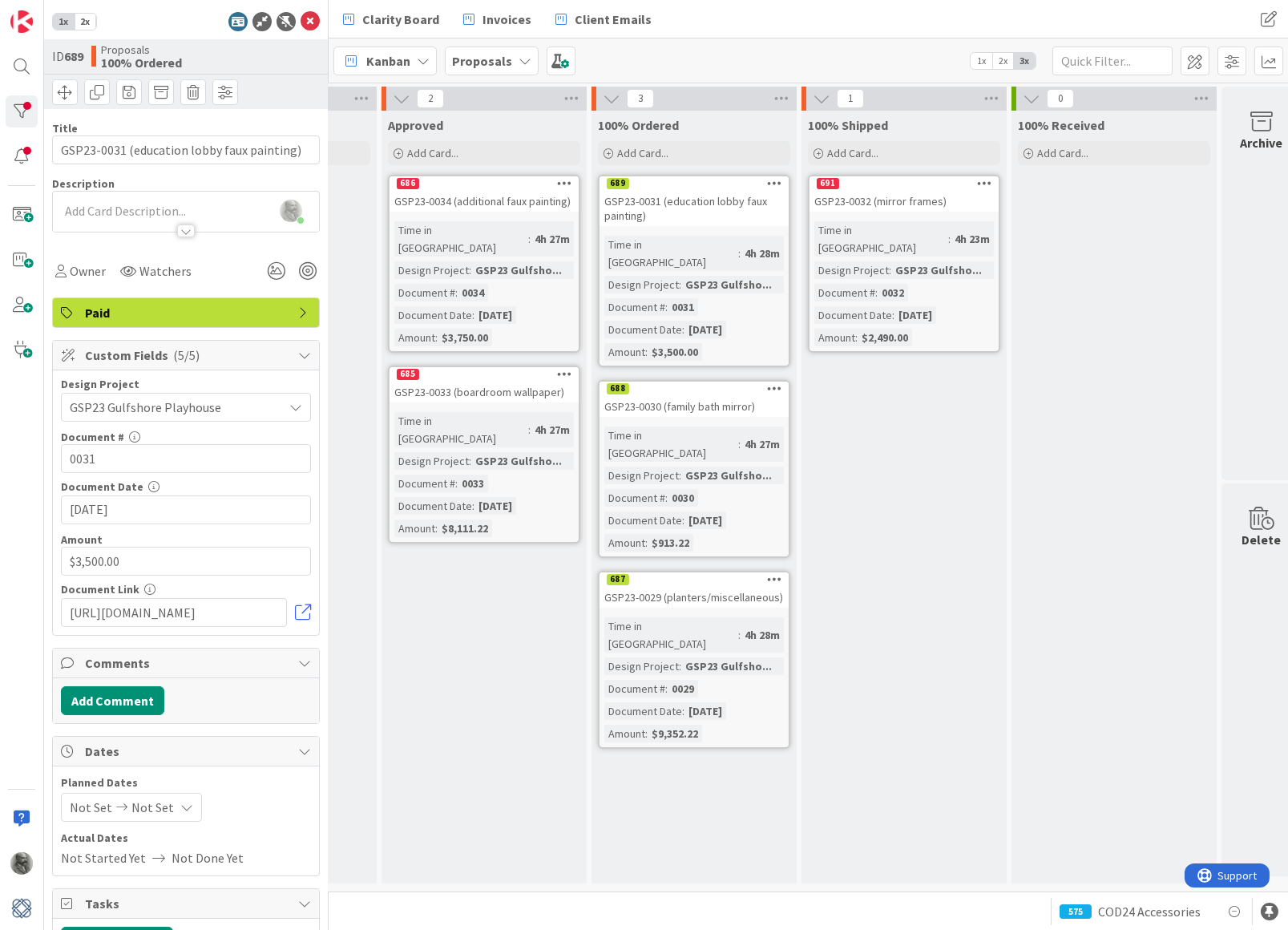
click at [888, 191] on div "GSP23-0032 (mirror frames)" at bounding box center [903, 201] width 189 height 21
click at [132, 311] on span "NOT Paid" at bounding box center [187, 313] width 205 height 19
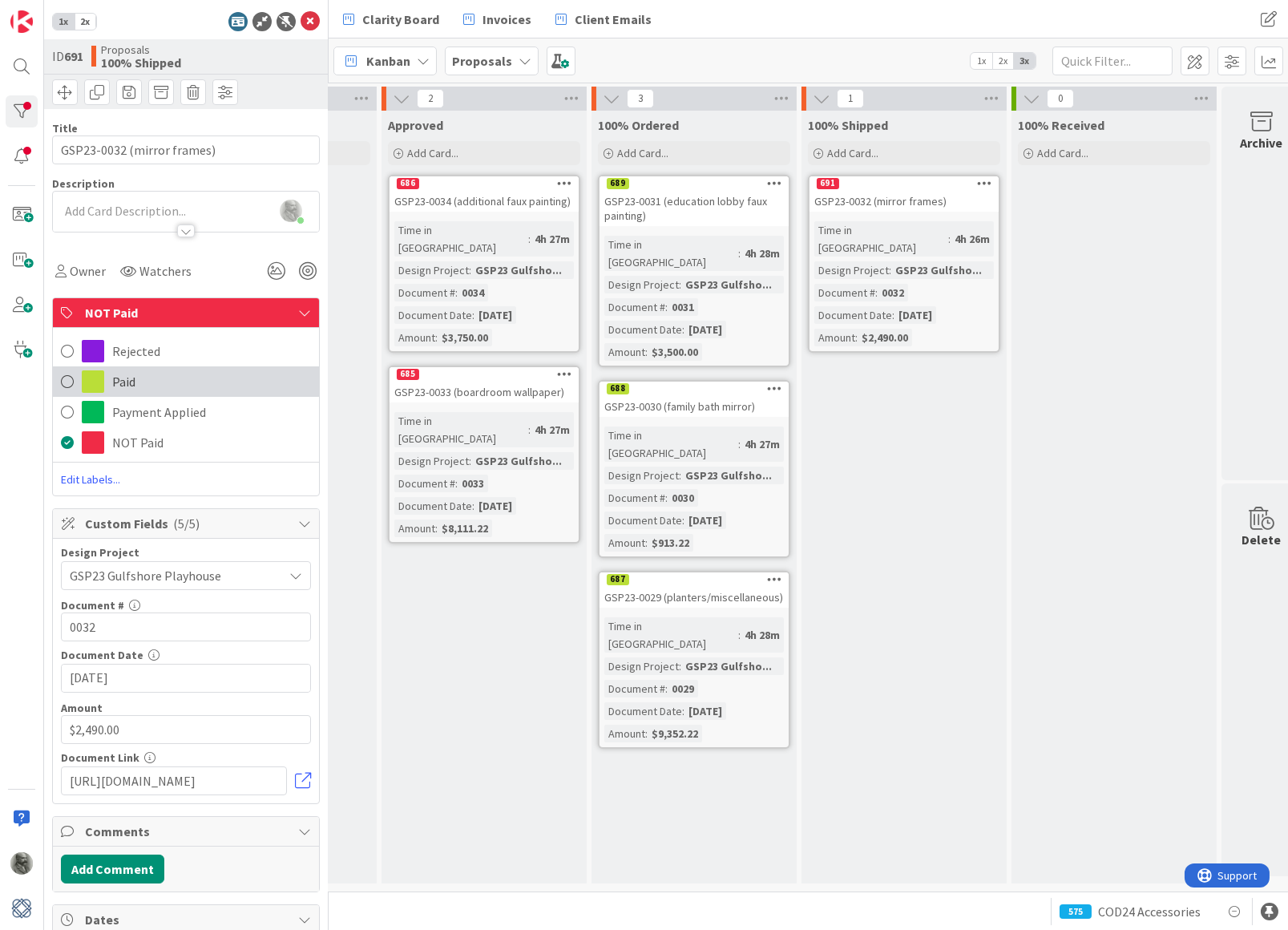
click at [140, 381] on div "Paid" at bounding box center [186, 381] width 266 height 31
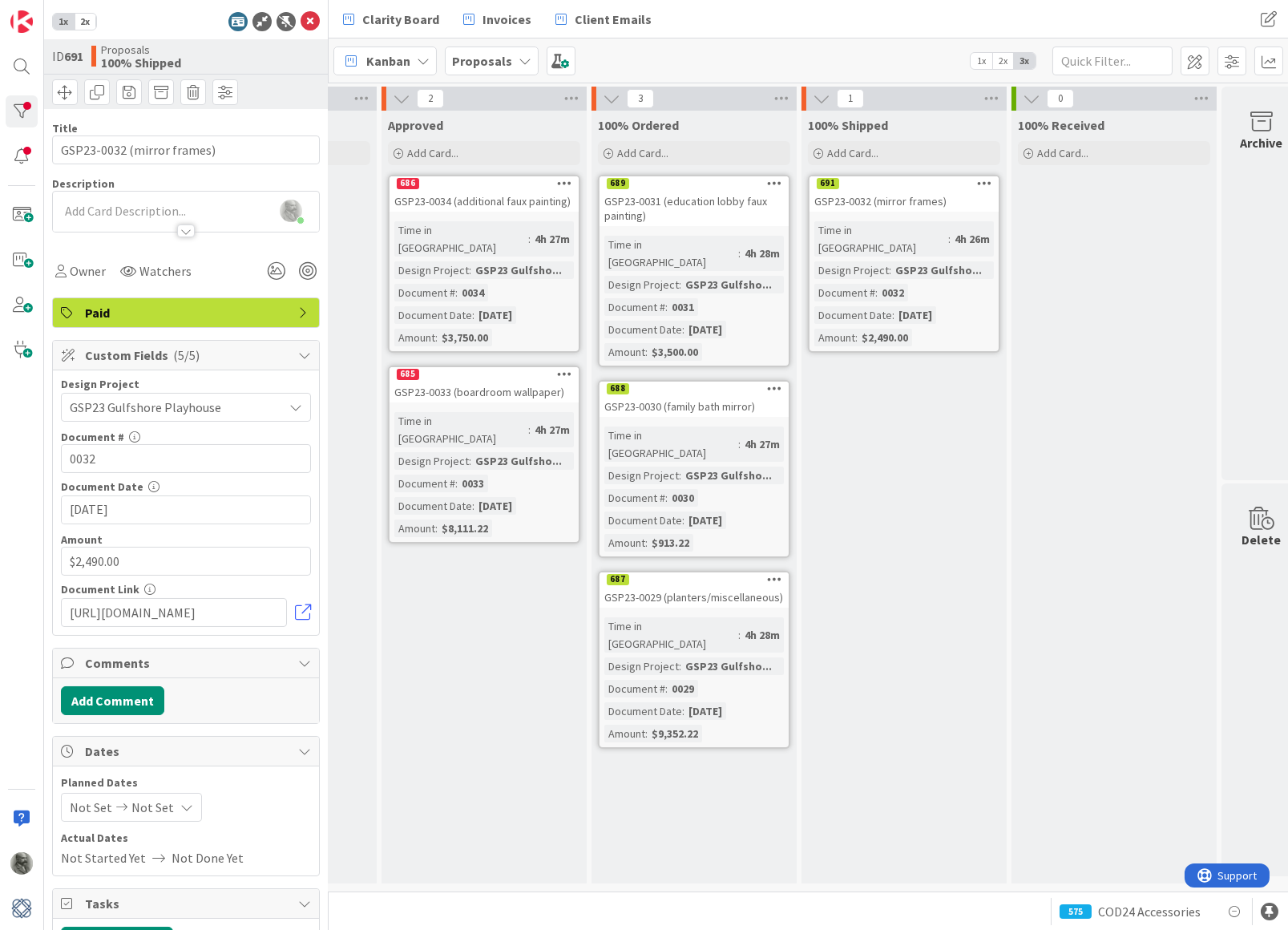
click at [467, 558] on div "Approved Add Card... 686 GSP23-0034 (additional faux painting) Time in Column :…" at bounding box center [484, 498] width 205 height 773
click at [679, 572] on div "687" at bounding box center [693, 579] width 189 height 14
click at [120, 692] on button "Add Comment" at bounding box center [113, 701] width 103 height 29
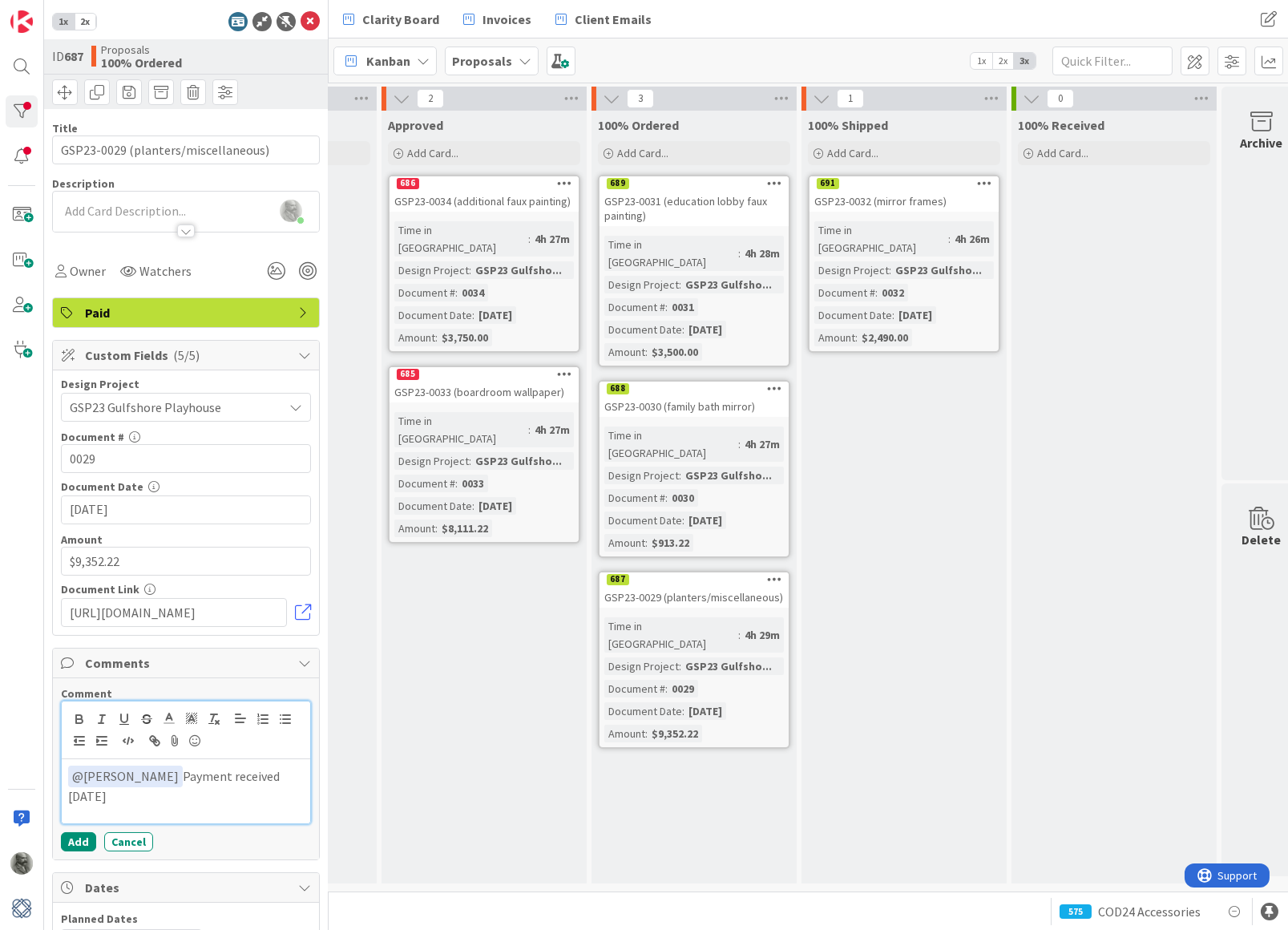
click at [156, 795] on p "﻿ @ [PERSON_NAME] ﻿ Payment received [DATE]" at bounding box center [186, 785] width 236 height 39
click at [171, 735] on icon at bounding box center [175, 741] width 19 height 22
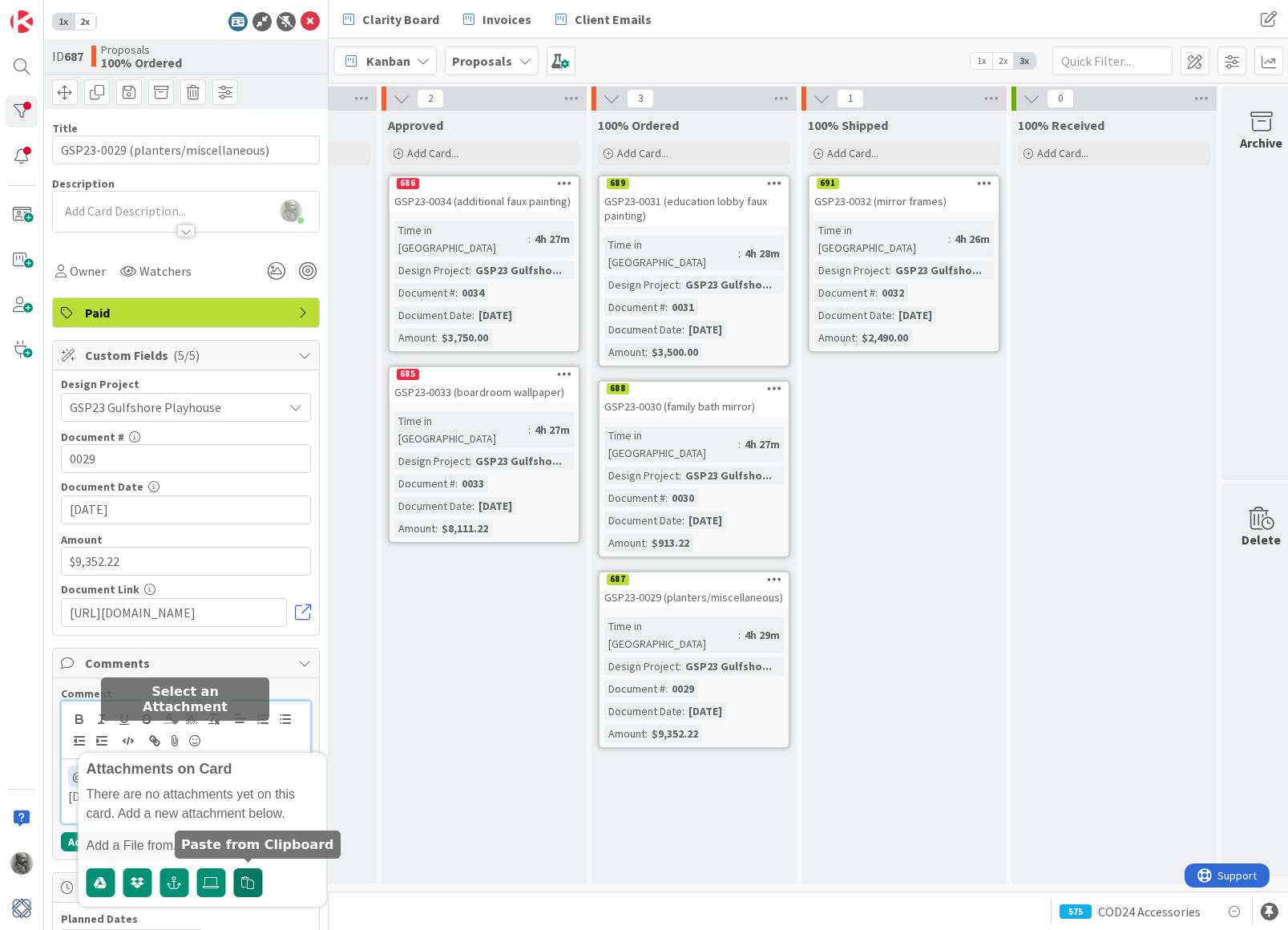
click at [248, 878] on icon "button" at bounding box center [248, 883] width 13 height 13
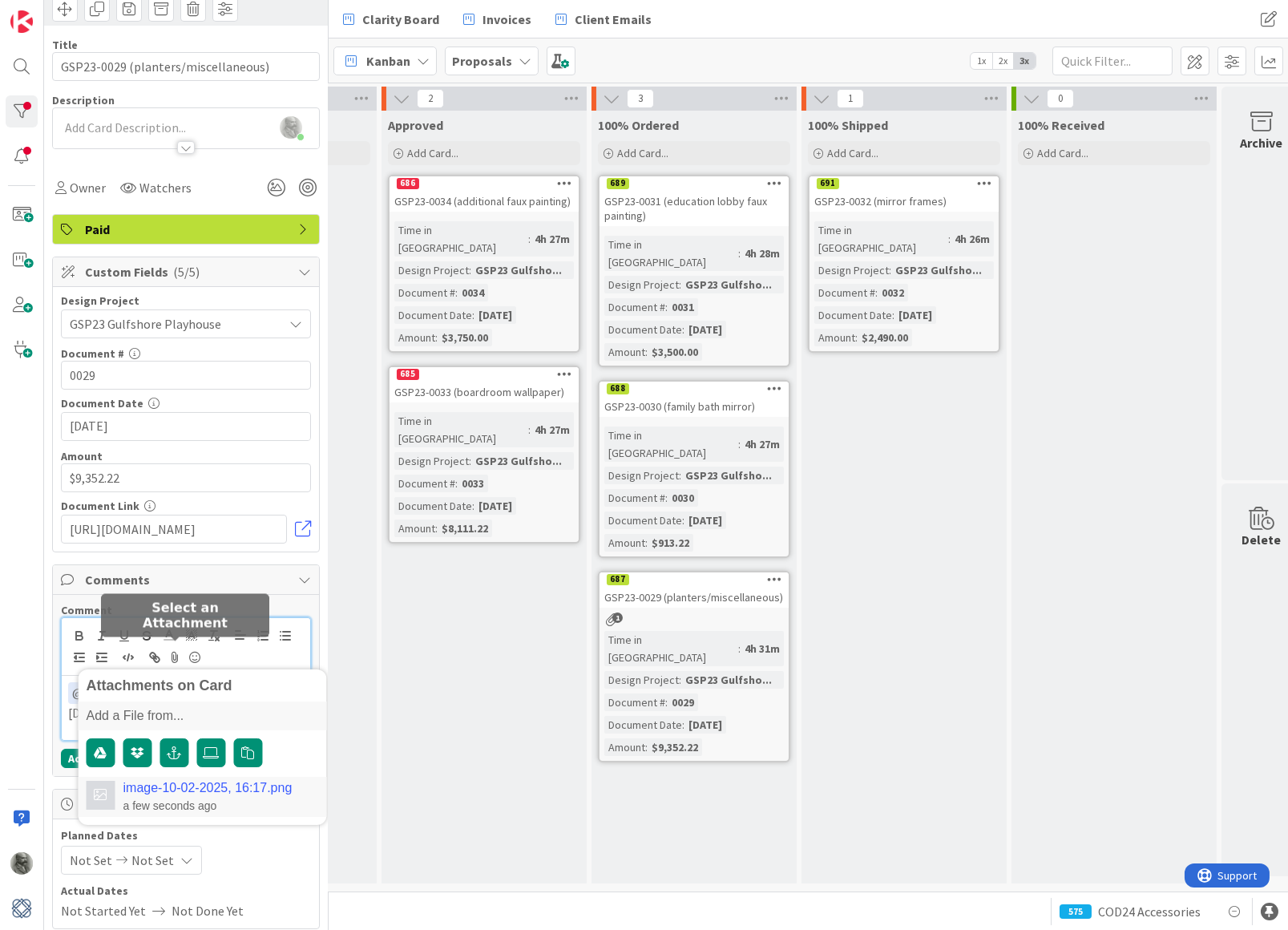
scroll to position [82, 0]
click at [264, 799] on div "a few seconds ago" at bounding box center [208, 806] width 169 height 14
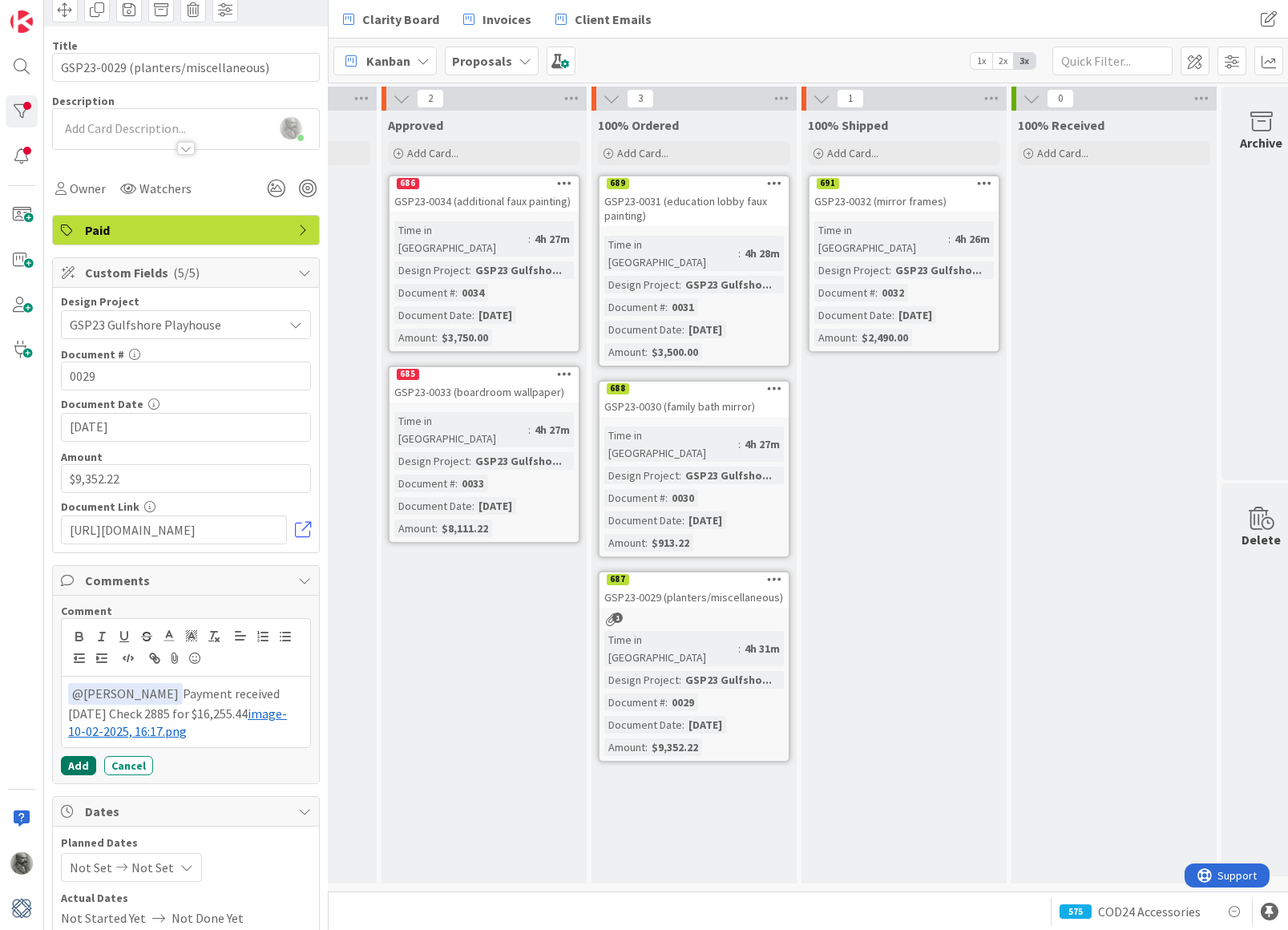
click at [76, 761] on button "Add" at bounding box center [79, 766] width 36 height 19
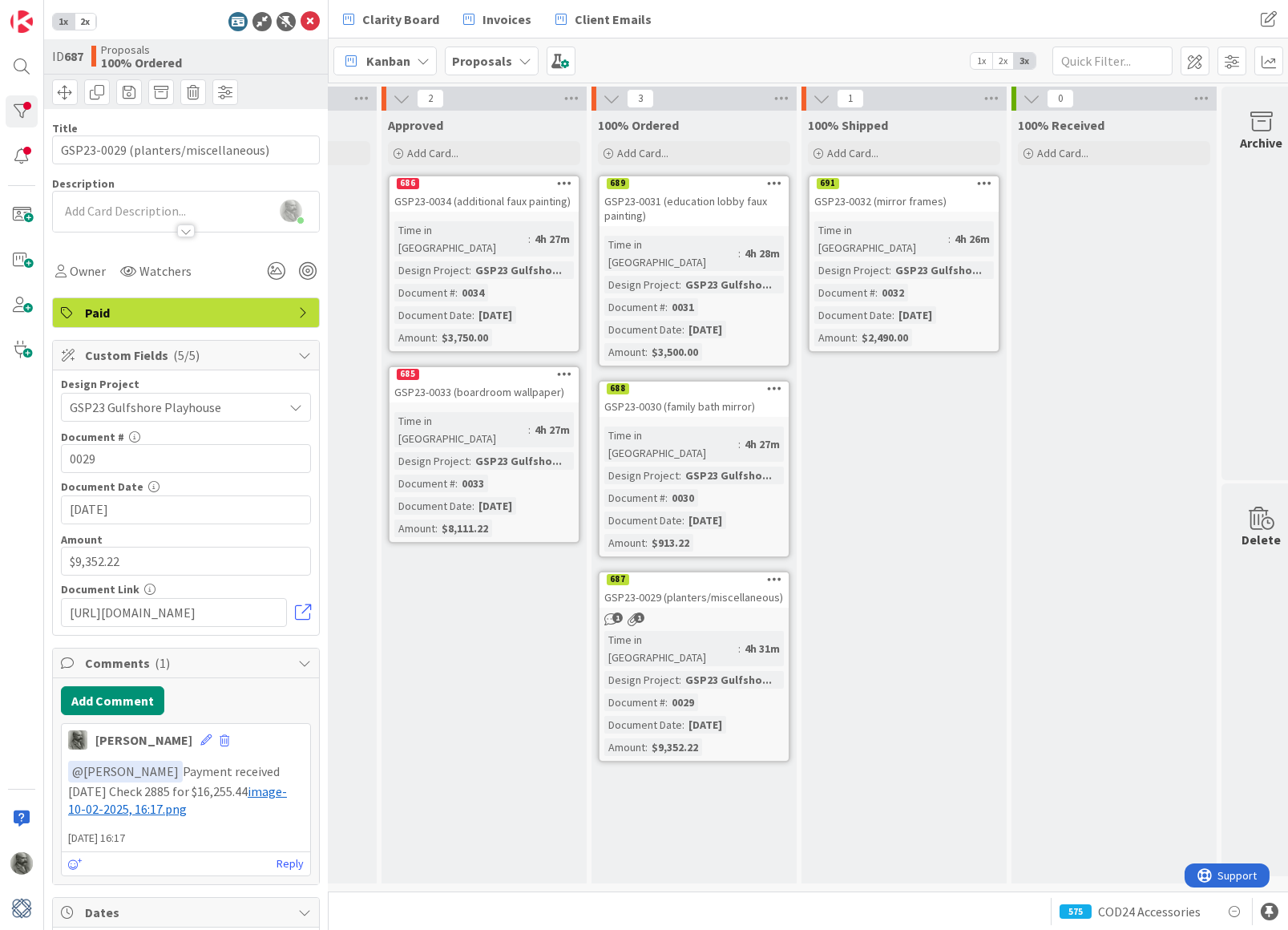
scroll to position [0, 0]
drag, startPoint x: 223, startPoint y: 807, endPoint x: 65, endPoint y: 769, distance: 162.5
click at [65, 769] on div "﻿ @ [PERSON_NAME] ﻿ Payment received [DATE] Check 2885 for $16,255.44 ﻿ image-1…" at bounding box center [186, 789] width 248 height 70
copy p "﻿ @ [PERSON_NAME] ﻿ Payment received [DATE] Check 2885 for $16,255.44 ﻿ image-1…"
click at [676, 381] on div "688" at bounding box center [693, 388] width 189 height 14
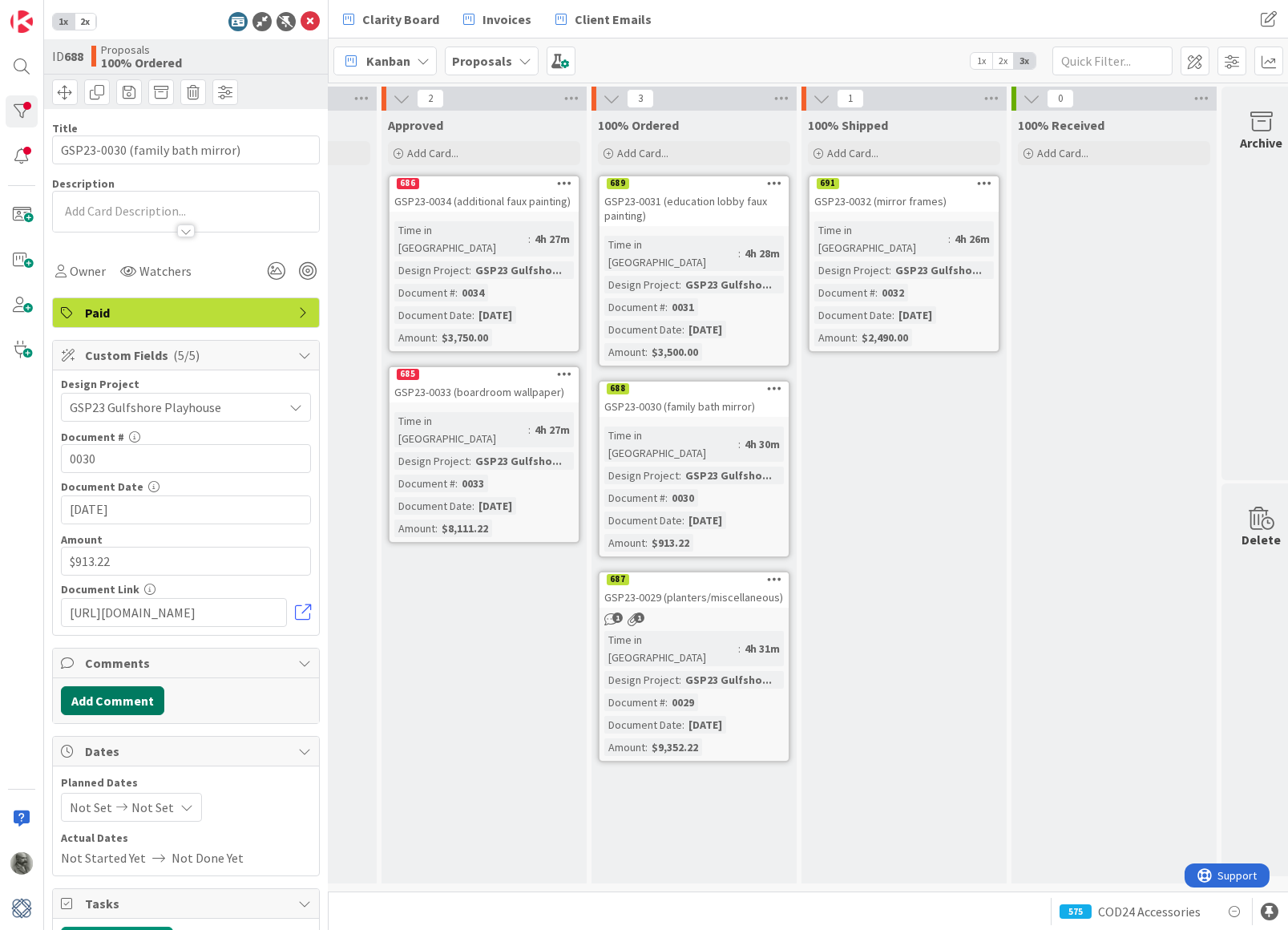
click at [136, 693] on button "Add Comment" at bounding box center [113, 701] width 103 height 29
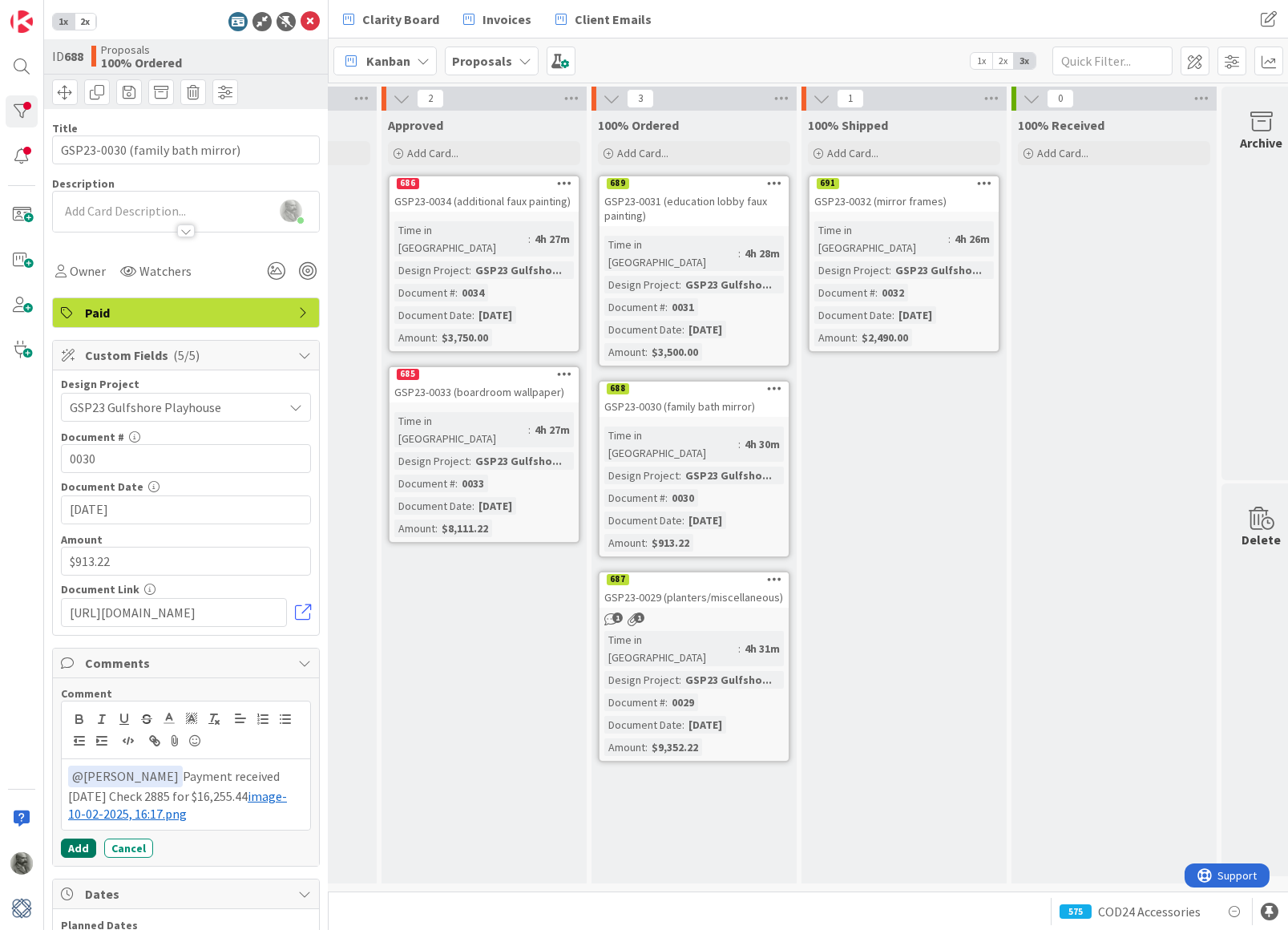
click at [72, 843] on button "Add" at bounding box center [79, 848] width 36 height 19
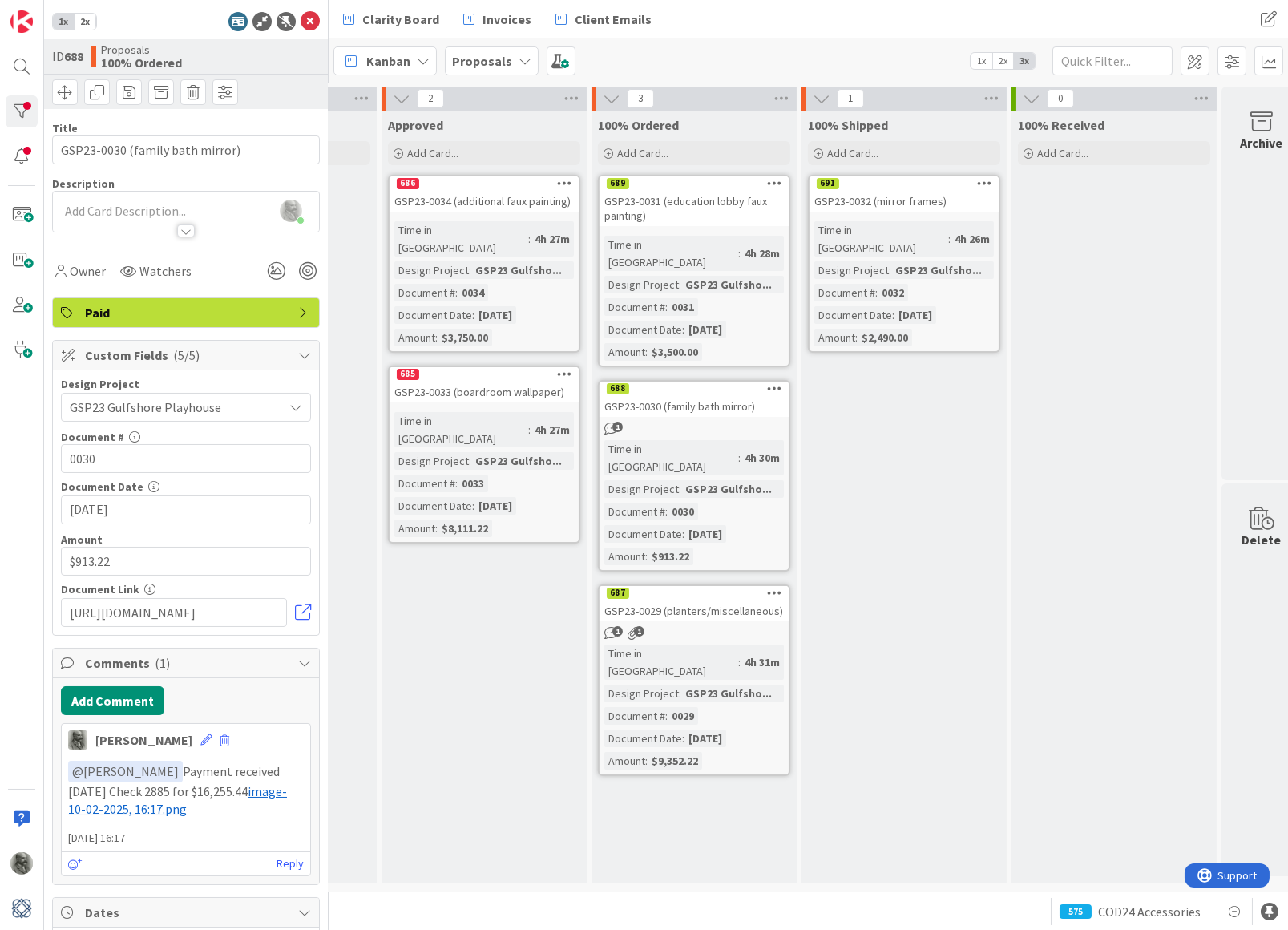
click at [674, 186] on div "689" at bounding box center [693, 183] width 189 height 14
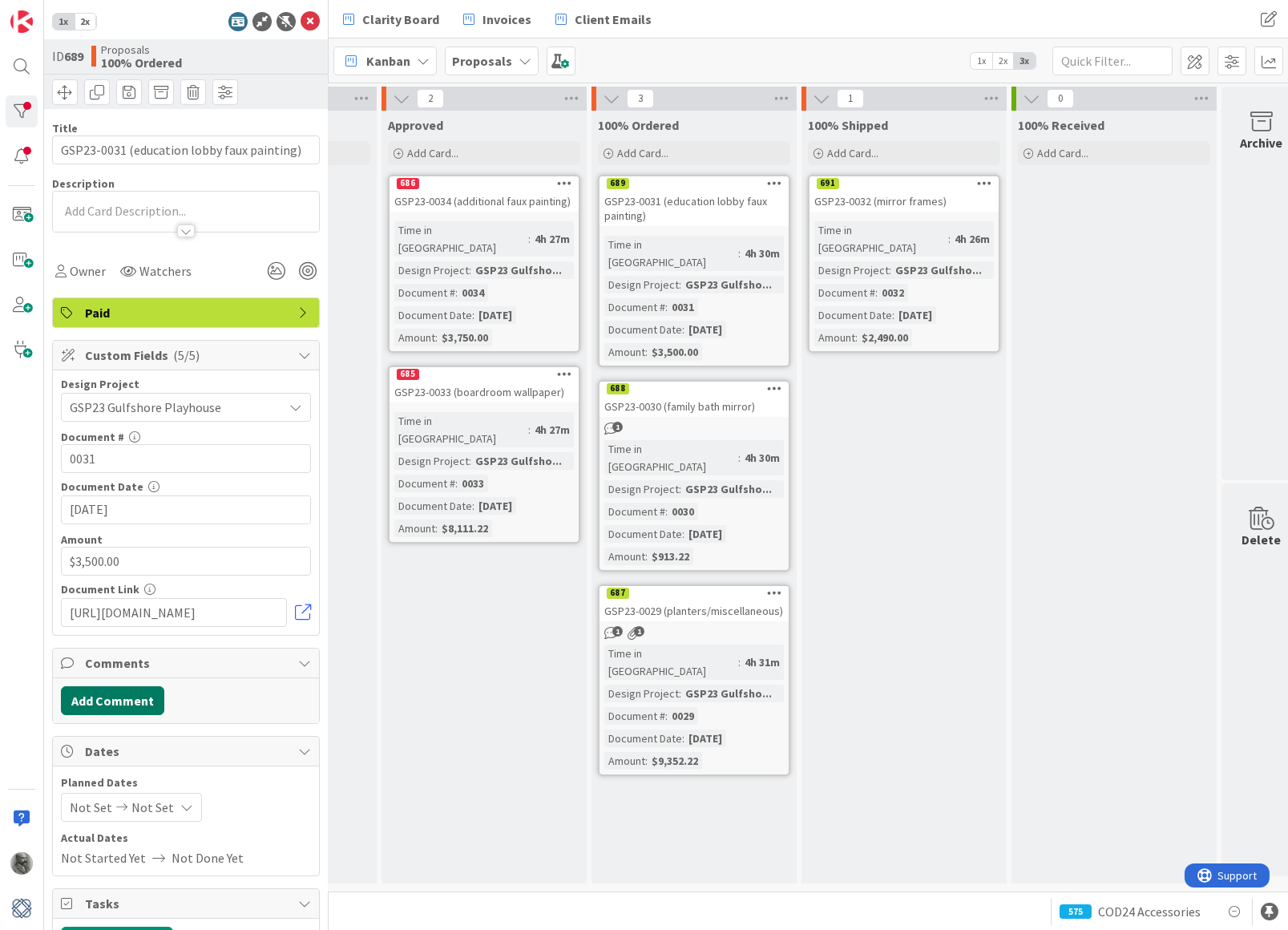
click at [129, 692] on button "Add Comment" at bounding box center [113, 701] width 103 height 29
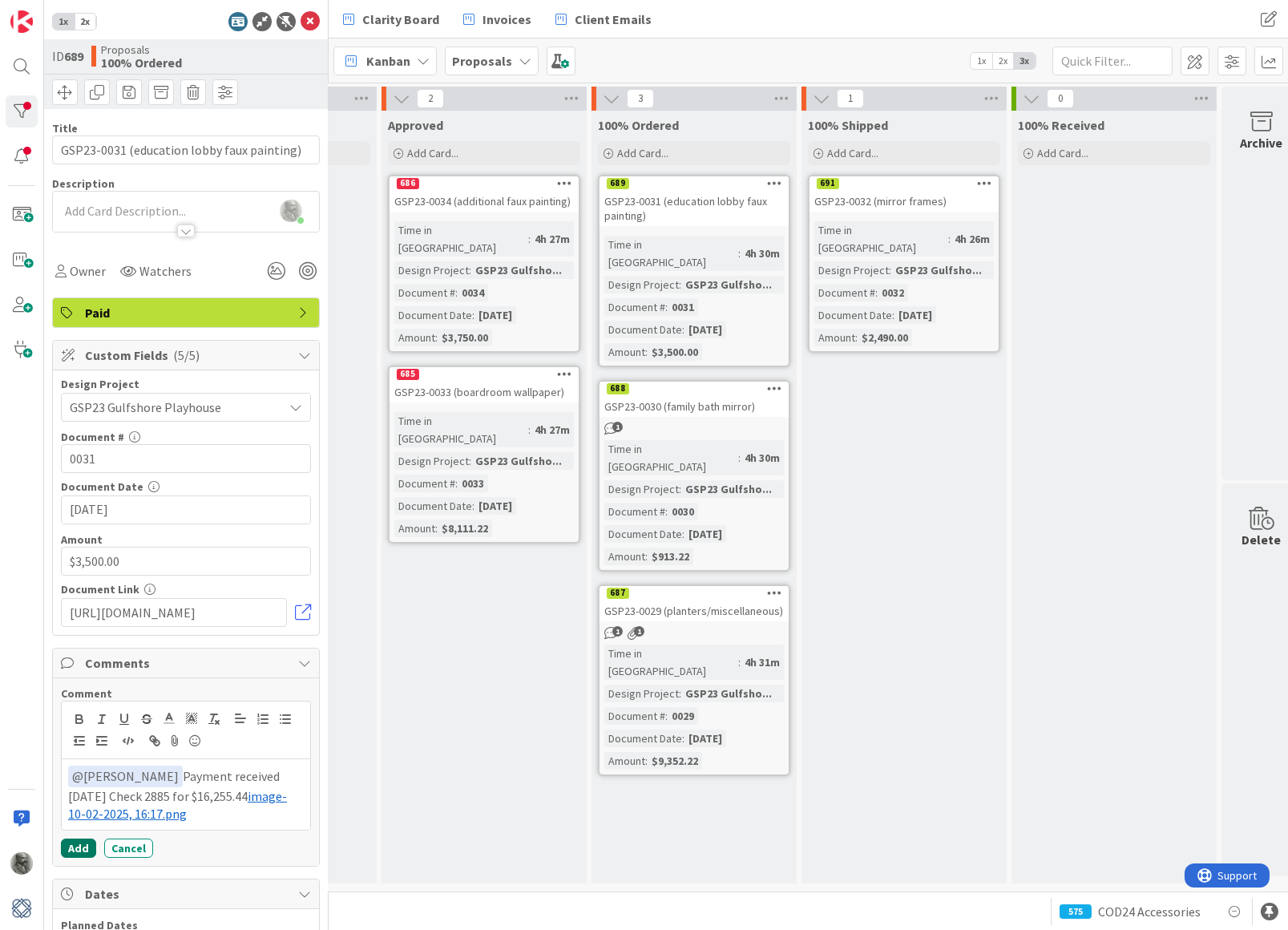
click at [76, 843] on button "Add" at bounding box center [79, 848] width 36 height 19
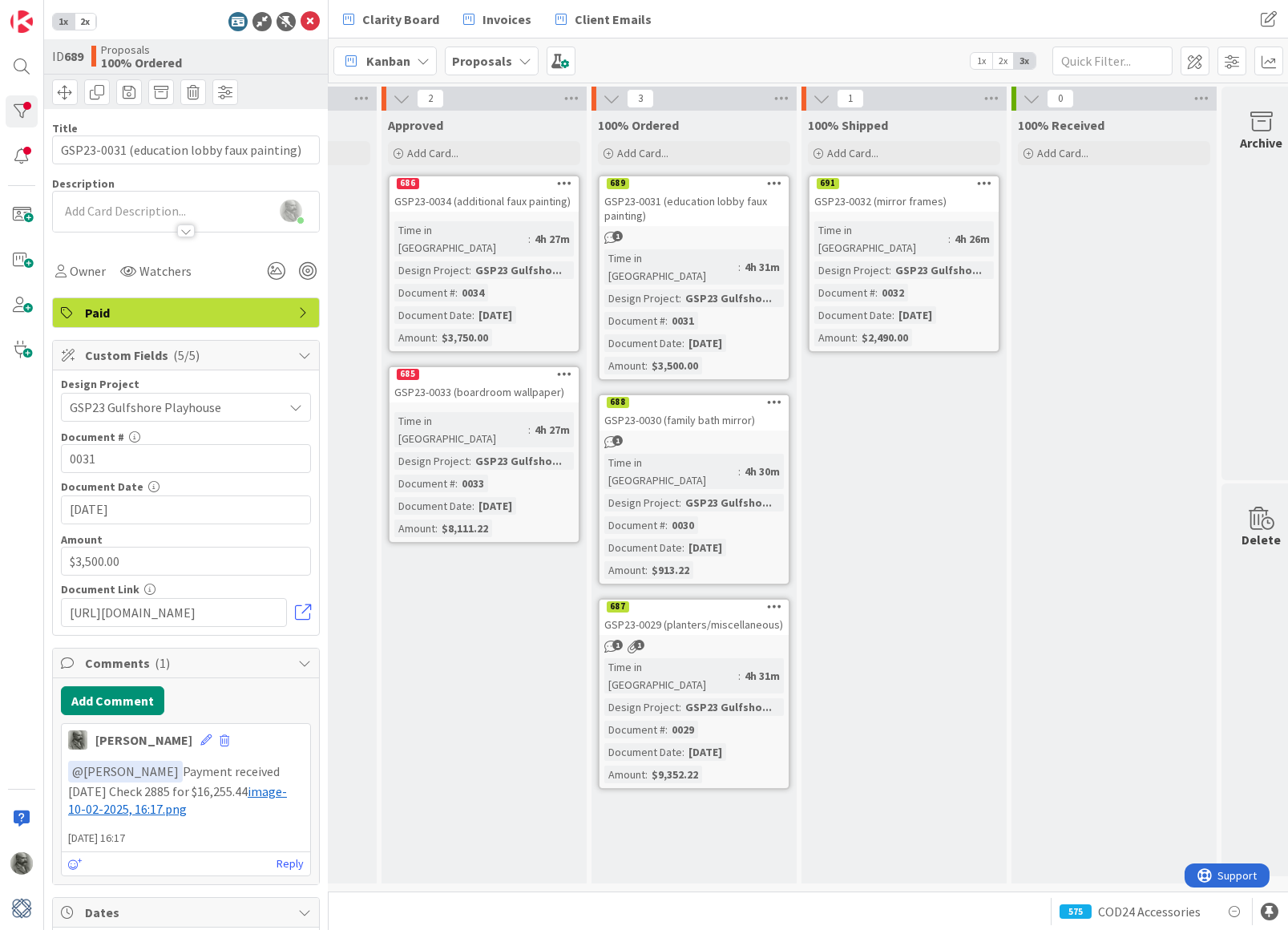
click at [898, 185] on div "691" at bounding box center [903, 183] width 189 height 14
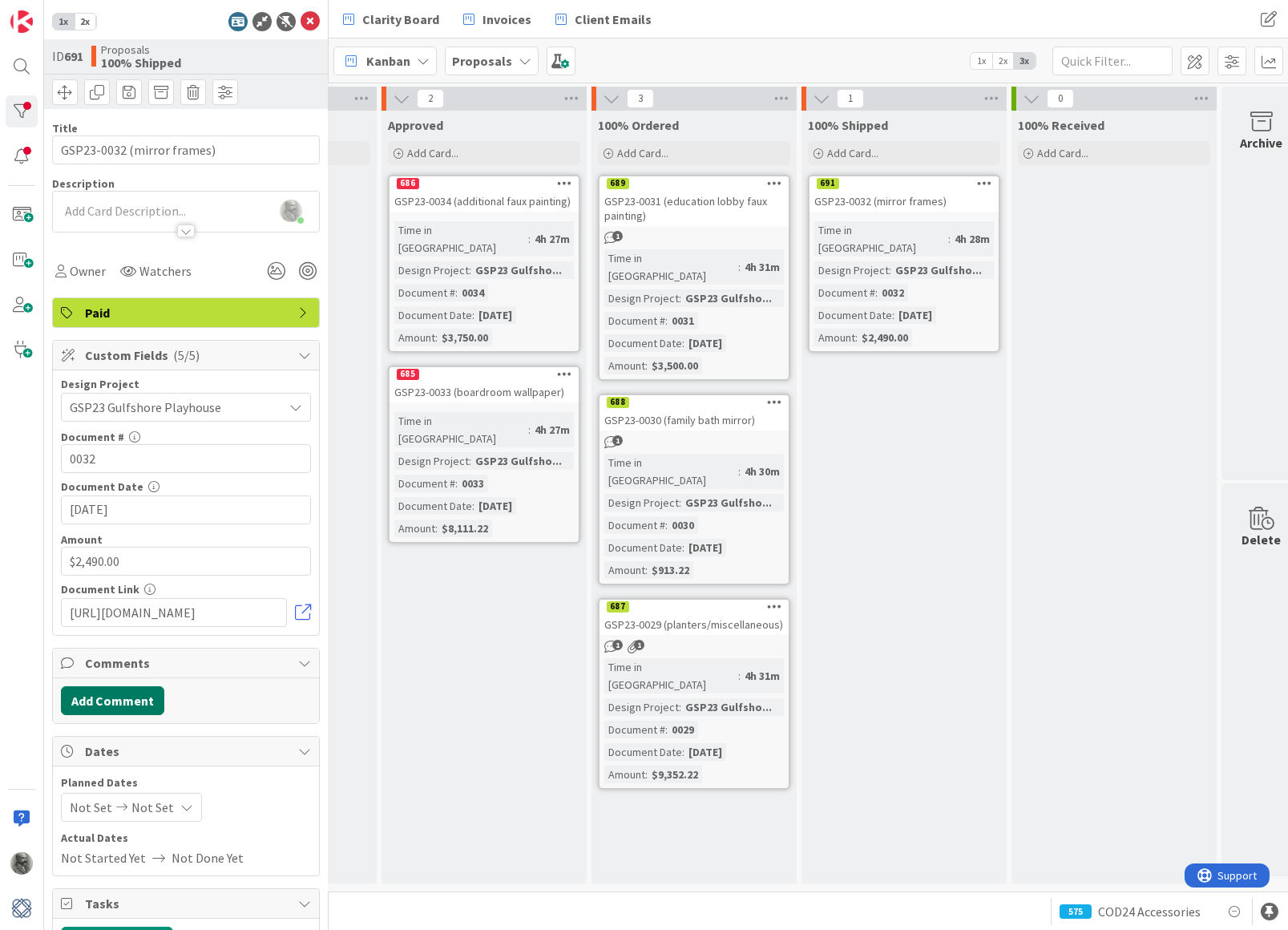
click at [130, 696] on button "Add Comment" at bounding box center [113, 701] width 103 height 29
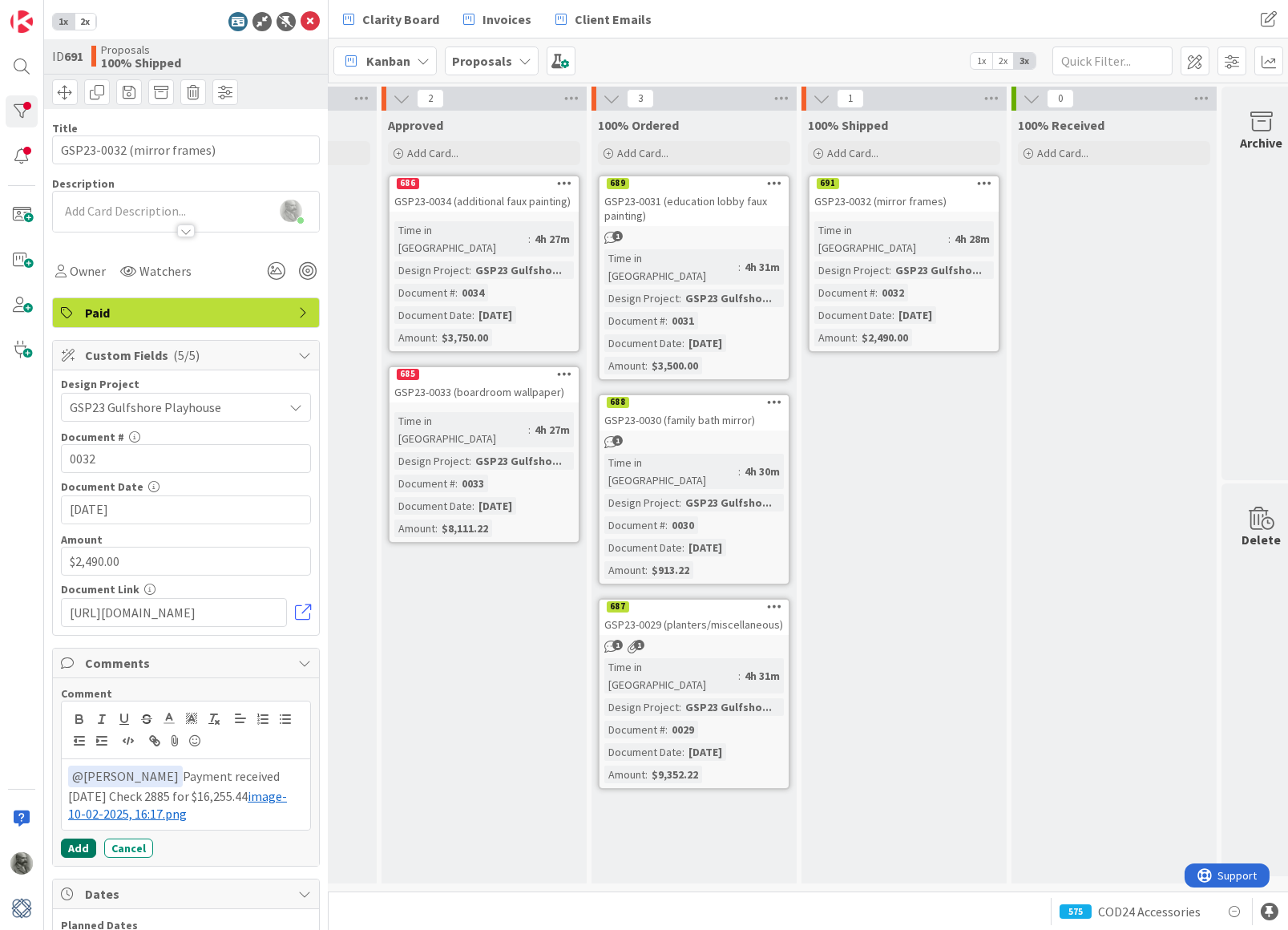
click at [72, 847] on button "Add" at bounding box center [79, 848] width 36 height 19
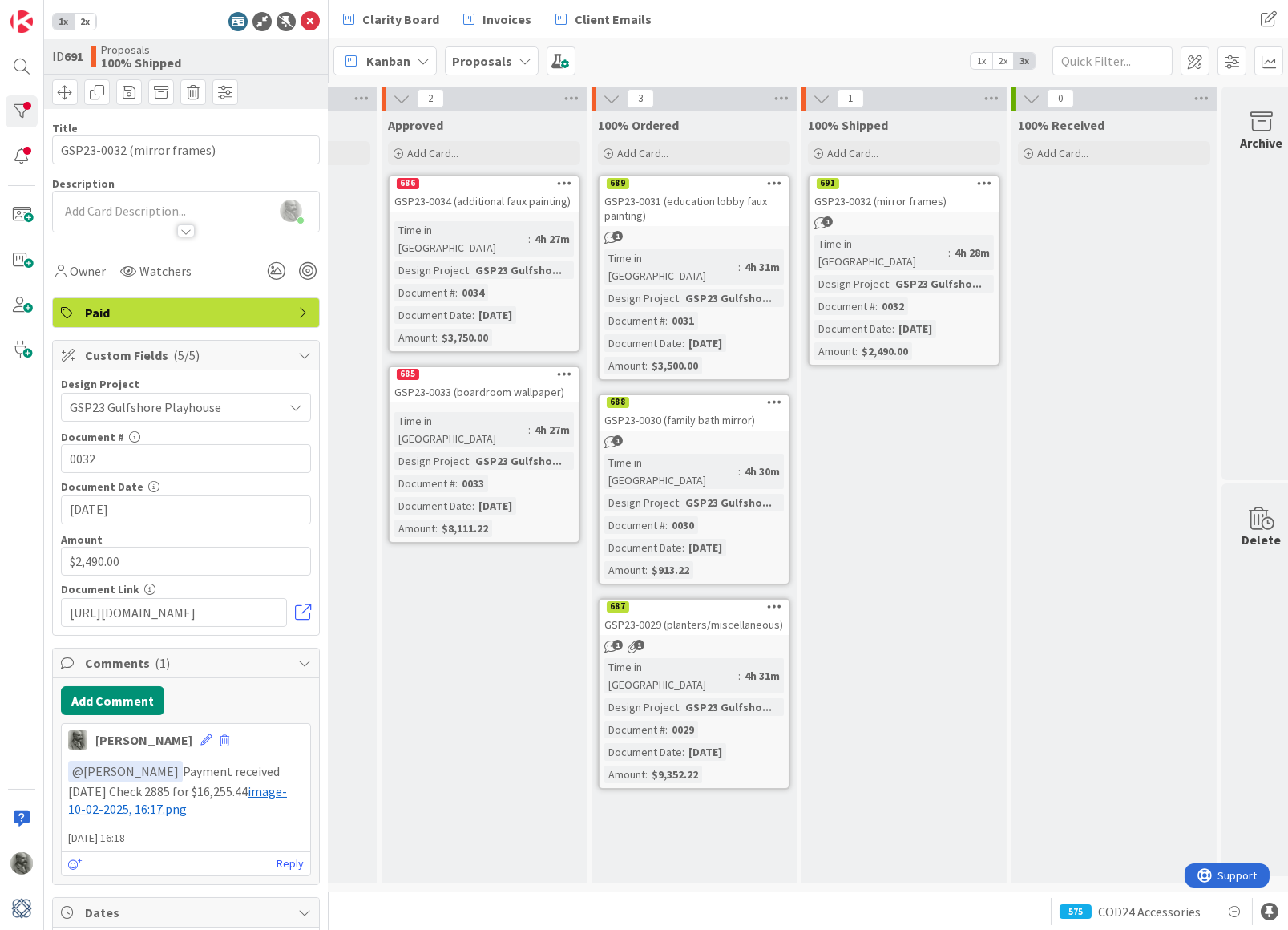
click at [468, 367] on div "685" at bounding box center [484, 374] width 189 height 14
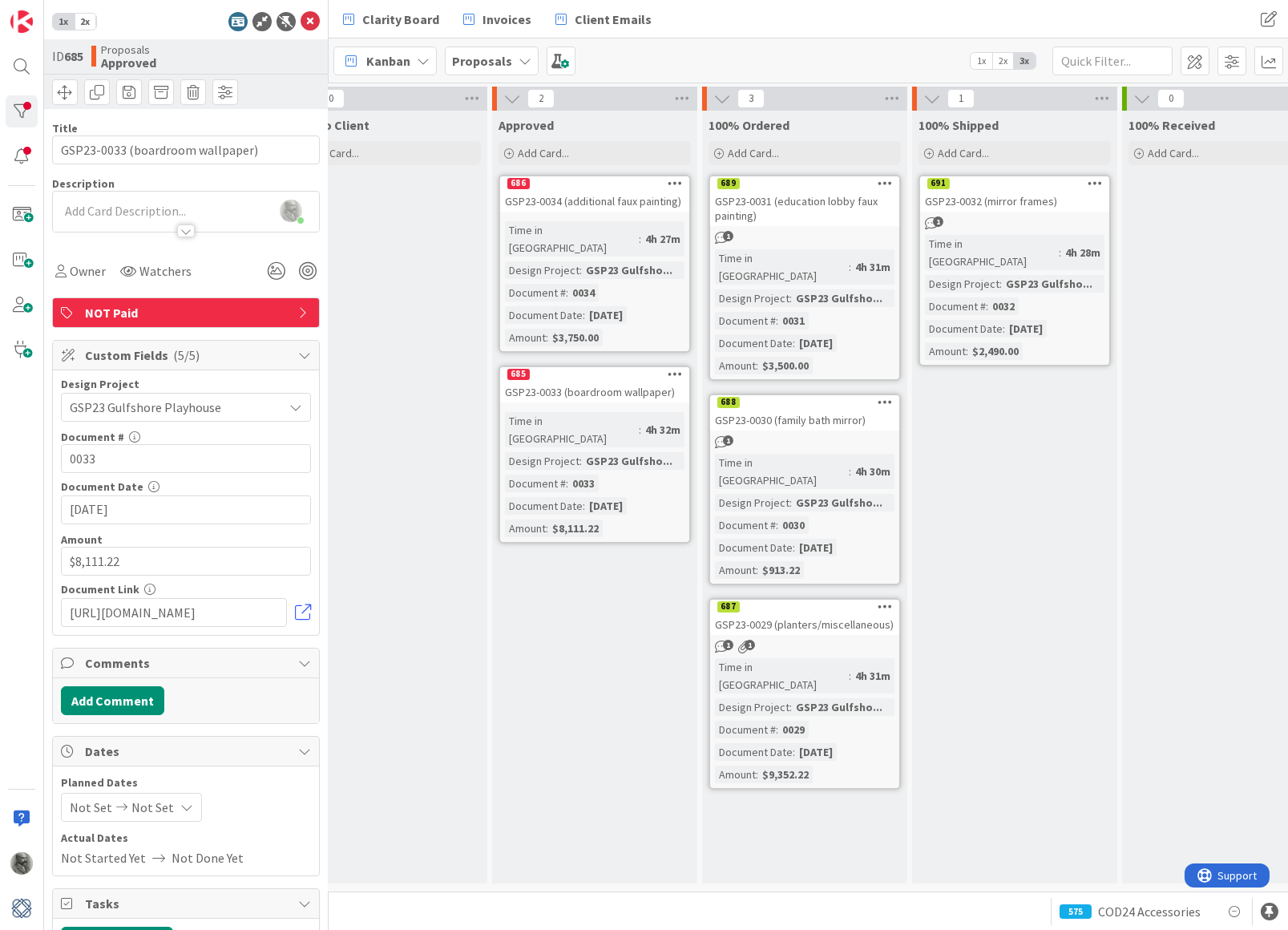
scroll to position [0, 681]
click at [498, 62] on b "Proposals" at bounding box center [481, 60] width 60 height 16
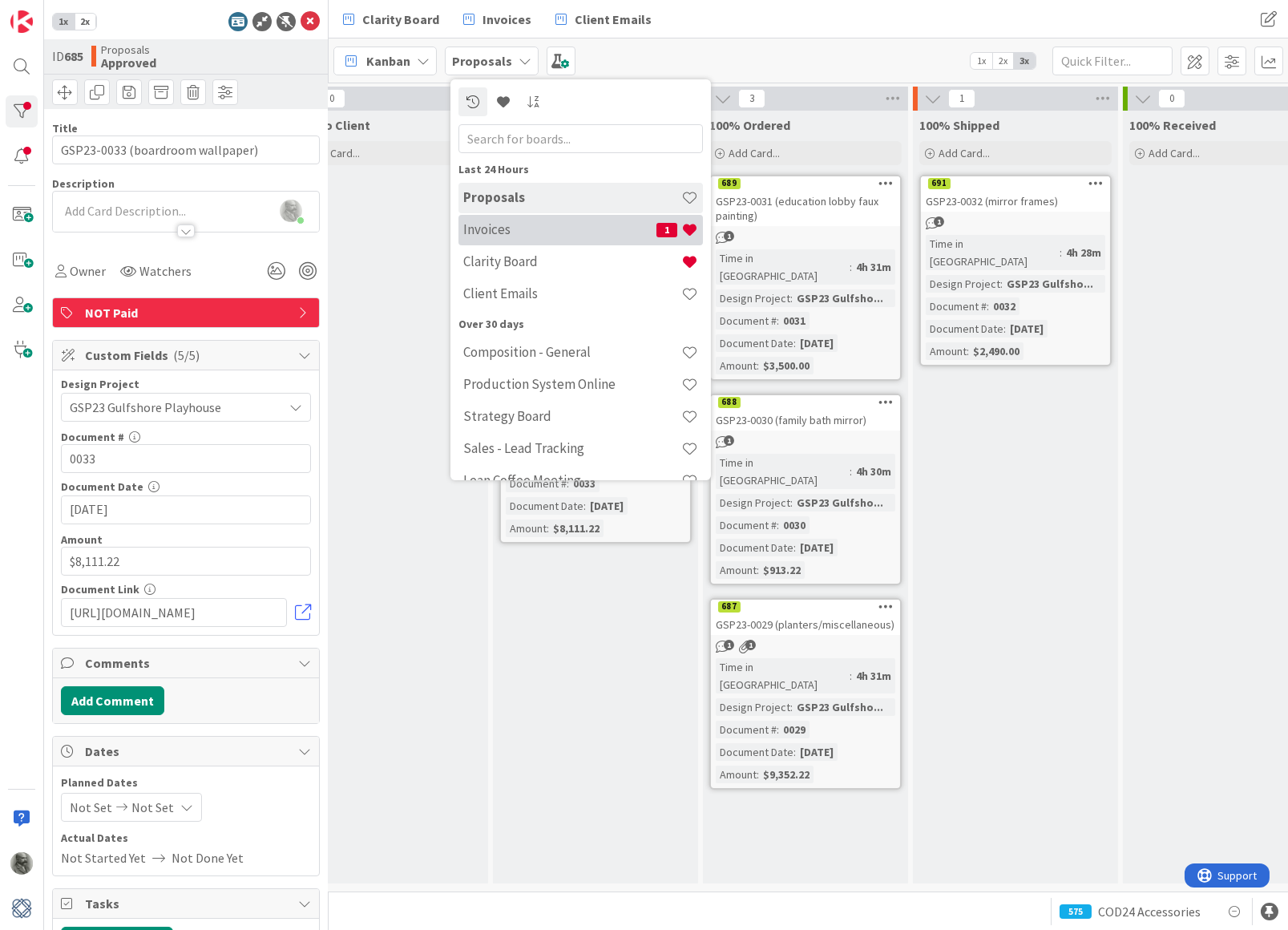
click at [514, 236] on h4 "Invoices" at bounding box center [560, 229] width 193 height 16
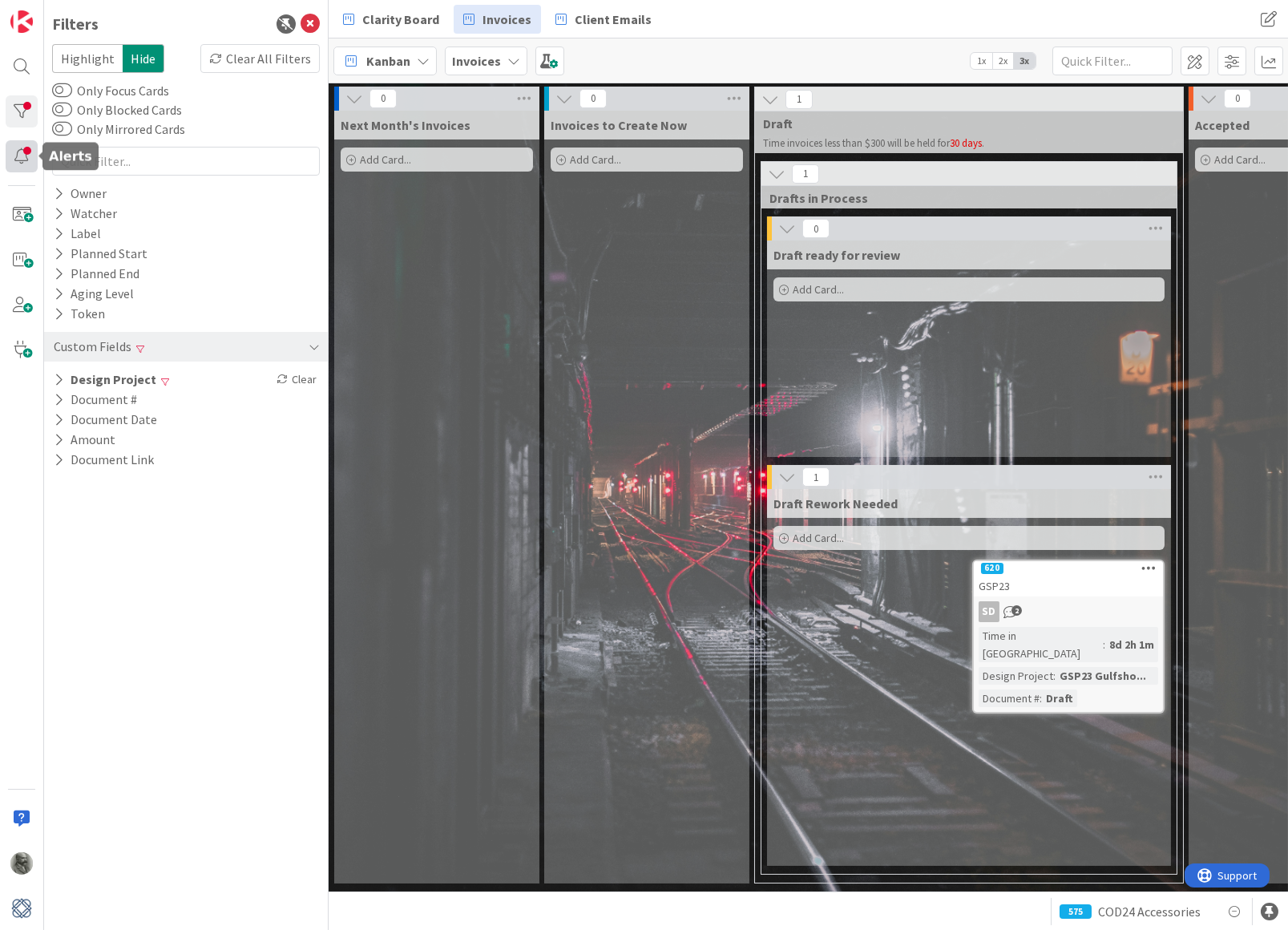
click at [17, 159] on div at bounding box center [22, 157] width 32 height 32
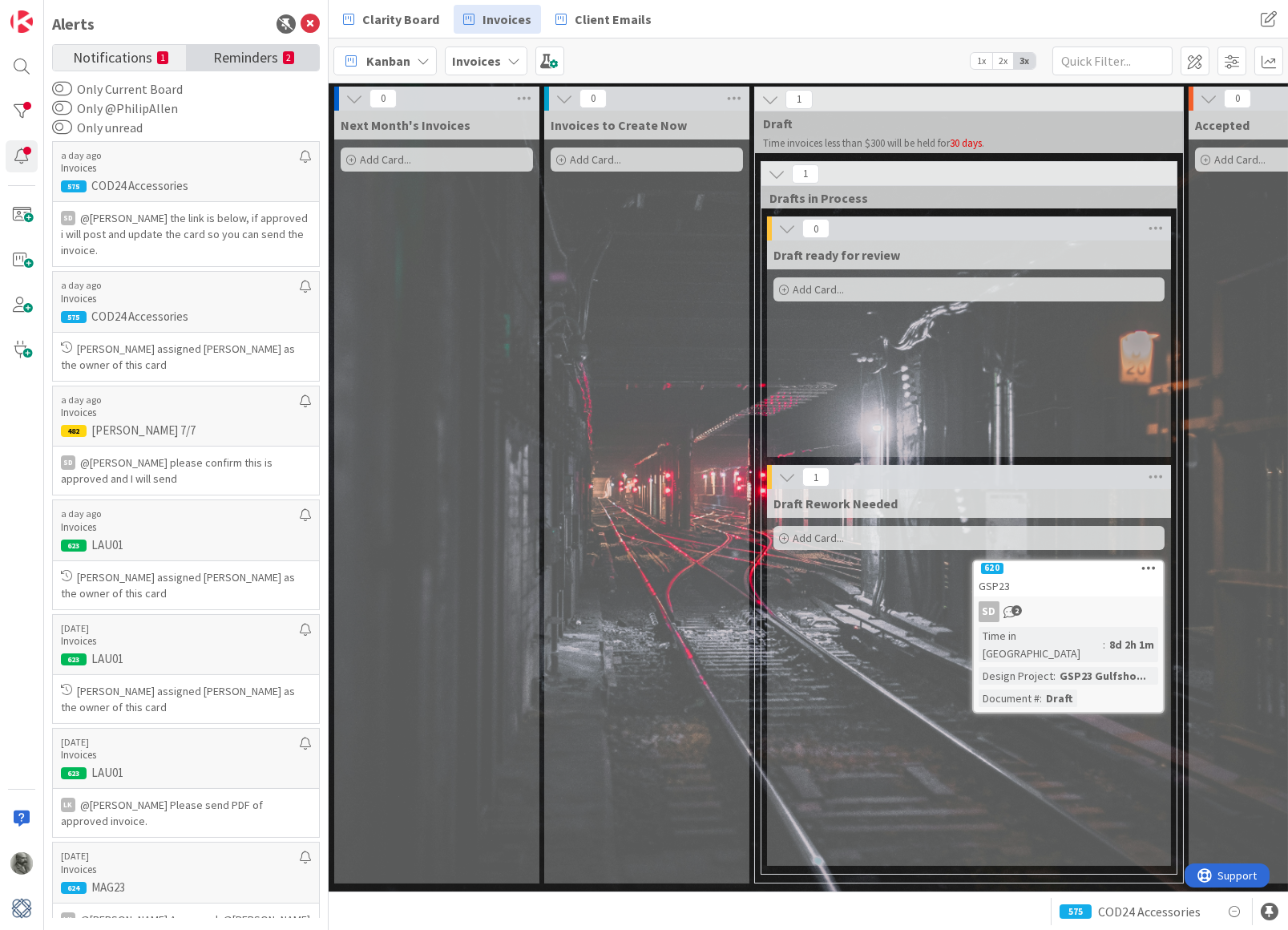
click at [247, 59] on span "Reminders" at bounding box center [246, 56] width 65 height 22
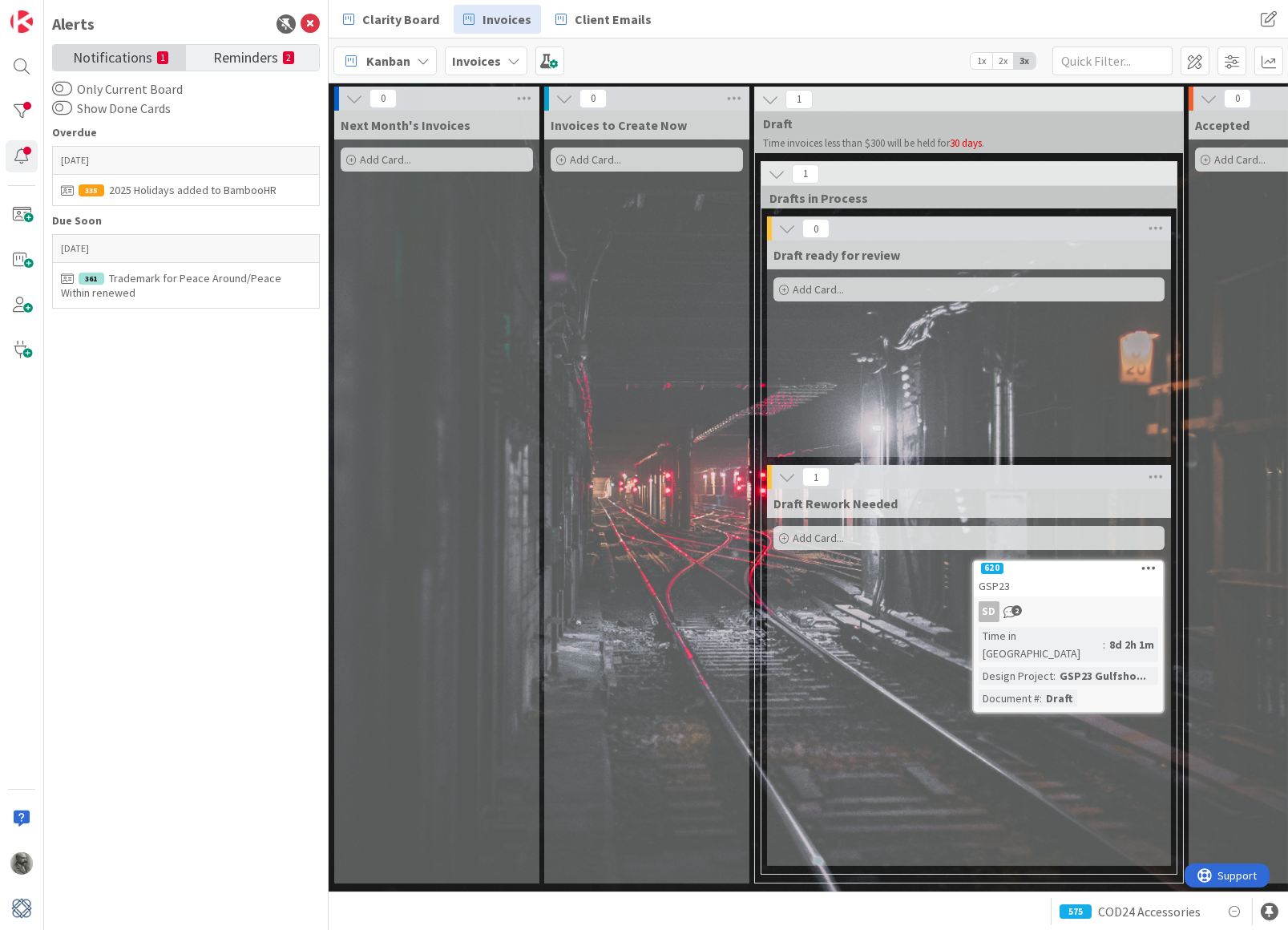
click at [92, 63] on span "Notifications" at bounding box center [113, 56] width 80 height 22
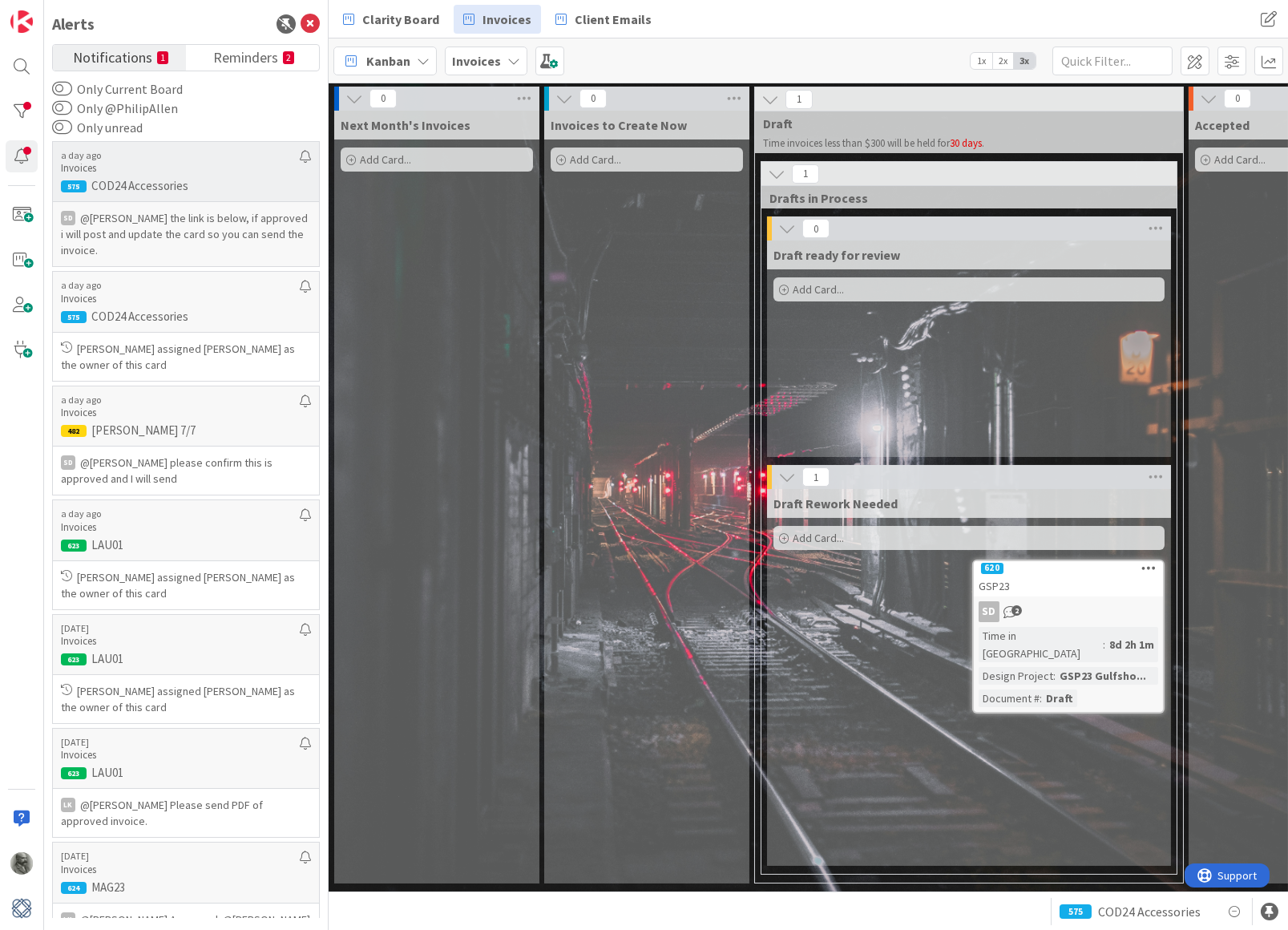
click at [190, 214] on p "@[PERSON_NAME]﻿ the link is below, if approved i will post and update the card …" at bounding box center [186, 234] width 250 height 48
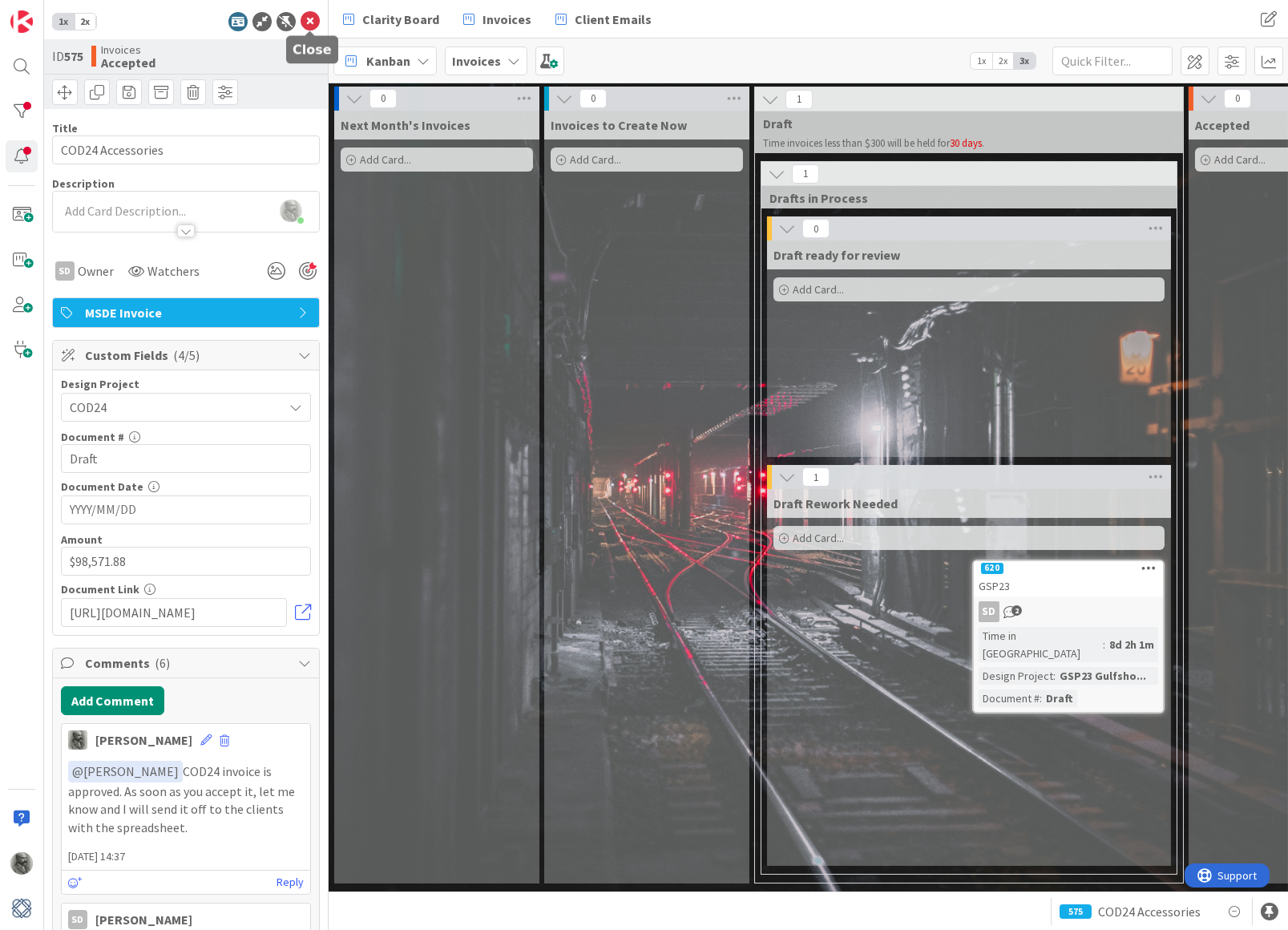
click at [311, 14] on icon at bounding box center [310, 21] width 19 height 19
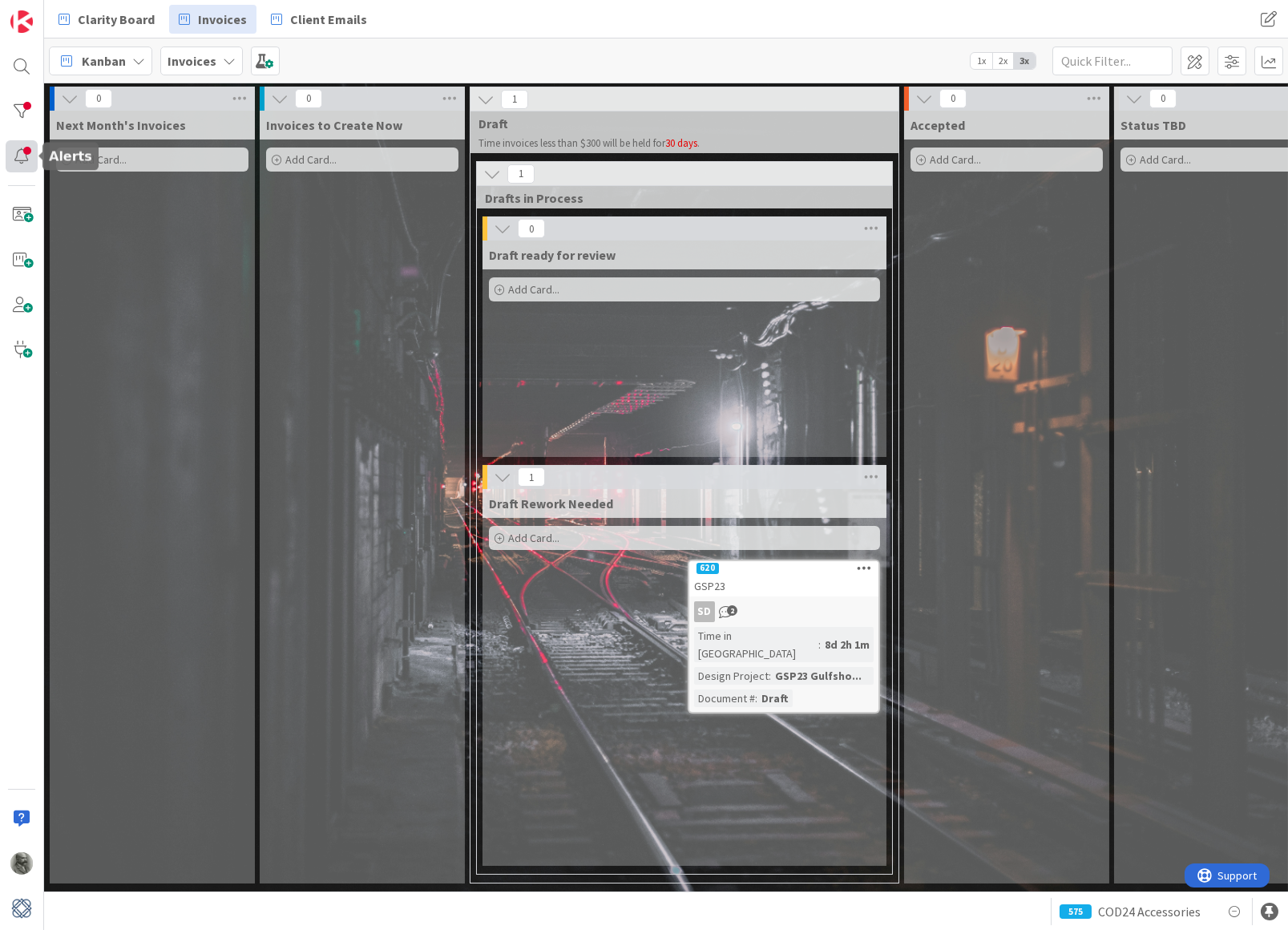
click at [22, 141] on div at bounding box center [22, 157] width 32 height 32
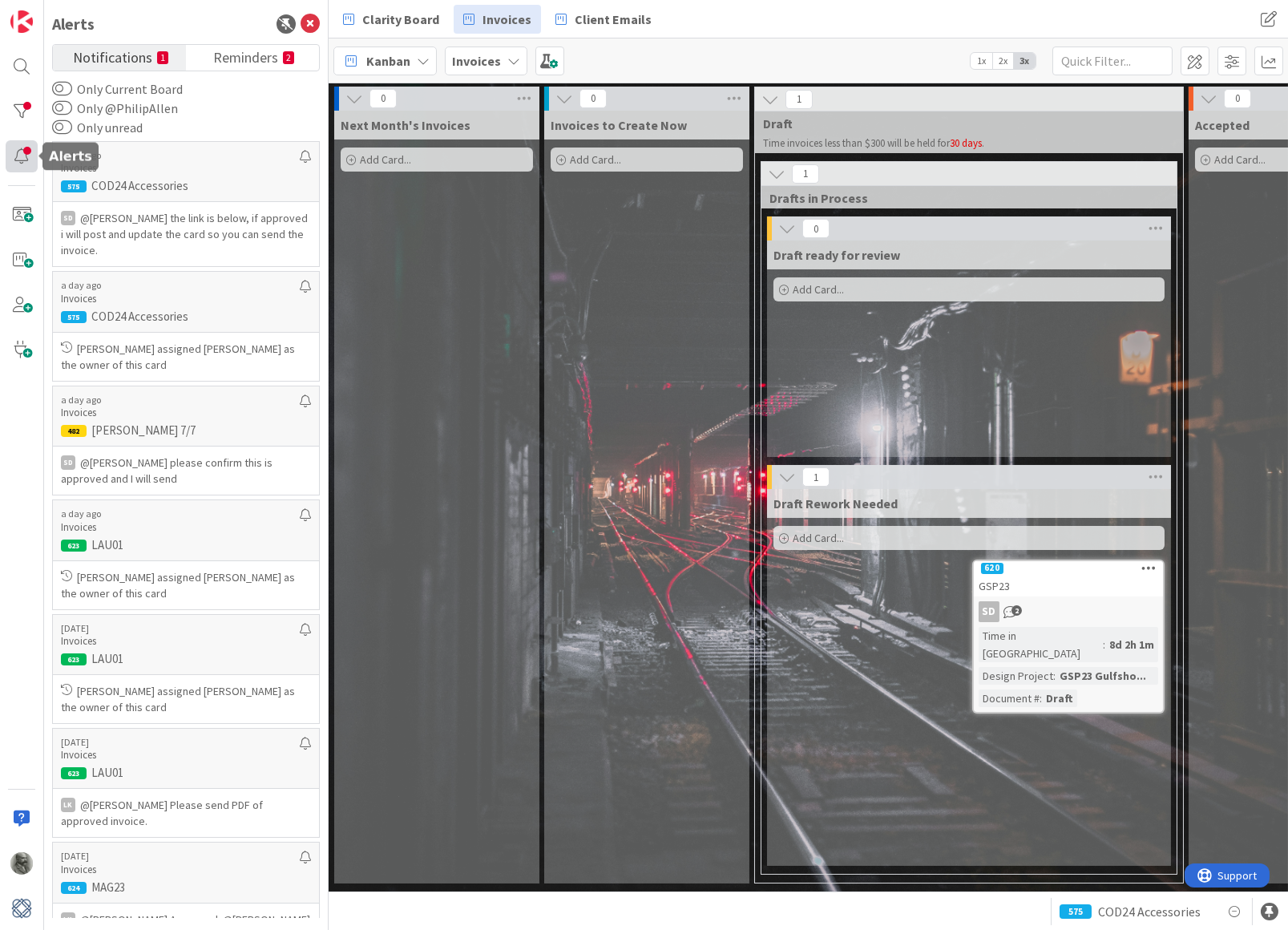
click at [22, 141] on div at bounding box center [22, 157] width 32 height 32
click at [22, 114] on div at bounding box center [22, 112] width 32 height 32
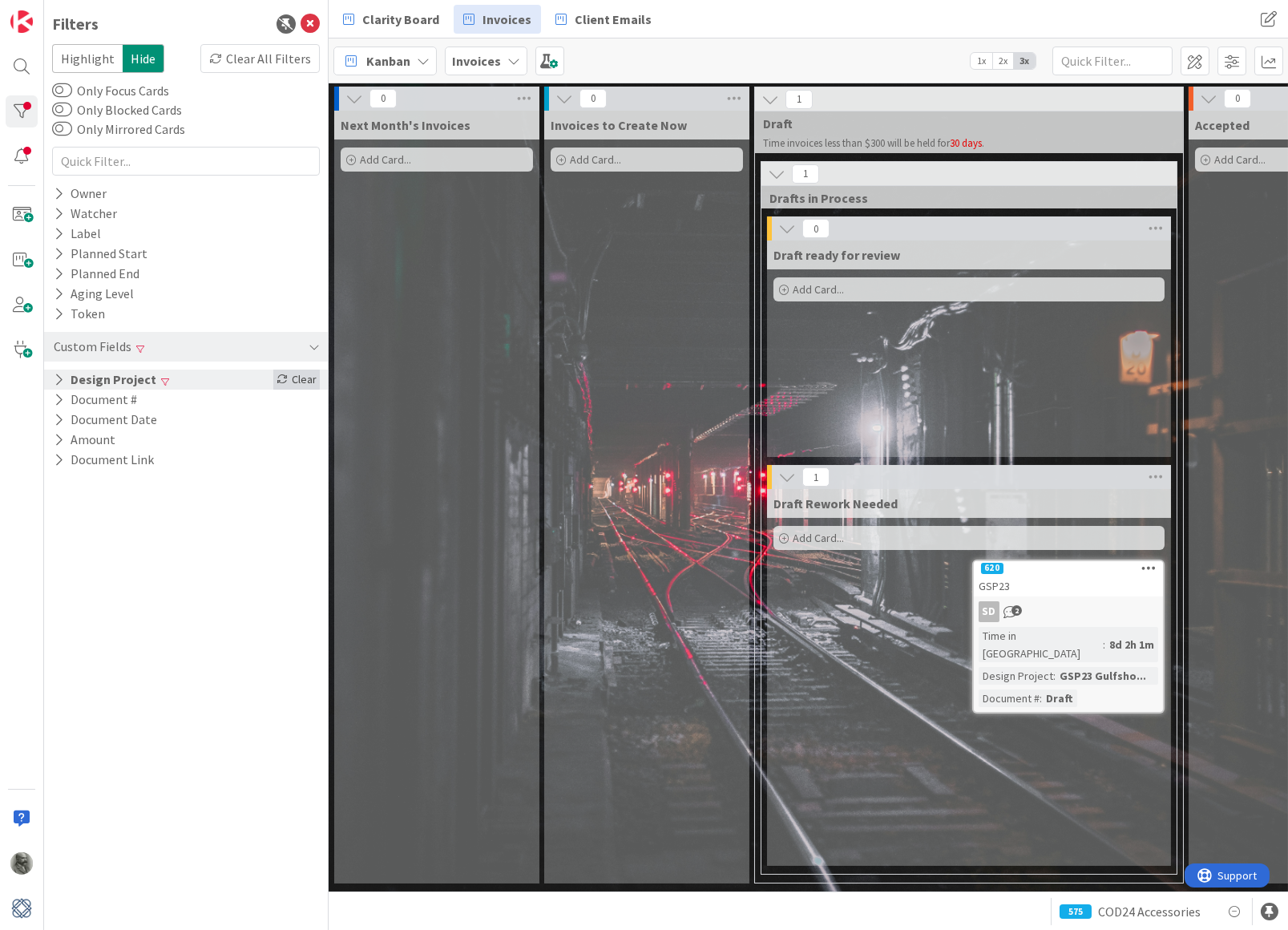
click at [300, 375] on div "Clear" at bounding box center [297, 380] width 47 height 20
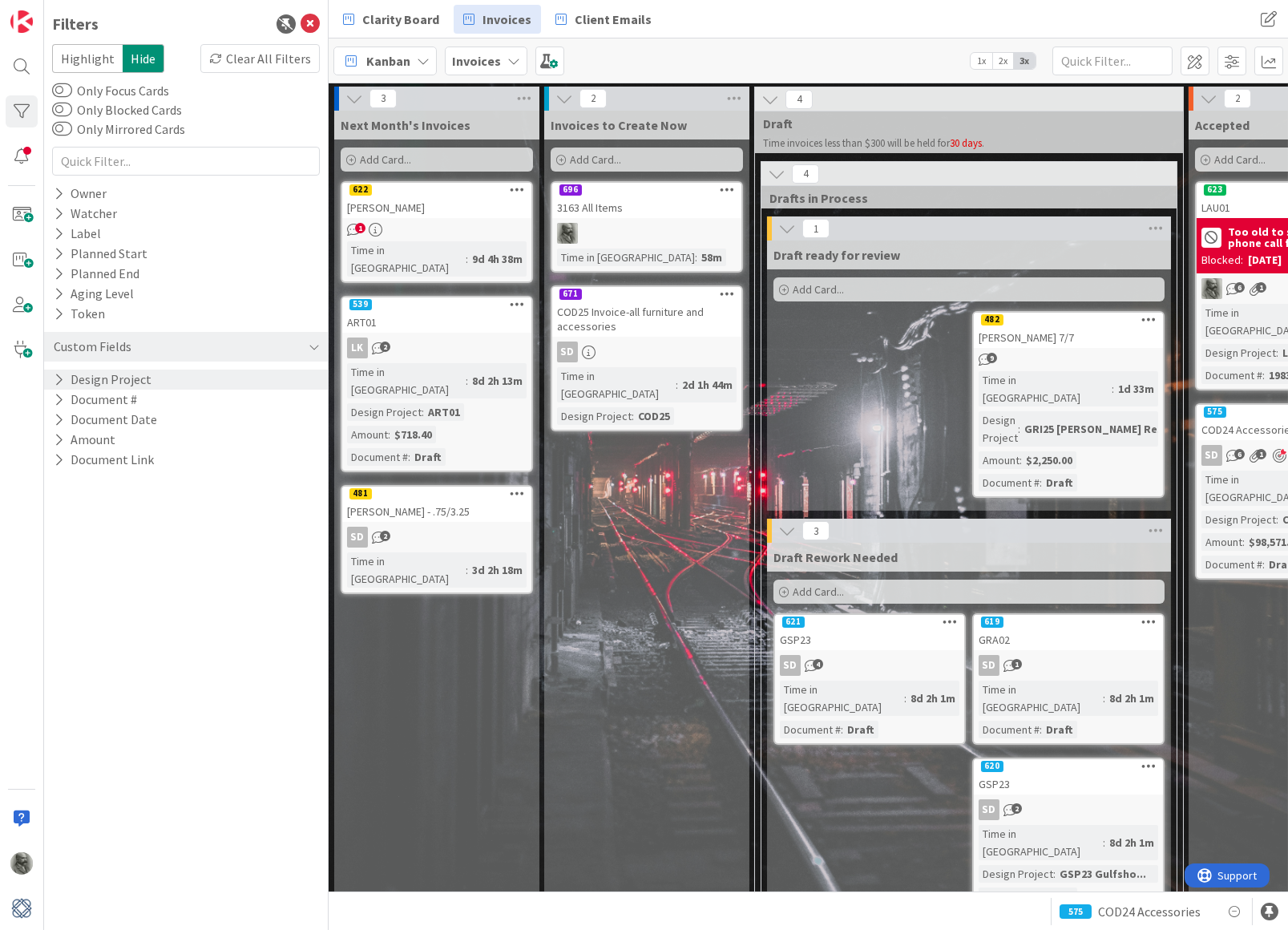
click at [357, 229] on span "1" at bounding box center [360, 228] width 10 height 10
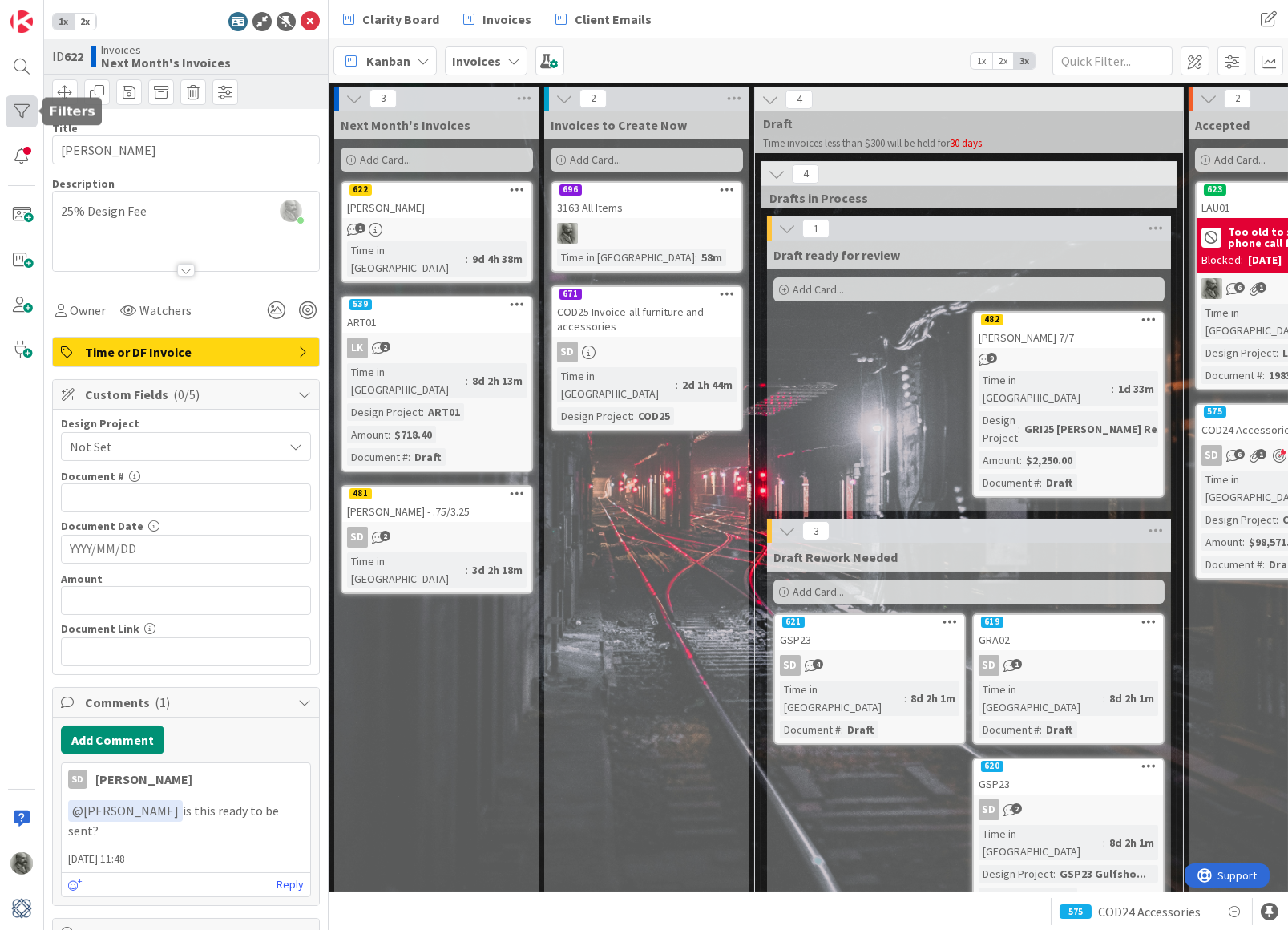
click at [24, 109] on div at bounding box center [22, 112] width 32 height 32
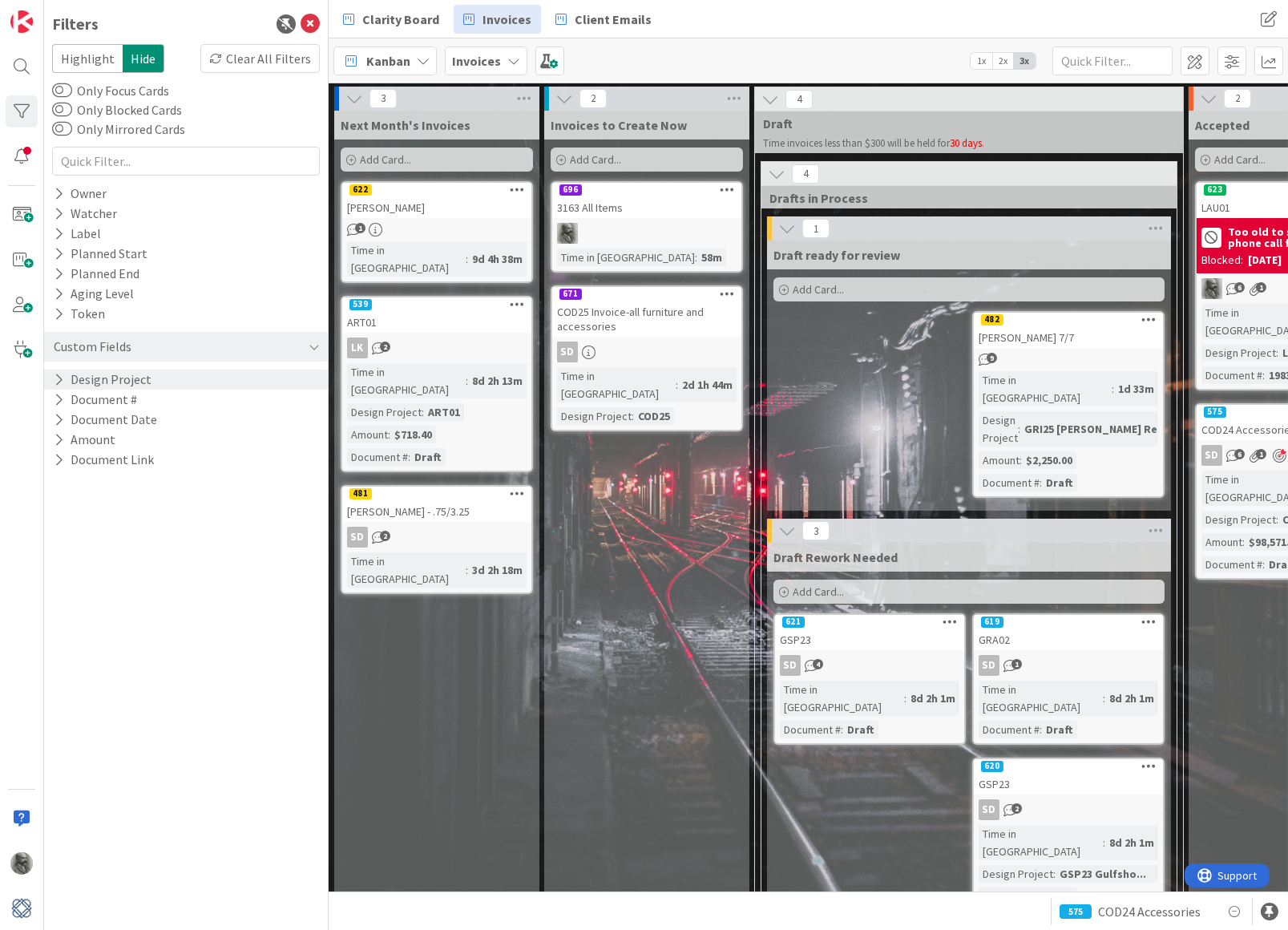
click at [104, 376] on button "Design Project" at bounding box center [102, 380] width 101 height 20
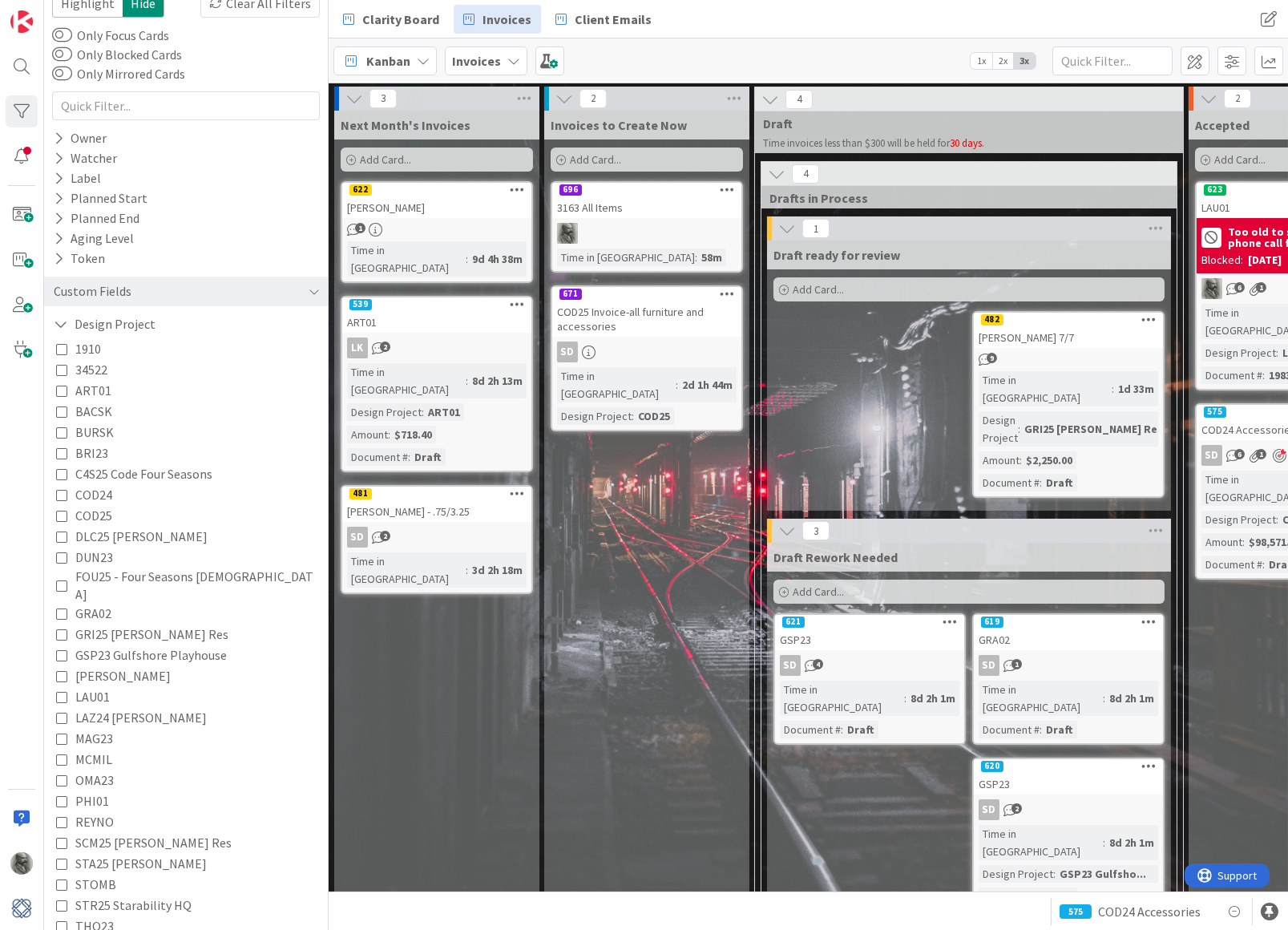
scroll to position [78, 0]
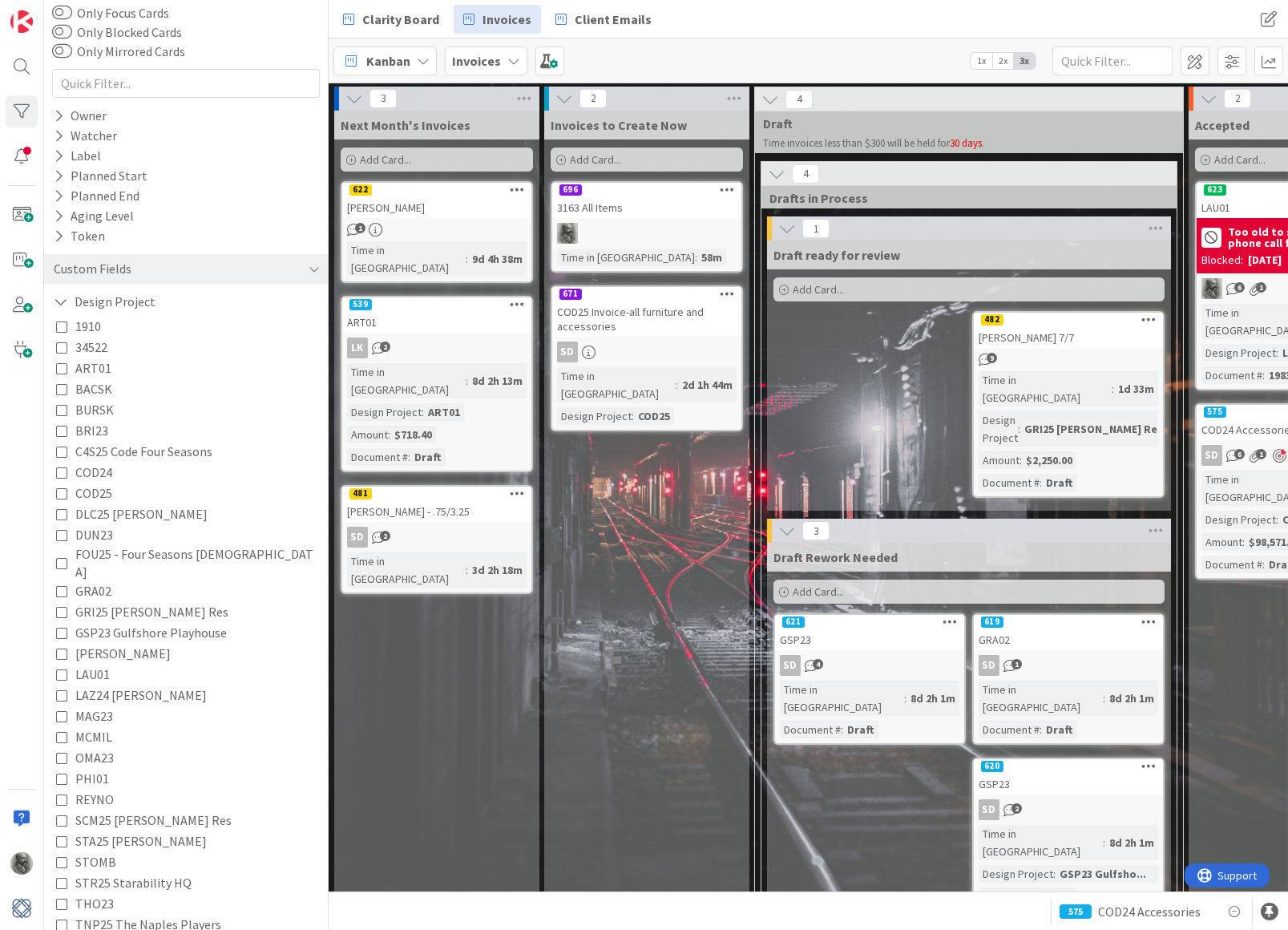
click at [88, 685] on span "LAZ24 [PERSON_NAME]" at bounding box center [141, 695] width 131 height 21
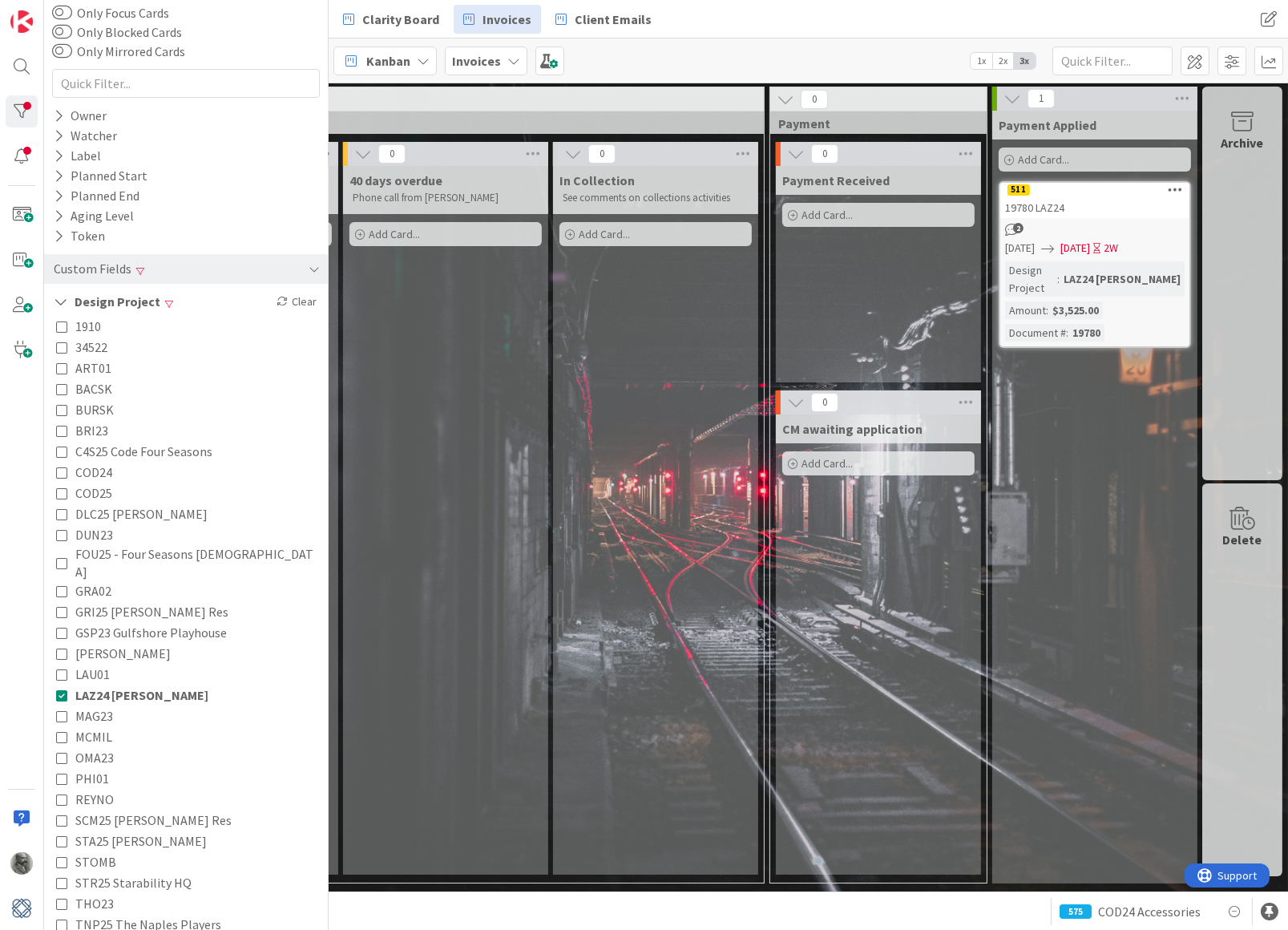
scroll to position [0, 2349]
click at [1119, 199] on div "19780 LAZ24" at bounding box center [1094, 208] width 189 height 21
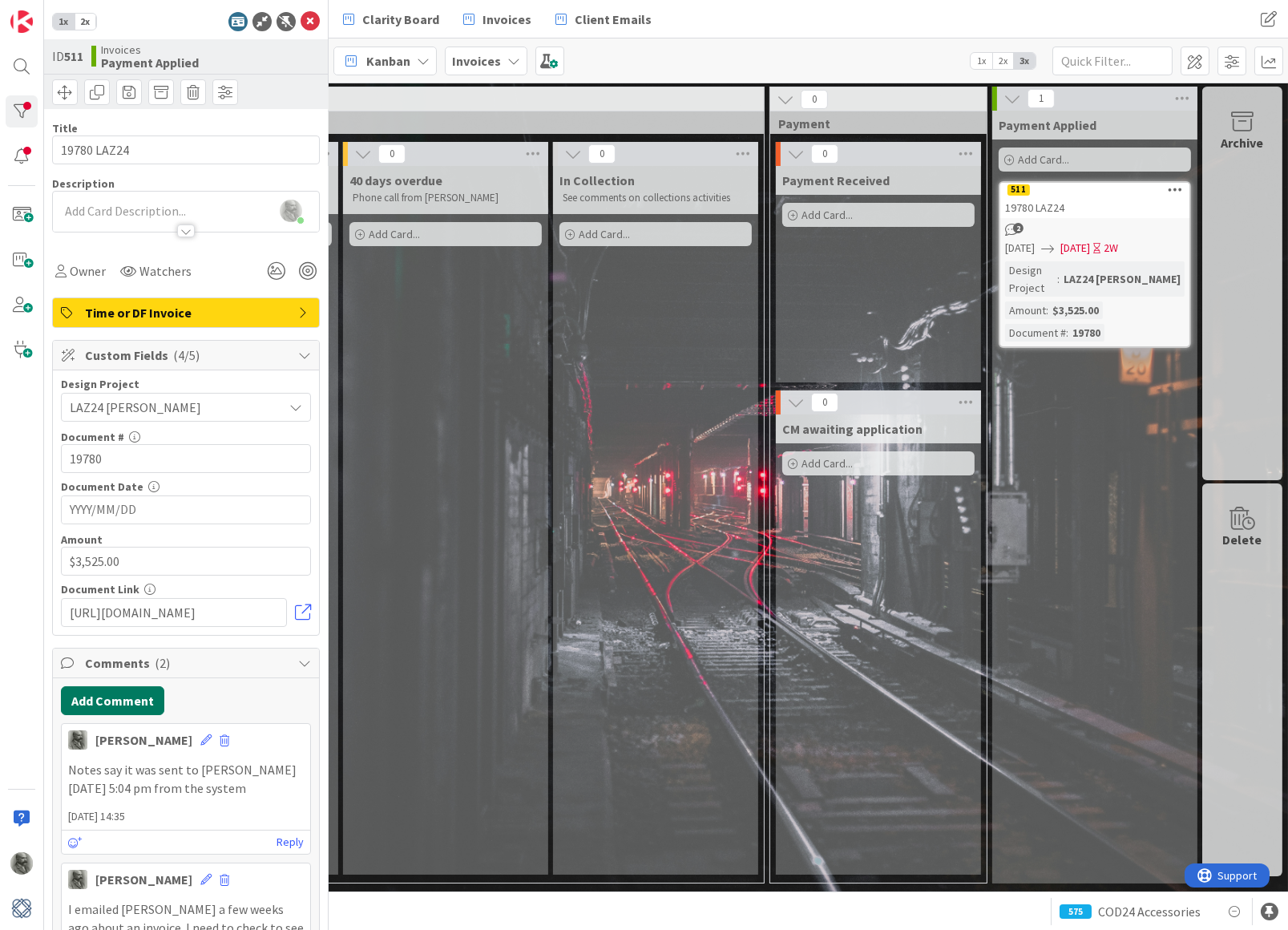
click at [114, 699] on button "Add Comment" at bounding box center [113, 701] width 103 height 29
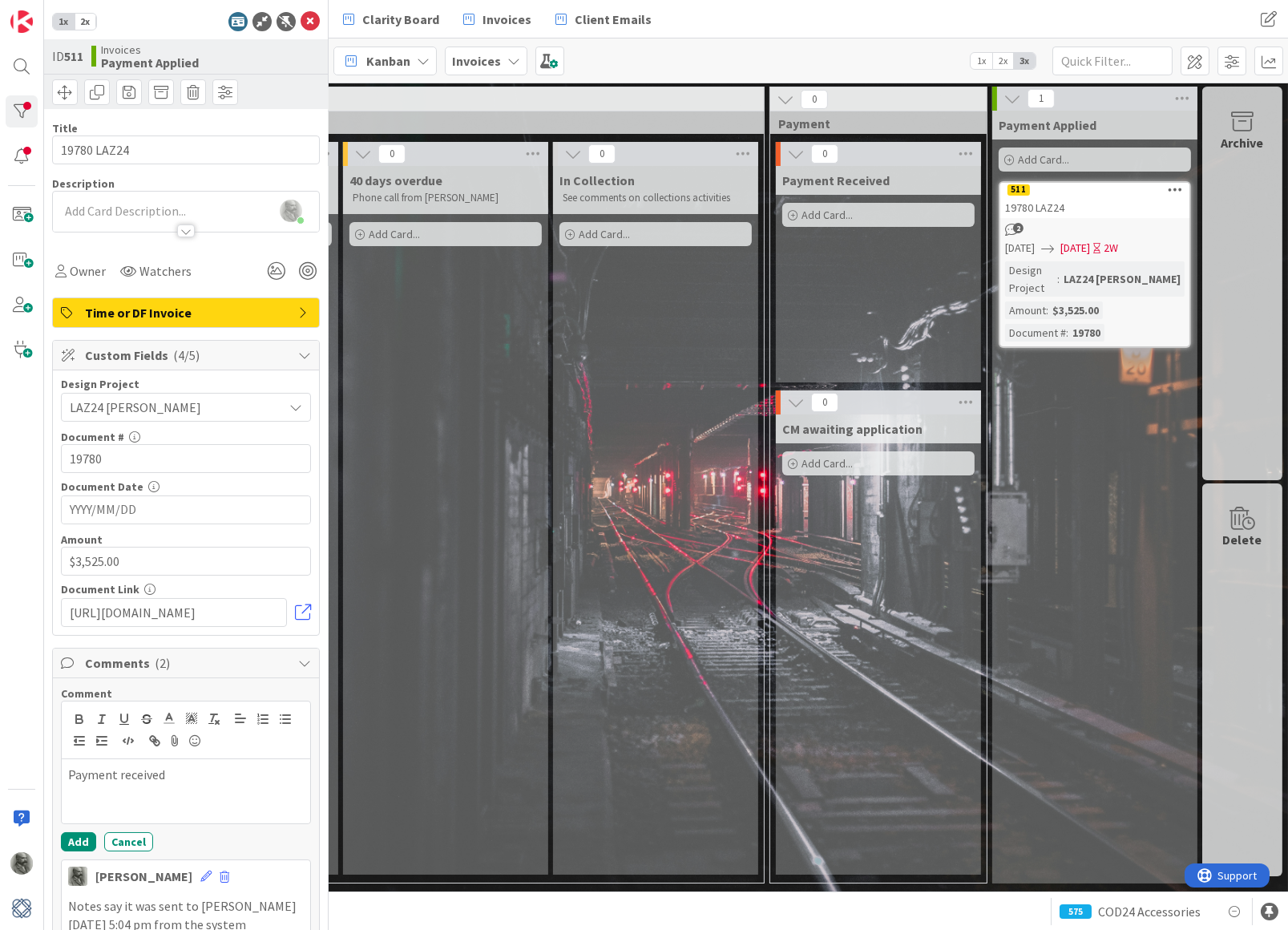
click at [884, 510] on div "CM awaiting application Add Card..." at bounding box center [879, 644] width 205 height 460
click at [303, 610] on link at bounding box center [303, 612] width 16 height 16
click at [206, 771] on p "Payment received" at bounding box center [186, 775] width 236 height 19
click at [175, 735] on icon at bounding box center [175, 741] width 19 height 22
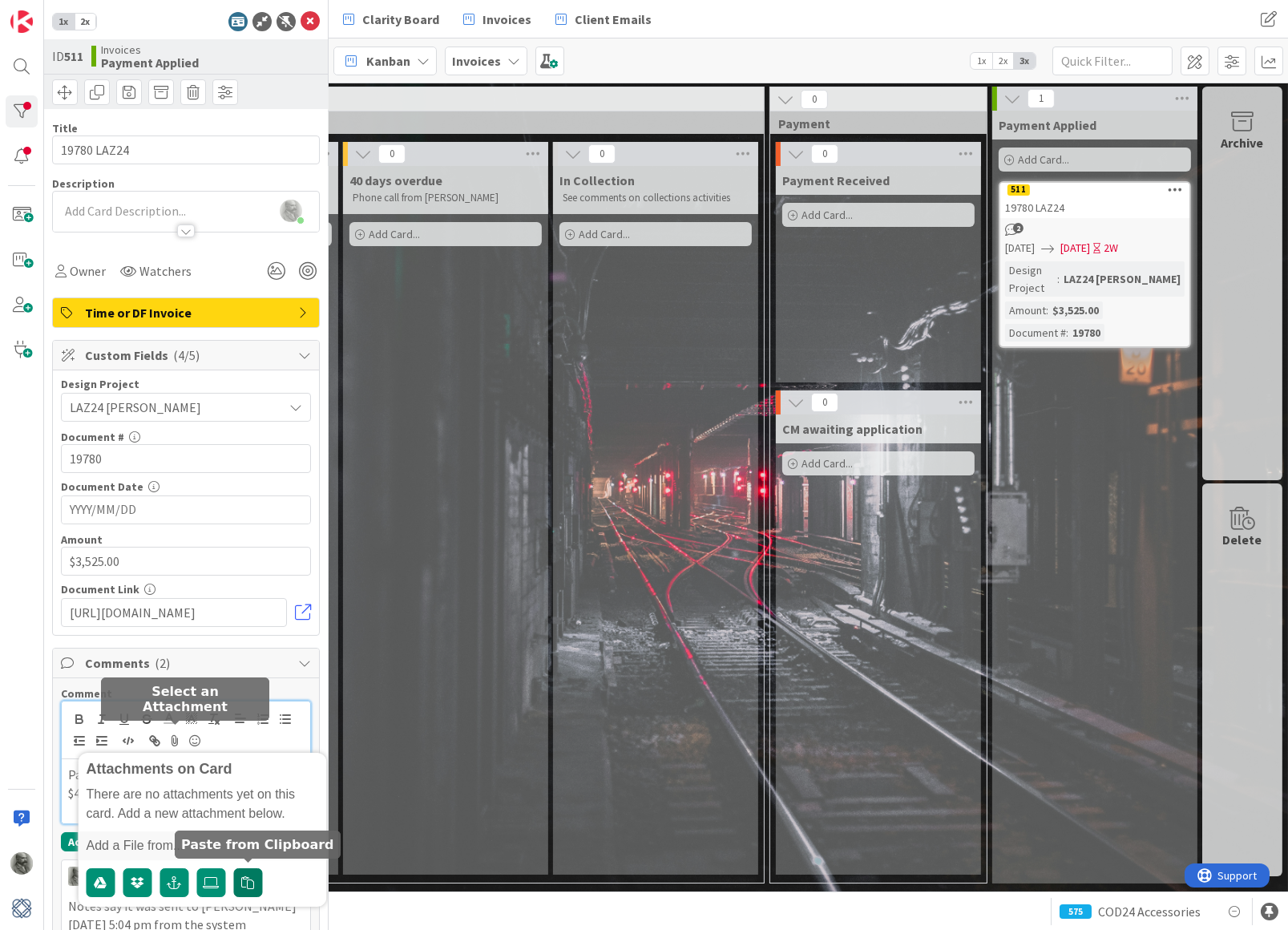
click at [247, 877] on icon "button" at bounding box center [248, 883] width 13 height 13
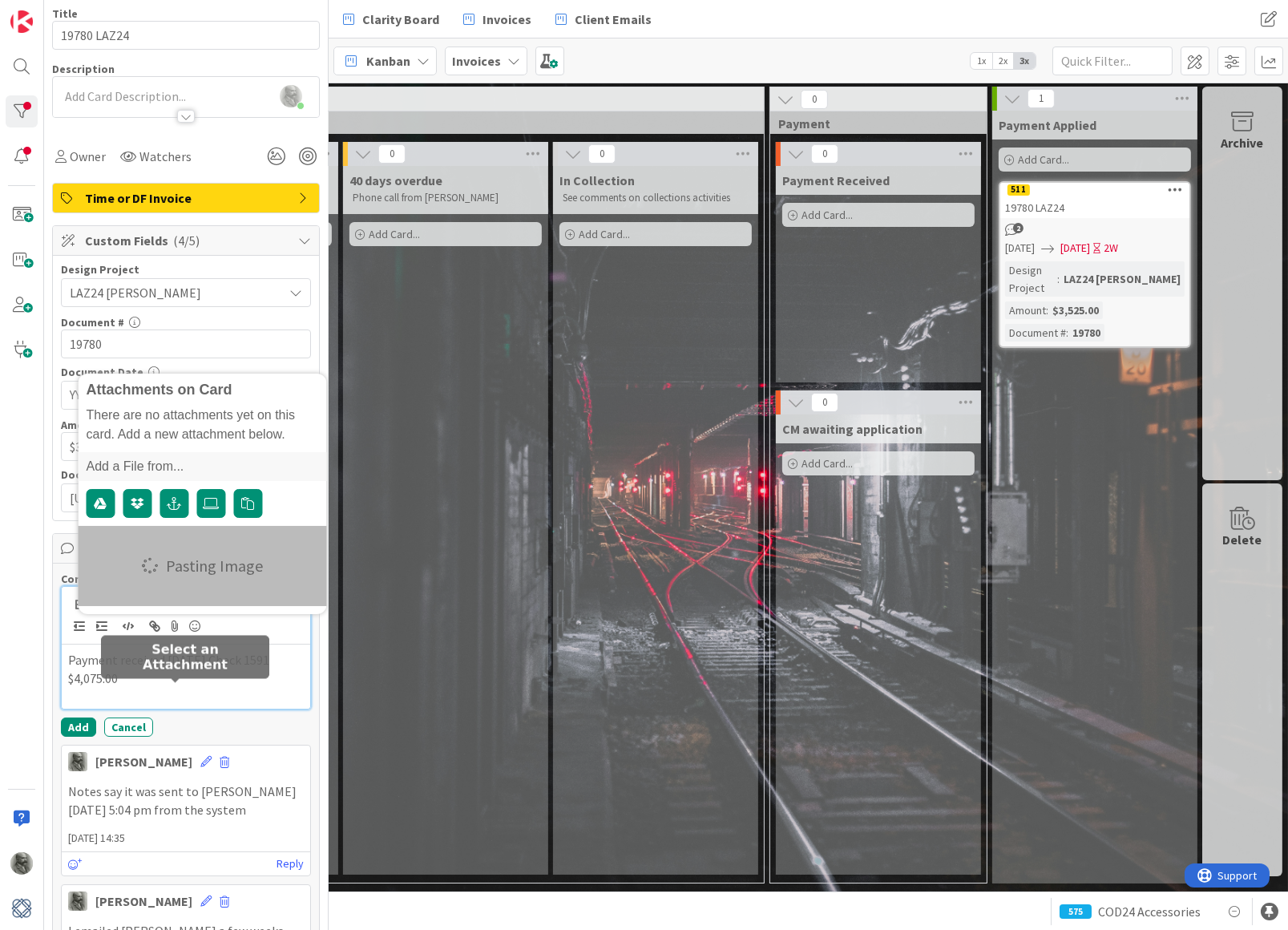
scroll to position [116, 0]
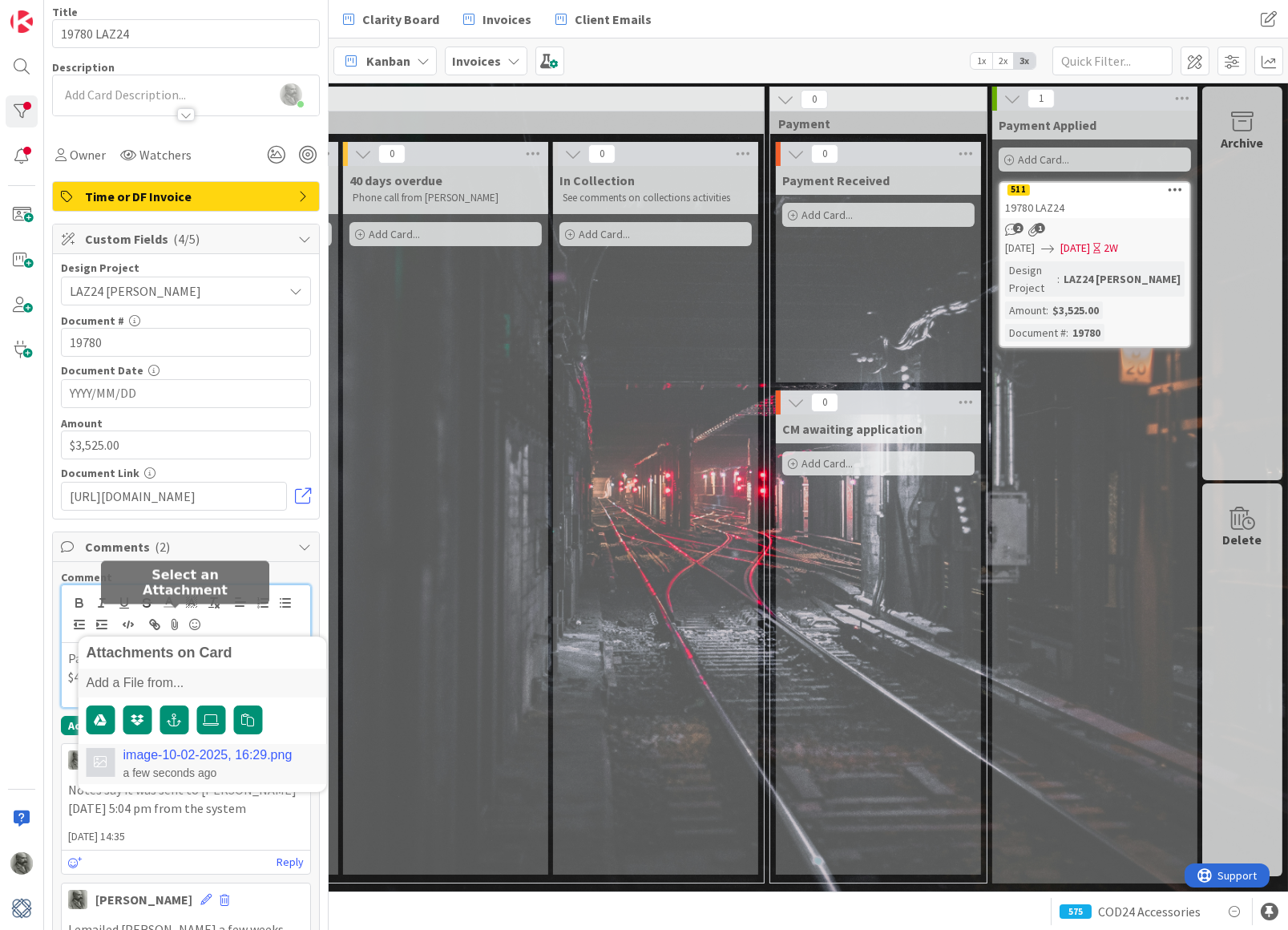
click at [253, 766] on div "a few seconds ago" at bounding box center [208, 772] width 169 height 14
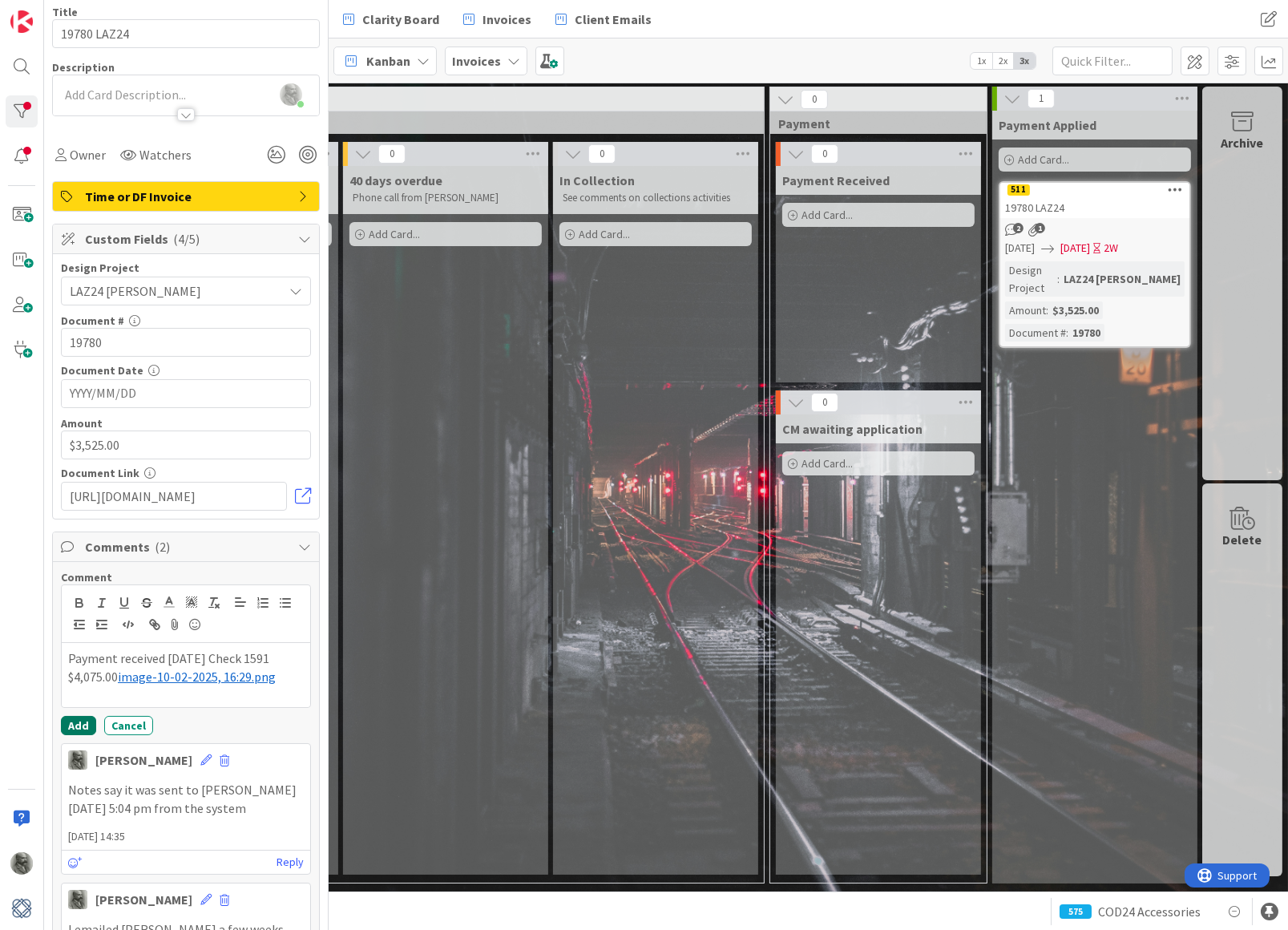
click at [74, 718] on button "Add" at bounding box center [79, 726] width 36 height 19
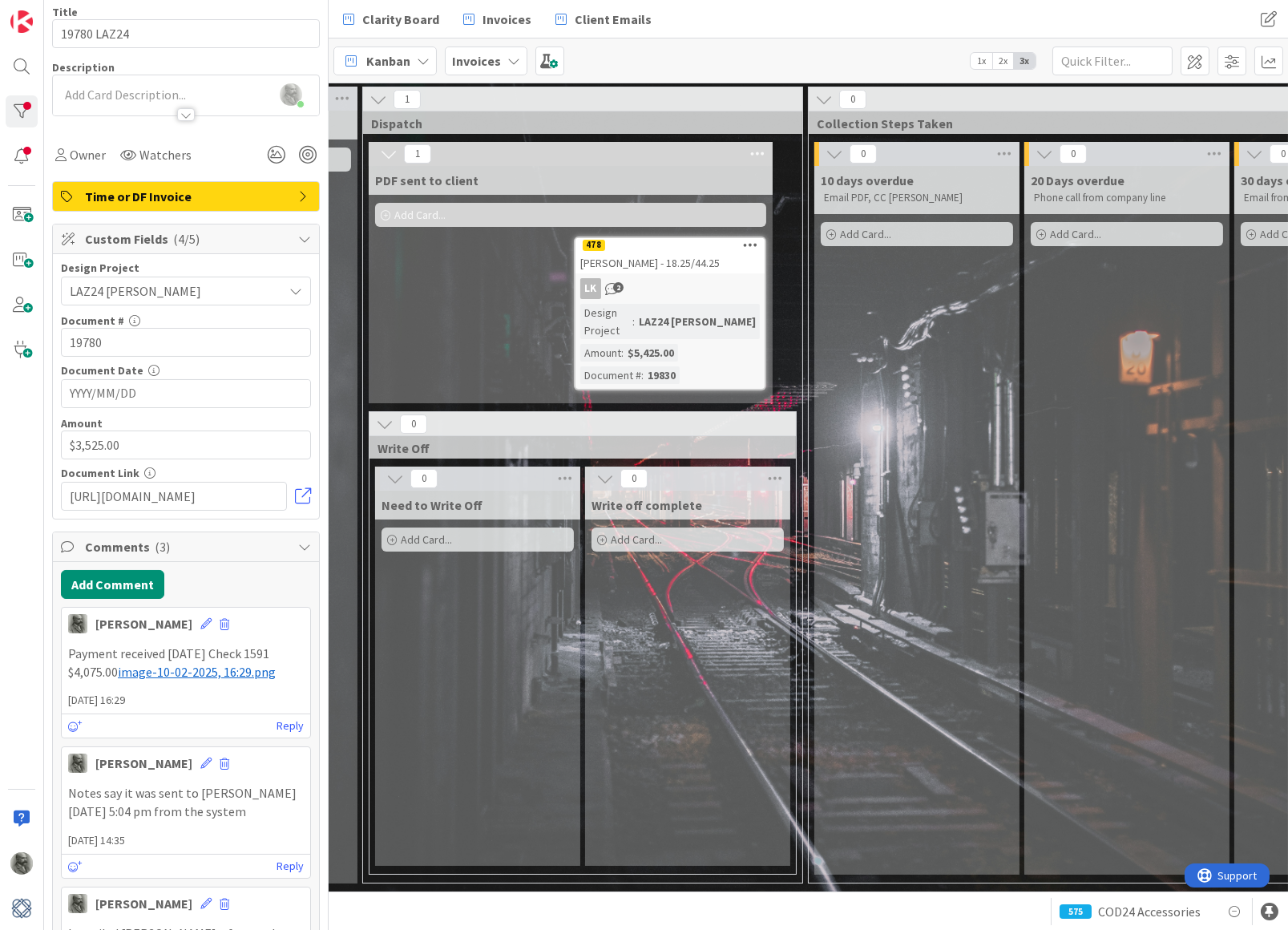
scroll to position [0, 1246]
click at [681, 253] on div "[PERSON_NAME] - 18.25/44.25" at bounding box center [670, 263] width 189 height 21
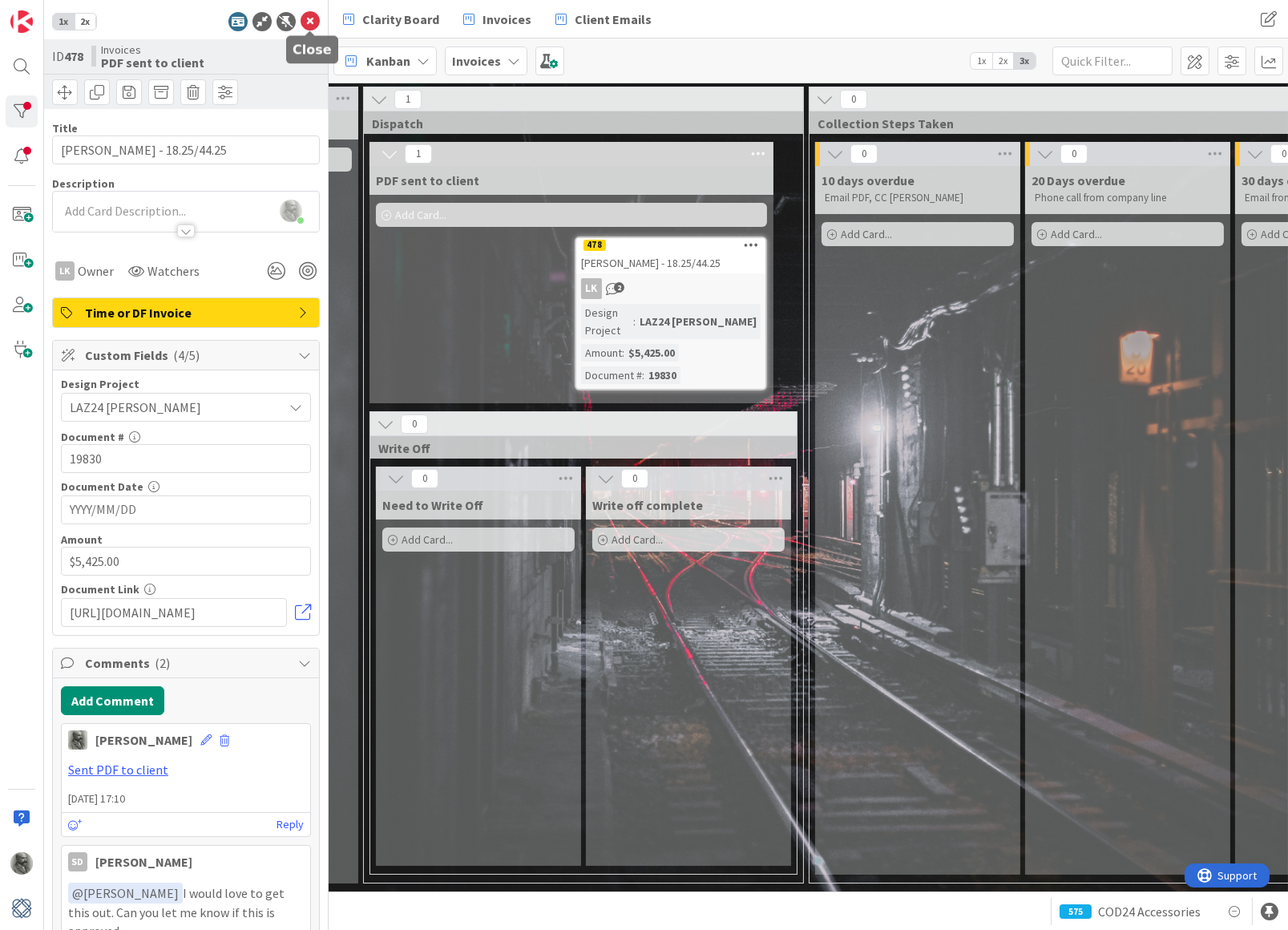
click at [312, 15] on icon at bounding box center [310, 21] width 19 height 19
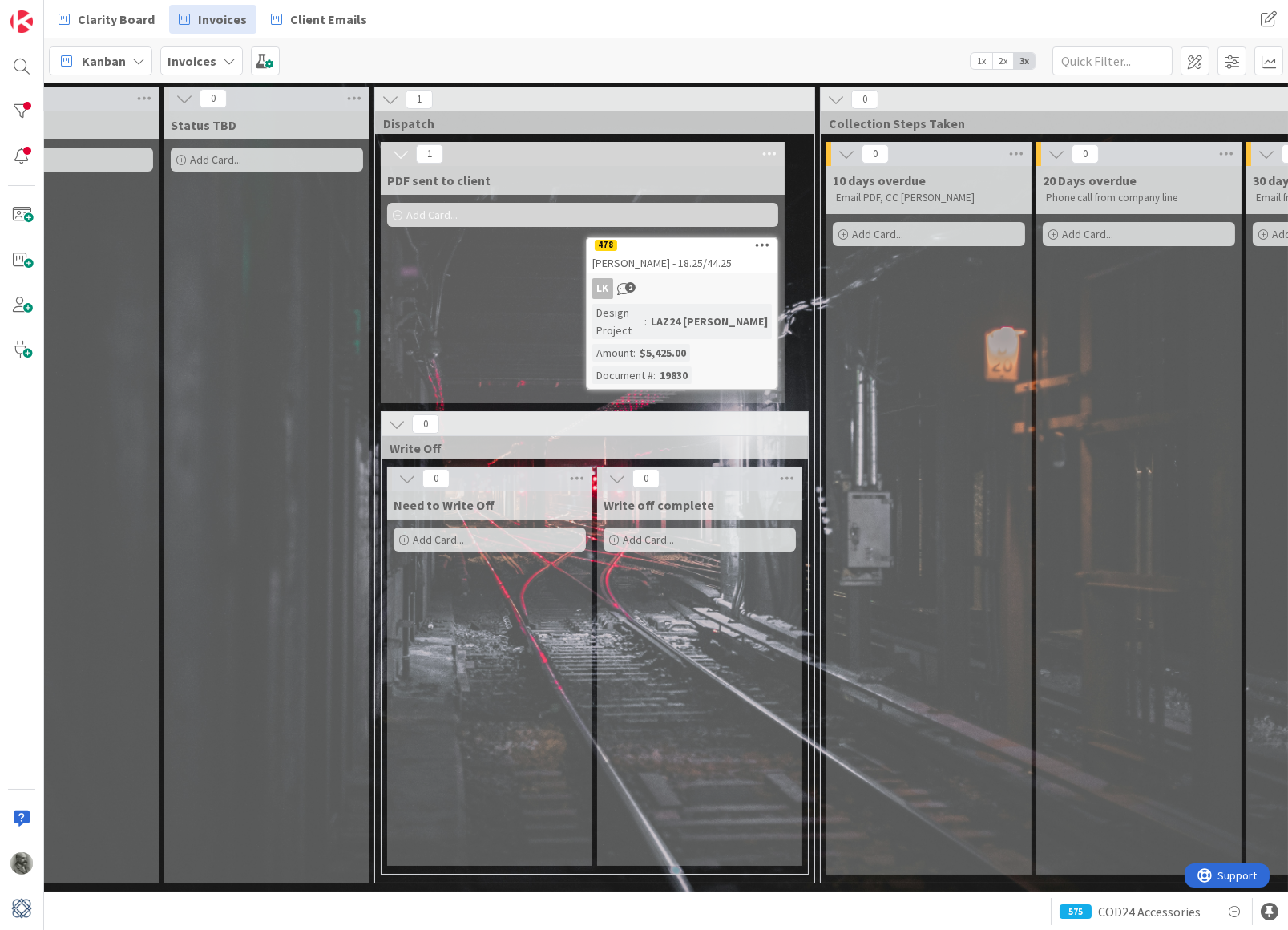
scroll to position [0, 599]
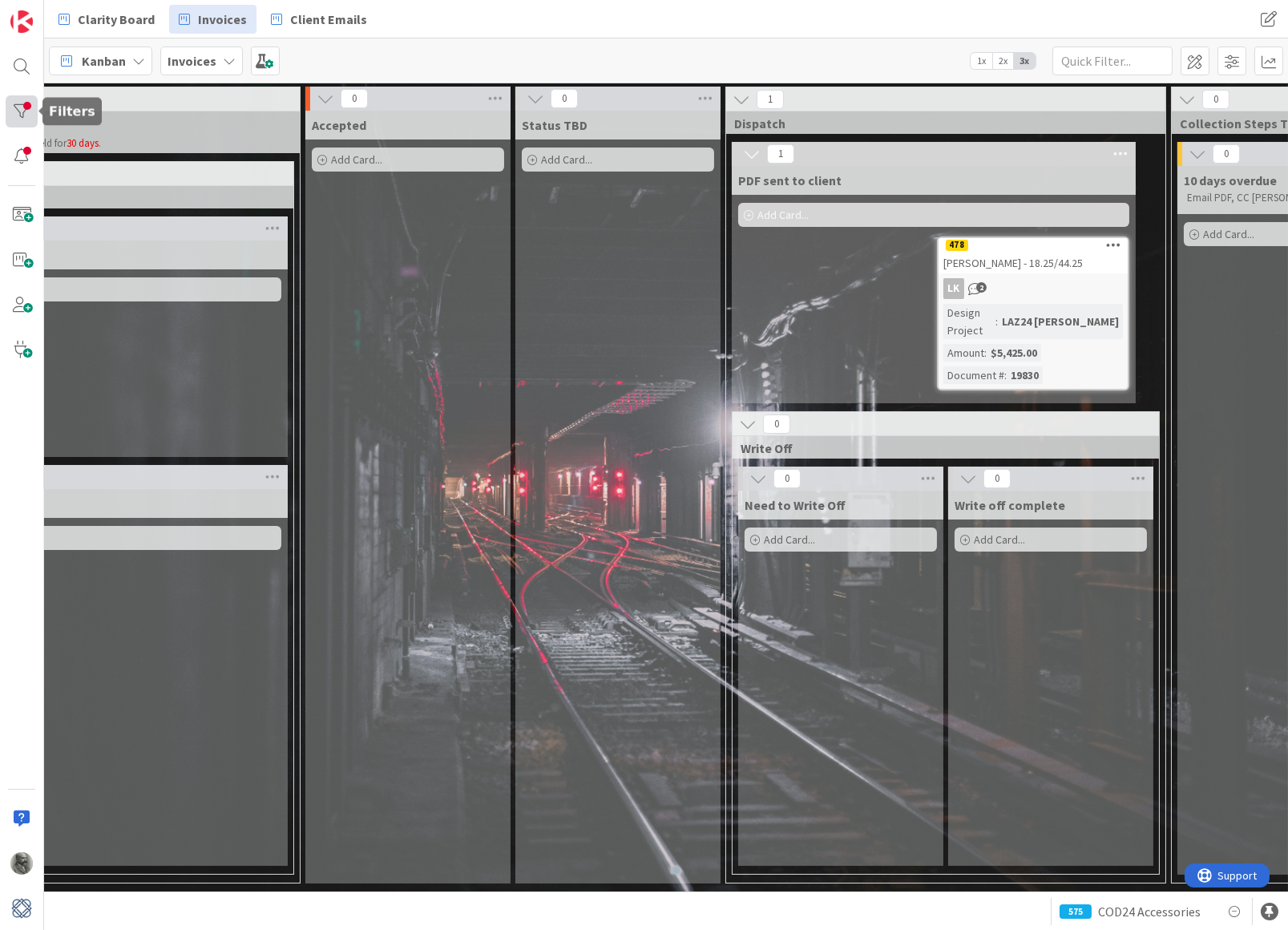
click at [18, 106] on div at bounding box center [22, 112] width 32 height 32
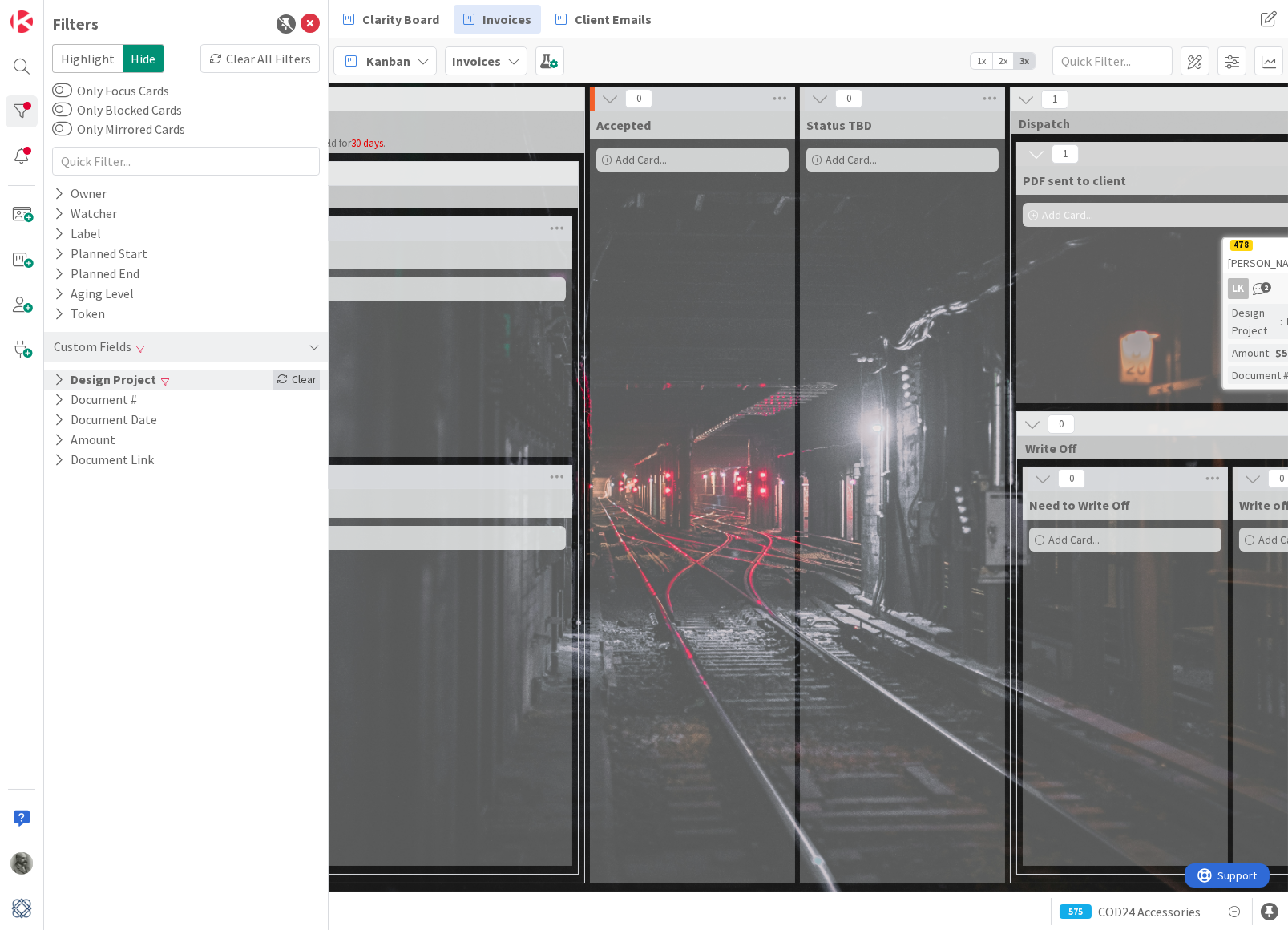
click at [285, 374] on icon at bounding box center [281, 379] width 11 height 11
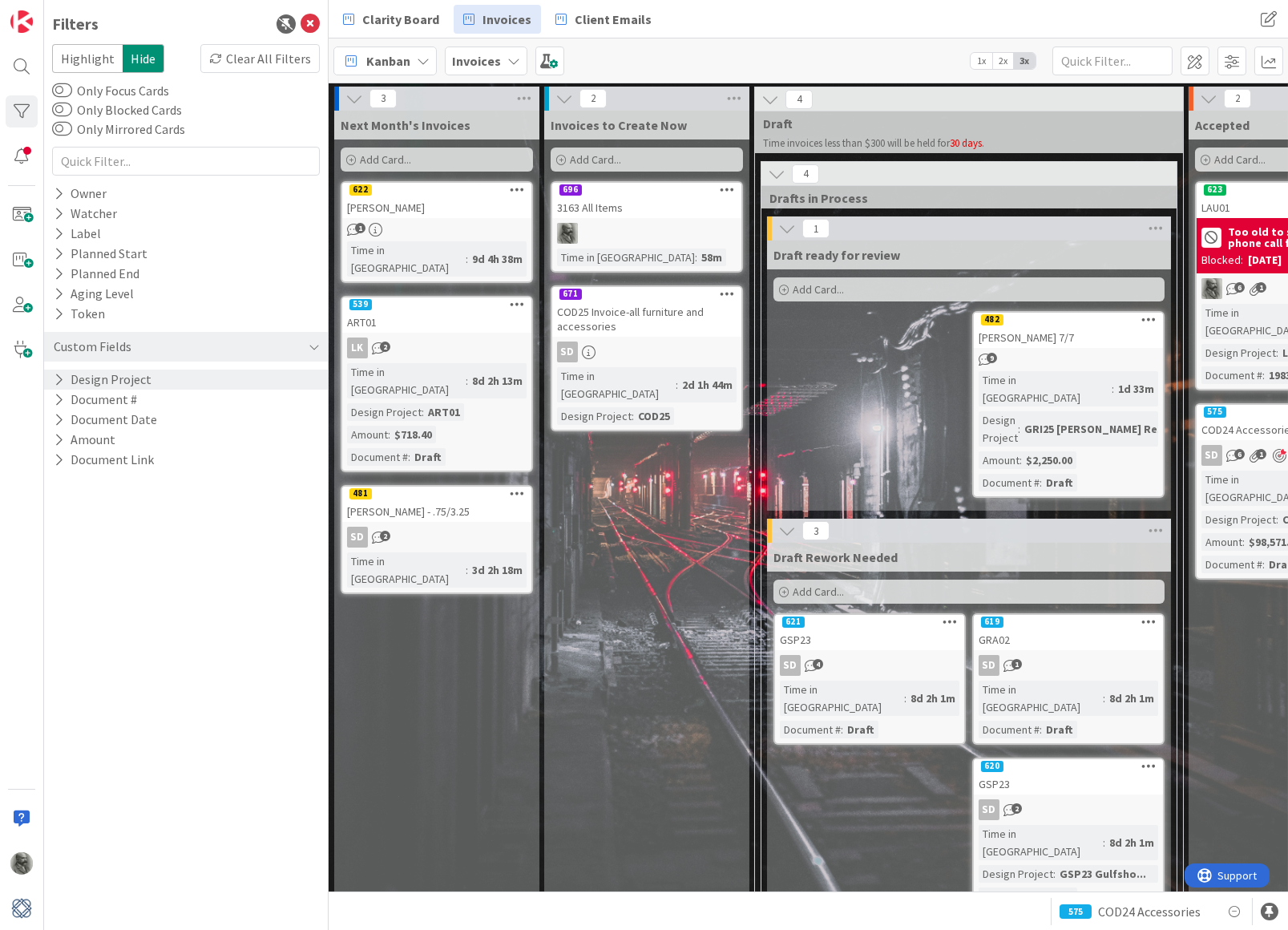
scroll to position [0, 0]
click at [591, 156] on span "Add Card..." at bounding box center [595, 159] width 52 height 14
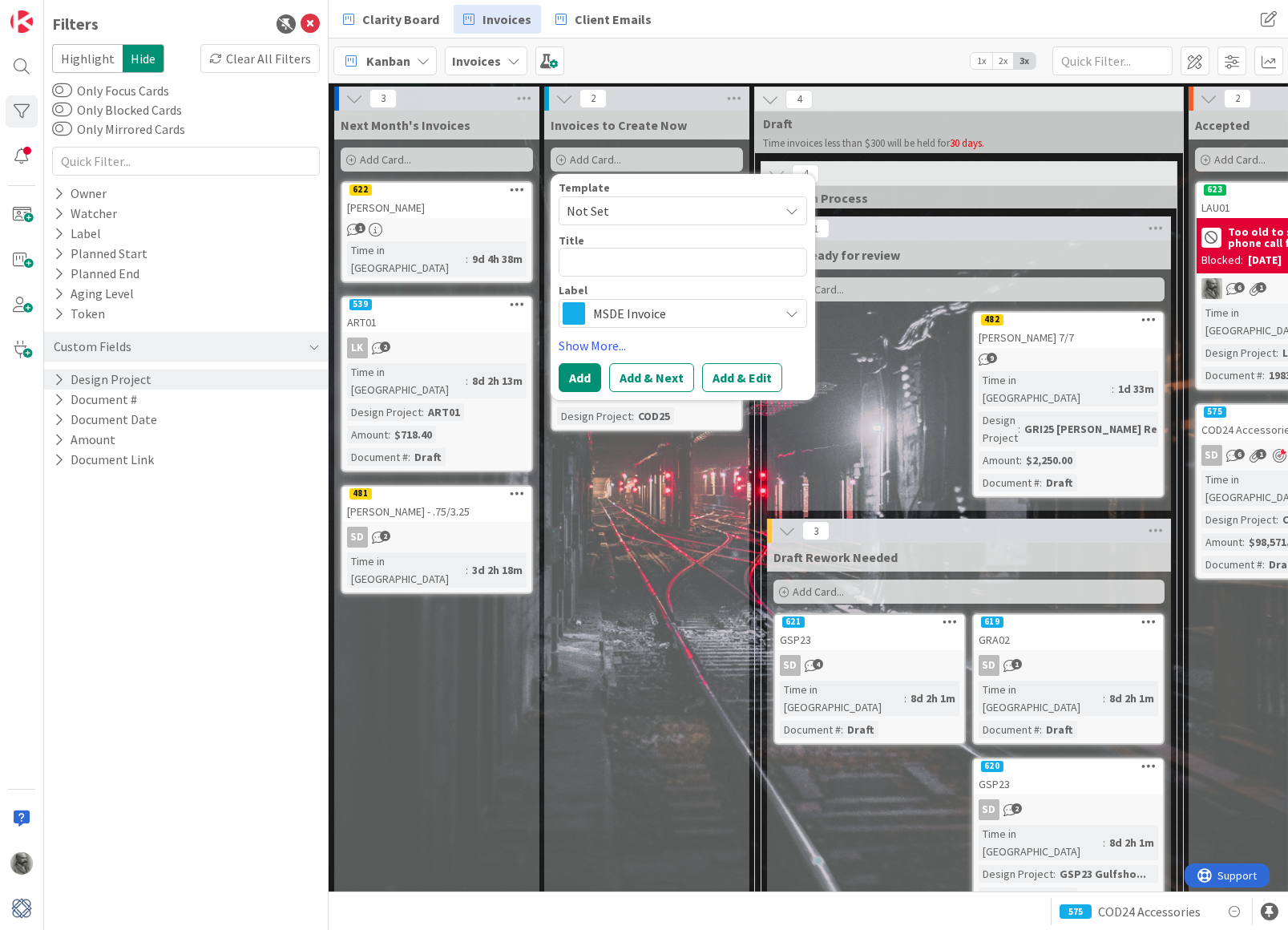
type textarea "x"
type textarea "B"
type textarea "x"
type textarea "BR"
type textarea "x"
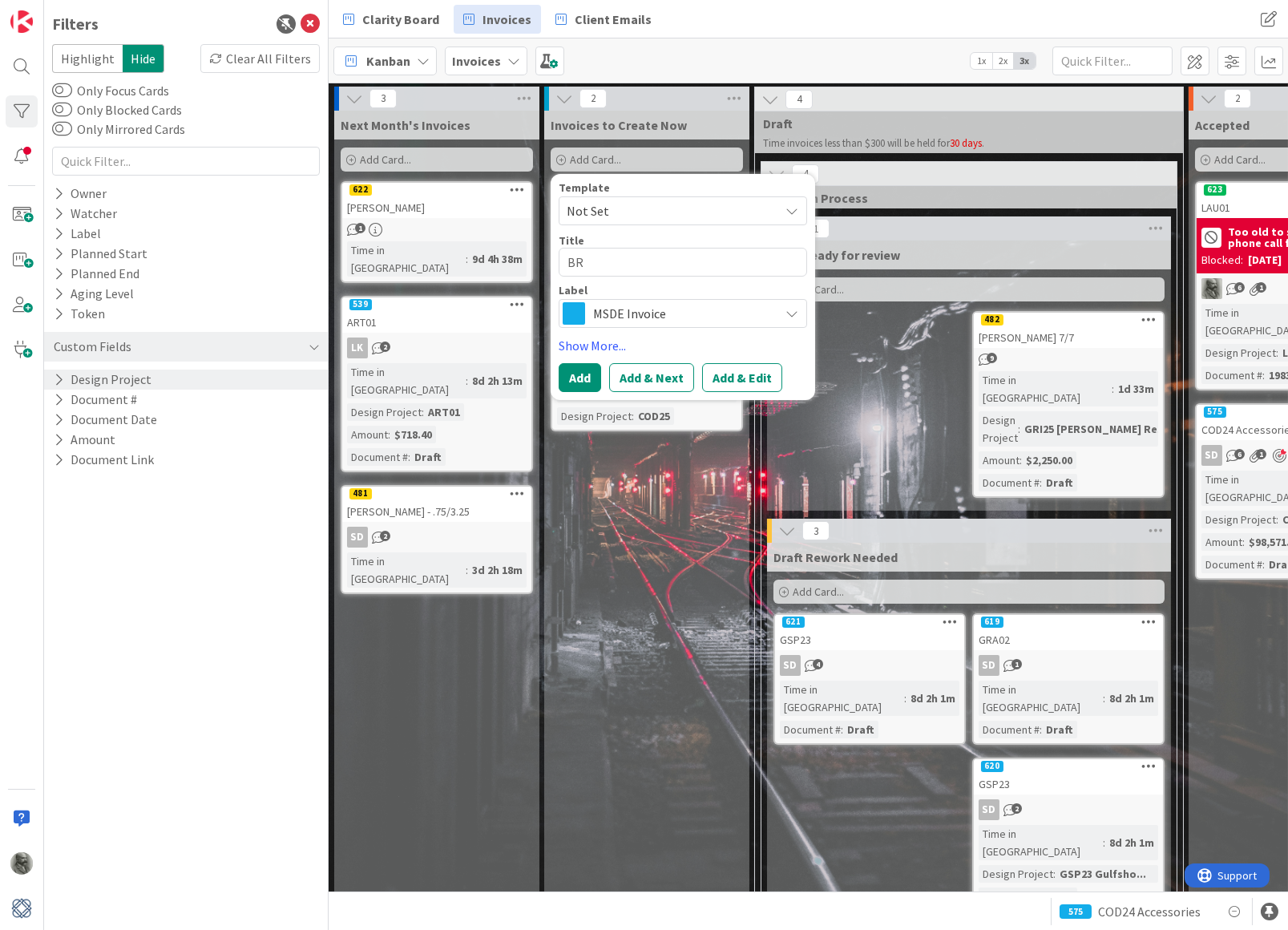
type textarea "BRU"
type textarea "x"
type textarea "BR"
type textarea "x"
type textarea "B"
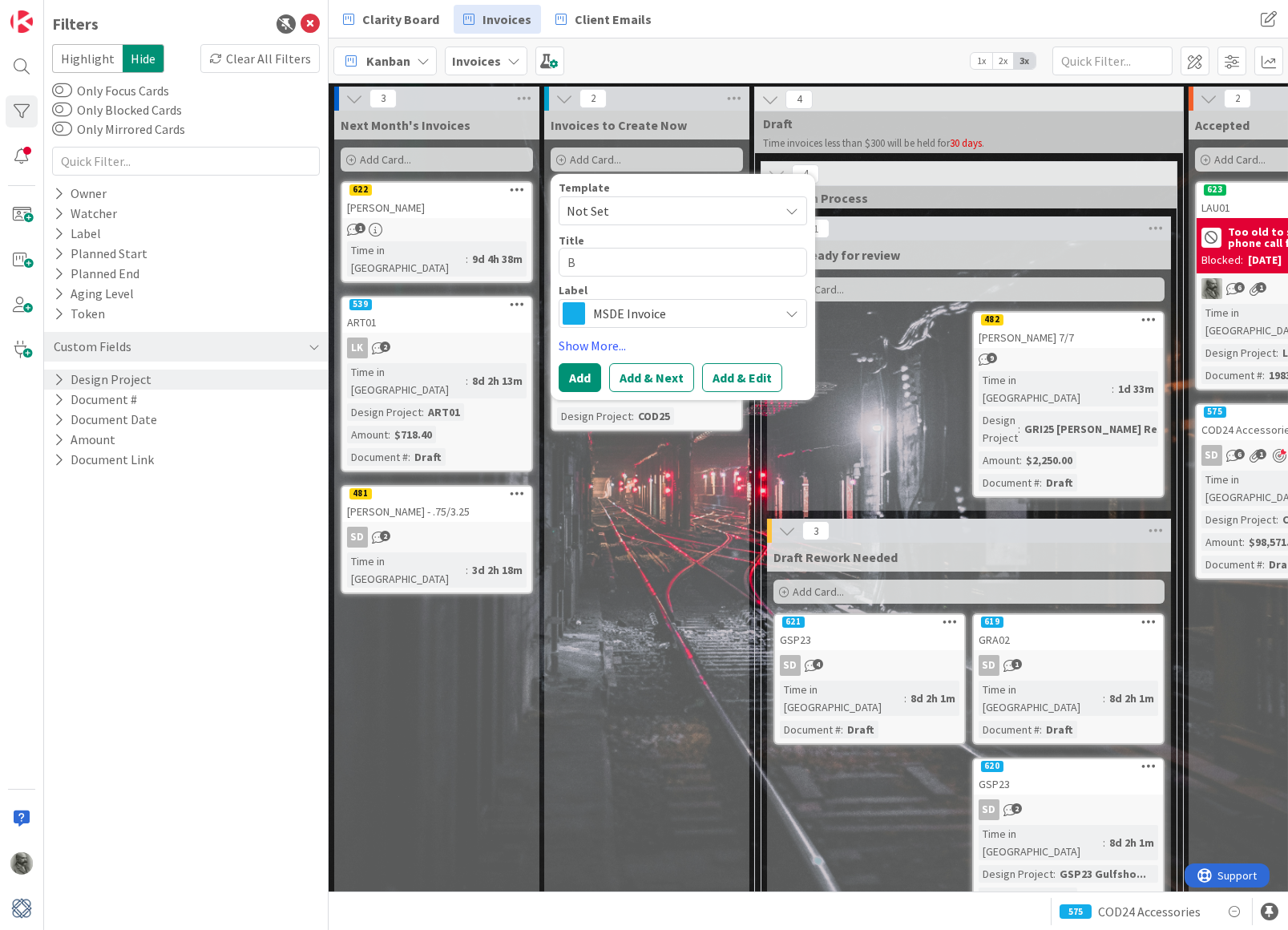
type textarea "x"
type textarea "Bl"
type textarea "x"
type textarea "B"
type textarea "x"
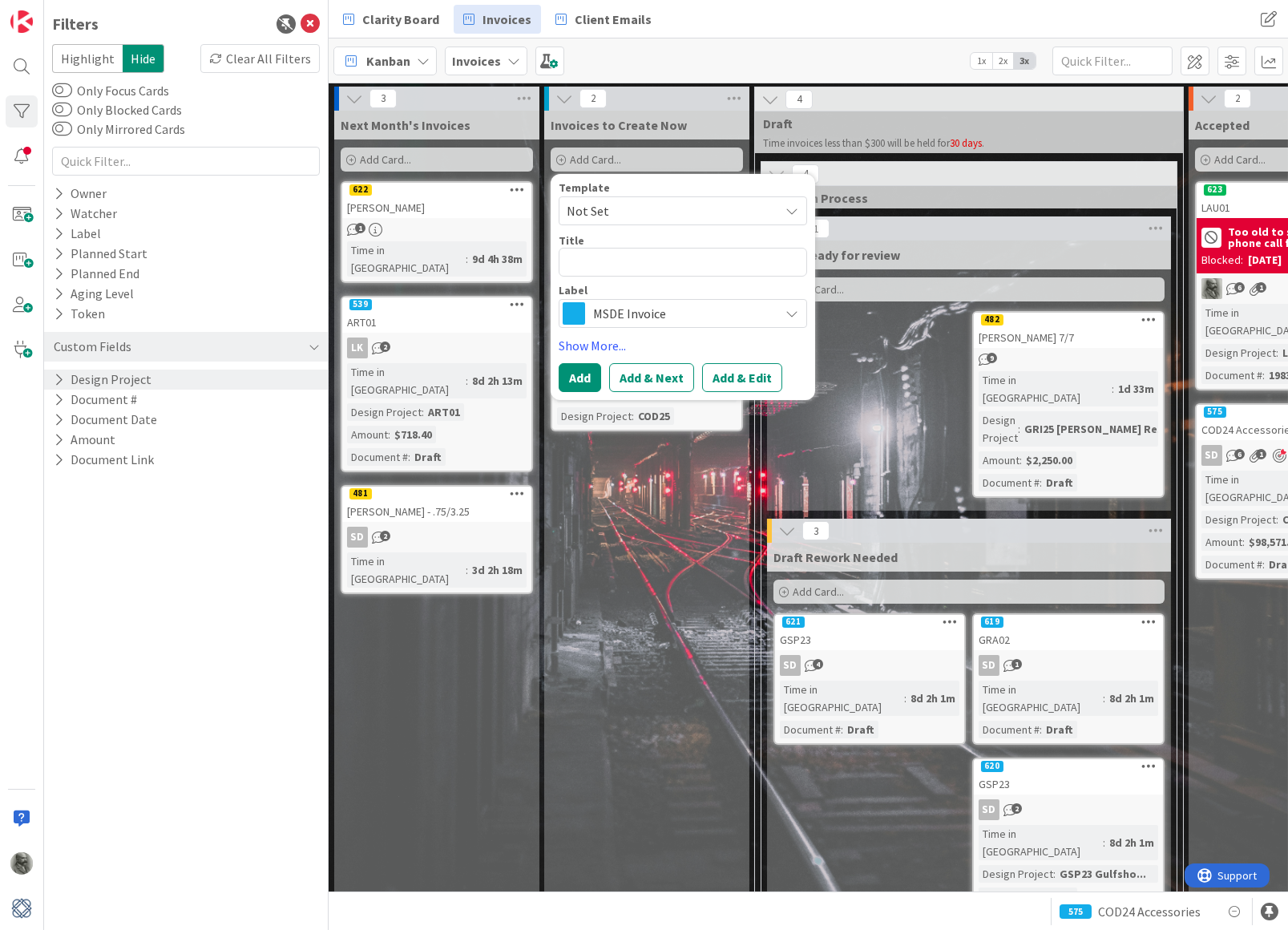
type textarea "B"
type textarea "x"
type textarea "Bu"
type textarea "x"
type textarea "Bur"
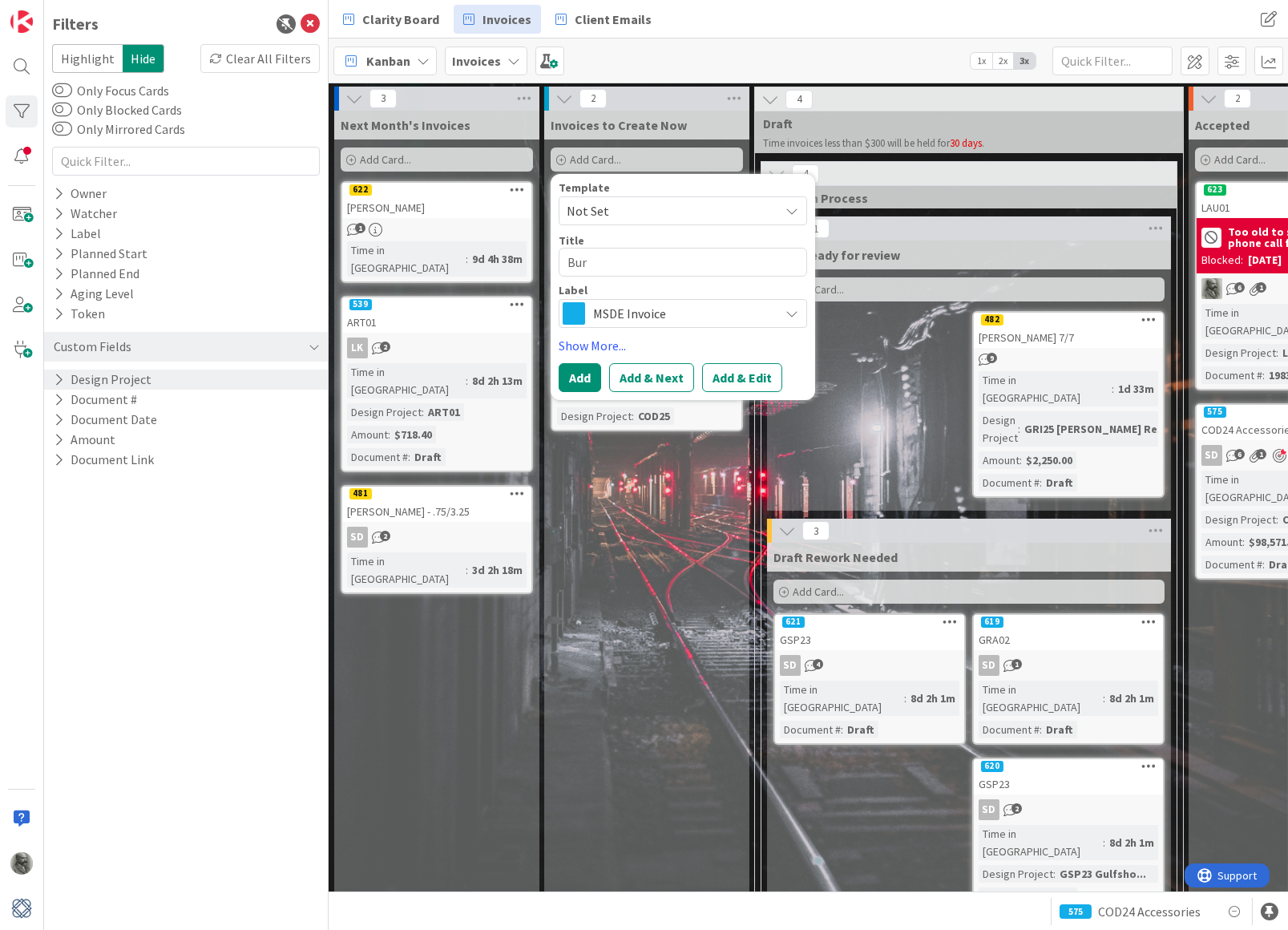
type textarea "x"
type textarea "Burs"
type textarea "x"
type textarea "Bursk"
type textarea "x"
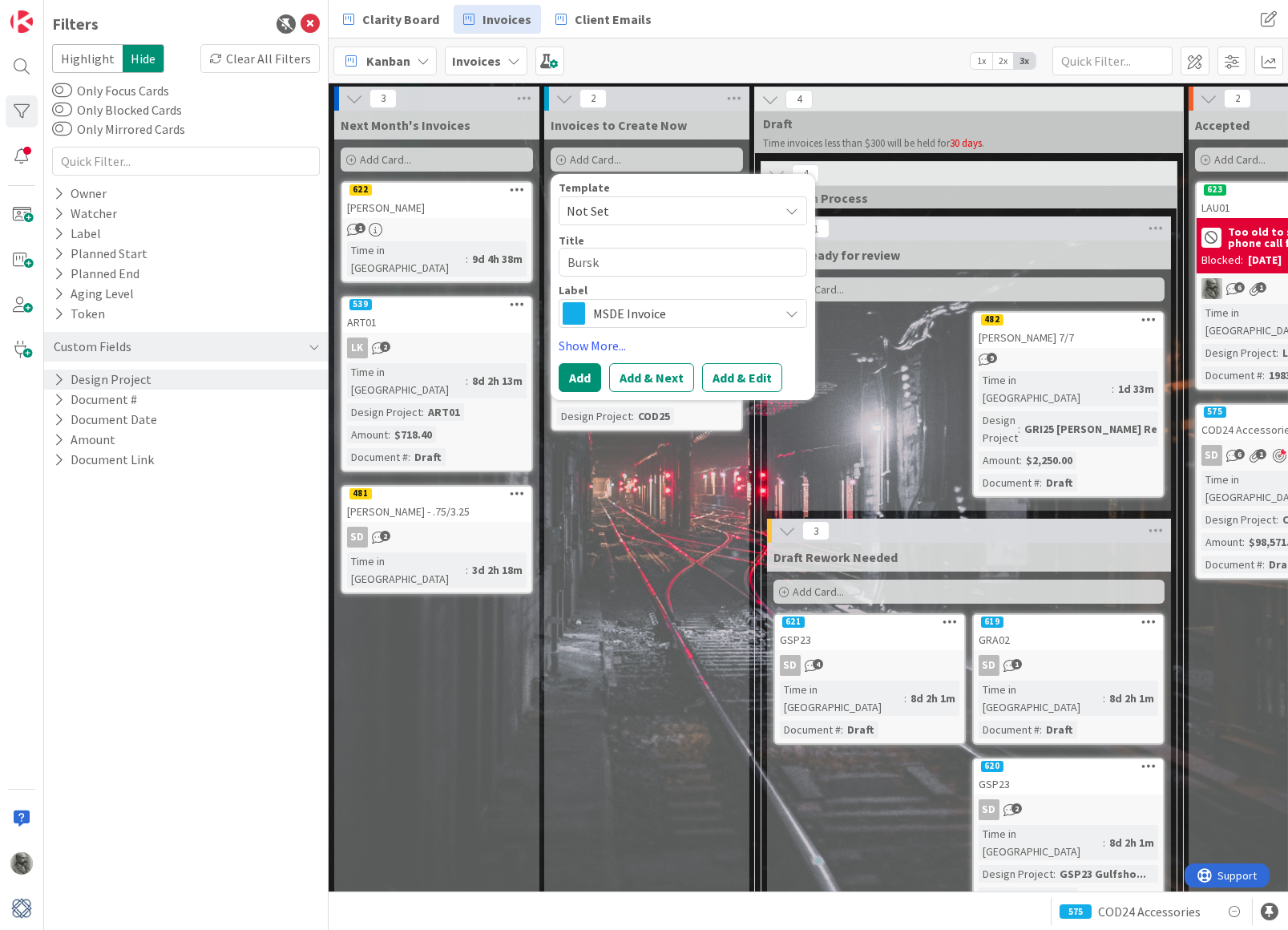
type textarea "[PERSON_NAME]"
type textarea "x"
type textarea "[PERSON_NAME]"
type textarea "x"
type textarea "[PERSON_NAME] h"
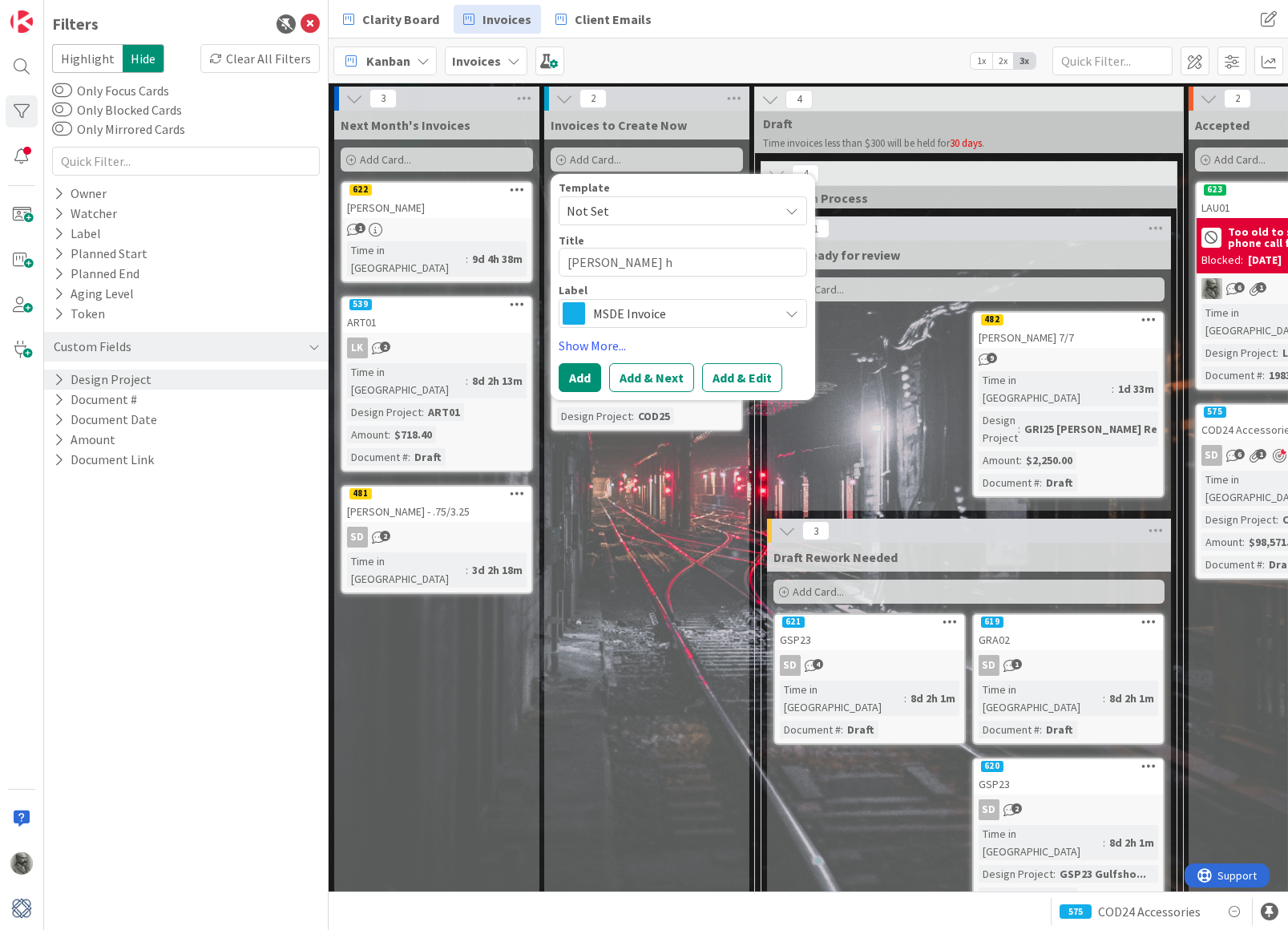
type textarea "x"
type textarea "[PERSON_NAME] ho"
type textarea "x"
type textarea "[PERSON_NAME] hou"
type textarea "x"
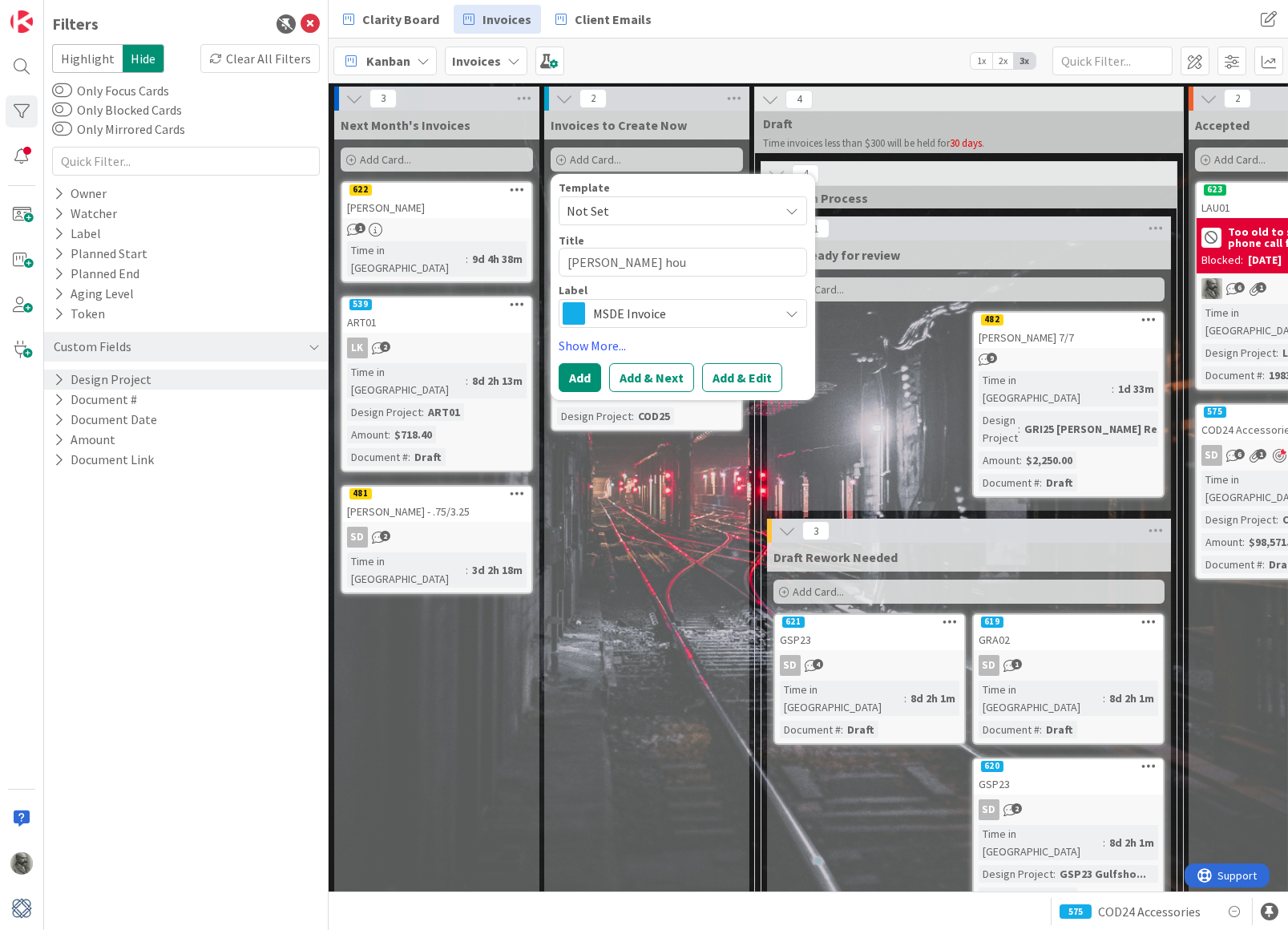
type textarea "[PERSON_NAME] hour"
type textarea "x"
type textarea "[PERSON_NAME] hours"
click at [642, 296] on div "Label MSDE Invoice" at bounding box center [682, 306] width 248 height 43
click at [643, 313] on span "MSDE Invoice" at bounding box center [682, 314] width 178 height 22
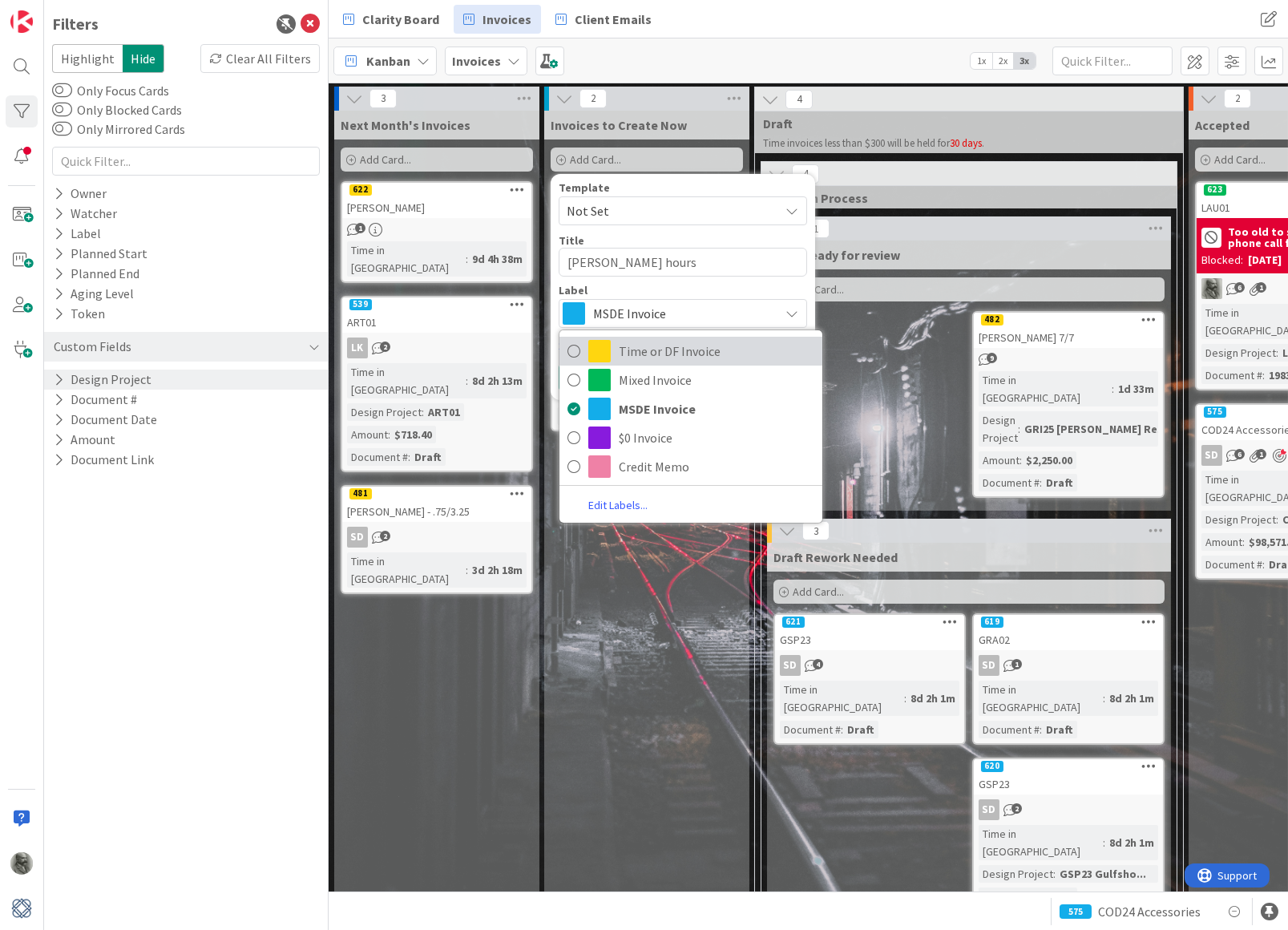
click at [654, 348] on span "Time or DF Invoice" at bounding box center [716, 351] width 196 height 24
type textarea "x"
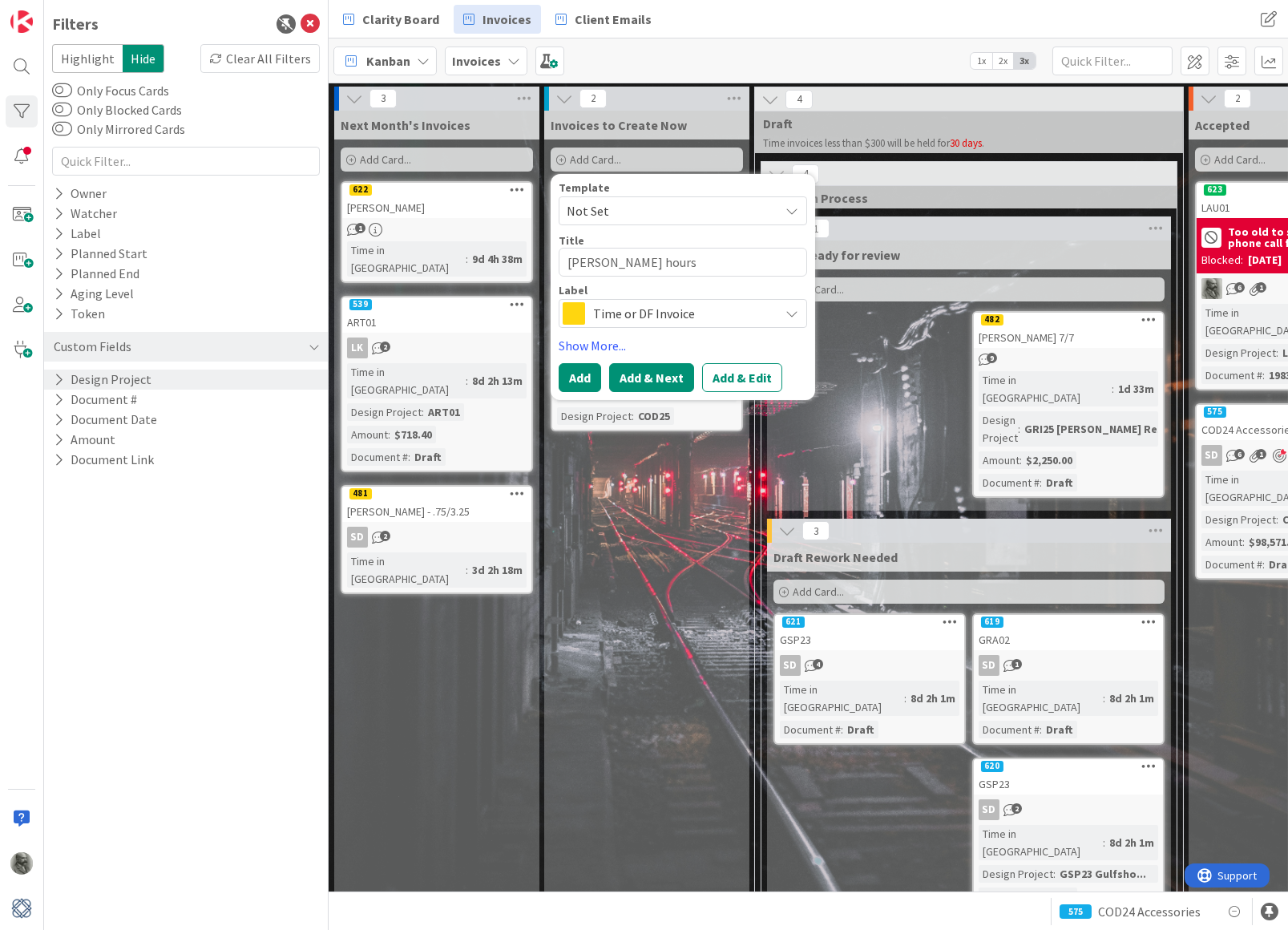
click at [650, 372] on button "Add & Next" at bounding box center [652, 377] width 85 height 29
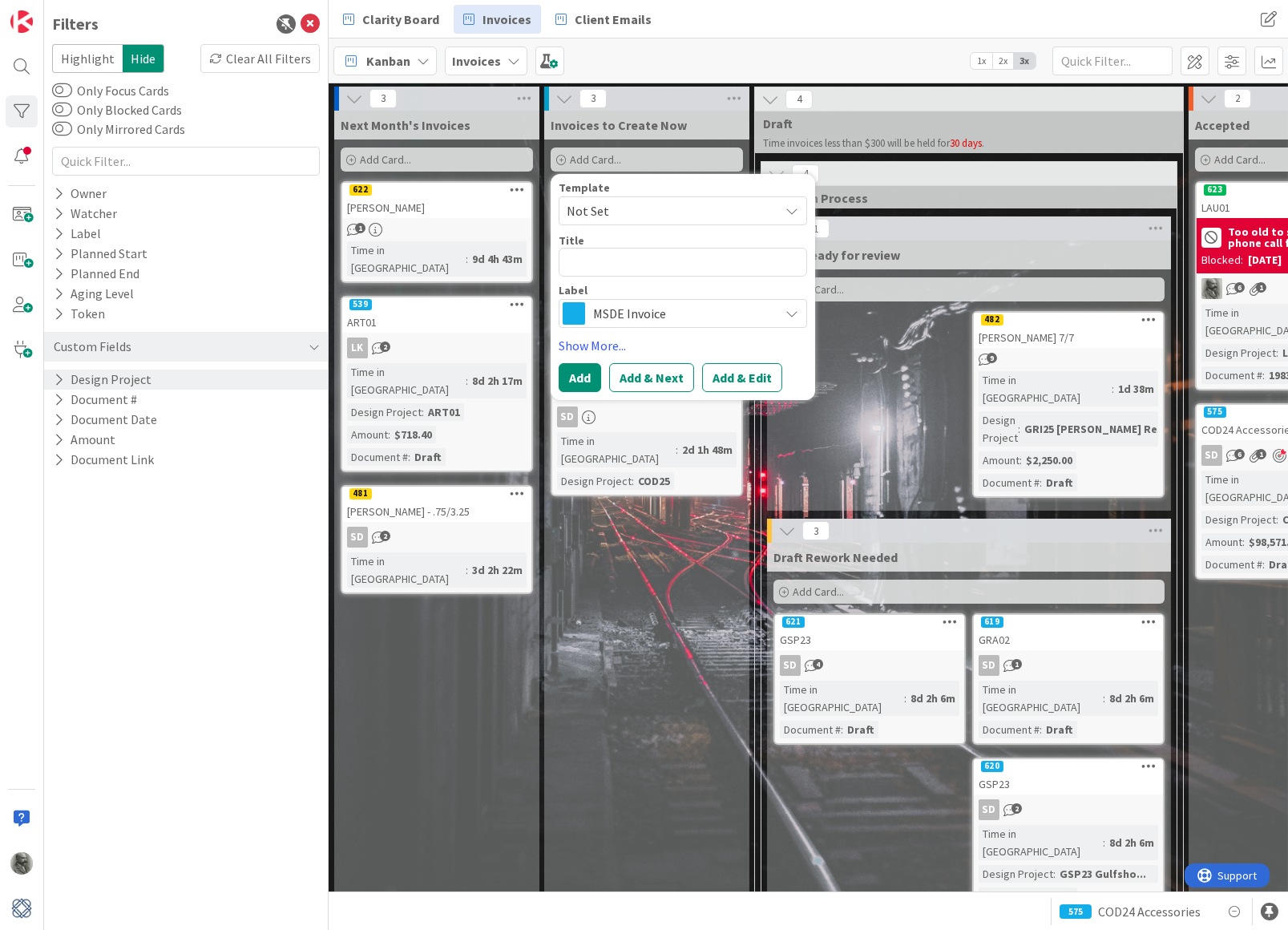
click at [681, 551] on div "Invoices to Create Now Add Card... Template Not Set Title 0 / 128 Label MSDE In…" at bounding box center [647, 894] width 205 height 1568
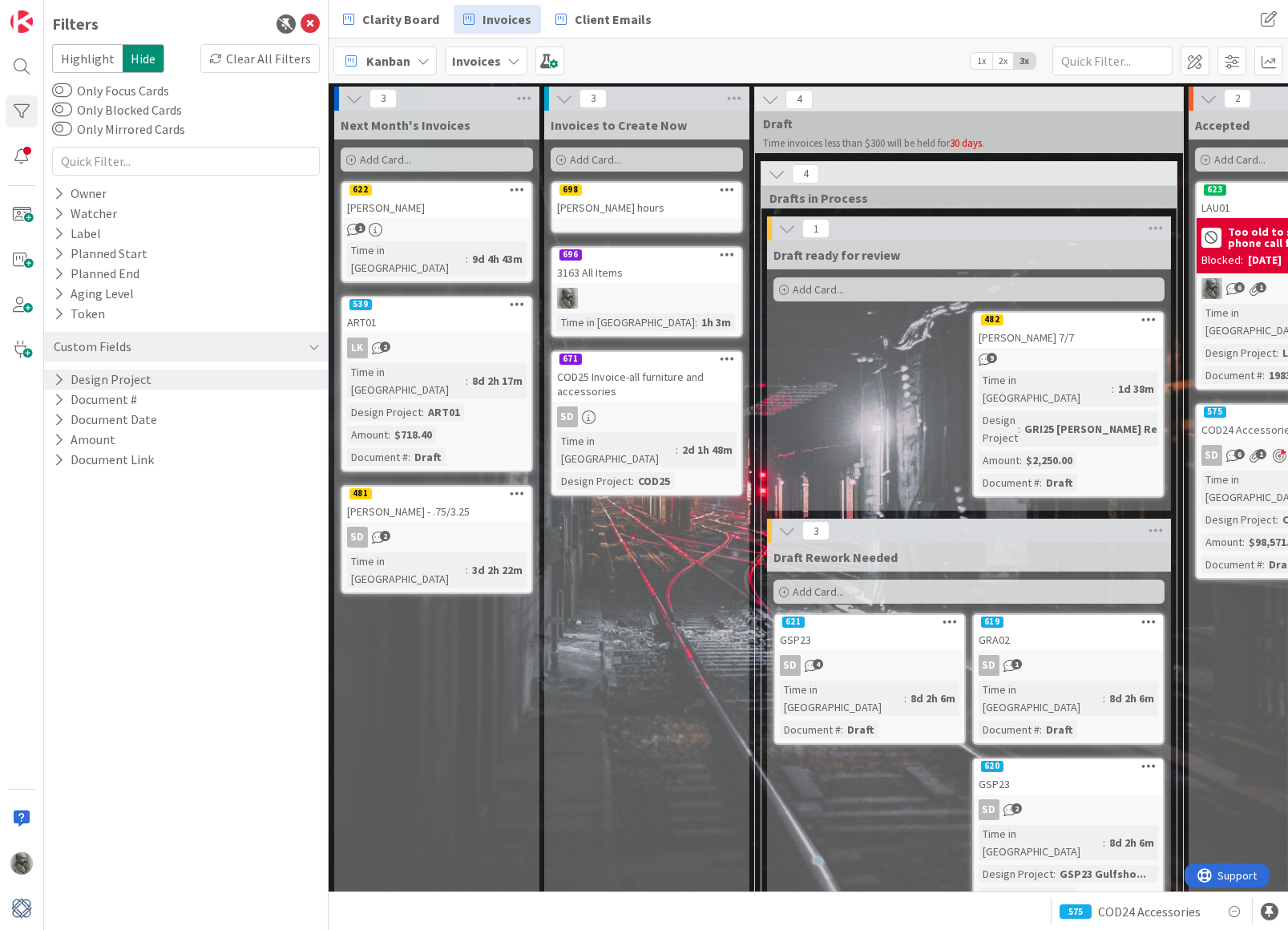
click at [606, 201] on div "[PERSON_NAME] hours" at bounding box center [647, 208] width 189 height 21
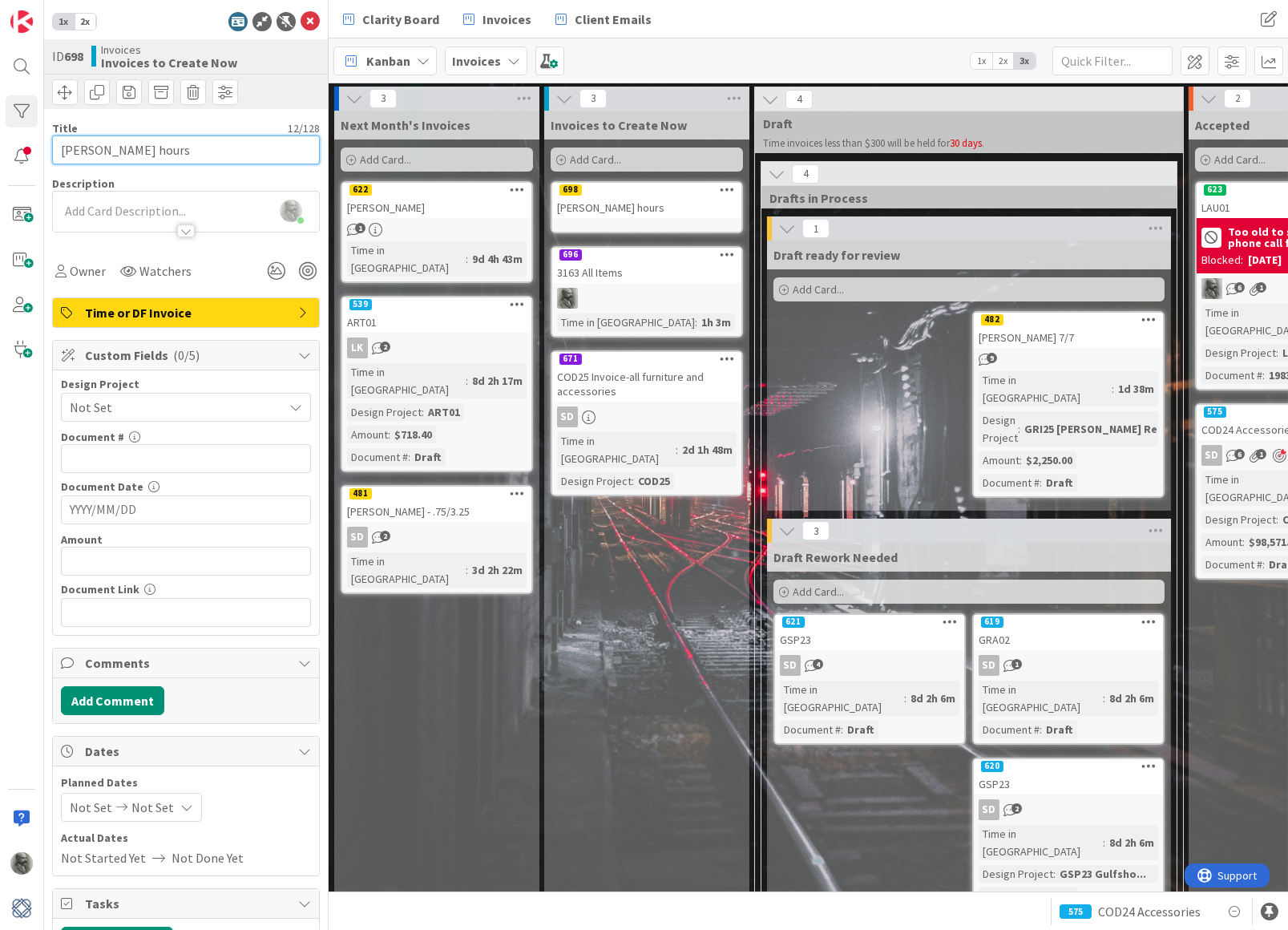
click at [102, 148] on input "[PERSON_NAME] hours" at bounding box center [186, 150] width 268 height 29
type input "[PERSON_NAME] September hours"
click at [480, 615] on div "Next Month's Invoices Add Card... 622 [PERSON_NAME] 1 Time in Column : 9d 4h 43…" at bounding box center [436, 894] width 205 height 1568
click at [722, 190] on icon at bounding box center [727, 189] width 15 height 11
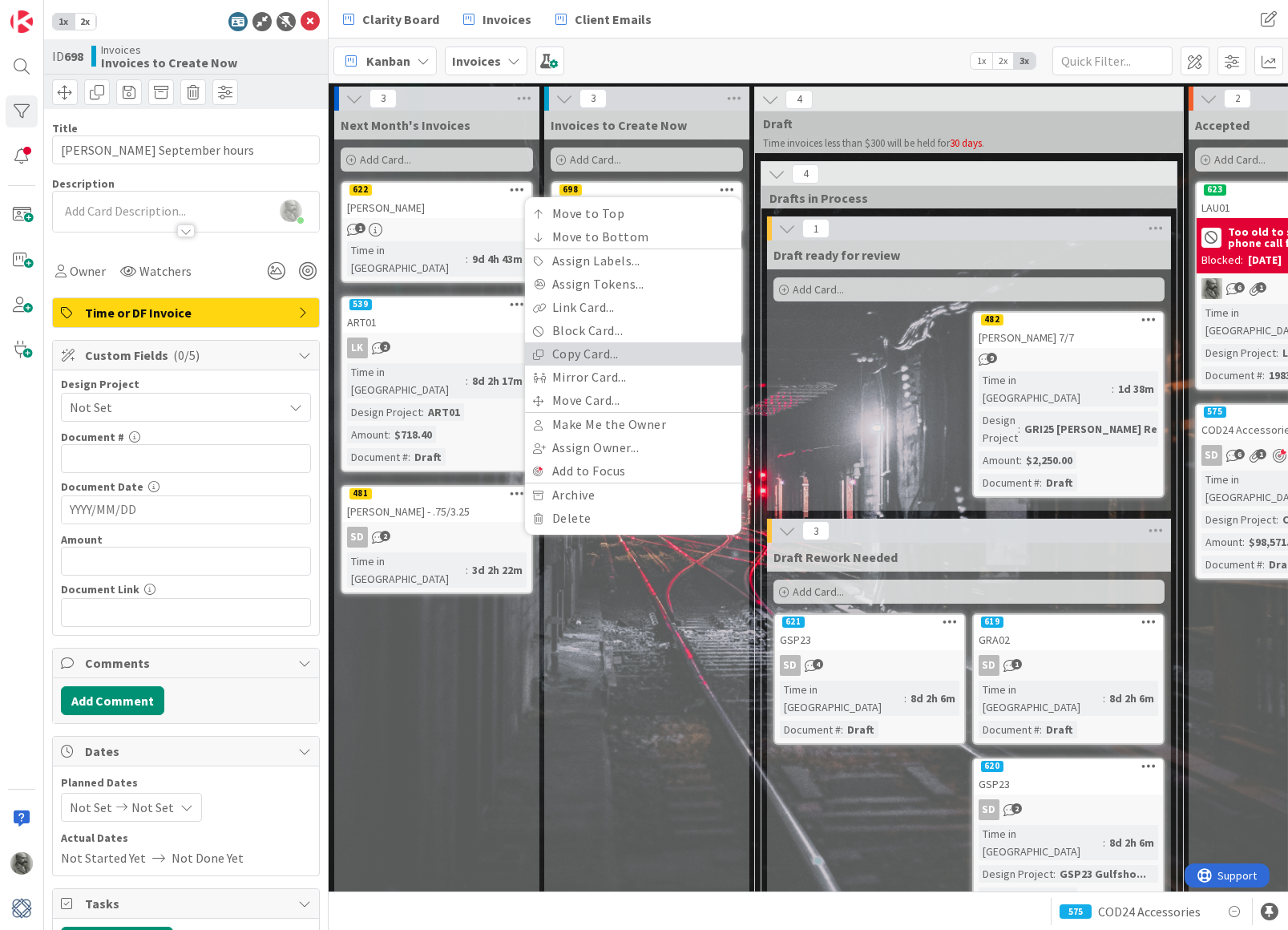
click at [590, 356] on link "Copy Card..." at bounding box center [632, 354] width 216 height 23
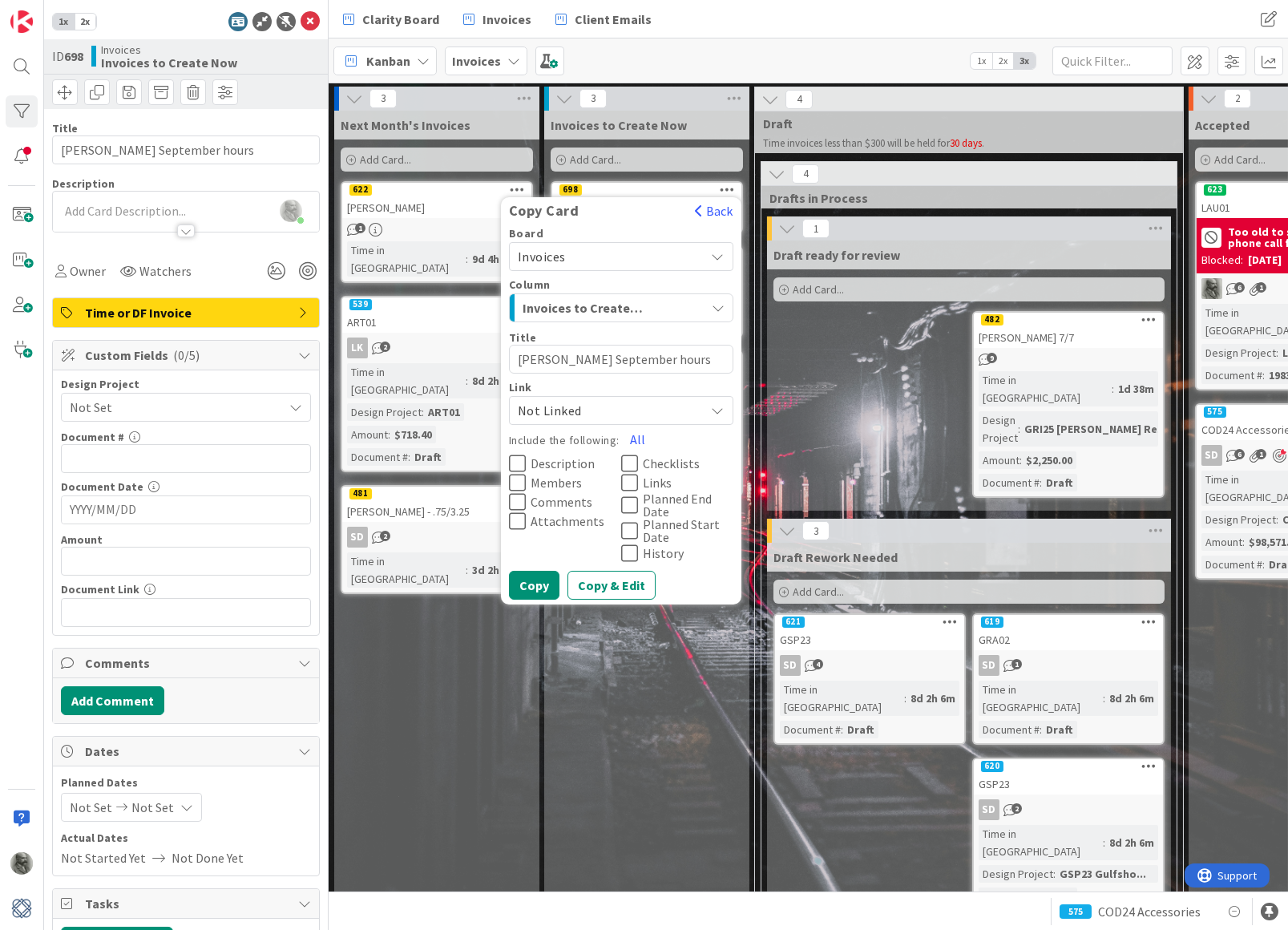
click at [536, 354] on textarea "[PERSON_NAME] September hours" at bounding box center [621, 359] width 225 height 29
type textarea "x"
type textarea "L September hours"
type textarea "x"
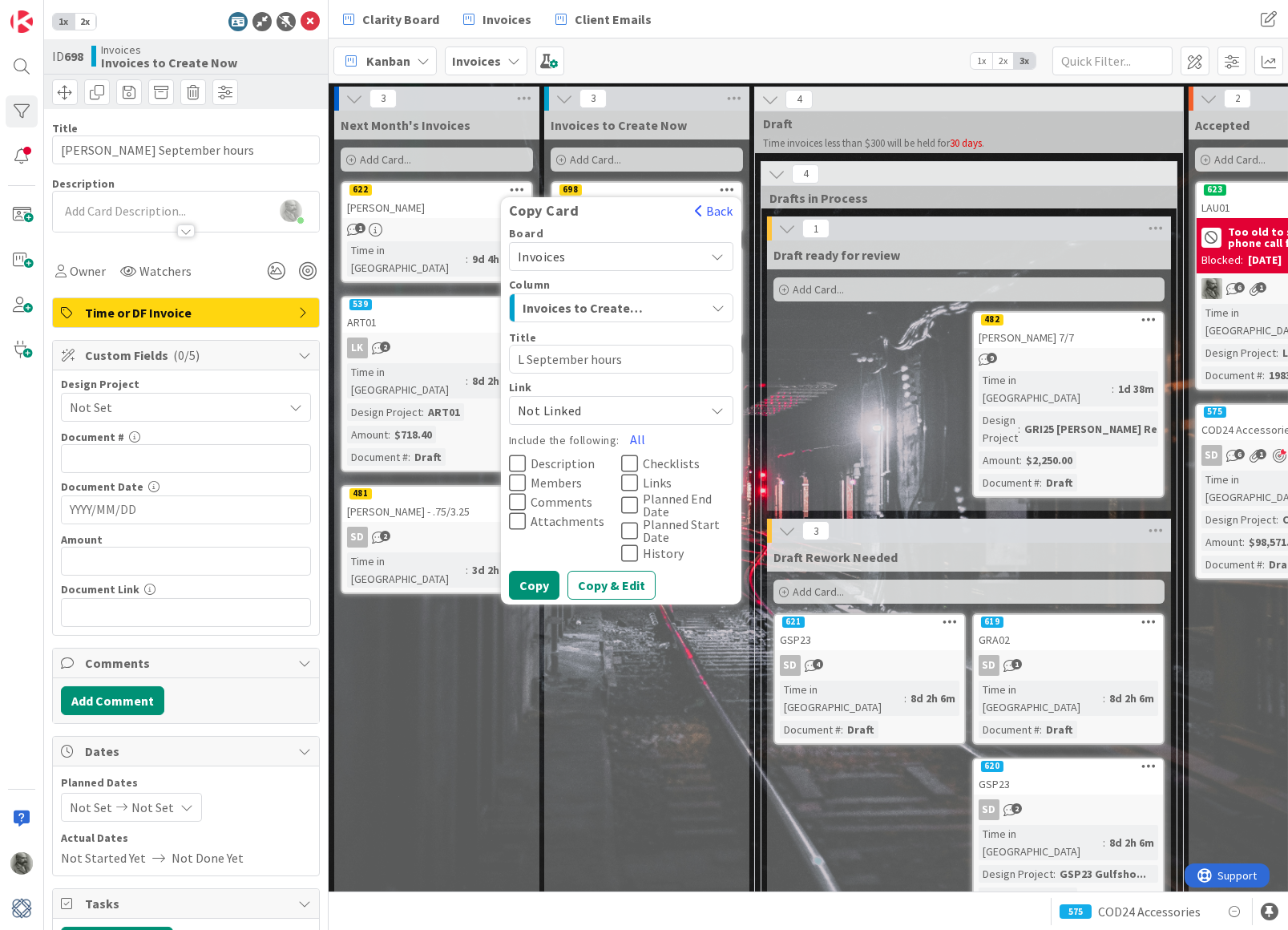
type textarea "La September hours"
type textarea "x"
type textarea "Laz September hours"
type textarea "x"
type textarea "Lazz September hours"
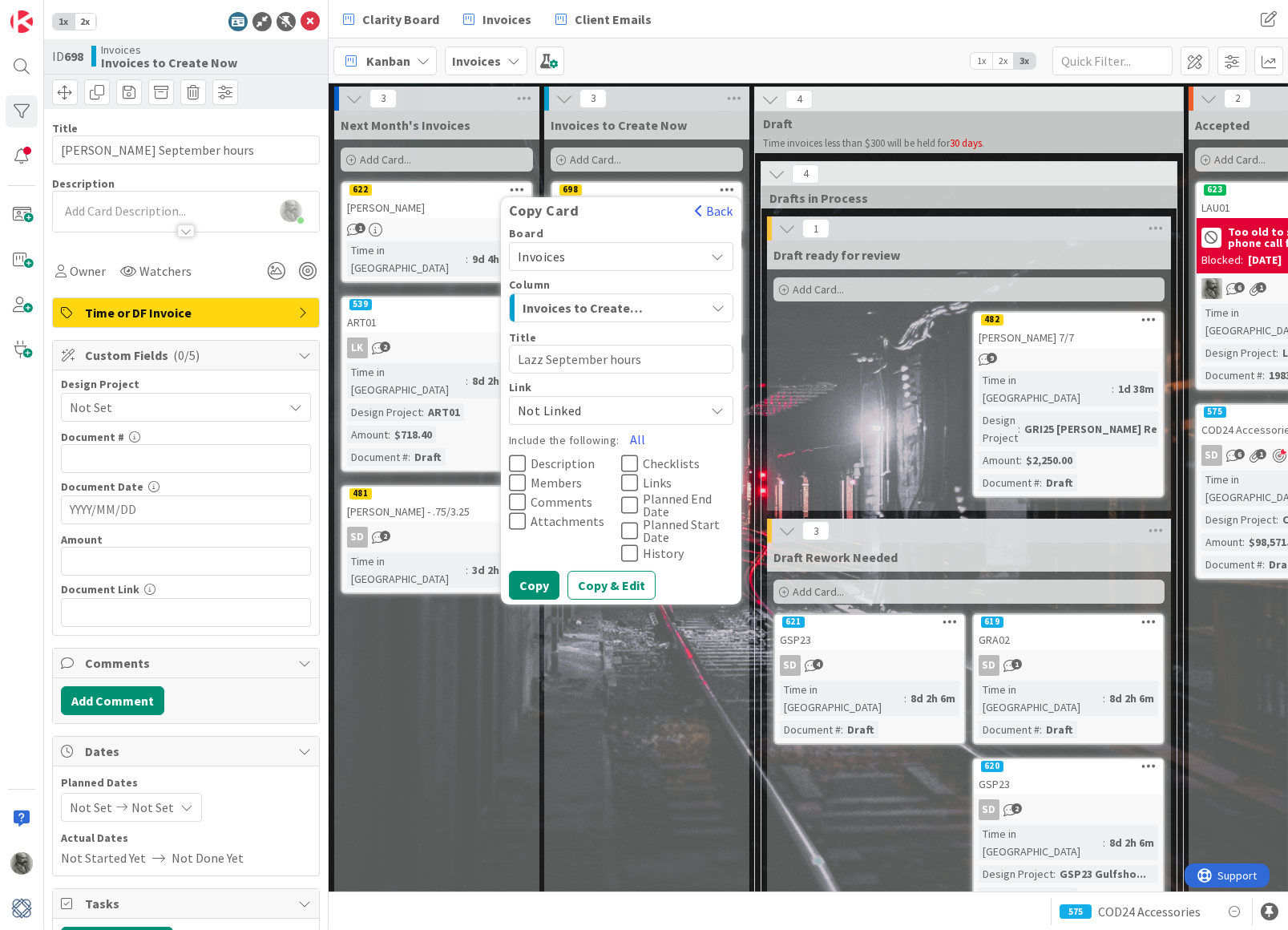
type textarea "x"
type textarea "Lazza September hours"
type textarea "x"
type textarea "[PERSON_NAME] September hours"
type textarea "x"
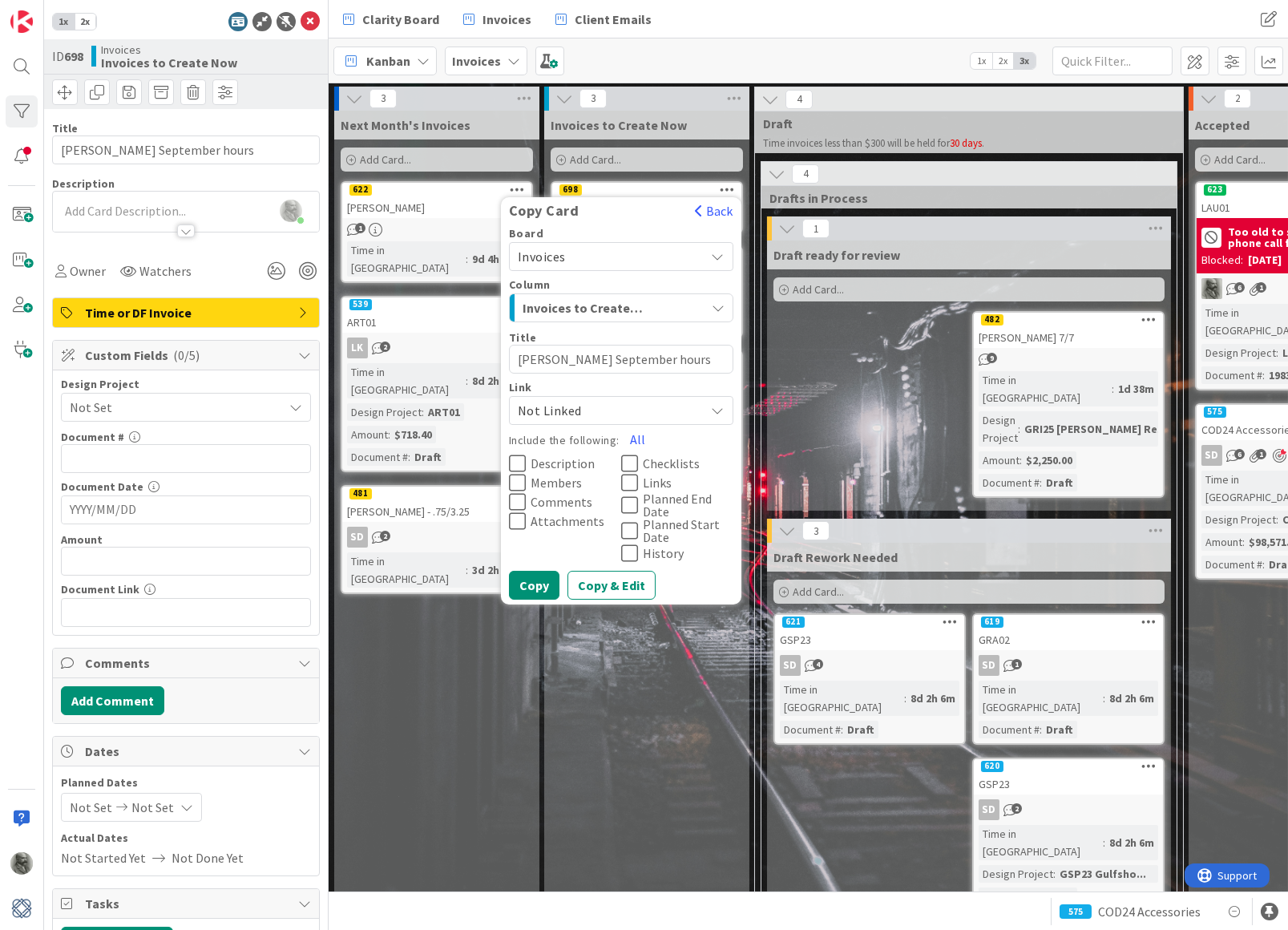
type textarea "[PERSON_NAME] September hours"
type textarea "x"
type textarea "Lazzaro9 September hours"
type textarea "x"
type textarea "[PERSON_NAME] September hours"
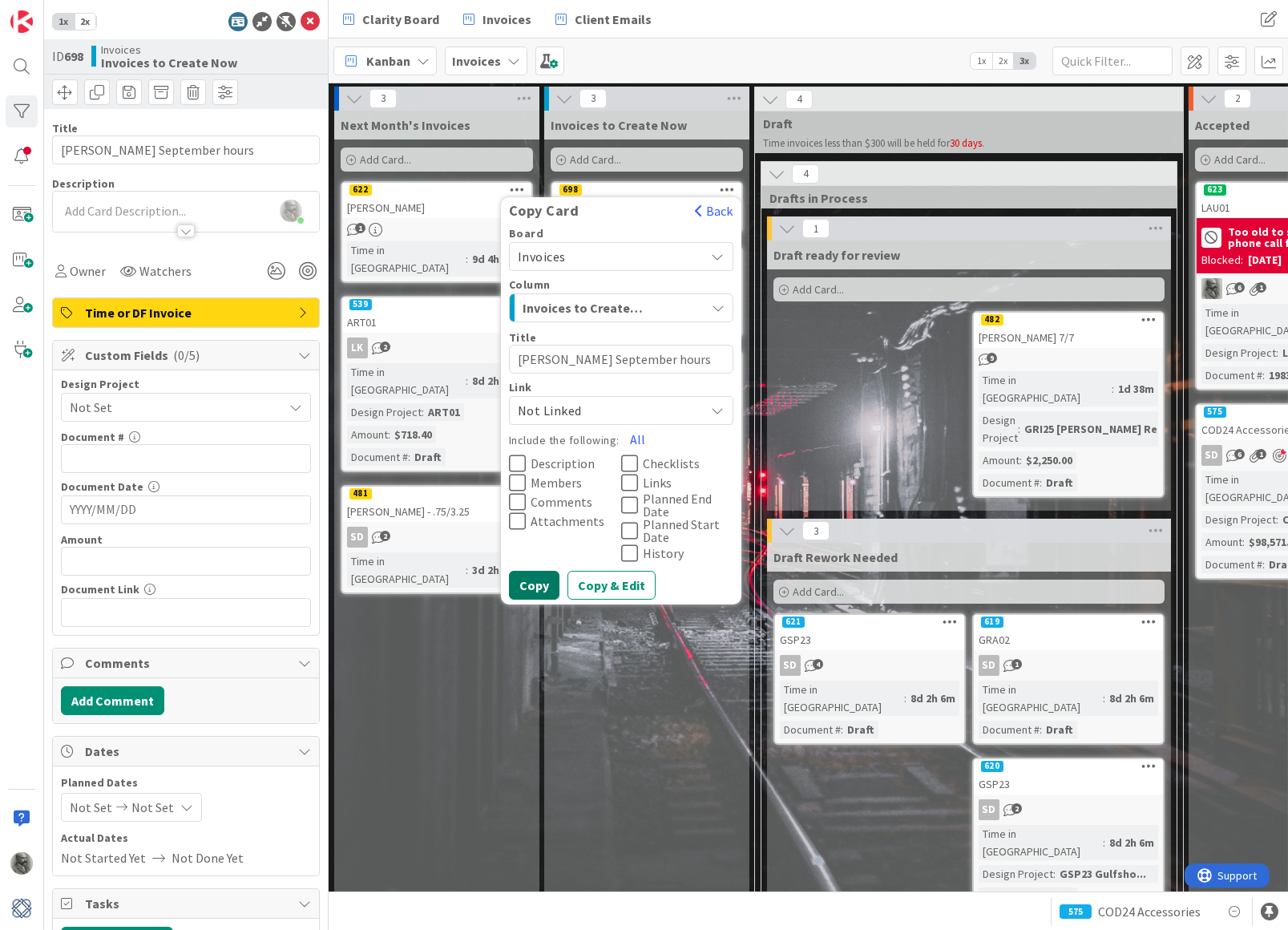
click at [538, 581] on button "Copy" at bounding box center [535, 585] width 51 height 29
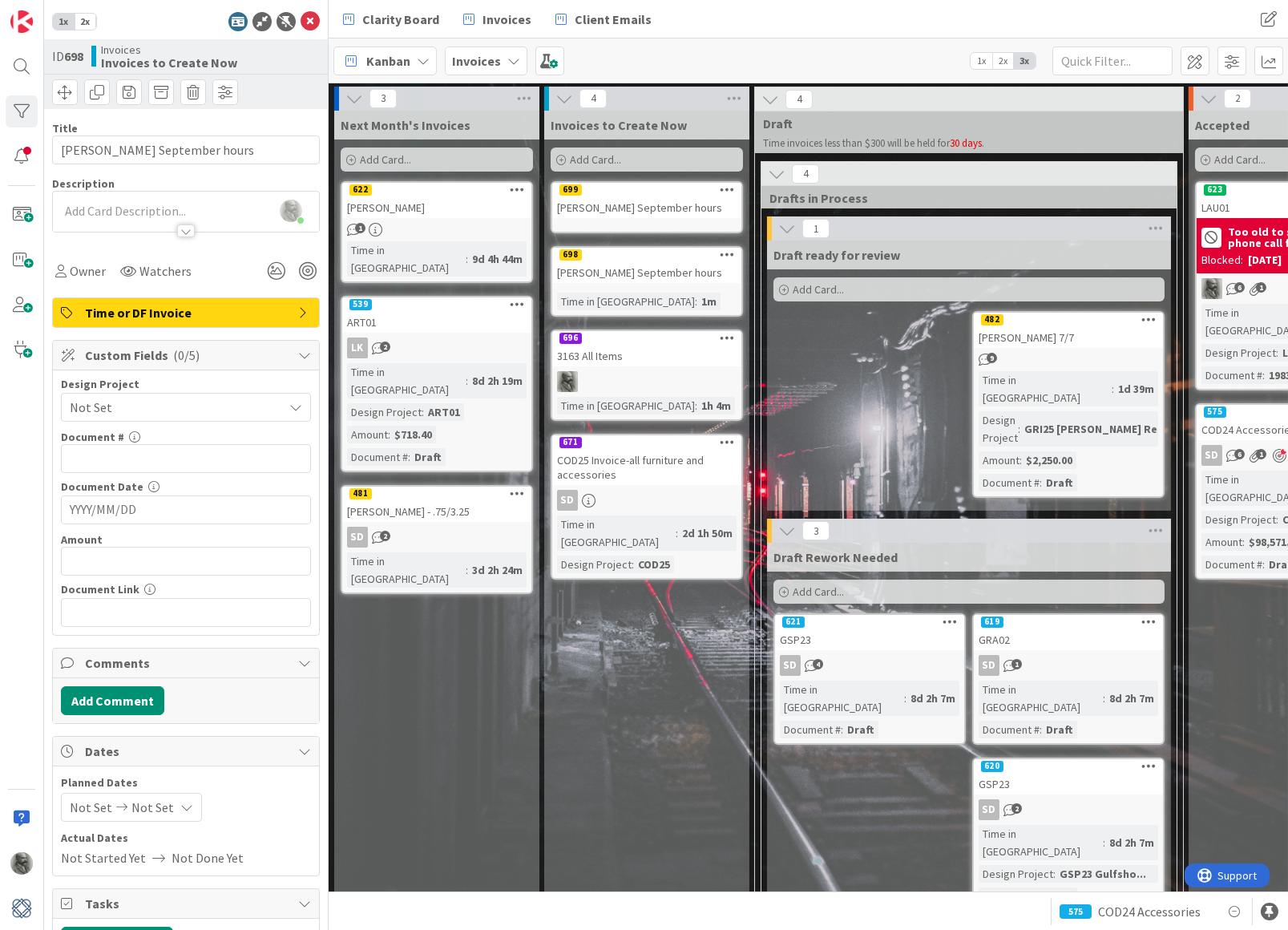
click at [727, 256] on icon at bounding box center [727, 253] width 15 height 11
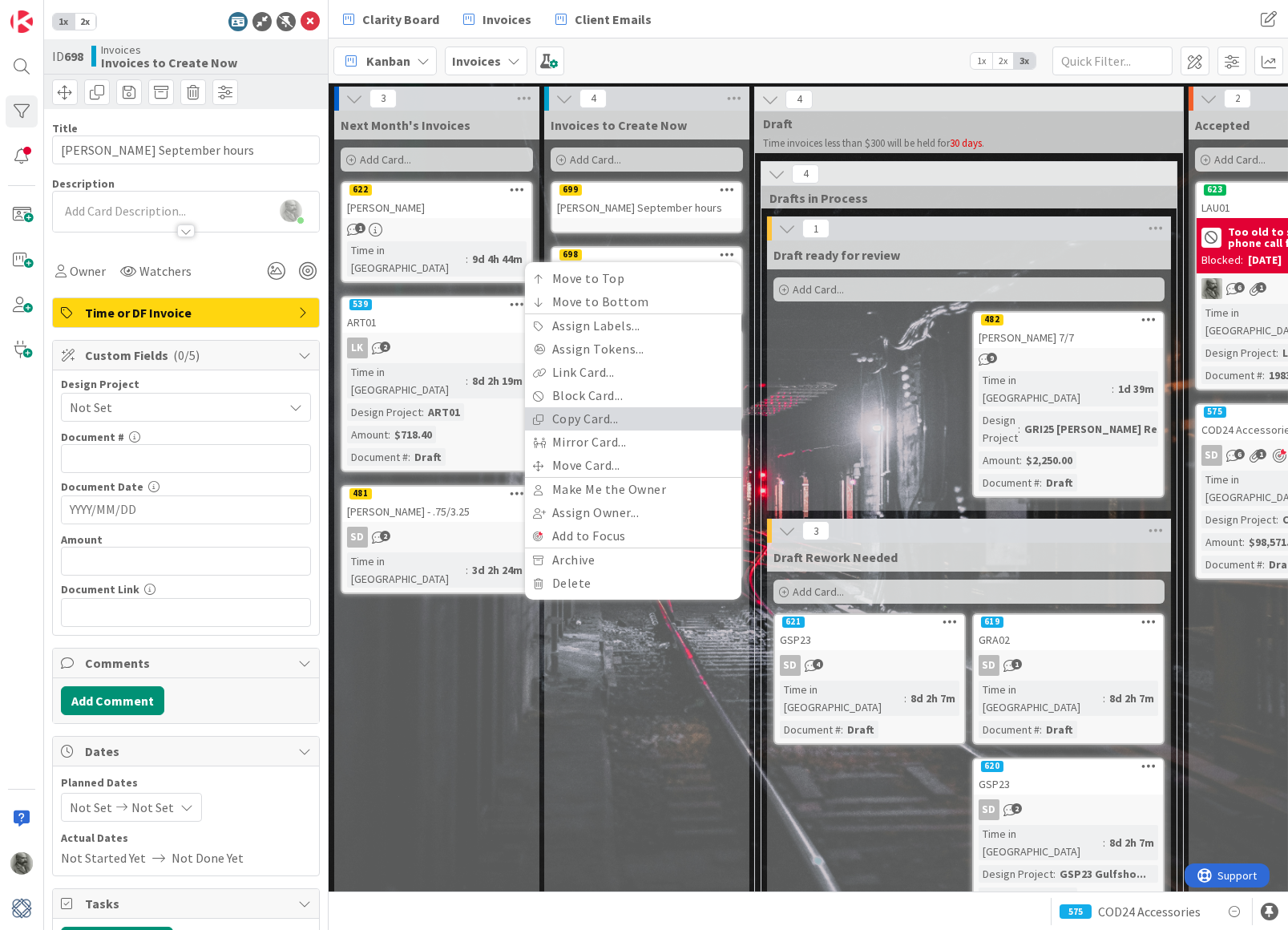
click at [611, 420] on link "Copy Card..." at bounding box center [632, 418] width 216 height 23
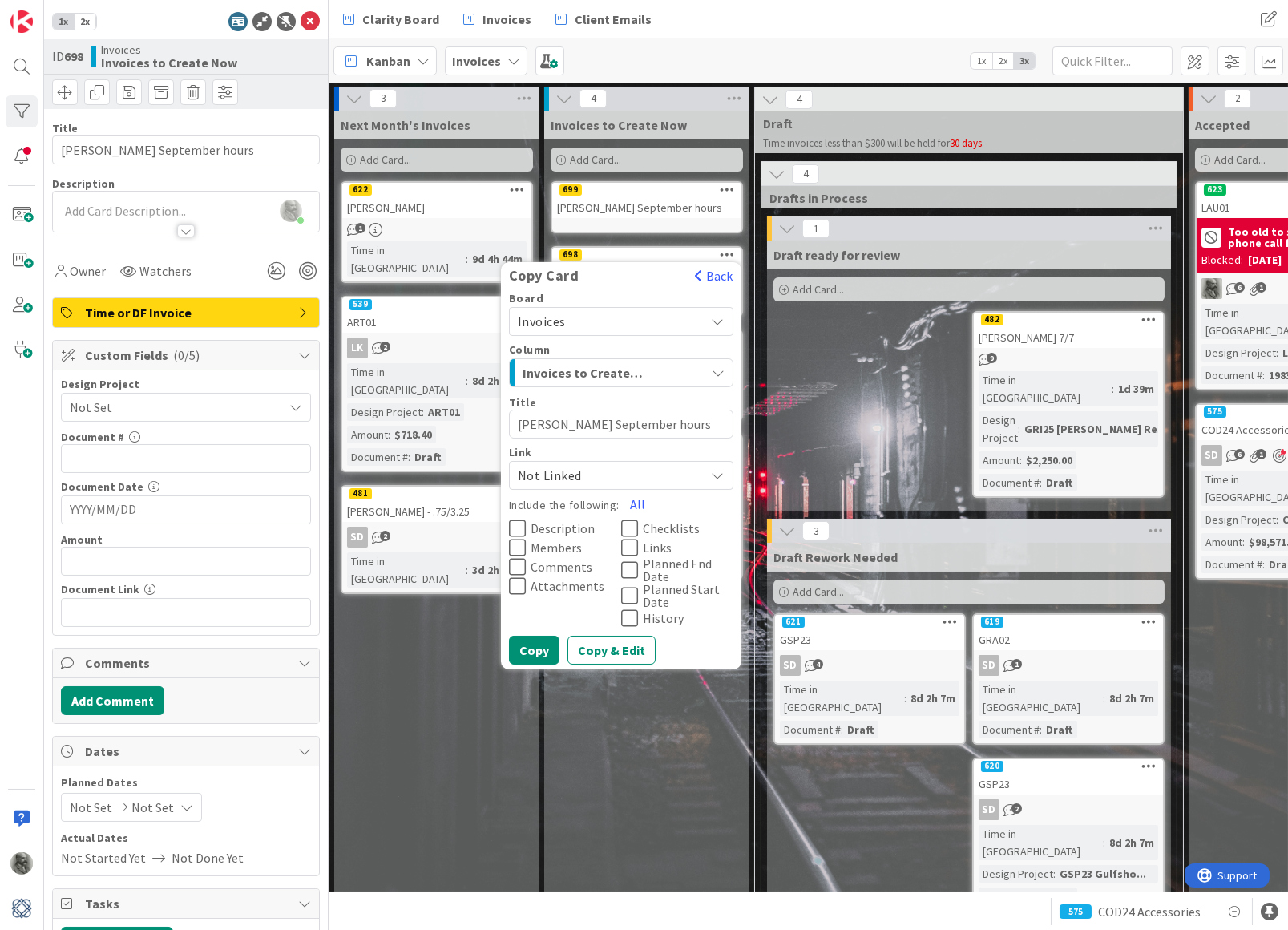
click at [536, 425] on textarea "[PERSON_NAME] September hours" at bounding box center [621, 424] width 225 height 29
type textarea "x"
type textarea "A September hours"
type textarea "x"
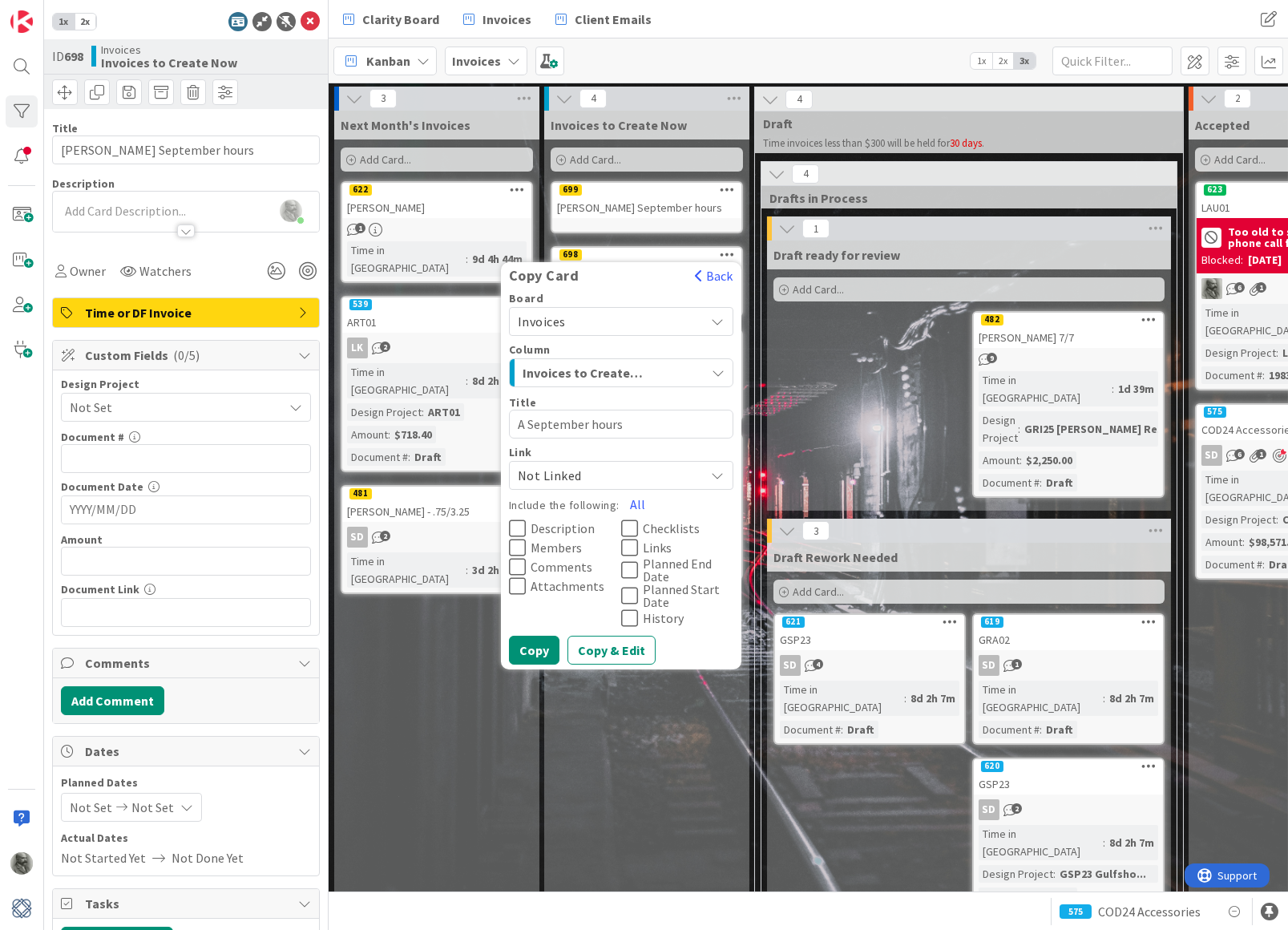
type textarea "AT September hours"
type textarea "x"
type textarea "ATA September hours"
type textarea "x"
type textarea "AT September hours"
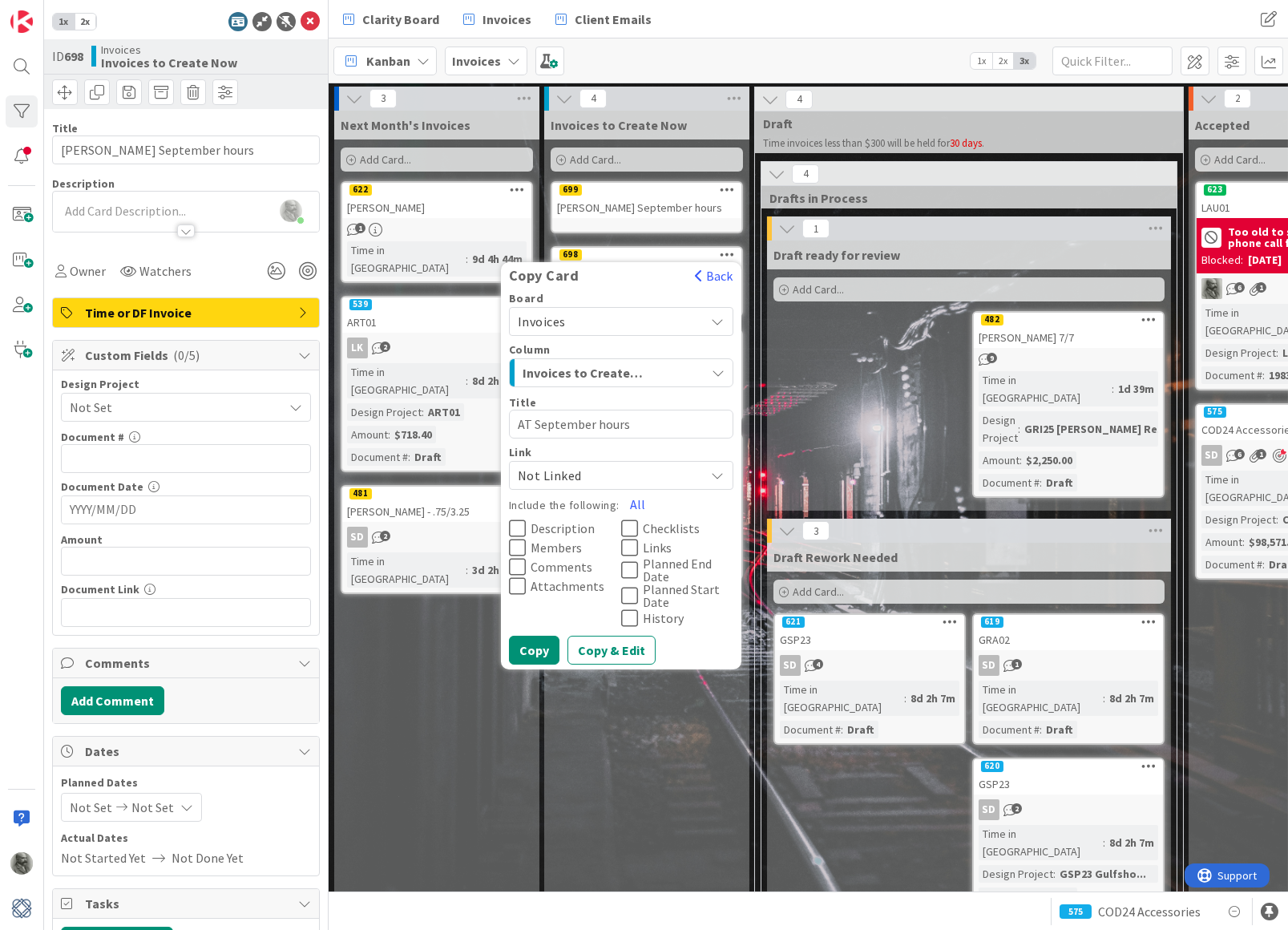
type textarea "x"
type textarea "A September hours"
type textarea "x"
type textarea "September hours"
type textarea "x"
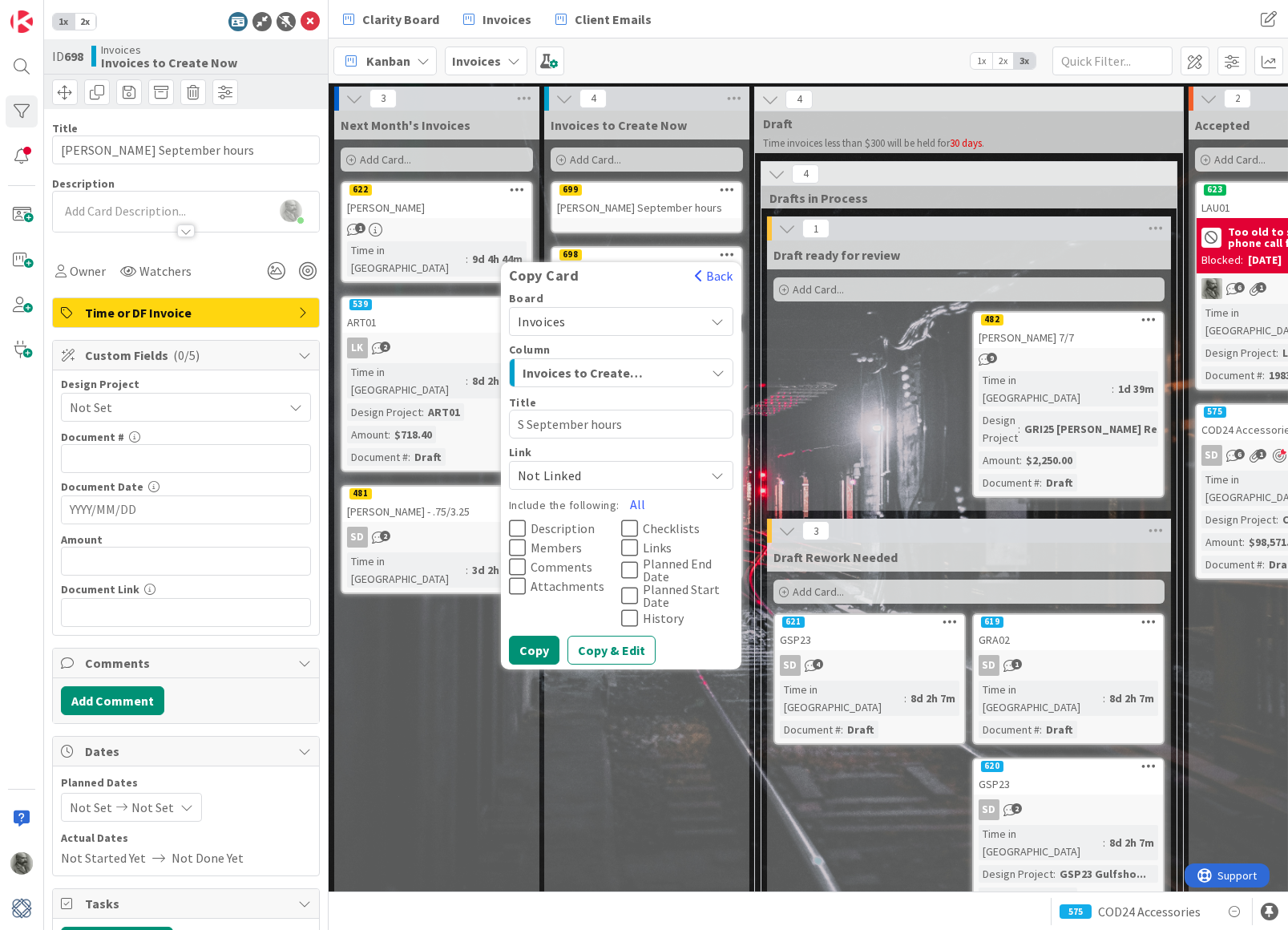
type textarea "ST September hours"
type textarea "x"
type textarea "STA September hours"
type textarea "x"
type textarea "STA2 September hours"
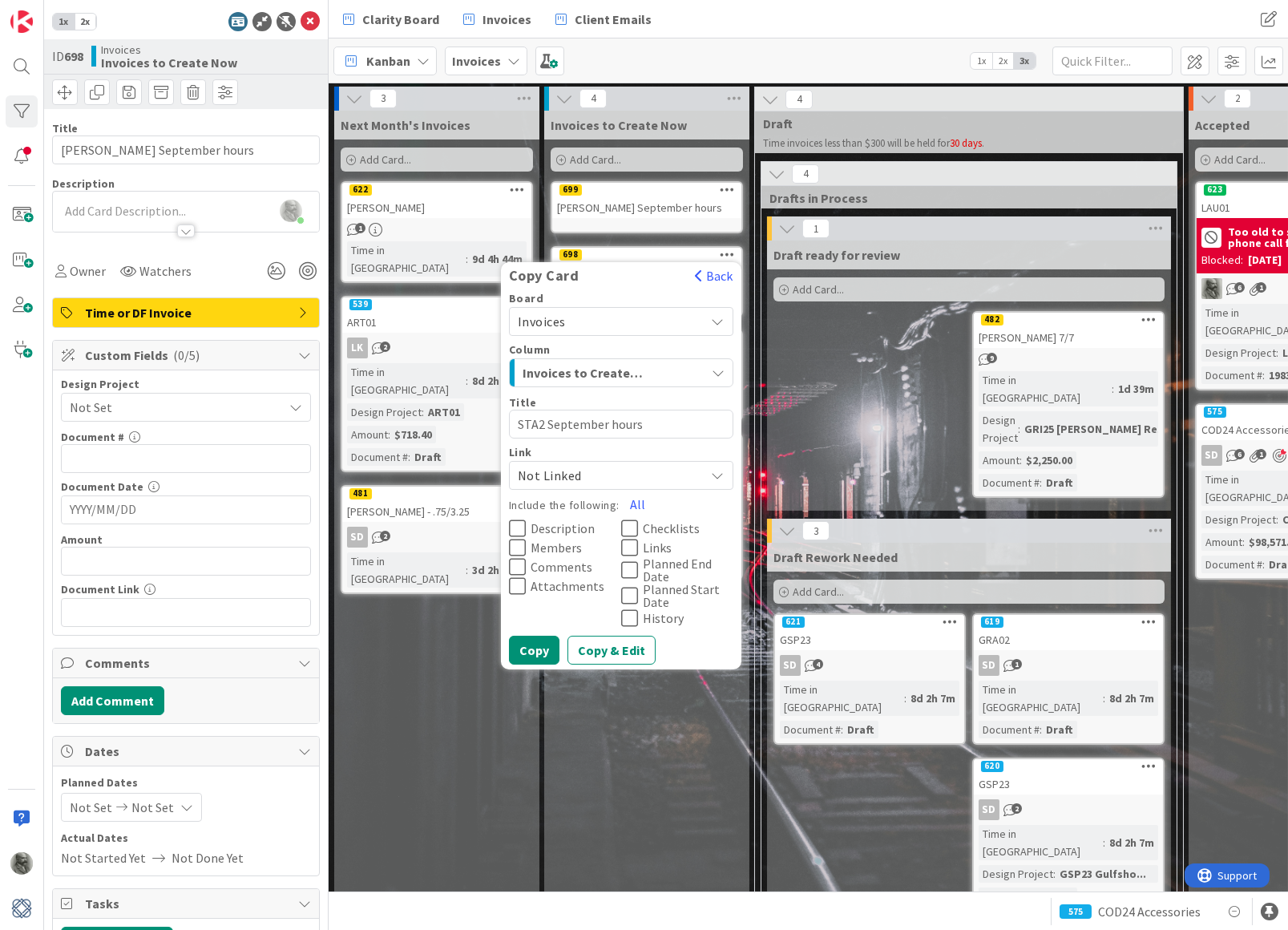
type textarea "x"
type textarea "STA25 September hours"
click at [535, 638] on button "Copy" at bounding box center [535, 650] width 51 height 29
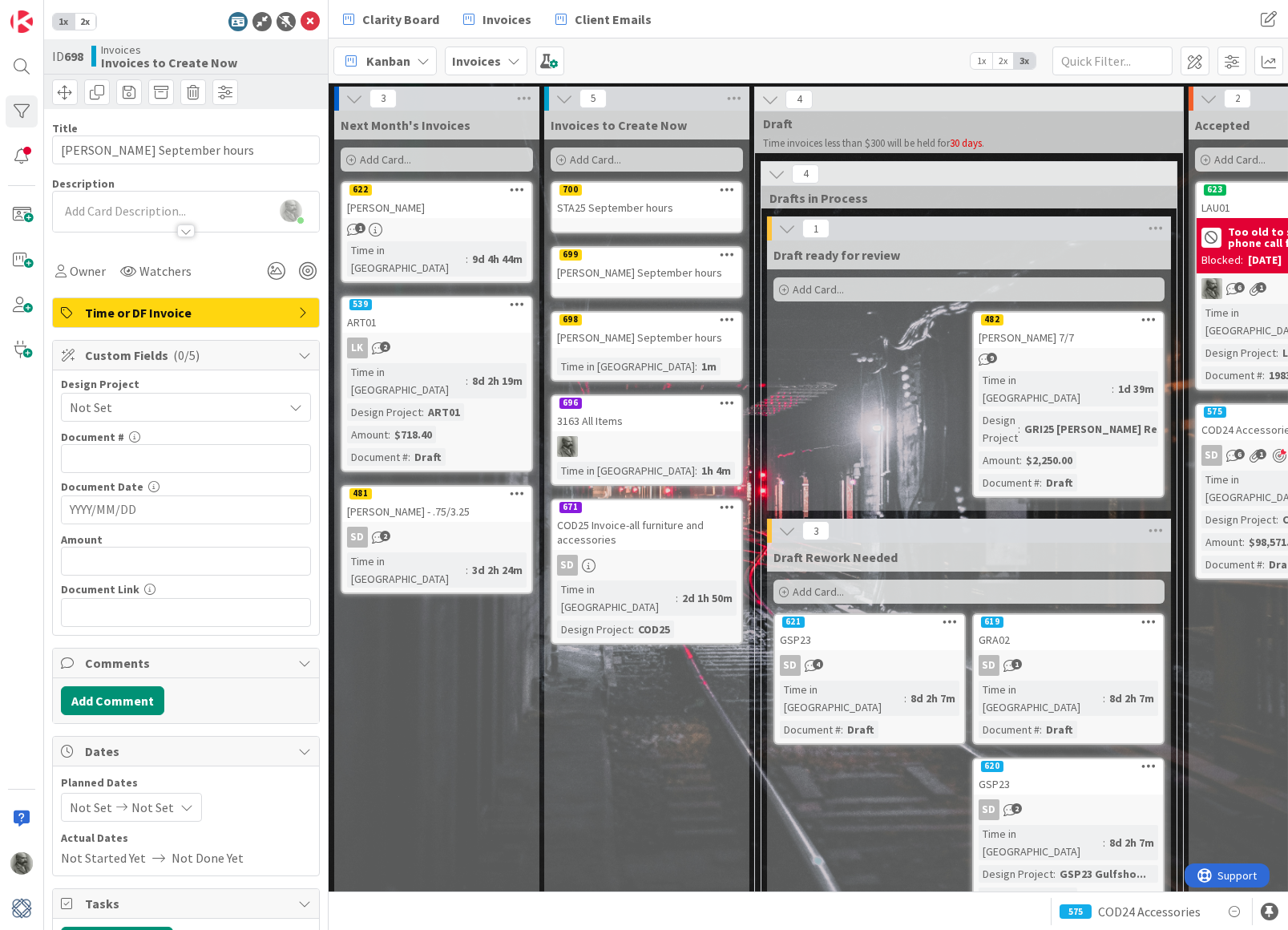
click at [722, 192] on icon at bounding box center [727, 189] width 15 height 11
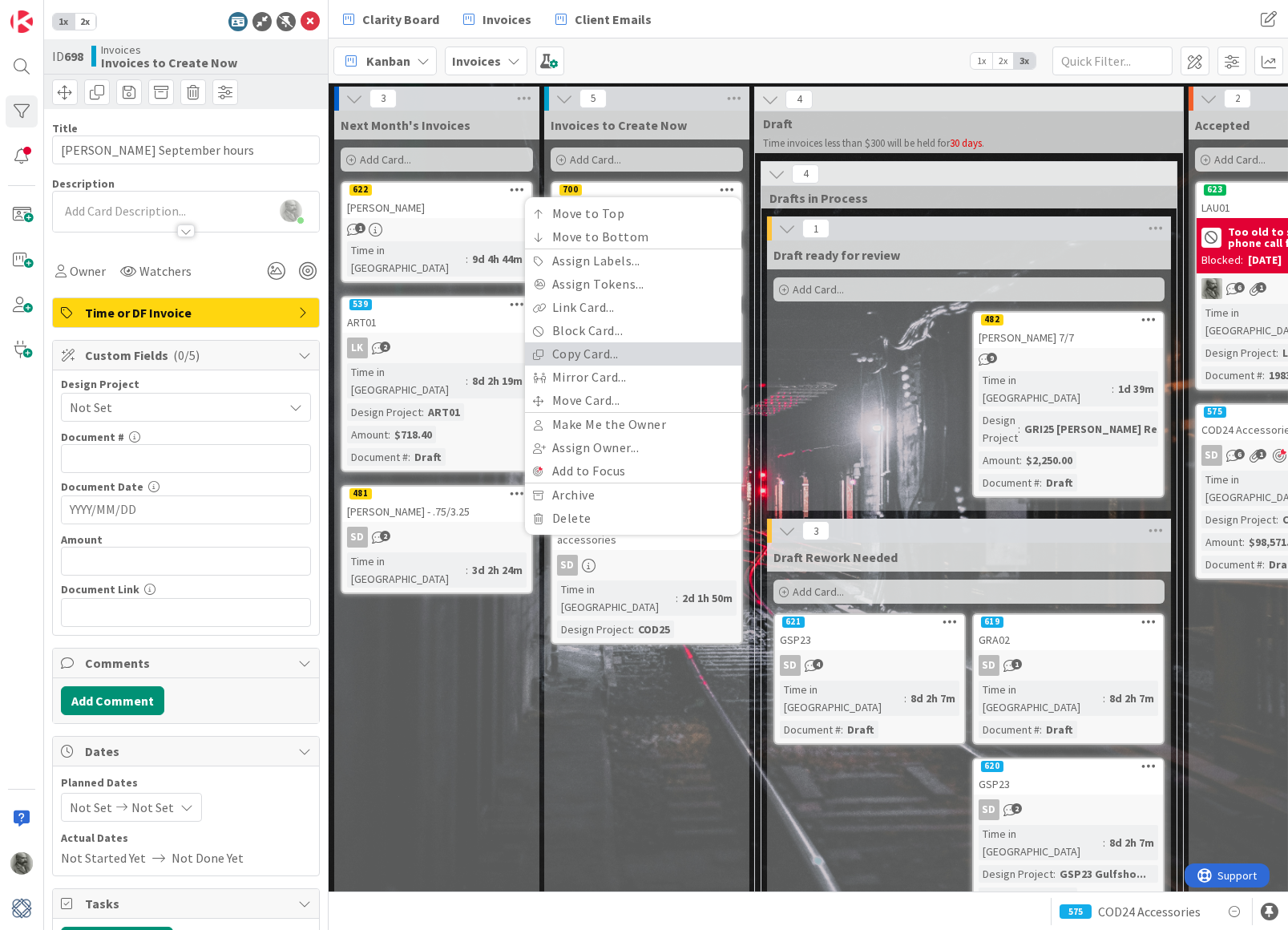
click at [627, 348] on link "Copy Card..." at bounding box center [632, 354] width 216 height 23
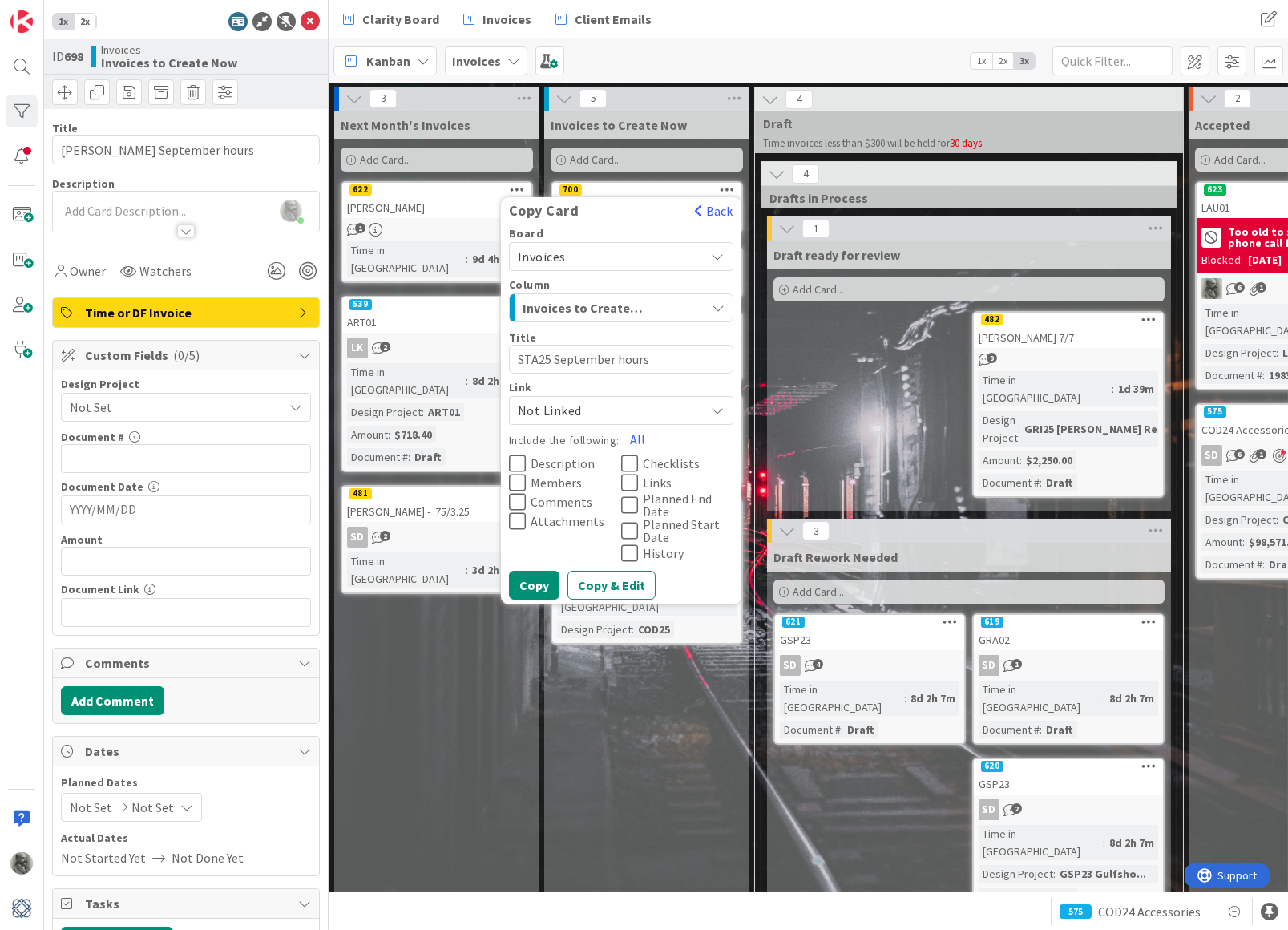
type textarea "x"
type textarea "SSTA25 September hours"
type textarea "x"
type textarea "SHSTA25 September hours"
type textarea "x"
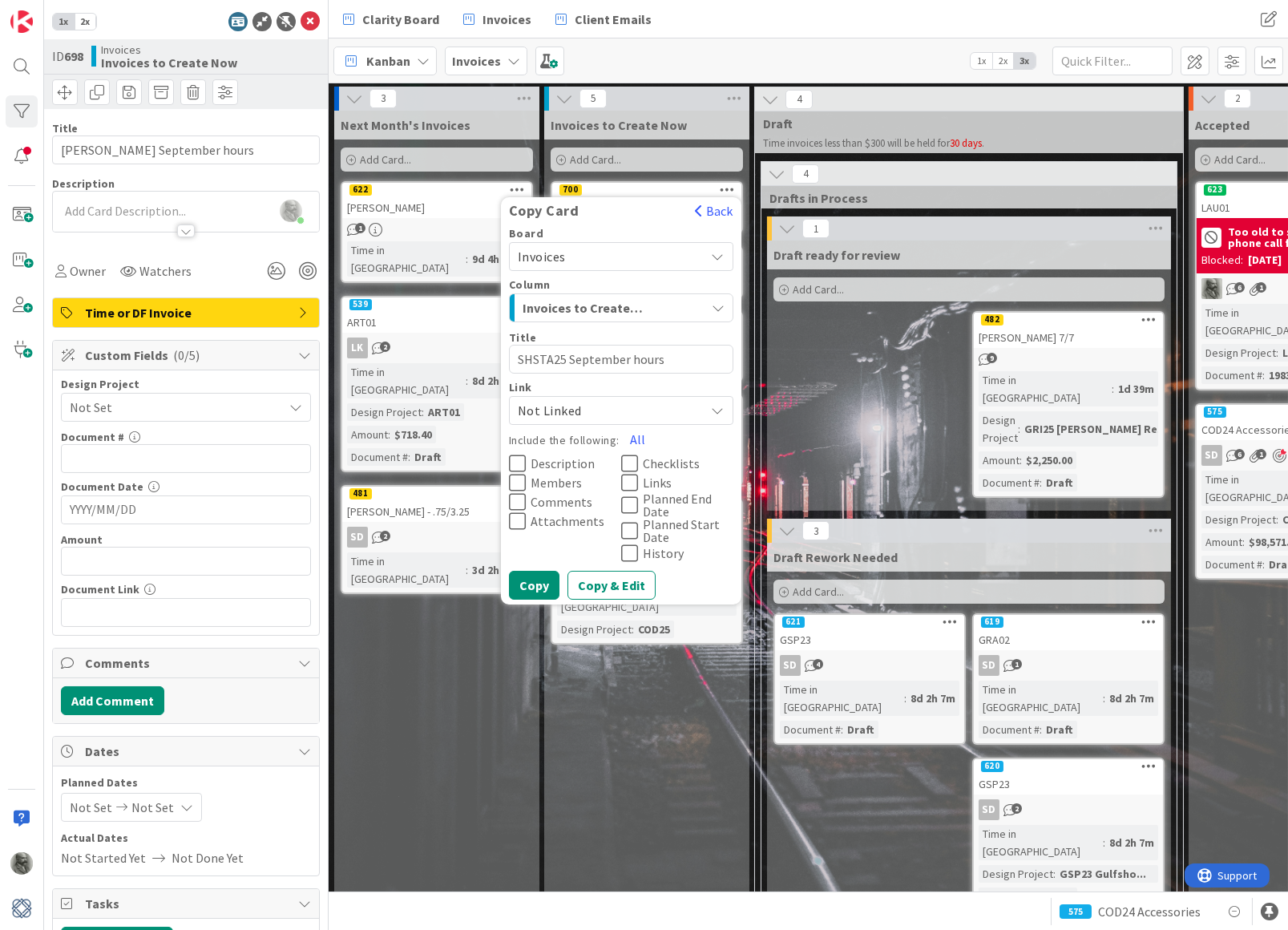
type textarea "SHMSTA25 September hours"
type textarea "x"
type textarea "SHM2STA25 September hours"
type textarea "x"
type textarea "SHM24STA25 September hours"
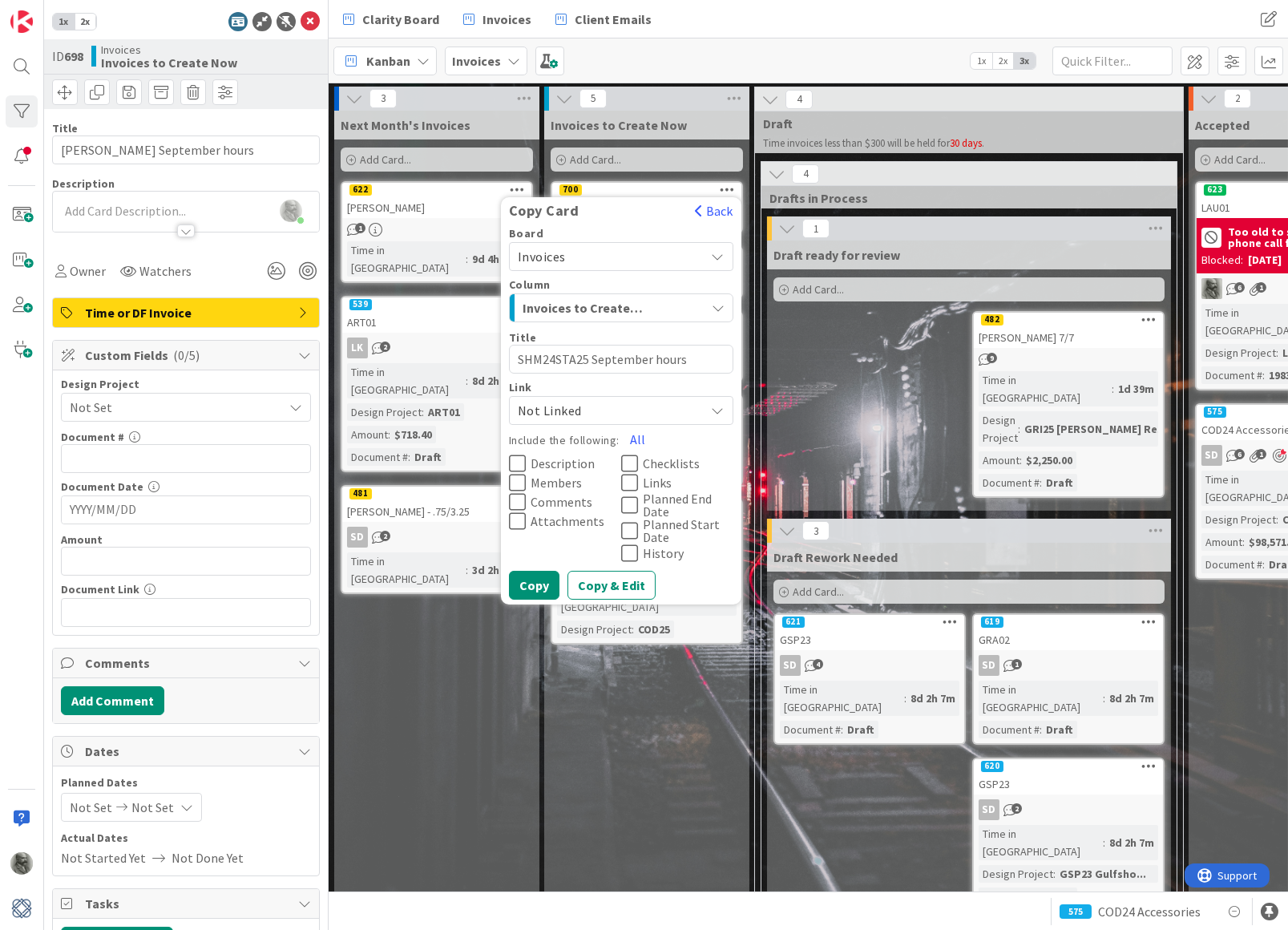
type textarea "x"
type textarea "SHM24 STA25 September hours"
type textarea "x"
type textarea "SHM24STA25 September hours"
type textarea "x"
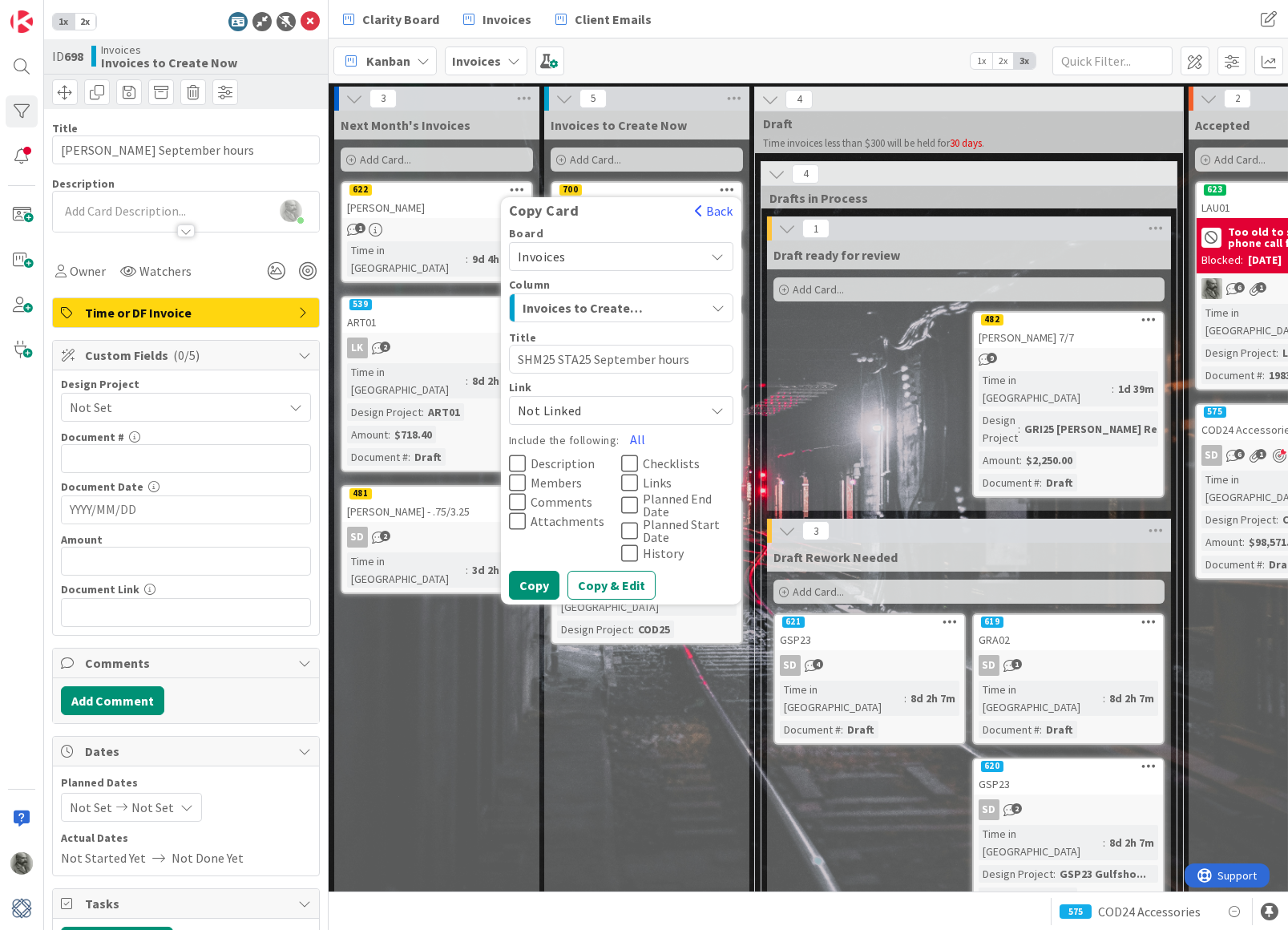
click at [579, 354] on textarea "SHM25 STA25 September hours" at bounding box center [621, 359] width 225 height 29
click at [540, 583] on button "Copy" at bounding box center [535, 585] width 51 height 29
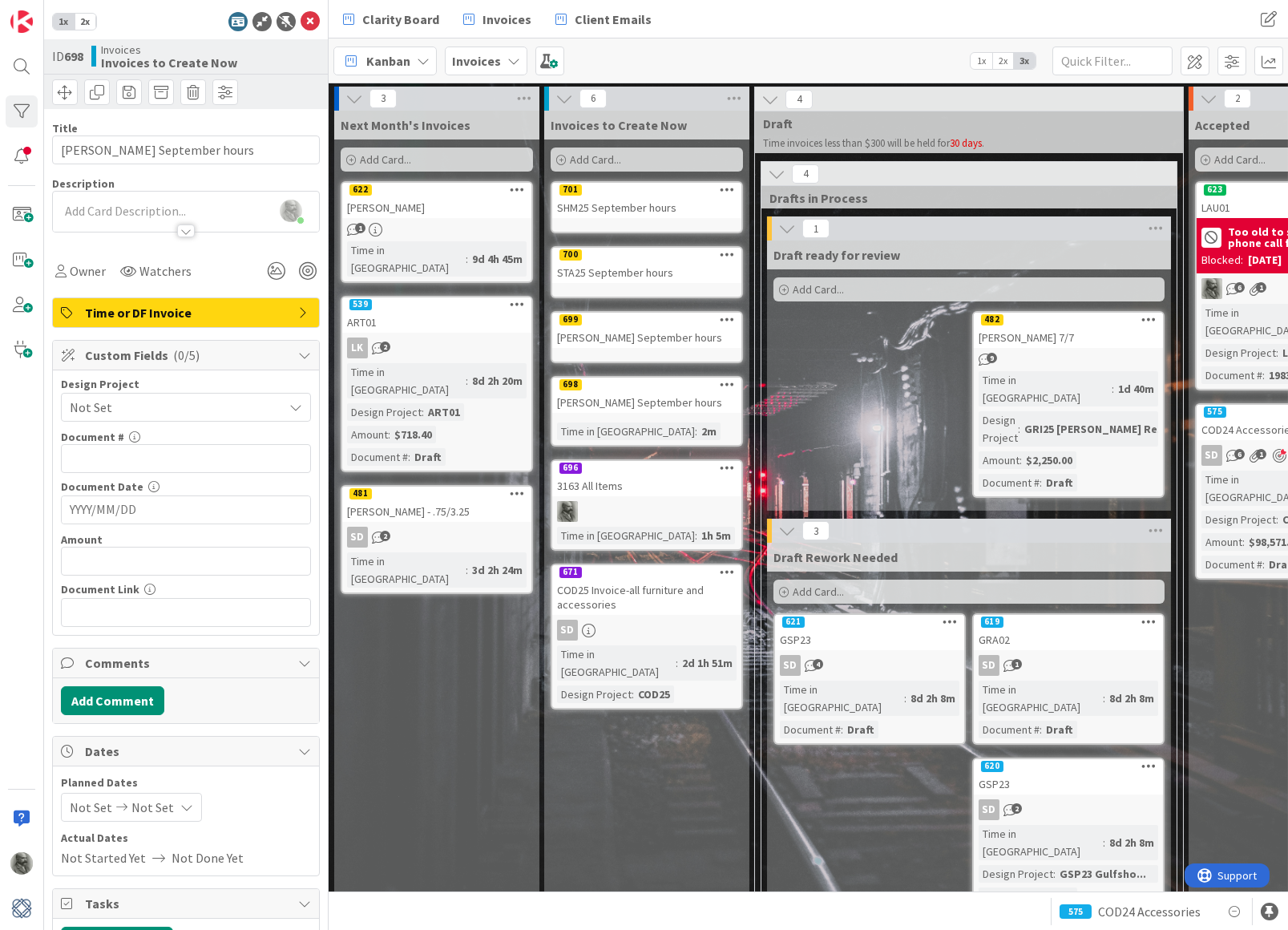
click at [633, 197] on div "701" at bounding box center [647, 190] width 189 height 14
click at [159, 407] on span "Not Set" at bounding box center [172, 407] width 205 height 22
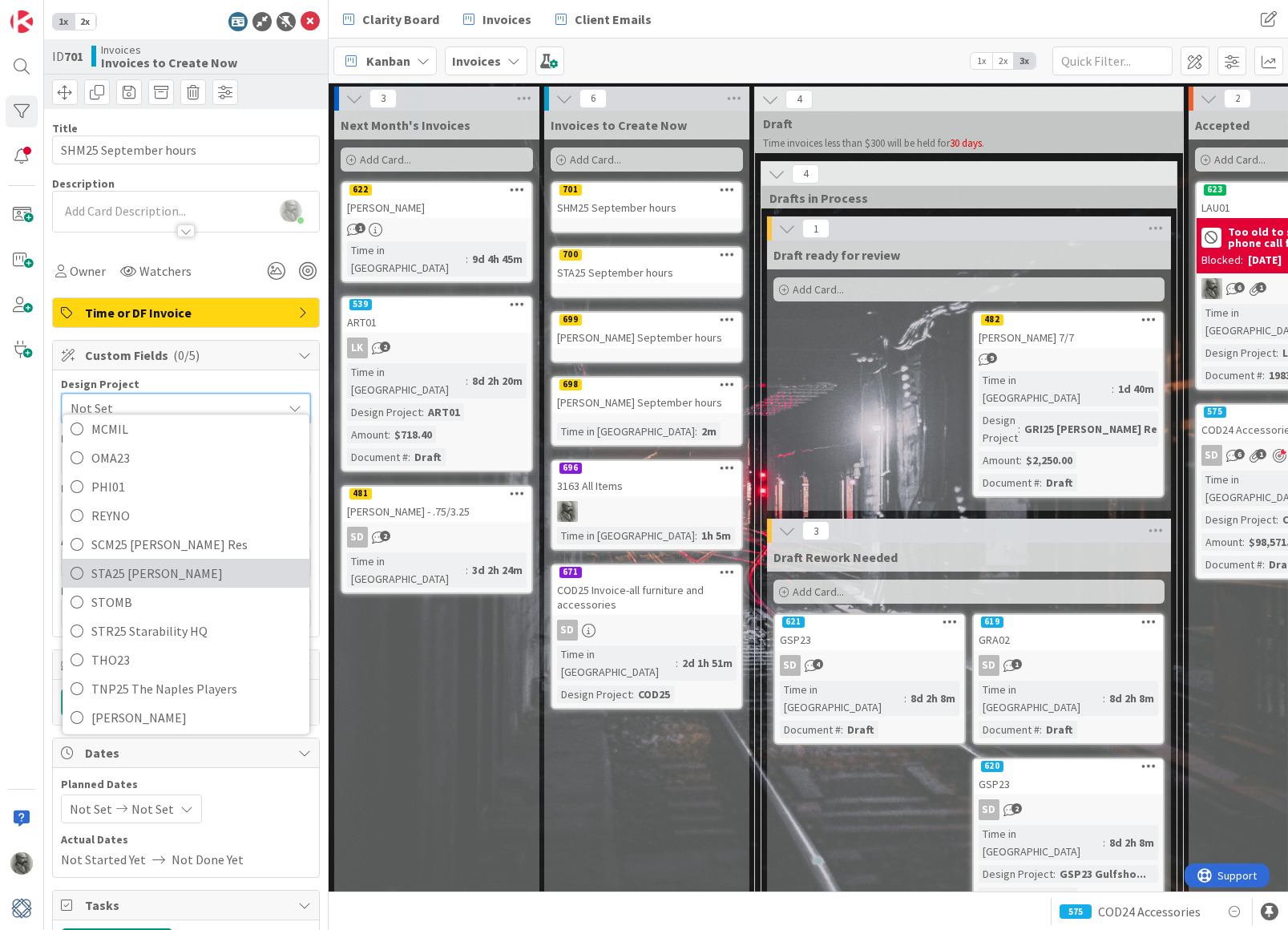
scroll to position [584, 0]
click at [410, 629] on div "Next Month's Invoices Add Card... 622 [PERSON_NAME] 1 Time in Column : 9d 4h 45…" at bounding box center [436, 894] width 205 height 1568
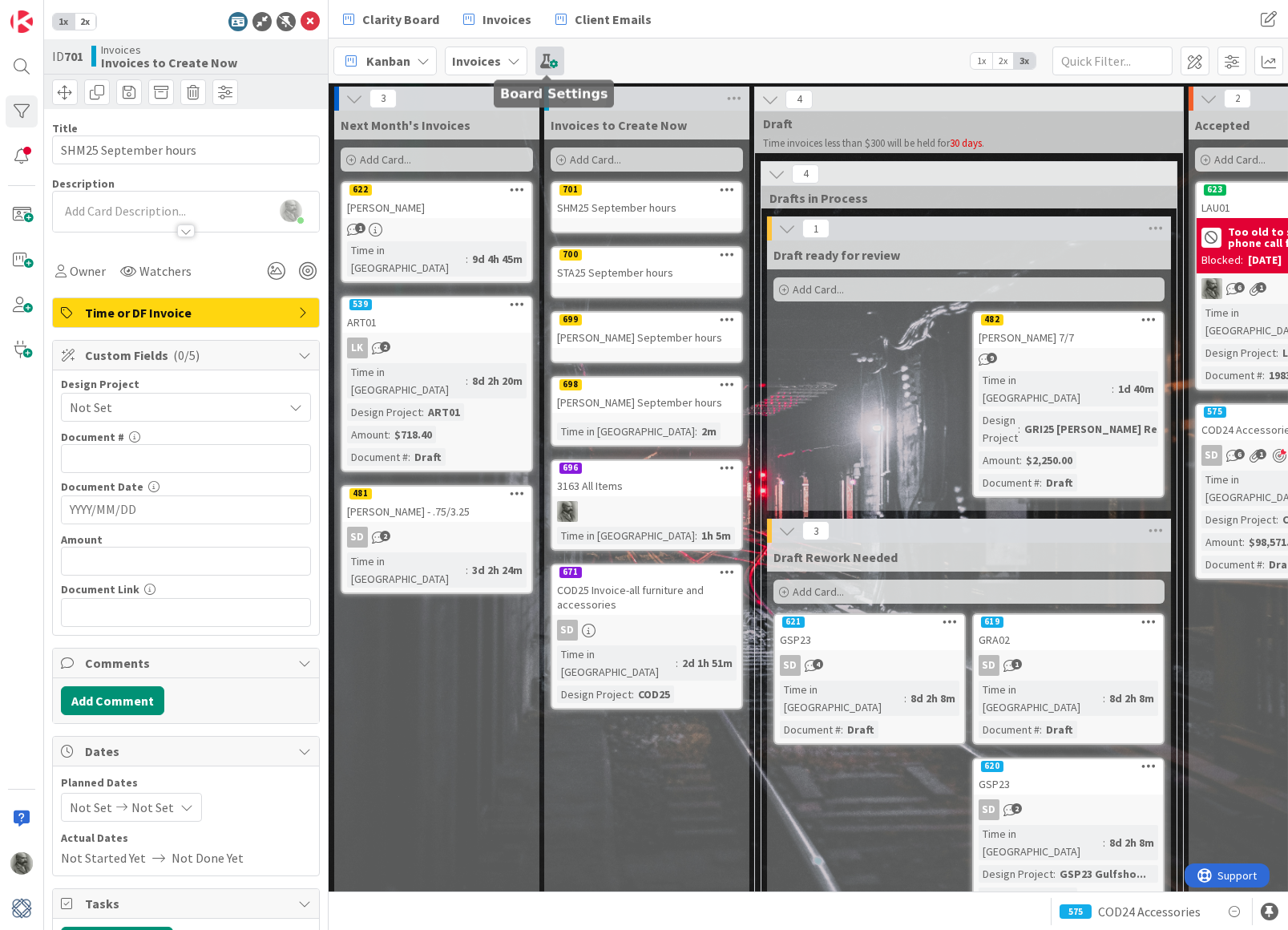
click at [548, 57] on span at bounding box center [550, 61] width 29 height 29
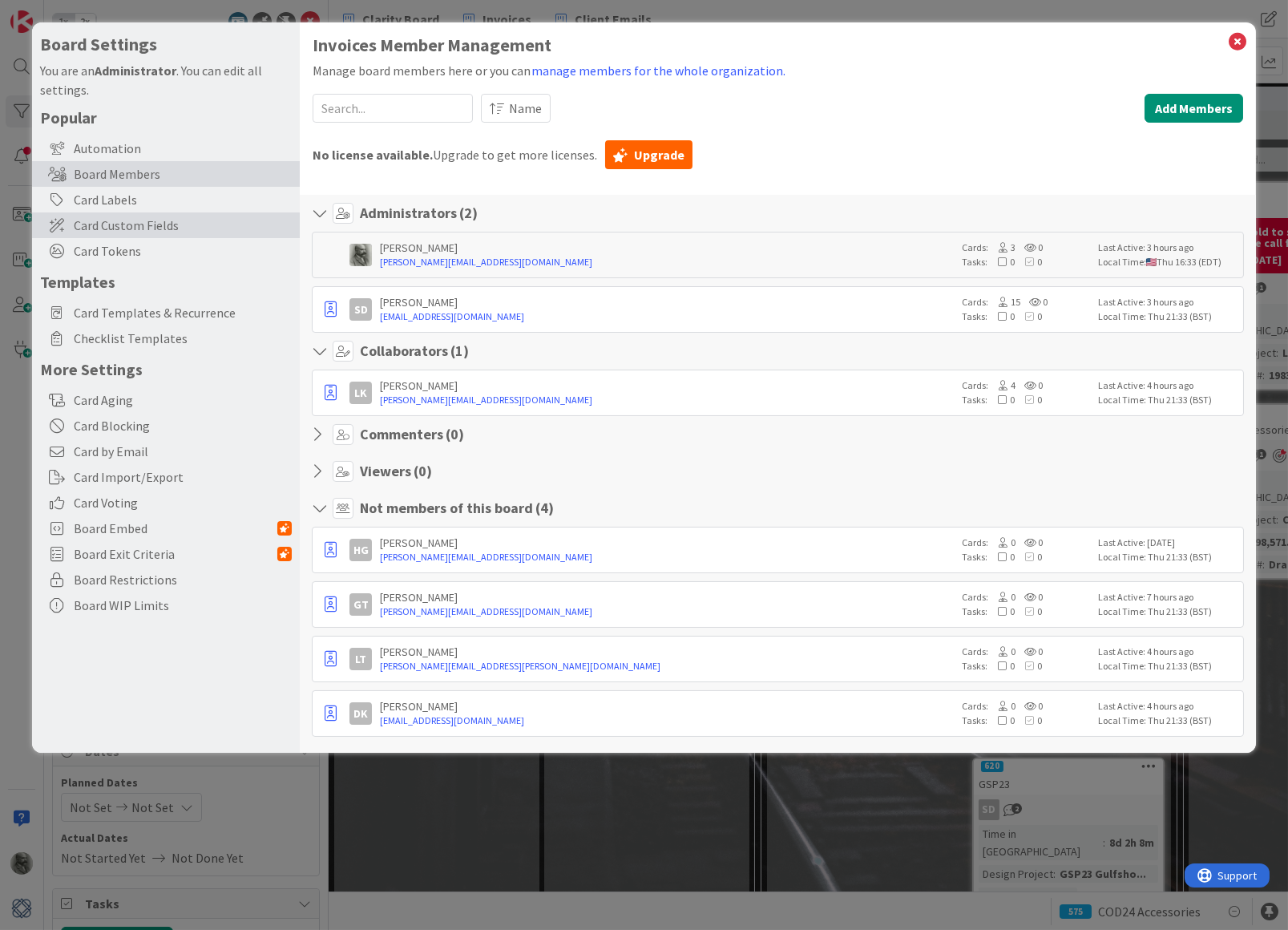
click at [115, 216] on span "Card Custom Fields" at bounding box center [182, 225] width 218 height 19
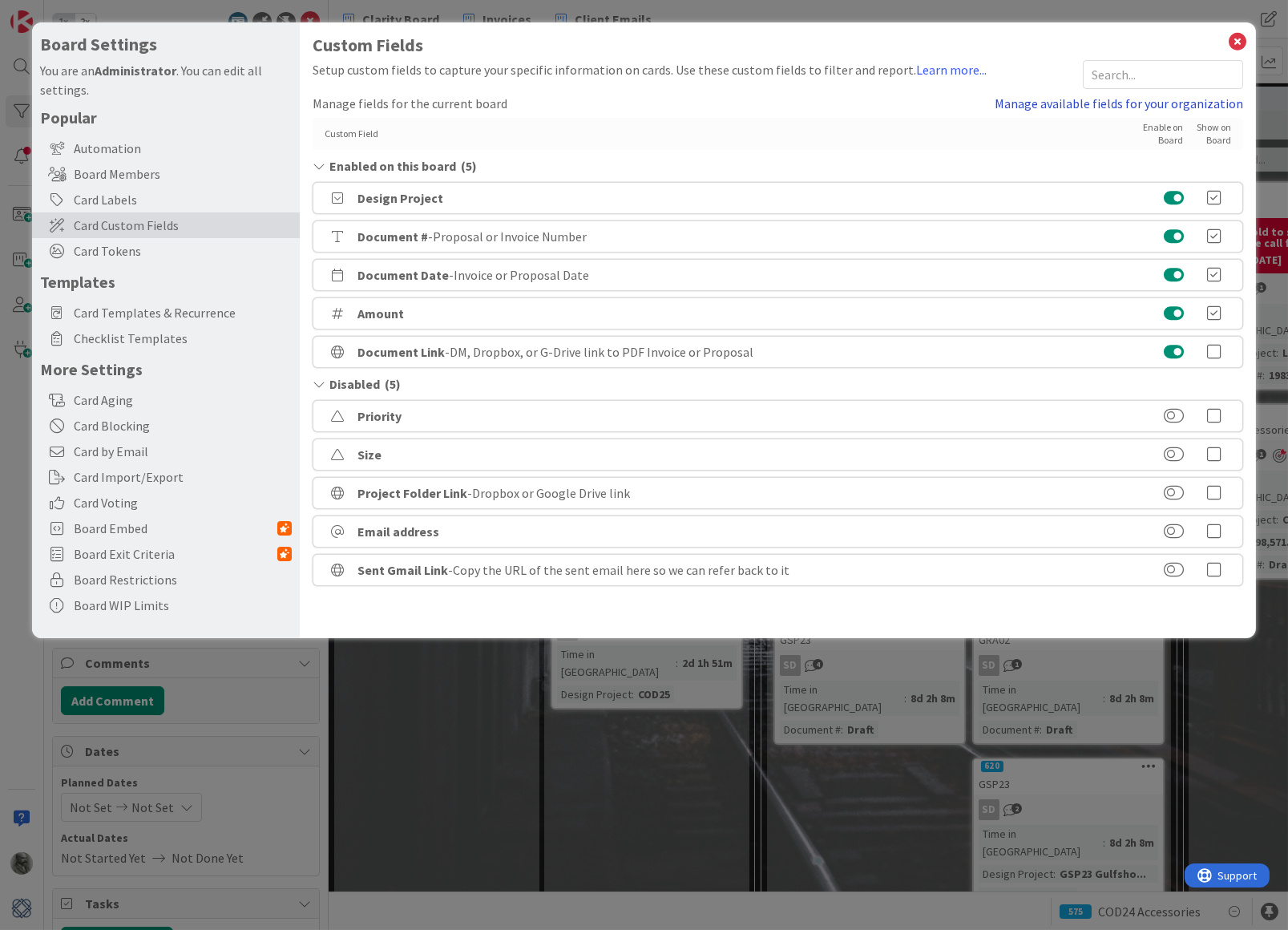
click at [1051, 100] on link "Manage available fields for your organization" at bounding box center [1119, 103] width 248 height 19
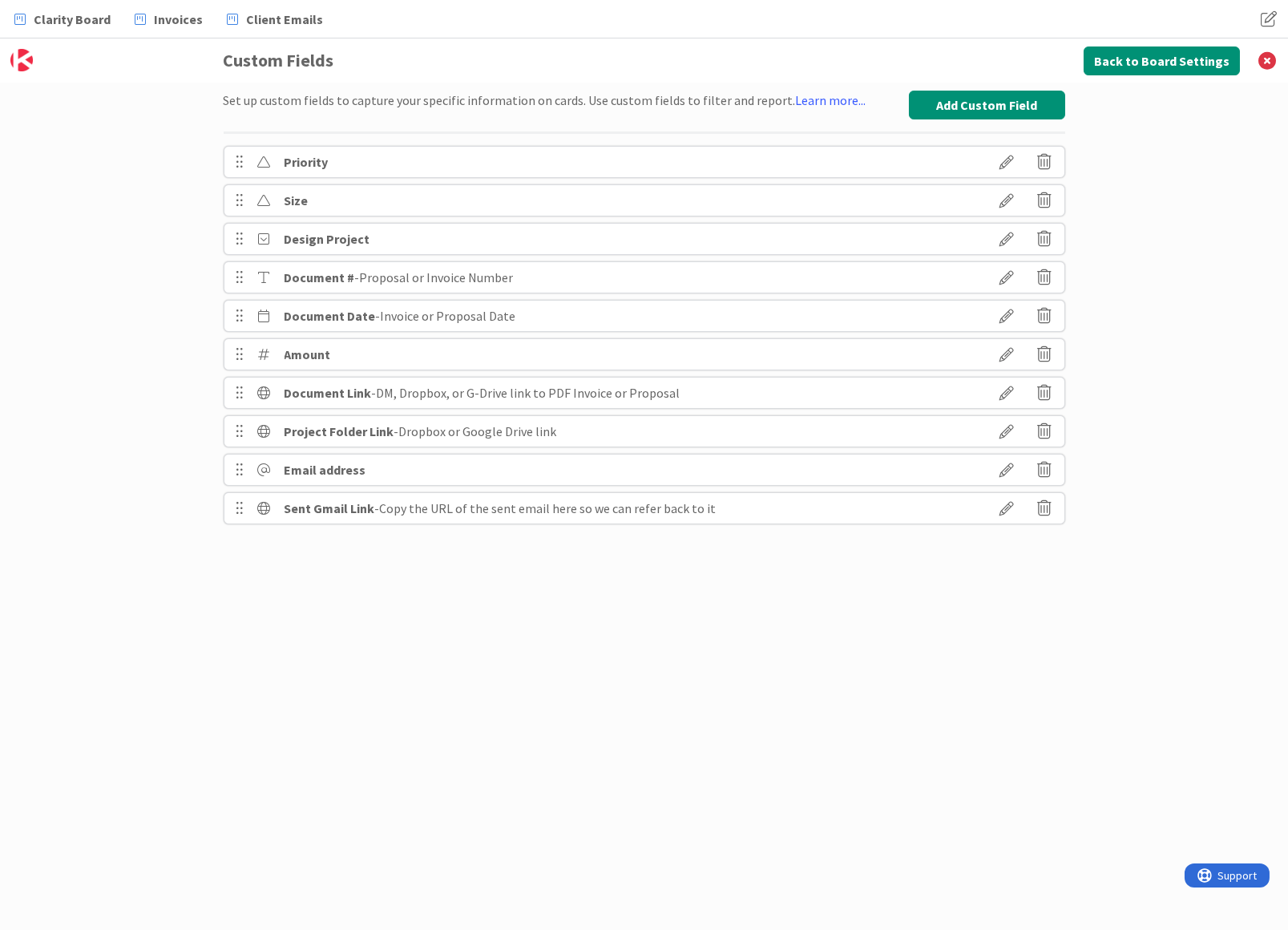
click at [1008, 239] on icon at bounding box center [1007, 239] width 45 height 27
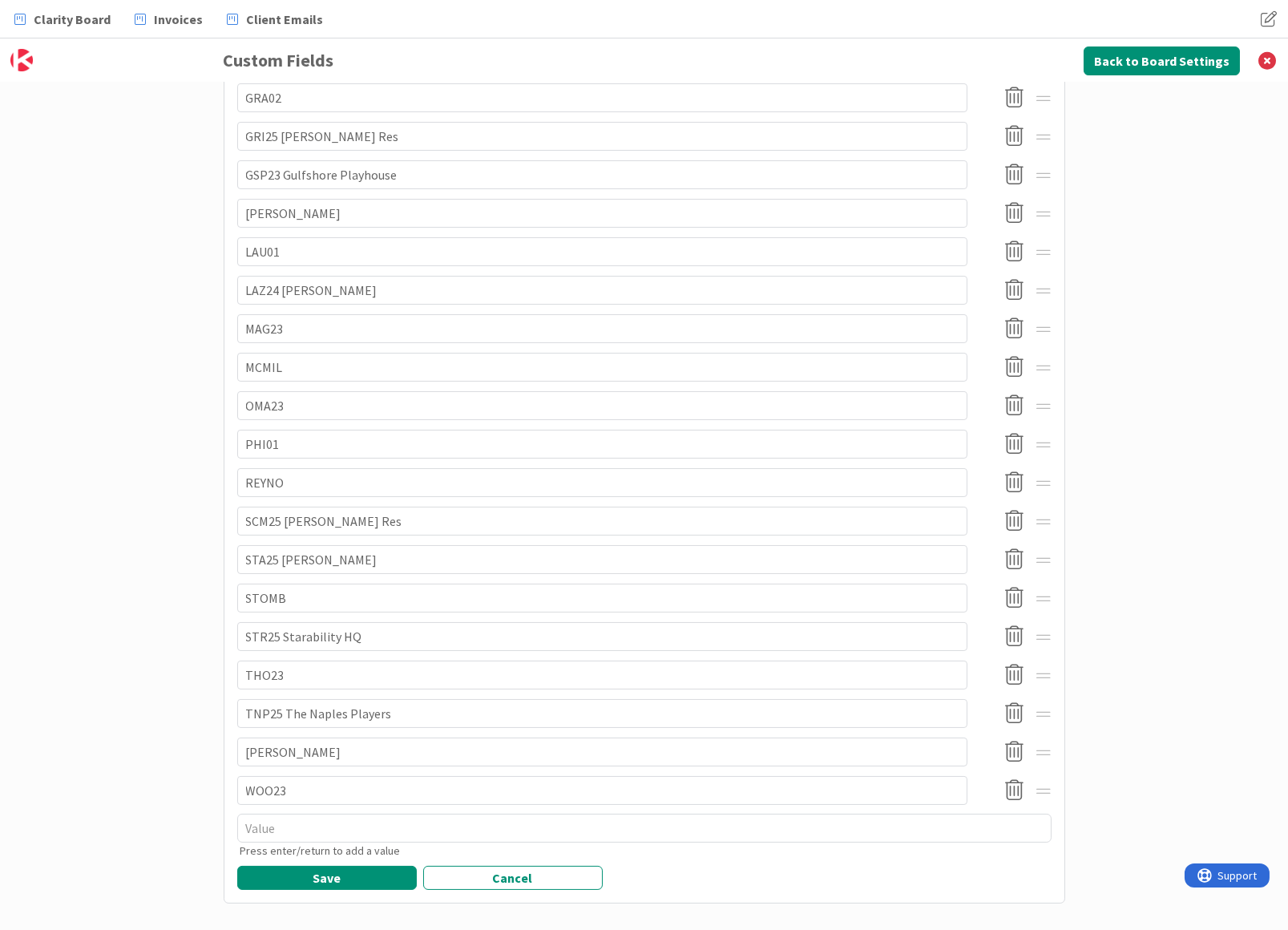
scroll to position [750, 0]
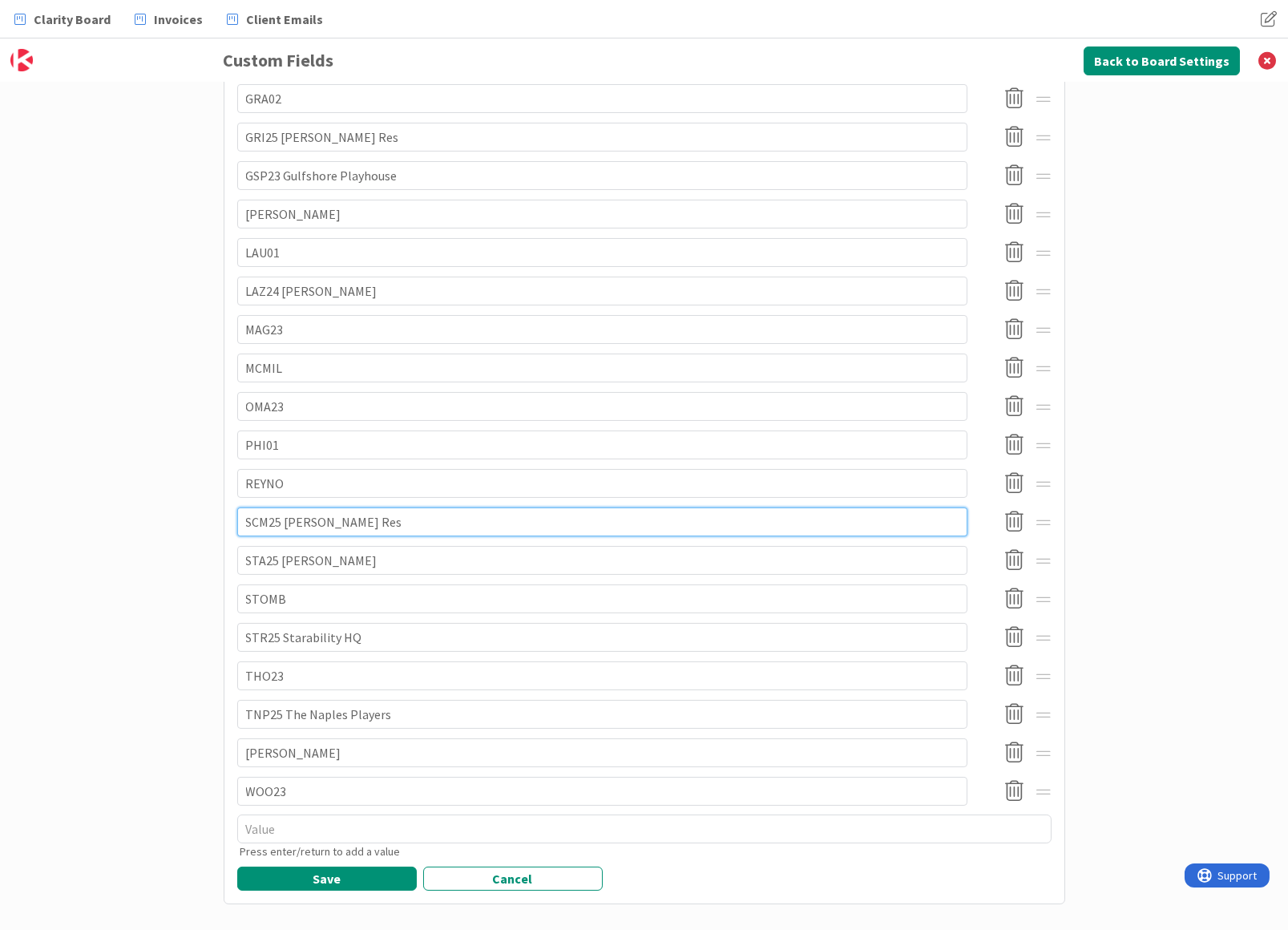
drag, startPoint x: 262, startPoint y: 509, endPoint x: 253, endPoint y: 509, distance: 9.0
click at [253, 509] on input "SCM25 [PERSON_NAME] Res" at bounding box center [602, 522] width 730 height 29
click at [381, 510] on input "SHM25 [PERSON_NAME] Res" at bounding box center [602, 522] width 730 height 29
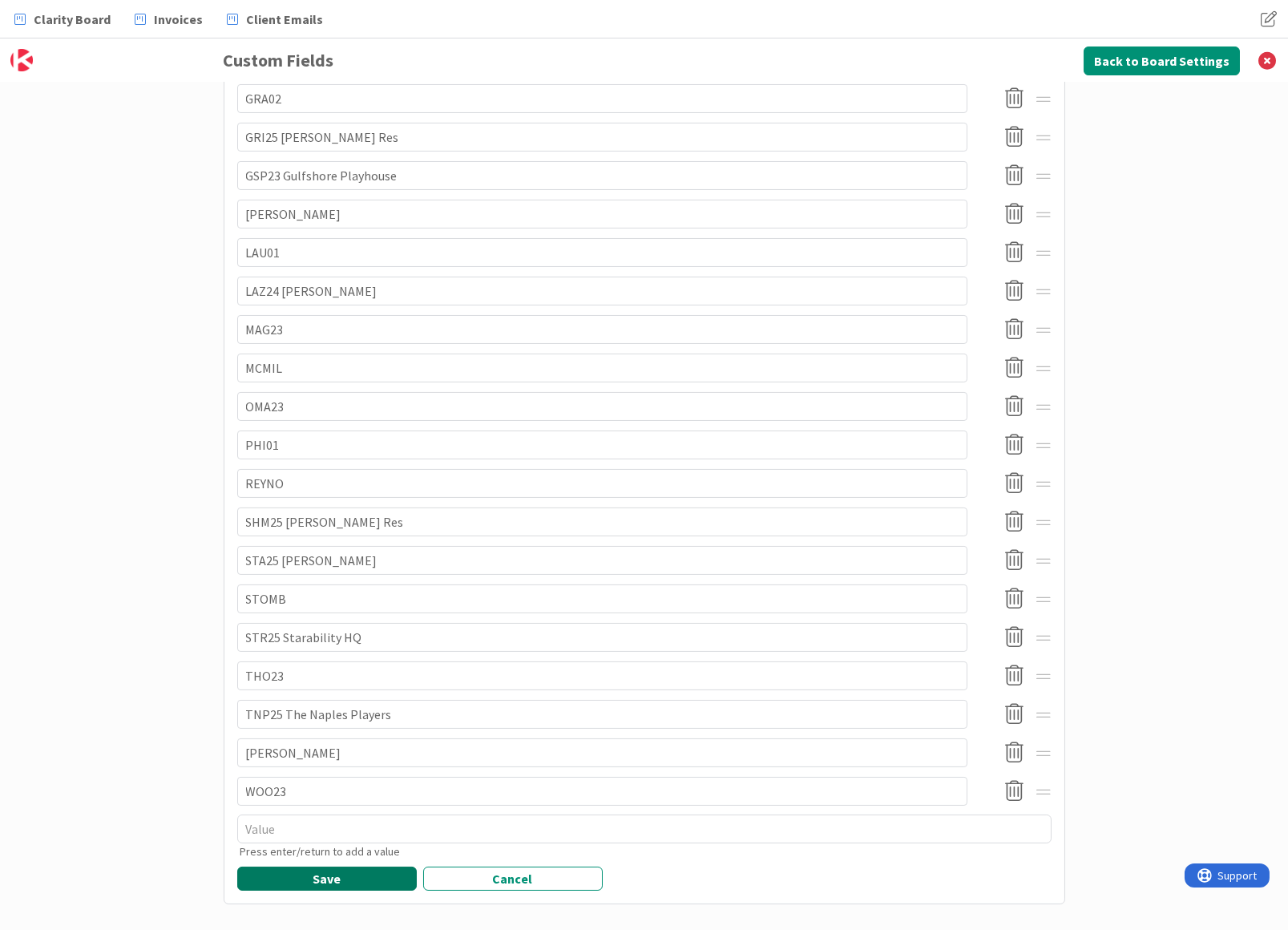
click at [330, 866] on button "Save" at bounding box center [327, 878] width 180 height 24
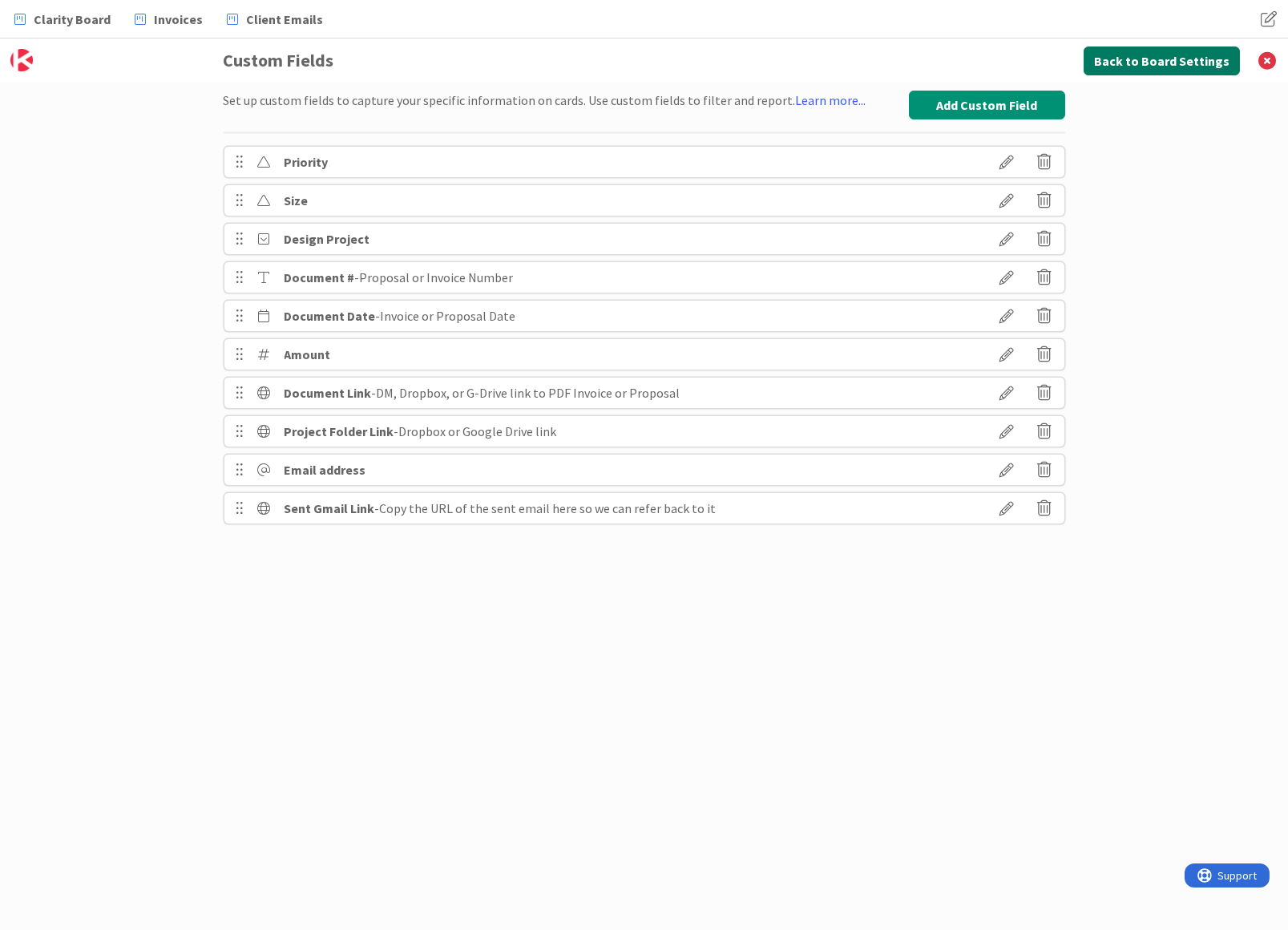
click at [1134, 57] on button "Back to Board Settings" at bounding box center [1162, 61] width 156 height 29
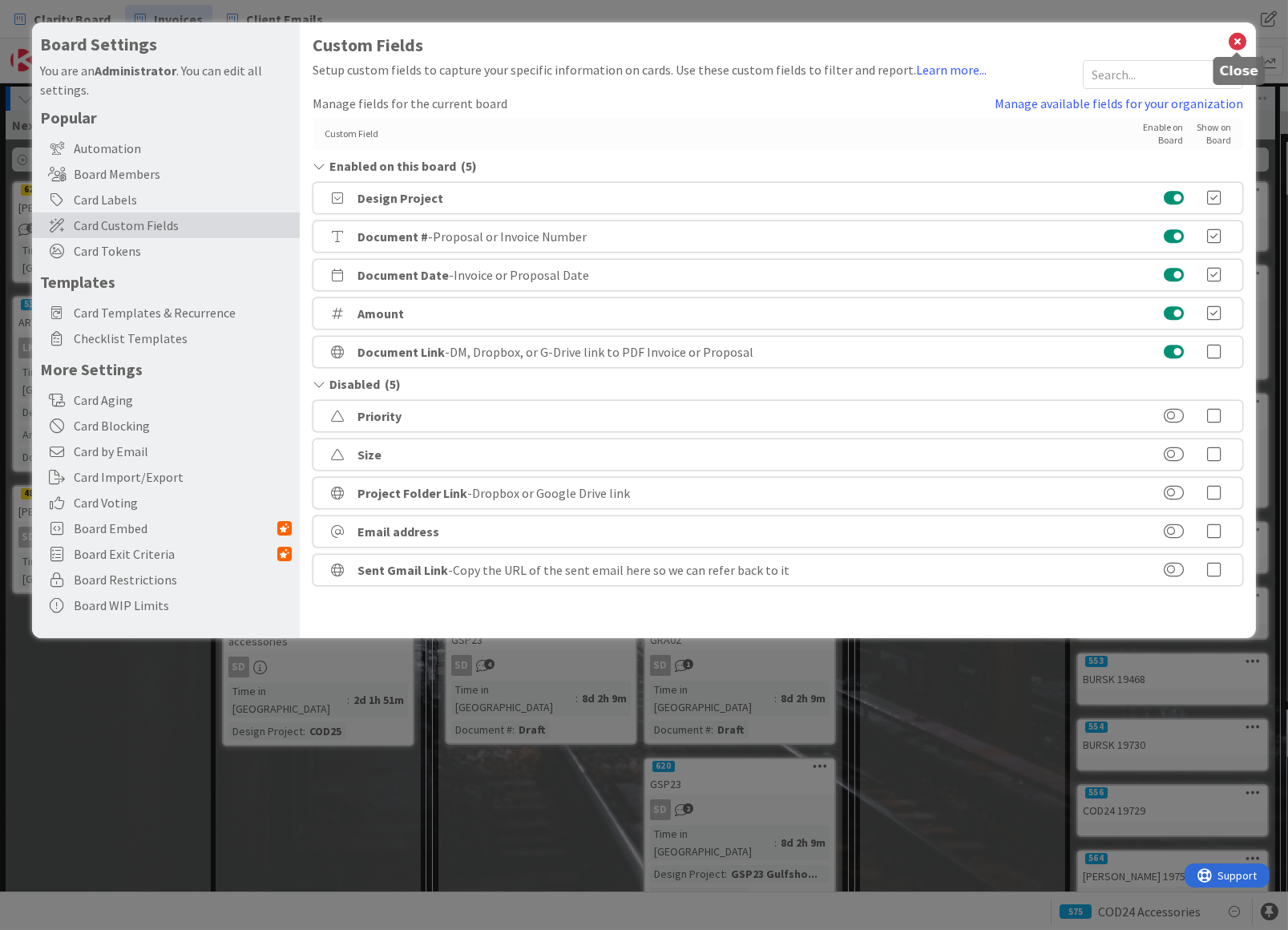
click at [1236, 39] on icon at bounding box center [1237, 42] width 21 height 22
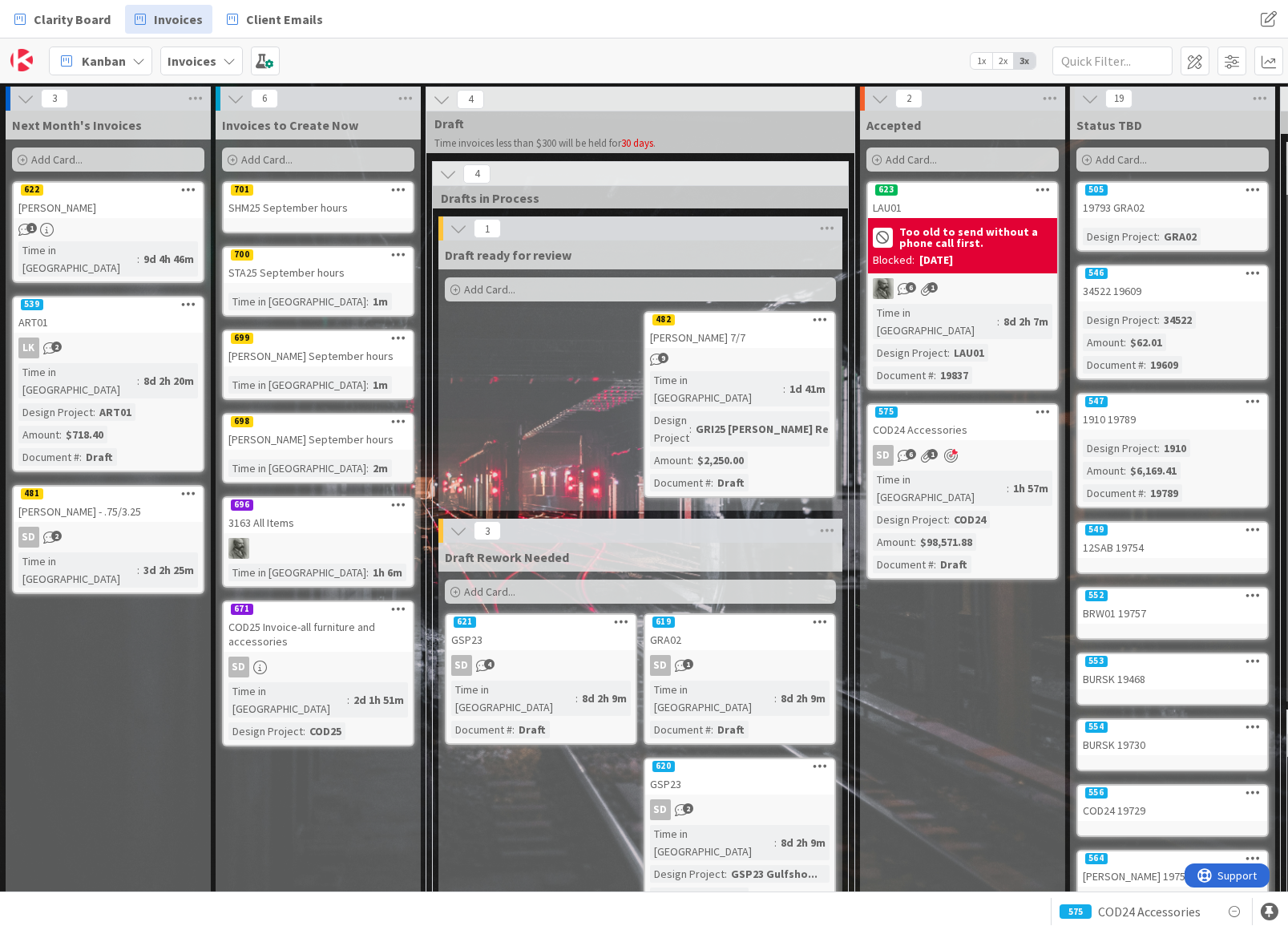
click at [321, 200] on div "SHM25 September hours" at bounding box center [318, 208] width 189 height 21
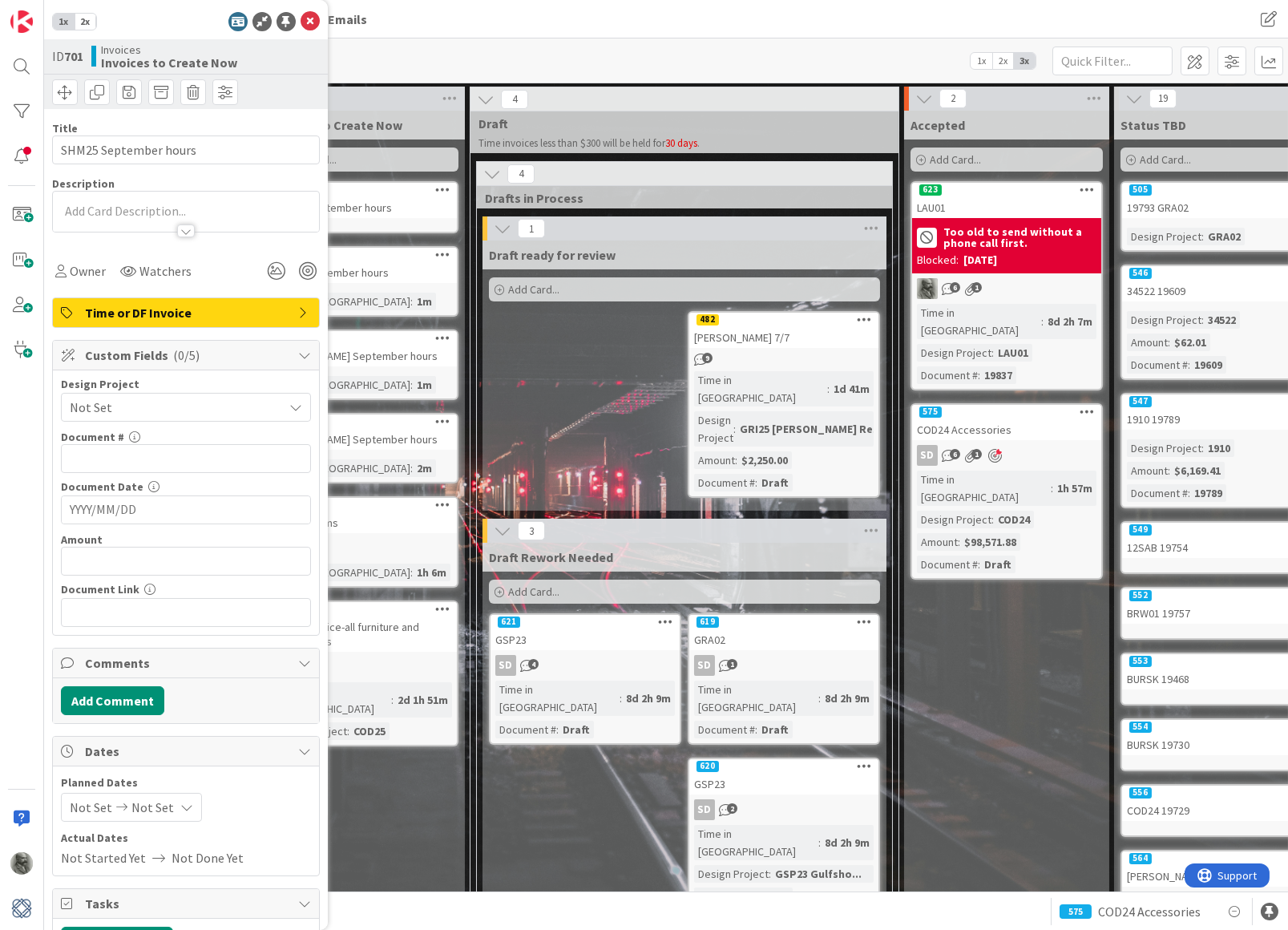
click at [158, 407] on span "Not Set" at bounding box center [172, 407] width 205 height 22
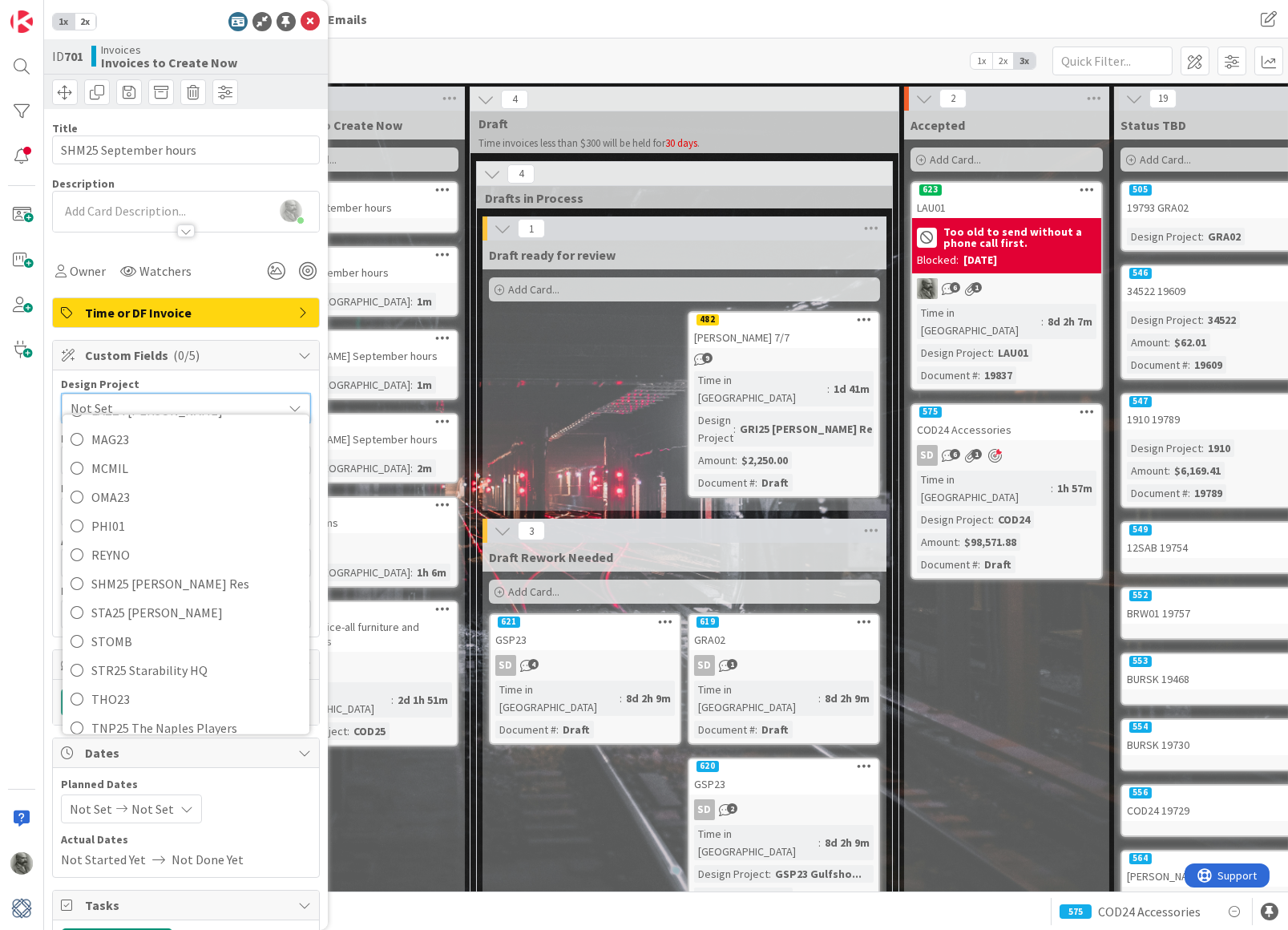
scroll to position [547, 0]
click at [167, 570] on span "SHM25 [PERSON_NAME] Res" at bounding box center [197, 582] width 210 height 24
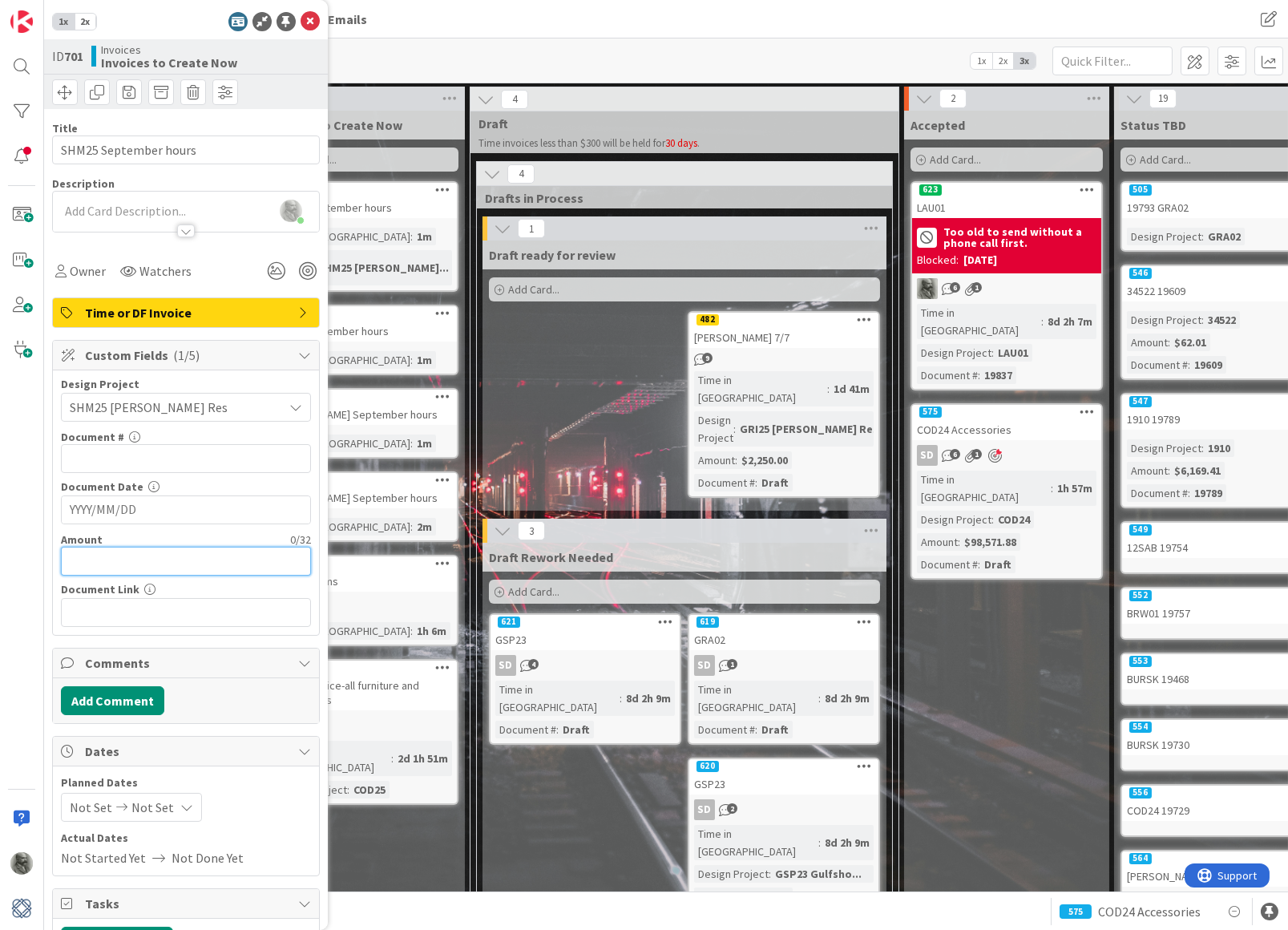
click at [141, 554] on input "text" at bounding box center [186, 561] width 250 height 29
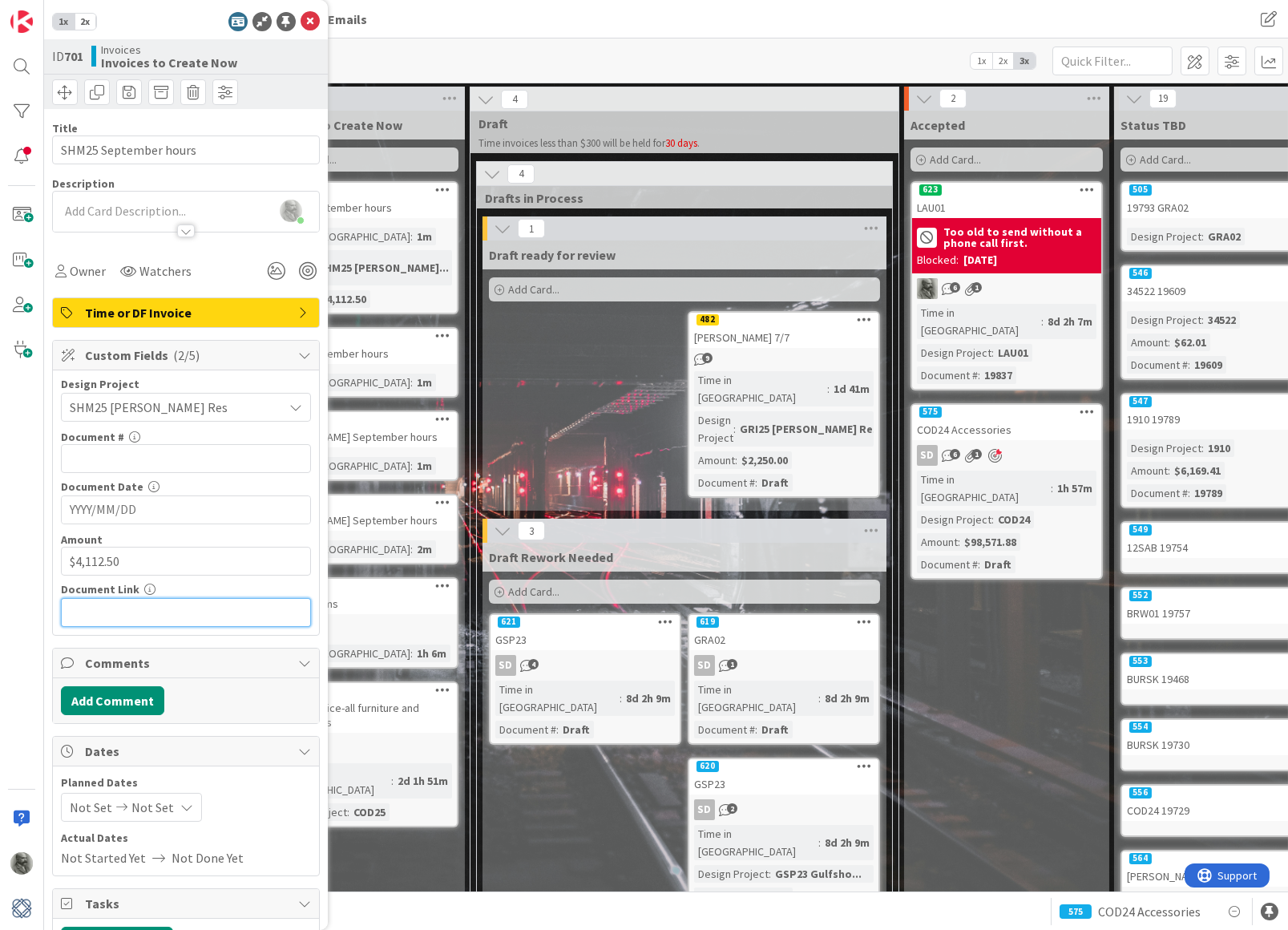
click at [147, 608] on input "text" at bounding box center [186, 613] width 250 height 29
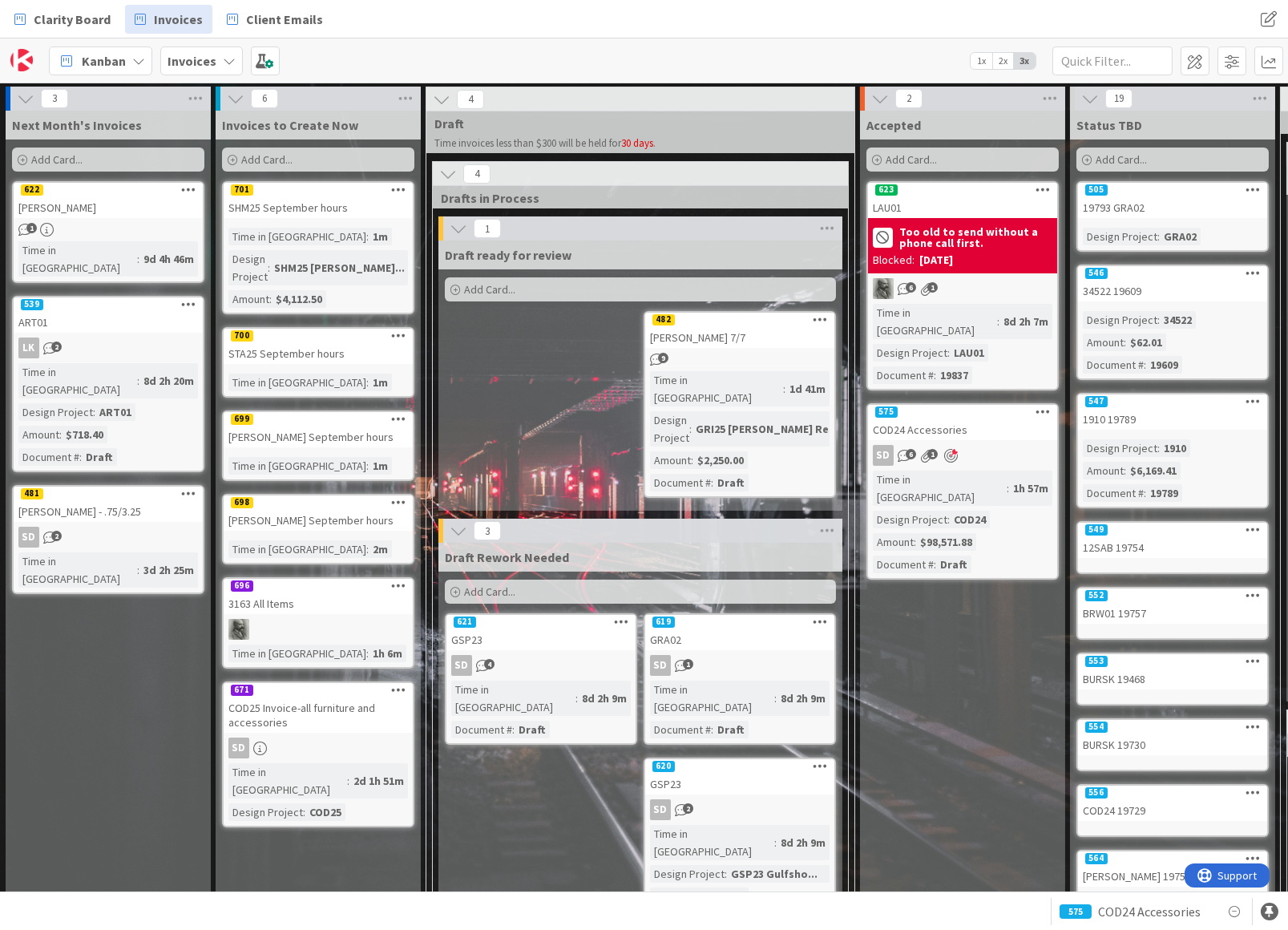
click at [308, 329] on div "700" at bounding box center [318, 336] width 189 height 14
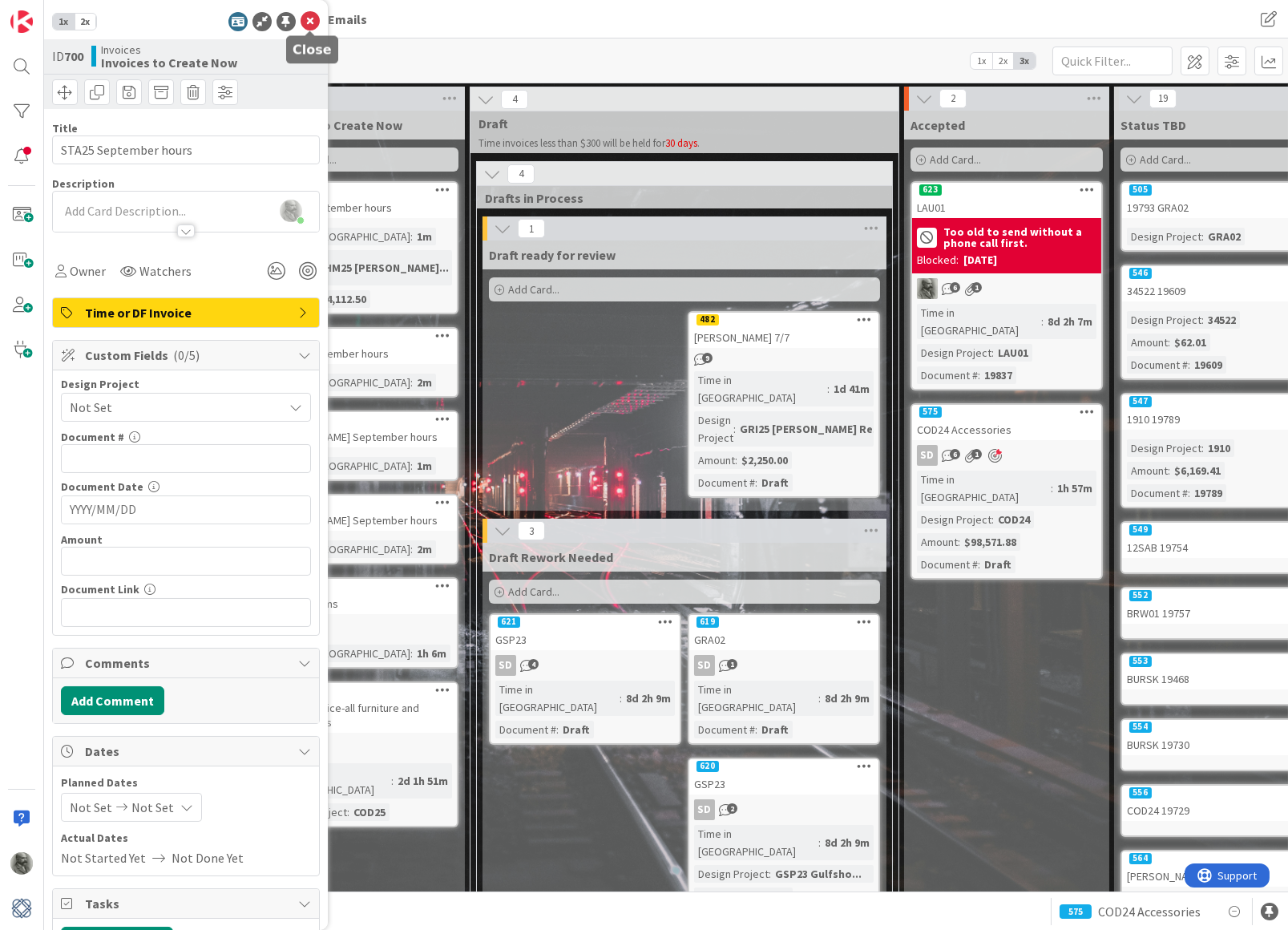
click at [308, 17] on icon at bounding box center [310, 21] width 19 height 19
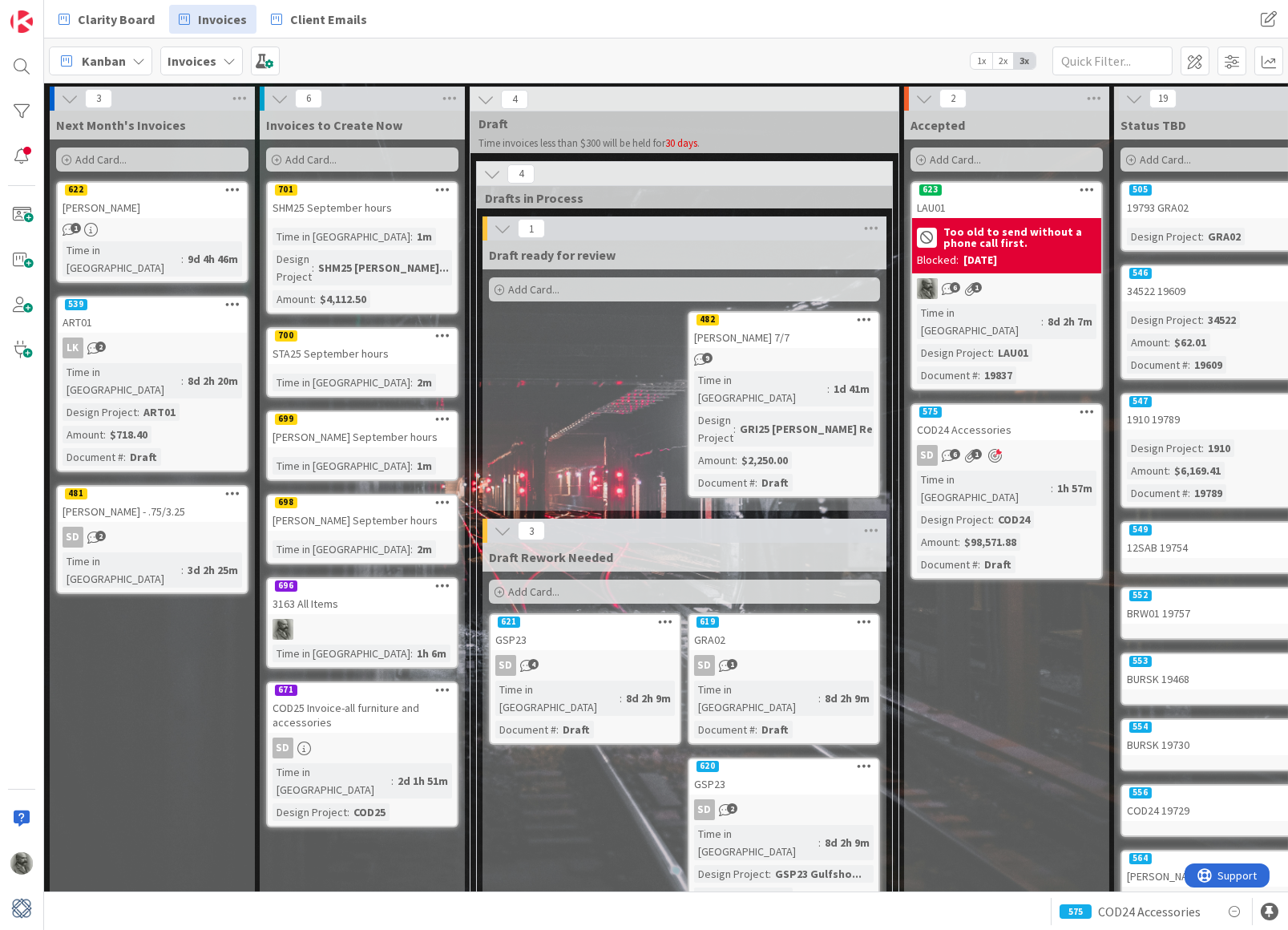
click at [380, 343] on div "STA25 September hours" at bounding box center [362, 354] width 189 height 21
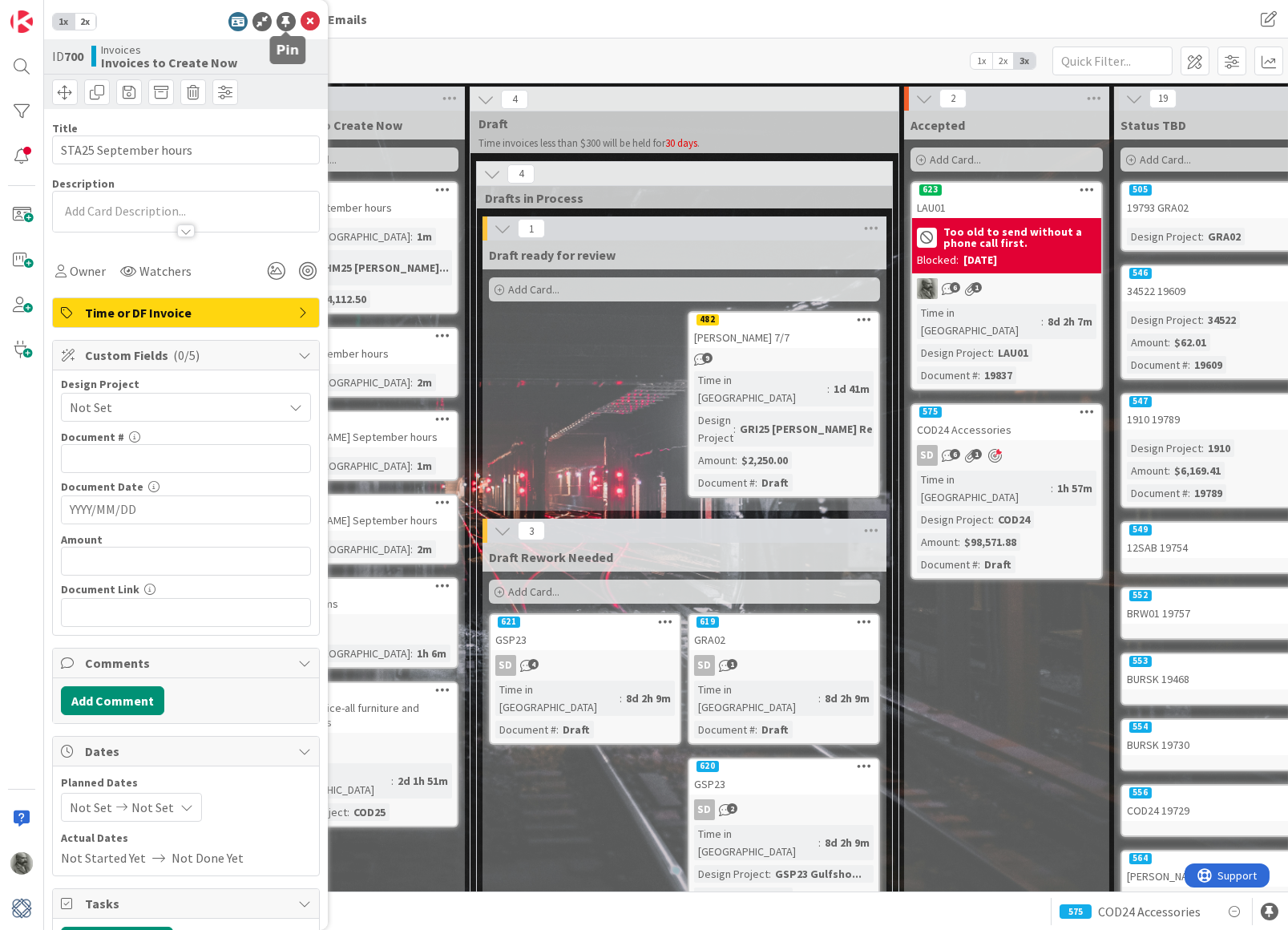
click at [284, 15] on div at bounding box center [286, 21] width 19 height 19
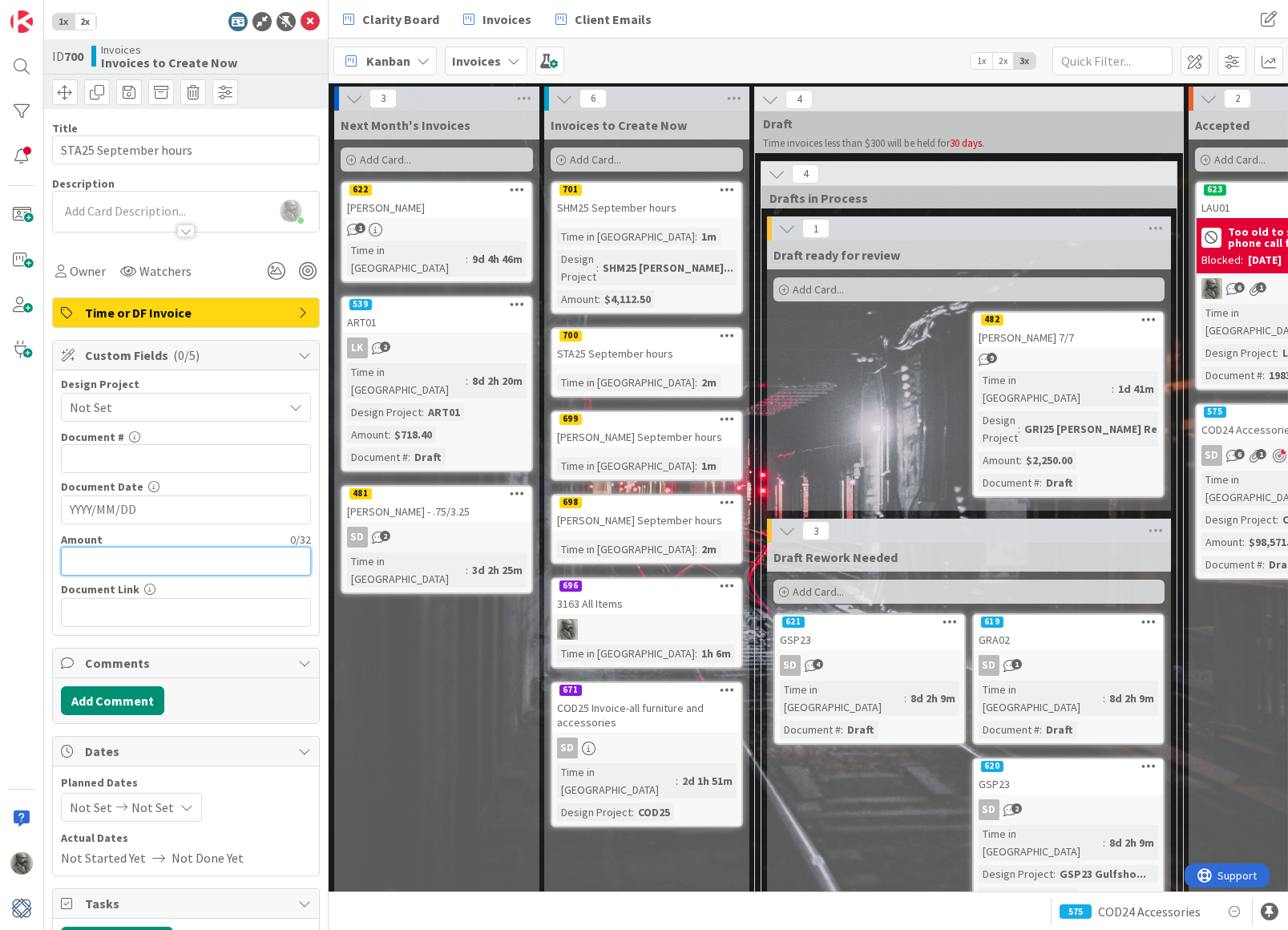
click at [126, 558] on input "text" at bounding box center [186, 561] width 250 height 29
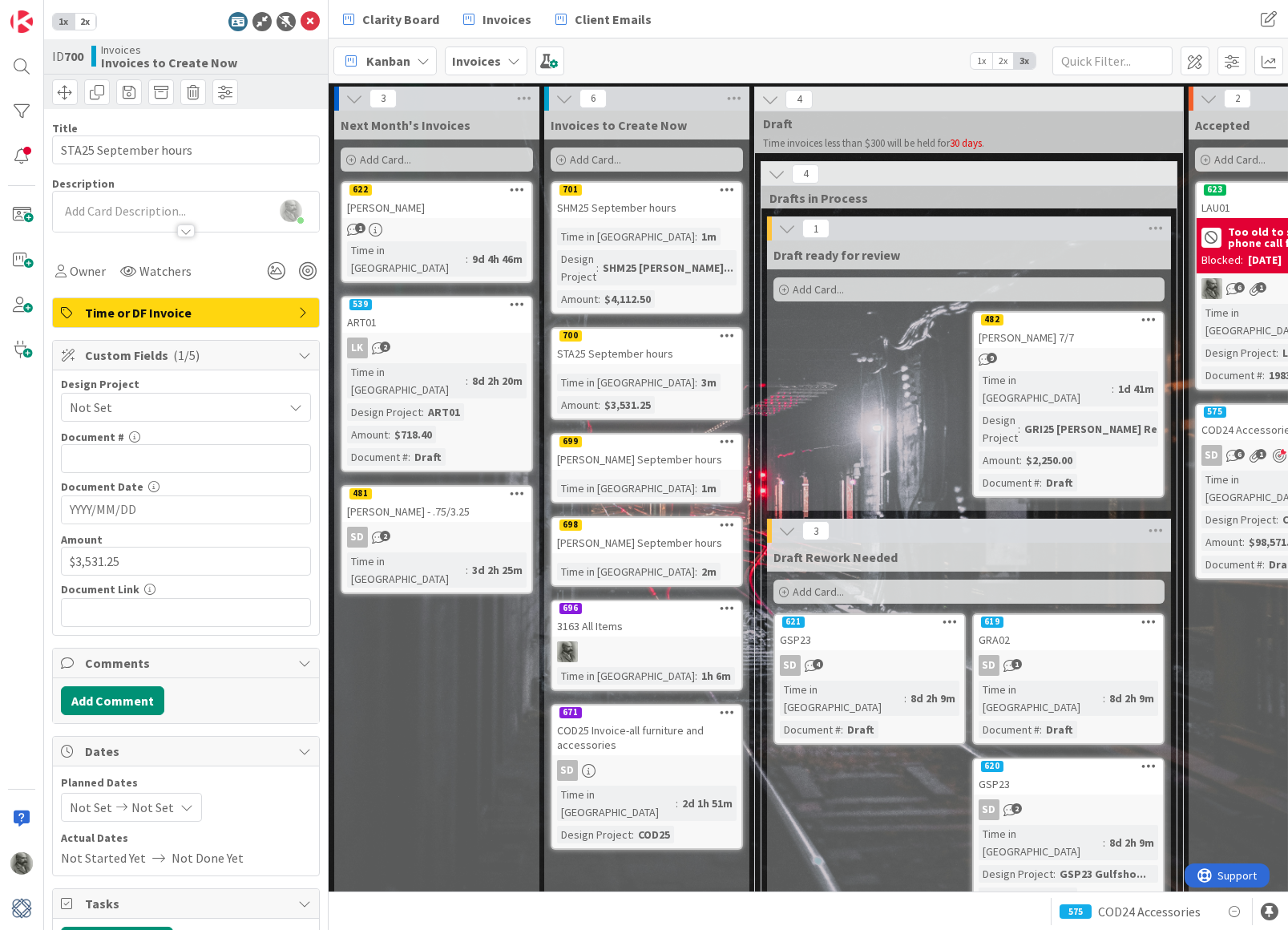
click at [429, 501] on div "[PERSON_NAME] - .75/3.25" at bounding box center [436, 511] width 189 height 21
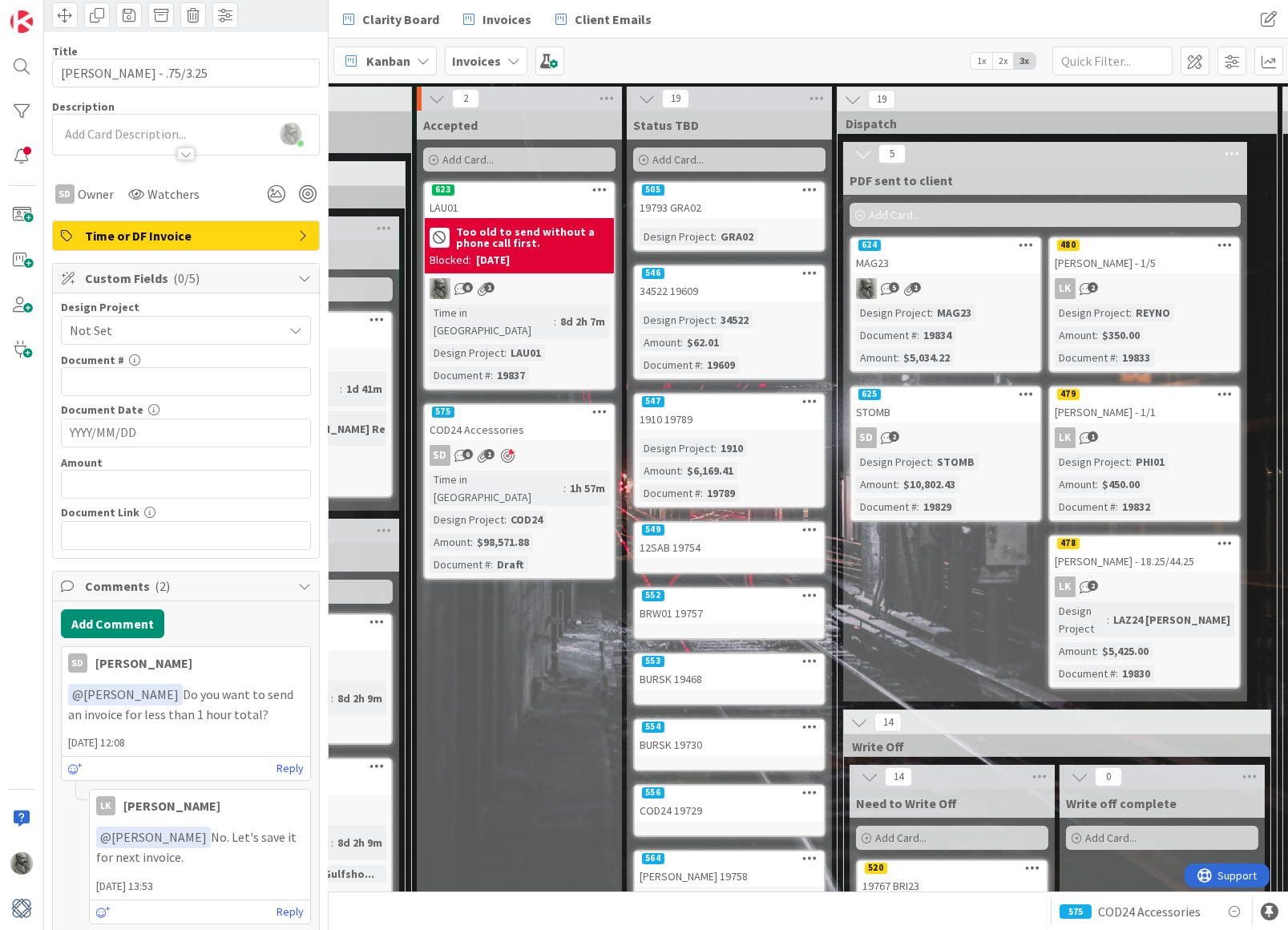
scroll to position [2, 769]
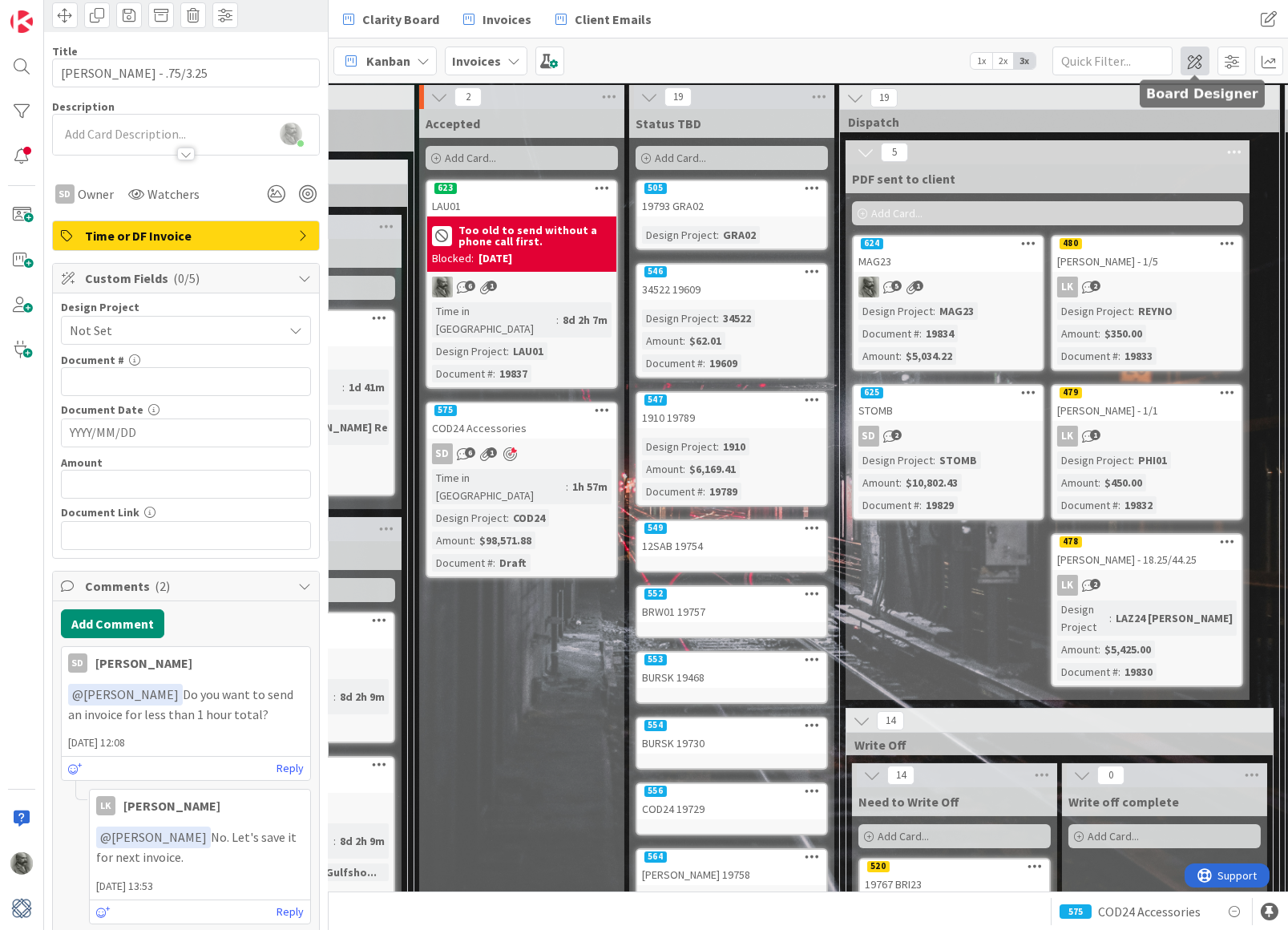
click at [1196, 61] on span at bounding box center [1195, 61] width 29 height 29
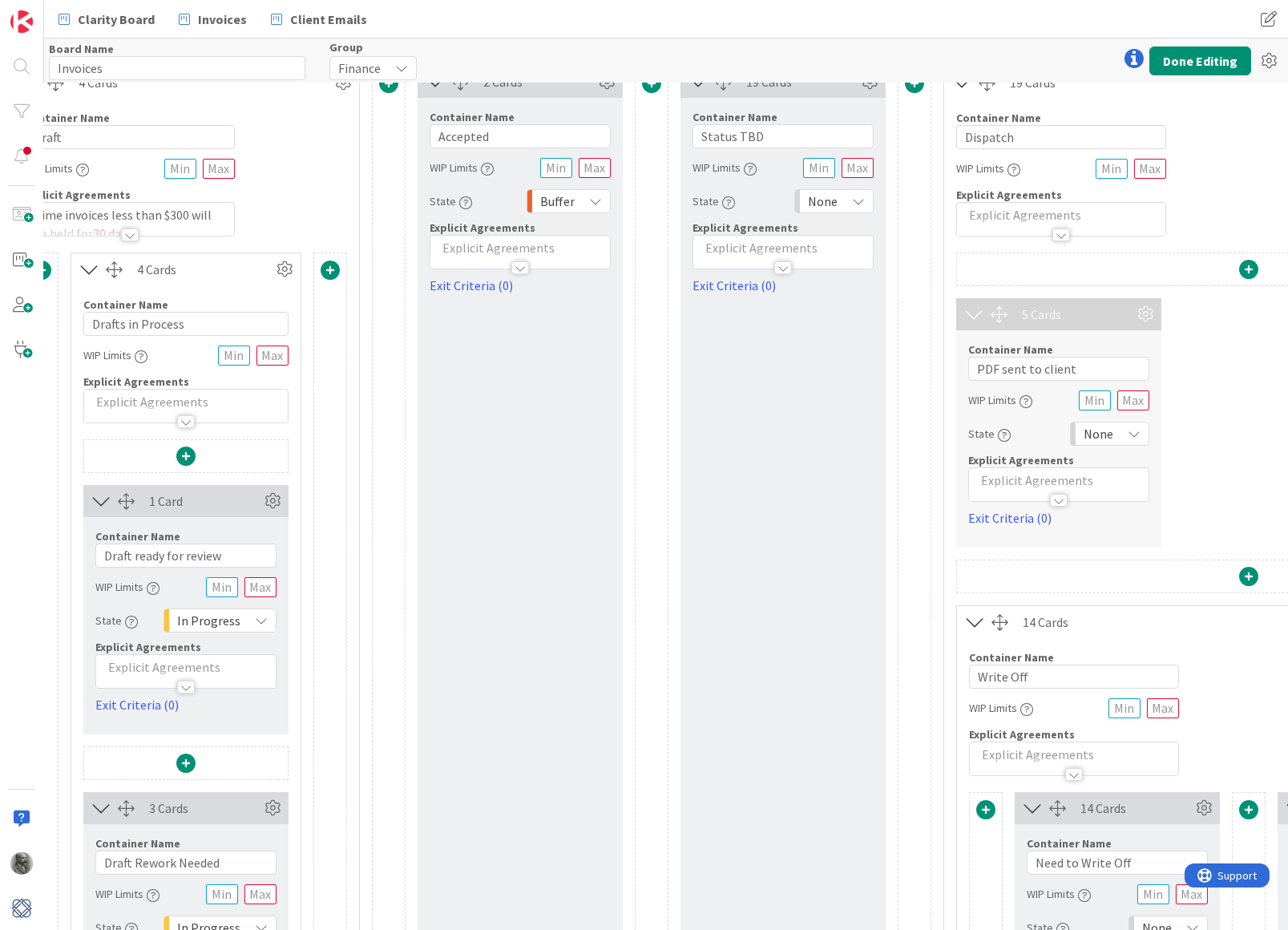
scroll to position [27, 612]
click at [1142, 313] on icon at bounding box center [1145, 313] width 24 height 24
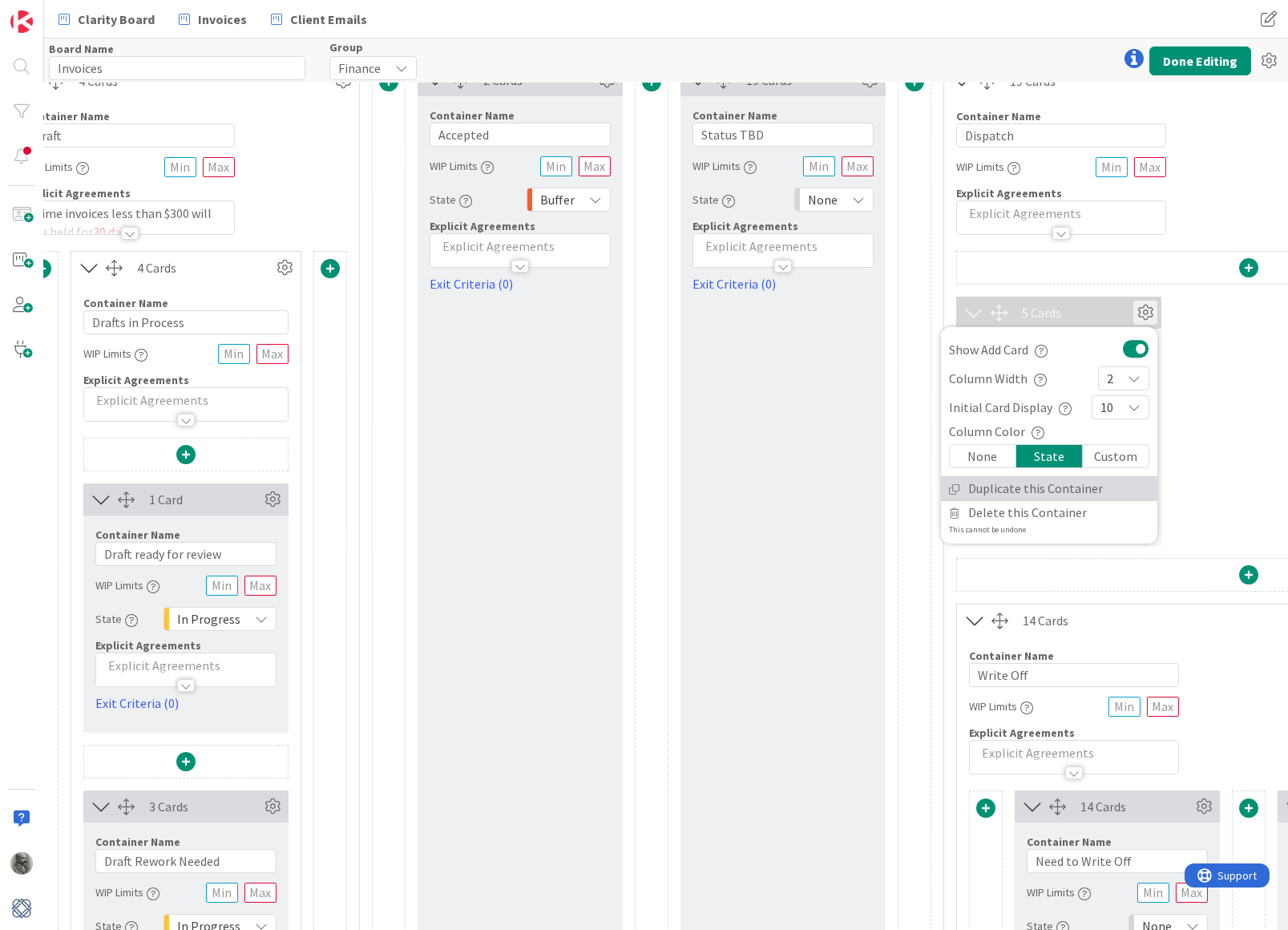
click at [1017, 491] on link "Duplicate this Container" at bounding box center [1048, 488] width 216 height 23
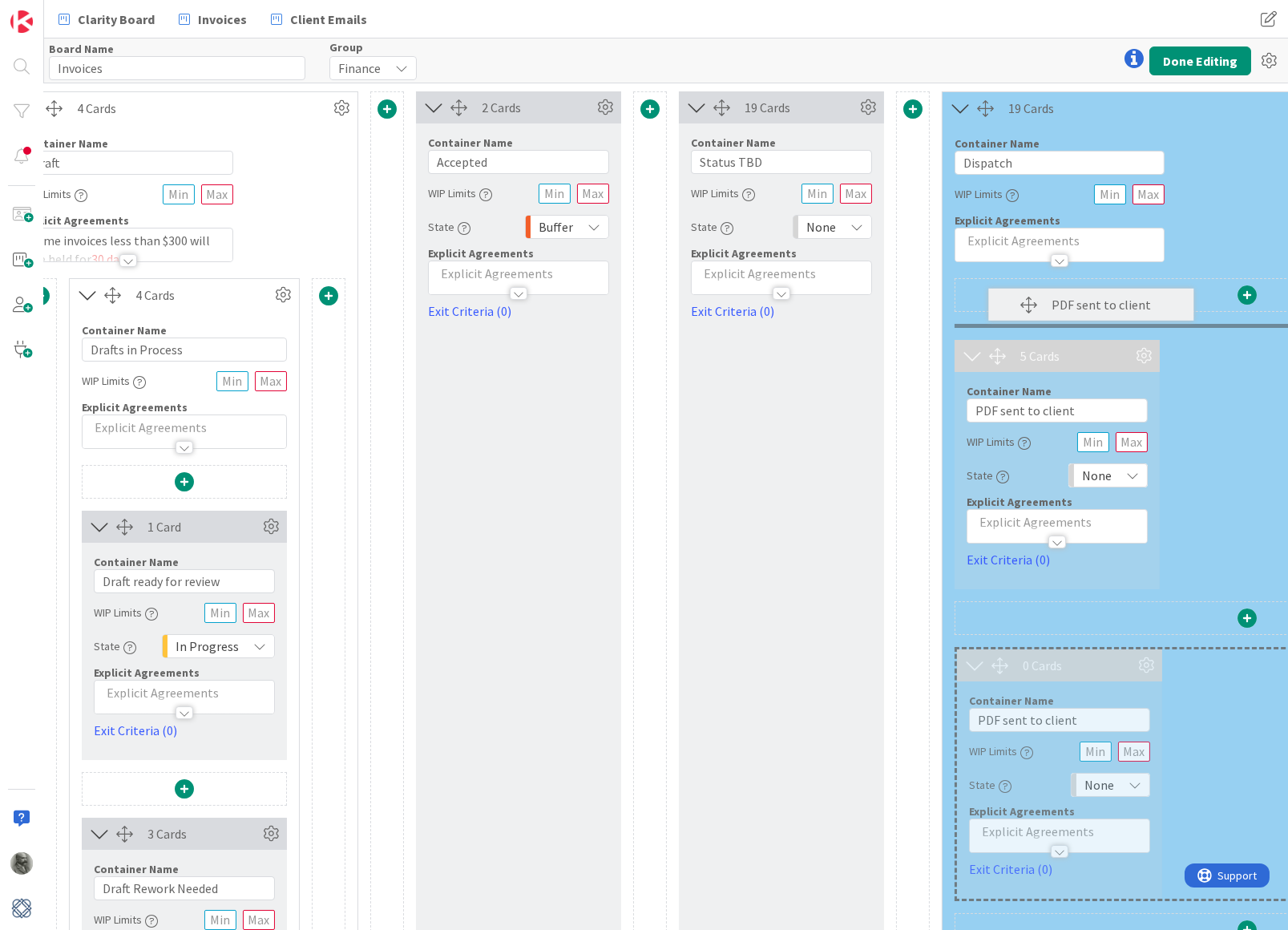
scroll to position [0, 613]
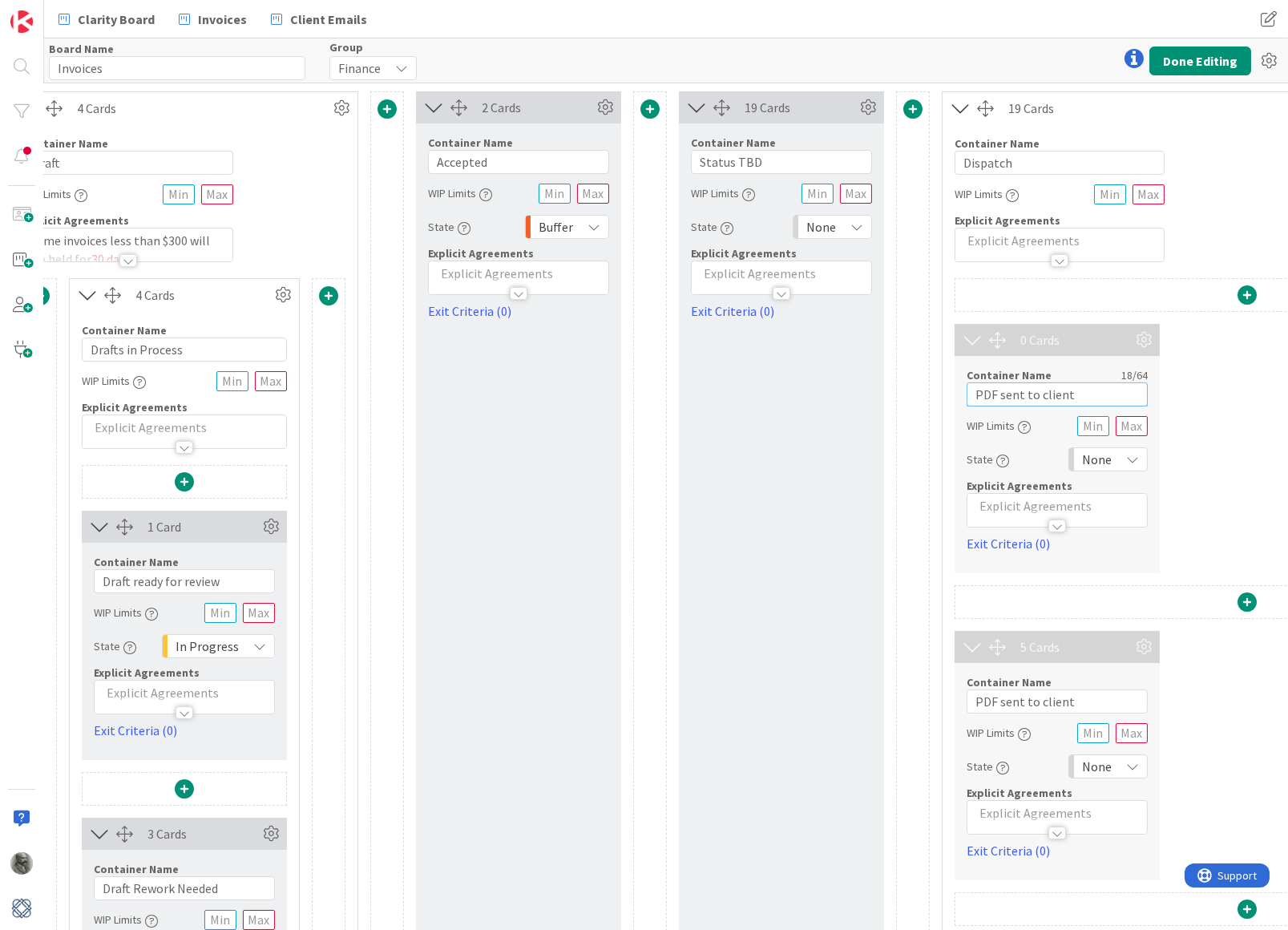
drag, startPoint x: 1080, startPoint y: 393, endPoint x: 938, endPoint y: 396, distance: 142.0
click at [1190, 59] on button "Done Editing" at bounding box center [1200, 61] width 102 height 29
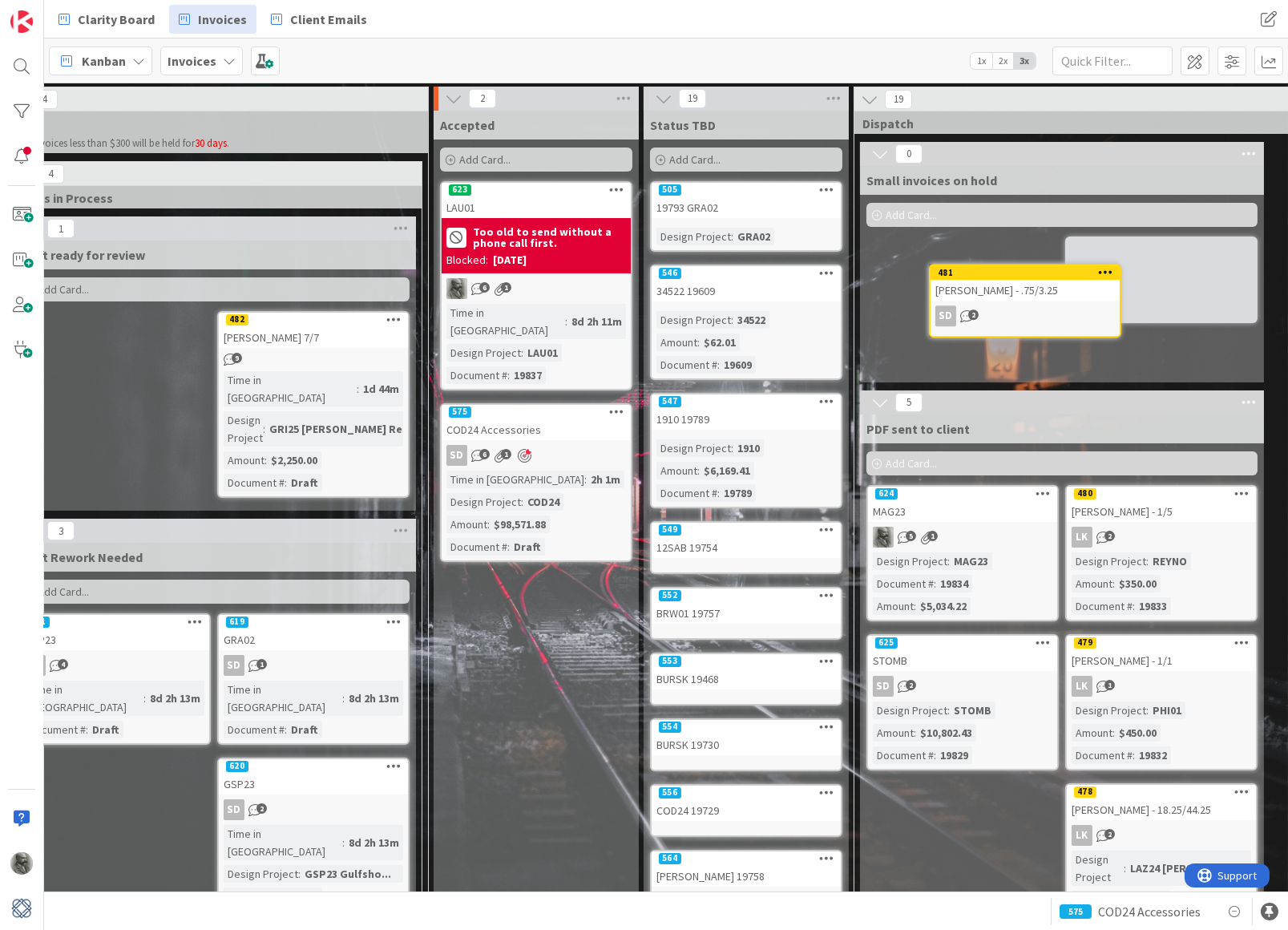
scroll to position [0, 472]
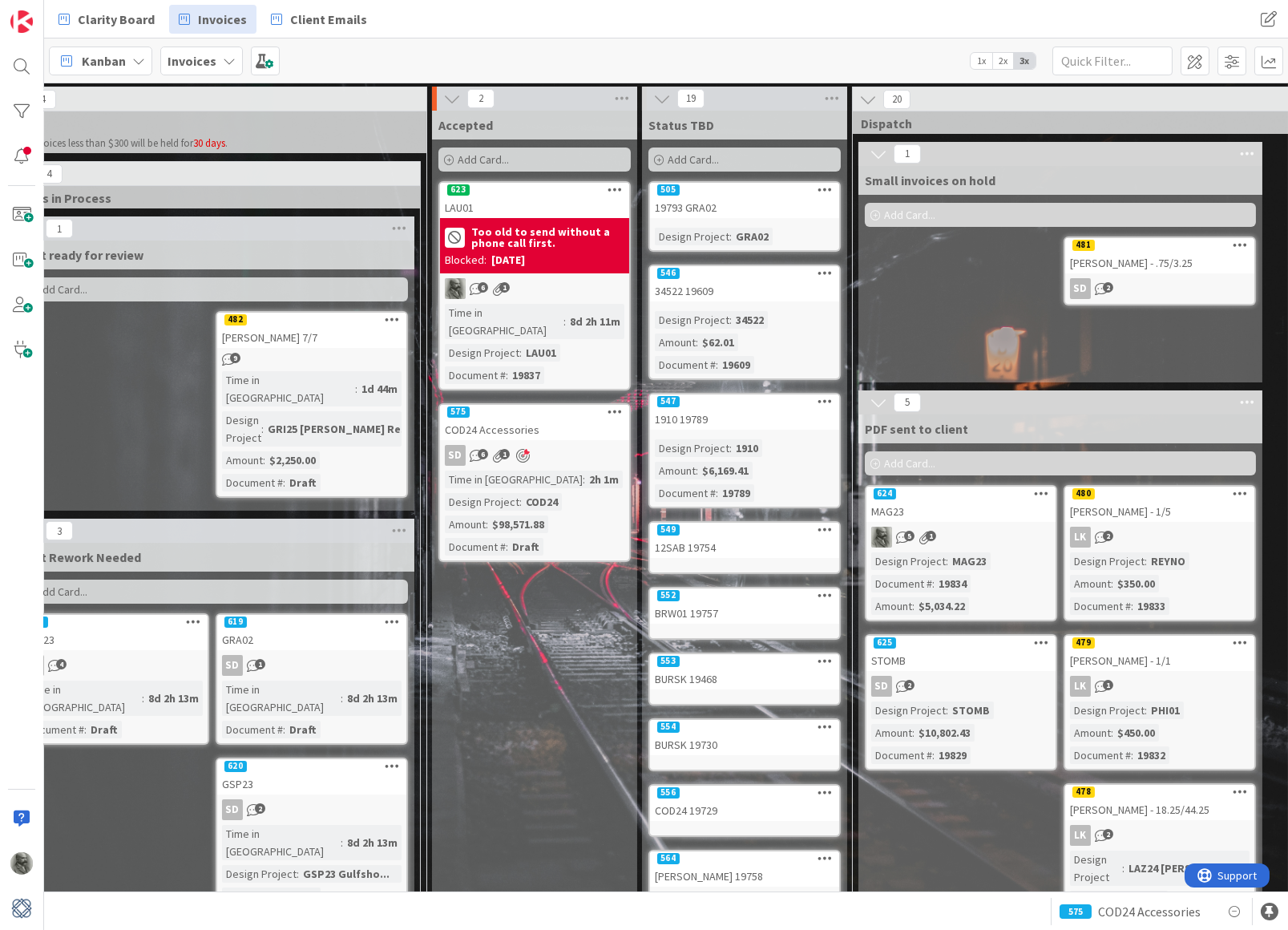
click at [1174, 259] on div "[PERSON_NAME] - .75/3.25" at bounding box center [1159, 263] width 189 height 21
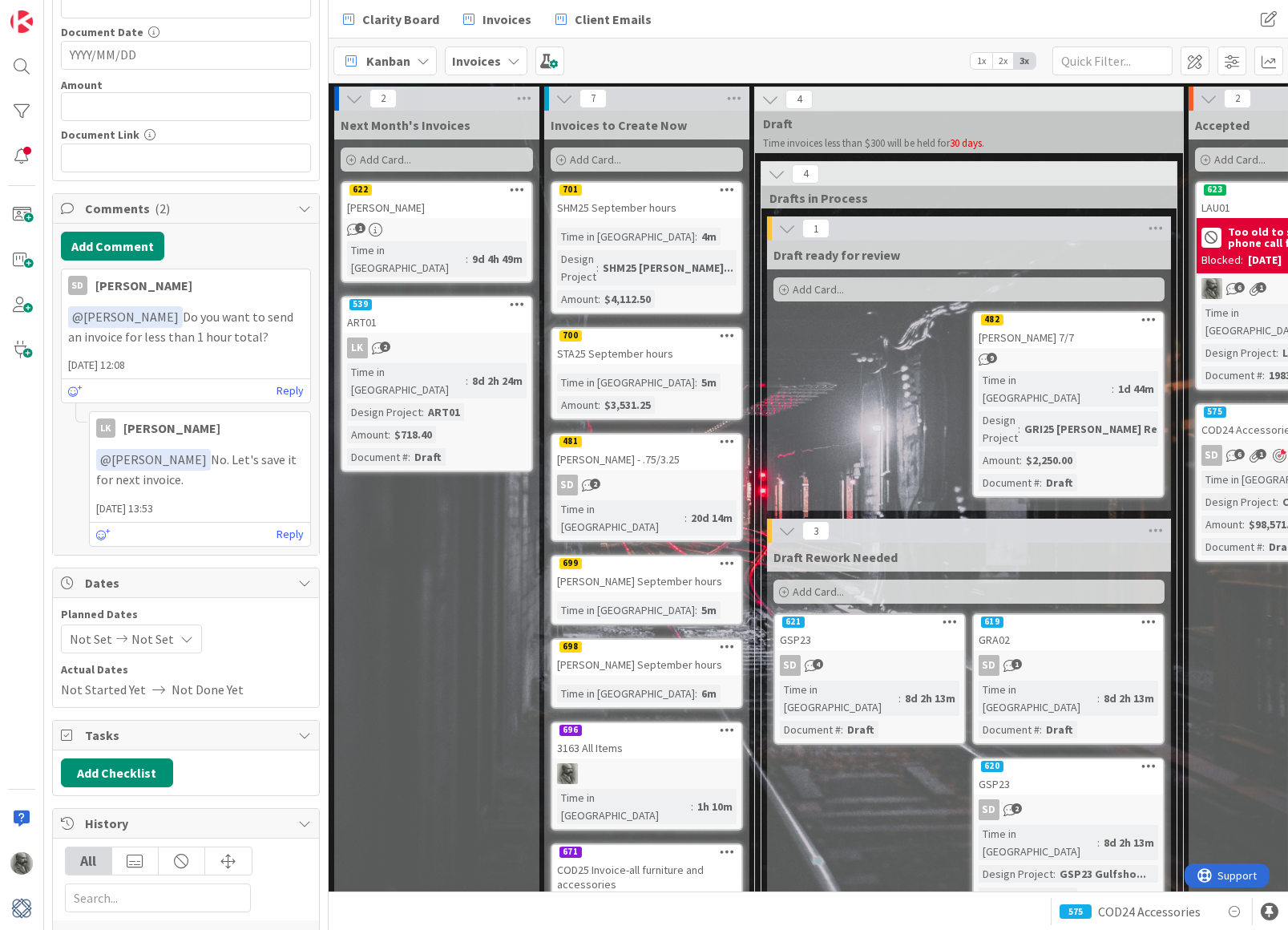
click at [654, 343] on div "STA25 September hours" at bounding box center [647, 354] width 189 height 21
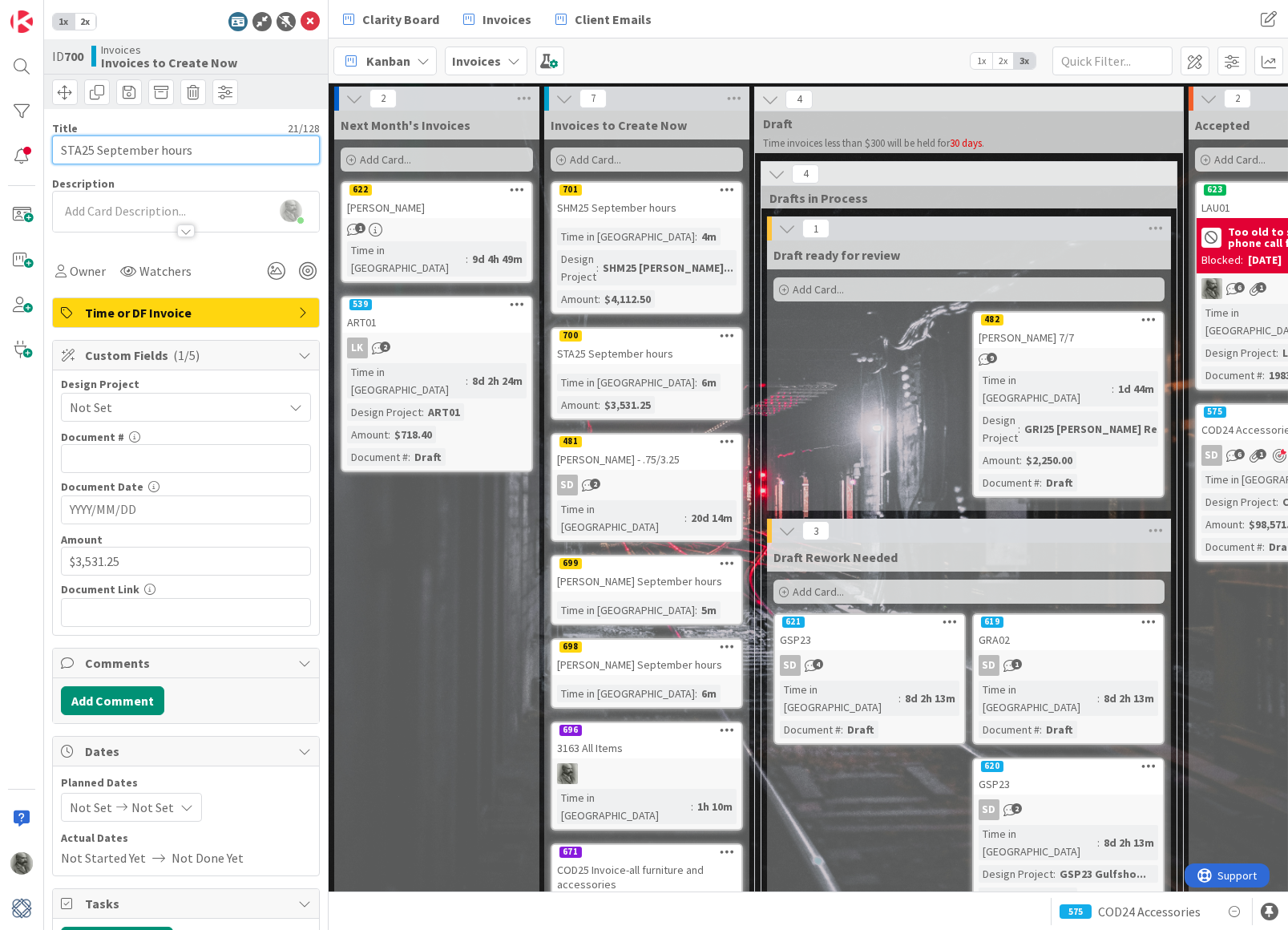
click at [97, 147] on input "STA25 September hours" at bounding box center [186, 150] width 268 height 29
drag, startPoint x: 142, startPoint y: 558, endPoint x: 0, endPoint y: 556, distance: 142.0
click at [0, 556] on div "1x 2x ID 700 Invoices Invoices to Create Now Title 30 / 128 STA25 August & Sept…" at bounding box center [164, 465] width 329 height 930
paste input "text"
click at [114, 607] on input "text" at bounding box center [186, 613] width 250 height 29
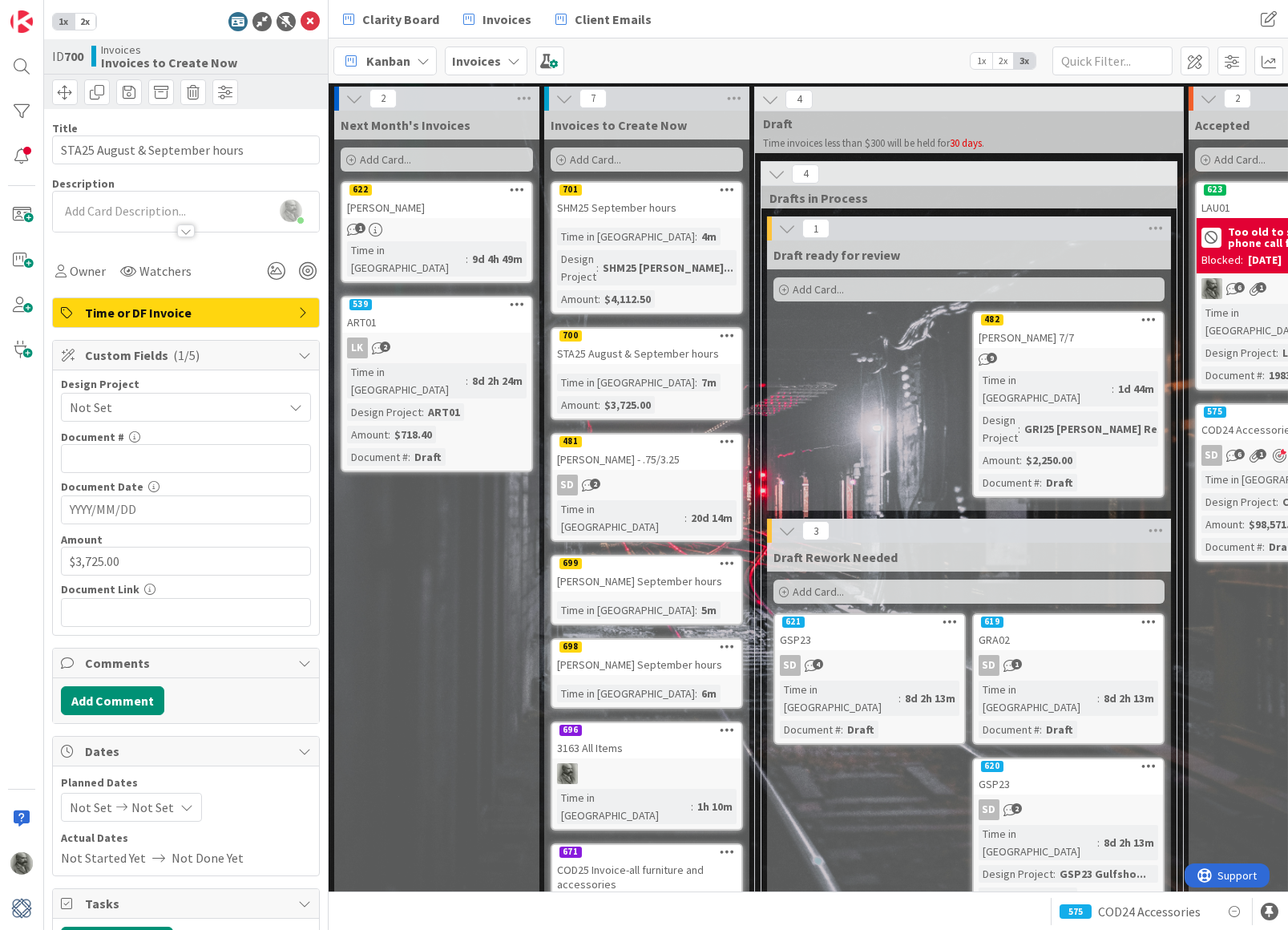
click at [730, 436] on icon at bounding box center [727, 441] width 15 height 11
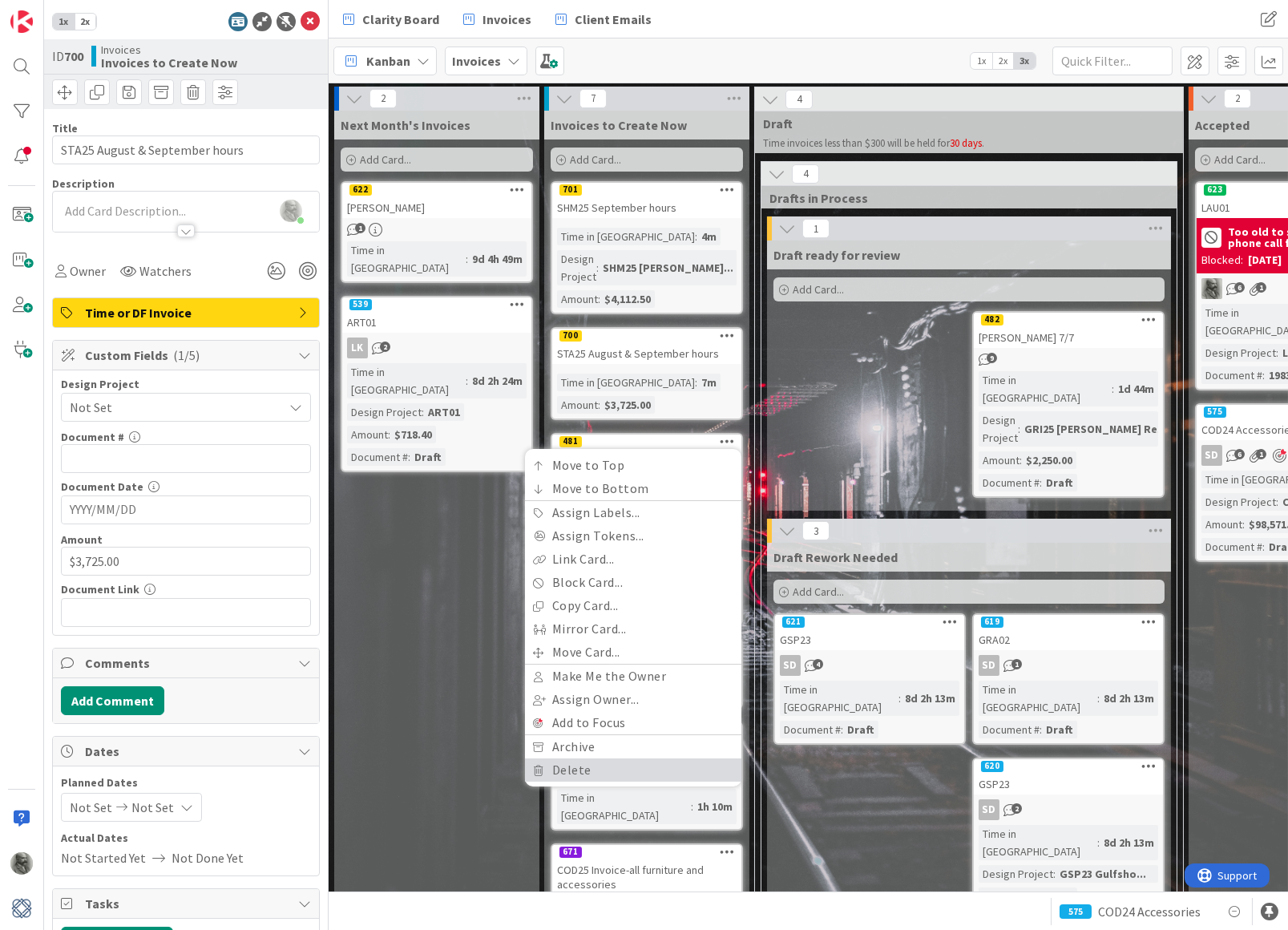
click at [583, 759] on link "Delete" at bounding box center [632, 770] width 216 height 23
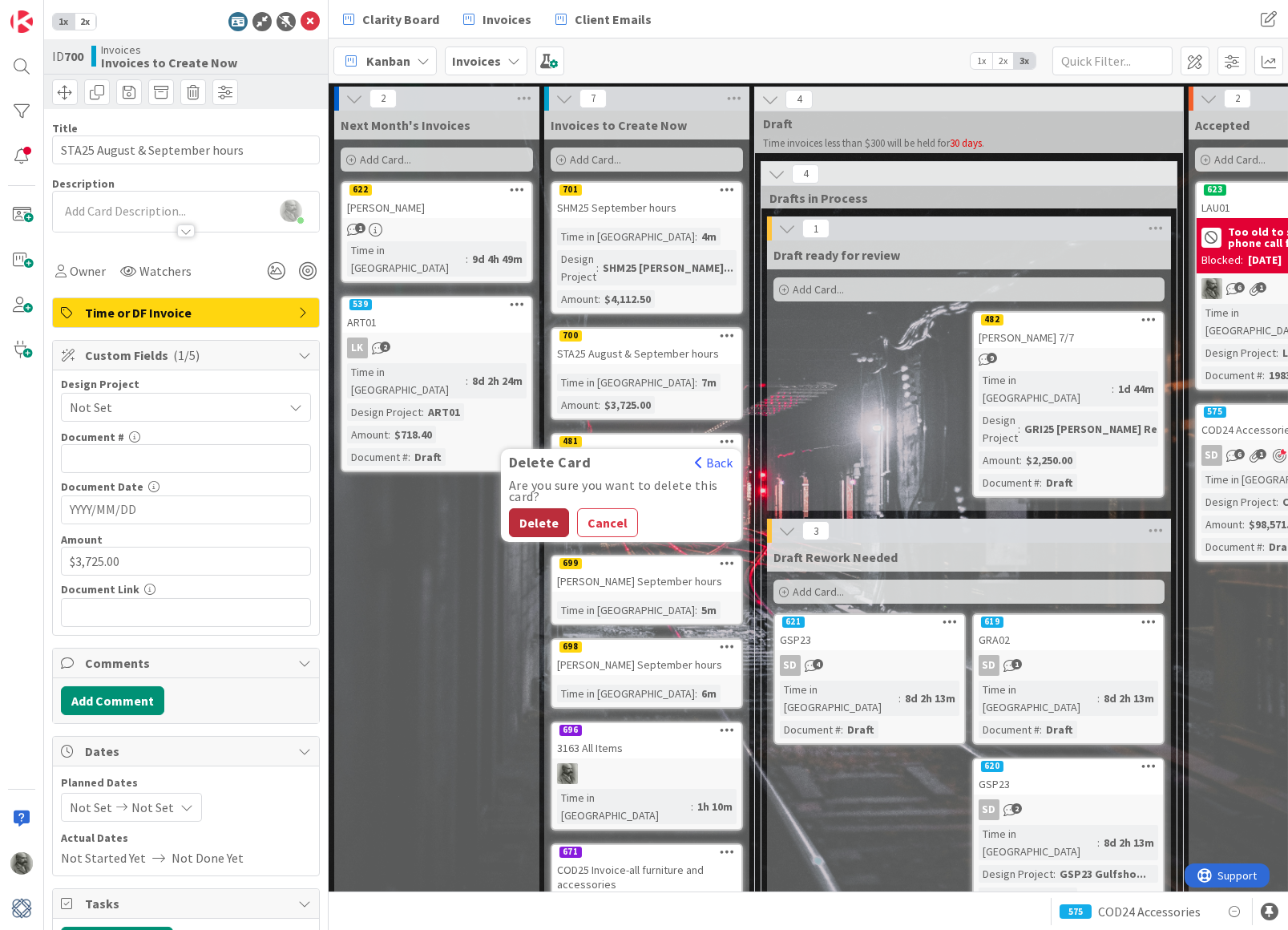
click at [542, 509] on button "Delete" at bounding box center [539, 523] width 60 height 29
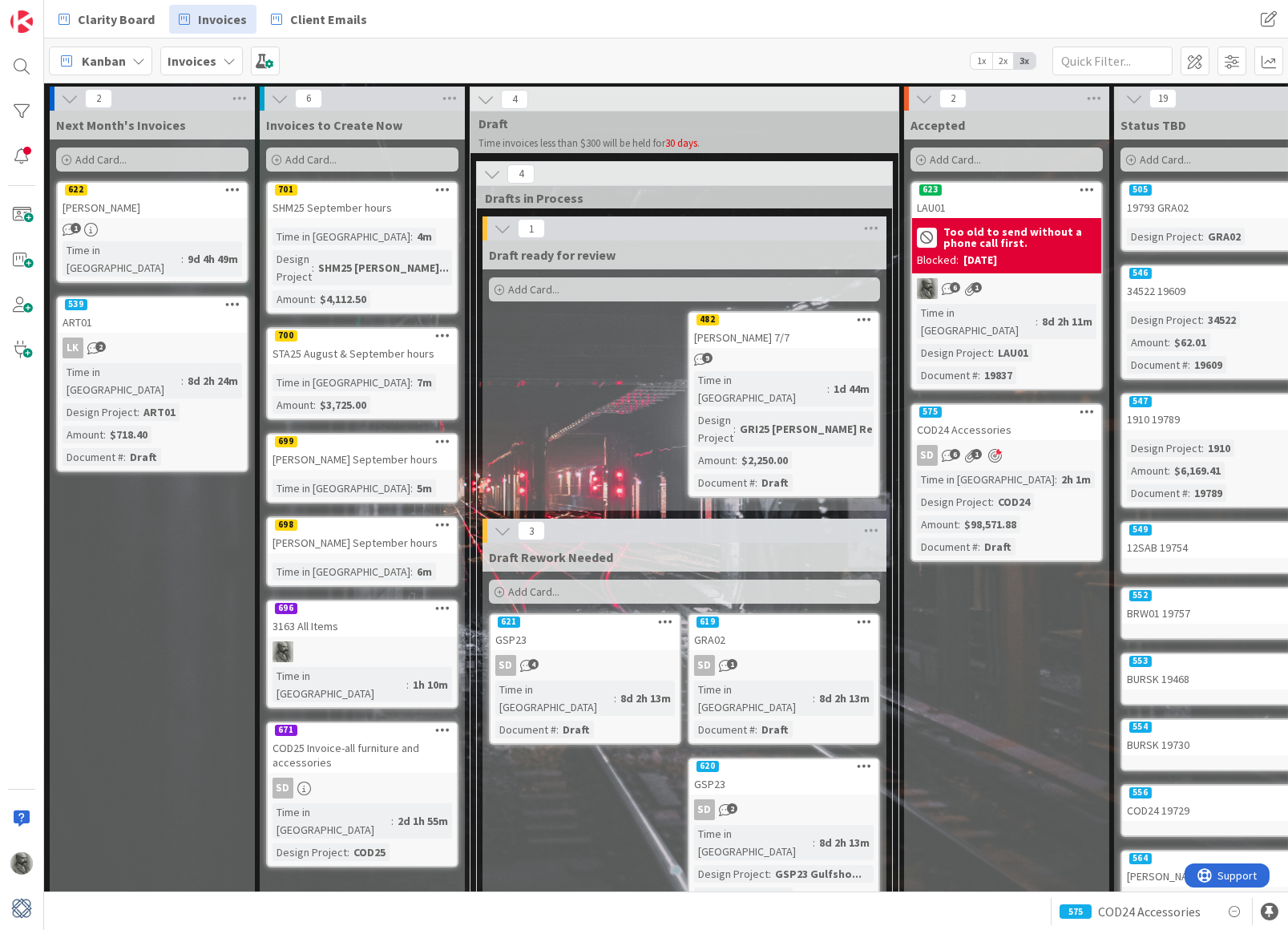
click at [353, 449] on div "[PERSON_NAME] September hours" at bounding box center [362, 459] width 189 height 21
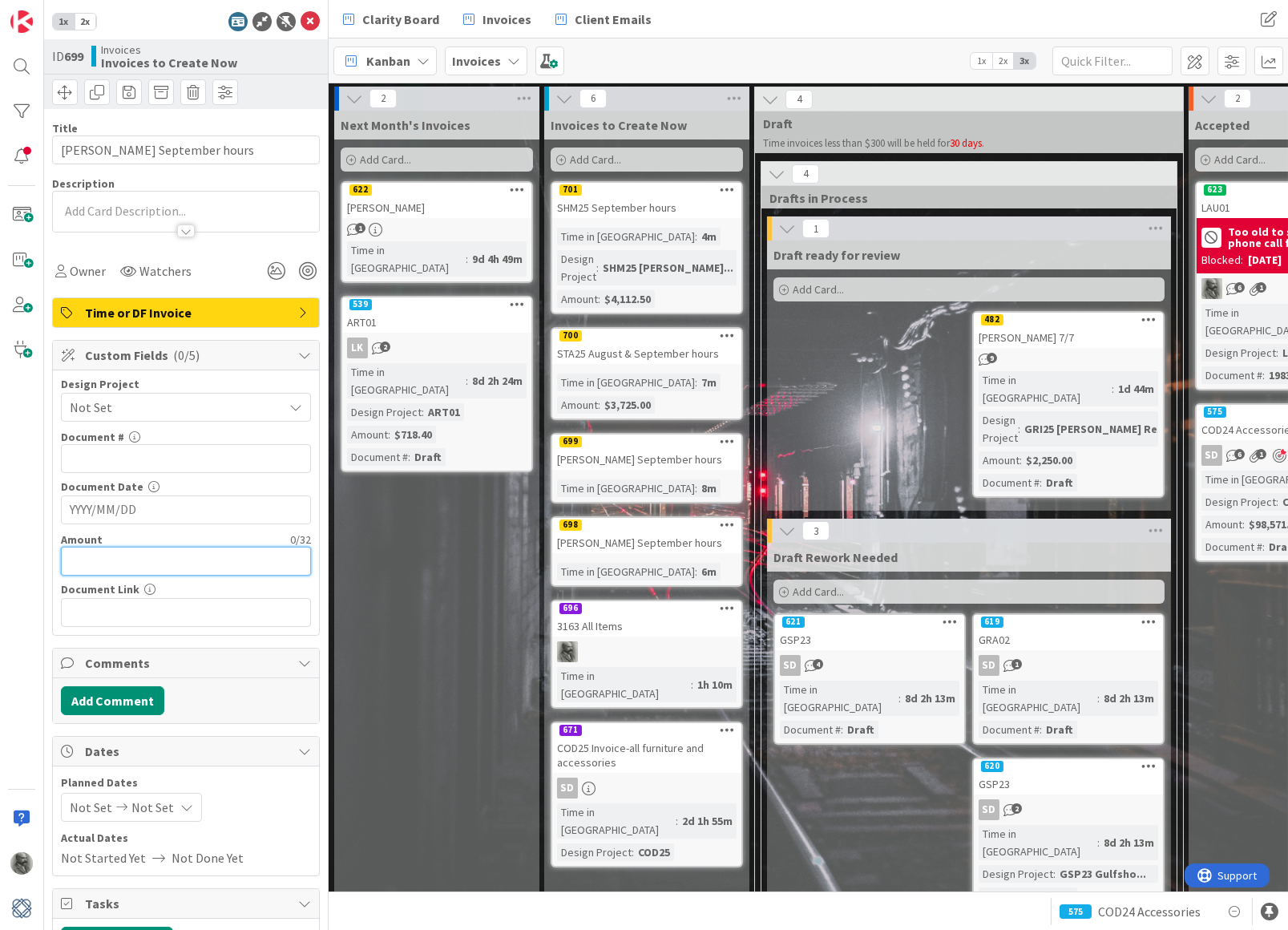
click at [140, 563] on input "text" at bounding box center [186, 561] width 250 height 29
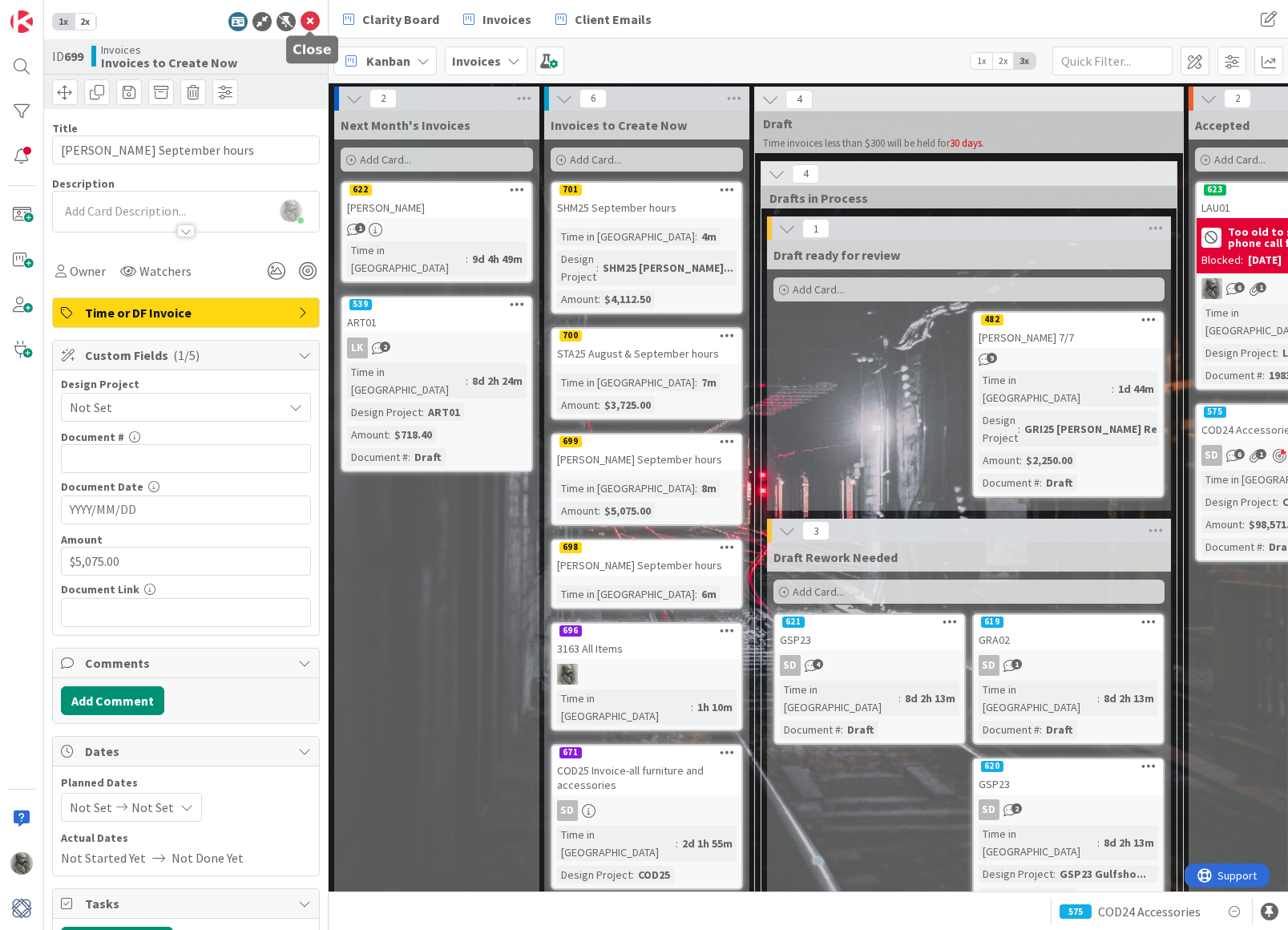
click at [308, 18] on icon at bounding box center [310, 21] width 19 height 19
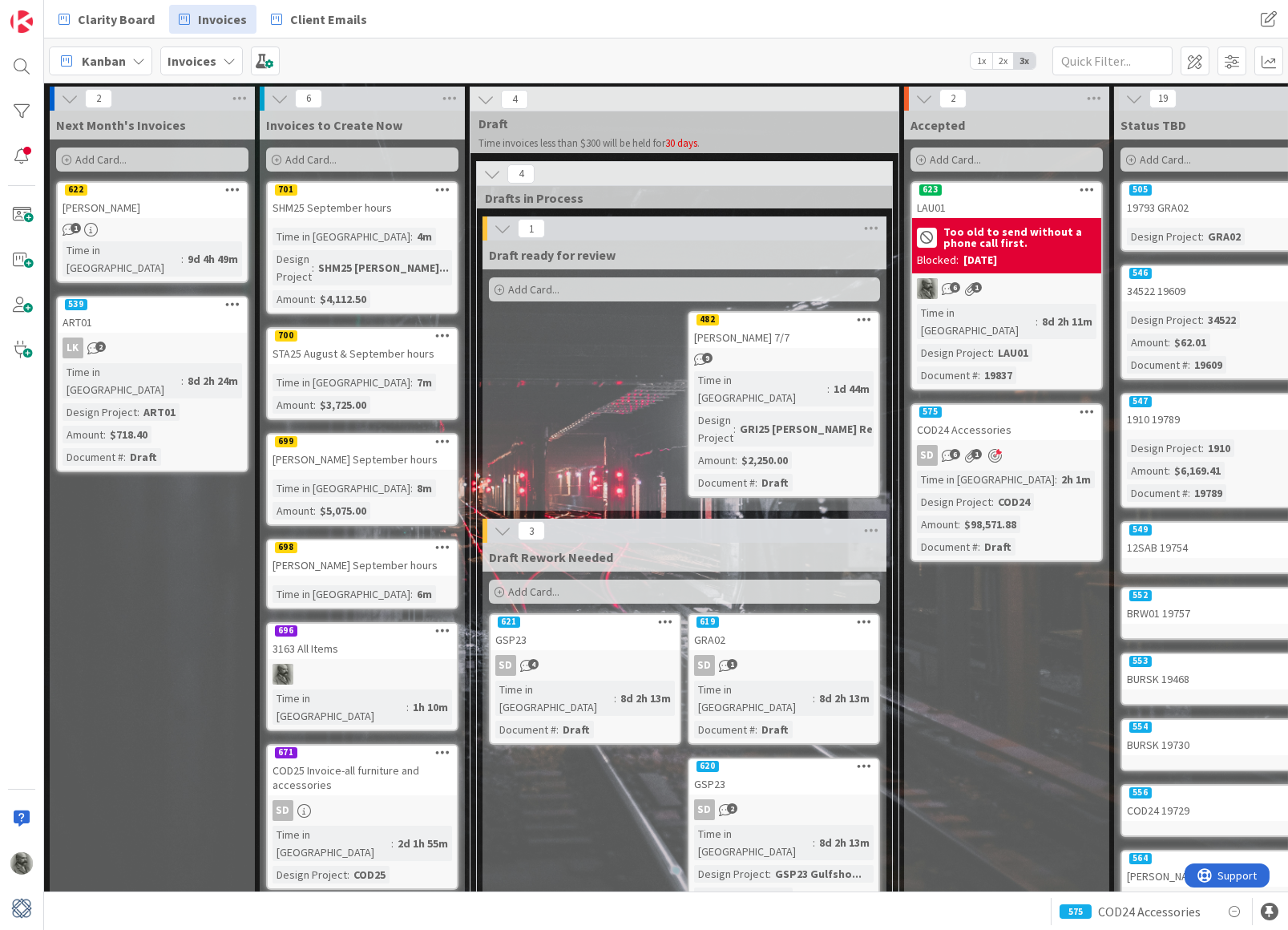
click at [346, 540] on div "698" at bounding box center [362, 547] width 189 height 14
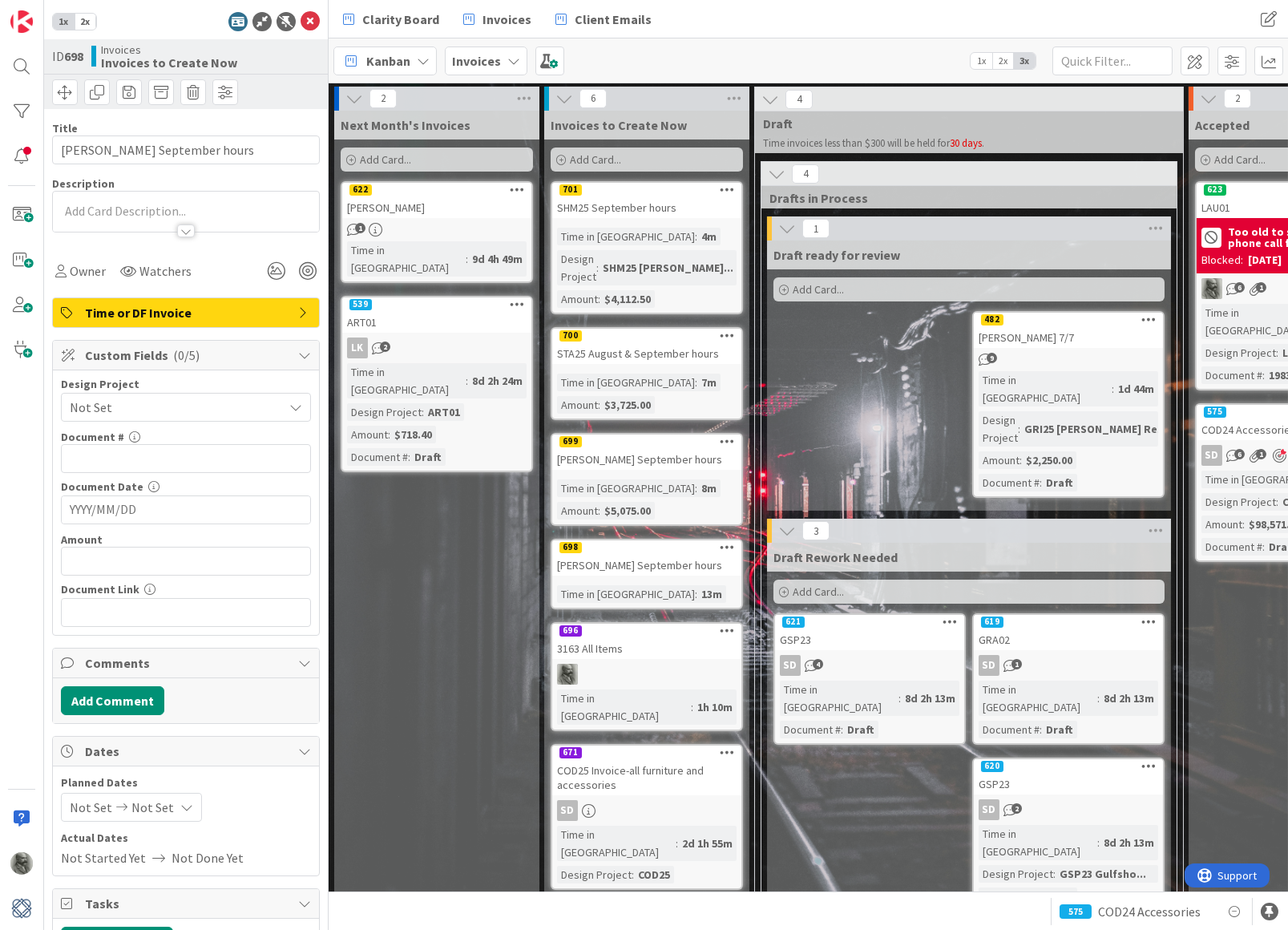
click at [109, 407] on span "Not Set" at bounding box center [172, 407] width 205 height 22
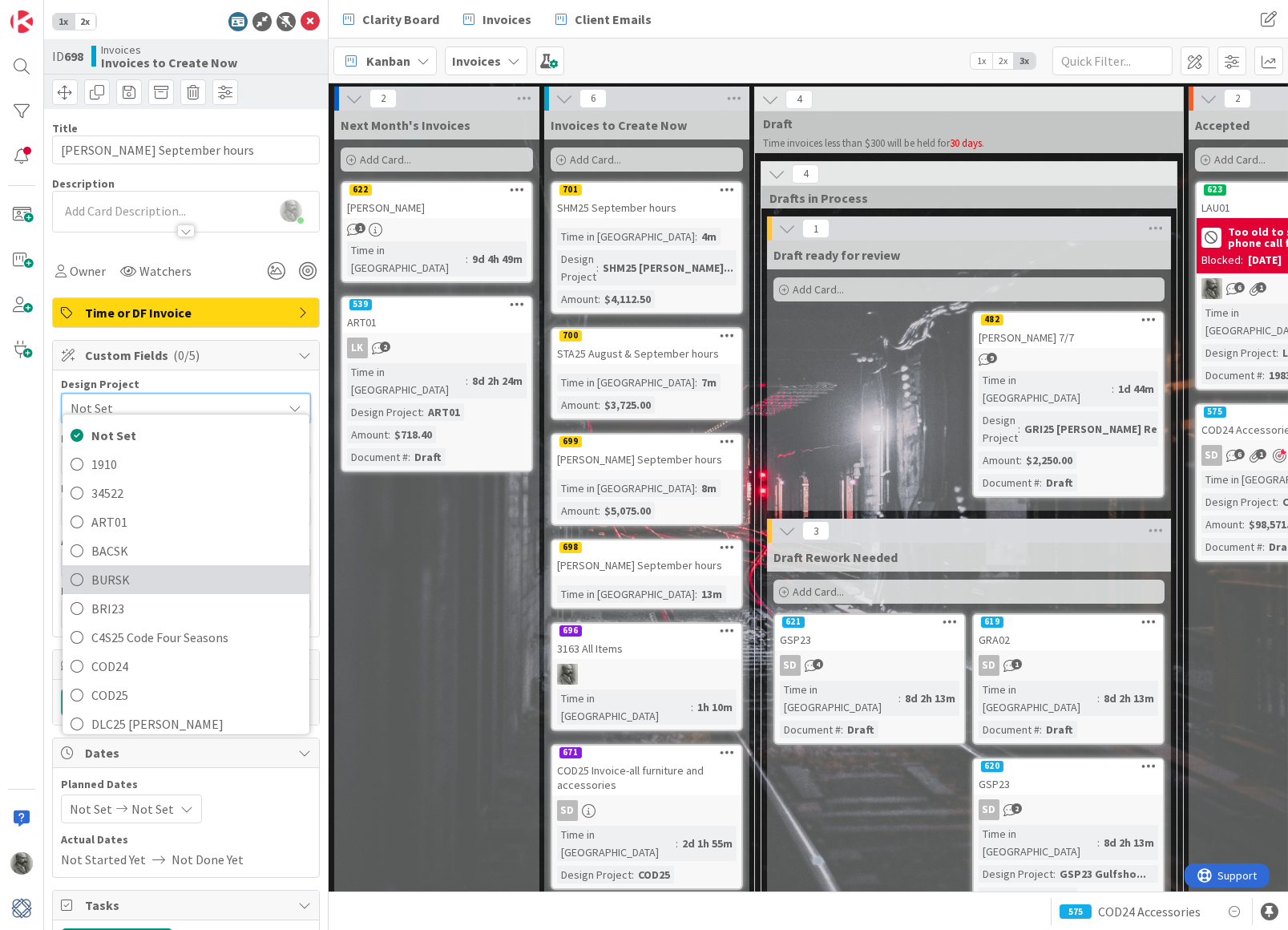
click at [152, 576] on span "BURSK" at bounding box center [197, 581] width 210 height 24
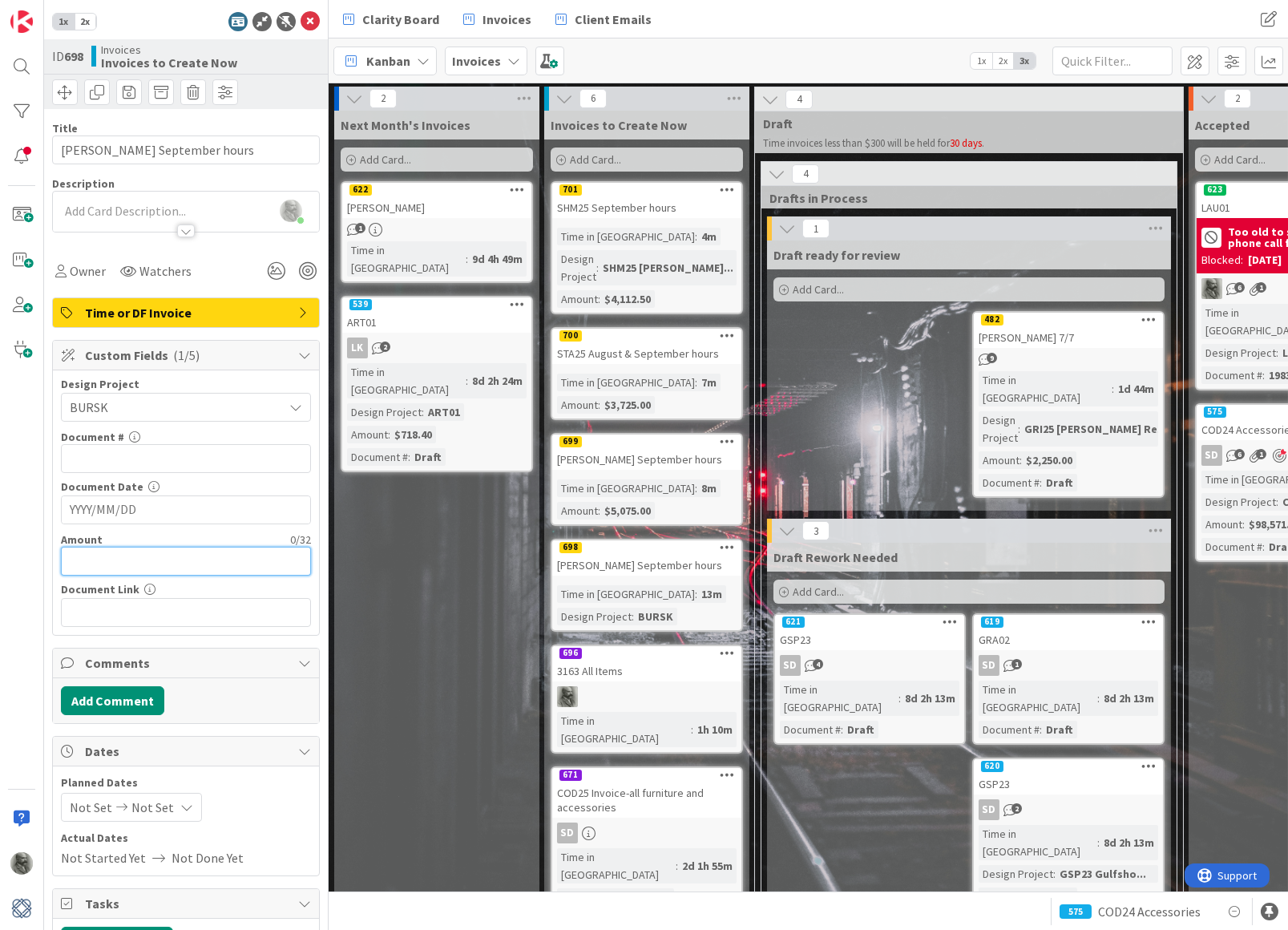
click at [153, 557] on input "text" at bounding box center [186, 561] width 250 height 29
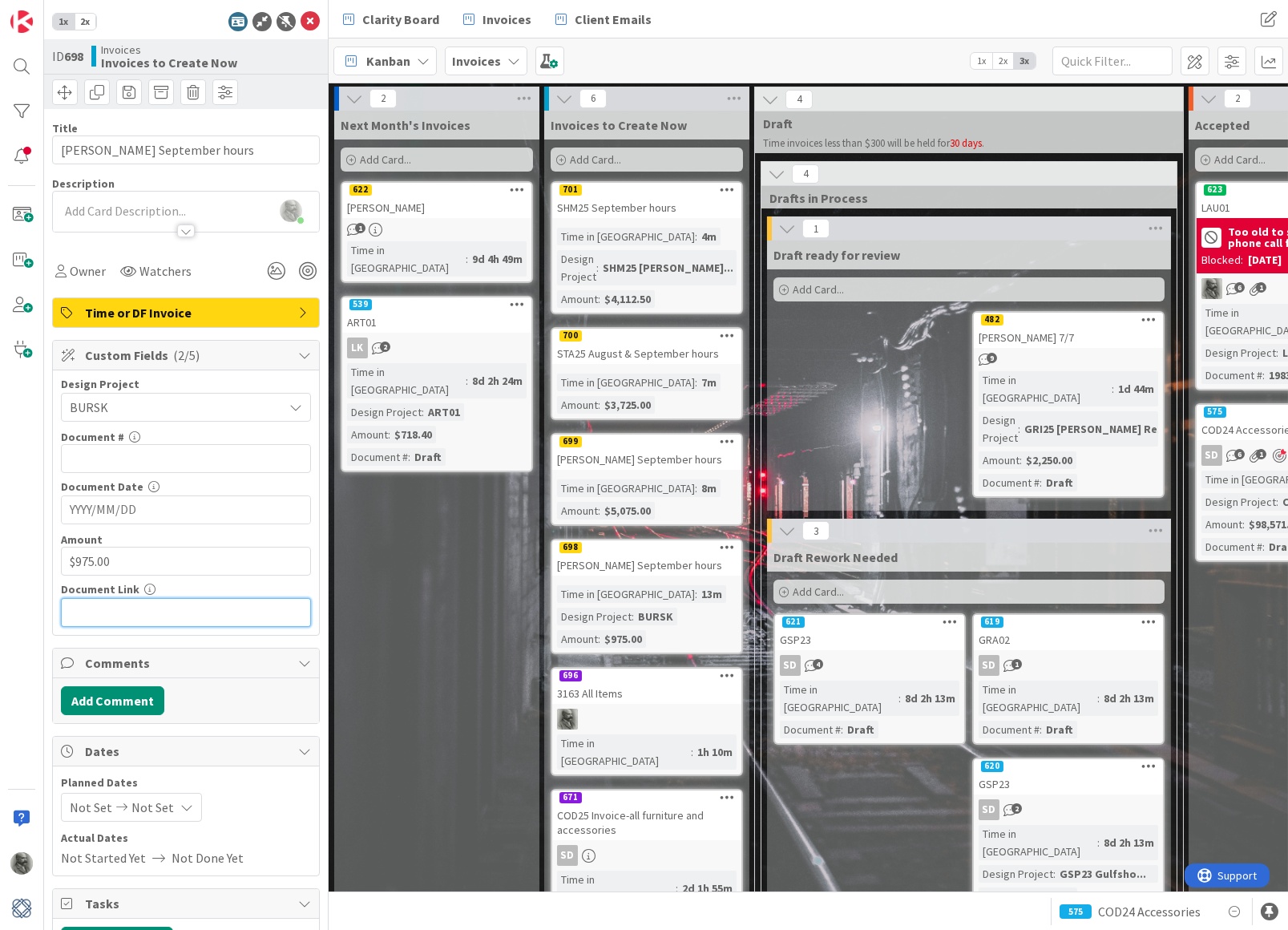
click at [130, 606] on input "text" at bounding box center [186, 613] width 250 height 29
click at [310, 15] on icon at bounding box center [310, 21] width 19 height 19
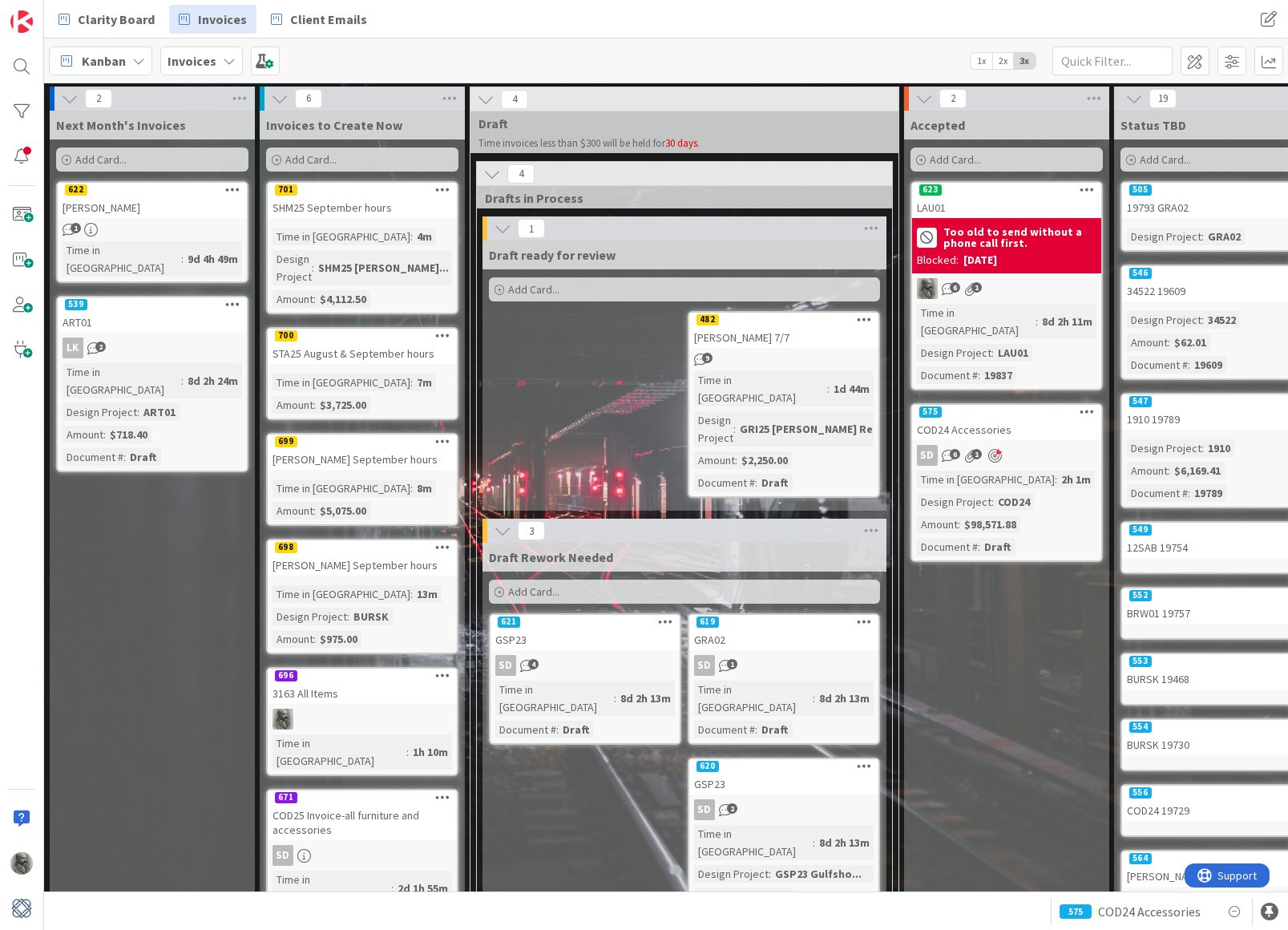
click at [353, 191] on div "701" at bounding box center [362, 190] width 189 height 14
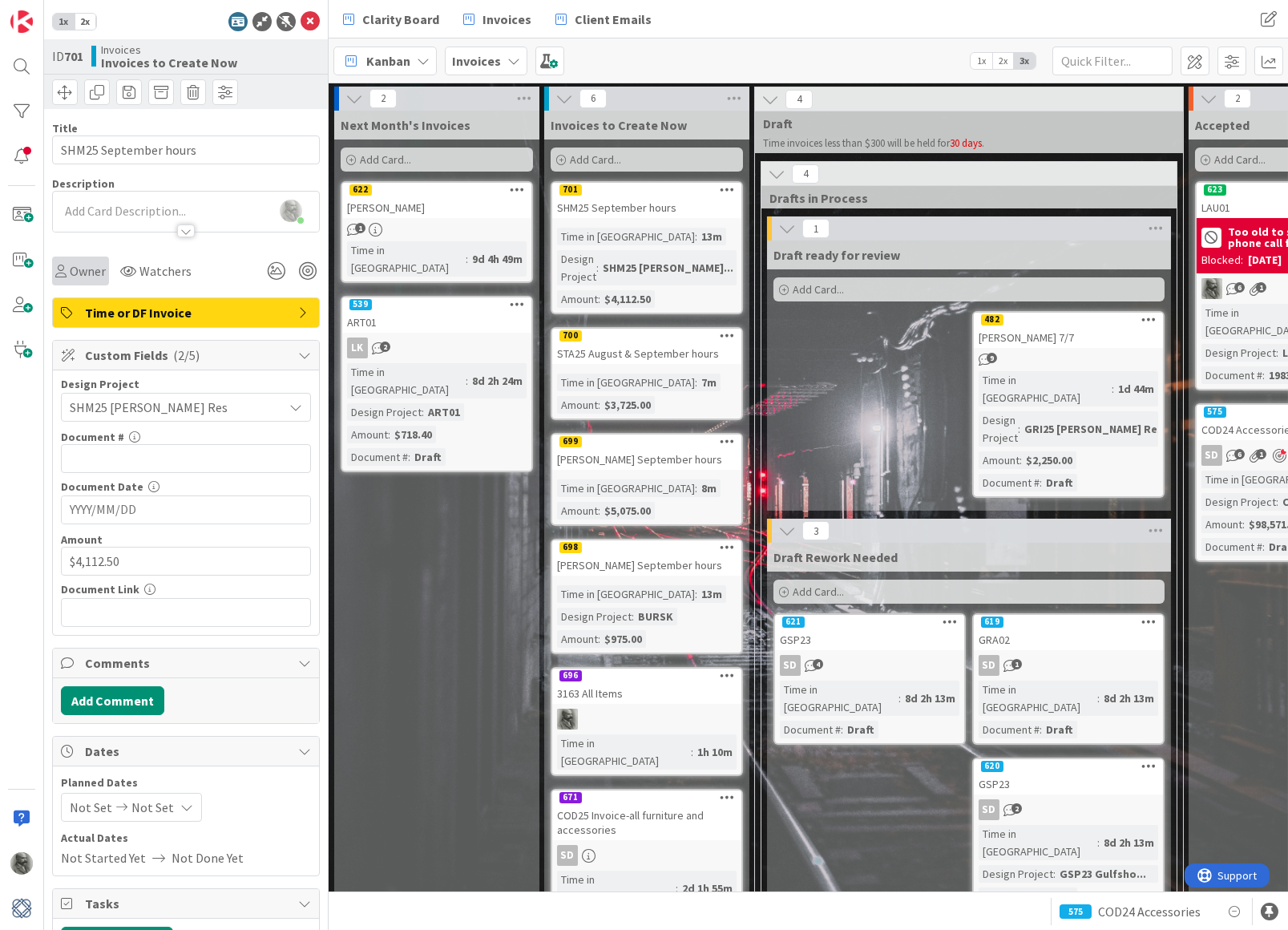
click at [67, 274] on div "Owner" at bounding box center [80, 270] width 51 height 19
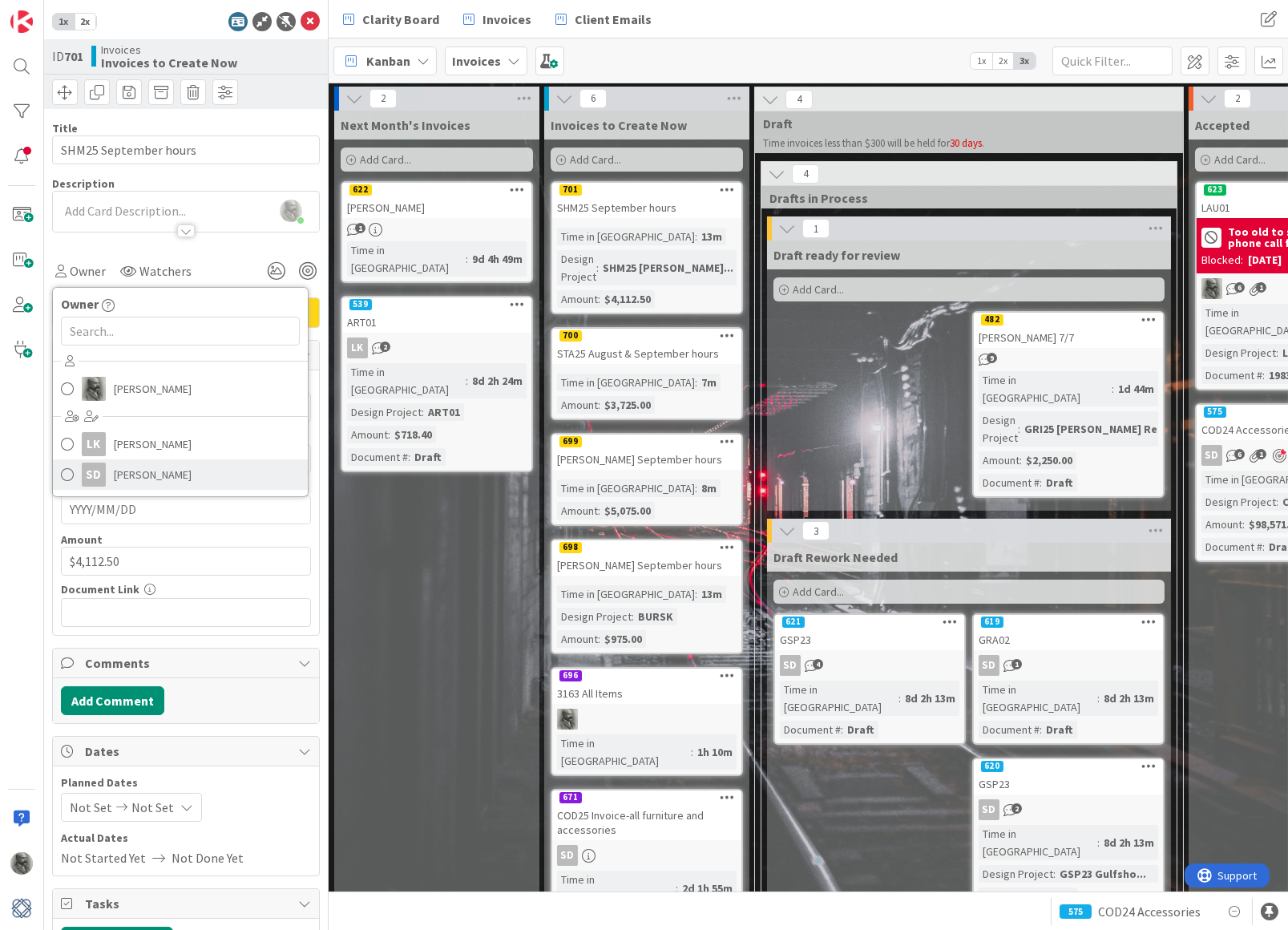
click at [141, 471] on span "[PERSON_NAME]" at bounding box center [153, 475] width 78 height 24
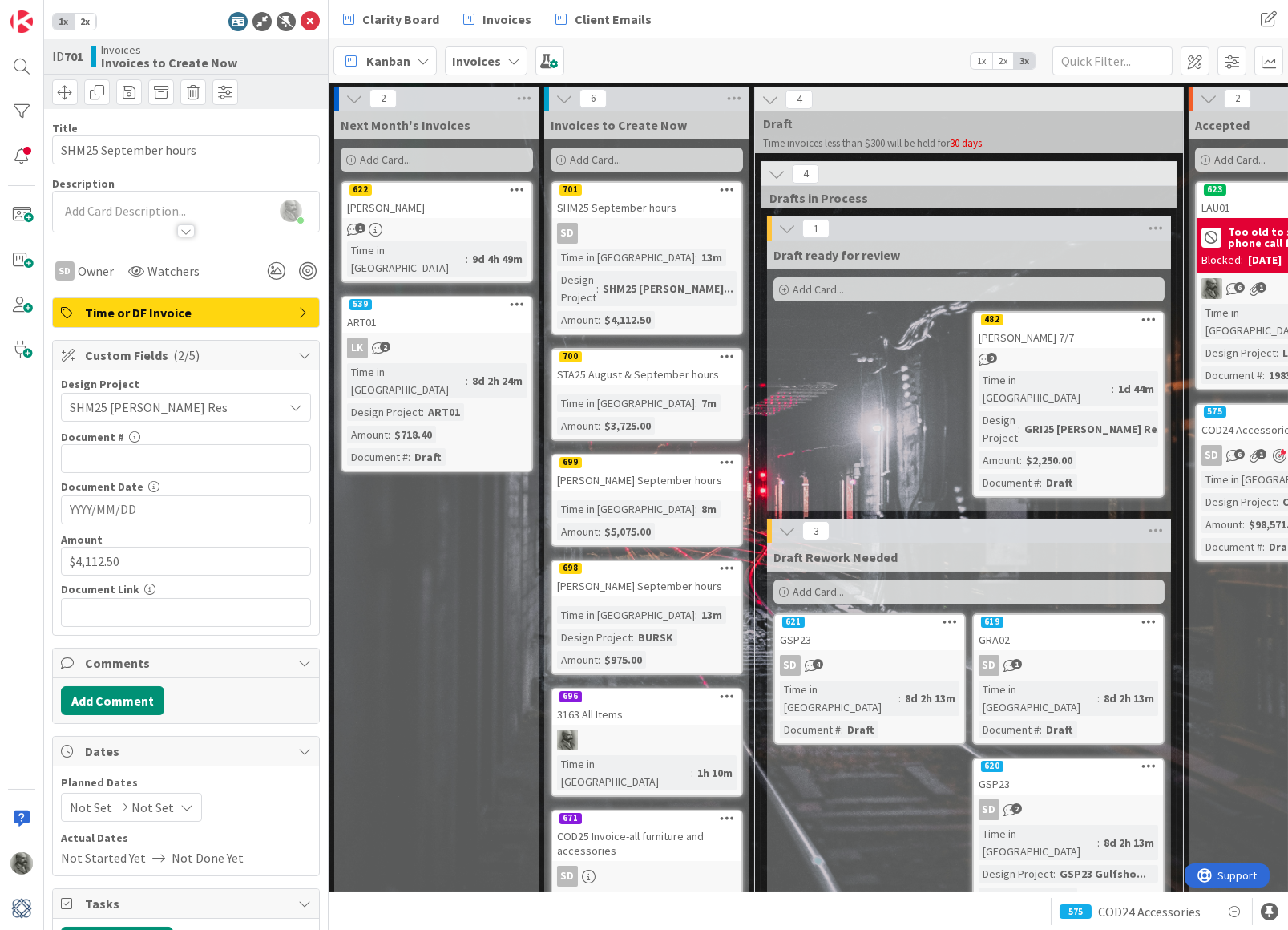
click at [657, 364] on div "STA25 August & September hours" at bounding box center [647, 374] width 189 height 21
click at [84, 276] on span "Owner" at bounding box center [87, 270] width 36 height 19
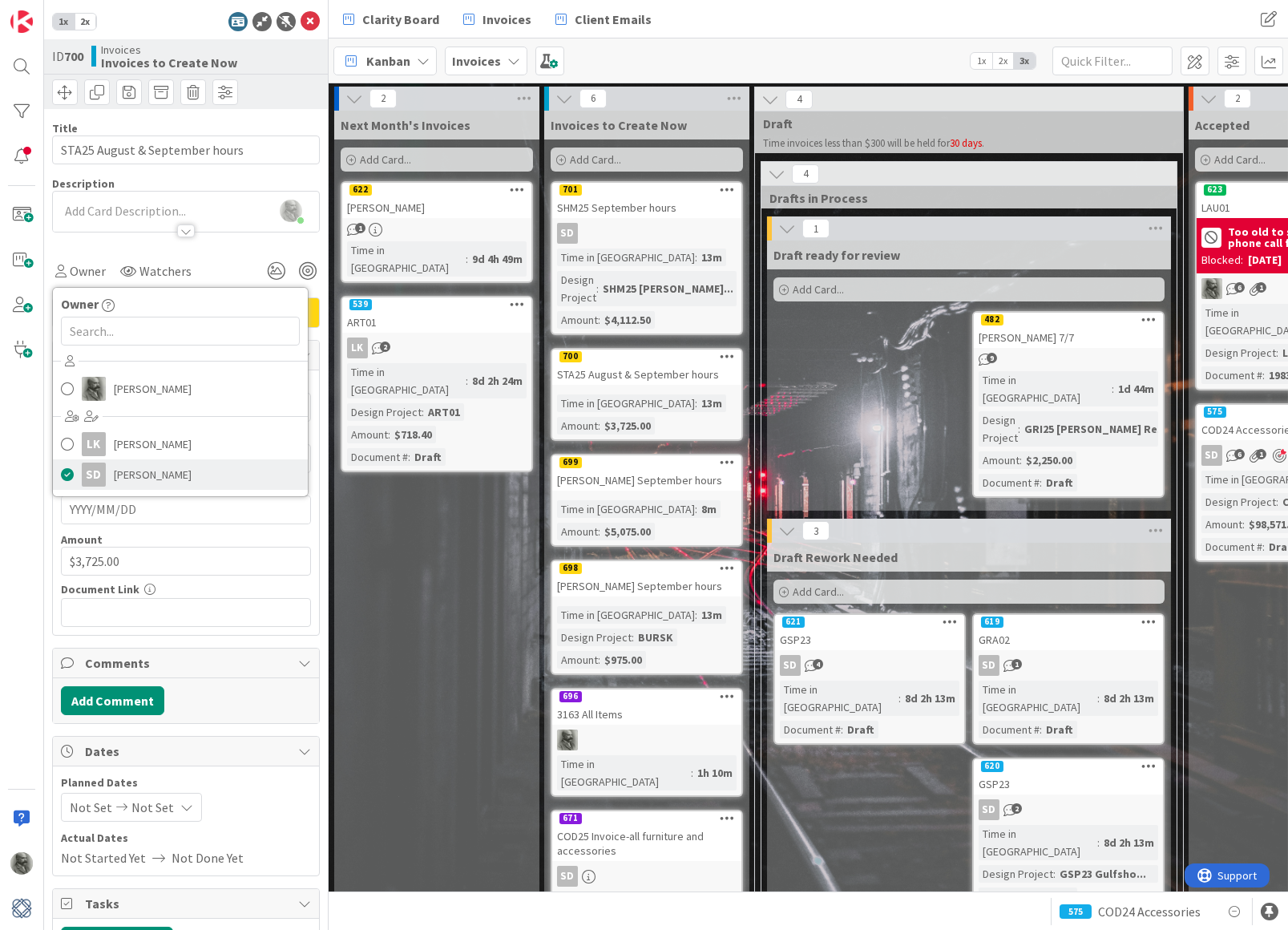
click at [147, 474] on span "[PERSON_NAME]" at bounding box center [153, 475] width 78 height 24
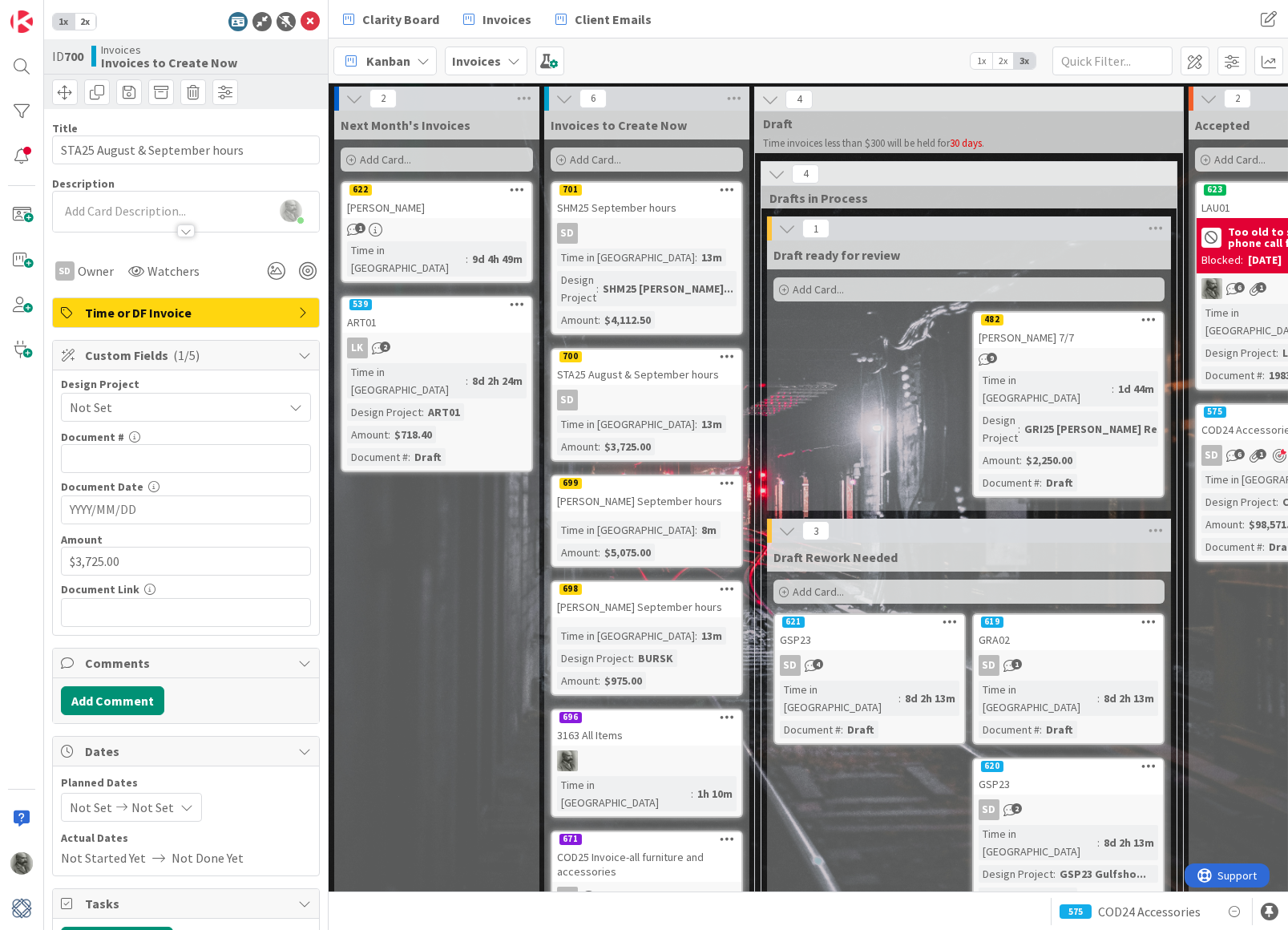
click at [673, 476] on div "699" at bounding box center [647, 483] width 189 height 14
click at [156, 396] on span "Not Set" at bounding box center [172, 407] width 205 height 22
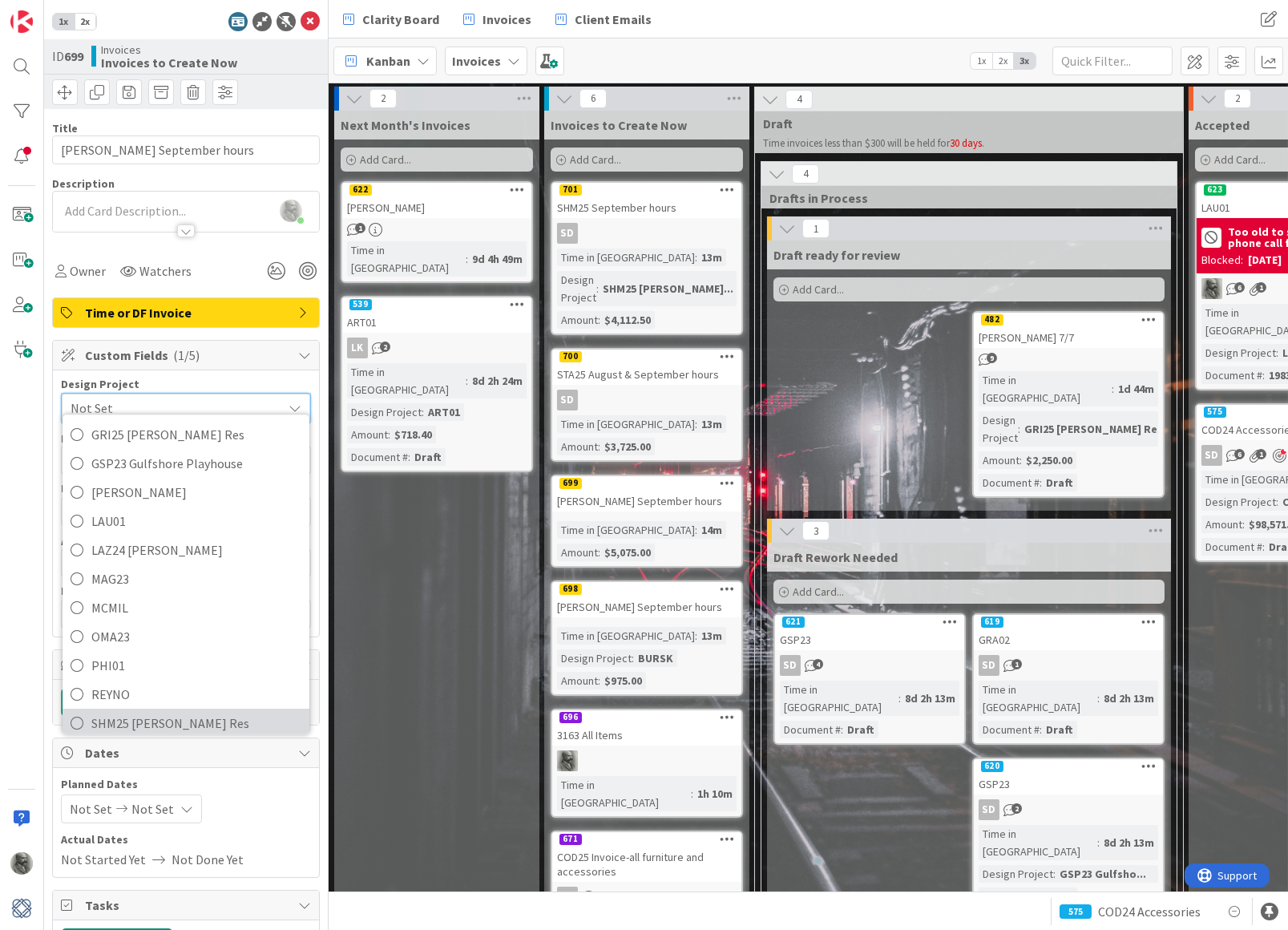
scroll to position [404, 0]
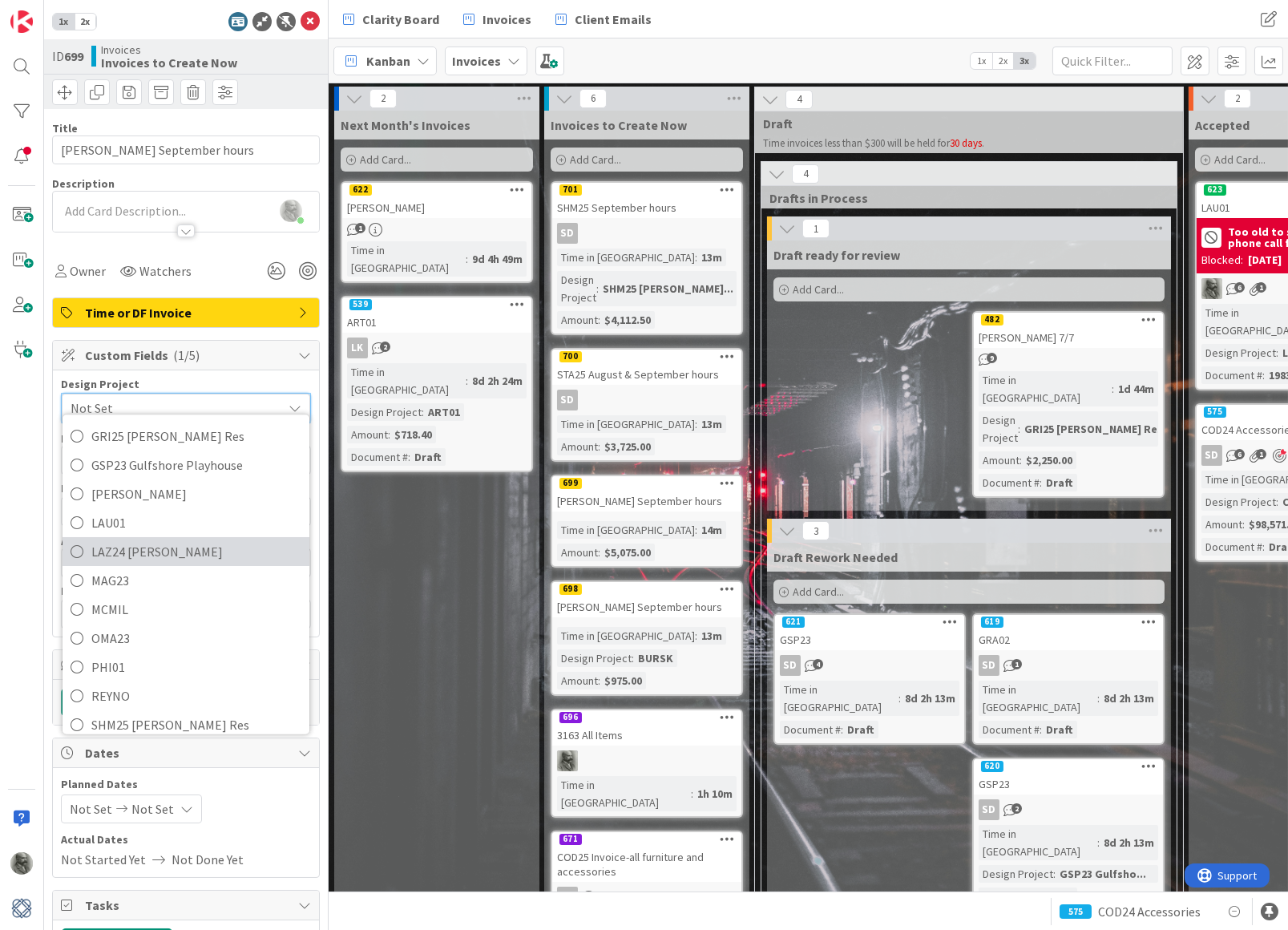
click at [175, 547] on span "LAZ24 [PERSON_NAME]" at bounding box center [197, 552] width 210 height 24
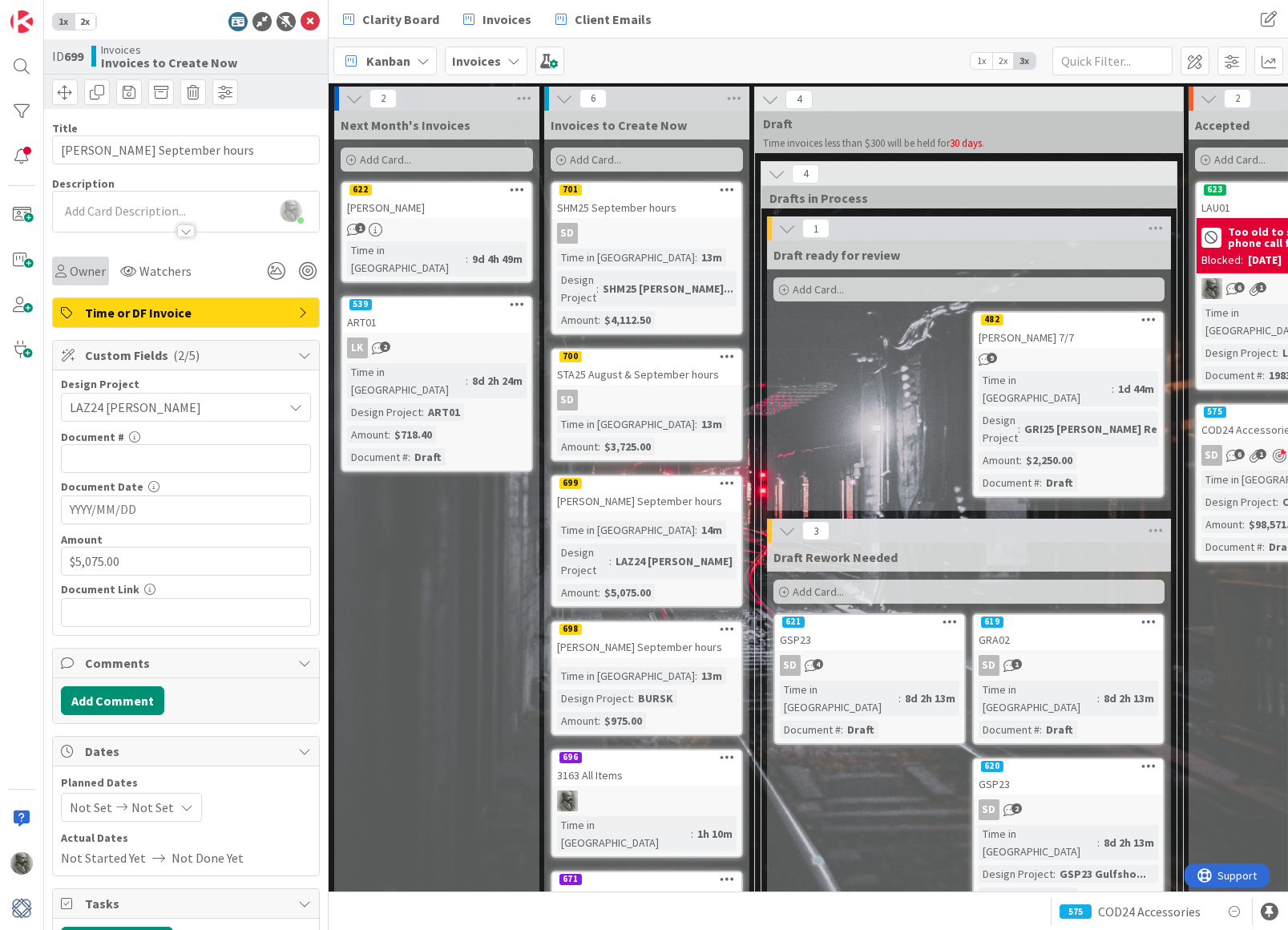
click at [88, 259] on div "Owner" at bounding box center [80, 271] width 57 height 29
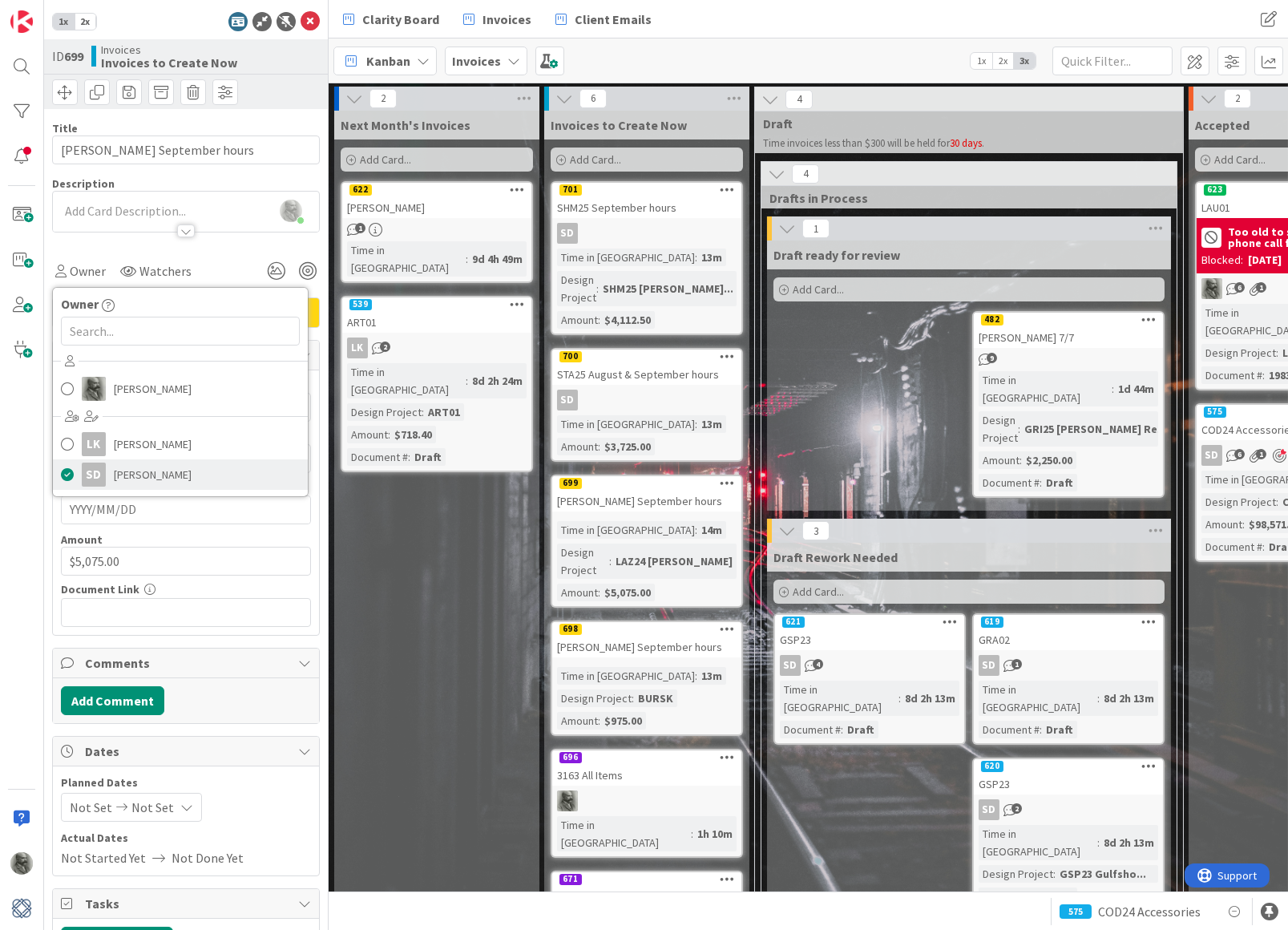
click at [136, 472] on span "[PERSON_NAME]" at bounding box center [153, 475] width 78 height 24
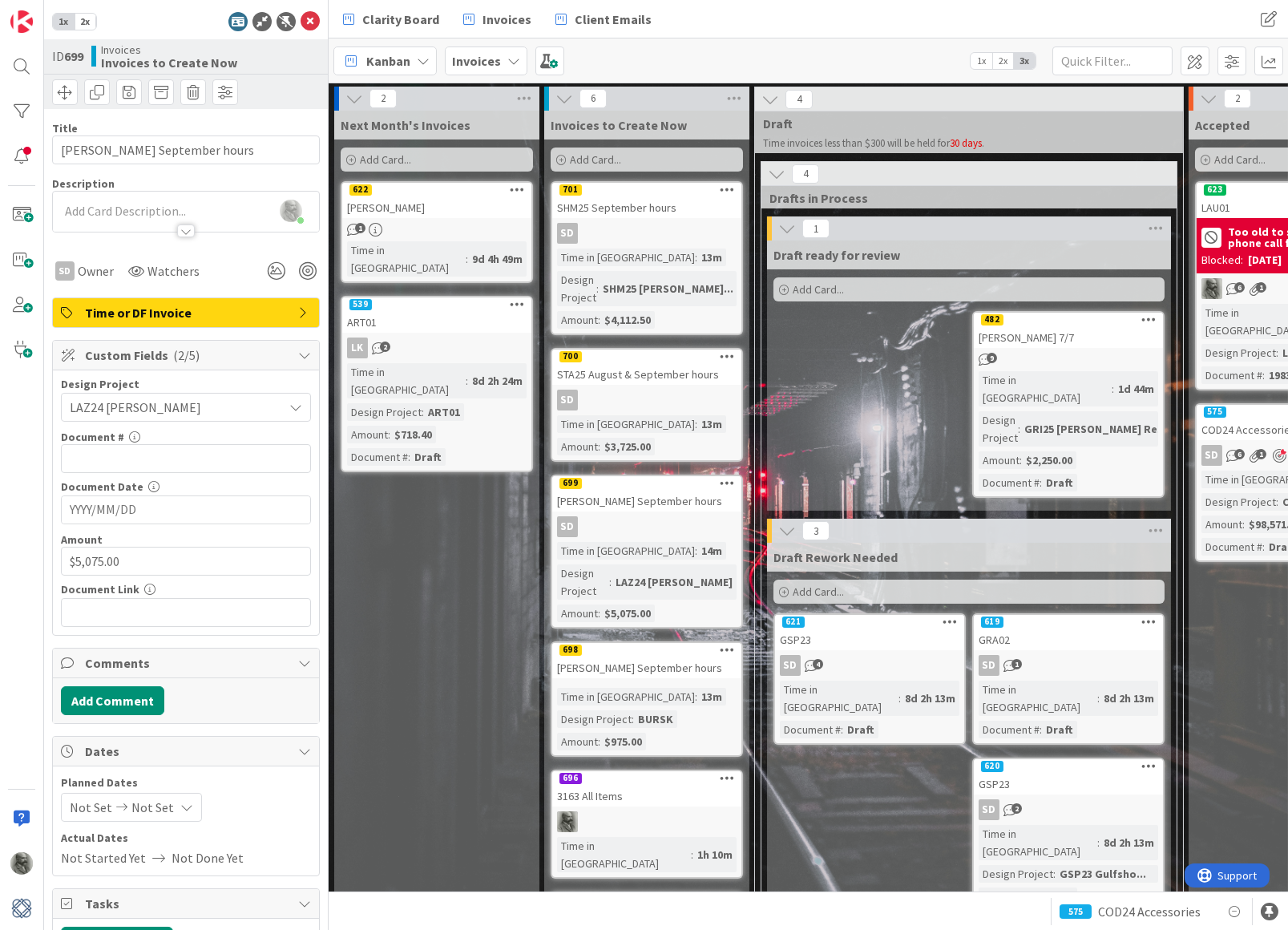
click at [643, 643] on div "698" at bounding box center [647, 650] width 189 height 14
click at [76, 272] on span "Owner" at bounding box center [87, 270] width 36 height 19
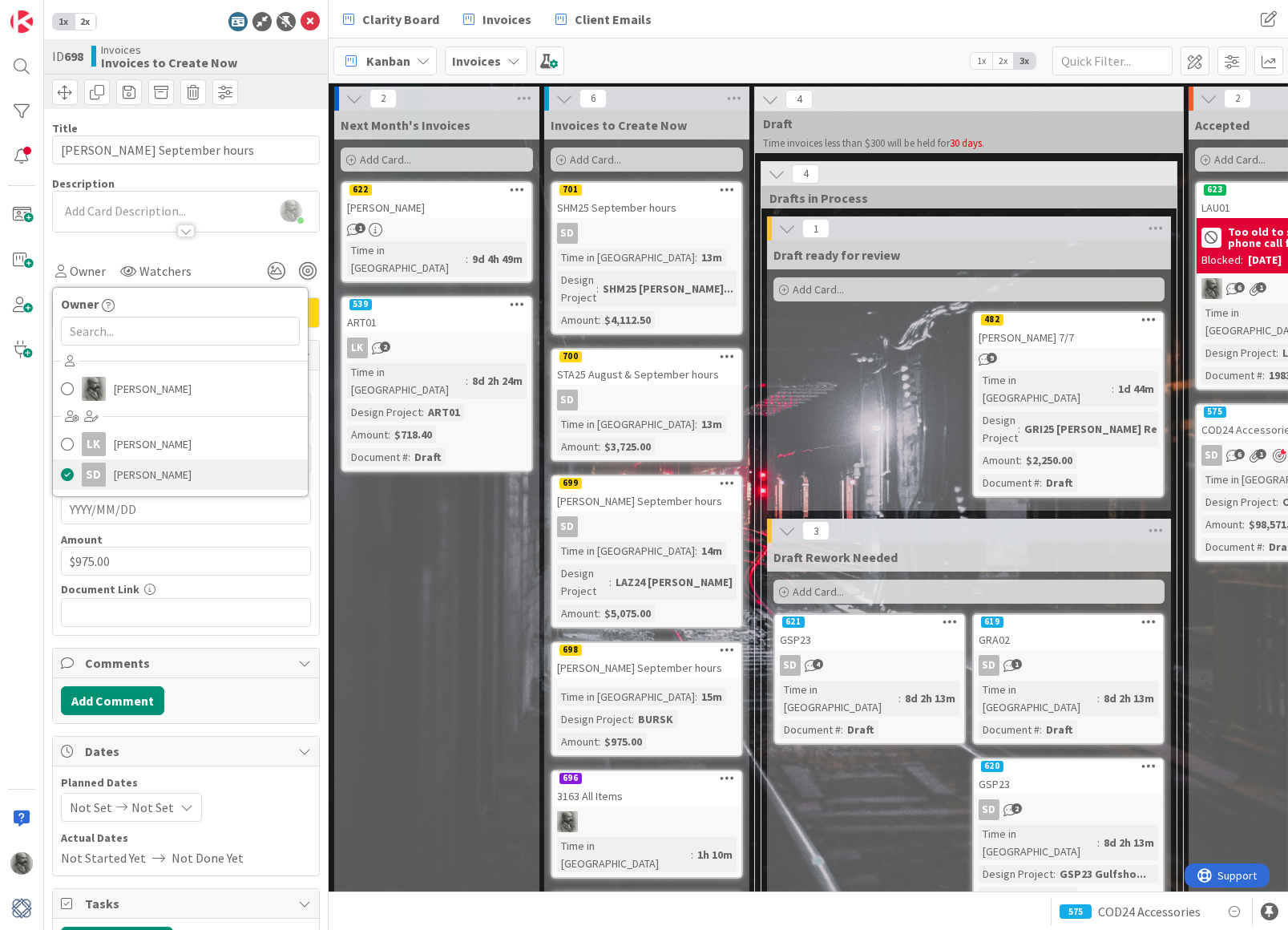
click at [147, 482] on span "[PERSON_NAME]" at bounding box center [153, 475] width 78 height 24
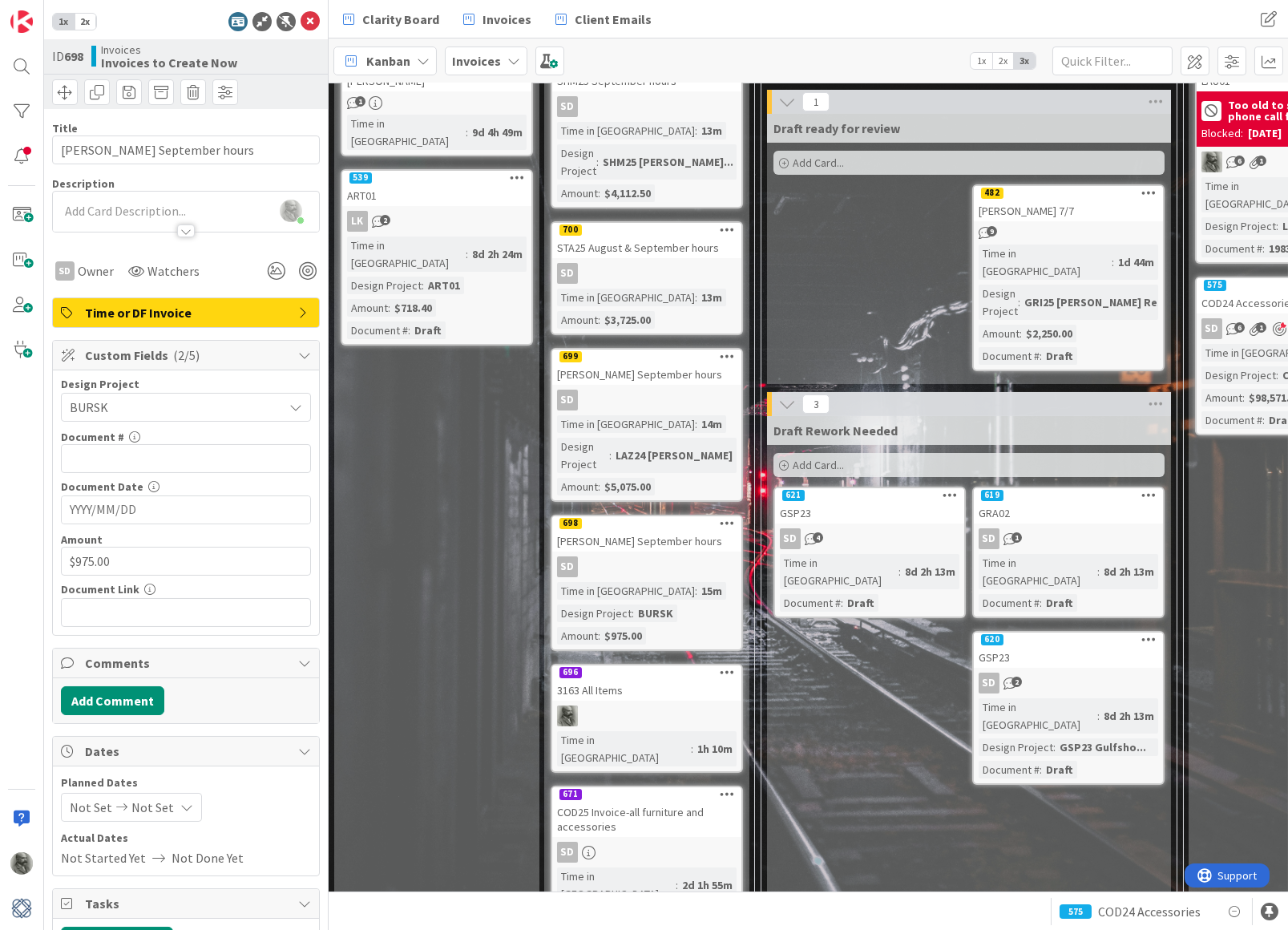
scroll to position [129, 0]
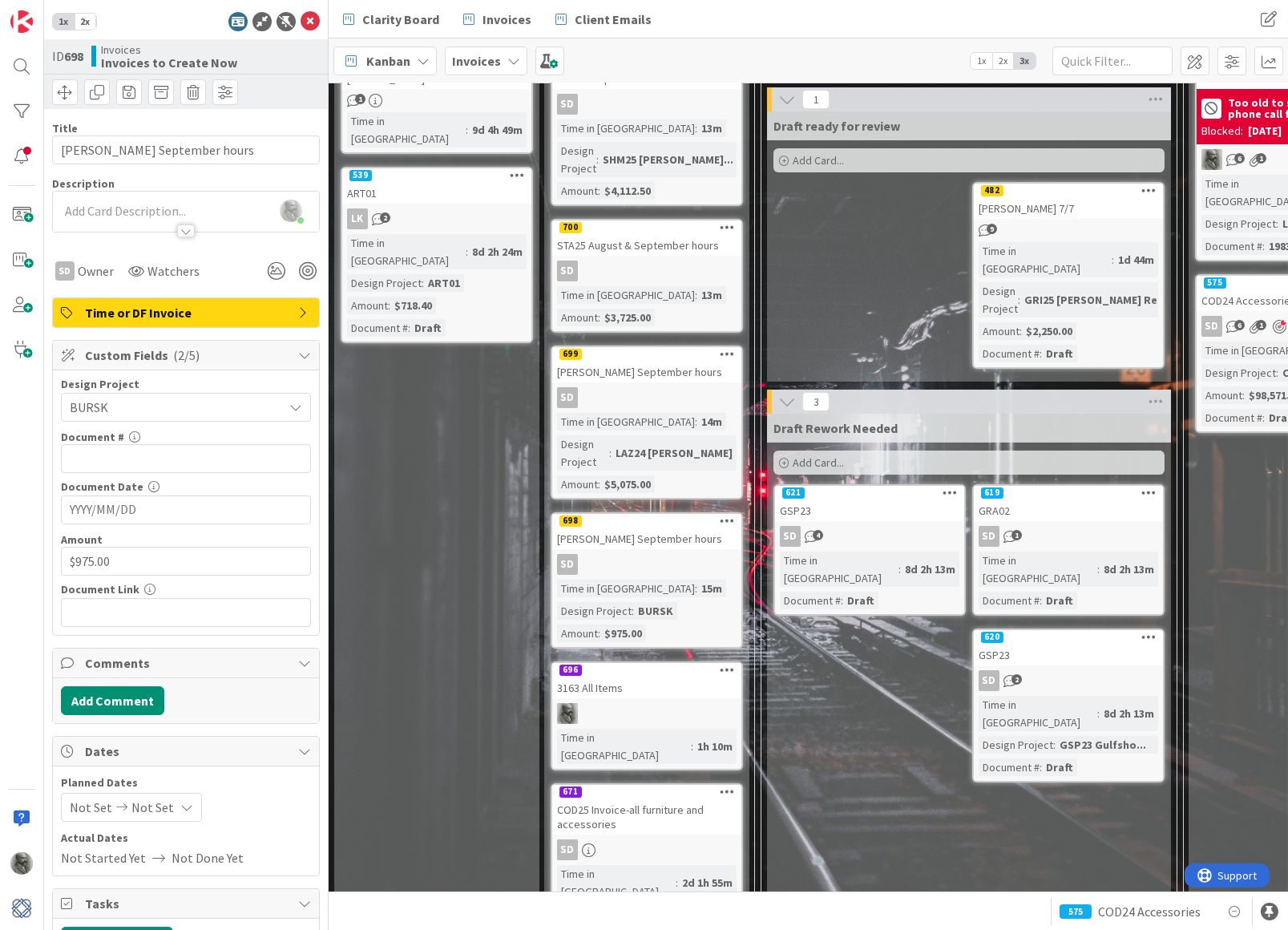
click at [643, 799] on div "COD25 Invoice-all furniture and accessories" at bounding box center [647, 817] width 189 height 36
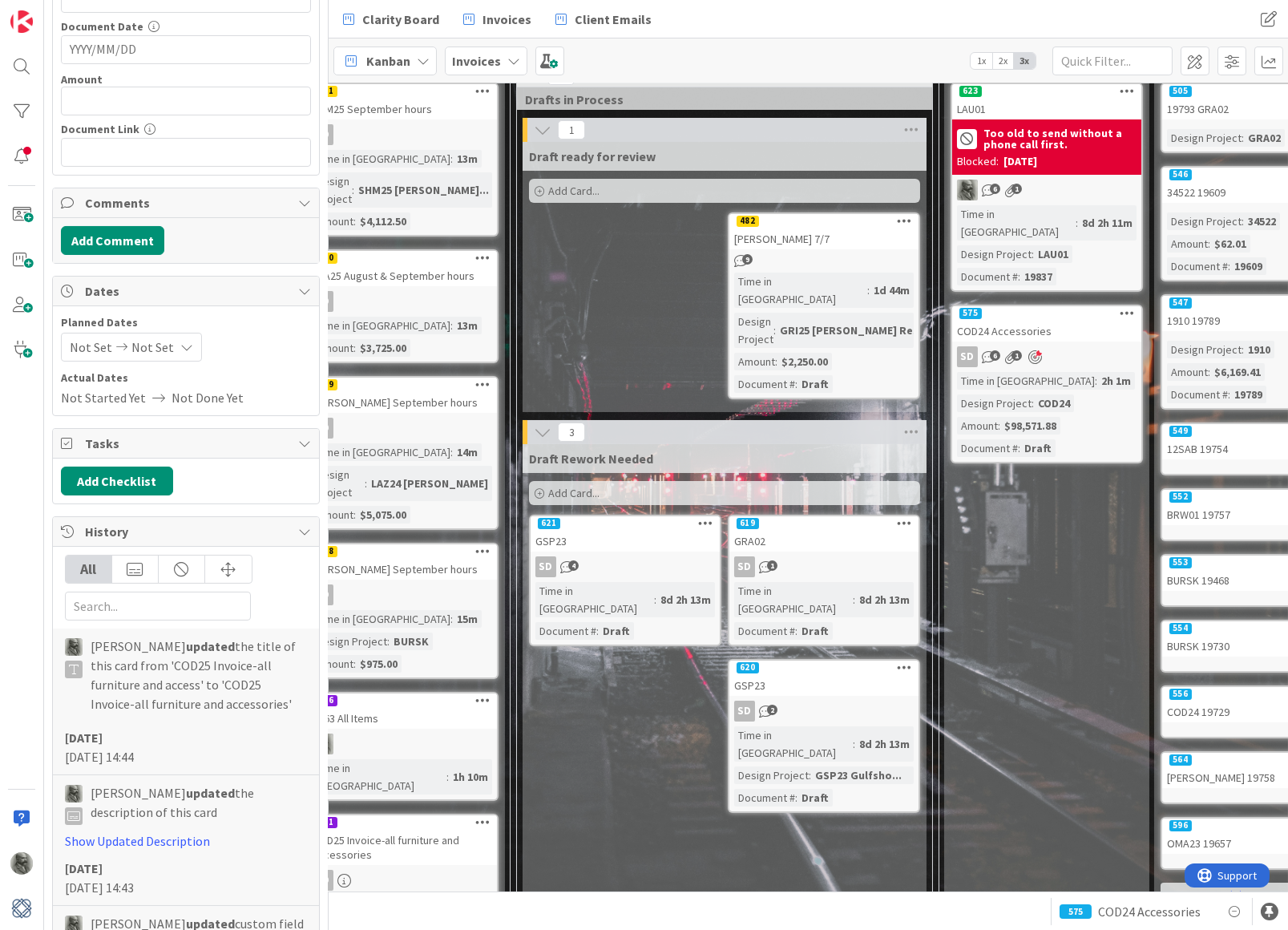
scroll to position [98, 247]
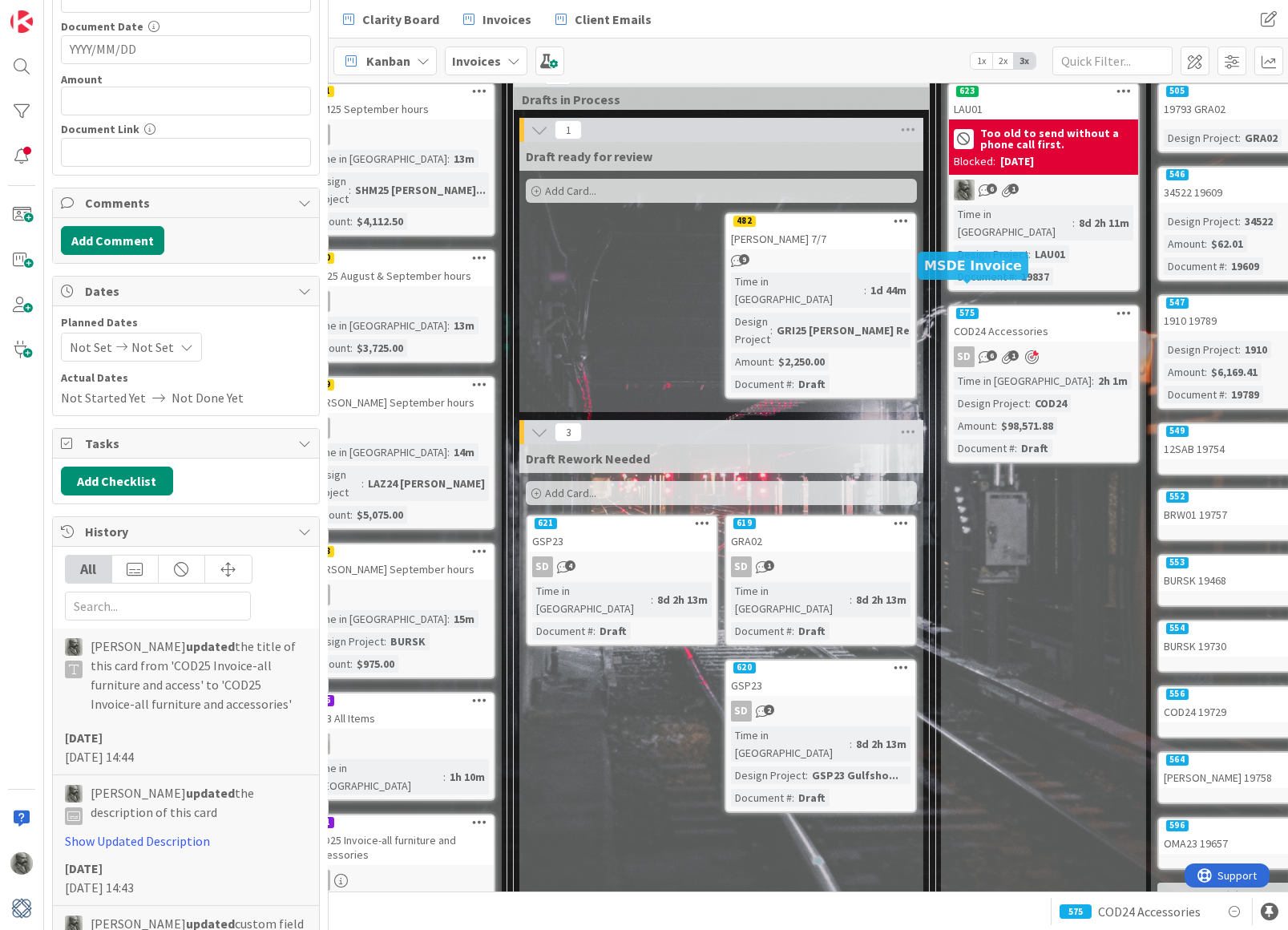
click at [976, 308] on div "575" at bounding box center [967, 313] width 22 height 11
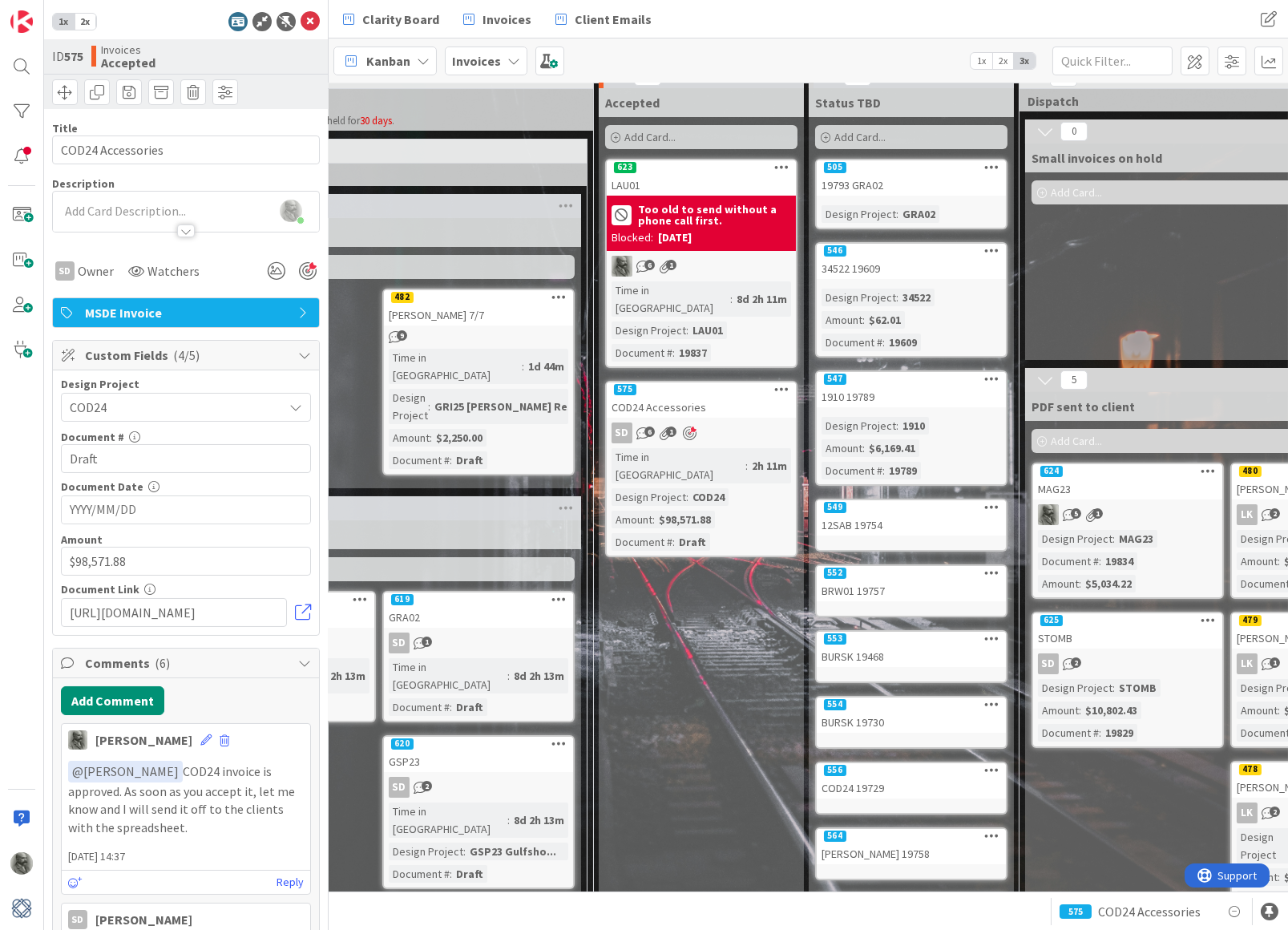
scroll to position [22, 635]
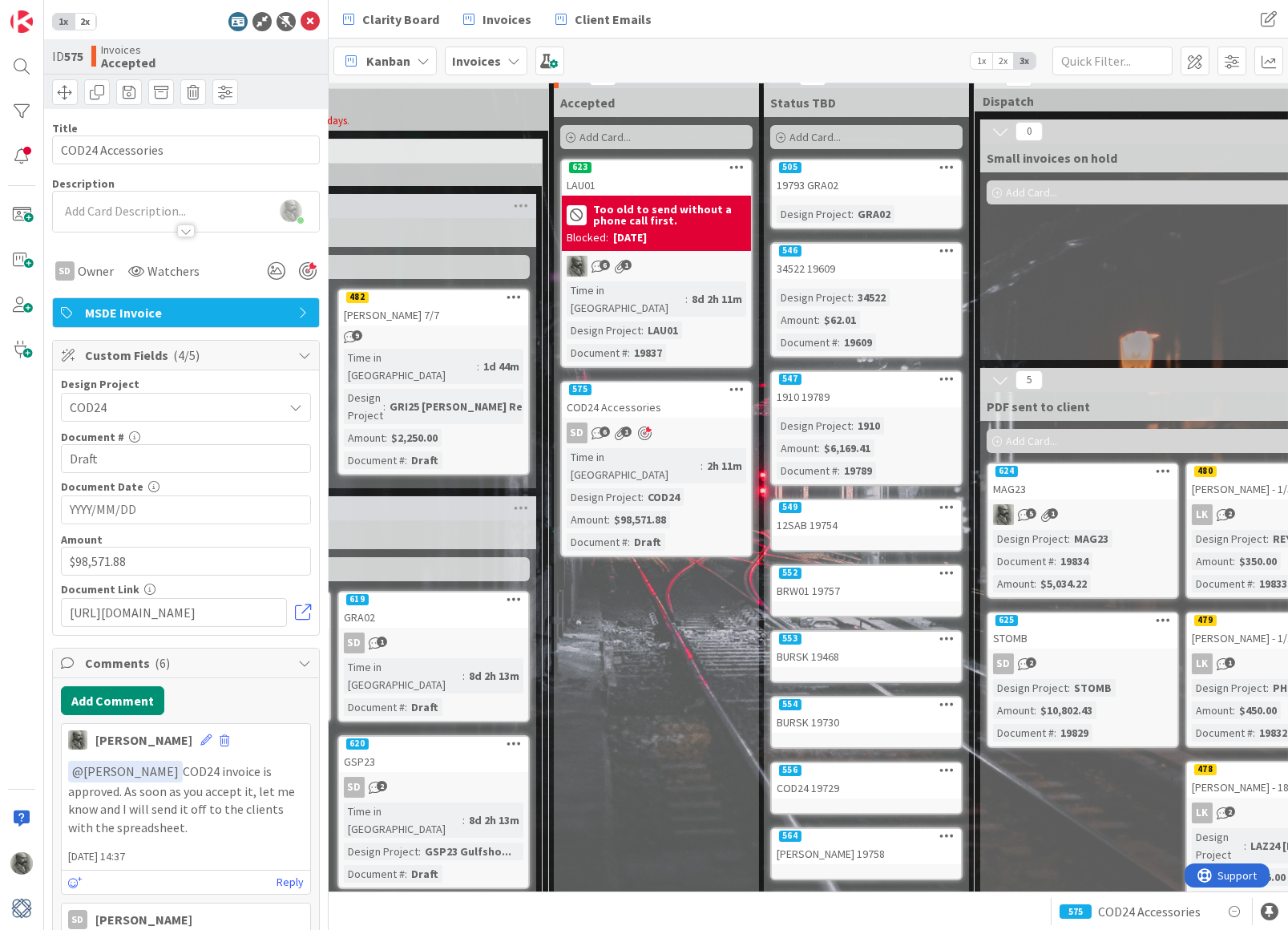
click at [670, 175] on div "LAU01" at bounding box center [656, 185] width 189 height 21
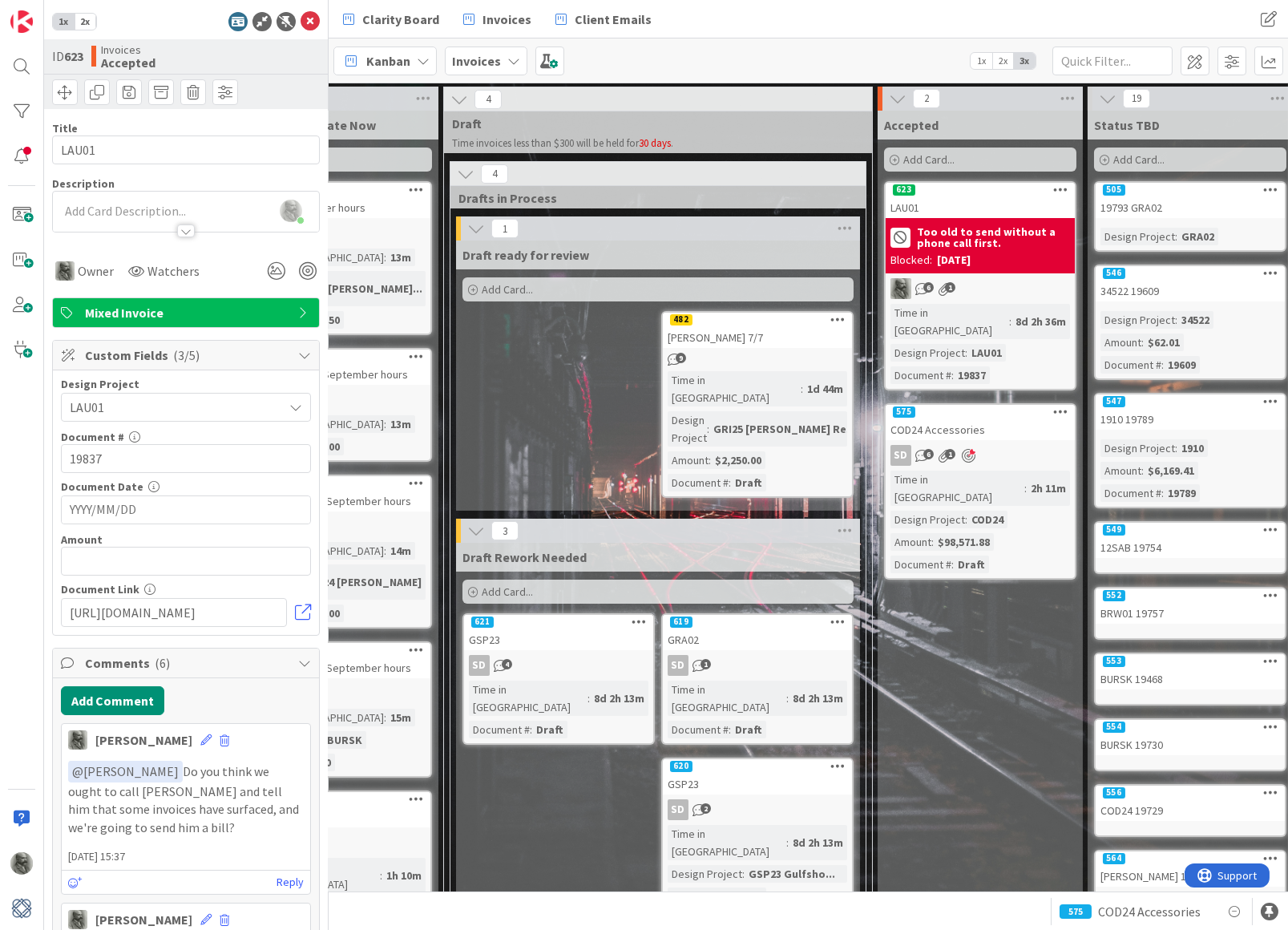
scroll to position [0, 232]
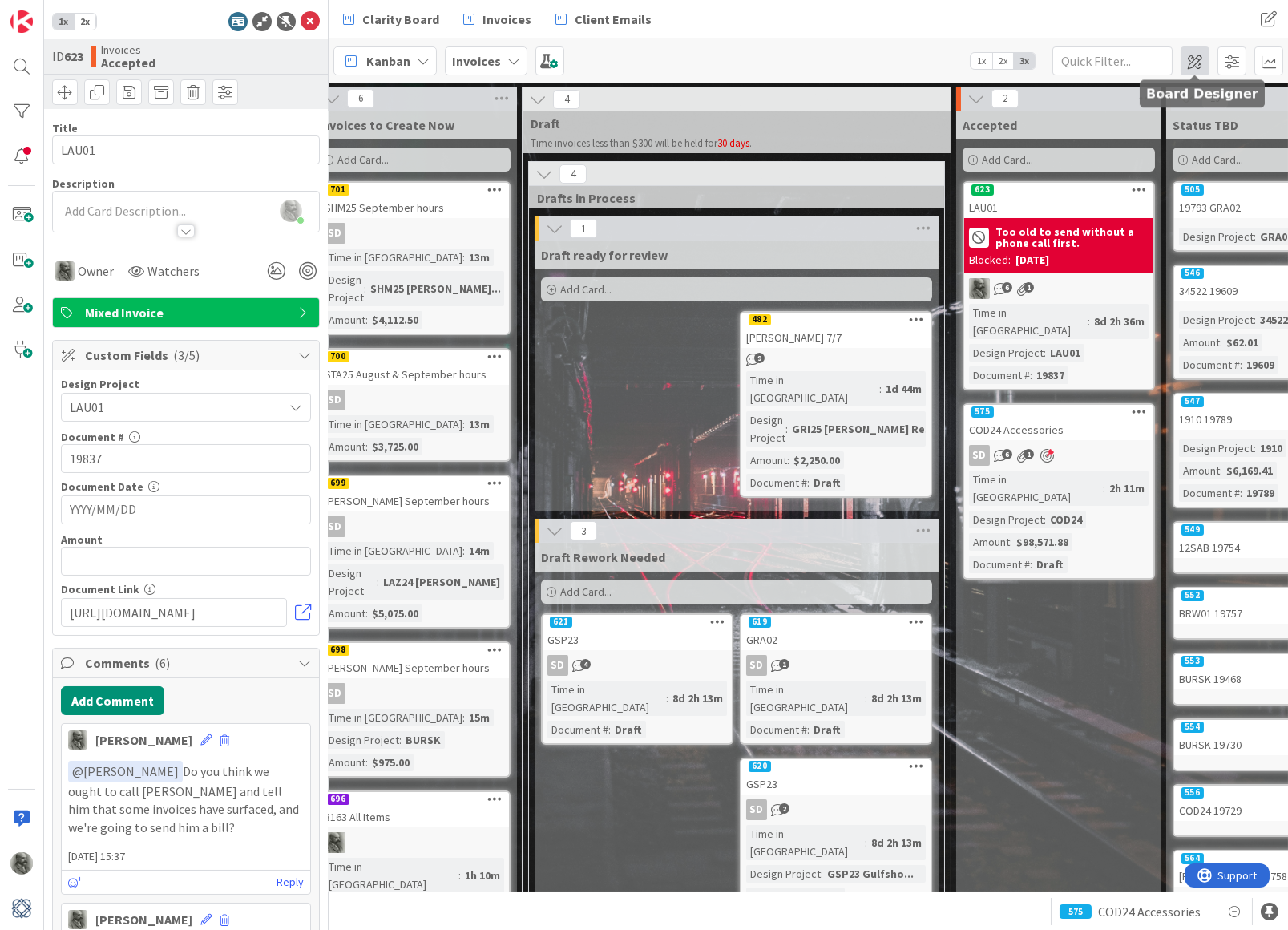
click at [1192, 57] on span at bounding box center [1195, 61] width 29 height 29
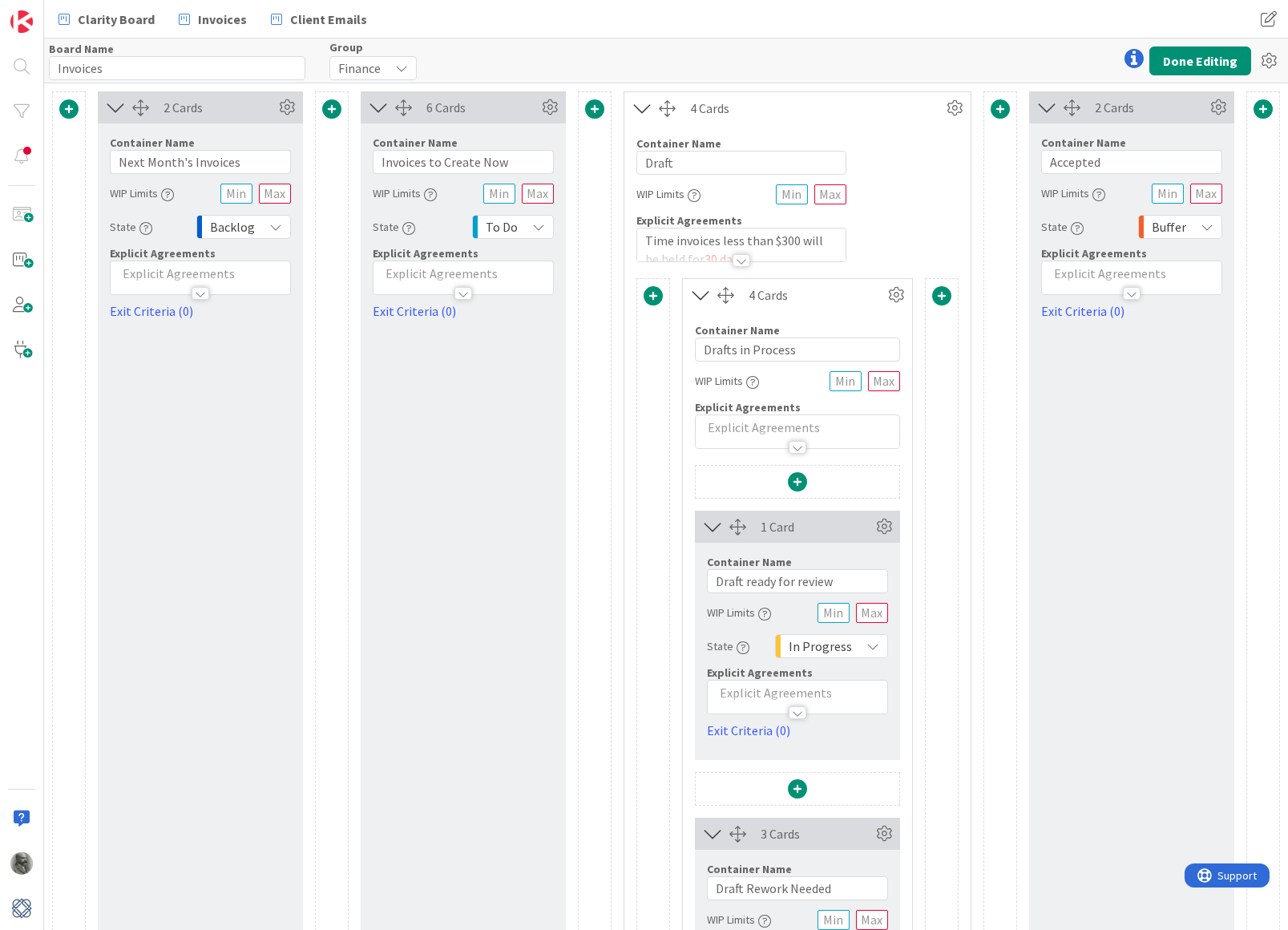
click at [693, 240] on p "Time invoices less than $300 will be held for 30 days ." at bounding box center [741, 249] width 192 height 36
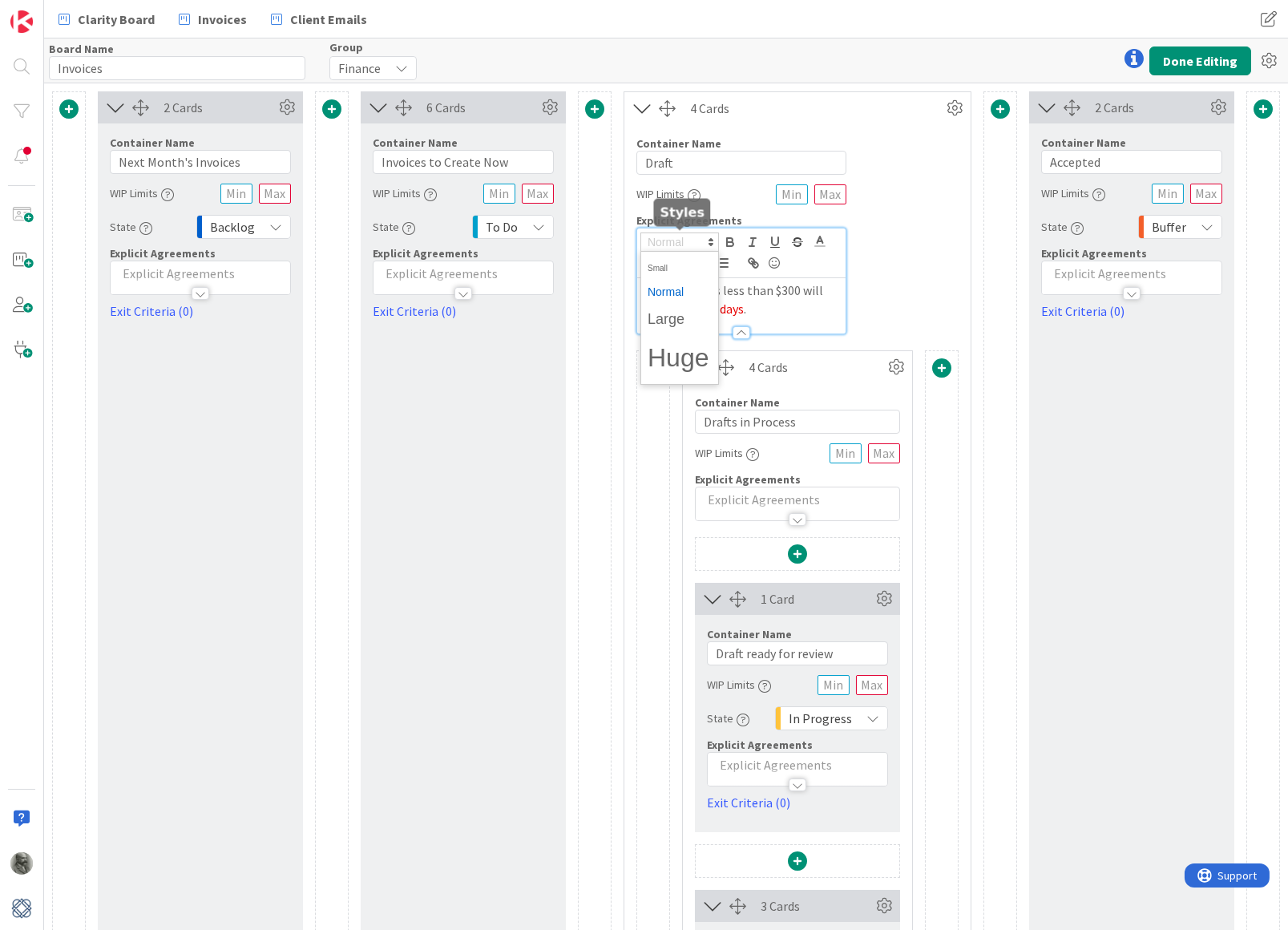
click at [693, 240] on span at bounding box center [680, 242] width 79 height 19
click at [787, 290] on p "Time invoices less than $300 will be held for 30 days ." at bounding box center [741, 299] width 192 height 36
click at [698, 292] on p "Time invoices less than $300 will be held for 30 days ." at bounding box center [741, 299] width 192 height 36
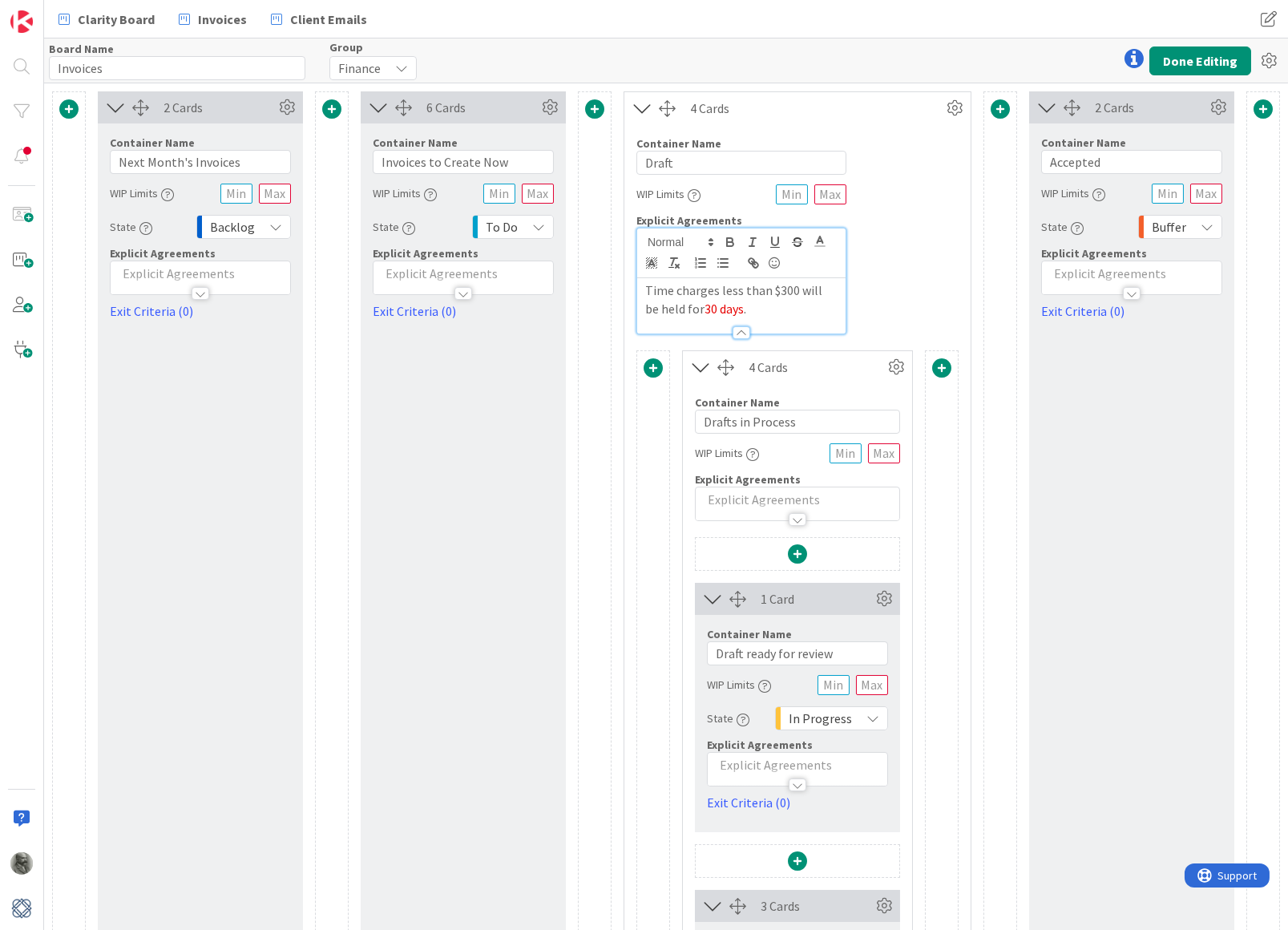
click at [758, 304] on p "Time charges less than $300 will be held for 30 days ." at bounding box center [741, 299] width 192 height 36
click at [819, 237] on polyline at bounding box center [820, 240] width 6 height 7
click at [823, 259] on span at bounding box center [821, 262] width 13 height 13
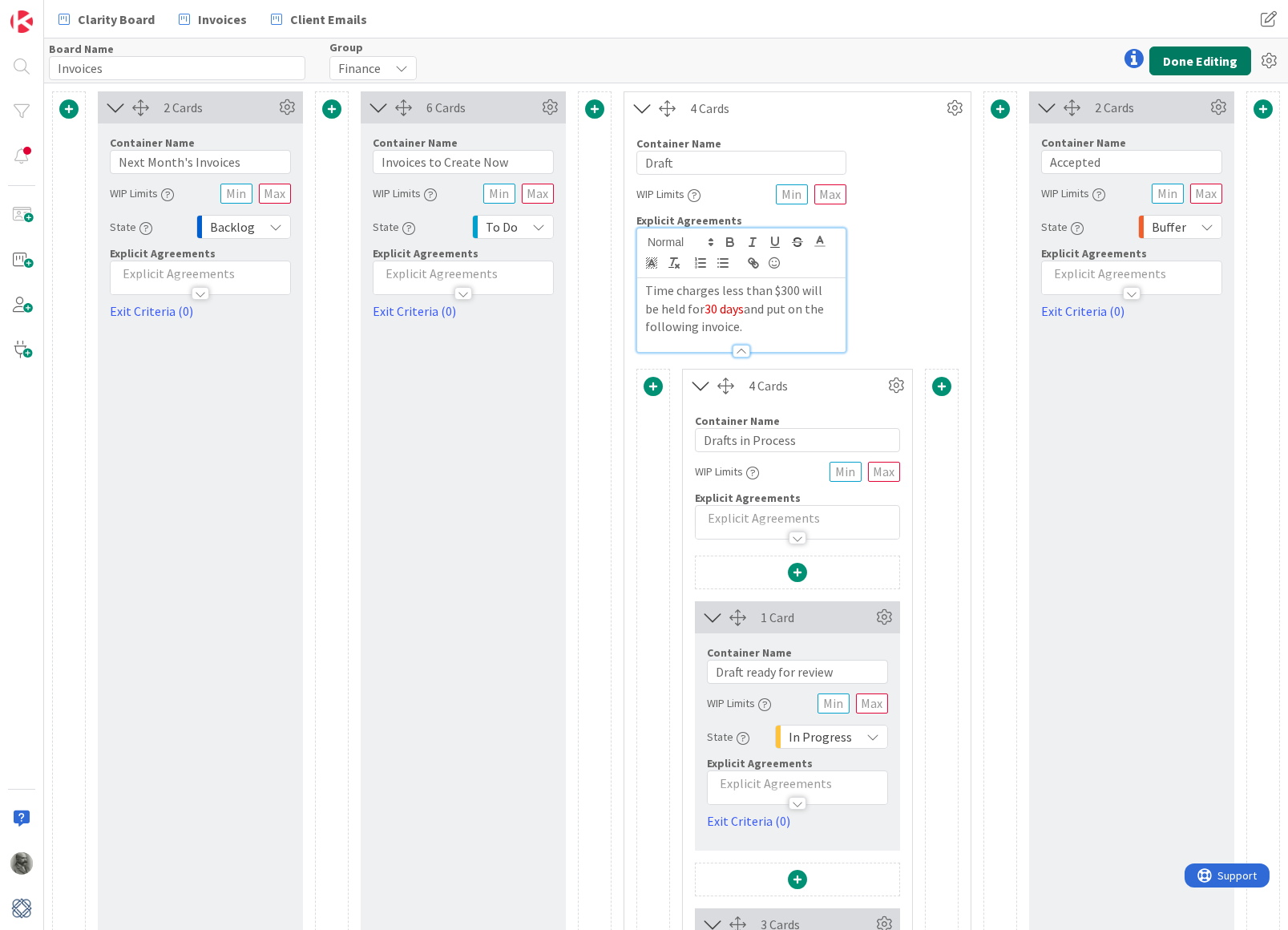
click at [1208, 52] on button "Done Editing" at bounding box center [1200, 61] width 102 height 29
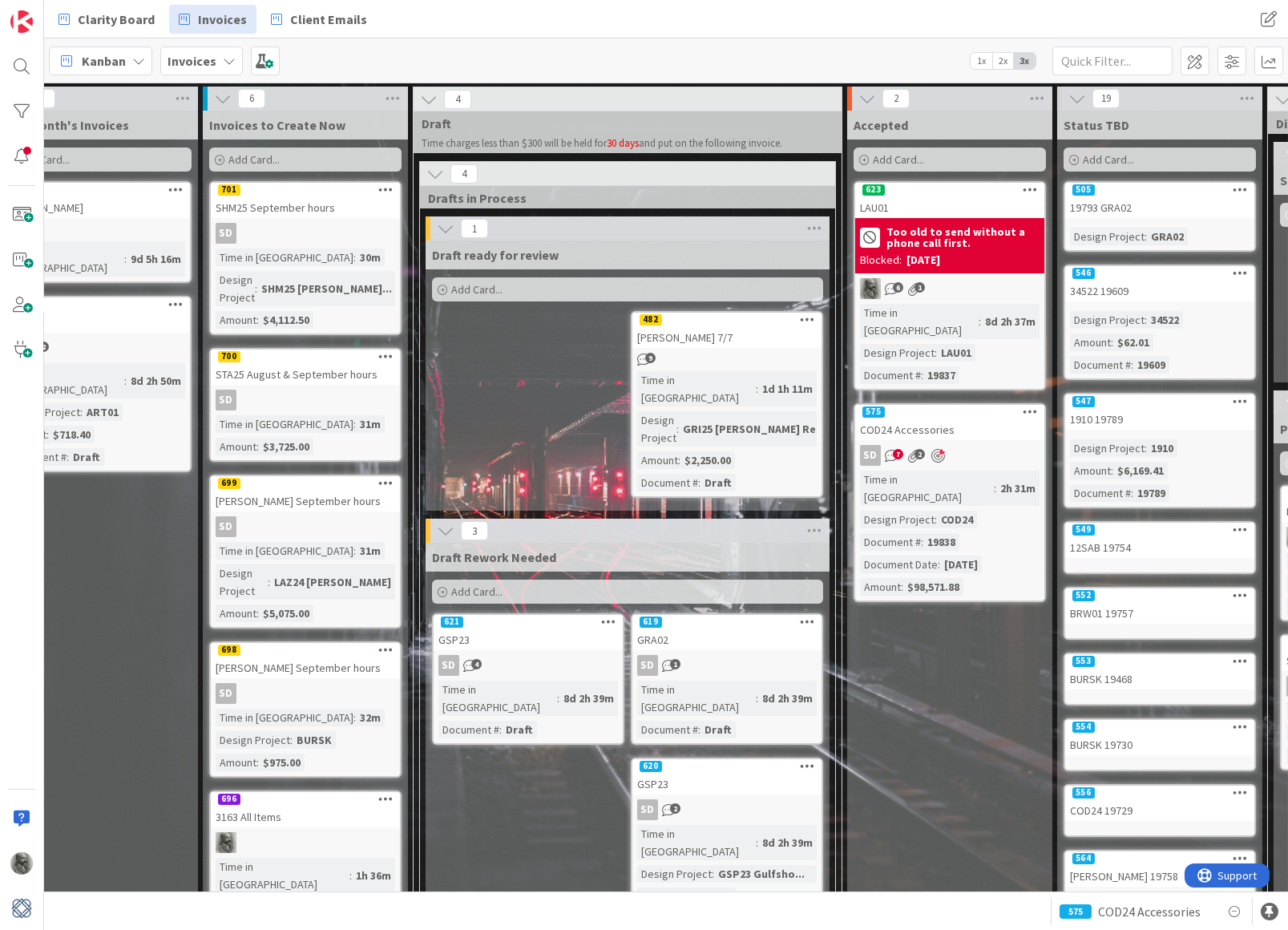
scroll to position [0, 60]
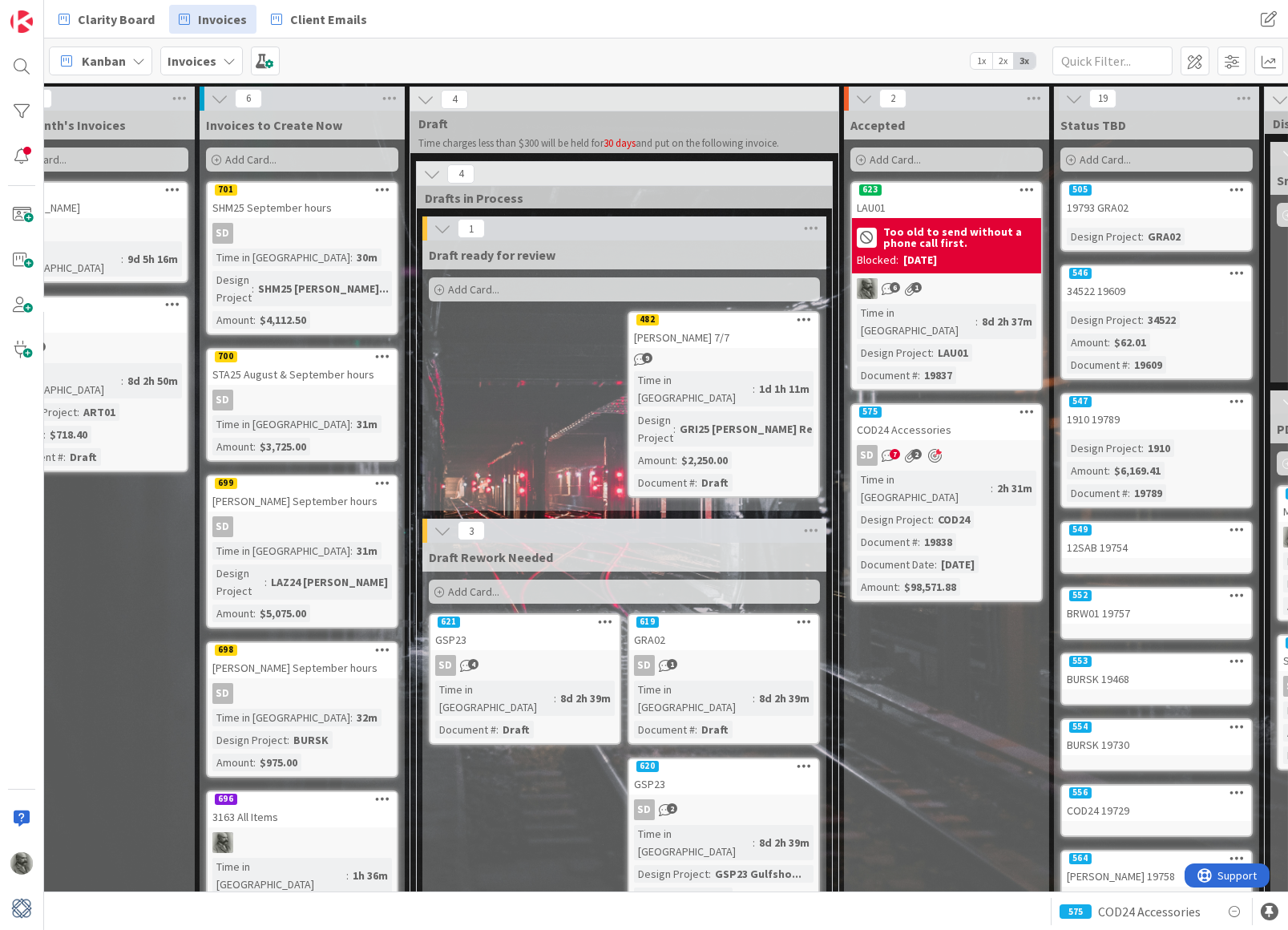
click at [897, 420] on div "COD24 Accessories" at bounding box center [946, 430] width 189 height 21
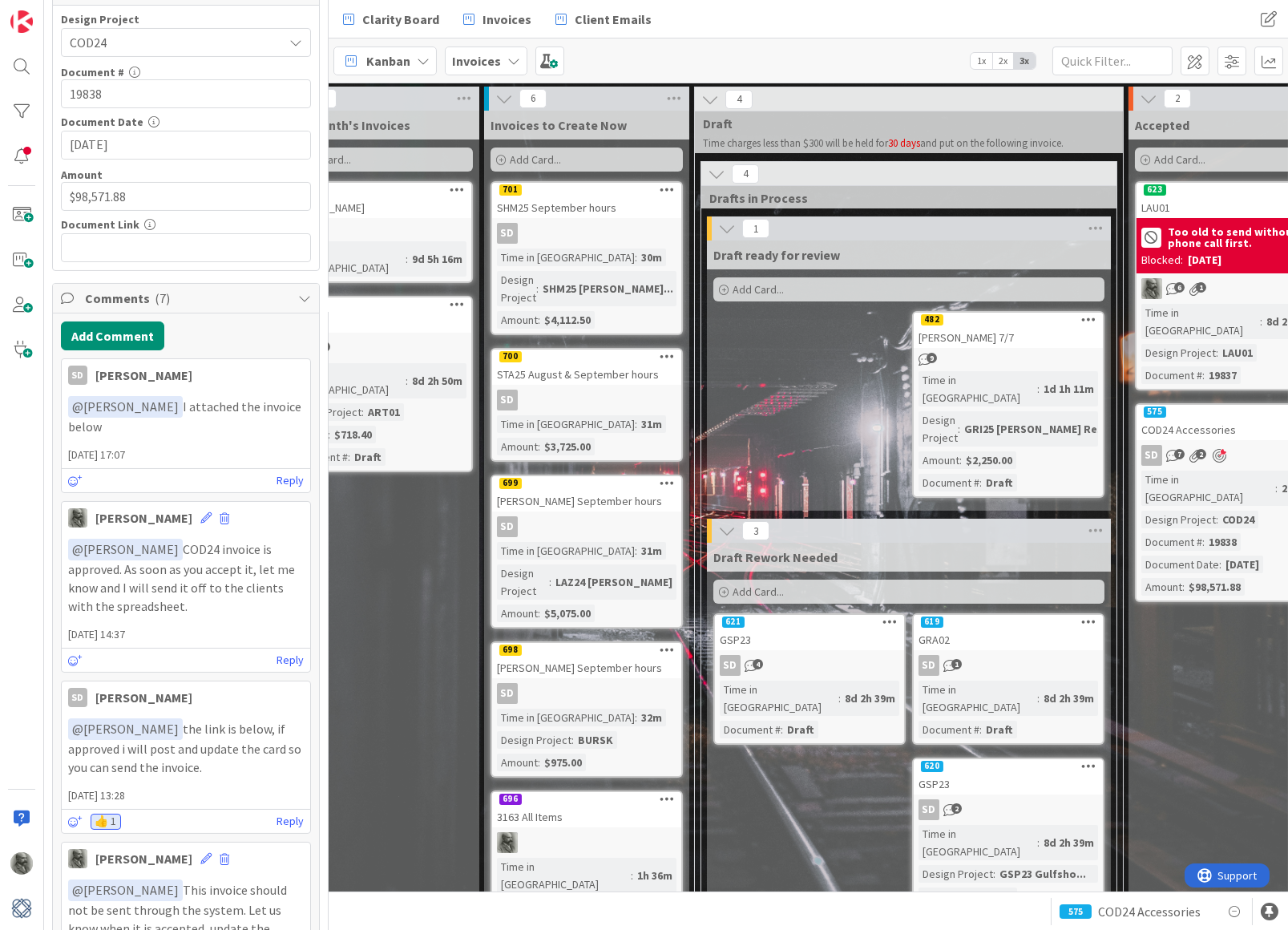
scroll to position [298, 0]
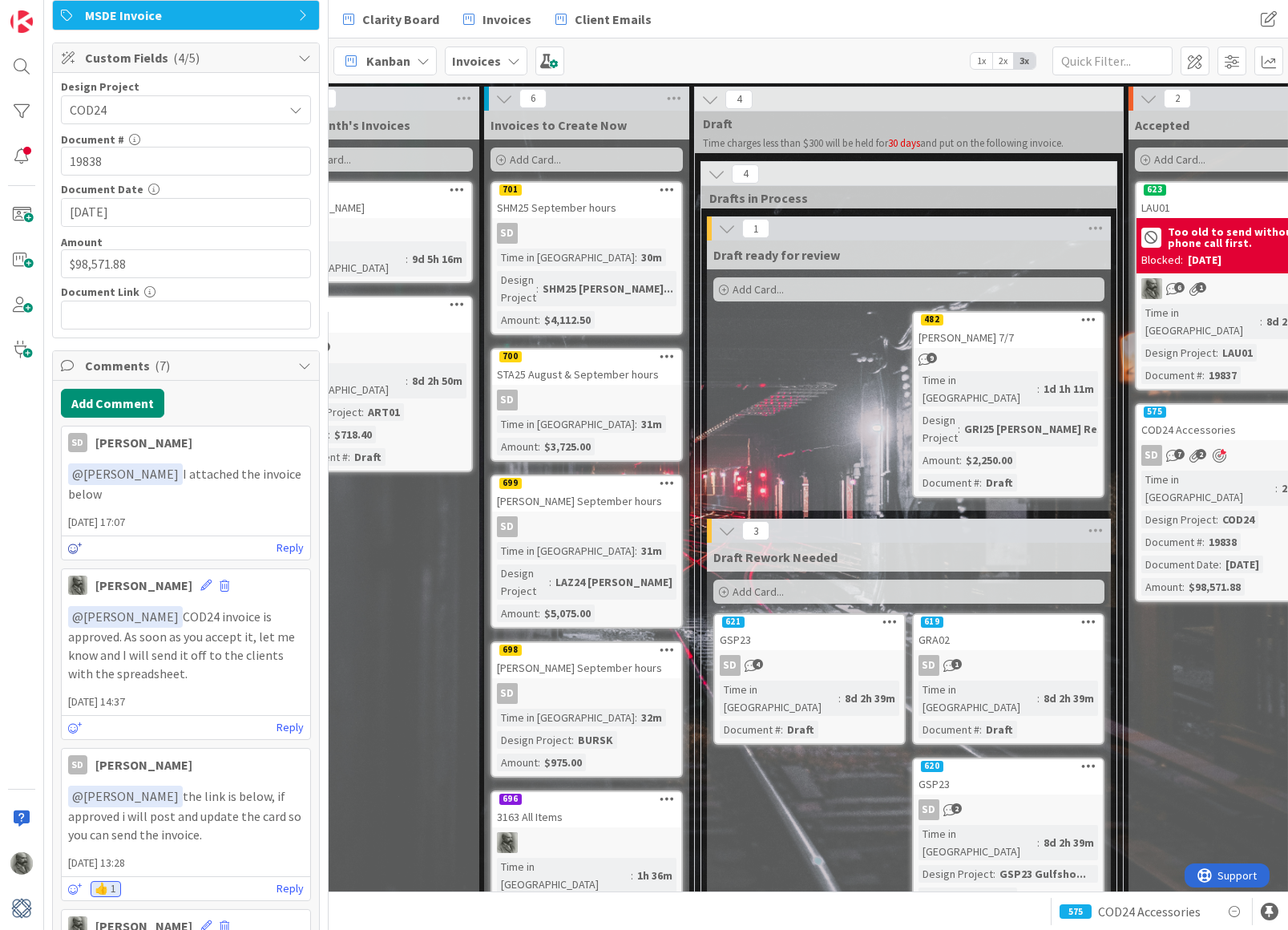
click at [74, 543] on icon at bounding box center [75, 548] width 14 height 11
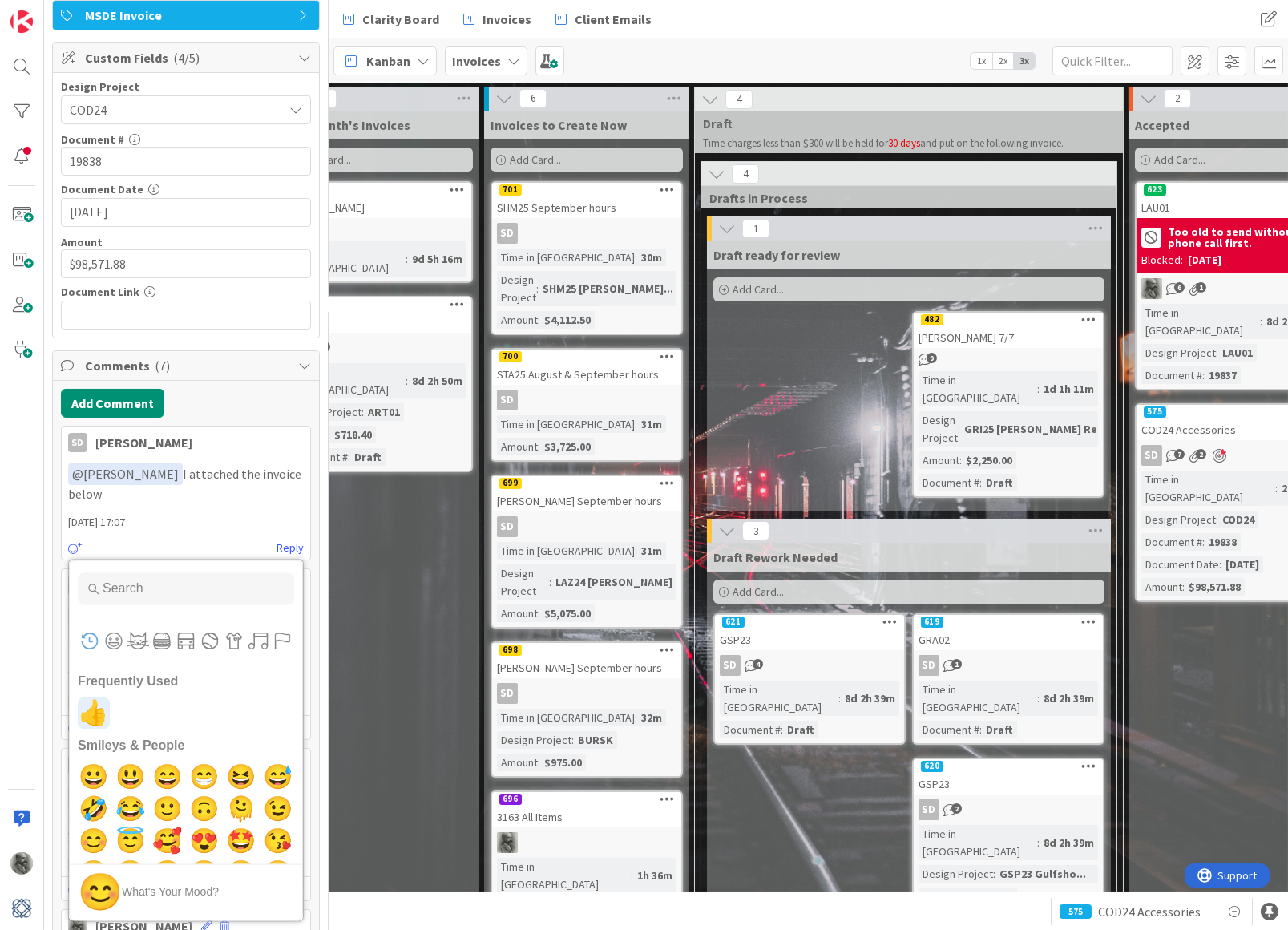
click at [94, 698] on span "👍" at bounding box center [94, 714] width 37 height 32
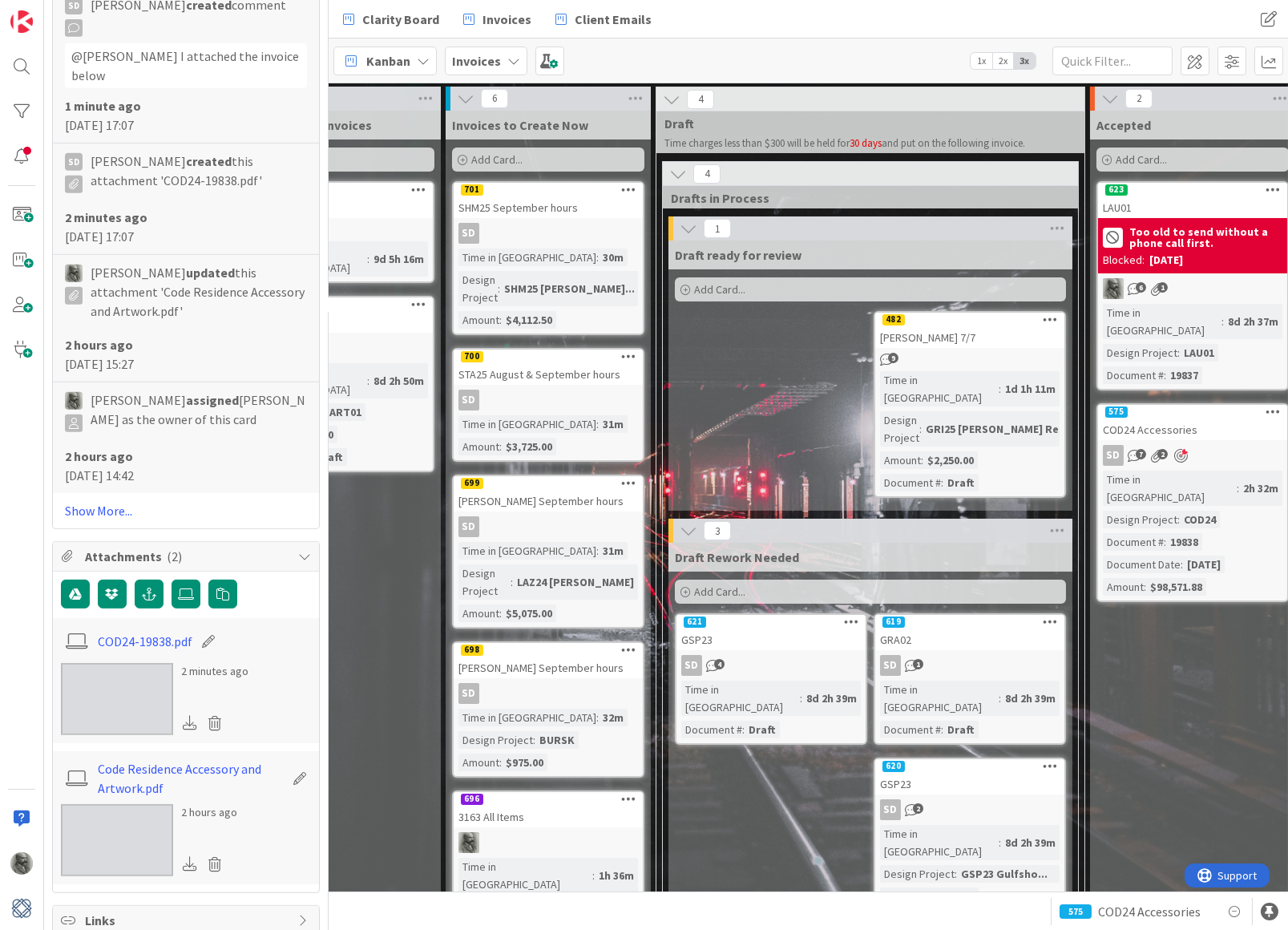
scroll to position [0, 100]
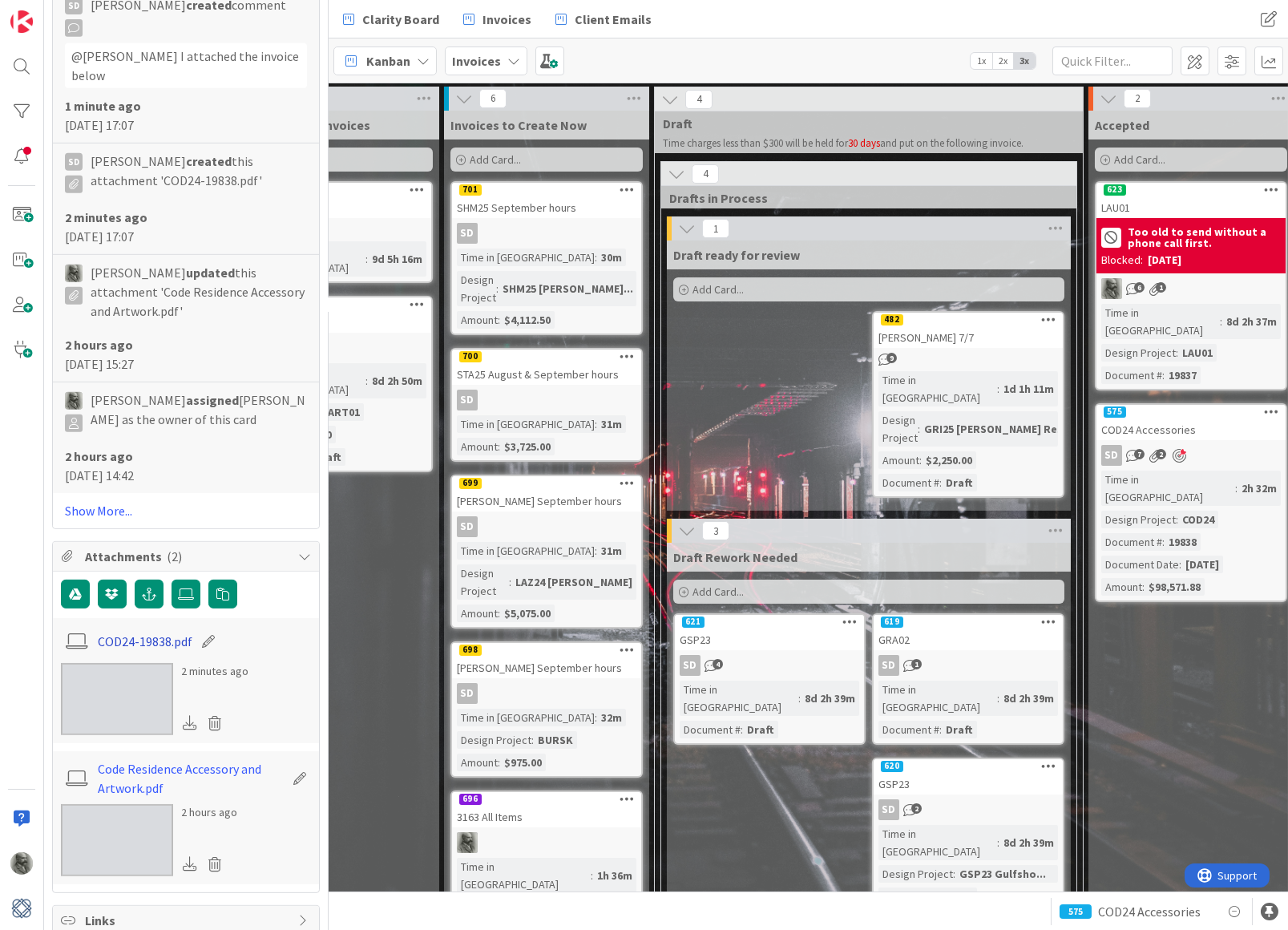
click at [158, 632] on link "COD24-19838.pdf" at bounding box center [145, 641] width 95 height 19
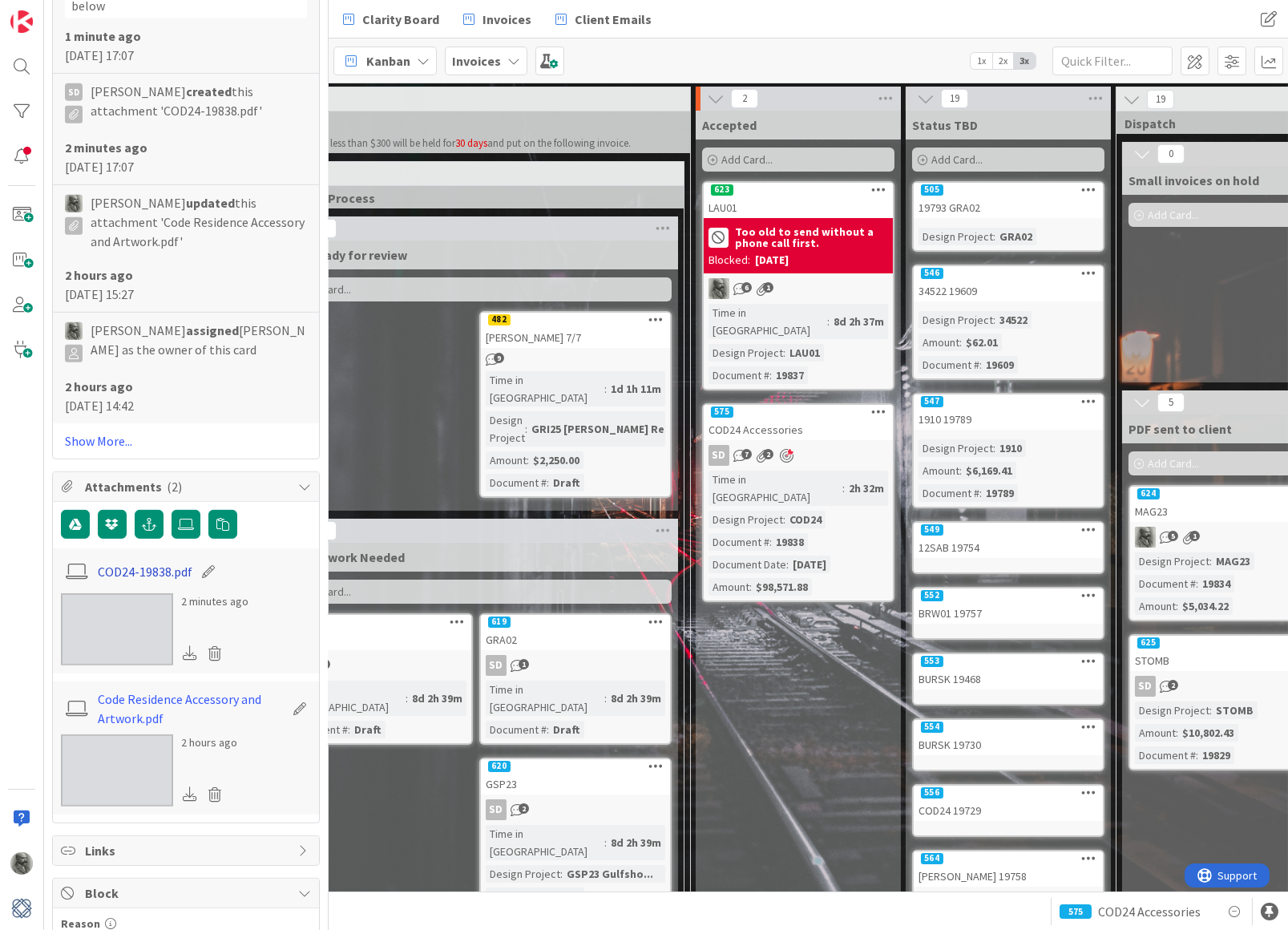
scroll to position [2790, 0]
click at [205, 688] on link "Code Residence Accessory and Artwork.pdf" at bounding box center [190, 706] width 186 height 38
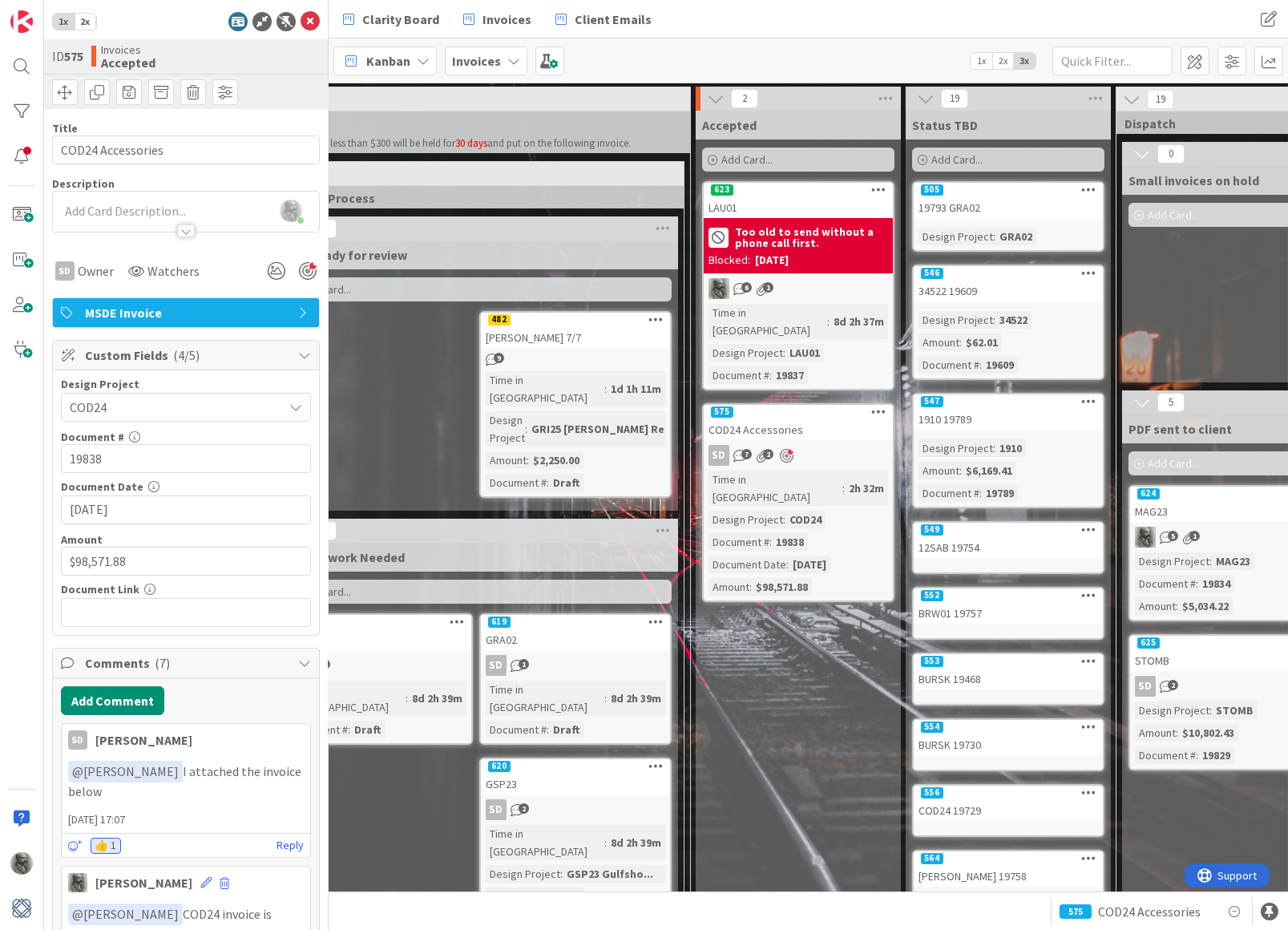
scroll to position [0, 0]
click at [108, 611] on input "text" at bounding box center [186, 613] width 250 height 29
paste input "[URL][DOMAIN_NAME]"
click at [105, 696] on button "Add Comment" at bounding box center [113, 701] width 103 height 29
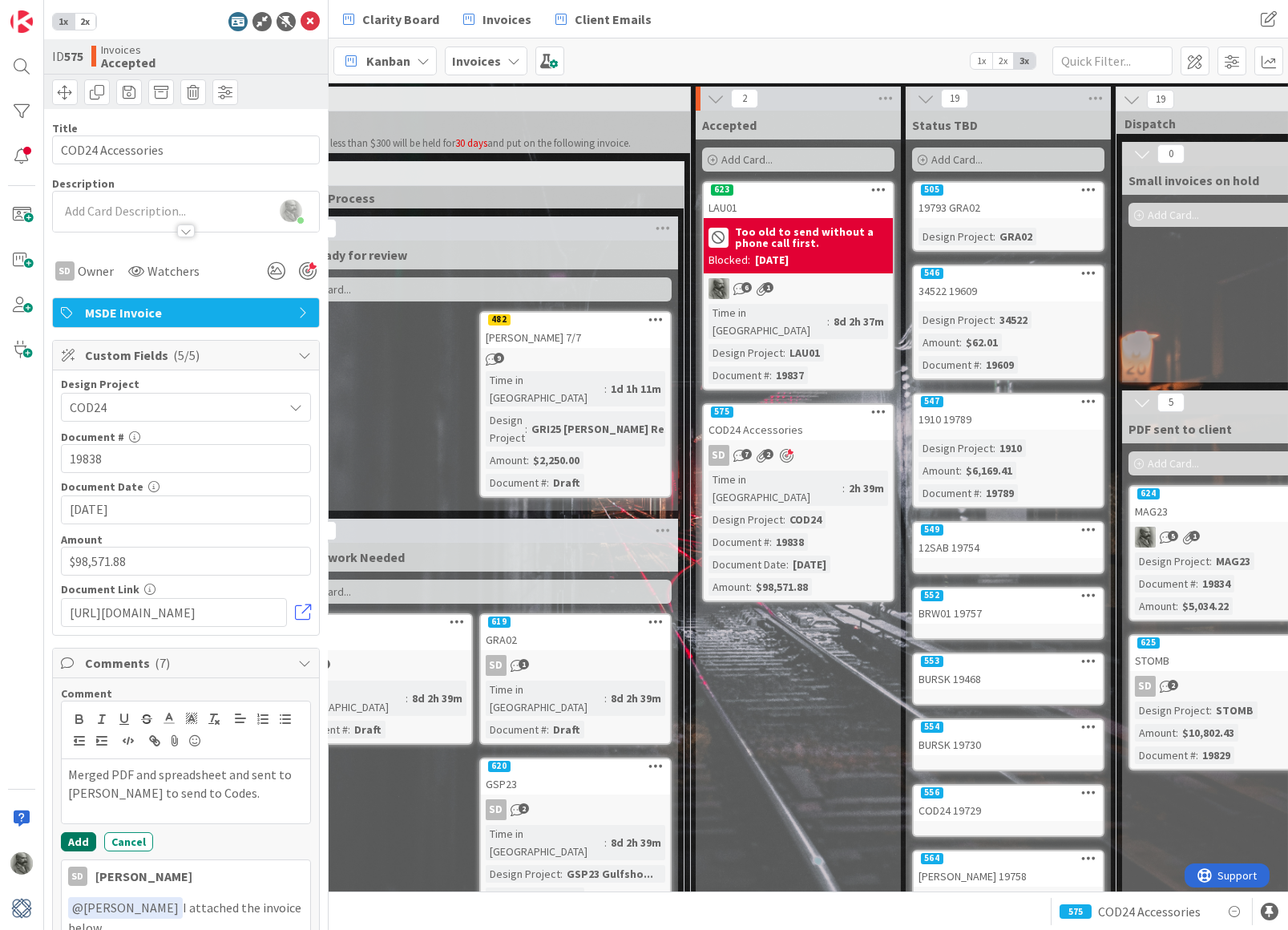
click at [76, 836] on button "Add" at bounding box center [79, 842] width 36 height 19
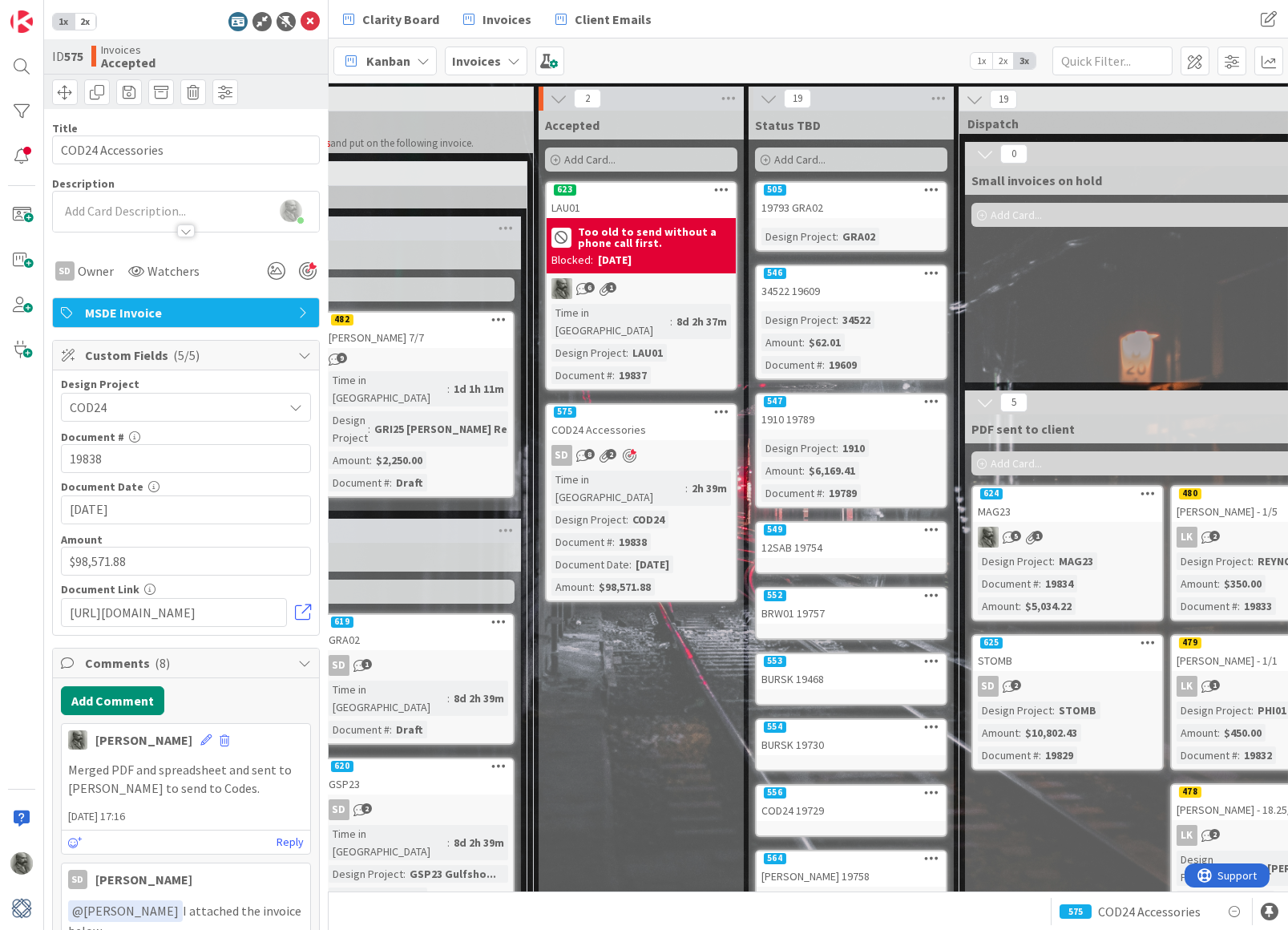
scroll to position [2, 650]
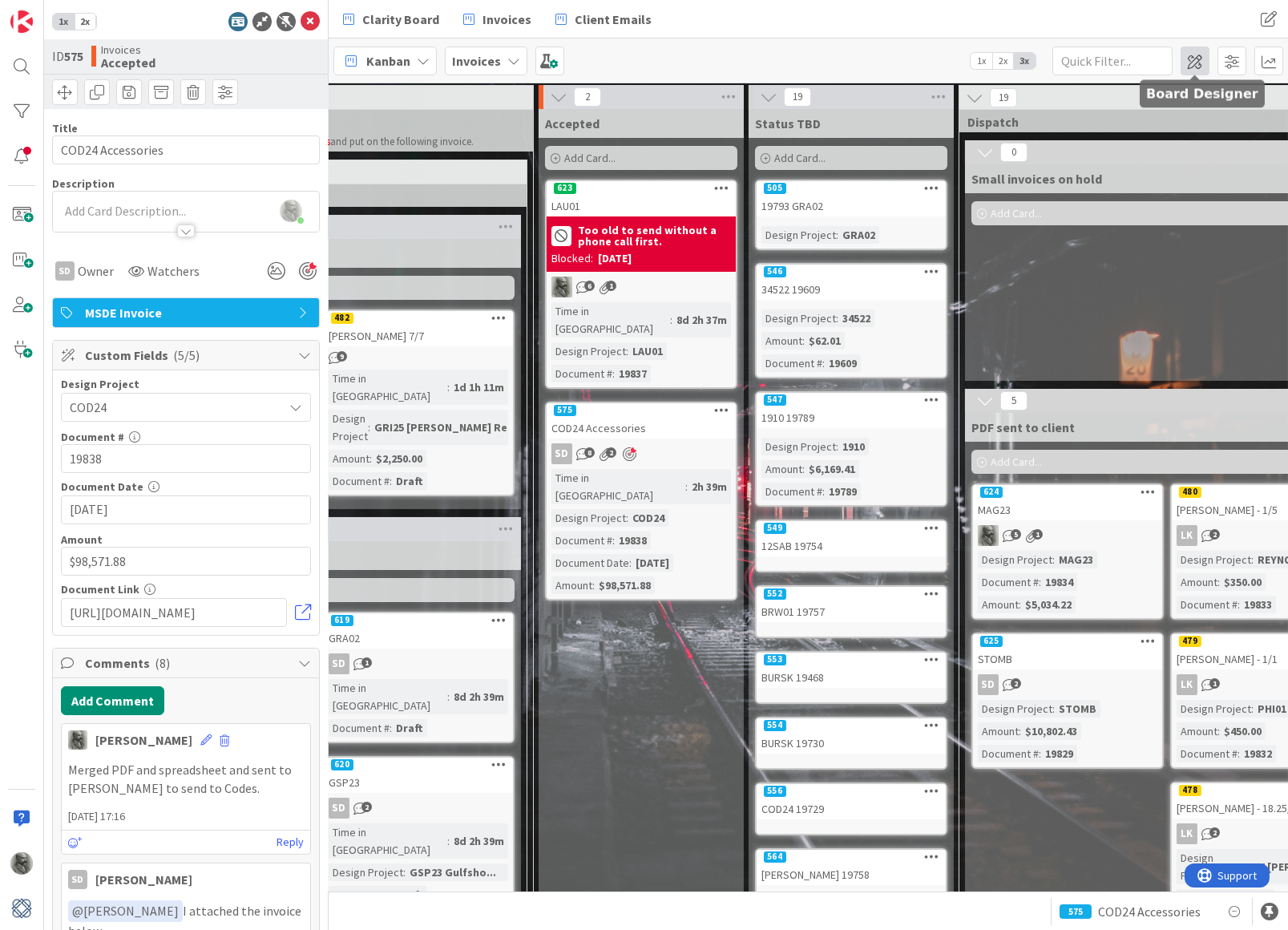
click at [1193, 63] on span at bounding box center [1195, 61] width 29 height 29
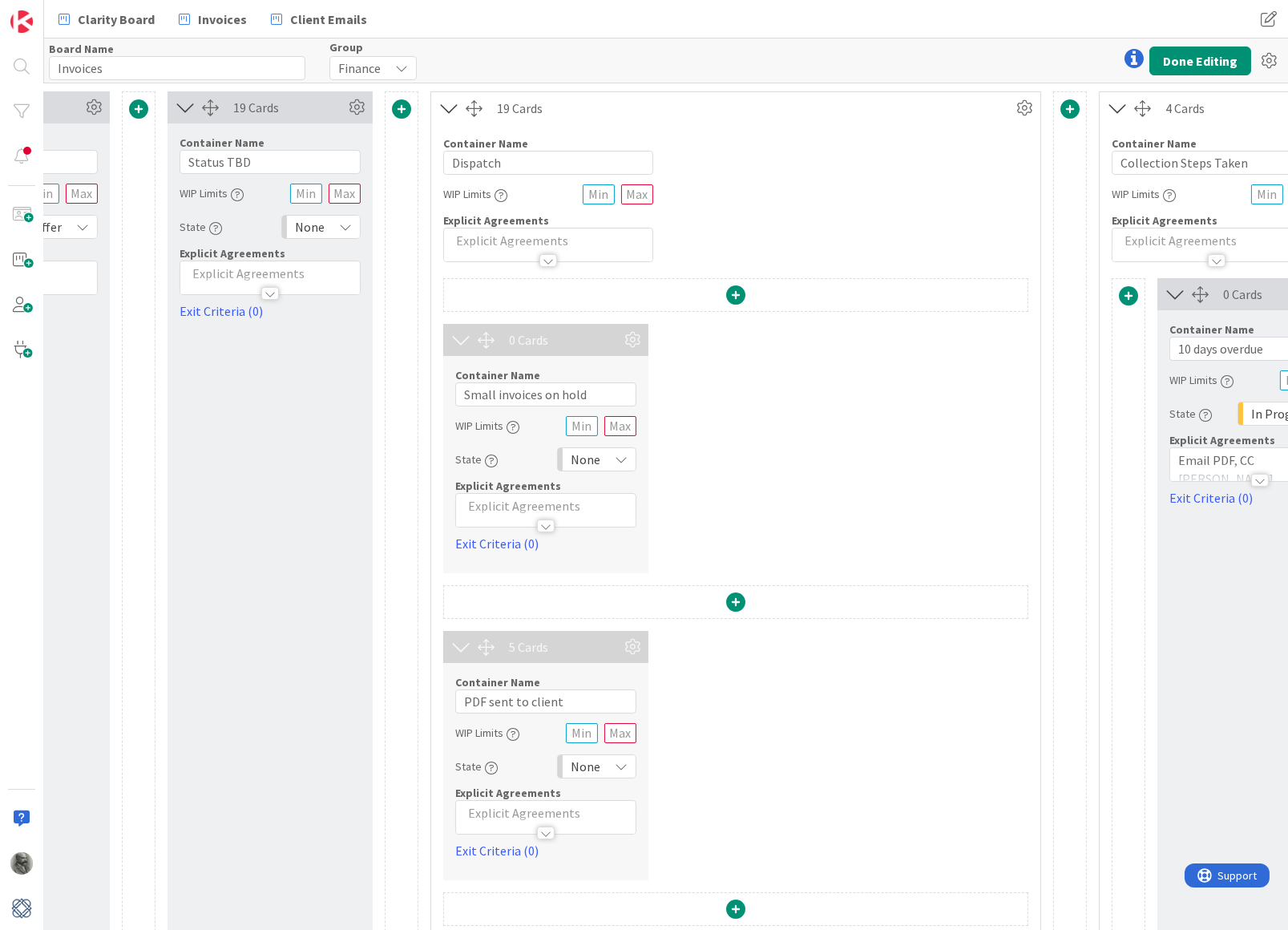
scroll to position [0, 1123]
click at [635, 337] on icon at bounding box center [634, 340] width 24 height 24
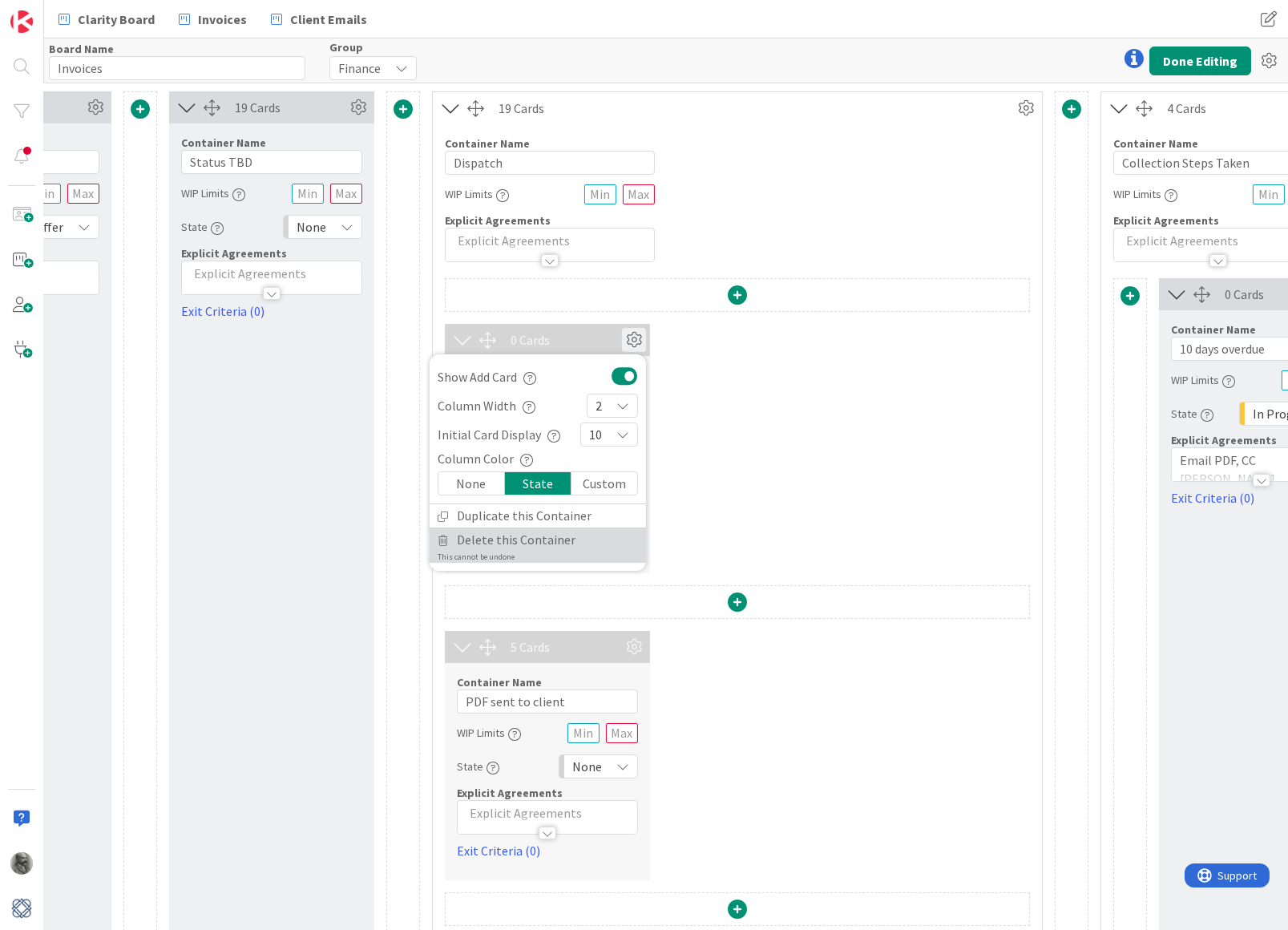
click at [520, 539] on span "Delete this Container" at bounding box center [516, 539] width 119 height 23
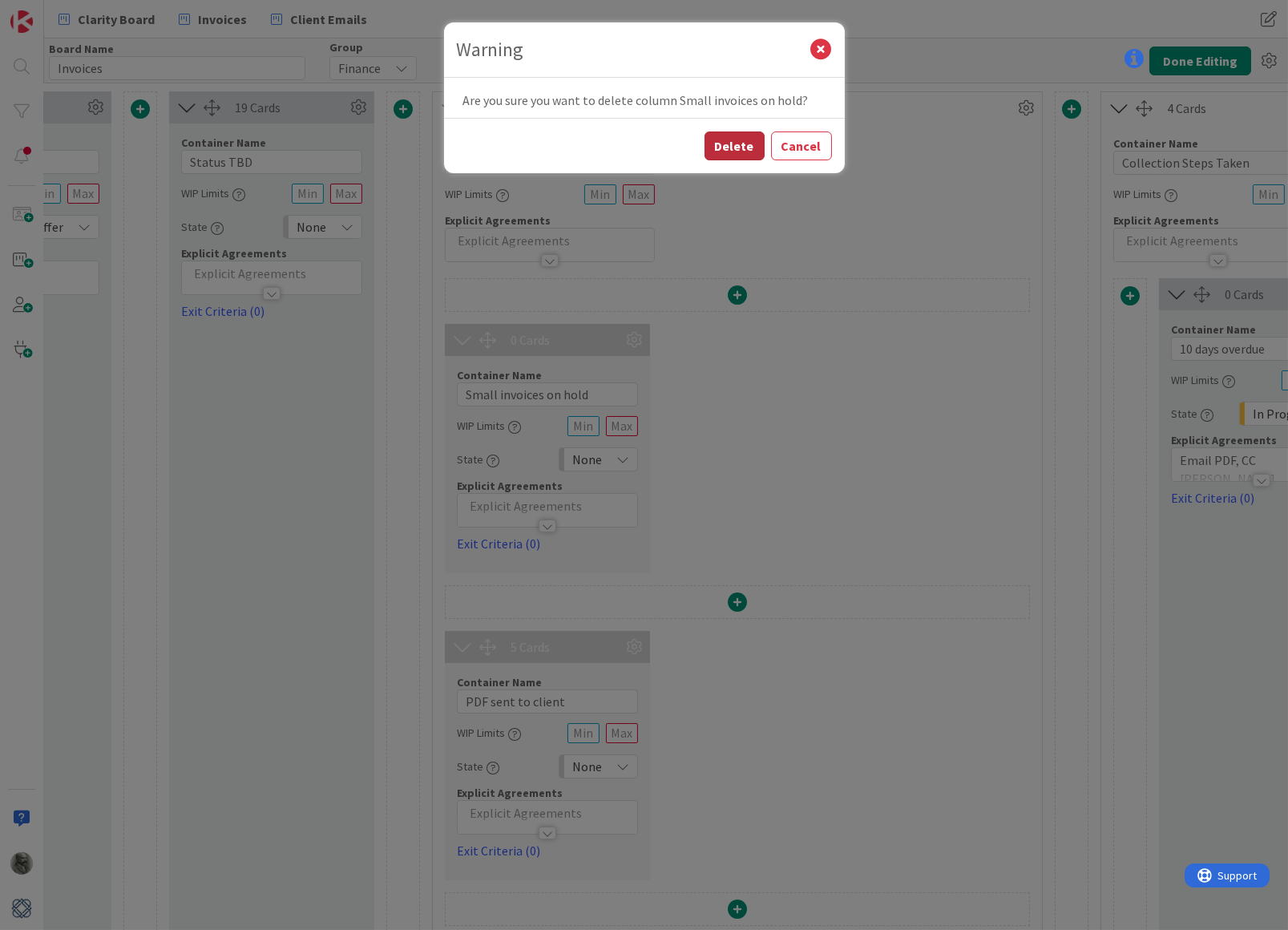
click at [738, 147] on button "Delete" at bounding box center [734, 146] width 60 height 29
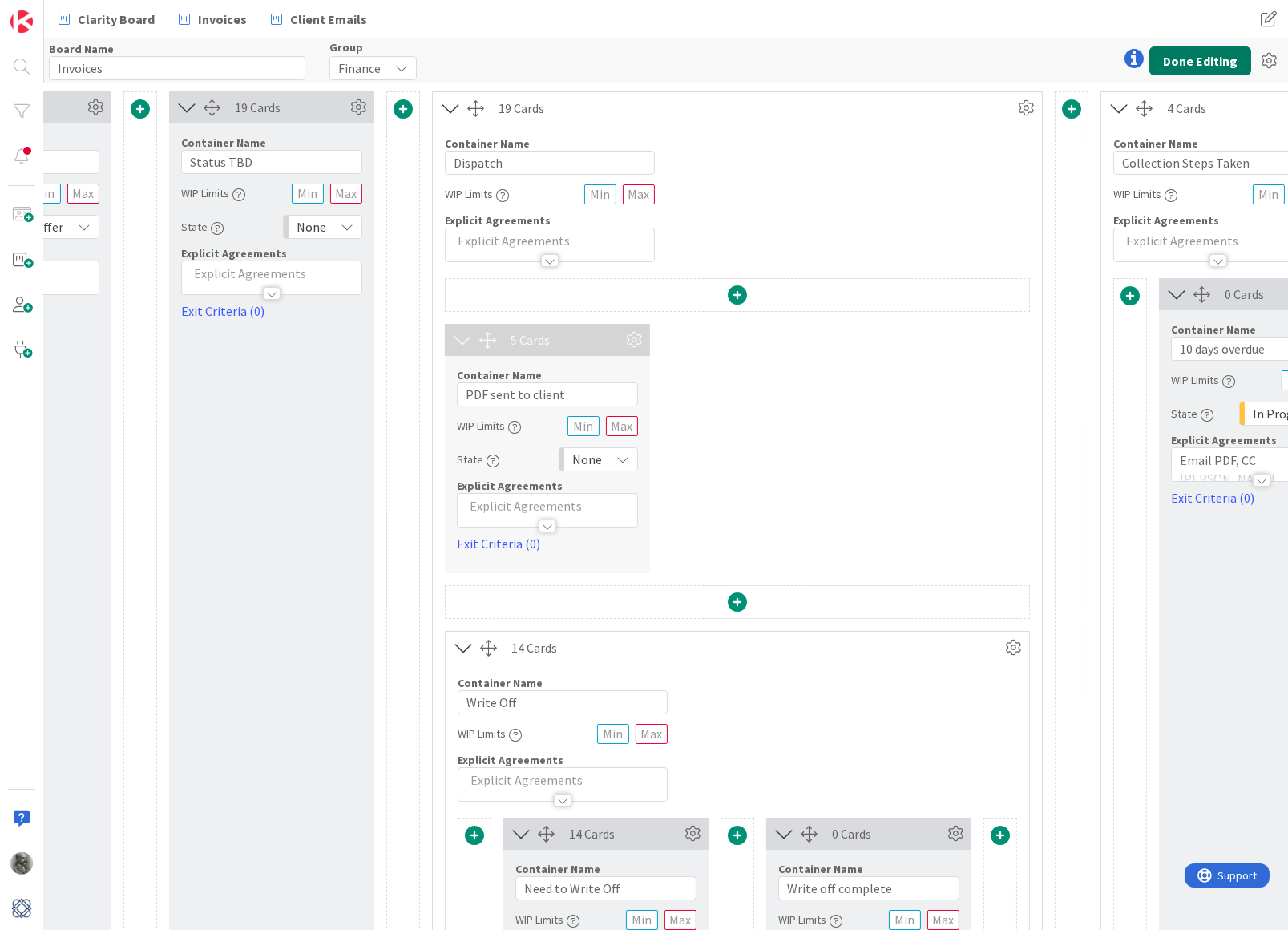
click at [1190, 65] on button "Done Editing" at bounding box center [1200, 61] width 102 height 29
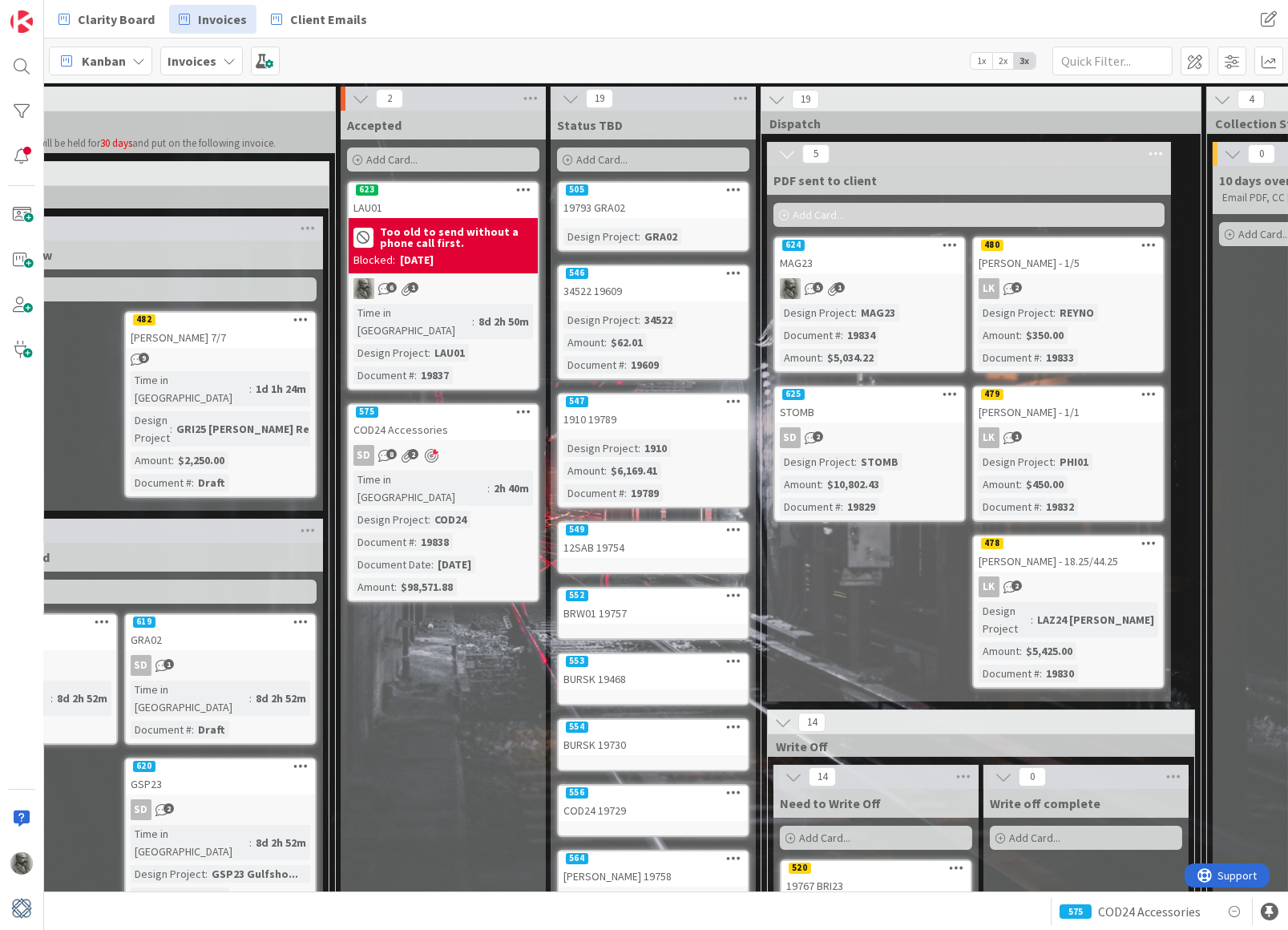
scroll to position [0, 562]
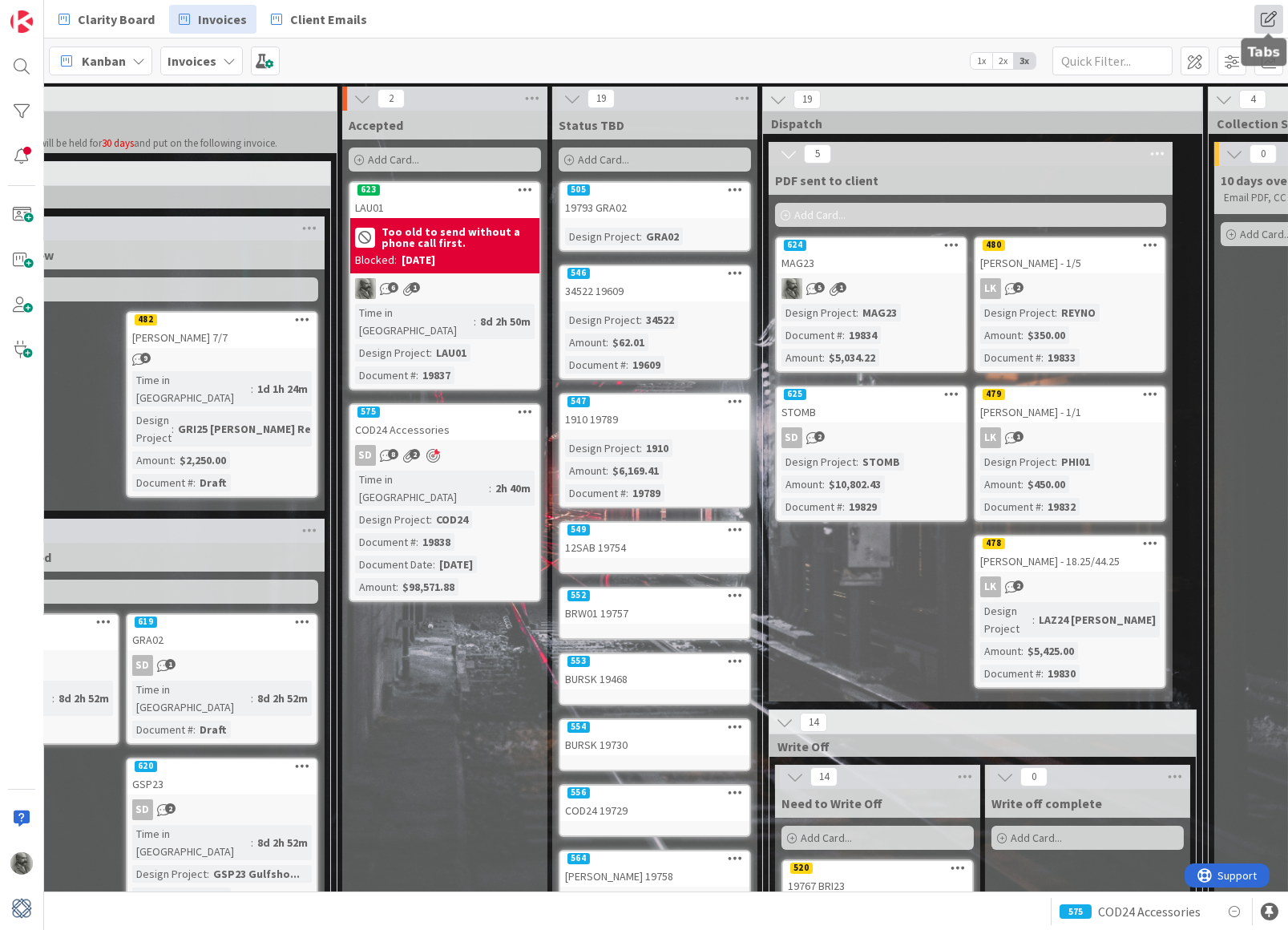
click at [1272, 14] on span at bounding box center [1269, 19] width 29 height 29
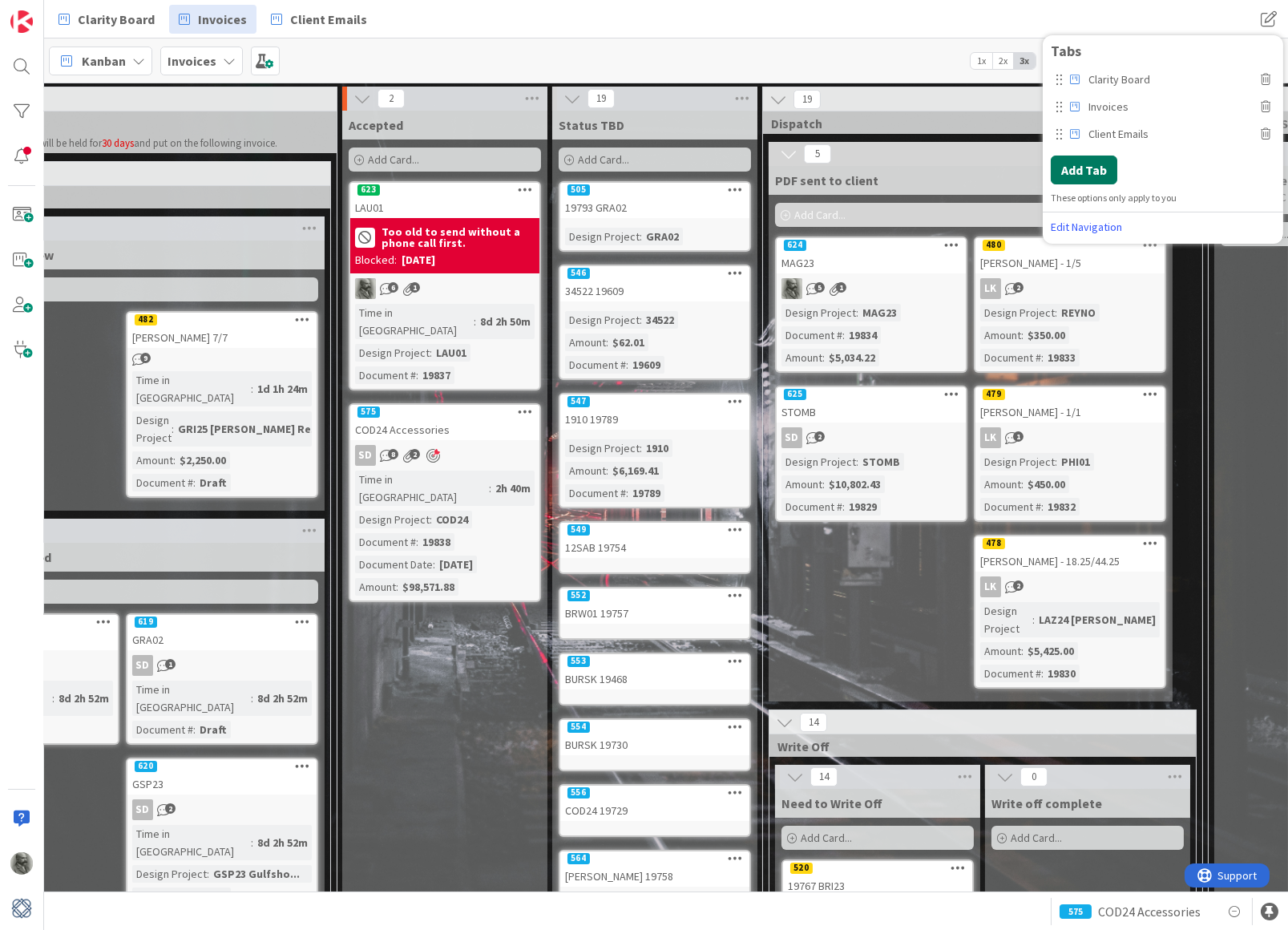
click at [1092, 170] on button "Add Tab" at bounding box center [1084, 170] width 67 height 29
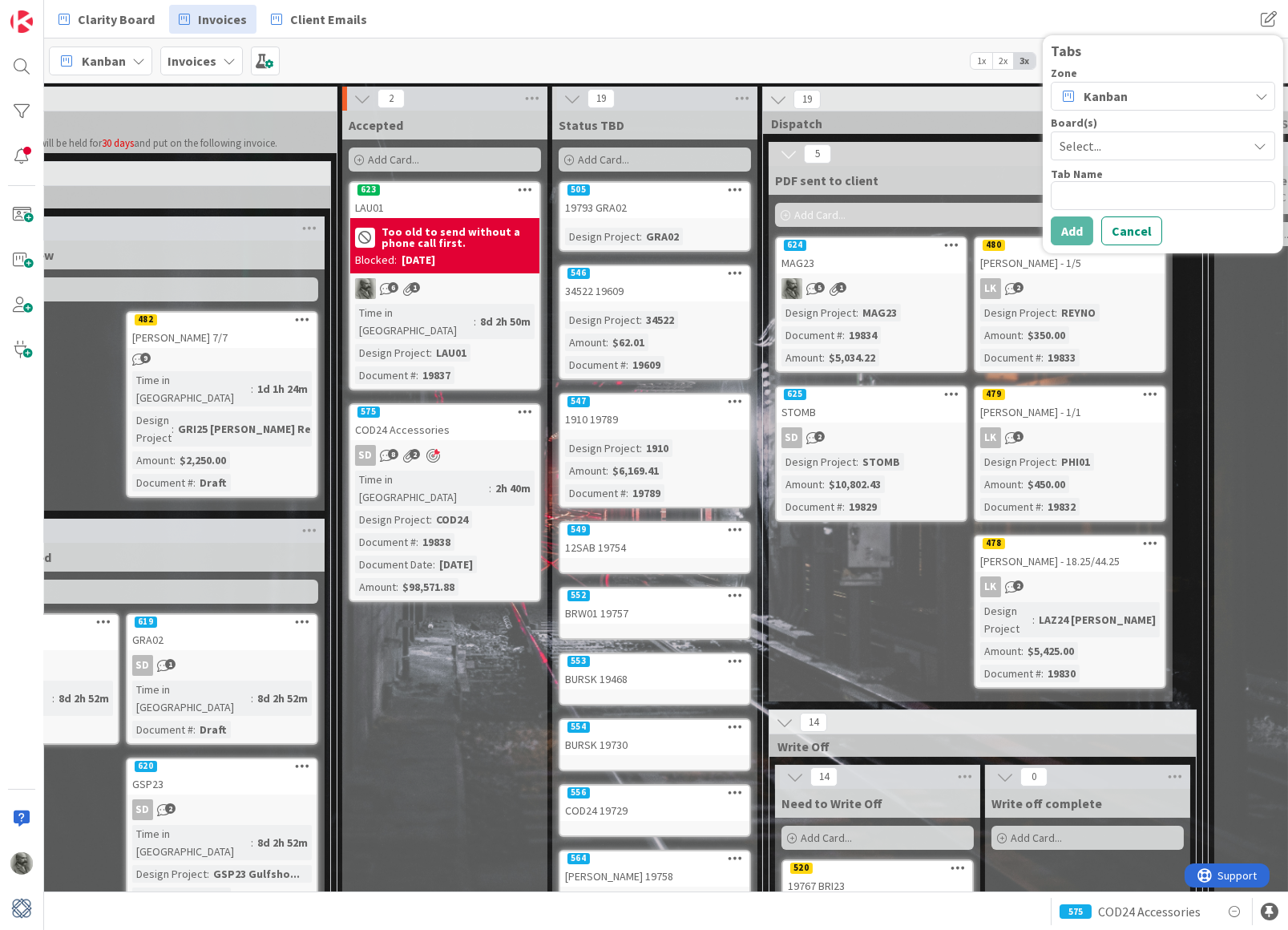
click at [1102, 143] on span "Select..." at bounding box center [1149, 146] width 180 height 22
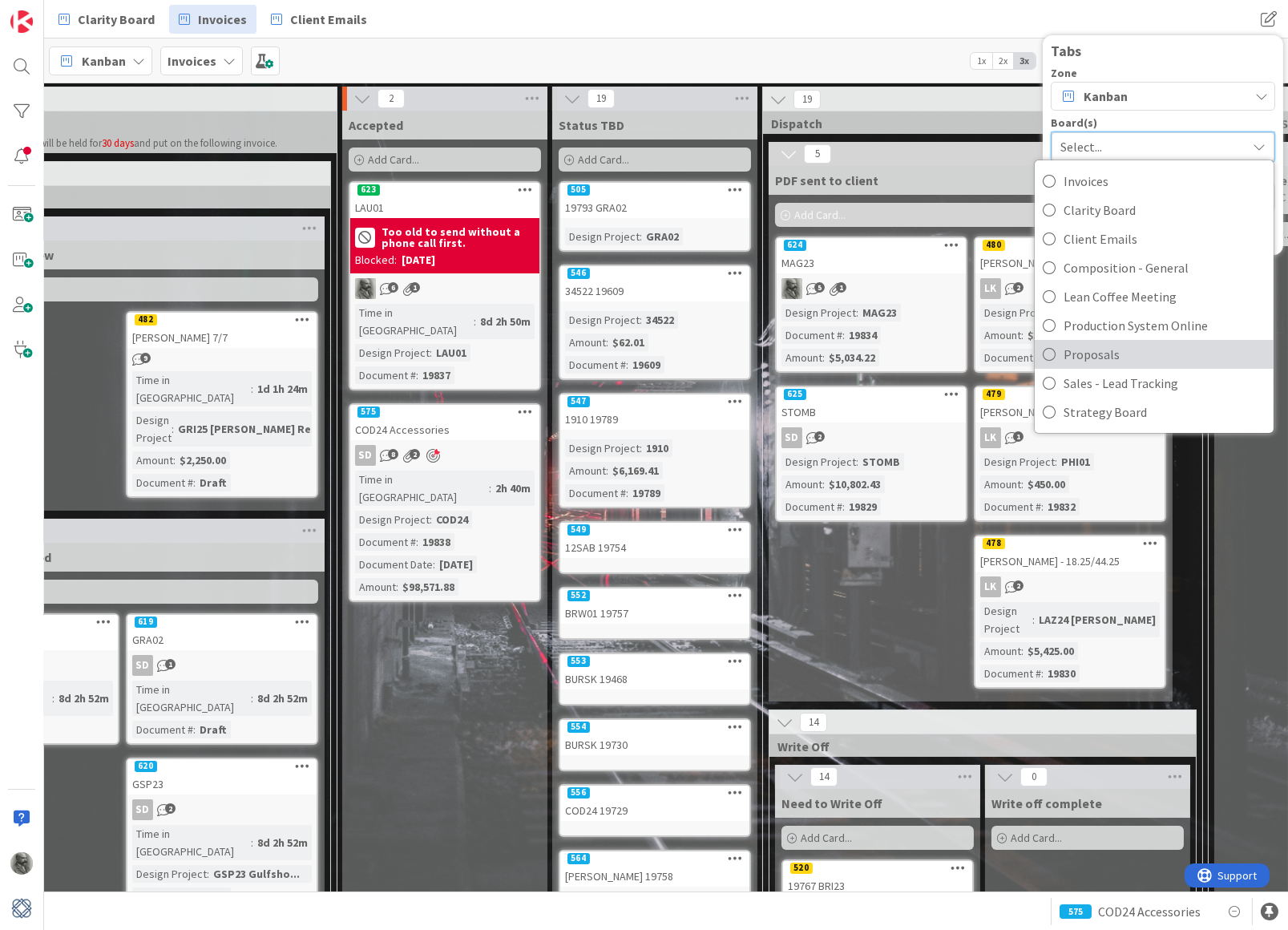
click at [1093, 352] on span "Proposals" at bounding box center [1164, 354] width 202 height 24
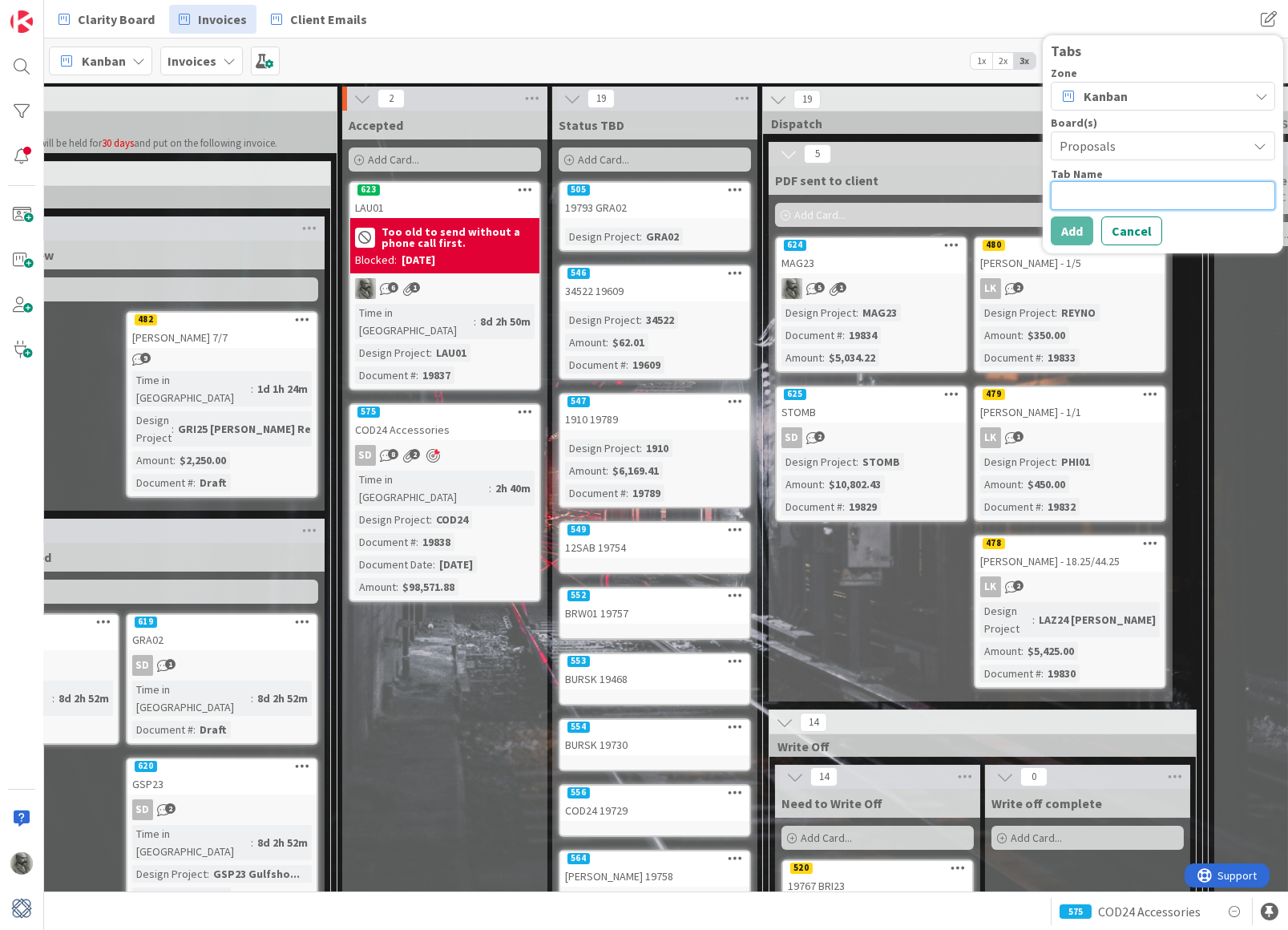
click at [1116, 188] on textarea at bounding box center [1163, 196] width 225 height 29
click at [1071, 231] on button "Add" at bounding box center [1072, 231] width 42 height 29
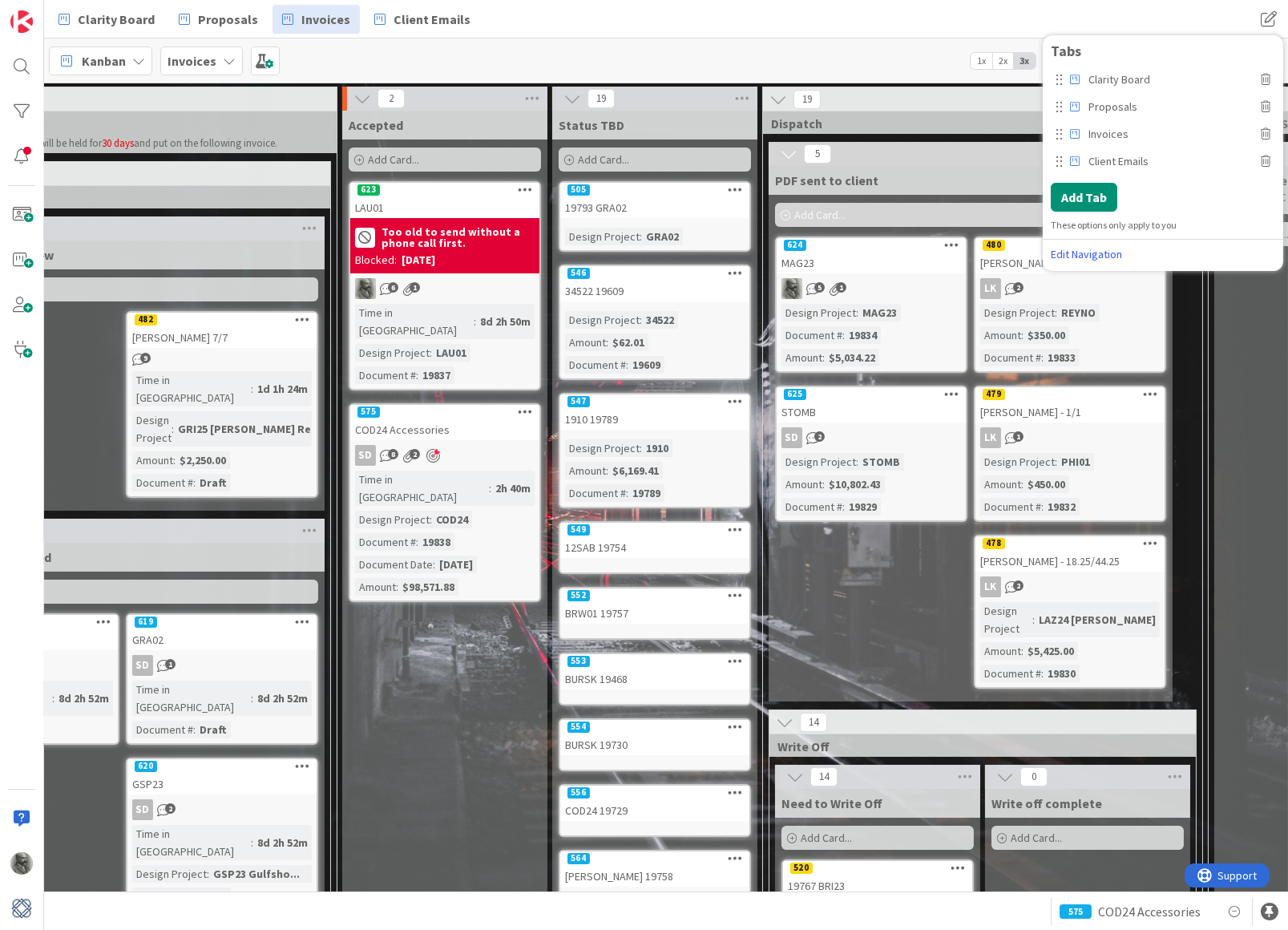
click at [776, 9] on div "Clarity Board Proposals Invoices Client Emails" at bounding box center [454, 19] width 810 height 29
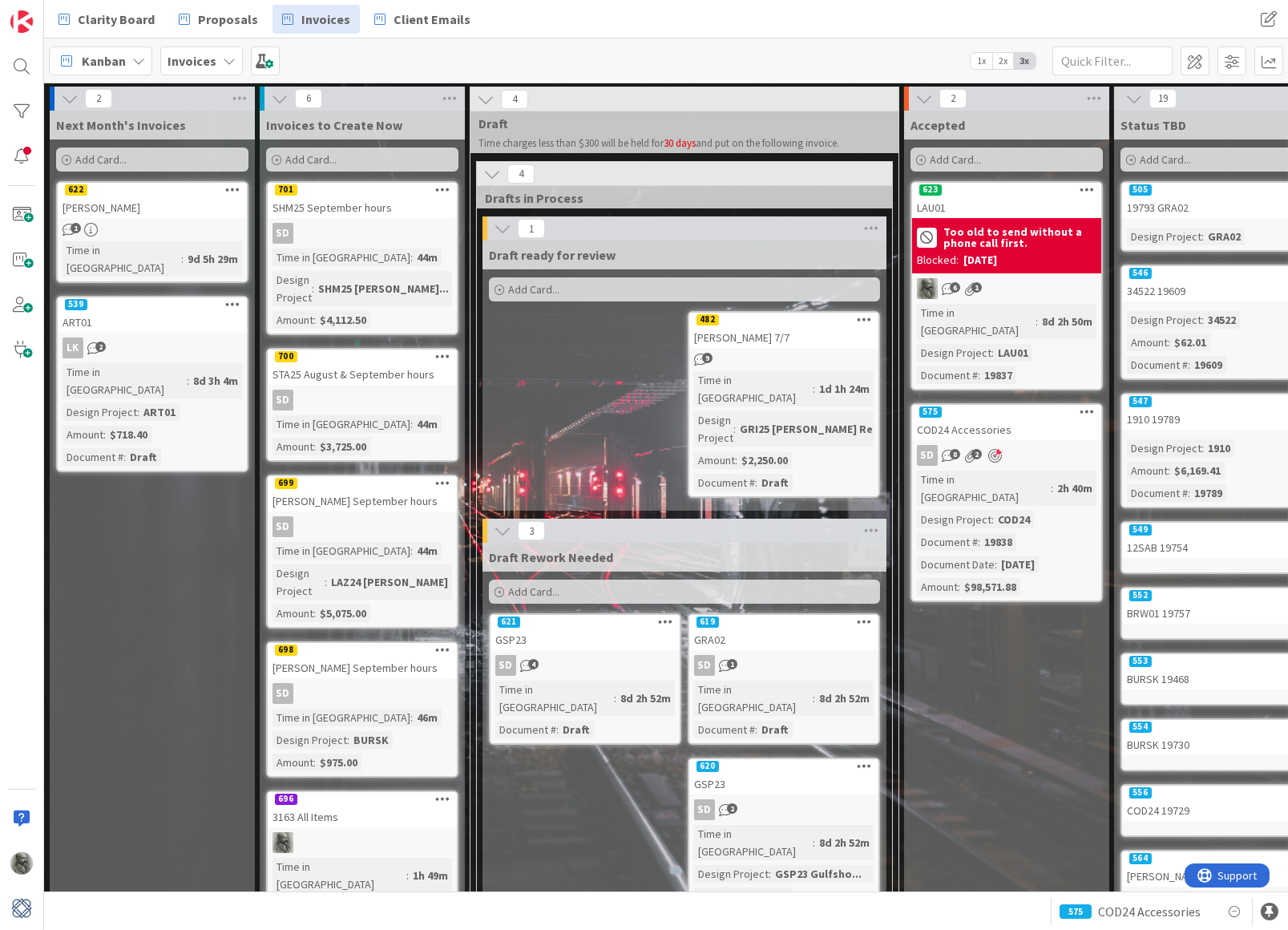
scroll to position [0, 0]
click at [17, 150] on div at bounding box center [22, 157] width 32 height 32
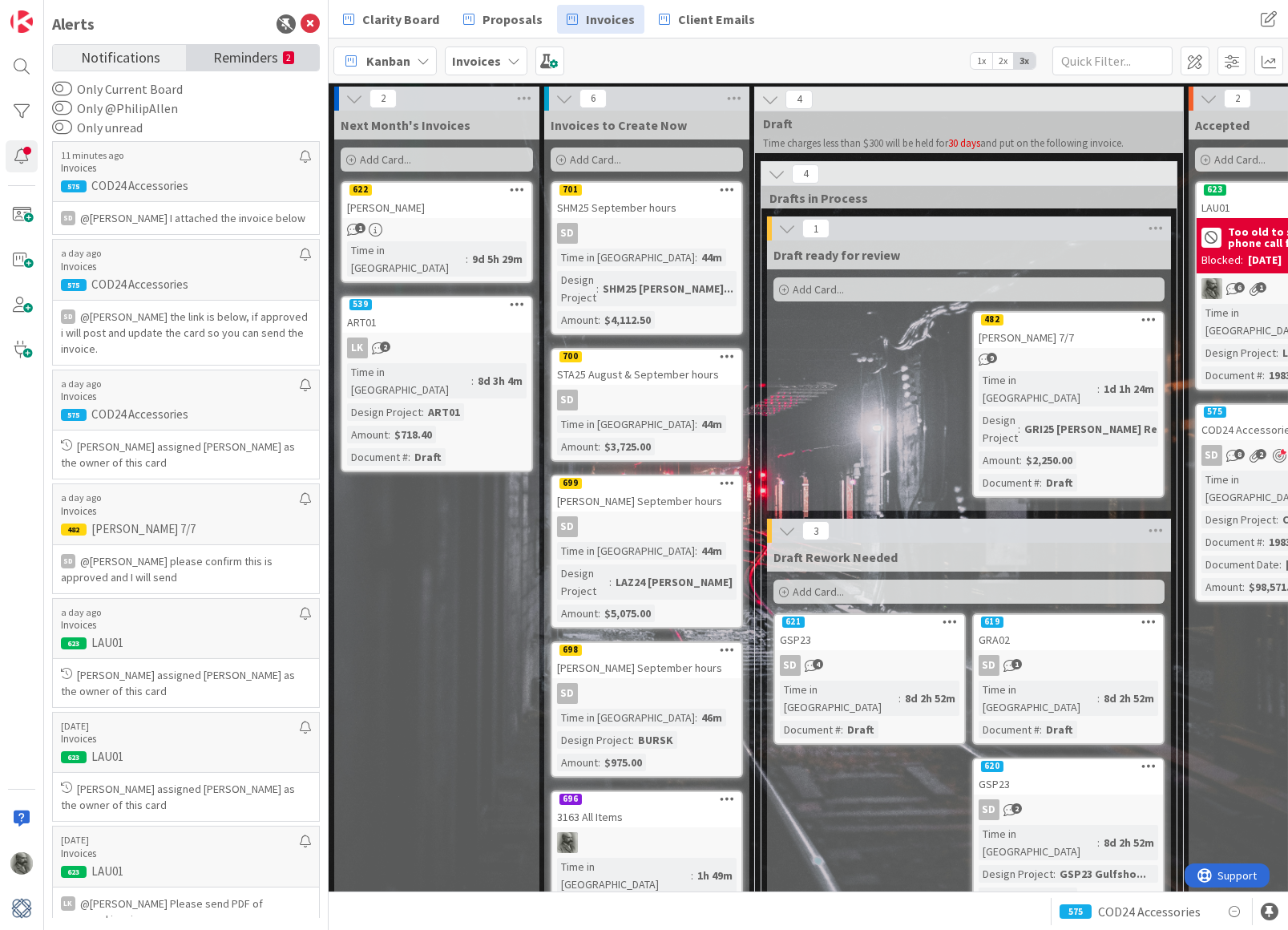
click at [253, 55] on span "Reminders" at bounding box center [246, 56] width 65 height 22
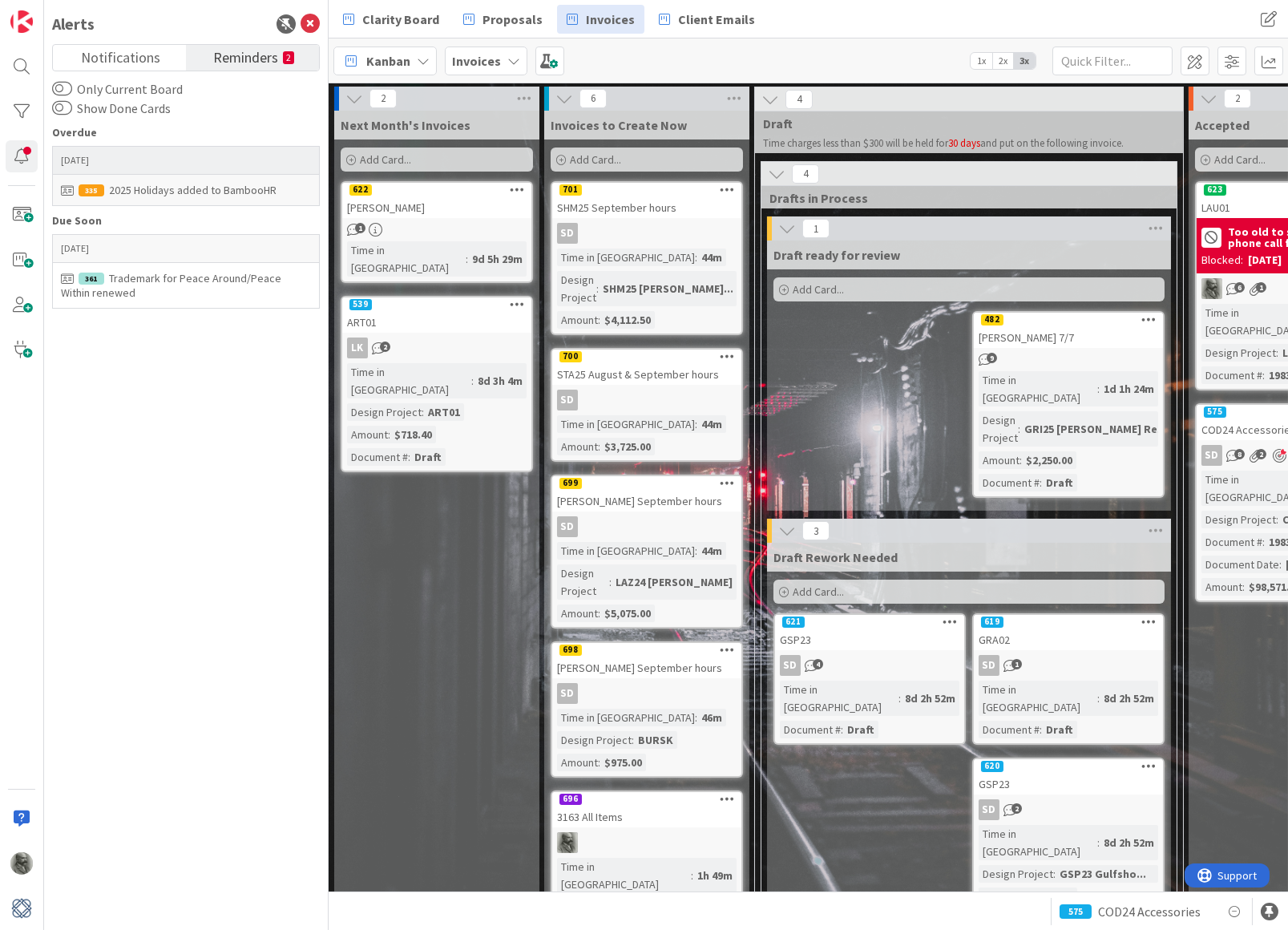
click at [206, 192] on div "2025 Holidays added to BambooHR" at bounding box center [186, 190] width 250 height 14
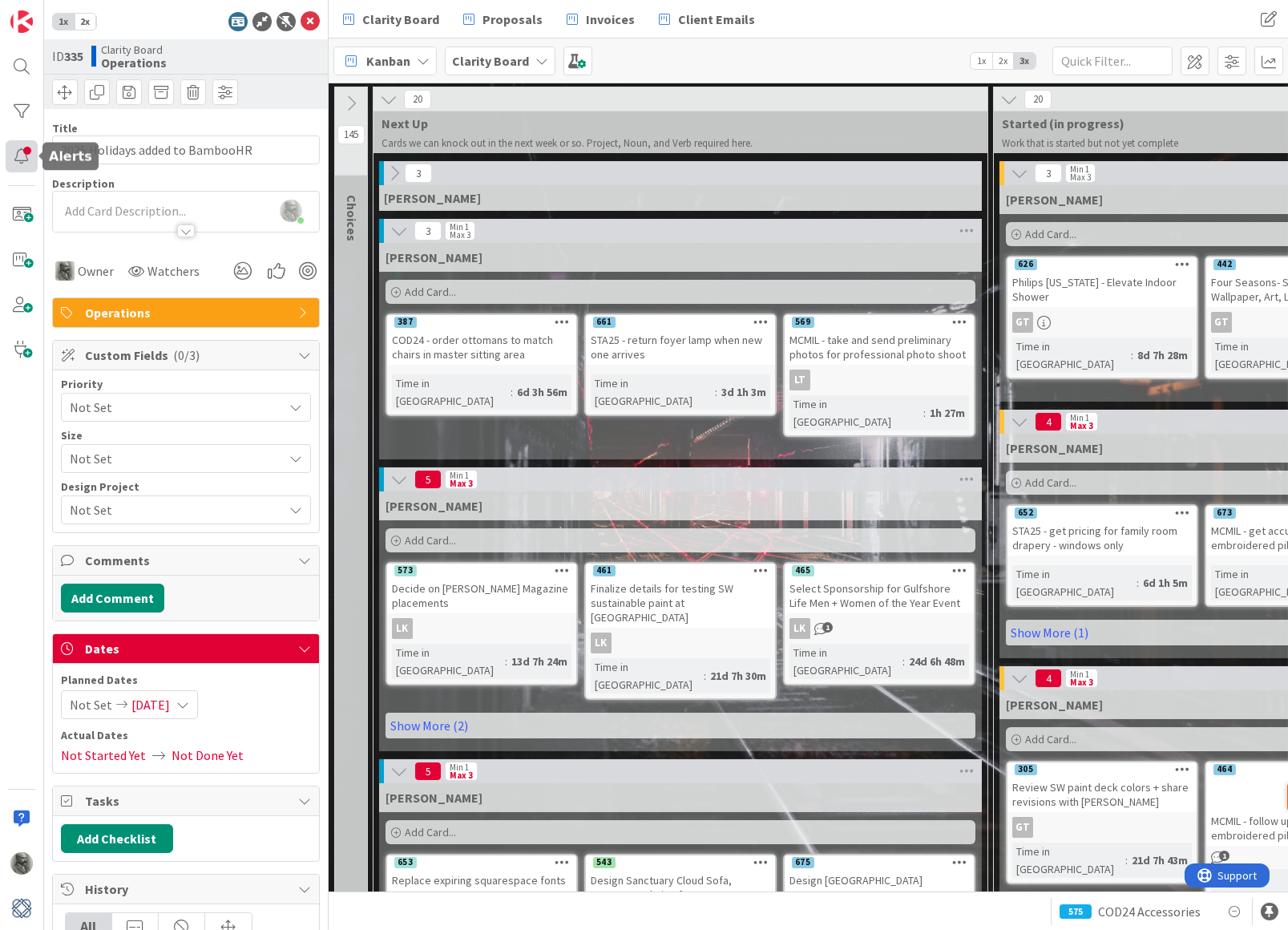
click at [22, 153] on div at bounding box center [22, 157] width 32 height 32
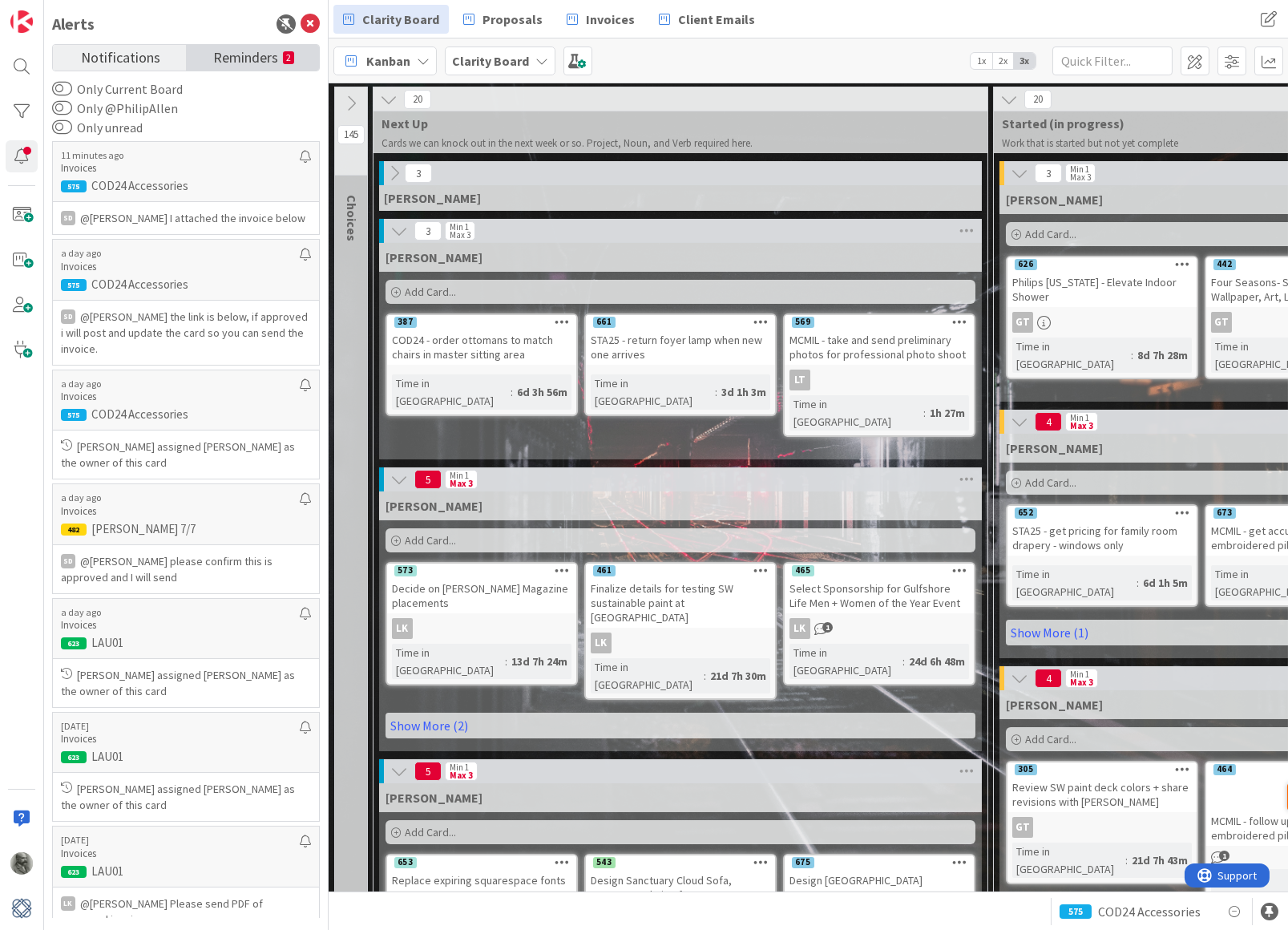
click at [256, 57] on span "Reminders" at bounding box center [246, 56] width 65 height 22
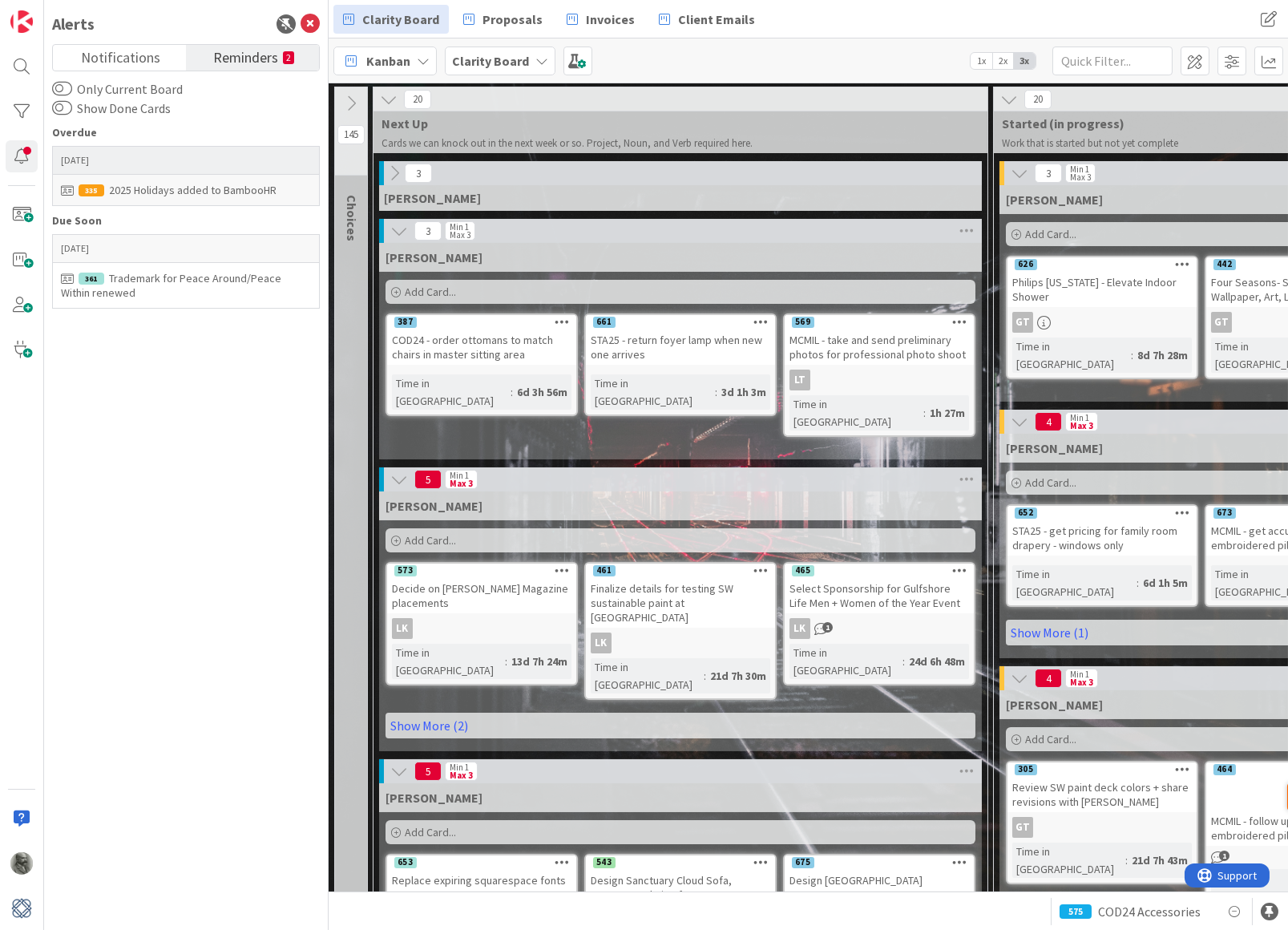
click at [187, 185] on div "2025 Holidays added to BambooHR" at bounding box center [186, 190] width 250 height 14
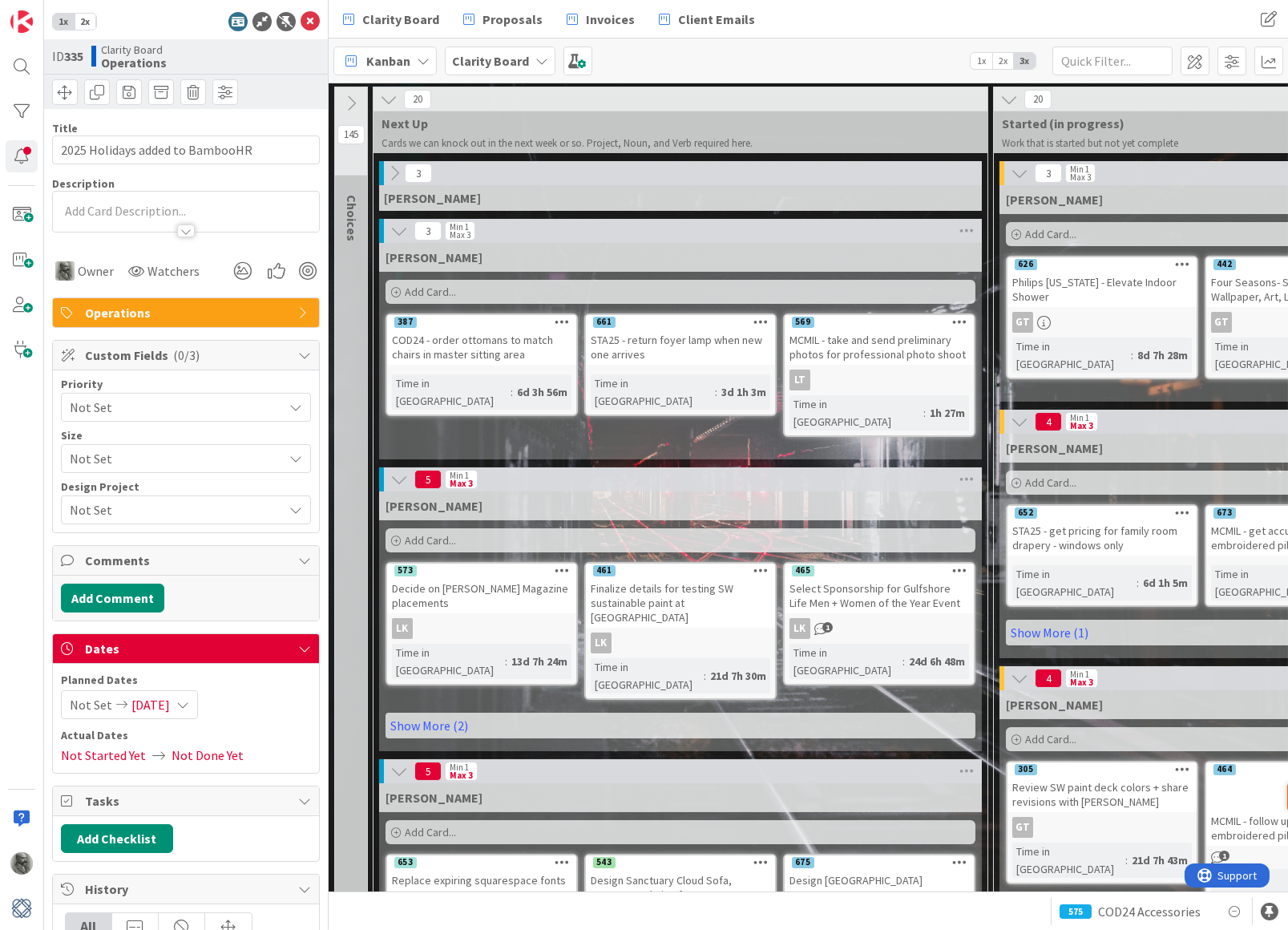
click at [189, 699] on icon at bounding box center [182, 704] width 13 height 13
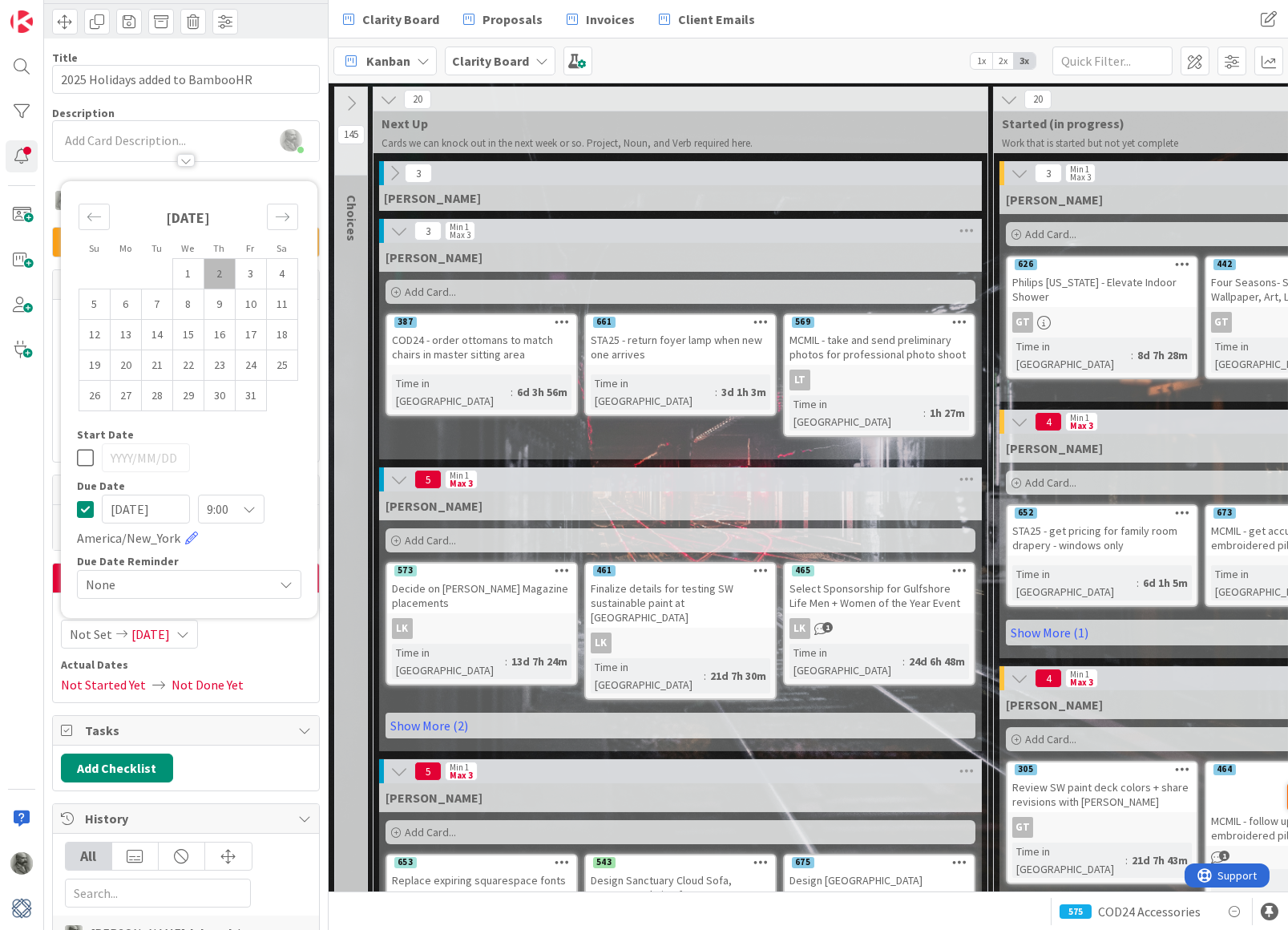
scroll to position [81, 0]
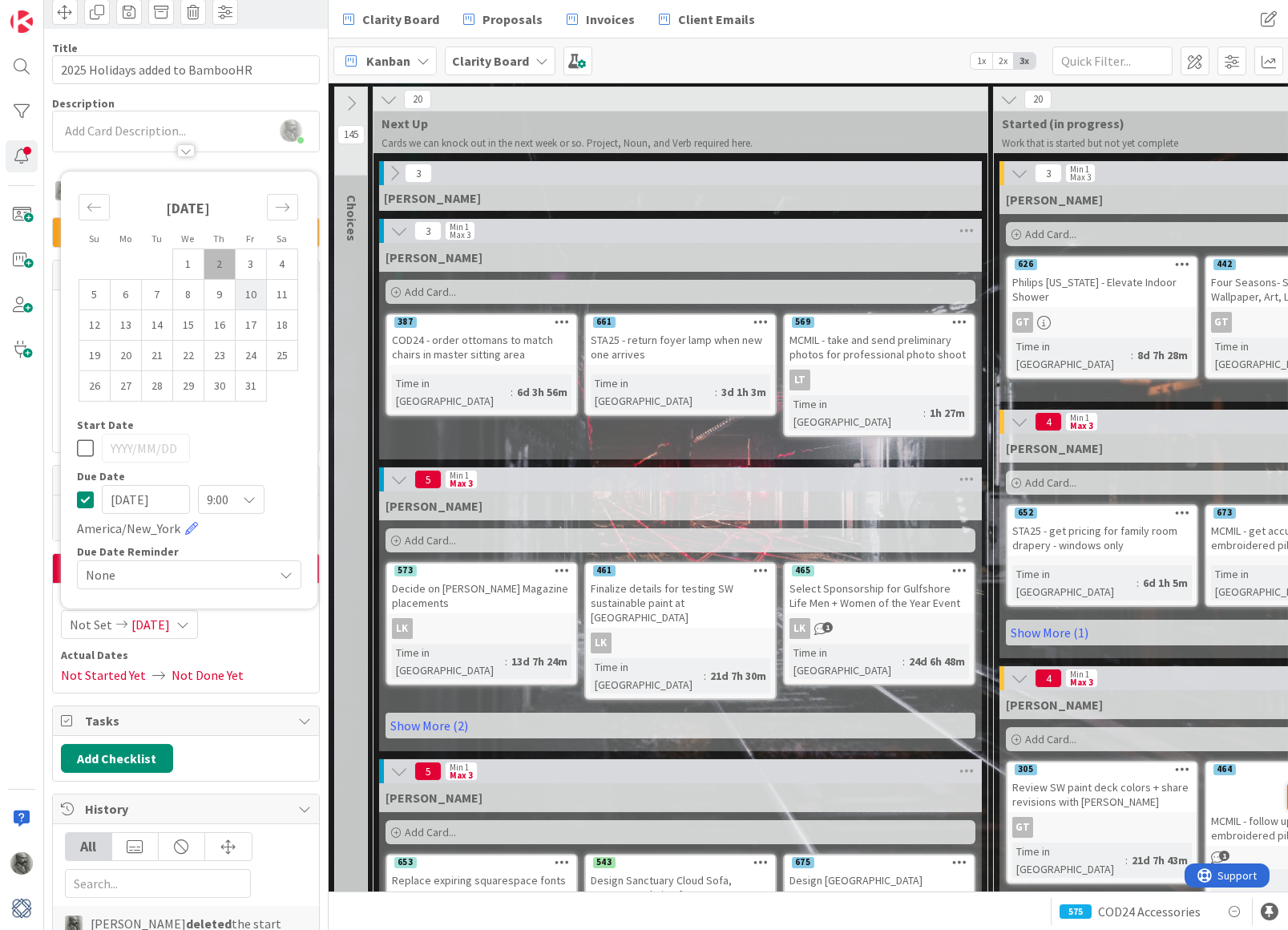
click at [247, 287] on td "10" at bounding box center [251, 295] width 31 height 31
click at [219, 260] on td "2" at bounding box center [219, 265] width 31 height 31
click at [271, 649] on span "Actual Dates" at bounding box center [186, 655] width 250 height 17
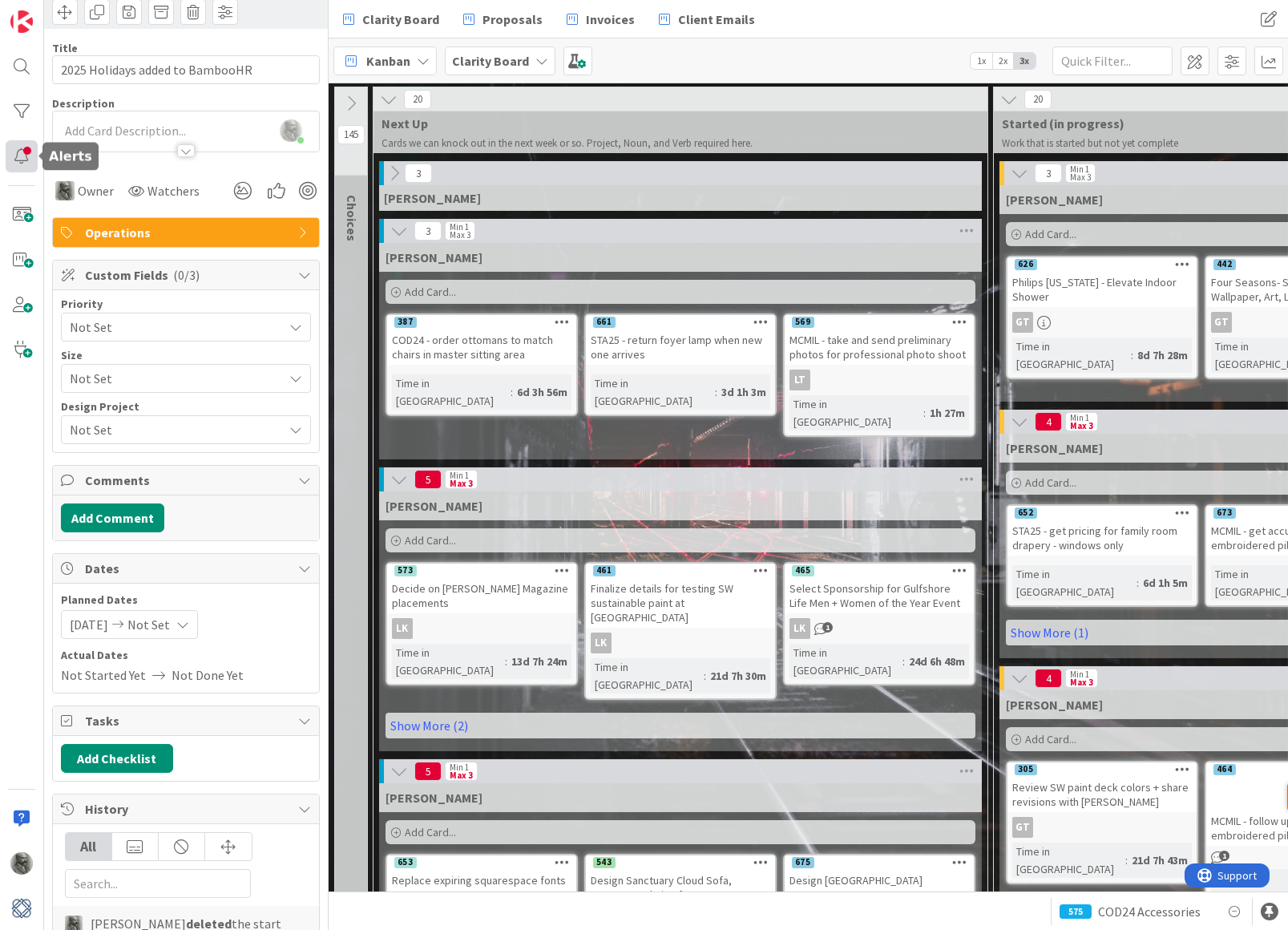
click at [22, 159] on div at bounding box center [22, 157] width 32 height 32
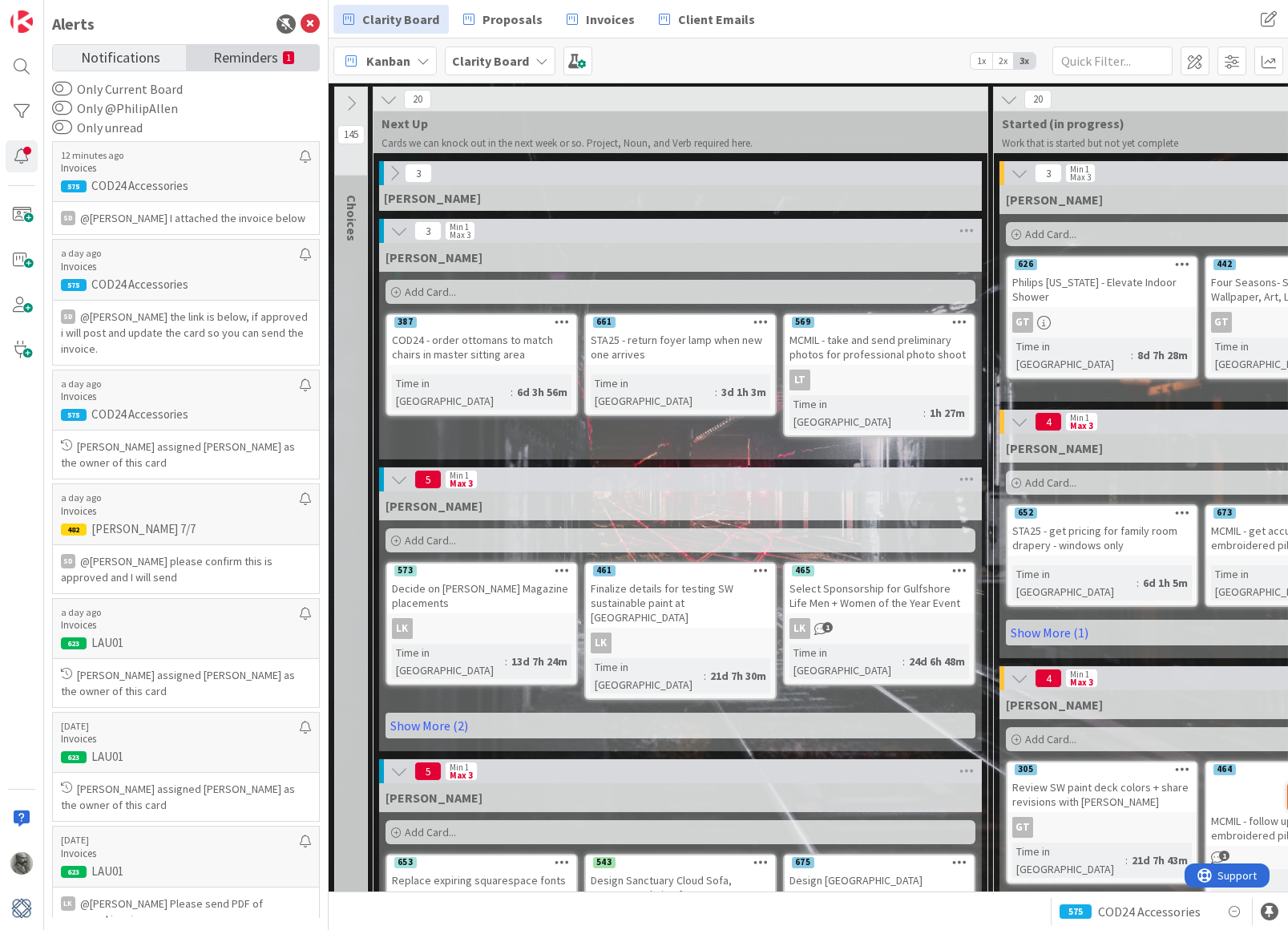
click at [237, 62] on span "Reminders" at bounding box center [246, 56] width 65 height 22
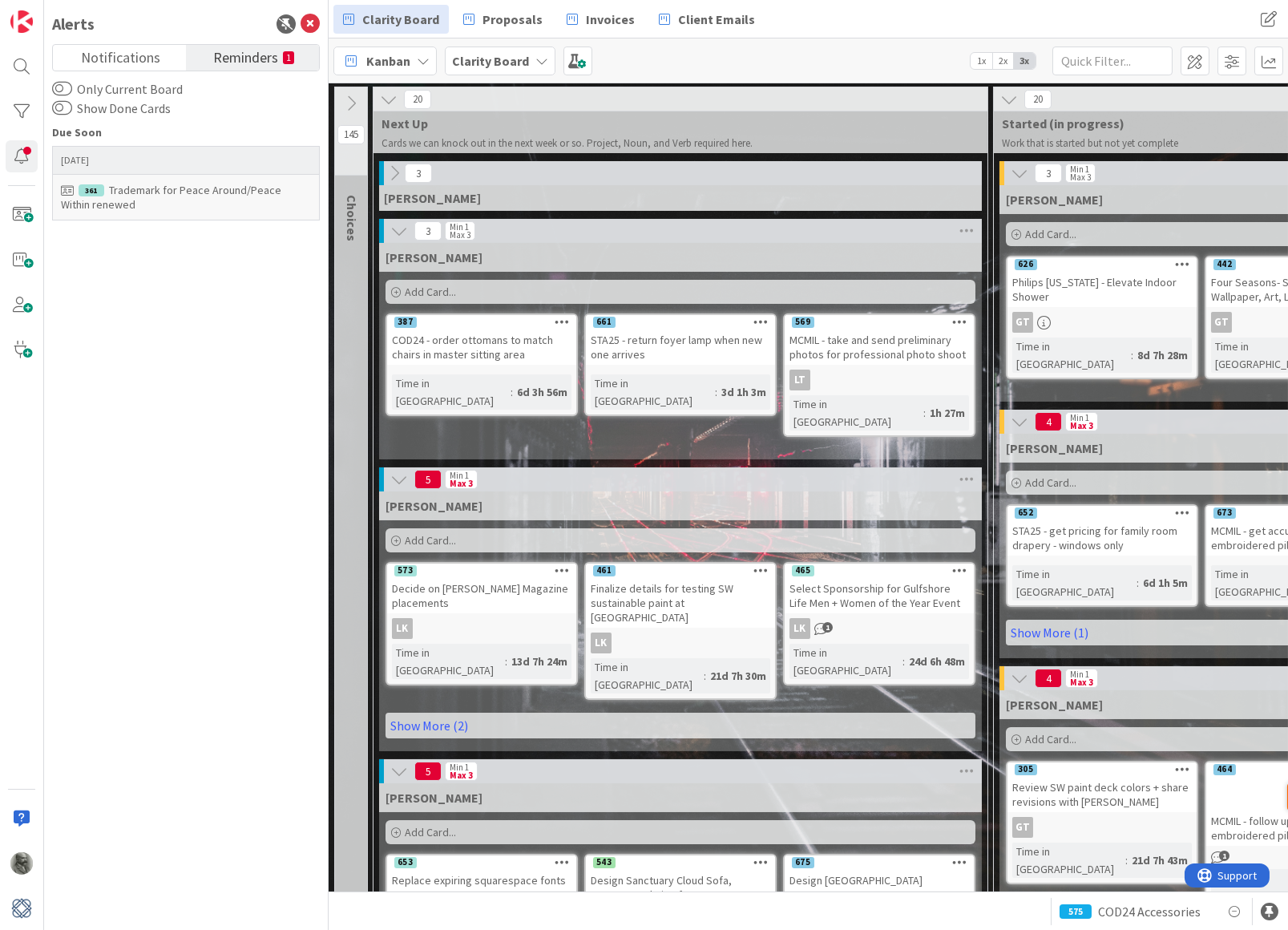
click at [190, 184] on div "Trademark for Peace Around/Peace Within renewed" at bounding box center [186, 198] width 250 height 29
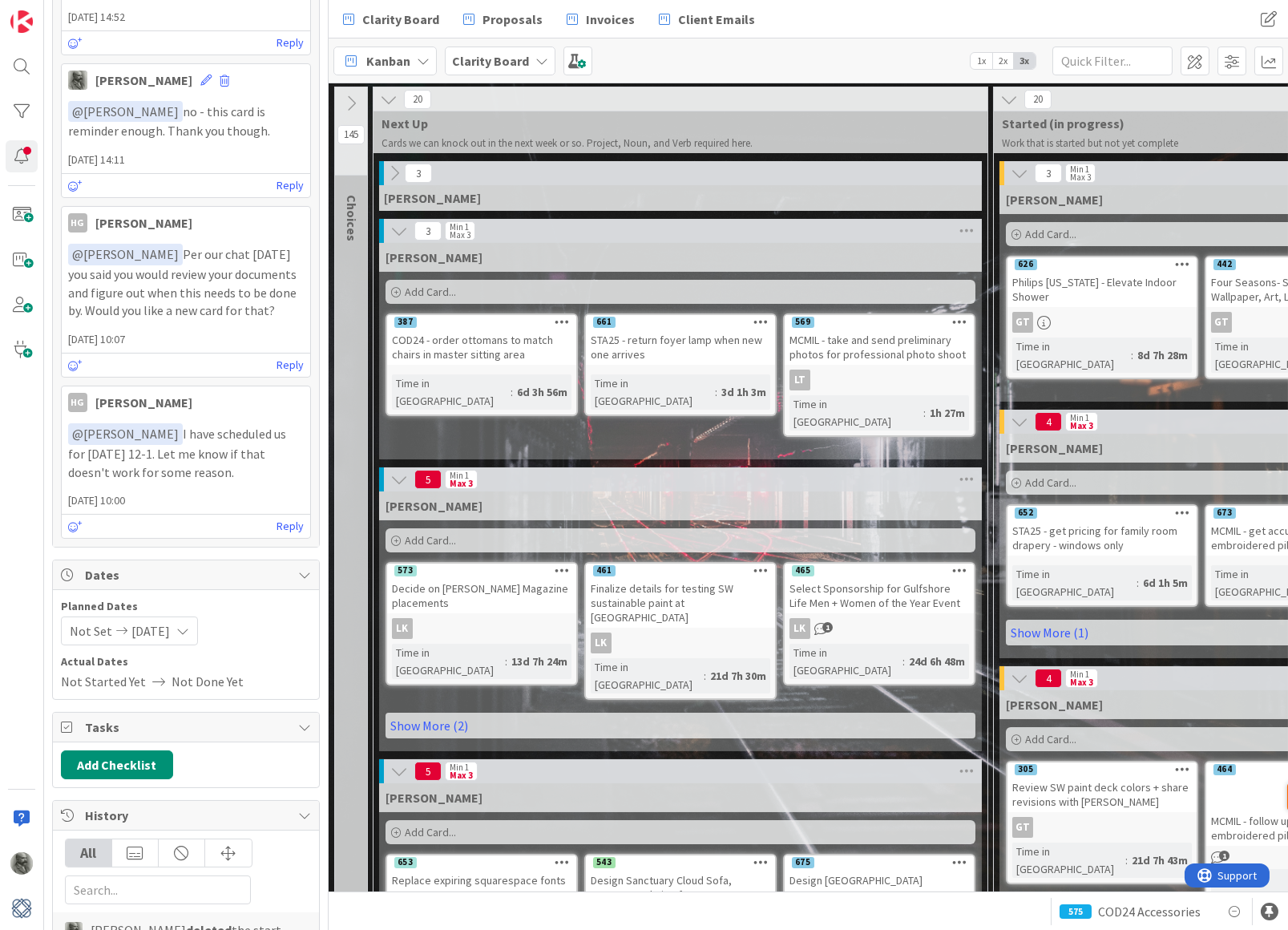
scroll to position [814, 0]
click at [264, 617] on div "Not Set [DATE]" at bounding box center [186, 630] width 250 height 29
click at [22, 156] on div at bounding box center [22, 157] width 32 height 32
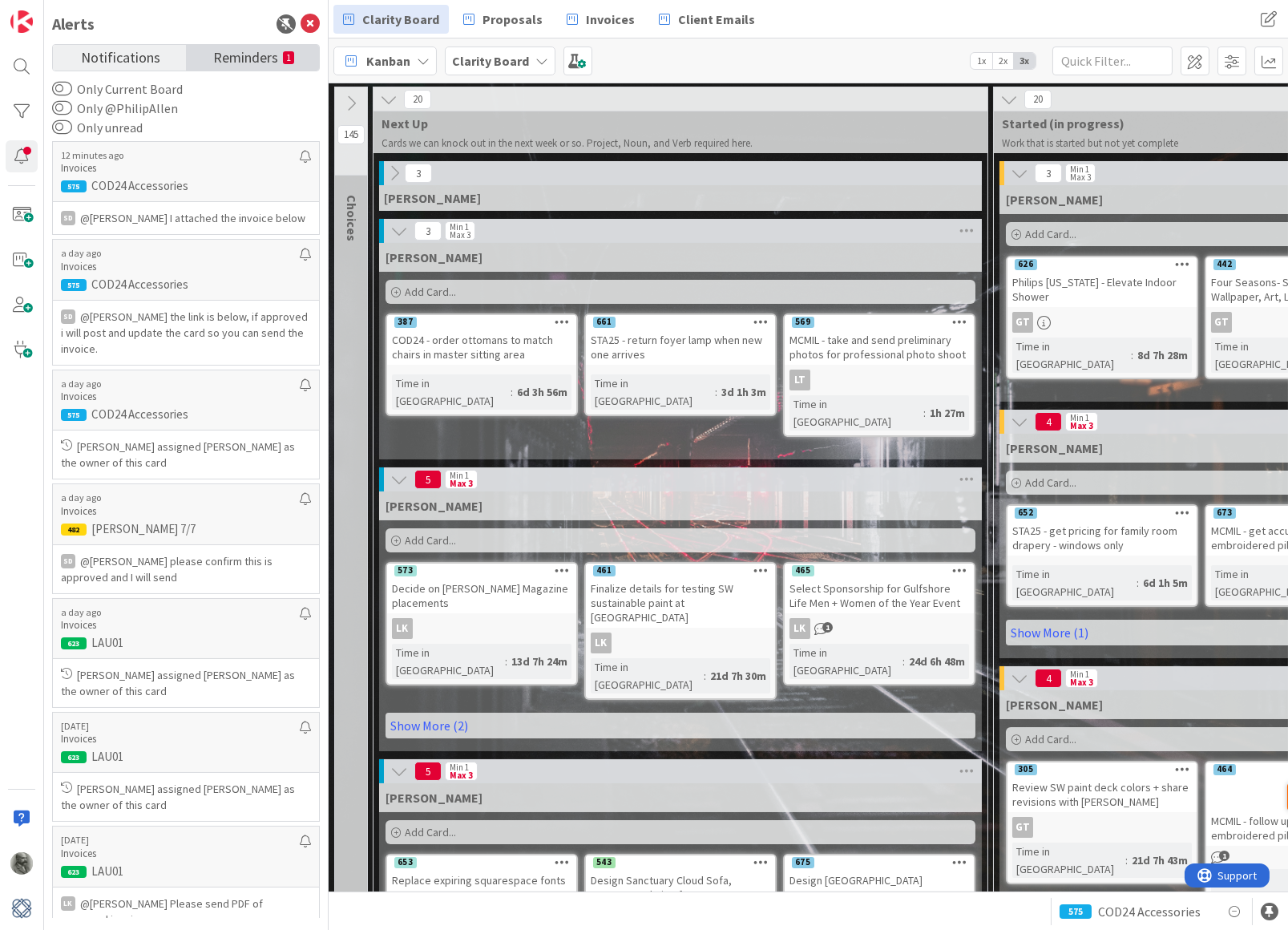
click at [226, 64] on span "Reminders" at bounding box center [246, 56] width 65 height 22
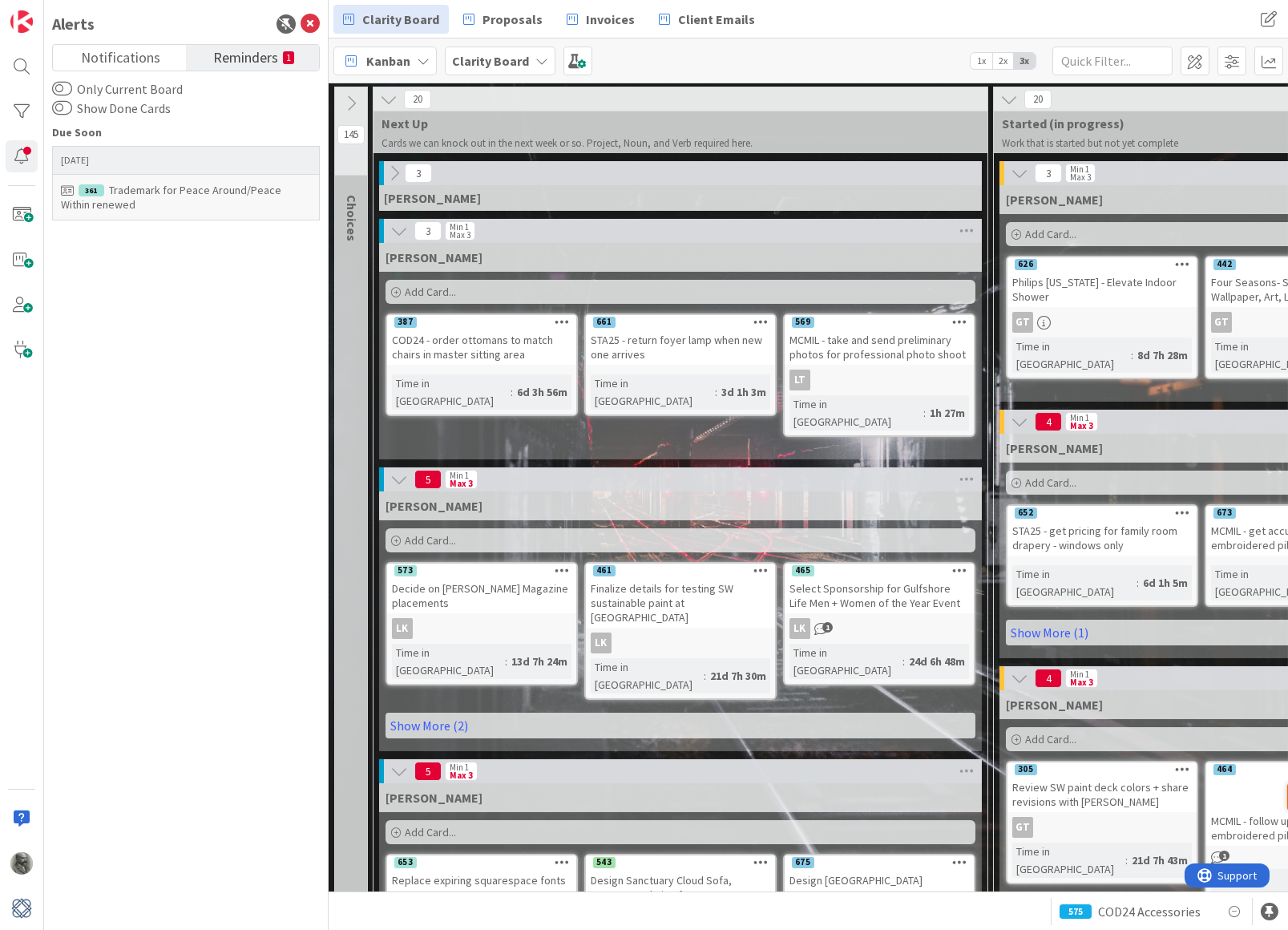
click at [191, 200] on div "Trademark for Peace Around/Peace Within renewed" at bounding box center [186, 198] width 250 height 29
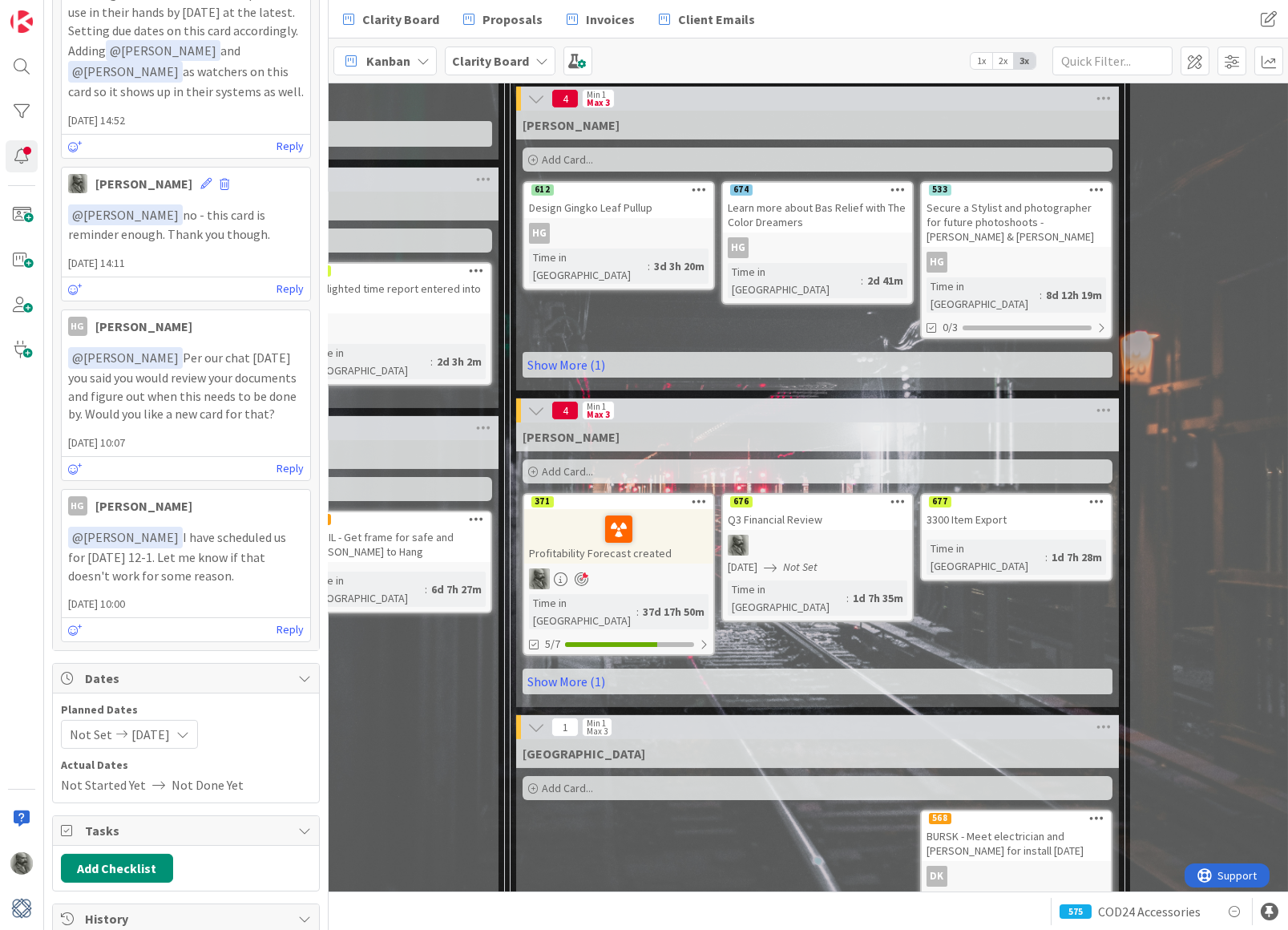
scroll to position [892, 483]
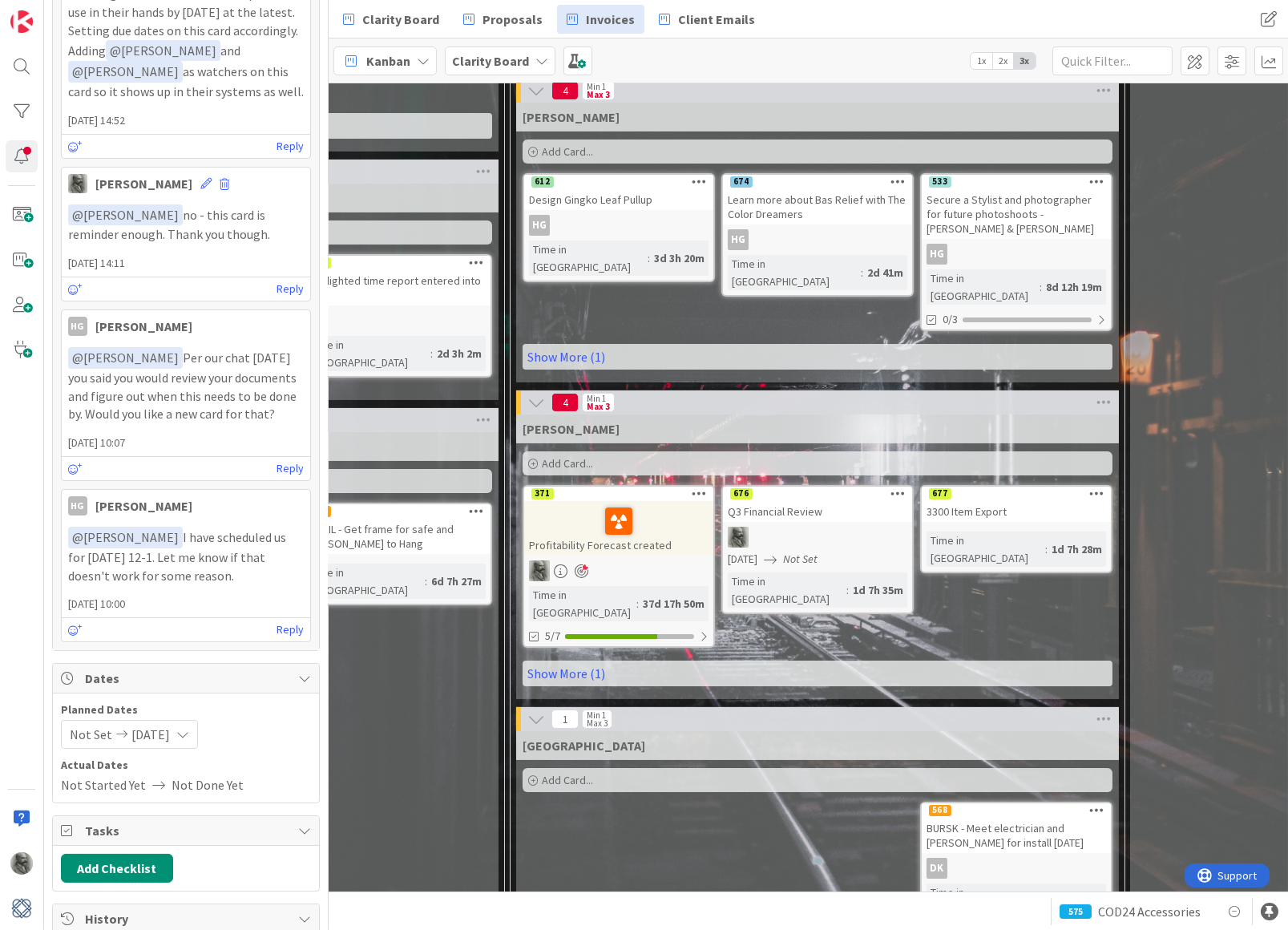
click at [608, 19] on span "Invoices" at bounding box center [610, 19] width 49 height 19
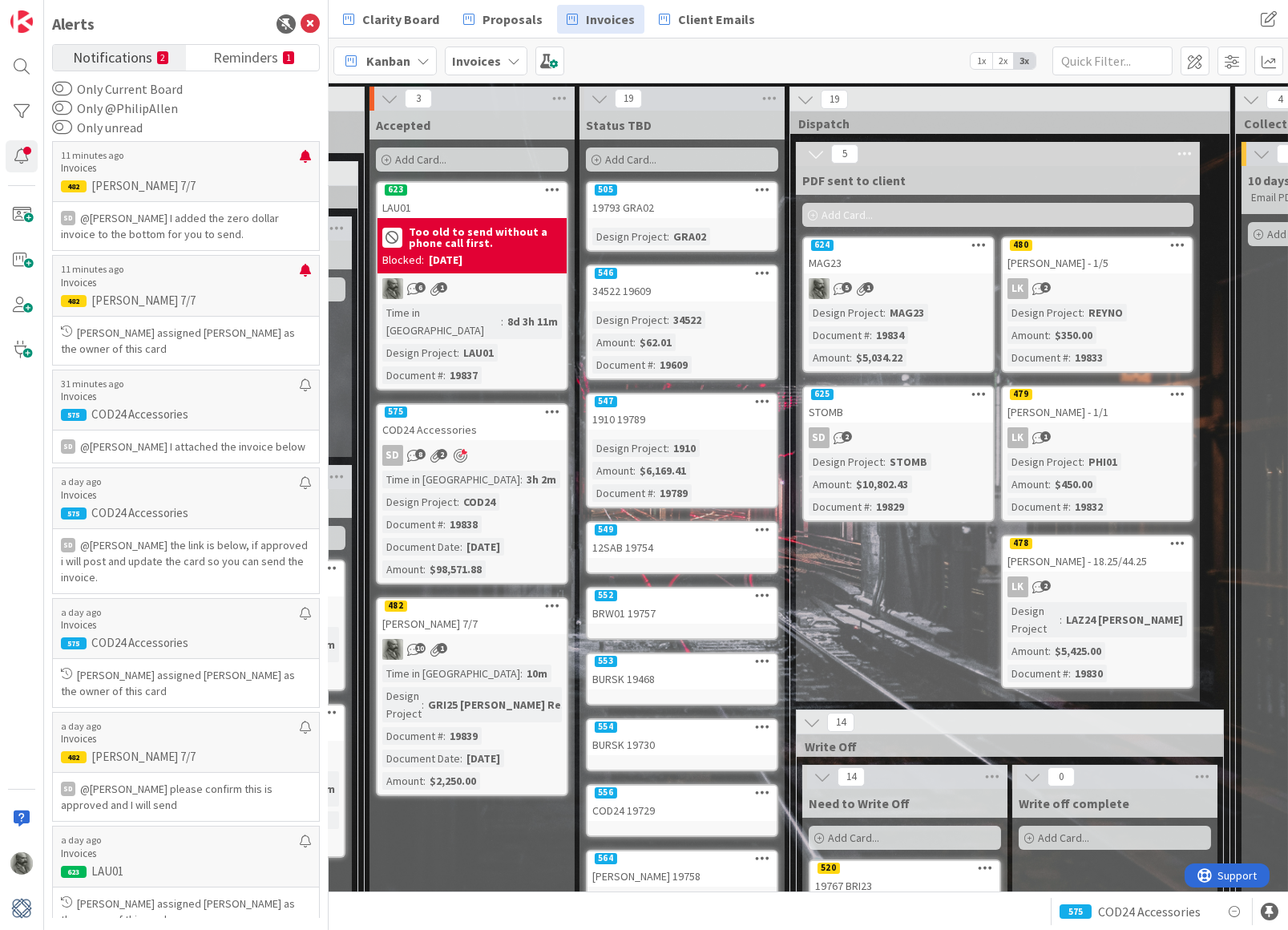
scroll to position [0, 850]
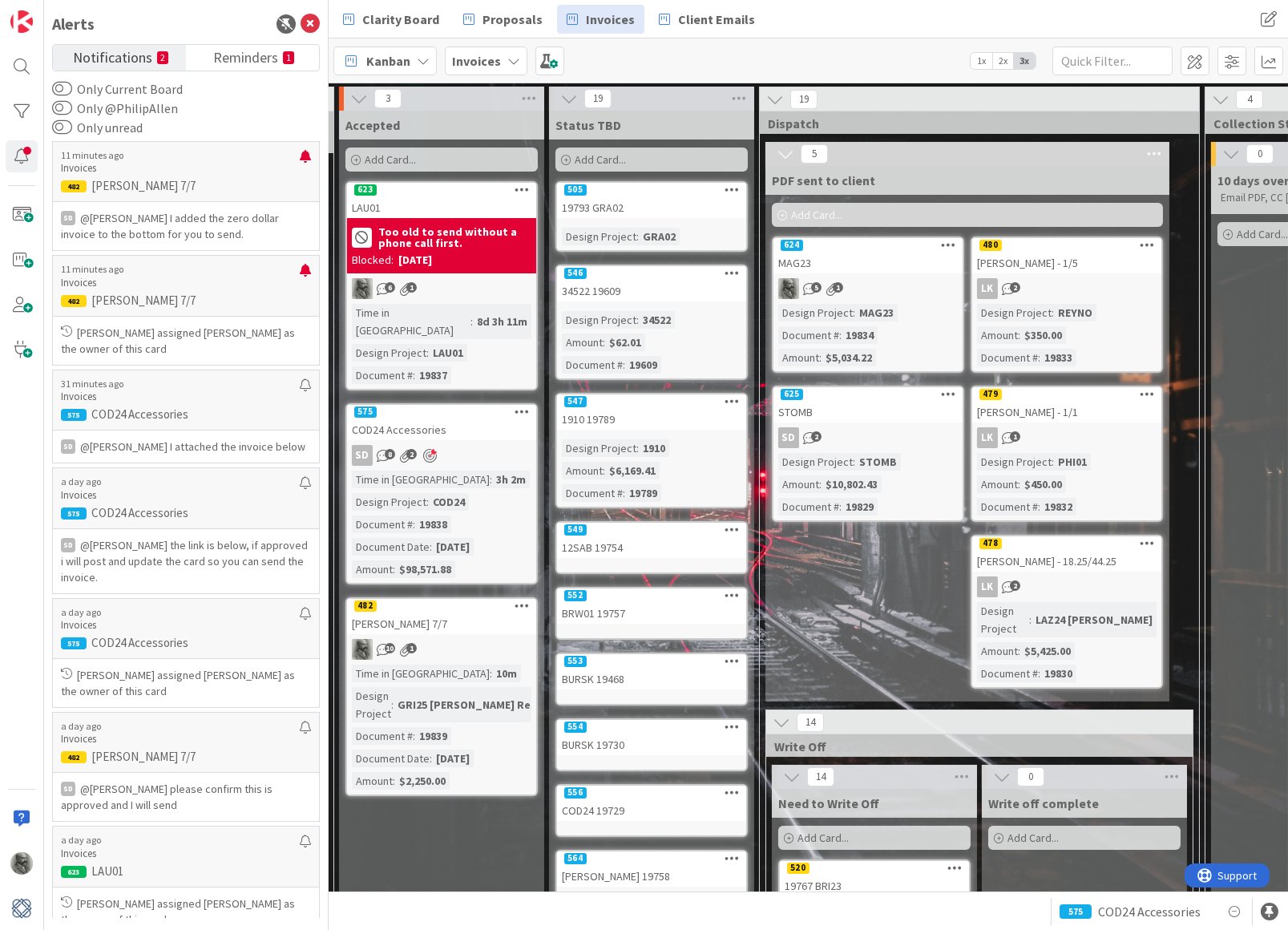
click at [913, 318] on div "Design Project : MAG23 Document # : 19834 Amount : $5,034.22" at bounding box center [868, 335] width 180 height 63
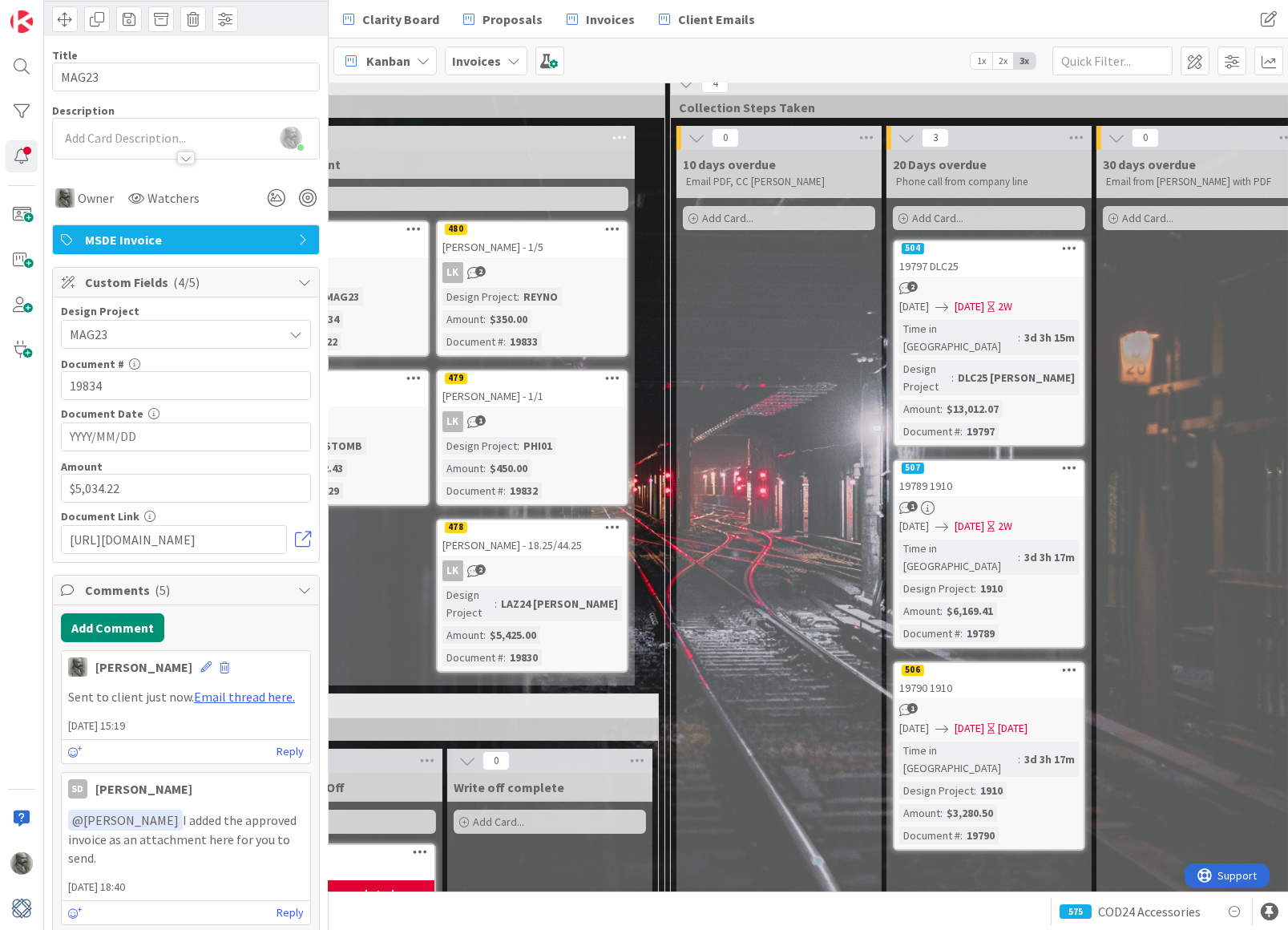
scroll to position [18, 1385]
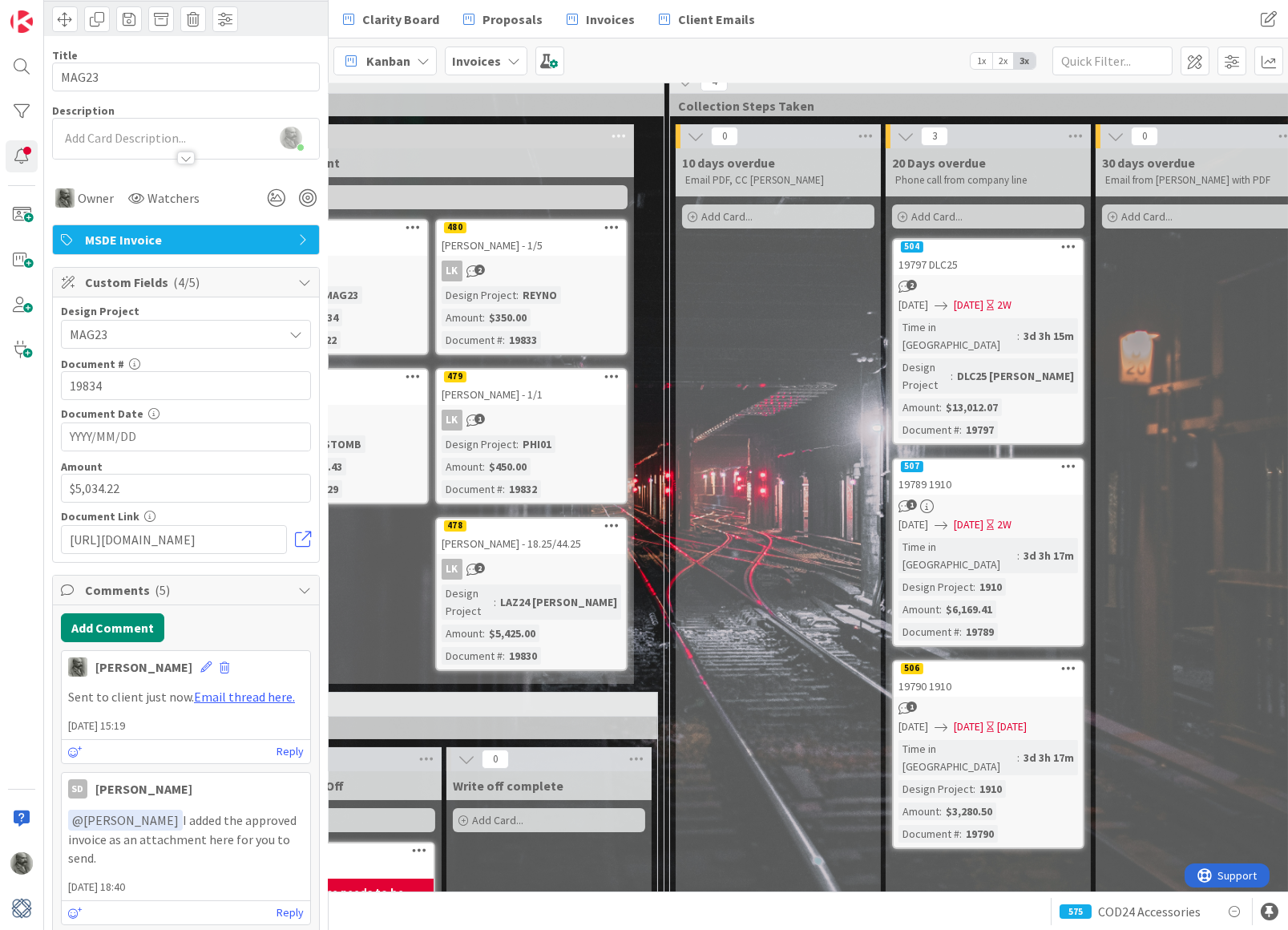
click at [985, 250] on div "504" at bounding box center [988, 247] width 189 height 14
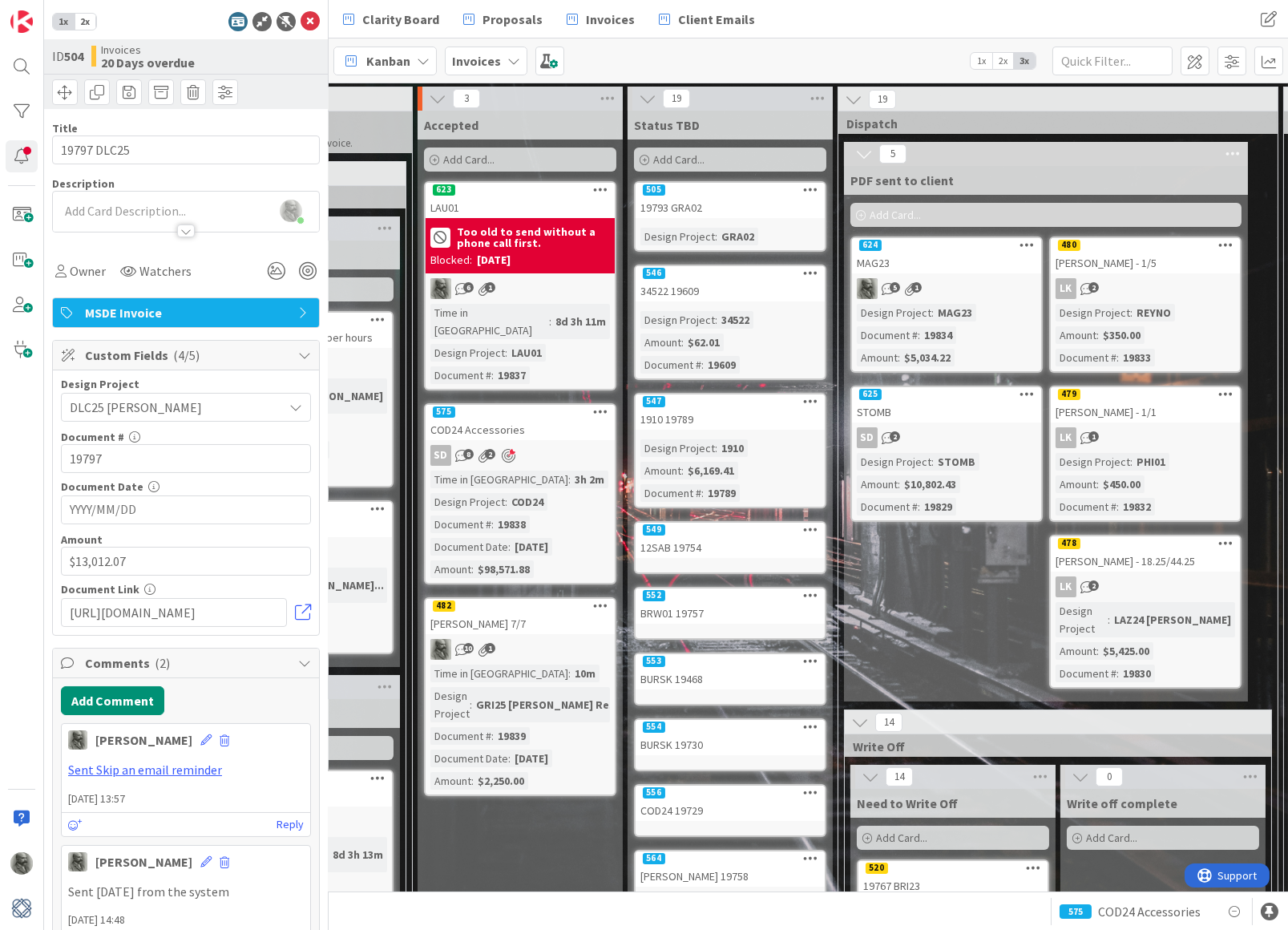
scroll to position [0, 736]
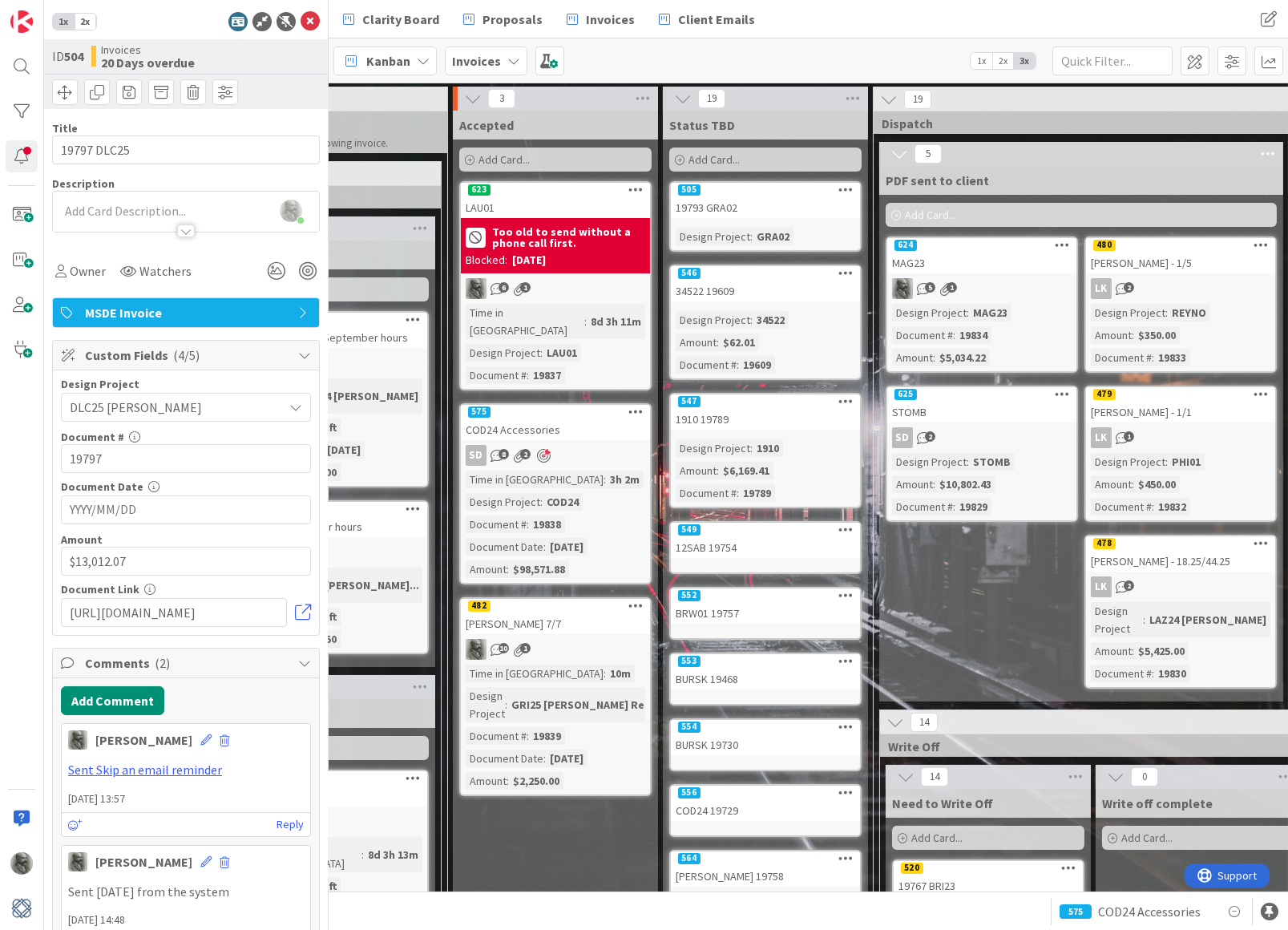
click at [540, 420] on div "COD24 Accessories" at bounding box center [555, 430] width 189 height 21
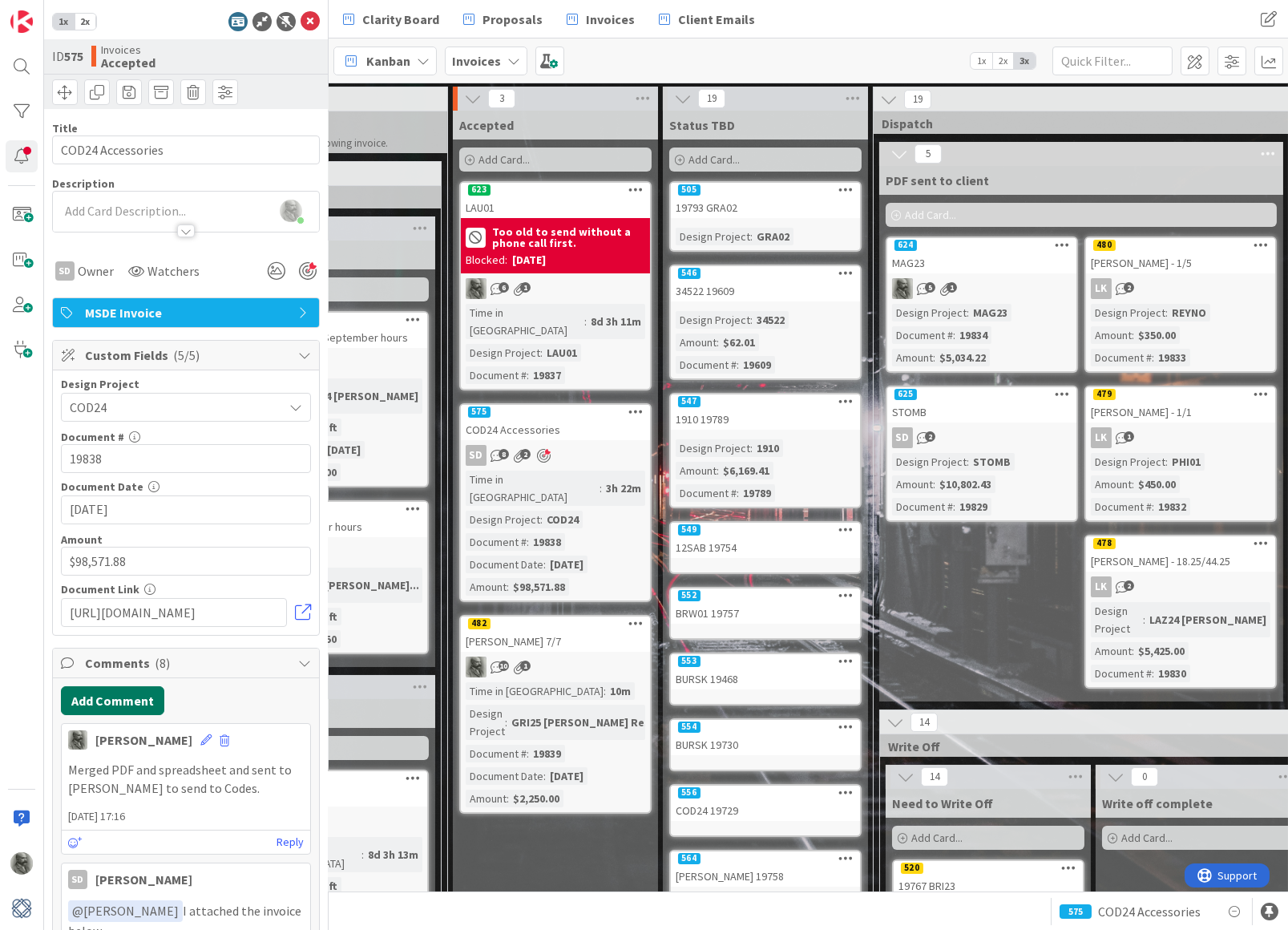
click at [109, 699] on button "Add Comment" at bounding box center [113, 701] width 103 height 29
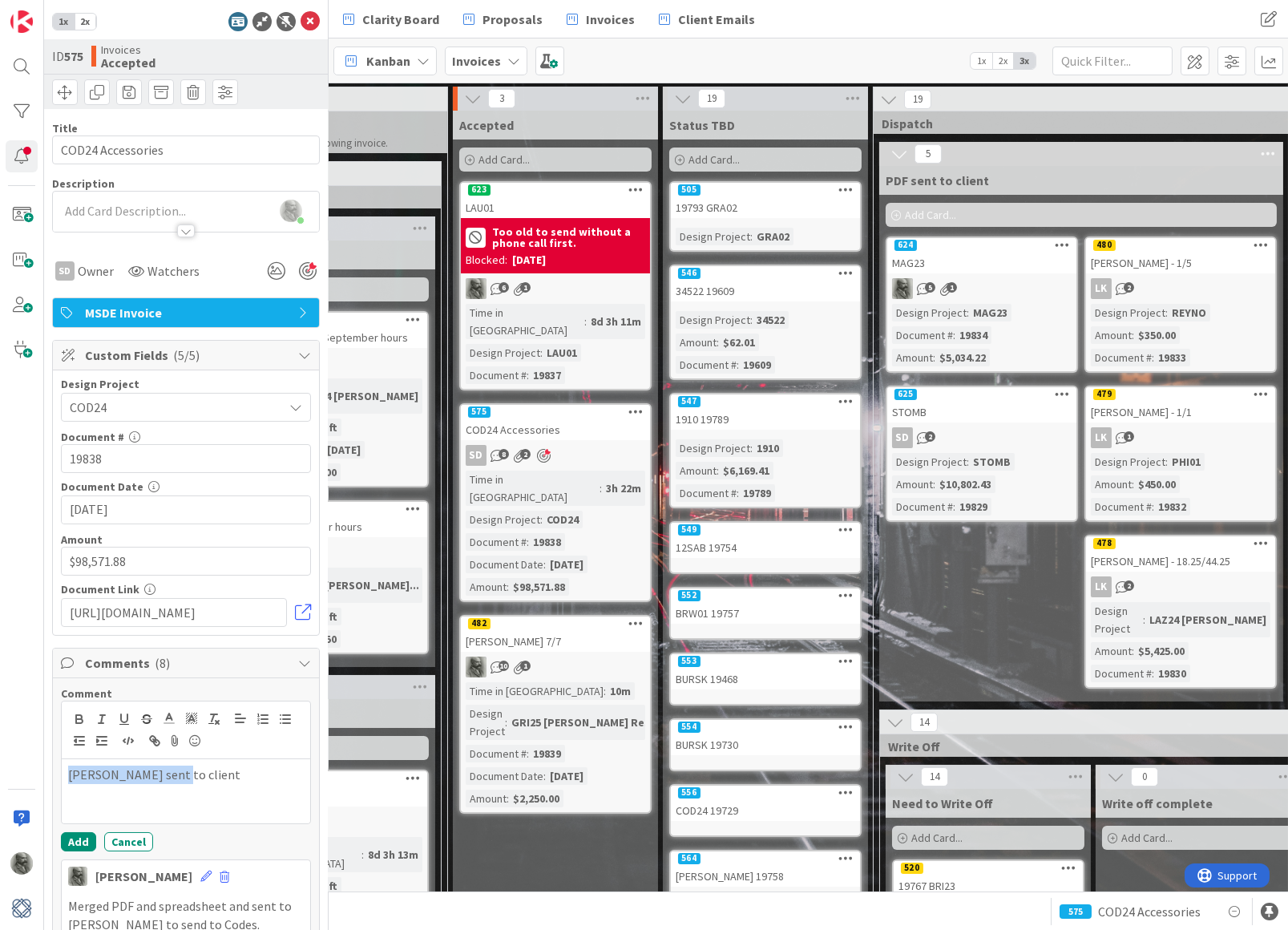
drag, startPoint x: 172, startPoint y: 769, endPoint x: 0, endPoint y: 769, distance: 172.0
click at [0, 769] on div "1x 2x ID 575 Invoices Accepted Title 17 / 128 COD24 Accessories Description [PE…" at bounding box center [164, 465] width 329 height 930
click at [156, 733] on icon "button" at bounding box center [154, 740] width 14 height 14
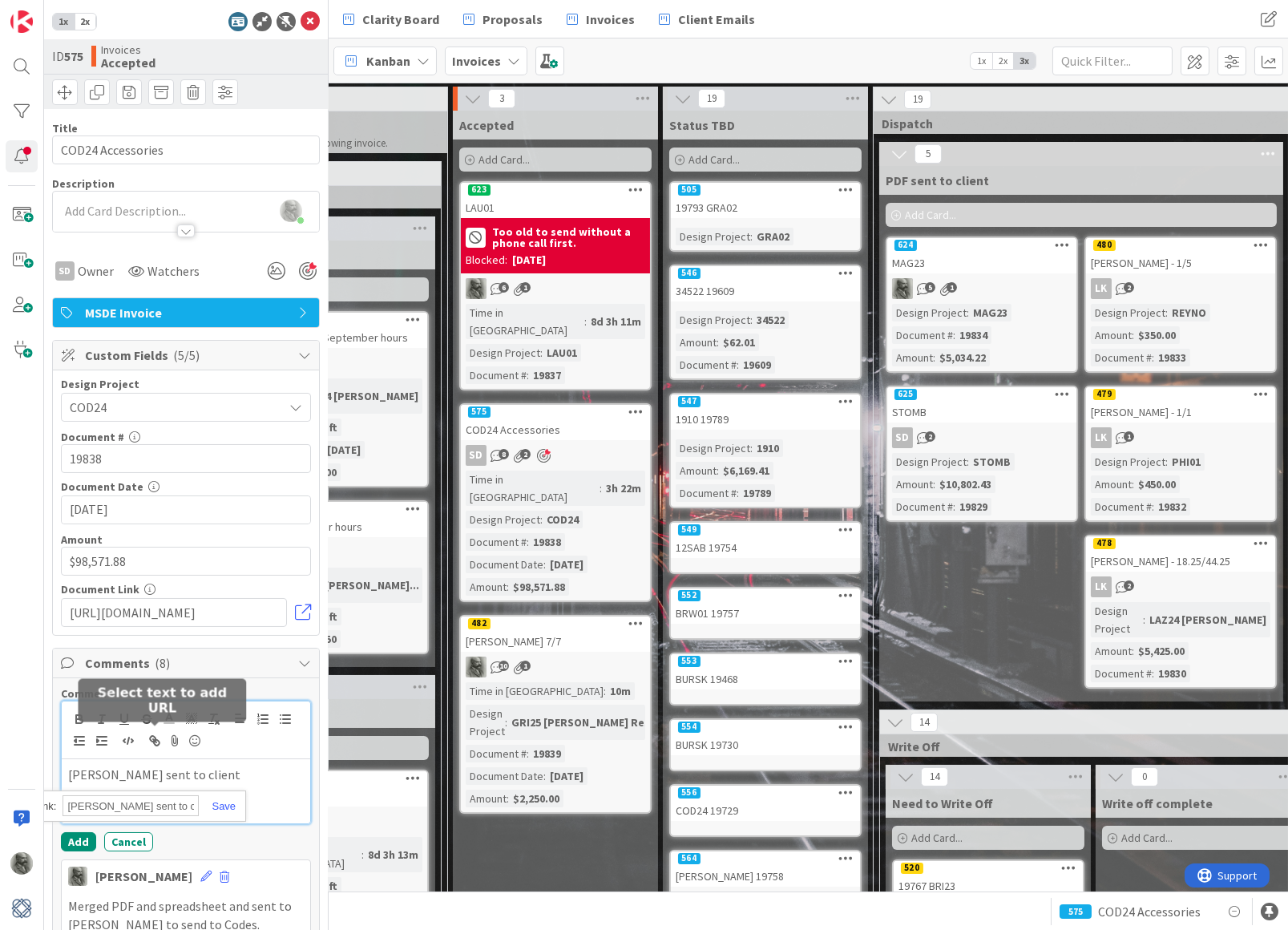
paste input "[URL][DOMAIN_NAME]"
click at [224, 800] on link at bounding box center [218, 806] width 37 height 12
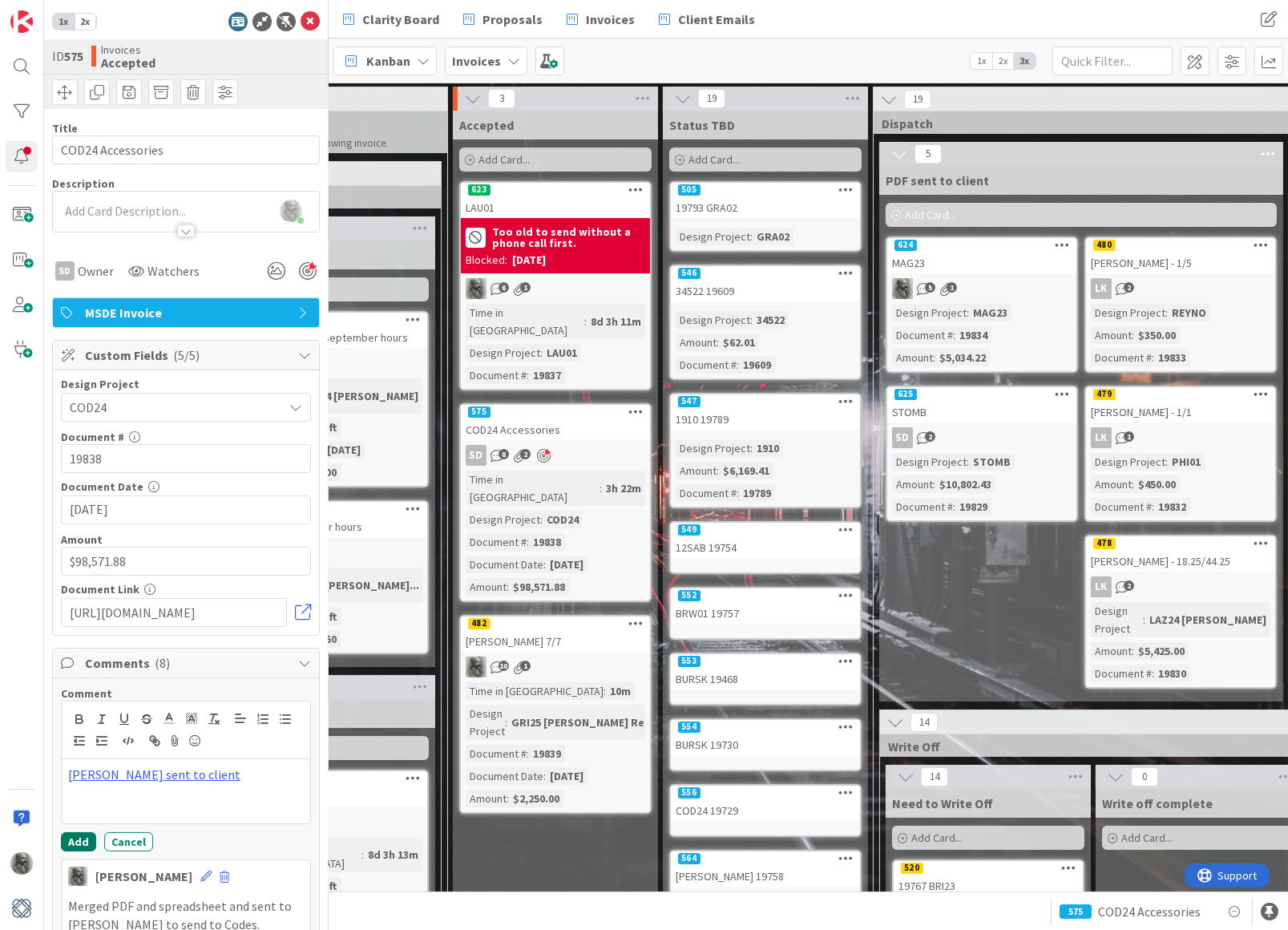
click at [79, 839] on button "Add" at bounding box center [79, 842] width 36 height 19
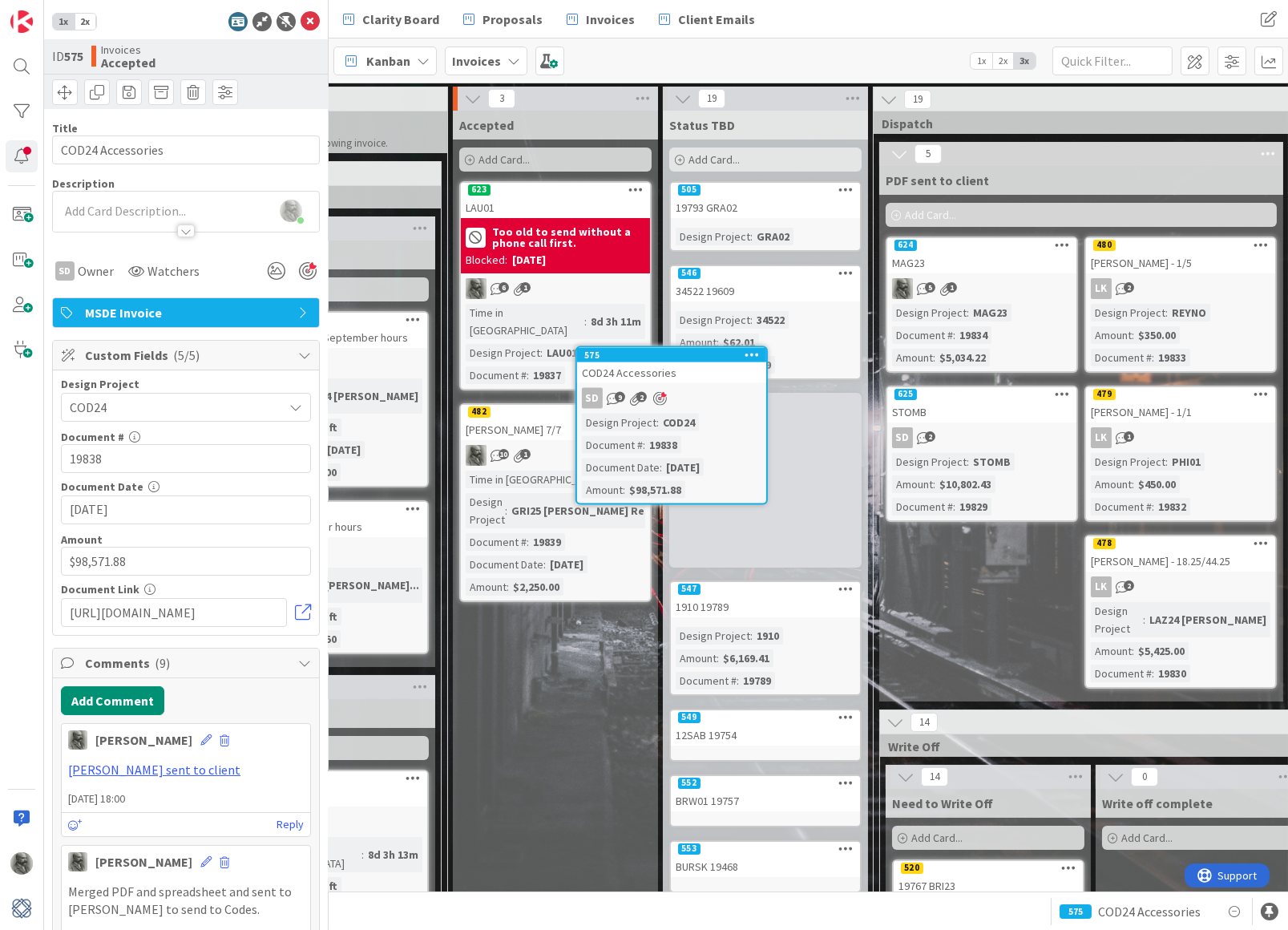
scroll to position [0, 719]
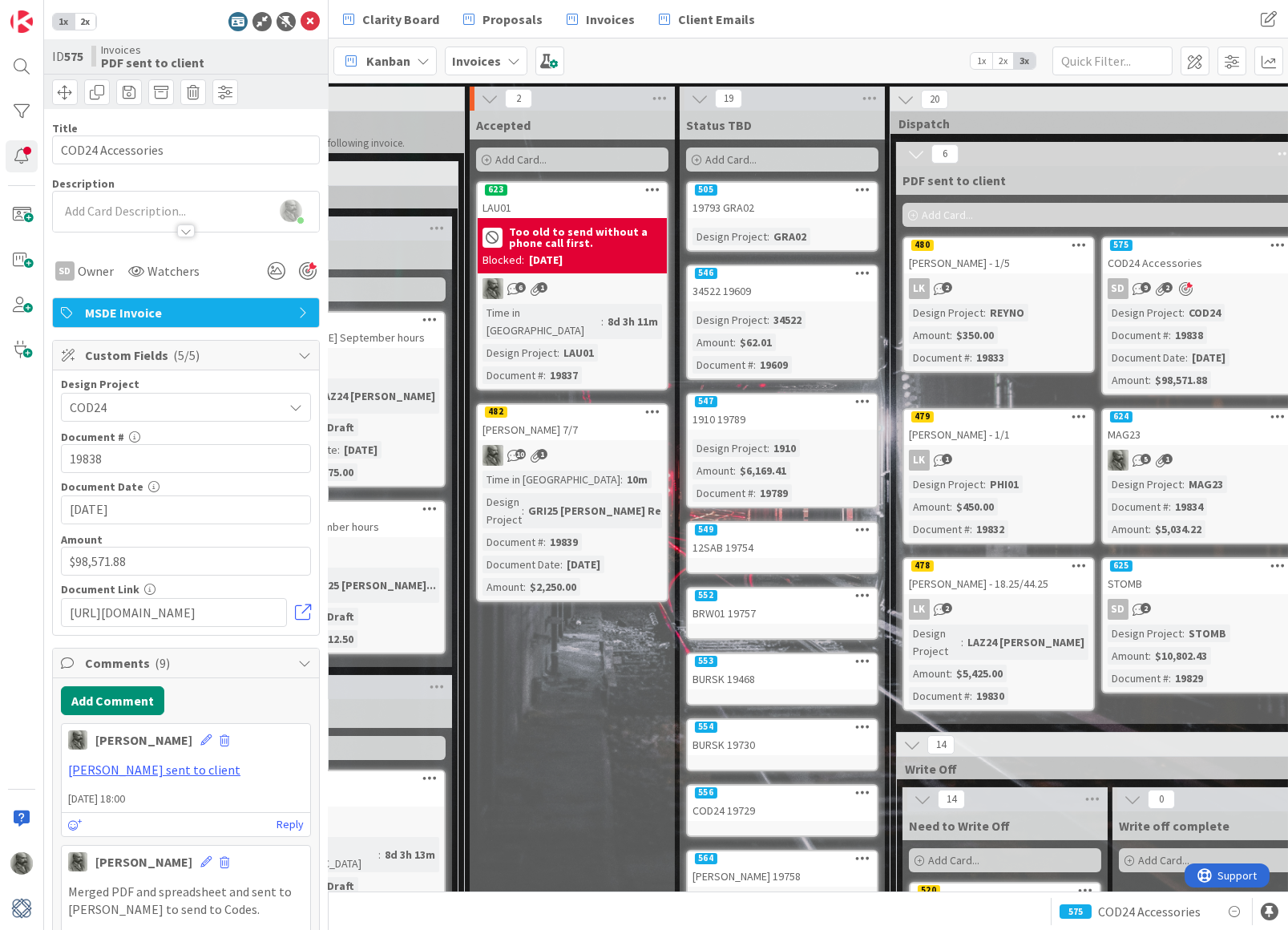
click at [1161, 252] on div "575" at bounding box center [1196, 245] width 189 height 14
click at [514, 19] on span "Proposals" at bounding box center [512, 19] width 60 height 19
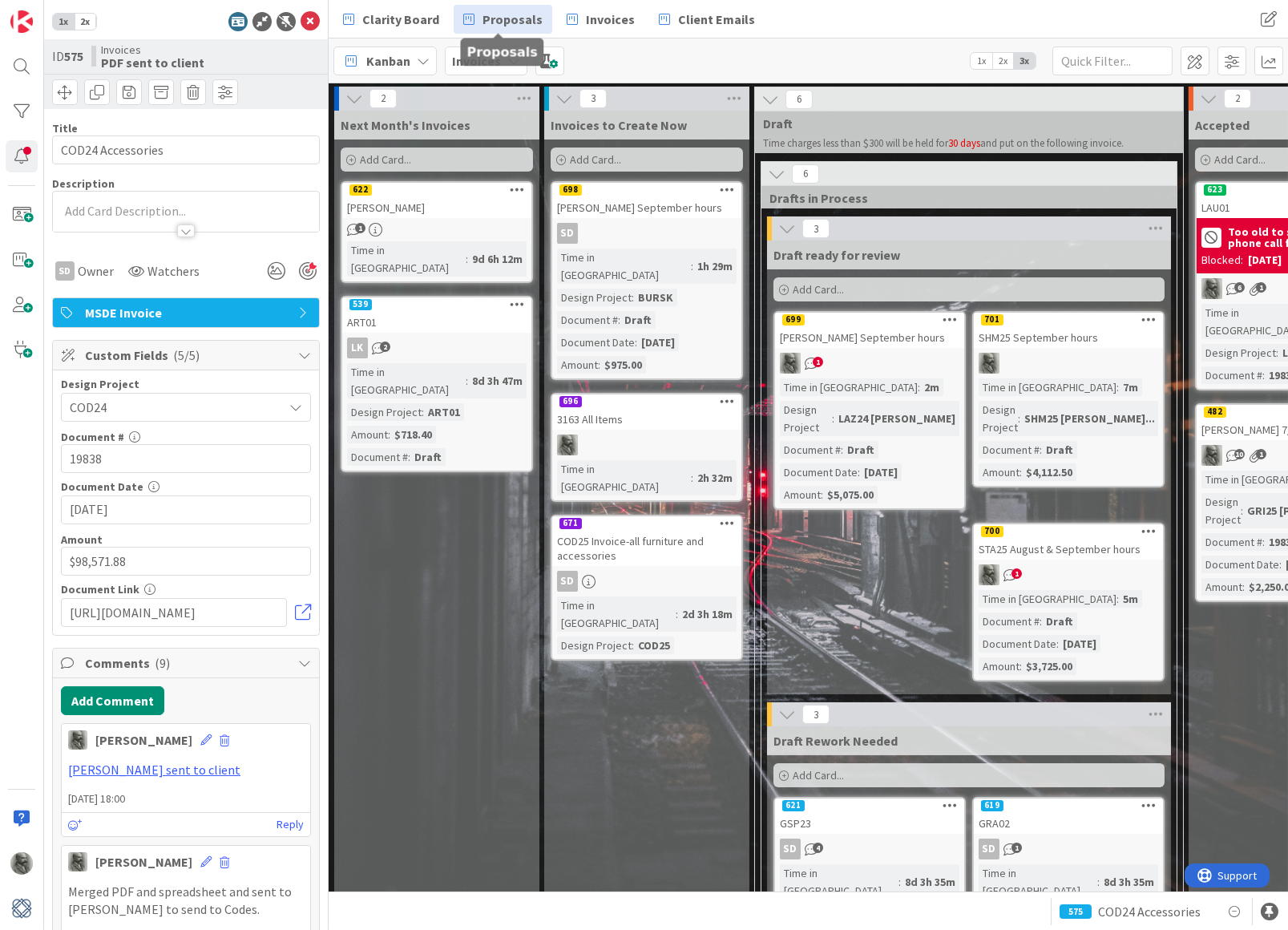
click at [509, 22] on span "Proposals" at bounding box center [512, 19] width 60 height 19
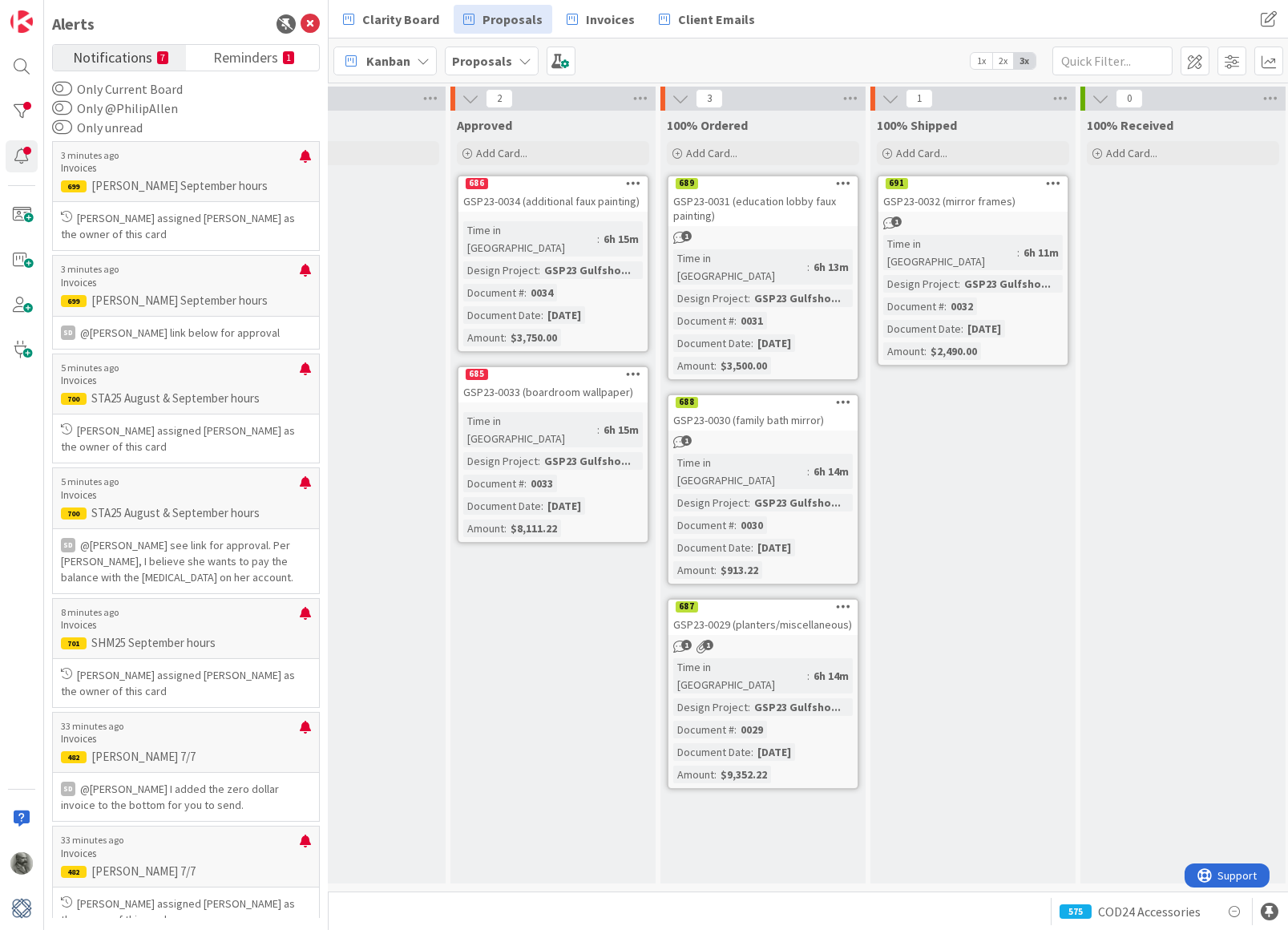
scroll to position [0, 724]
click at [141, 54] on span "Notifications" at bounding box center [113, 56] width 80 height 22
click at [25, 111] on div at bounding box center [22, 112] width 32 height 32
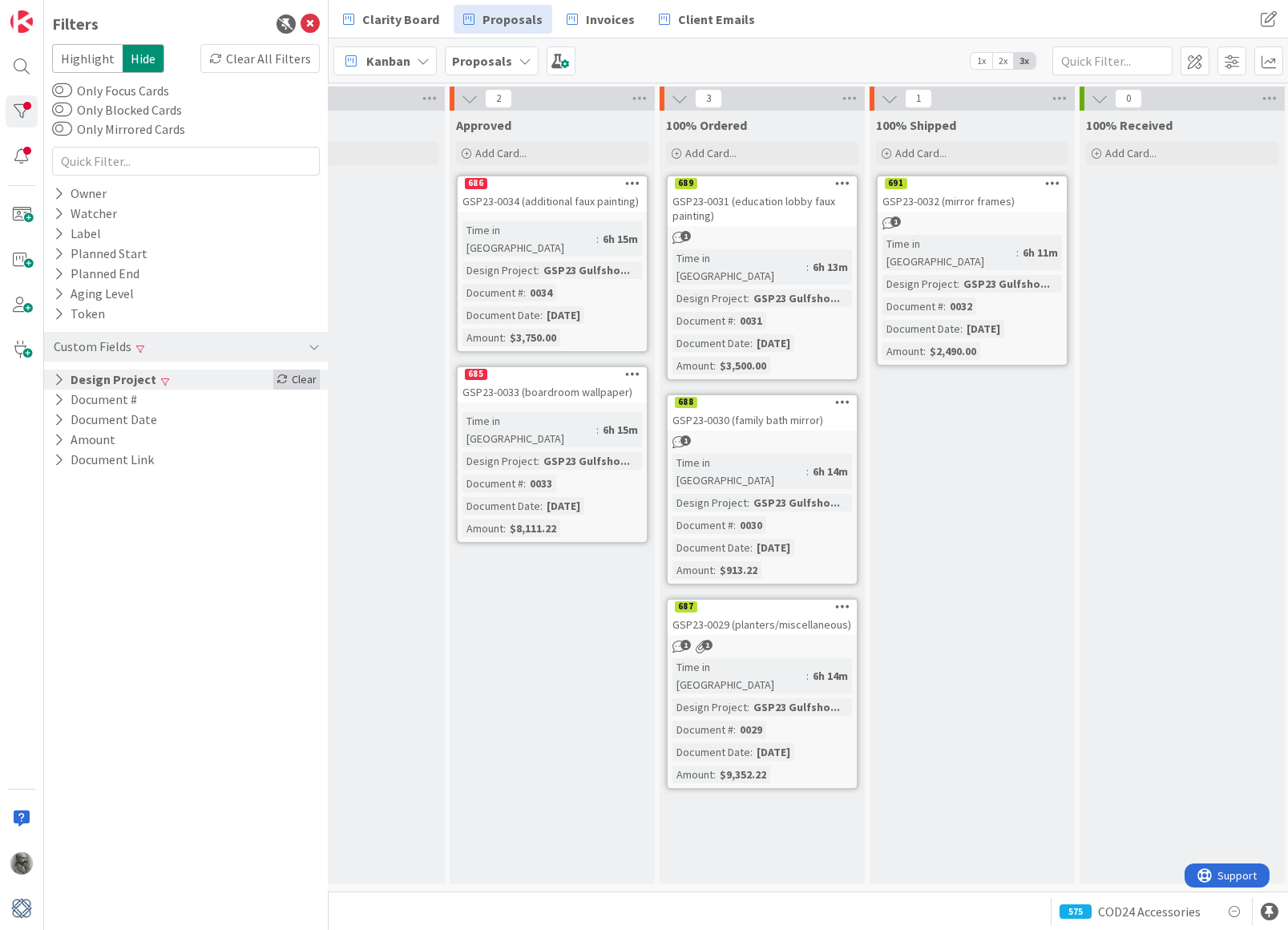
click at [297, 372] on div "Clear" at bounding box center [297, 380] width 47 height 20
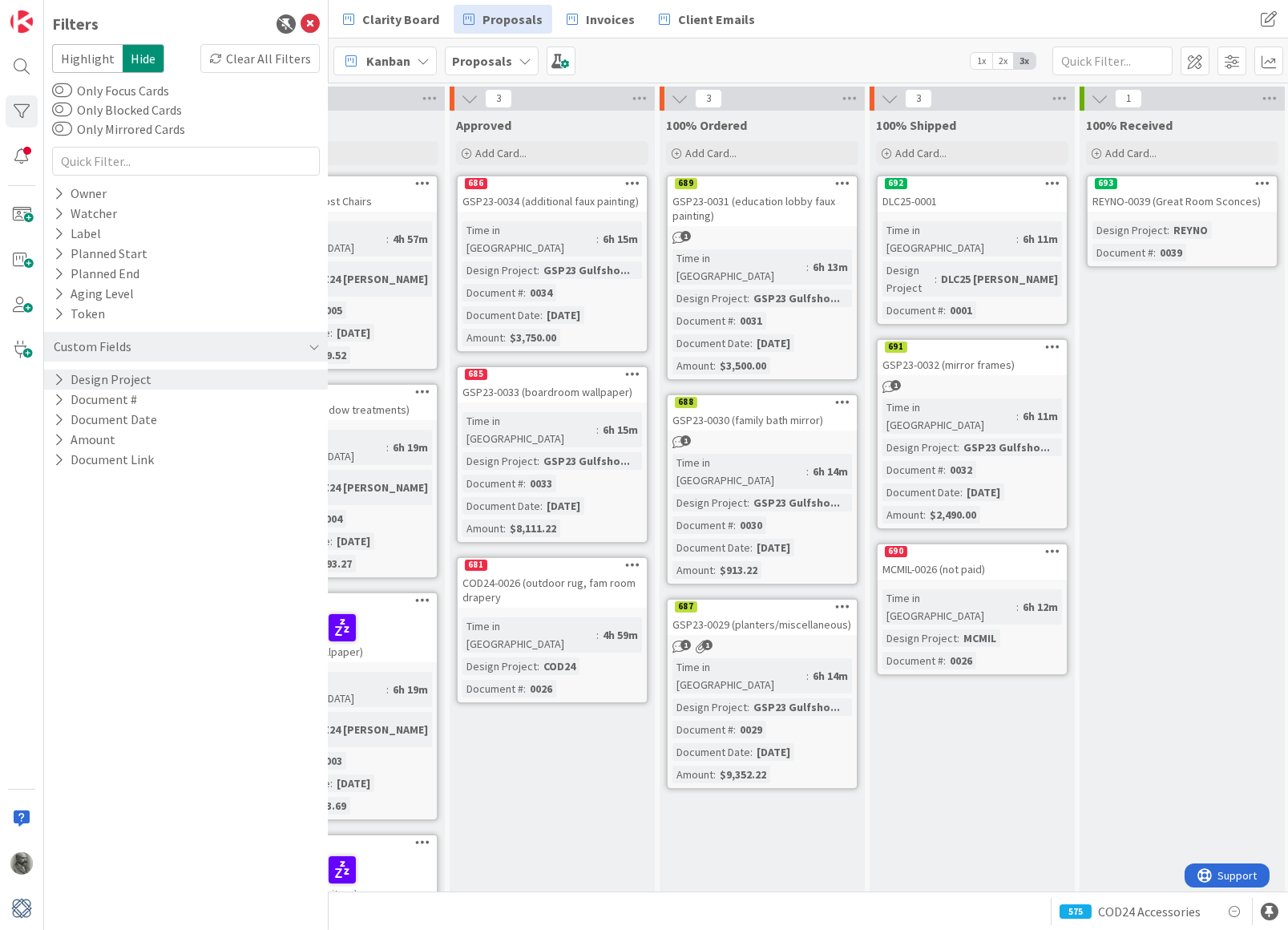
click at [590, 704] on div "Approved Add Card... 686 GSP23-0034 (additional faux painting) Time in Column :…" at bounding box center [552, 593] width 205 height 966
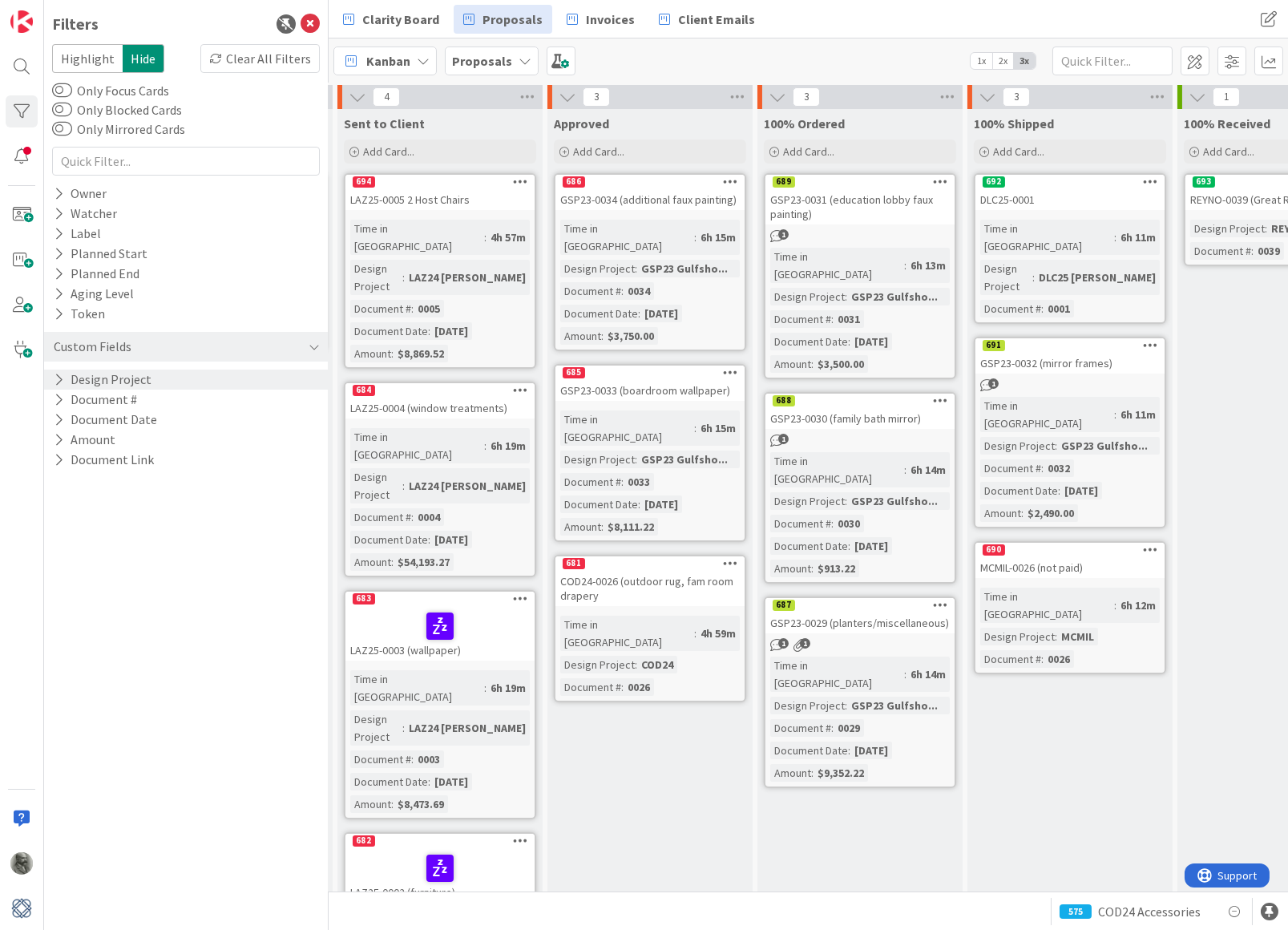
scroll to position [2, 626]
click at [608, 571] on div "COD24-0026 (outdoor rug, fam room drapery" at bounding box center [650, 588] width 189 height 36
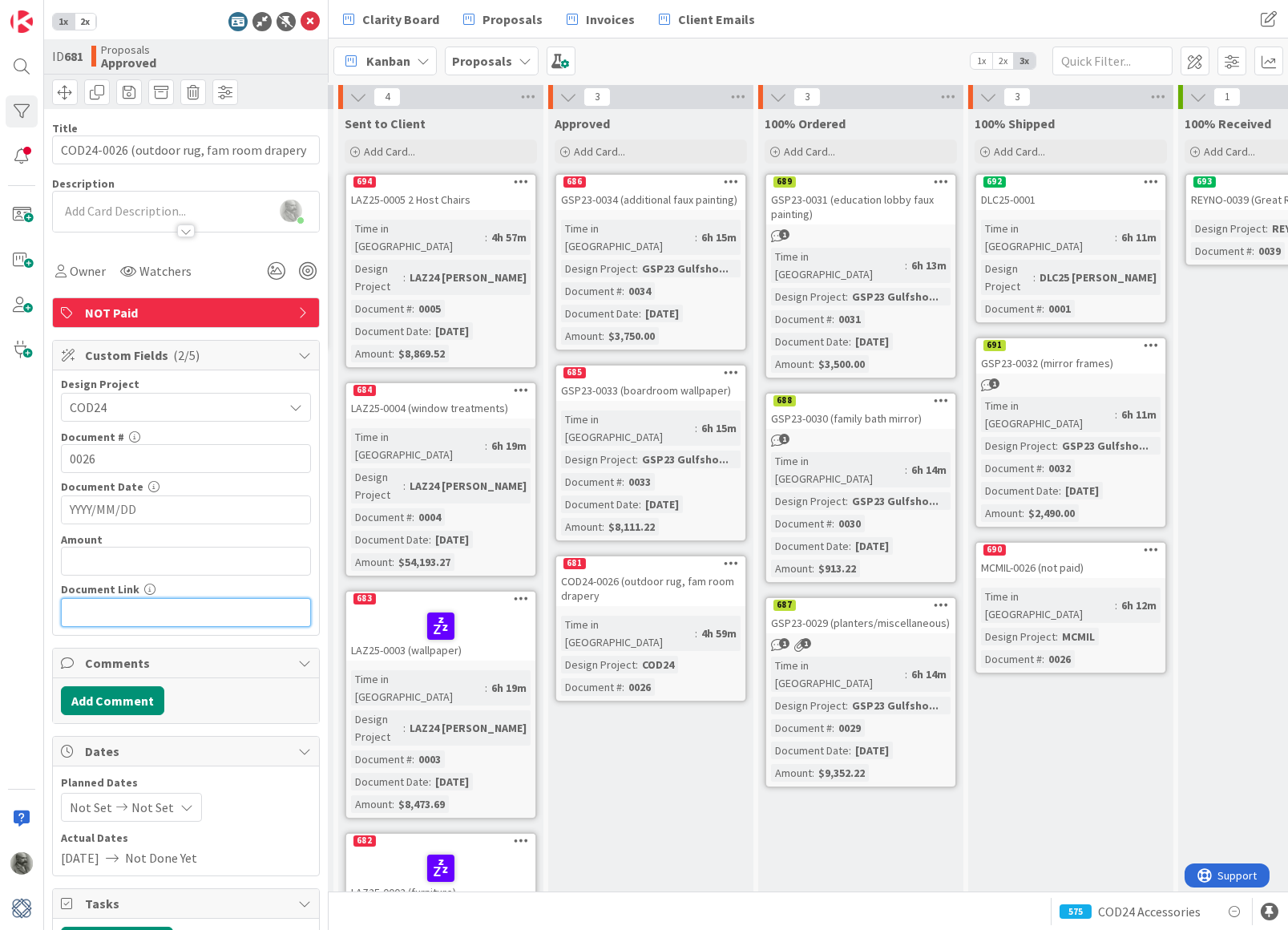
click at [143, 605] on input "text" at bounding box center [186, 613] width 250 height 29
paste input "[URL][DOMAIN_NAME]"
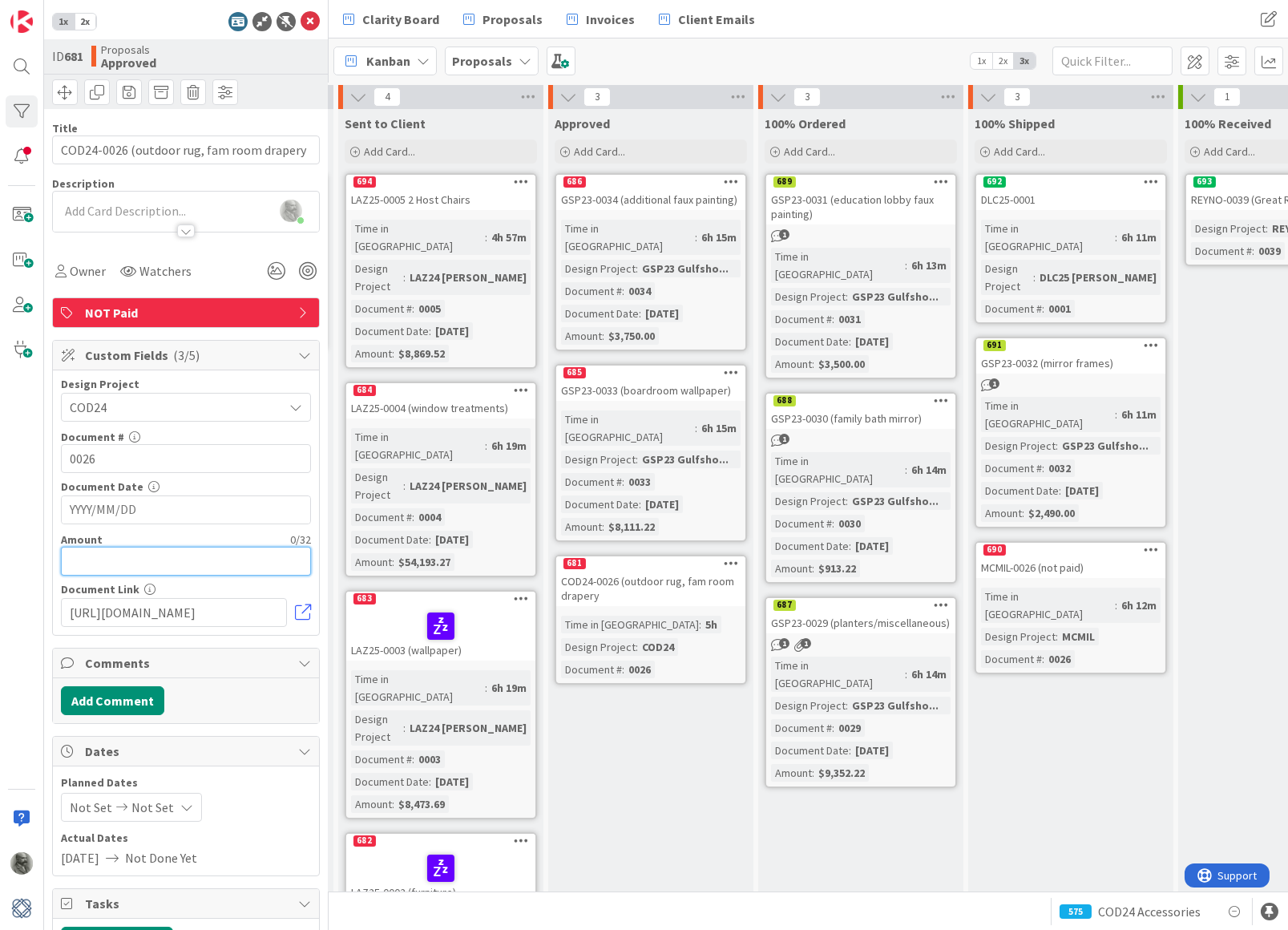
click at [148, 552] on input "text" at bounding box center [186, 561] width 250 height 29
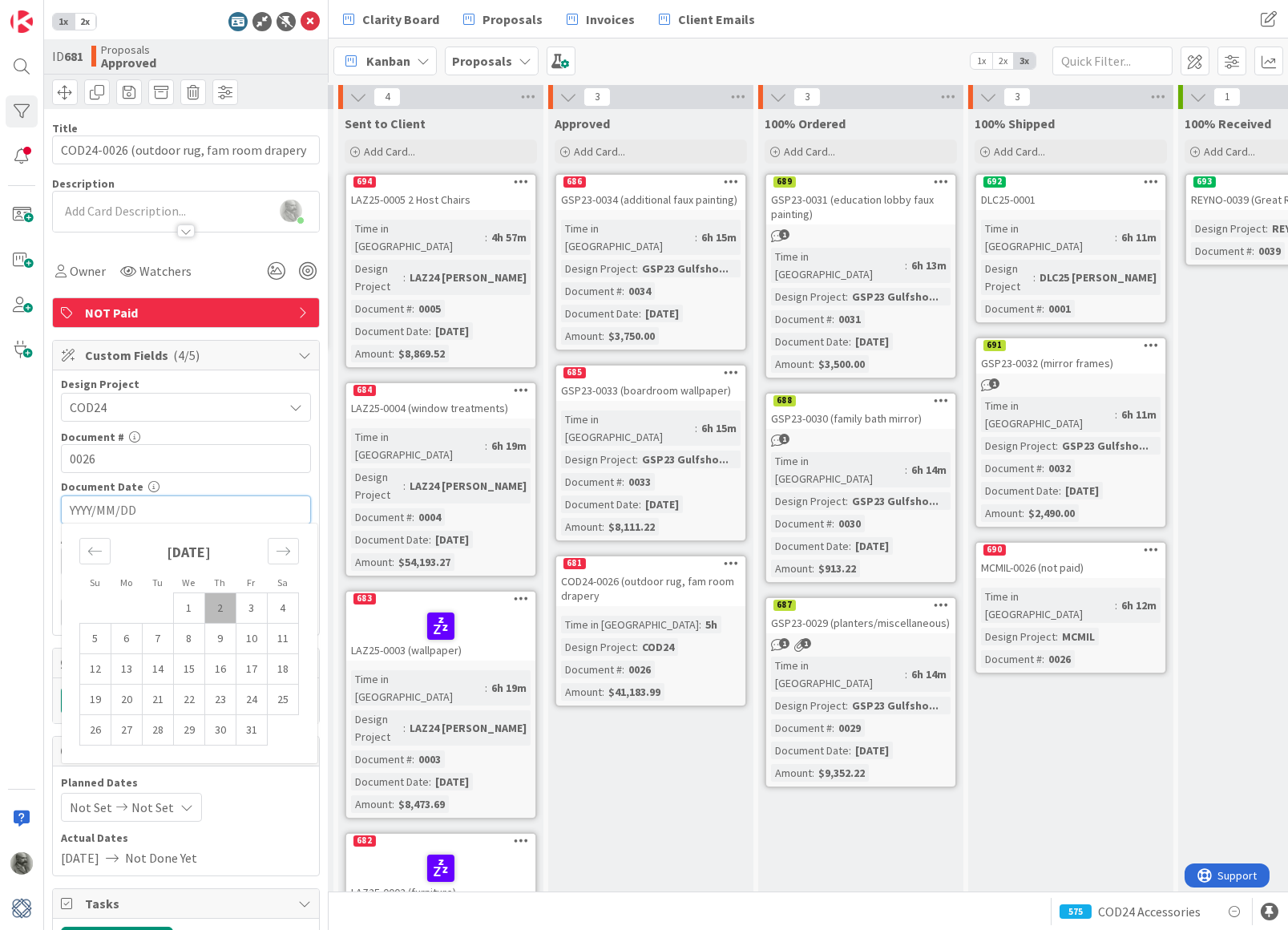
click at [119, 498] on input "YYYY/MM/DD" at bounding box center [186, 510] width 232 height 27
click at [89, 549] on icon "Move backward to switch to the previous month." at bounding box center [95, 551] width 15 height 15
click at [124, 732] on td "29" at bounding box center [126, 731] width 31 height 31
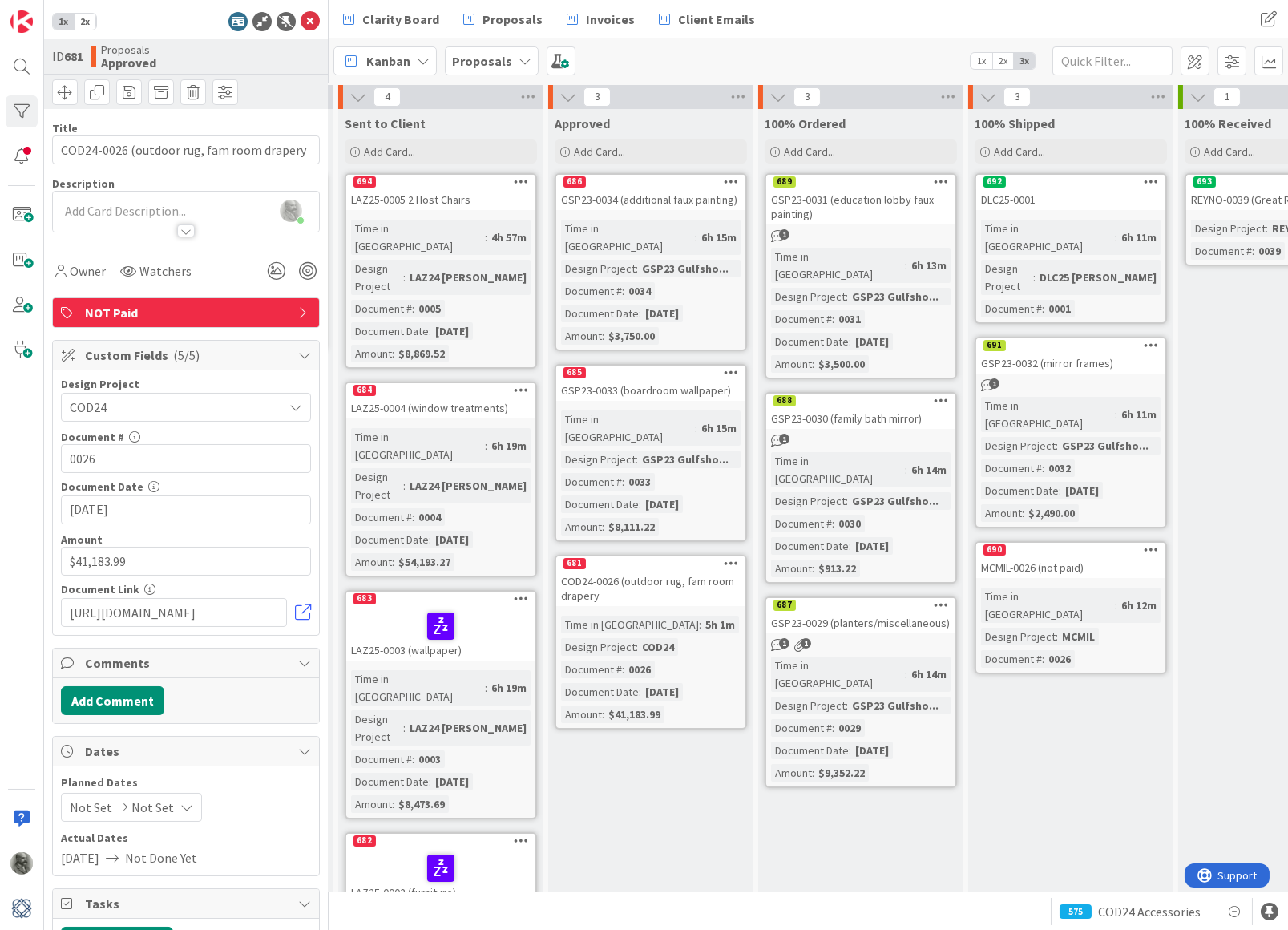
click at [638, 571] on div "COD24-0026 (outdoor rug, fam room drapery" at bounding box center [650, 588] width 189 height 36
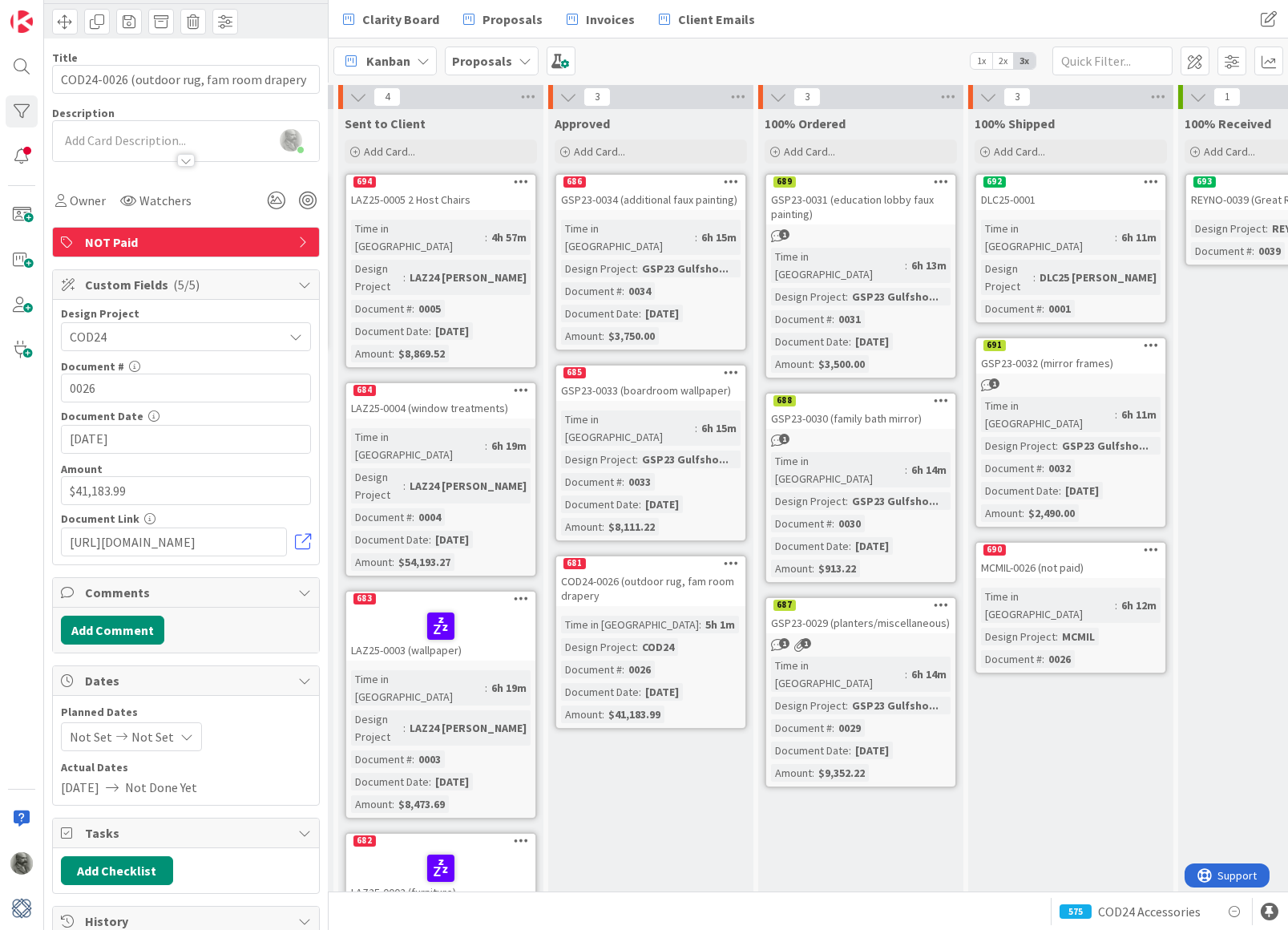
scroll to position [70, 0]
click at [114, 622] on button "Add Comment" at bounding box center [113, 630] width 103 height 29
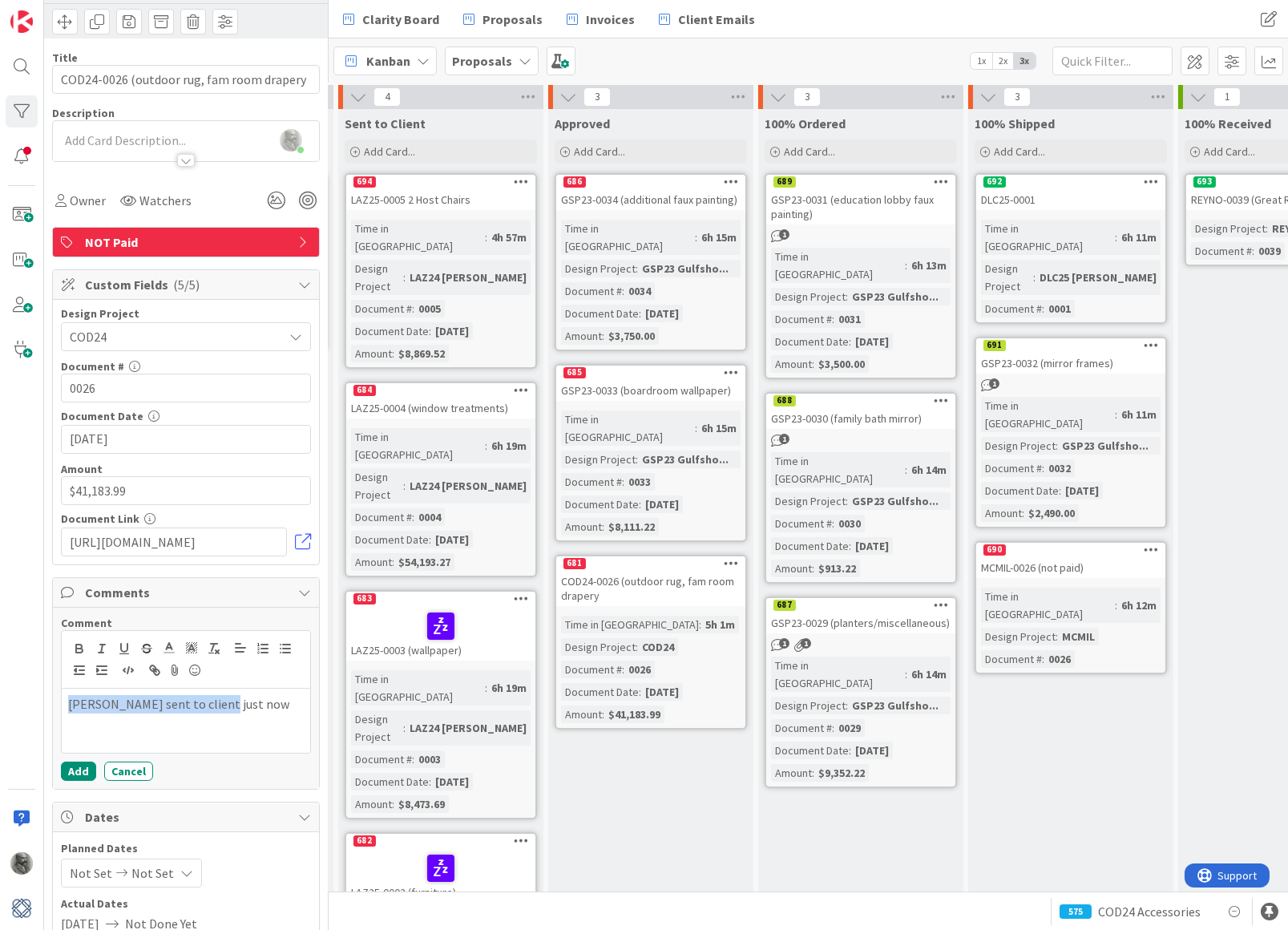
drag, startPoint x: 230, startPoint y: 695, endPoint x: 20, endPoint y: 702, distance: 210.1
click at [20, 702] on div "1x 2x ID 681 Proposals Approved Title 41 / 128 COD24-0026 (outdoor rug, fam roo…" at bounding box center [164, 465] width 329 height 930
click at [114, 698] on p "[PERSON_NAME] sent to client just now" at bounding box center [186, 704] width 236 height 19
drag, startPoint x: 111, startPoint y: 717, endPoint x: 58, endPoint y: 686, distance: 61.4
click at [58, 686] on div "Comment [PERSON_NAME] sent updated proposal to client just now Add Cancel" at bounding box center [186, 699] width 266 height 181
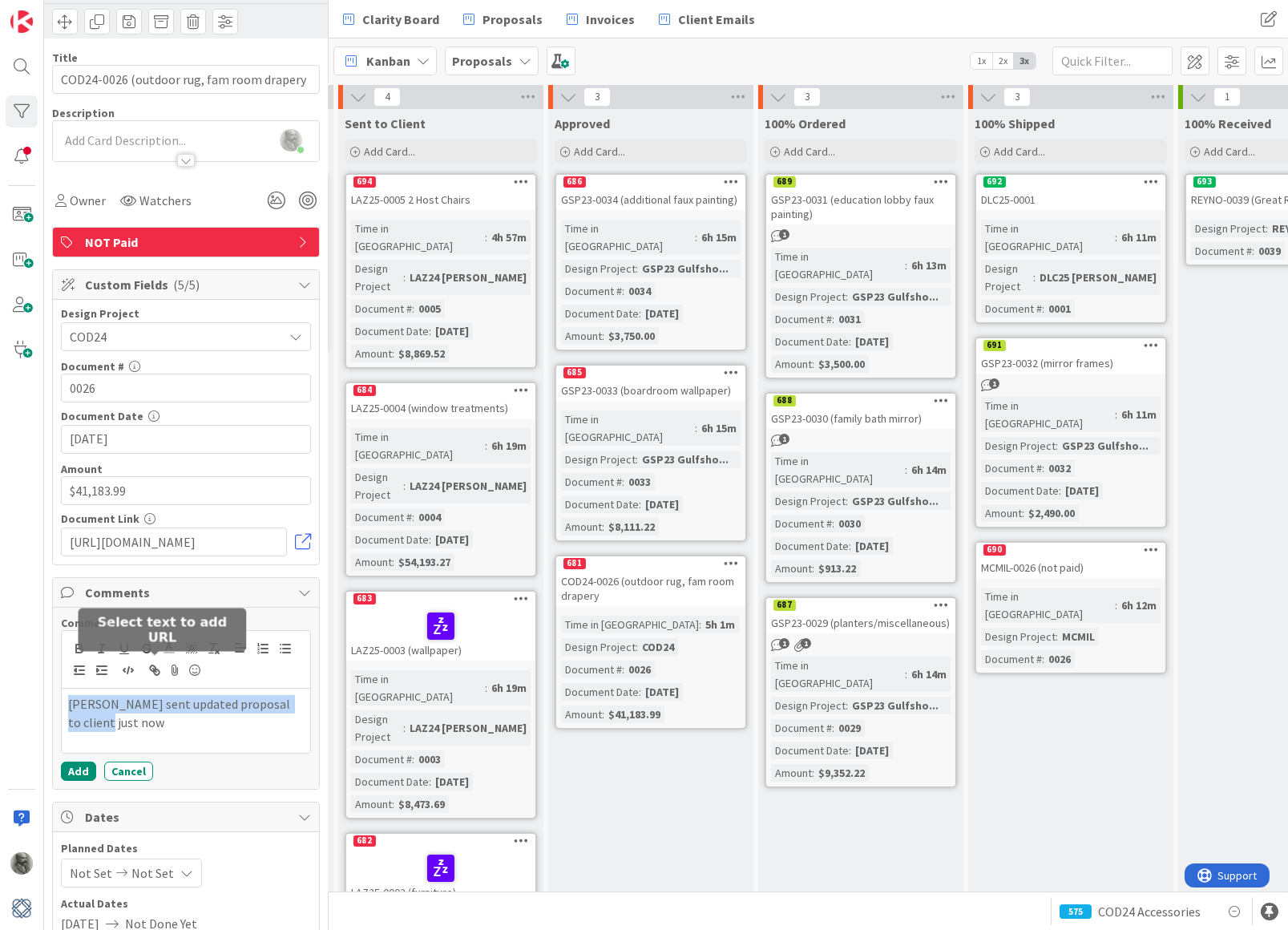
click at [154, 665] on icon "button" at bounding box center [153, 668] width 6 height 6
paste input "[URL][DOMAIN_NAME]"
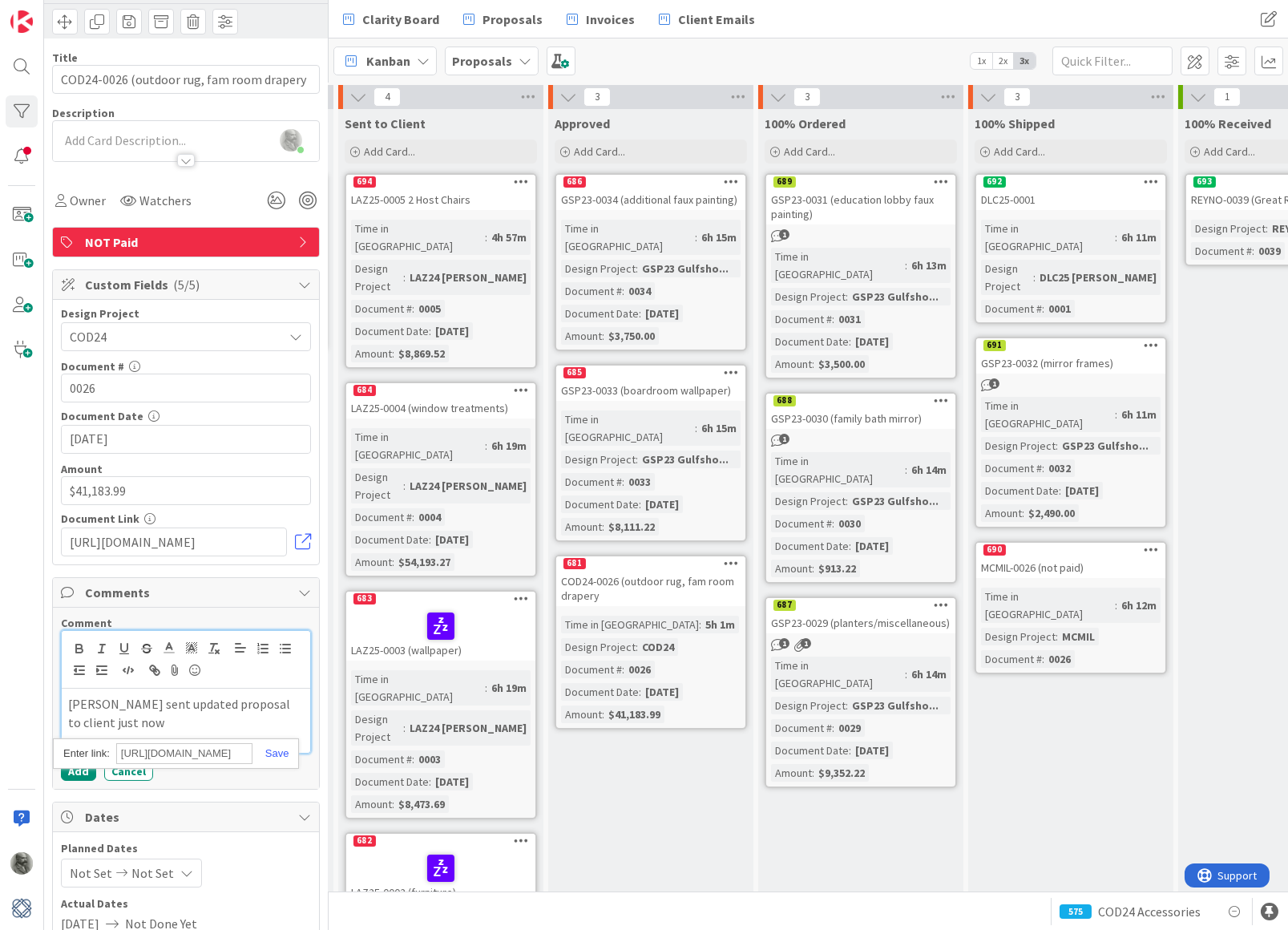
click at [164, 716] on p "[PERSON_NAME] sent updated proposal to client just now" at bounding box center [186, 713] width 236 height 36
drag, startPoint x: 1232, startPoint y: 370, endPoint x: 35, endPoint y: 701, distance: 1241.9
click at [35, 701] on div "1x 2x ID 681 Proposals Approved Title 41 / 128 COD24-0026 (outdoor rug, fam roo…" at bounding box center [164, 465] width 329 height 930
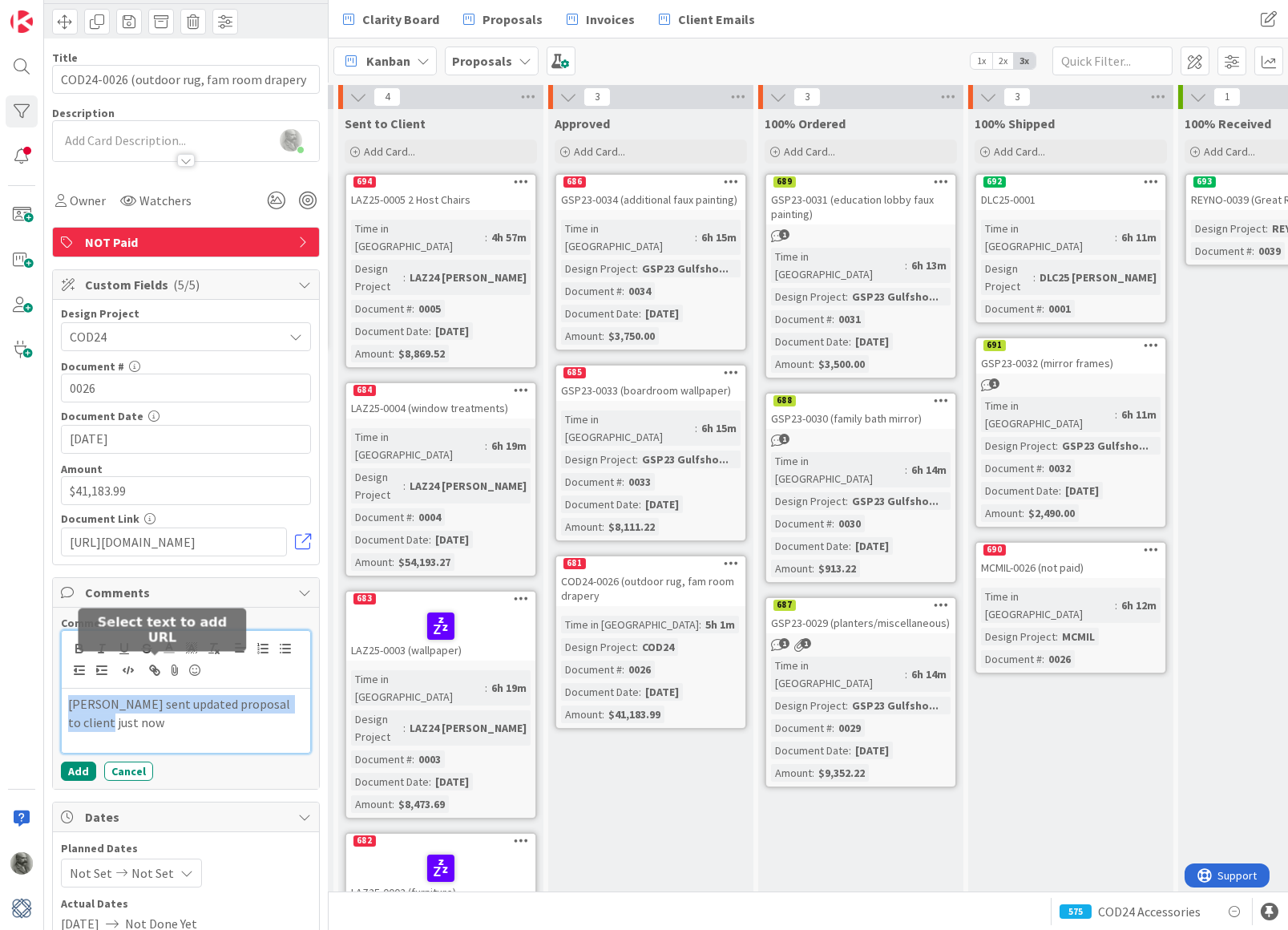
click at [154, 670] on icon "button" at bounding box center [157, 672] width 6 height 6
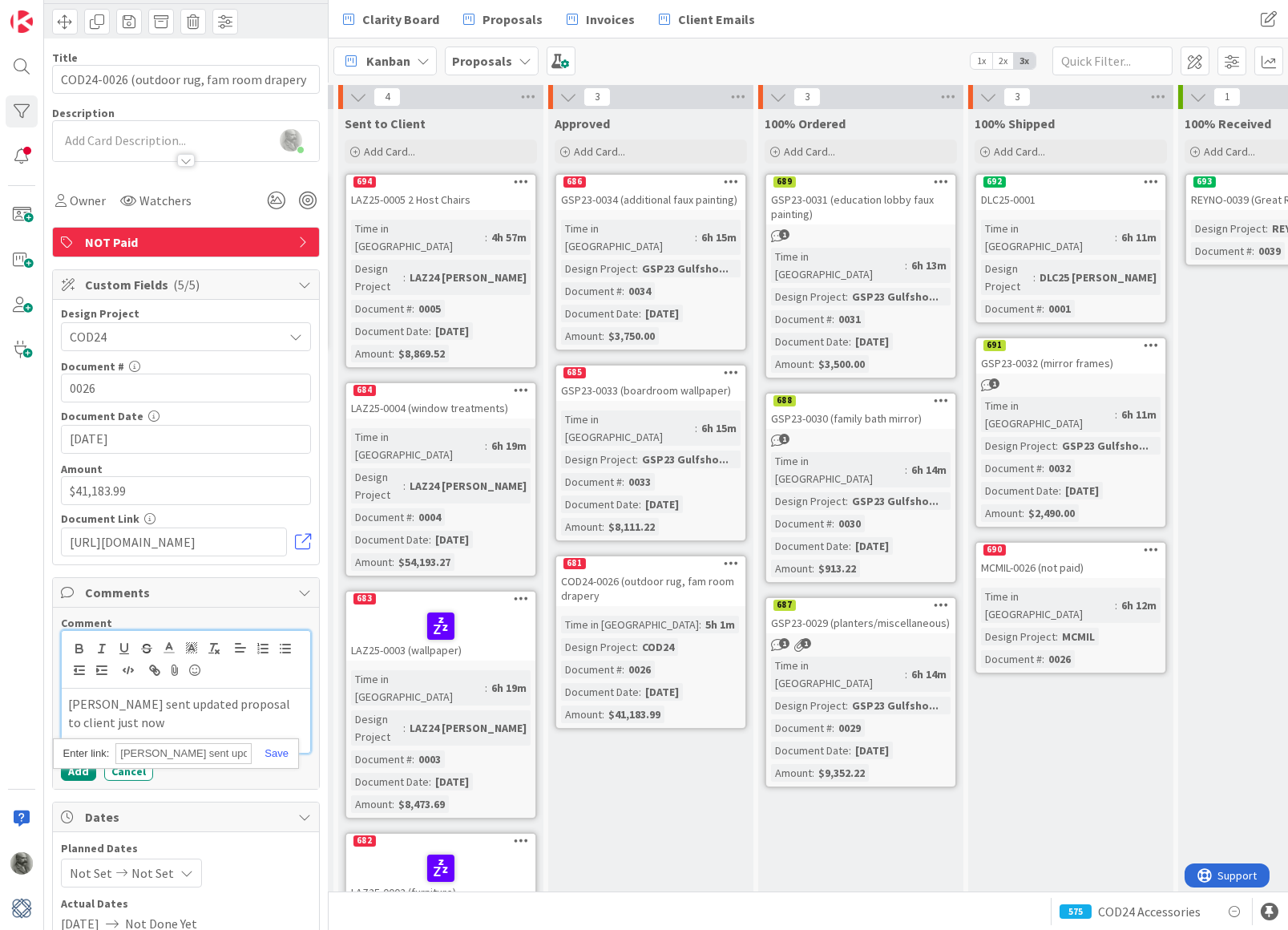
paste input "[URL][DOMAIN_NAME]"
click at [274, 747] on link at bounding box center [270, 753] width 37 height 12
click at [75, 766] on button "Add" at bounding box center [79, 771] width 36 height 19
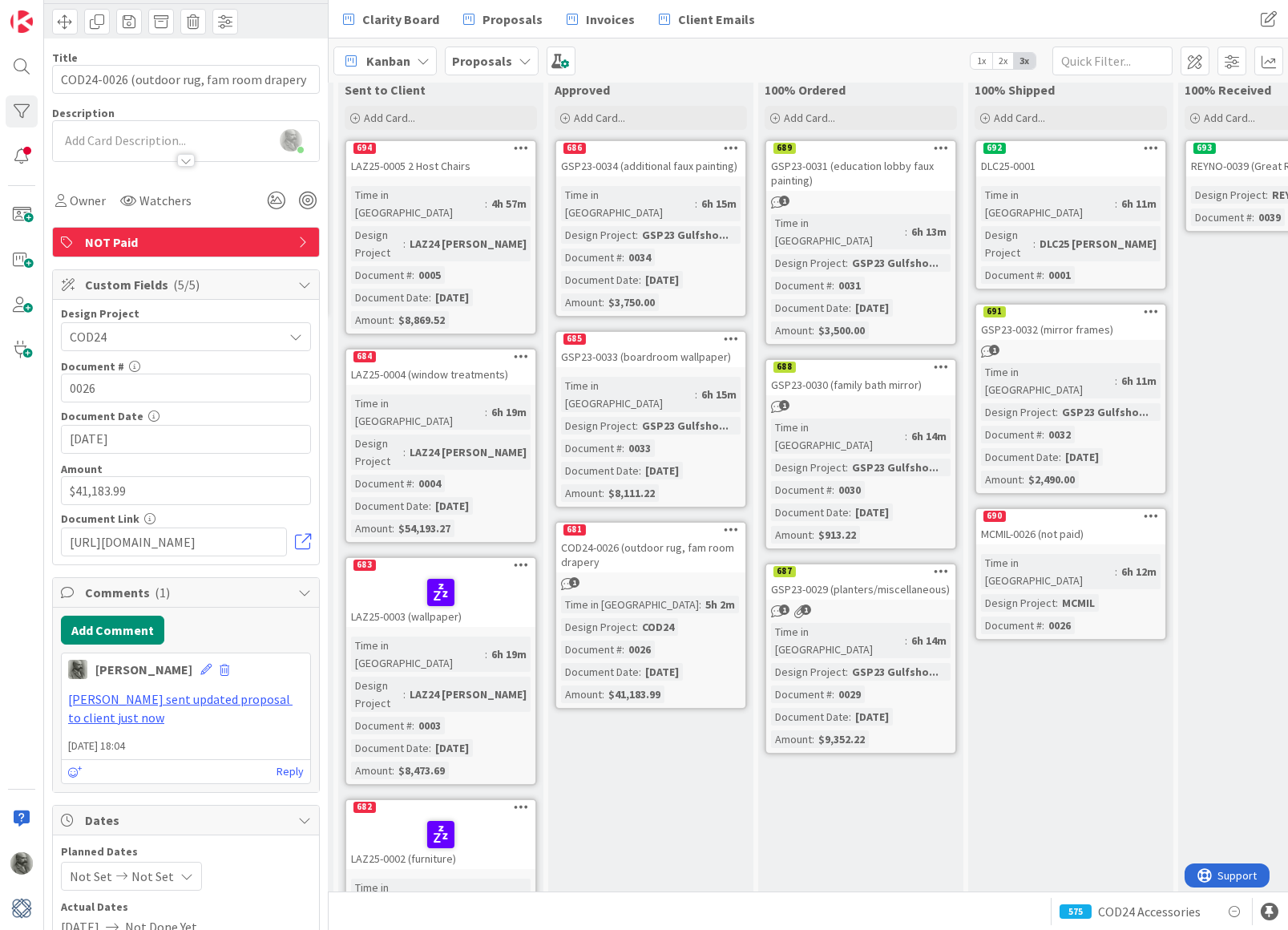
scroll to position [35, 626]
click at [444, 576] on div at bounding box center [441, 593] width 180 height 34
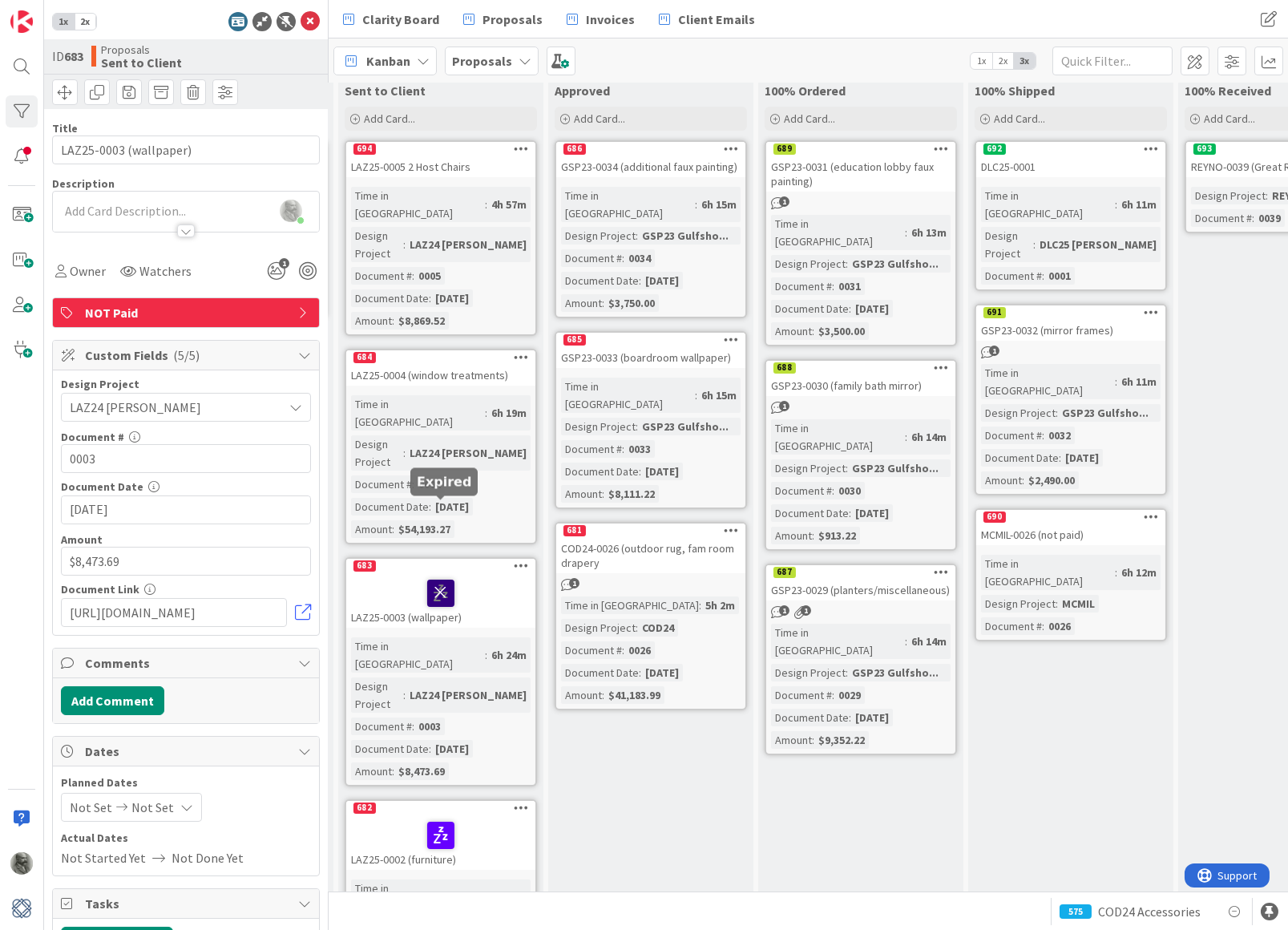
click at [441, 580] on icon at bounding box center [441, 593] width 27 height 25
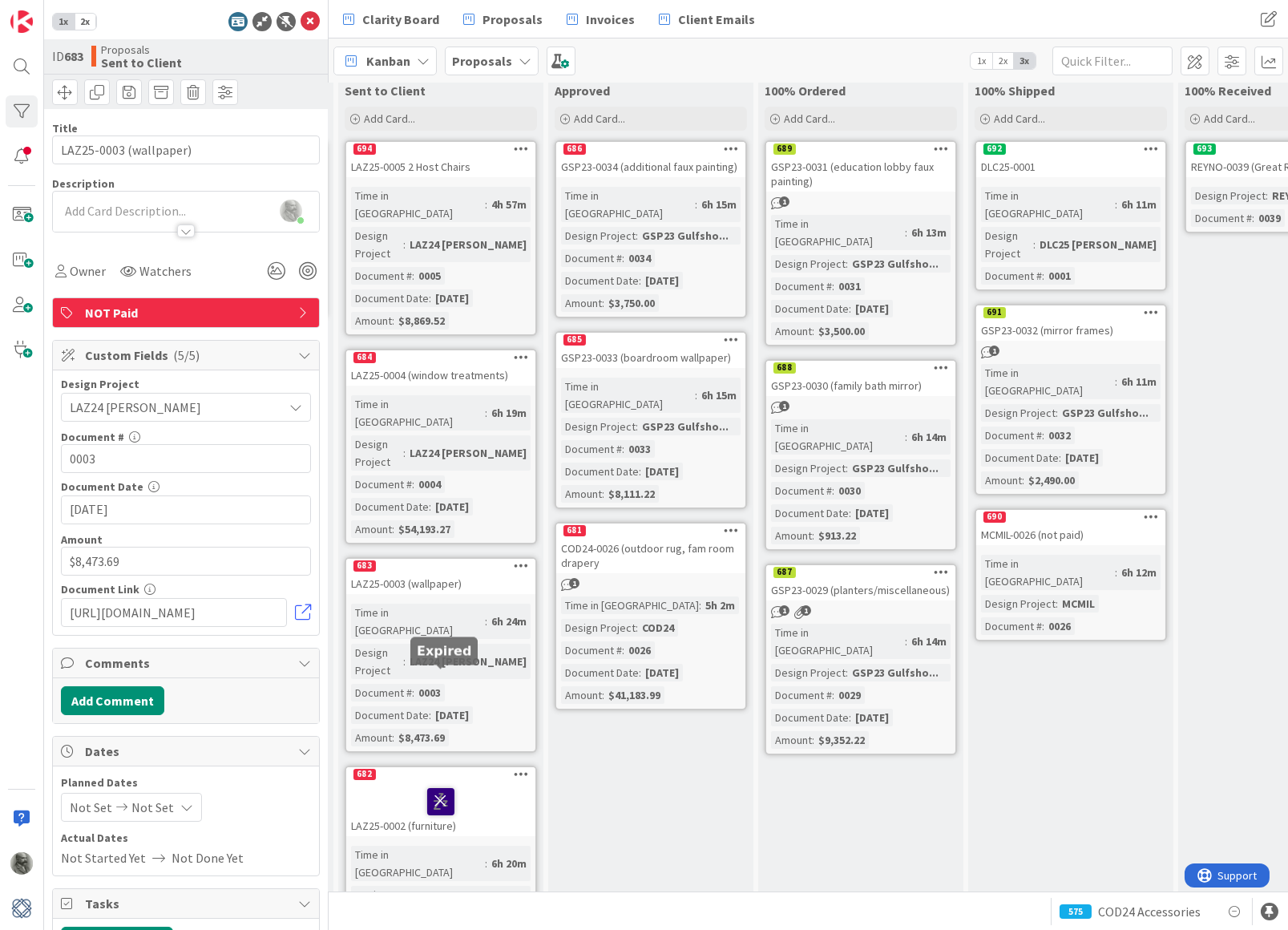
click at [440, 788] on icon at bounding box center [441, 801] width 27 height 25
click at [445, 573] on div "LAZ25-0003 (wallpaper)" at bounding box center [441, 583] width 189 height 21
click at [132, 697] on button "Add Comment" at bounding box center [113, 701] width 103 height 29
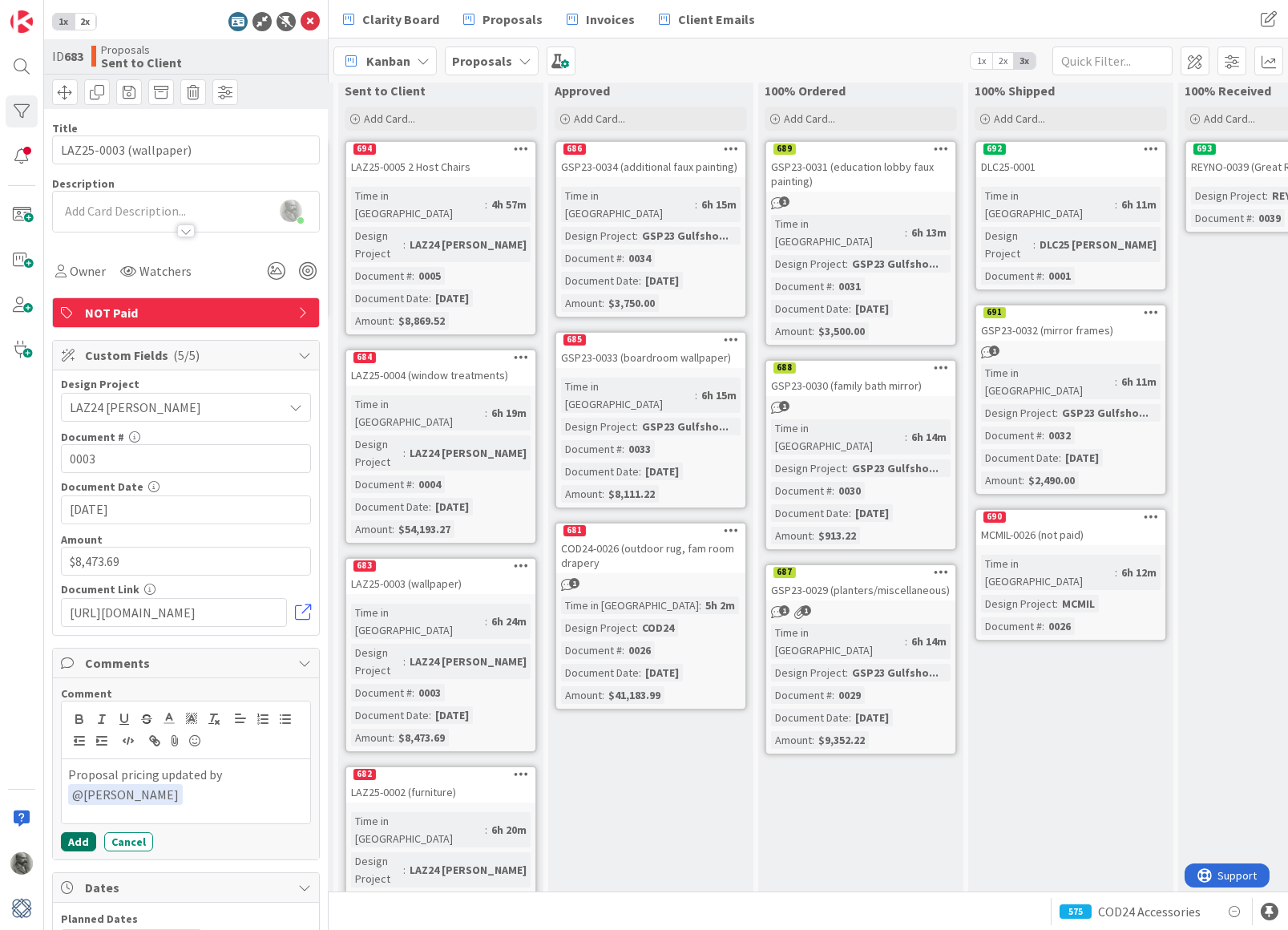
click at [81, 840] on button "Add" at bounding box center [79, 842] width 36 height 19
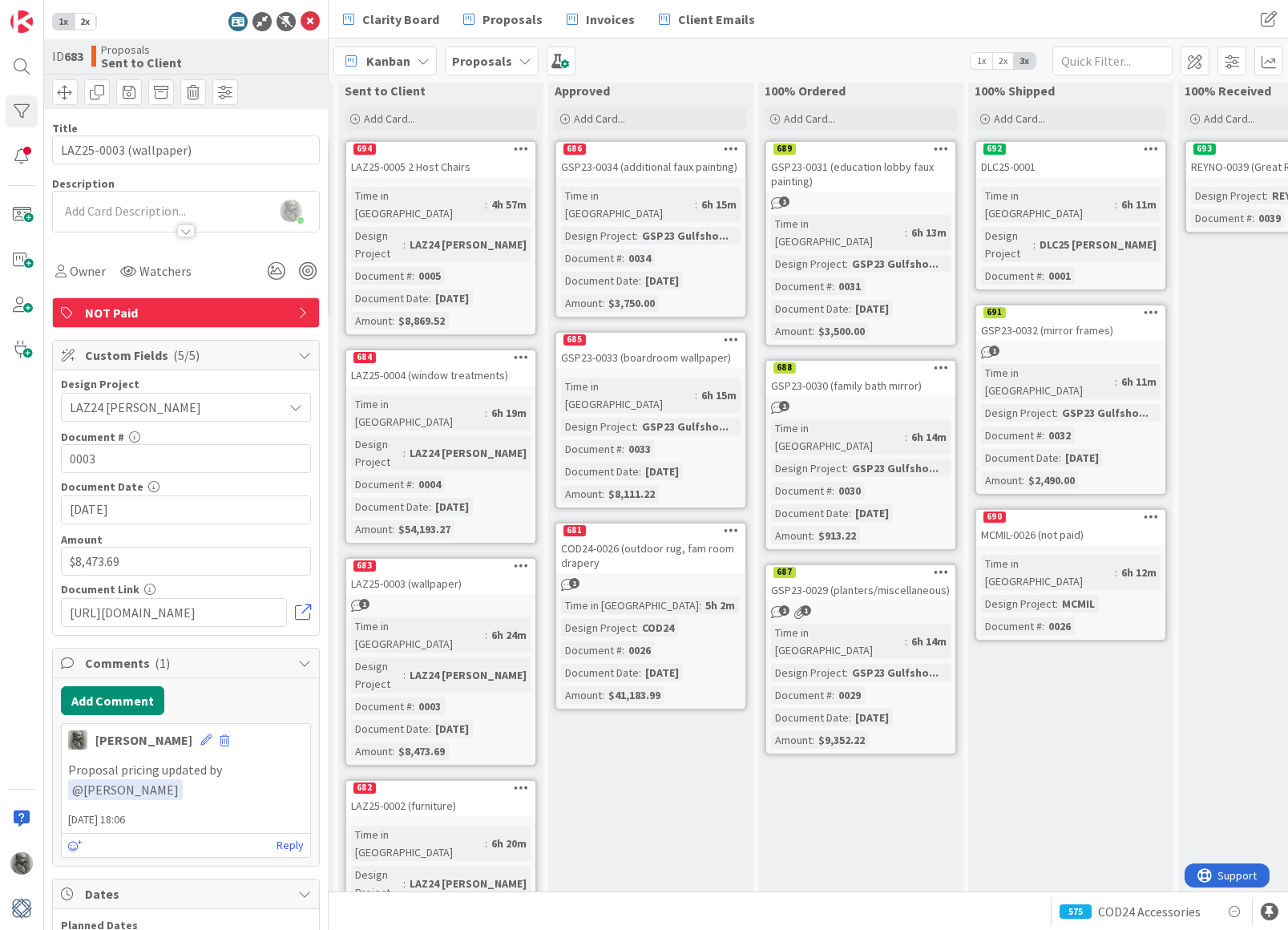
click at [441, 795] on div "LAZ25-0002 (furniture)" at bounding box center [441, 805] width 189 height 21
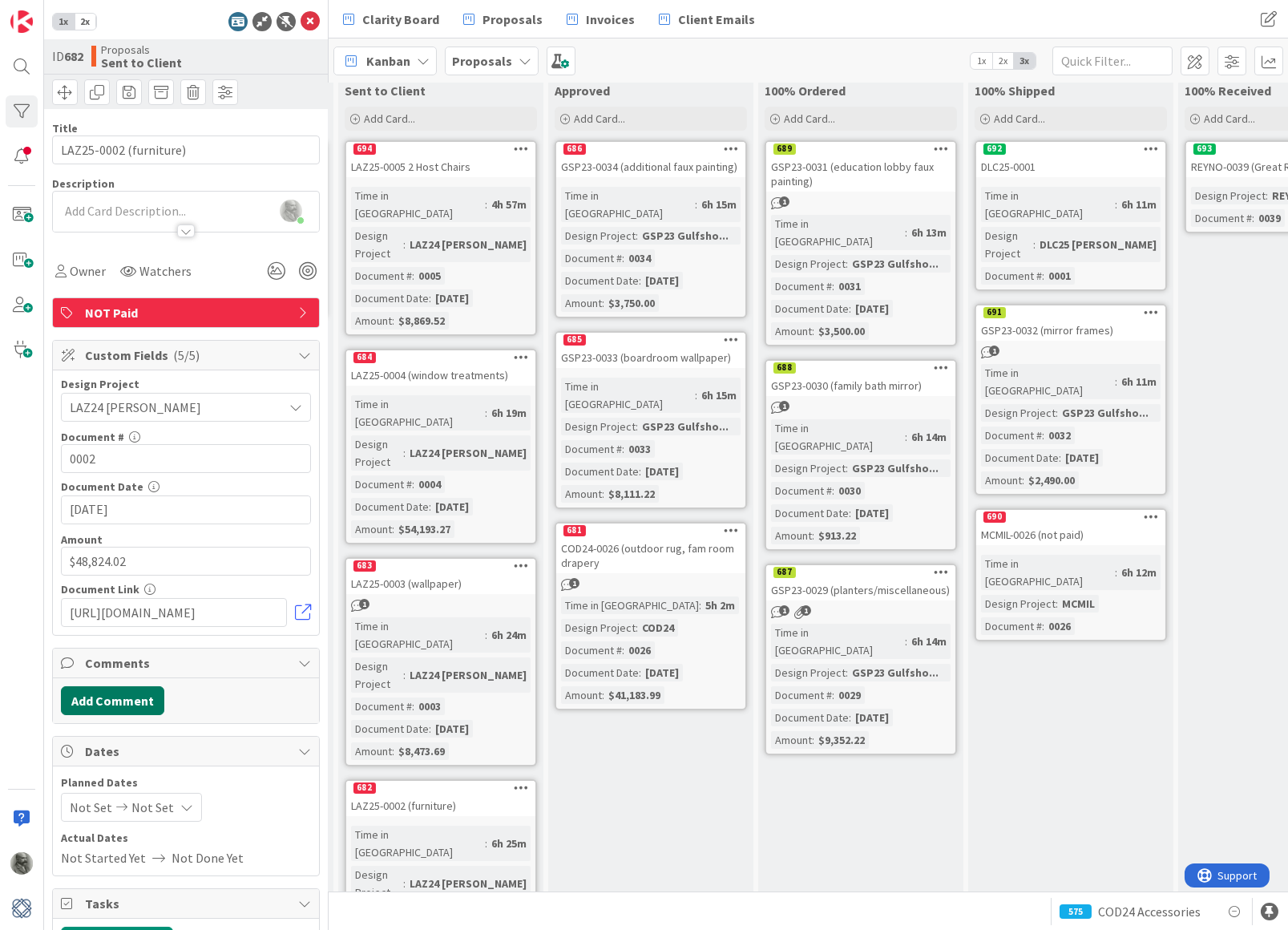
click at [126, 693] on button "Add Comment" at bounding box center [113, 701] width 103 height 29
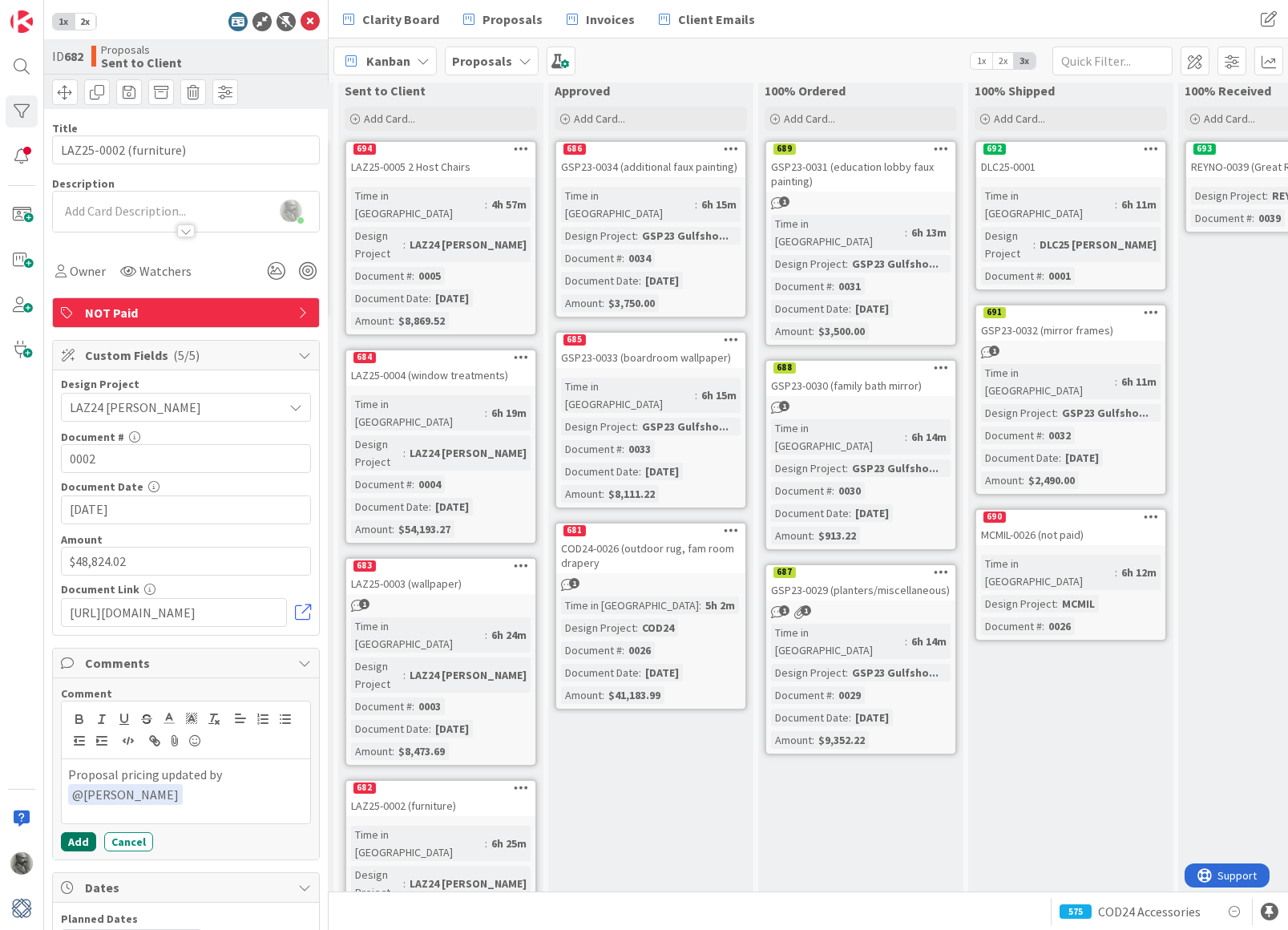
click at [78, 835] on button "Add" at bounding box center [79, 842] width 36 height 19
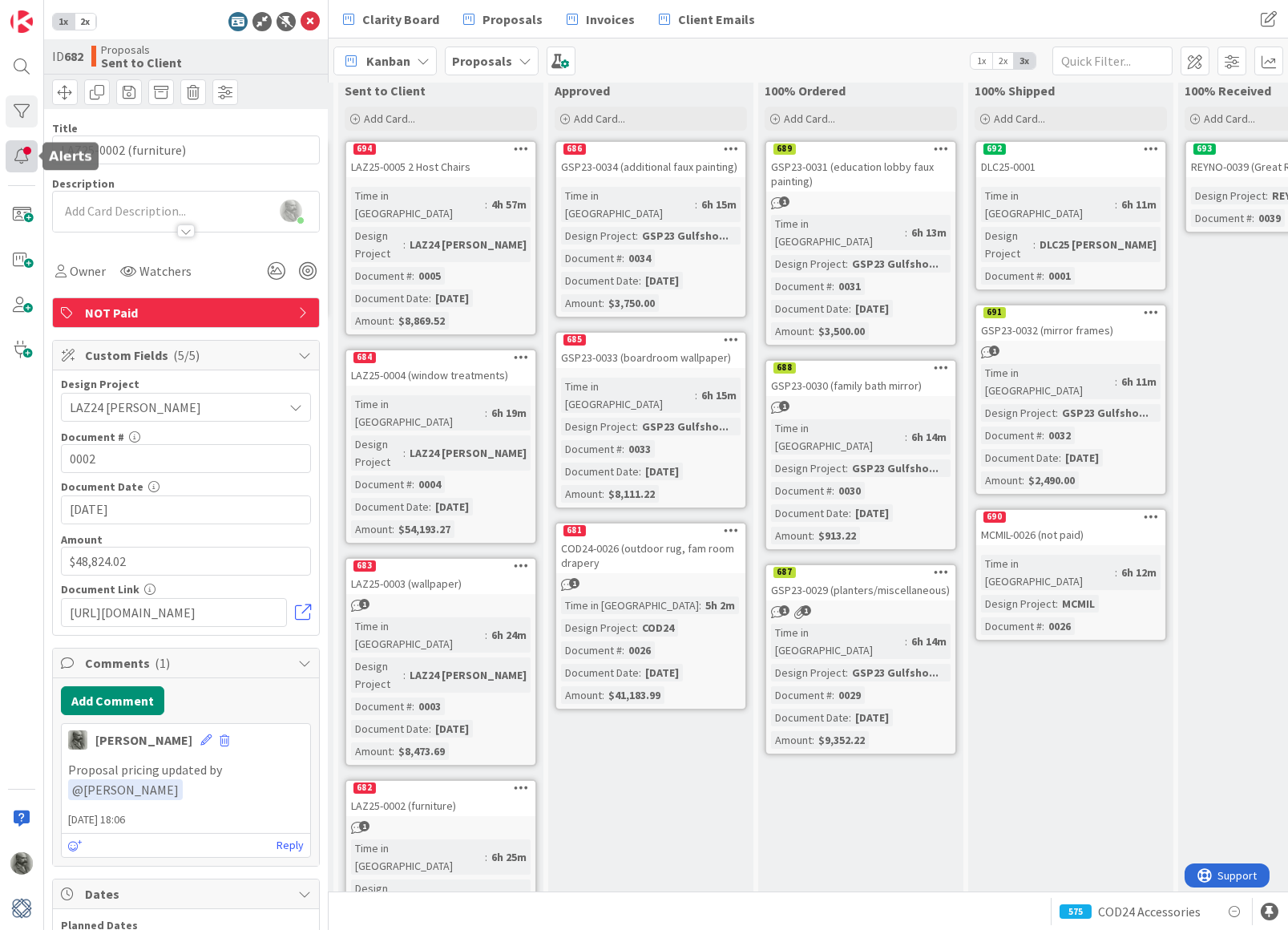
click at [22, 157] on div at bounding box center [22, 157] width 32 height 32
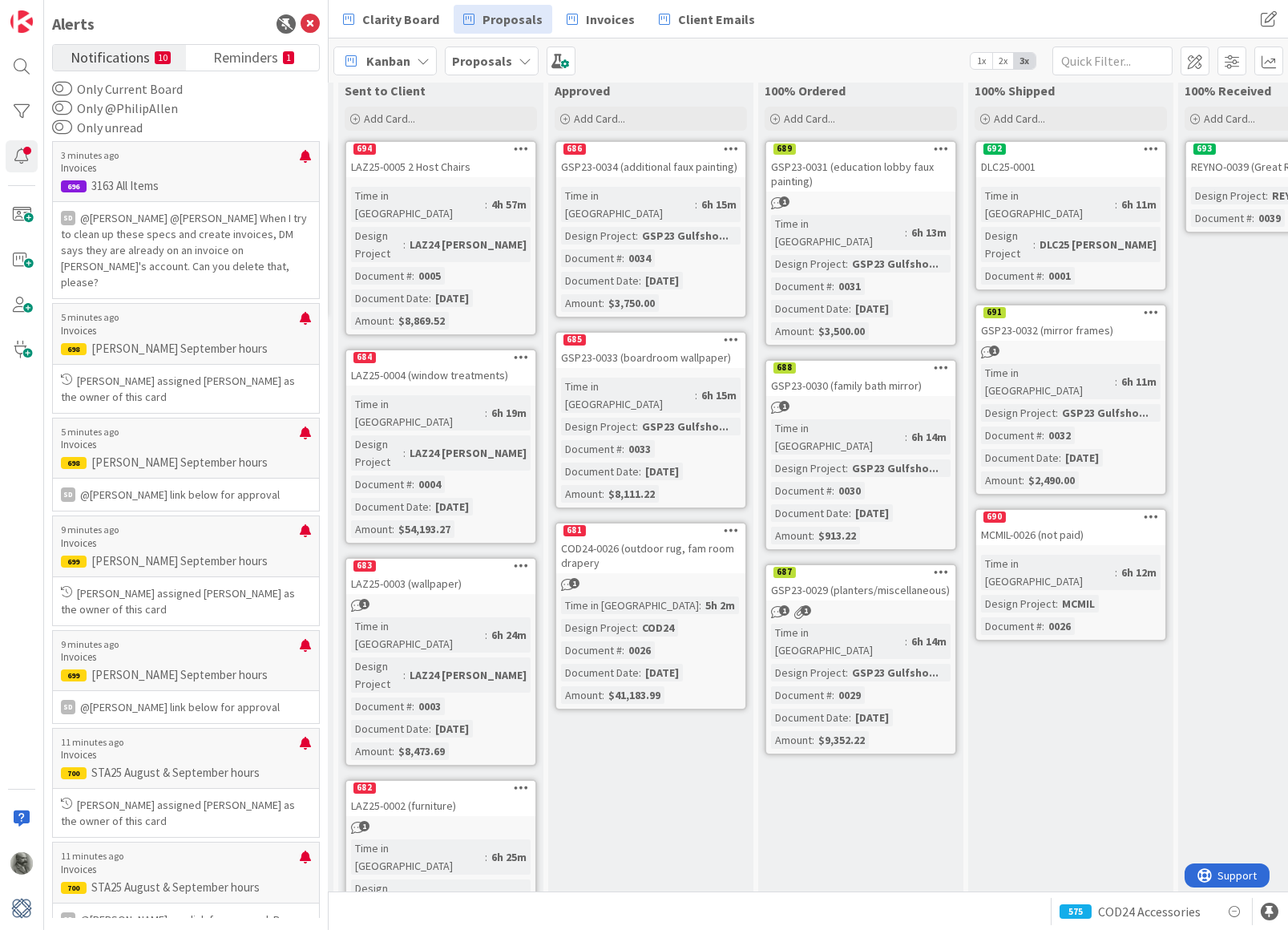
click at [100, 54] on span "Notifications" at bounding box center [110, 56] width 80 height 22
click at [198, 265] on p "@[PERSON_NAME]﻿ ﻿@[PERSON_NAME]﻿ When I try to clean up these specs and create …" at bounding box center [186, 250] width 250 height 81
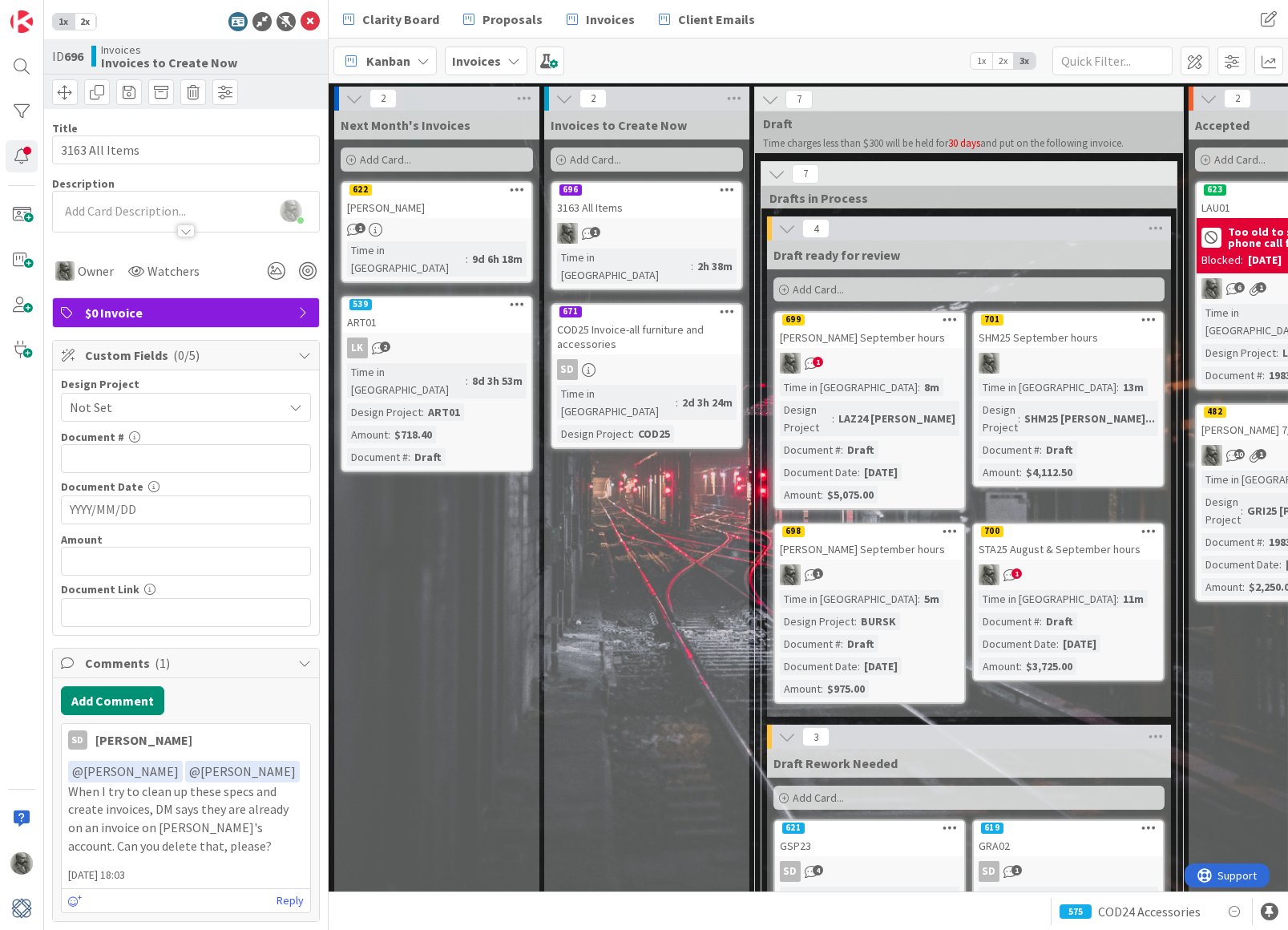
scroll to position [30, 0]
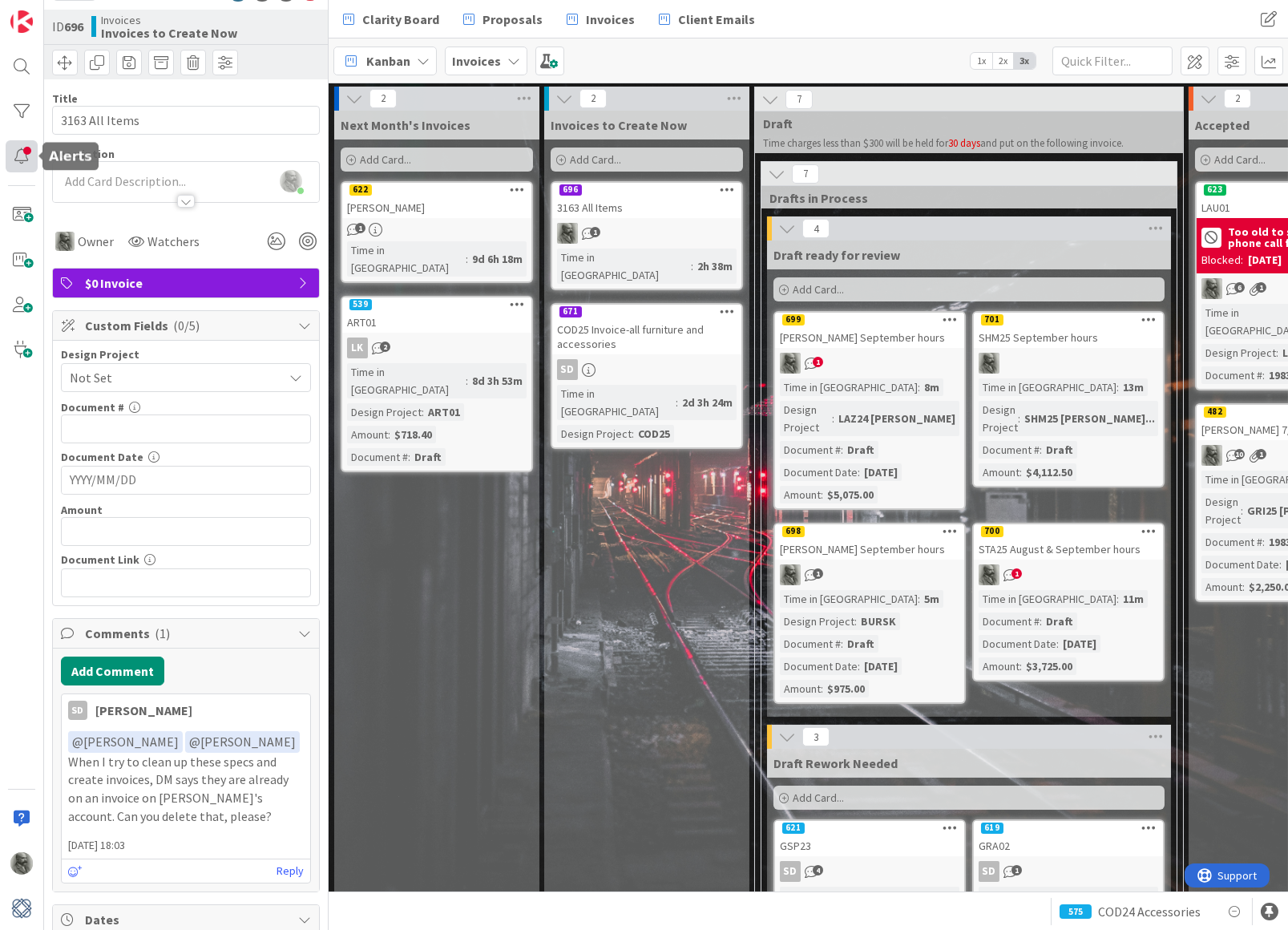
click at [24, 159] on div at bounding box center [22, 157] width 32 height 32
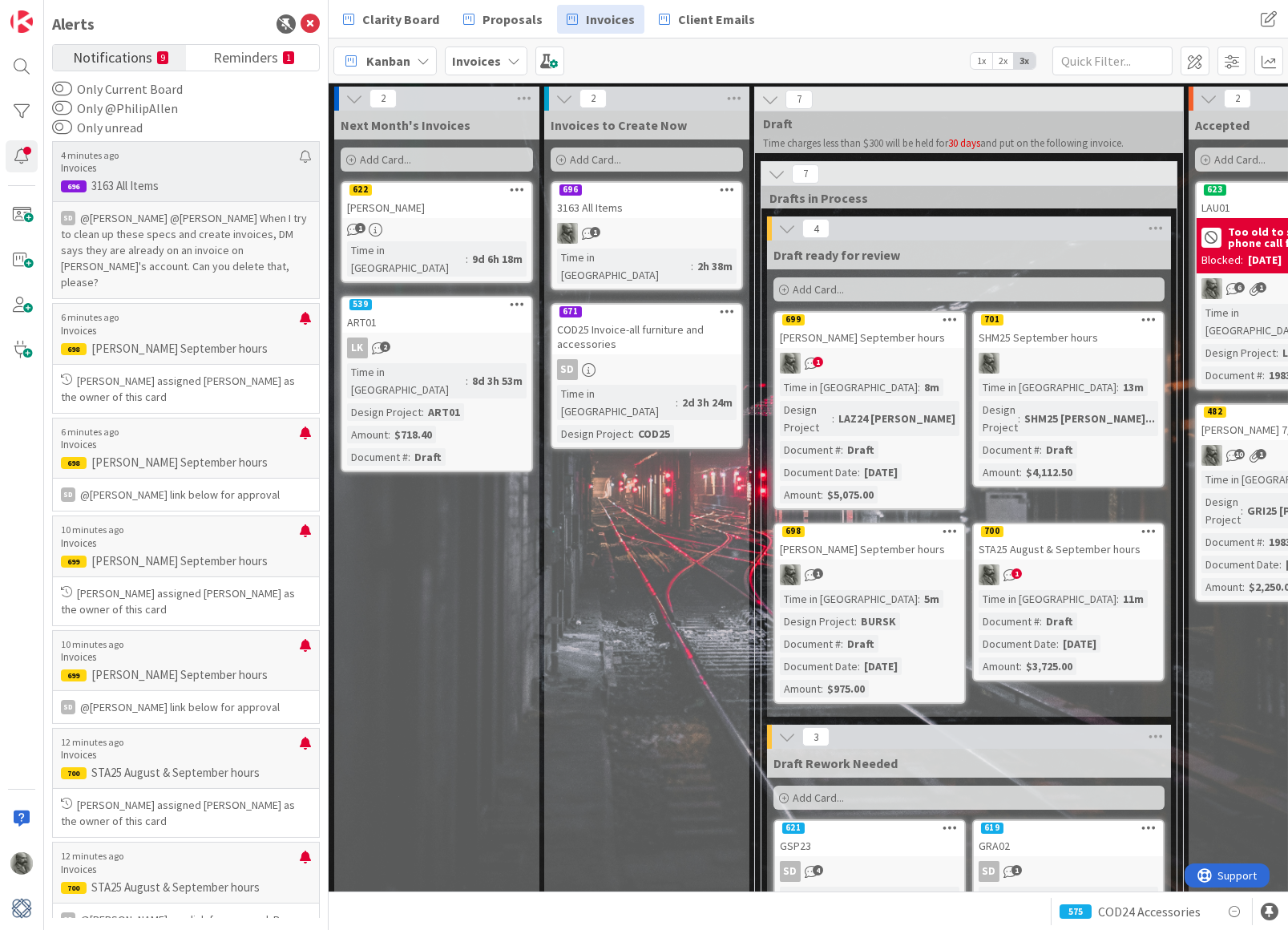
click at [146, 227] on p "@[PERSON_NAME]﻿ ﻿@[PERSON_NAME]﻿ When I try to clean up these specs and create …" at bounding box center [186, 250] width 250 height 81
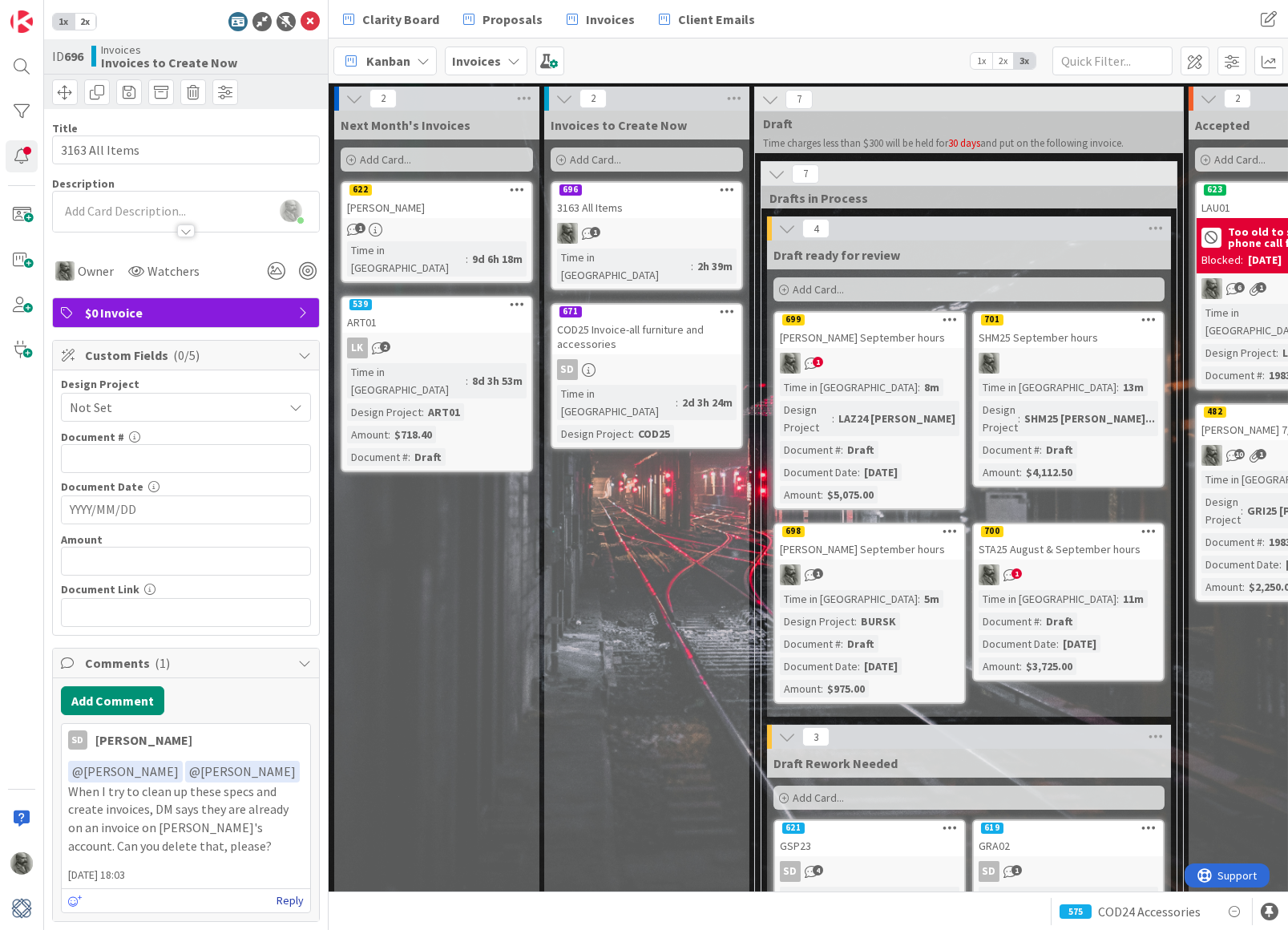
click at [294, 891] on link "Reply" at bounding box center [290, 901] width 27 height 20
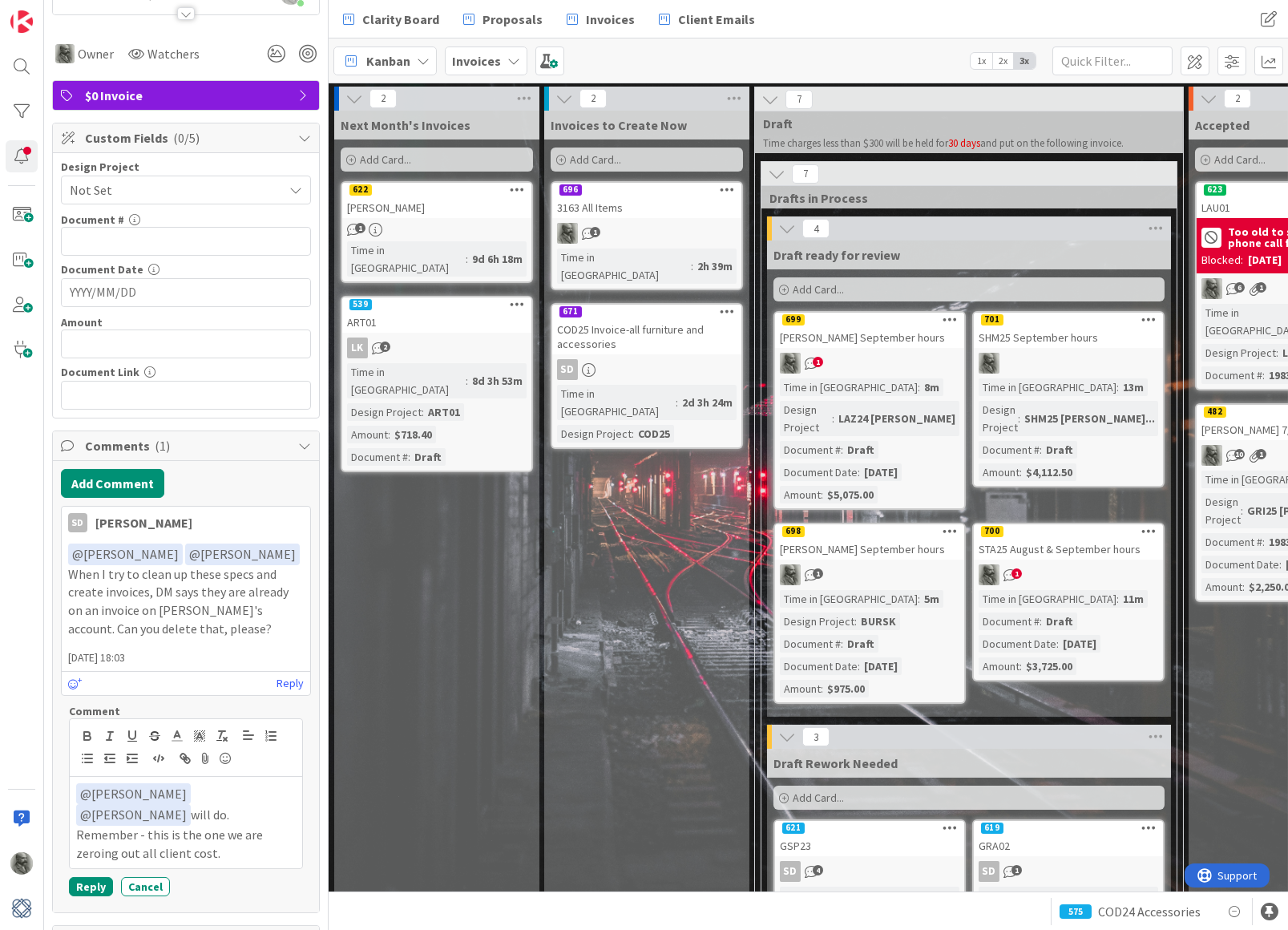
scroll to position [227, 0]
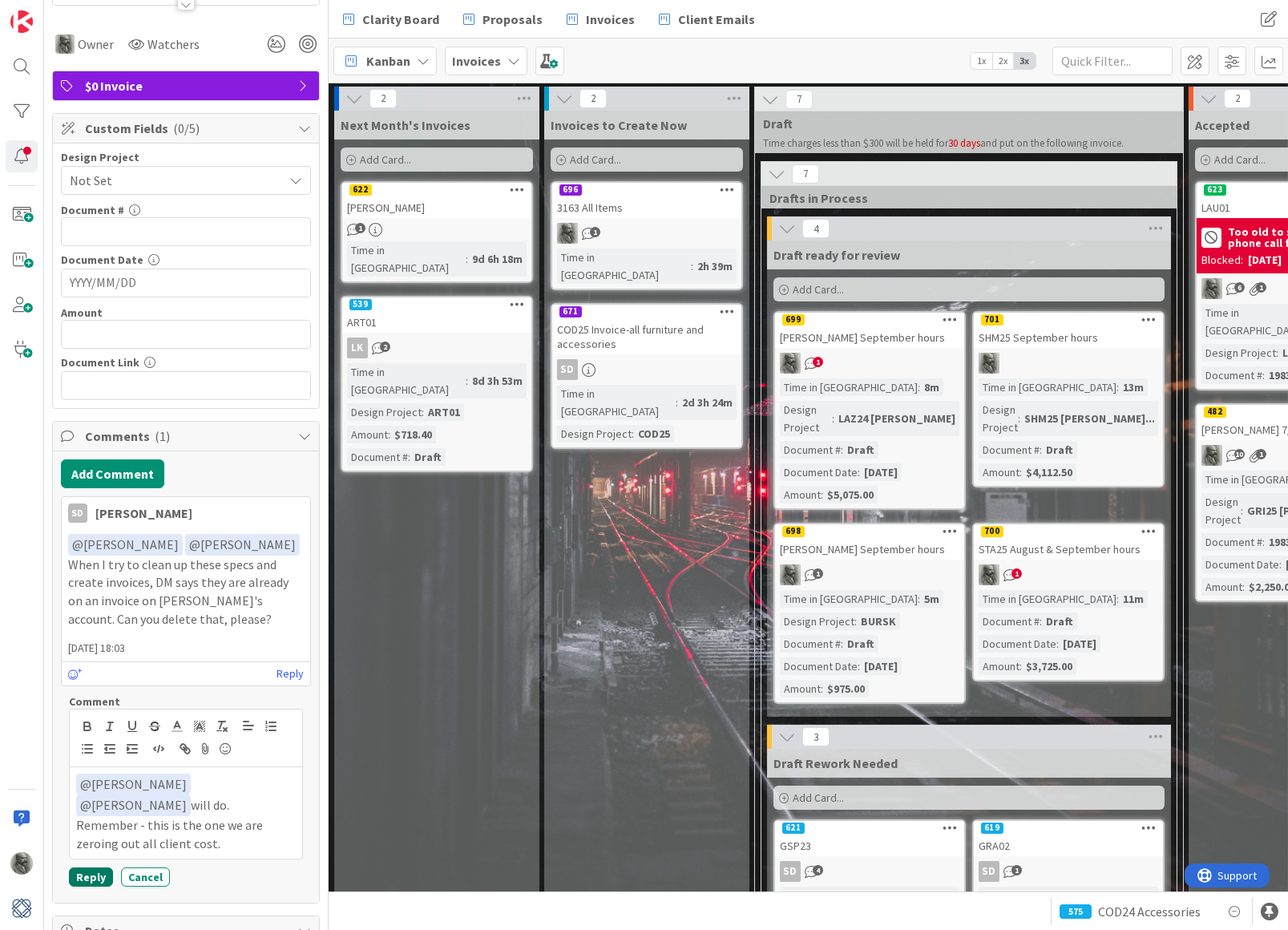
click at [96, 867] on button "Reply" at bounding box center [91, 877] width 44 height 19
